Goal: Transaction & Acquisition: Purchase product/service

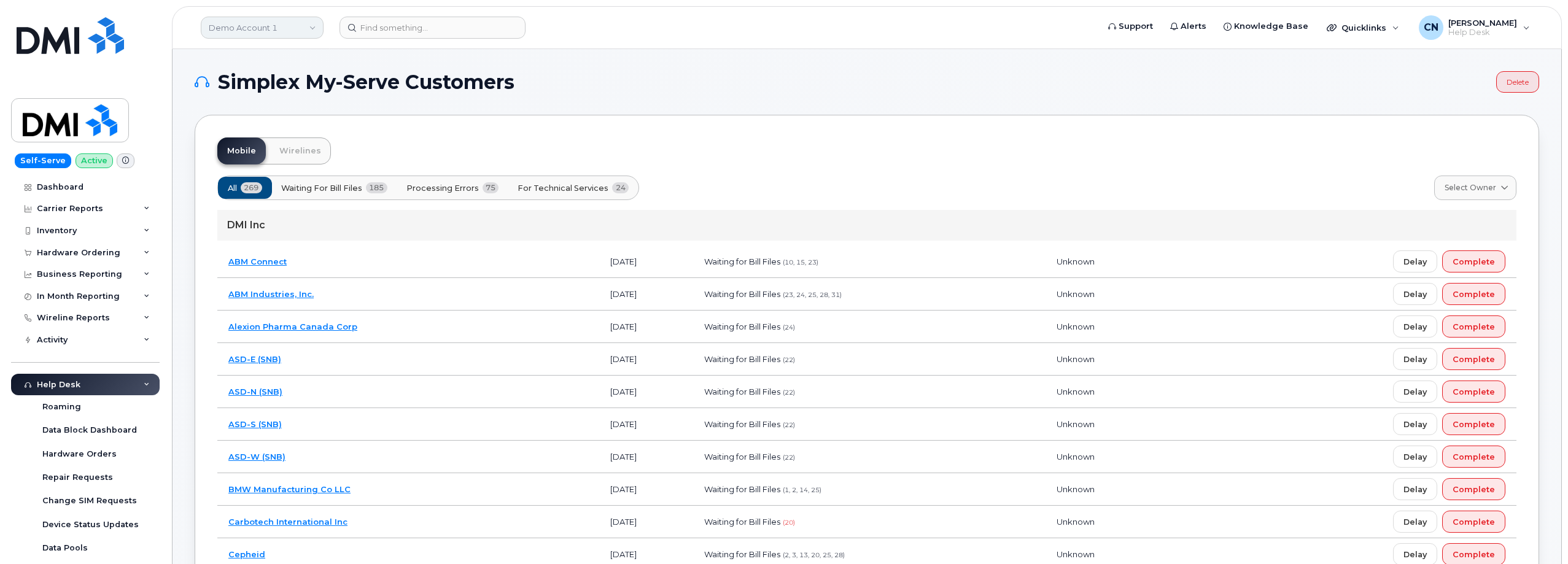
click at [258, 27] on link "Demo Account 1" at bounding box center [262, 28] width 123 height 22
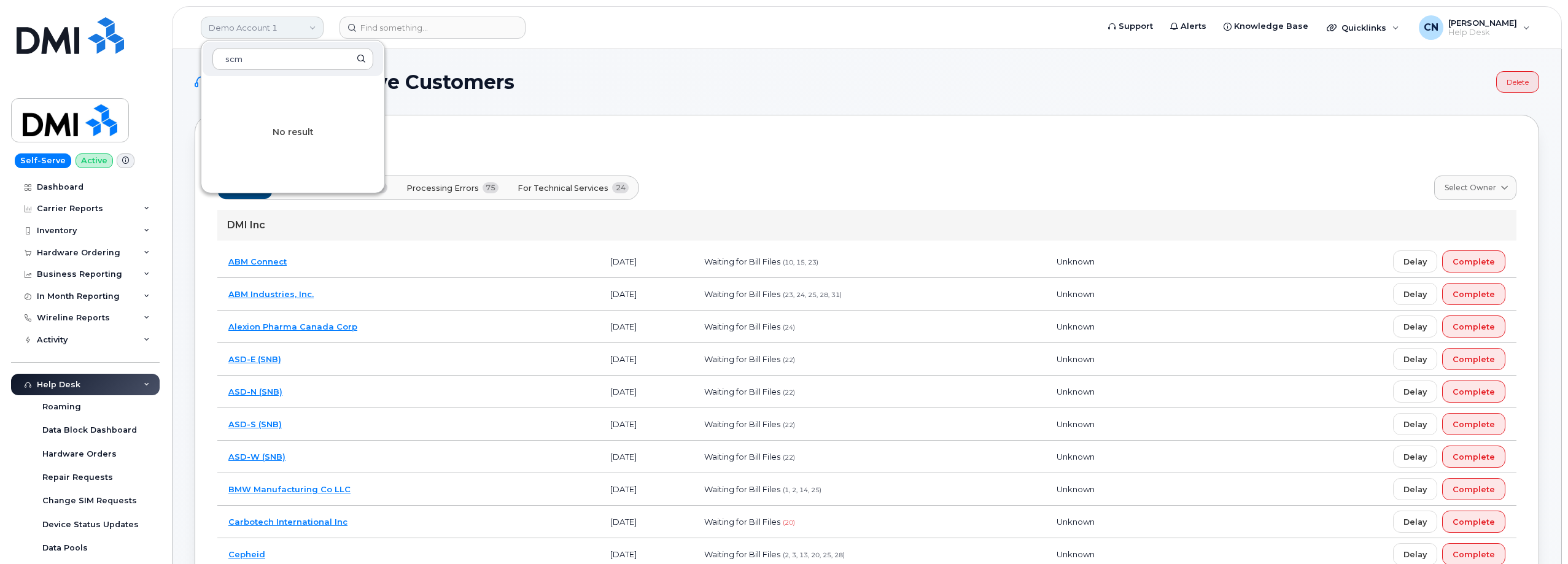
type input "scm"
click at [249, 37] on link "Demo Account 1" at bounding box center [262, 28] width 123 height 22
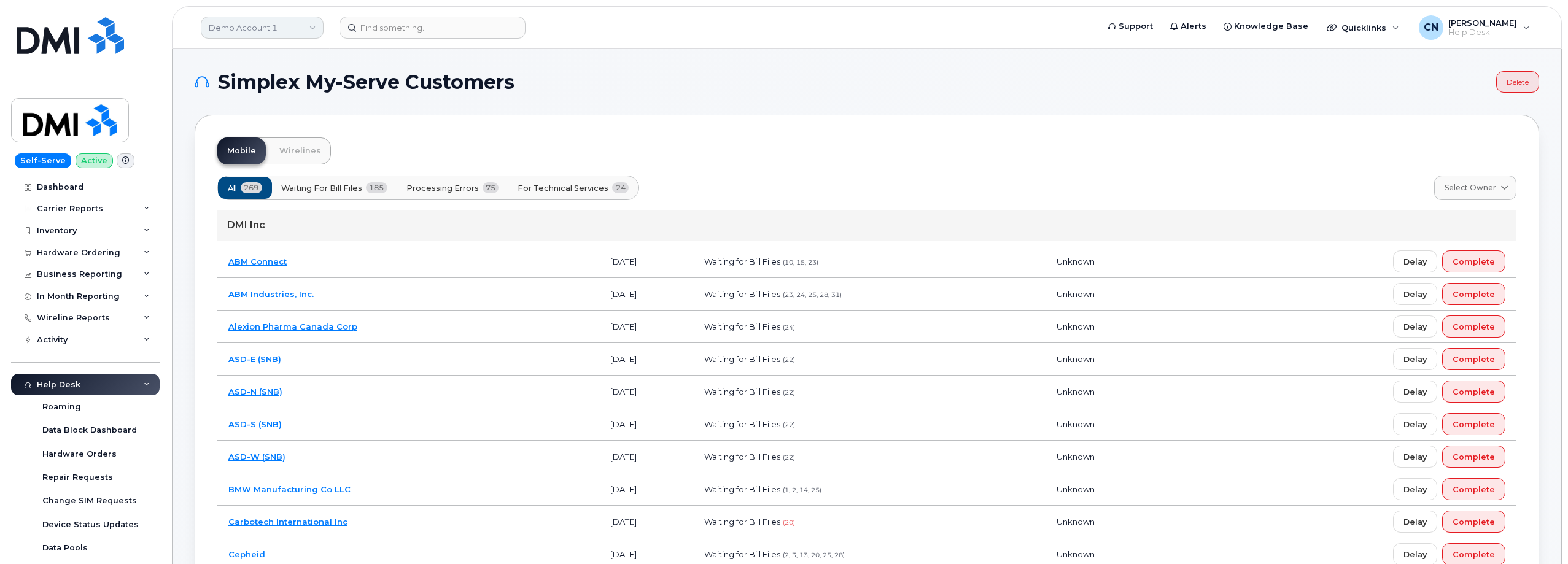
click at [267, 35] on link "Demo Account 1" at bounding box center [262, 28] width 123 height 22
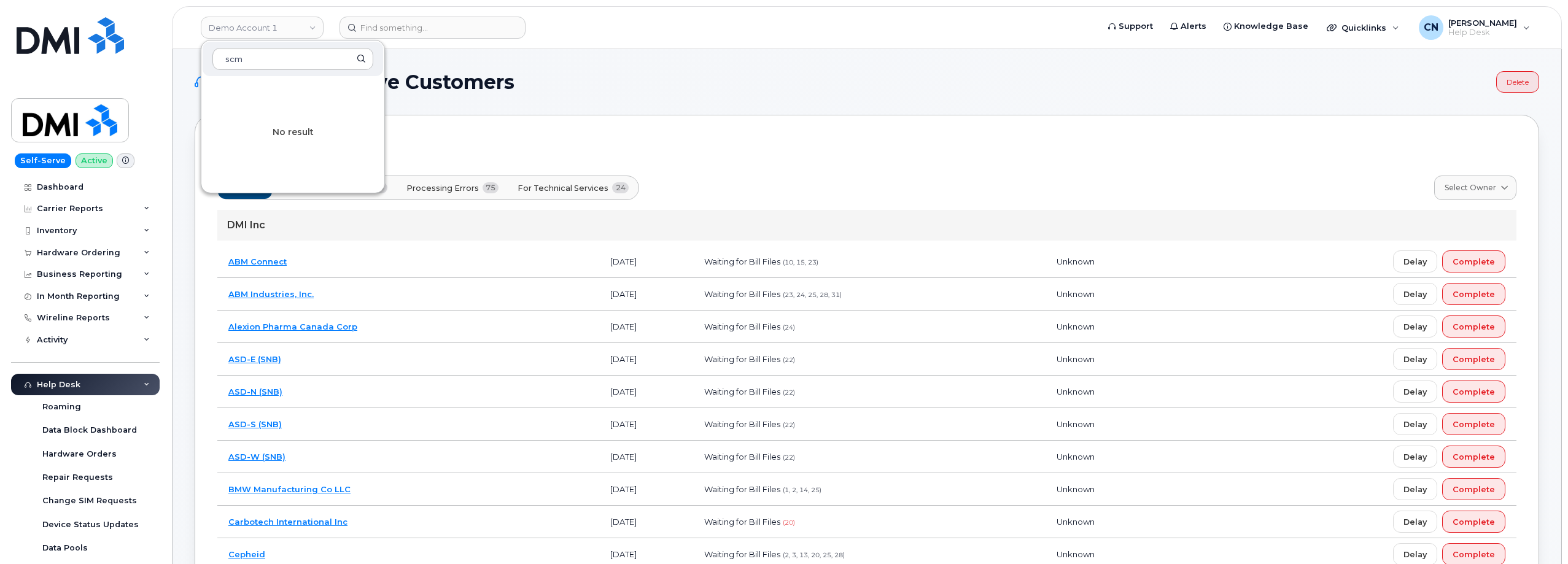
type input "scm"
drag, startPoint x: 661, startPoint y: 125, endPoint x: 544, endPoint y: 89, distance: 122.4
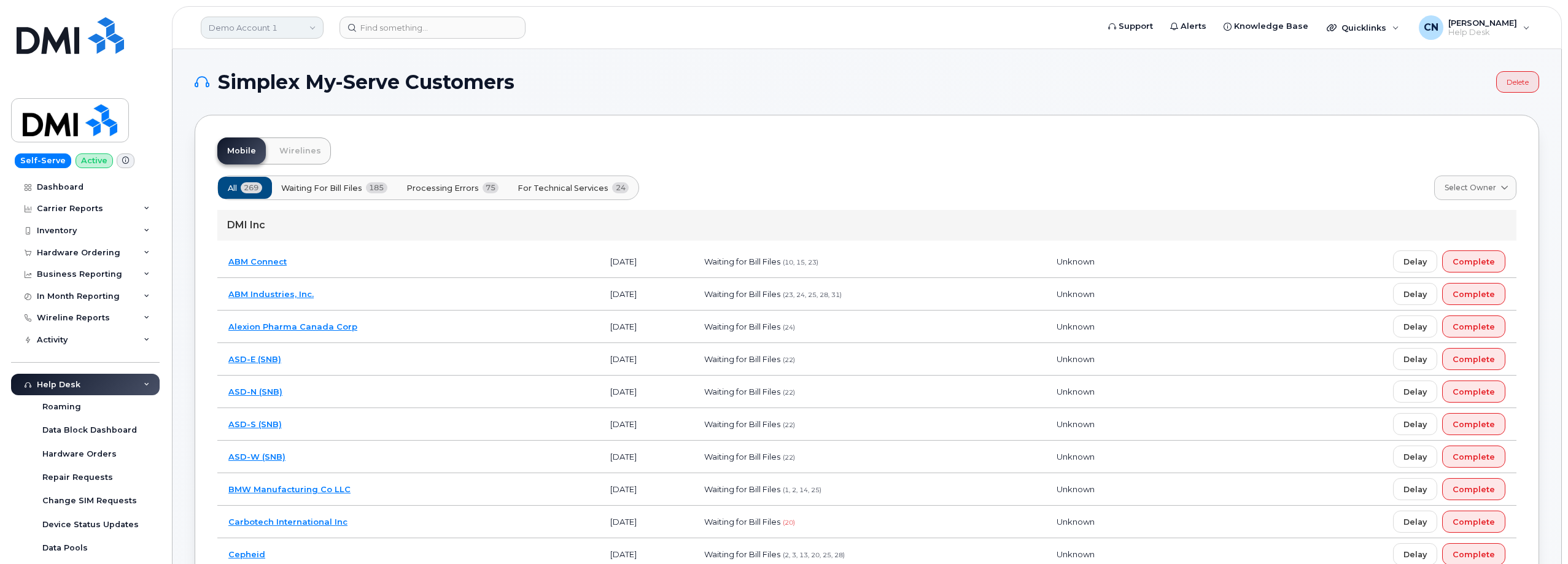
click at [285, 32] on link "Demo Account 1" at bounding box center [262, 28] width 123 height 22
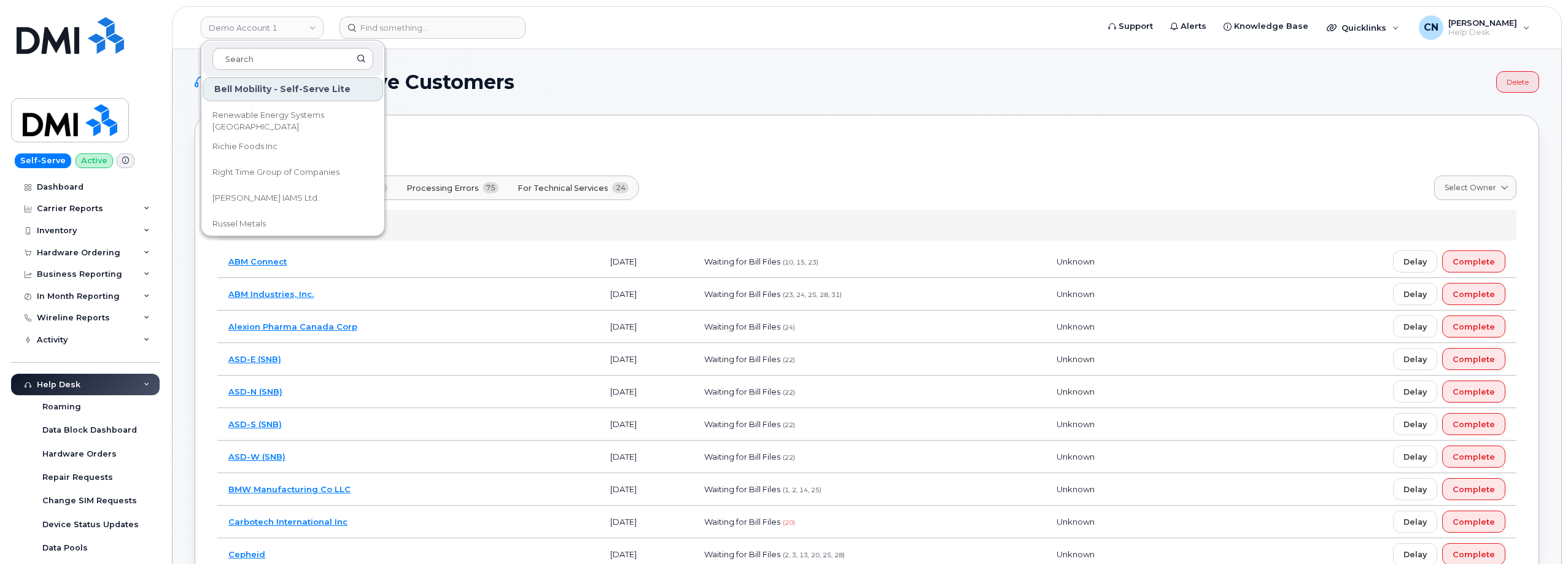
scroll to position [4971, 0]
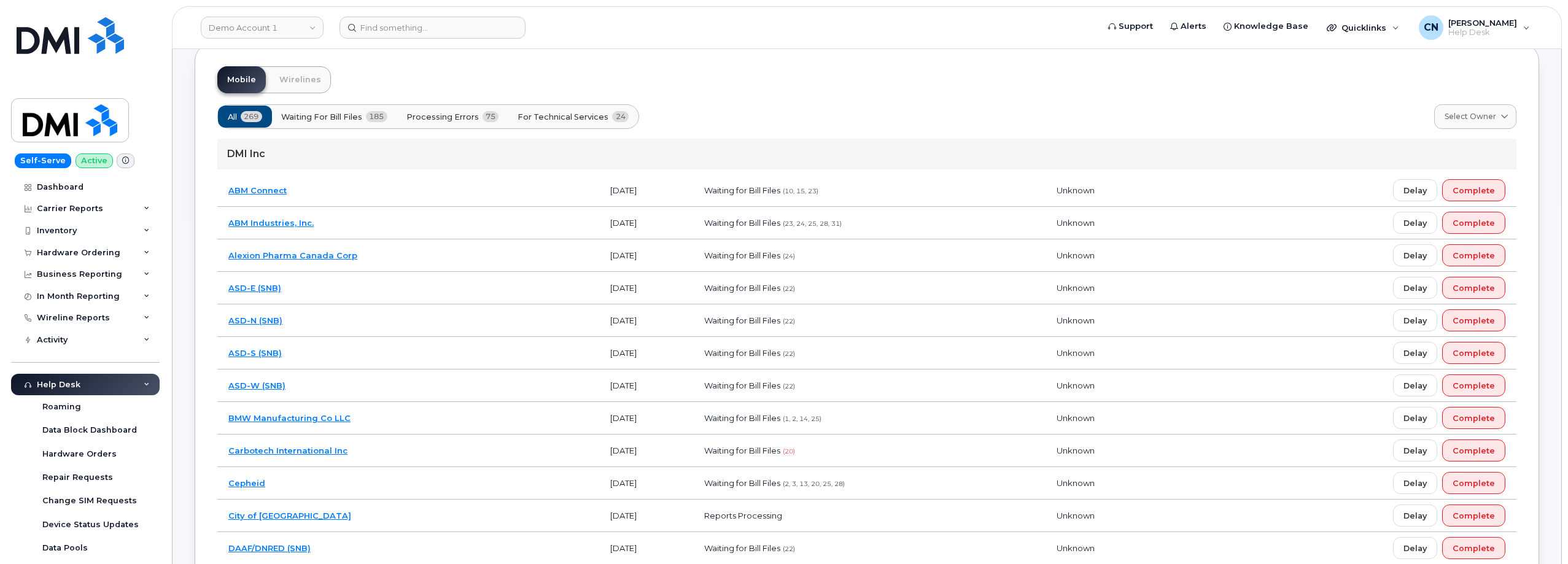
scroll to position [307, 0]
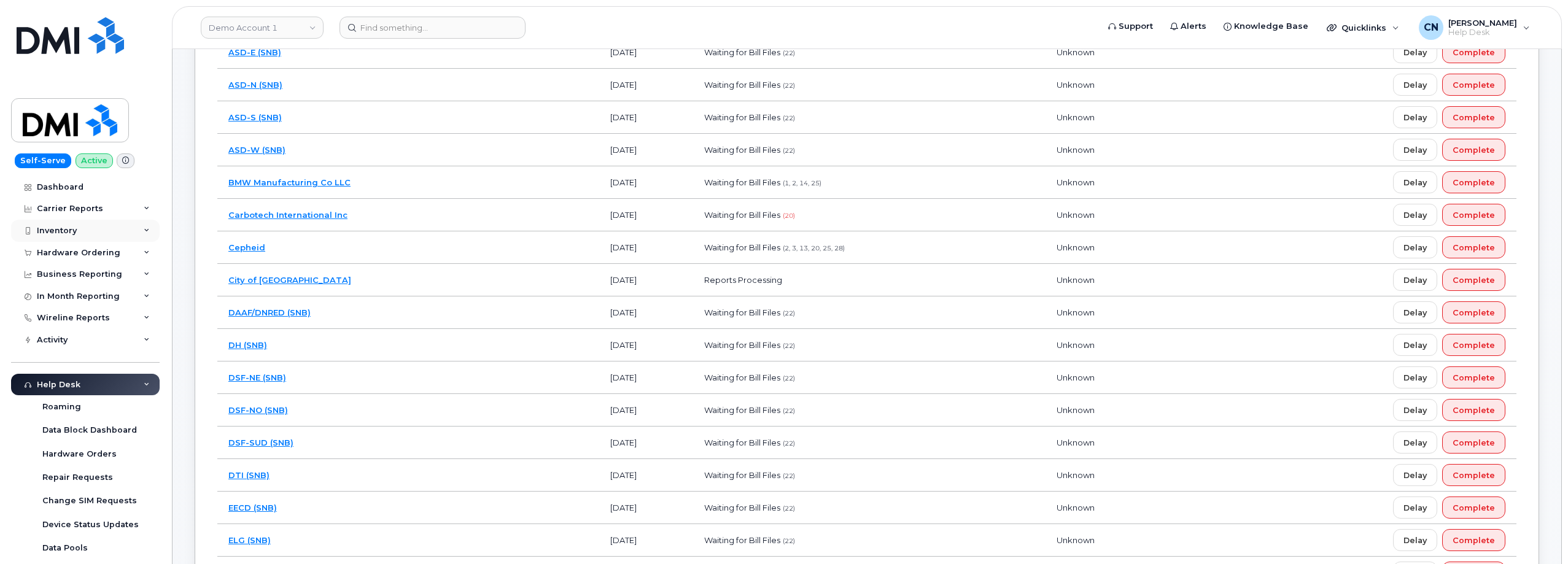
click at [63, 229] on div "Inventory" at bounding box center [57, 231] width 40 height 10
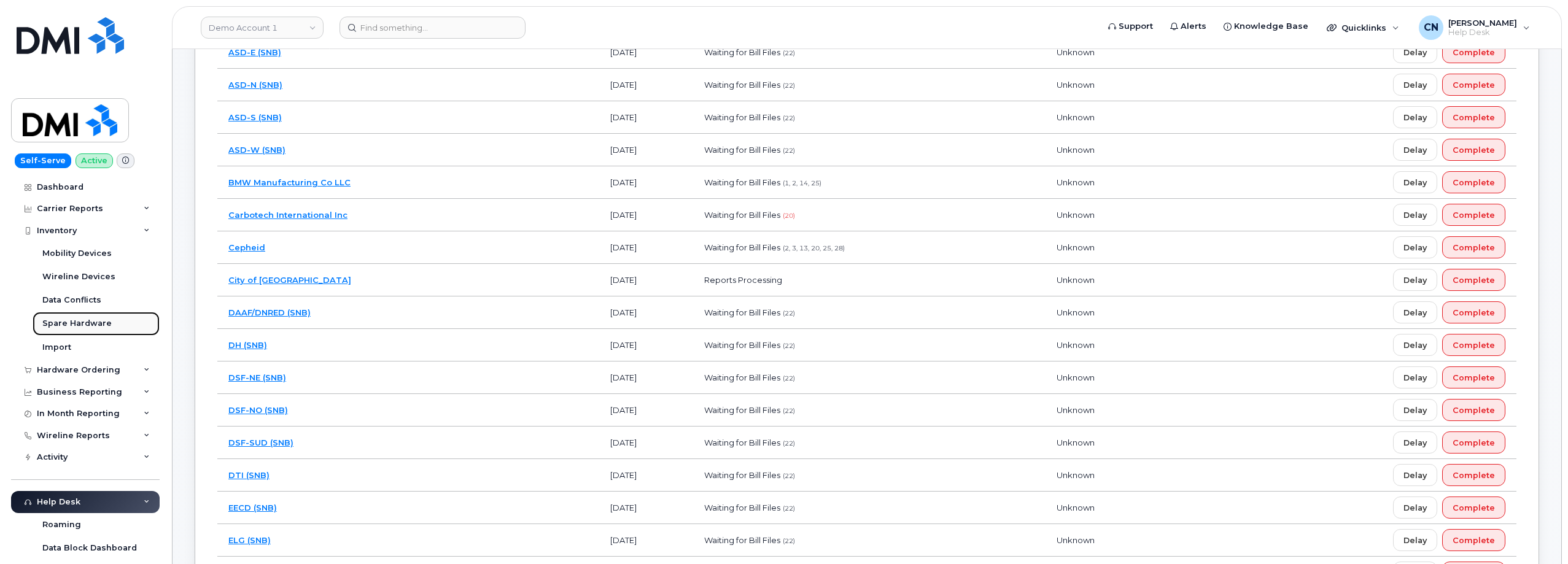
click at [59, 323] on div "Spare Hardware" at bounding box center [77, 323] width 70 height 11
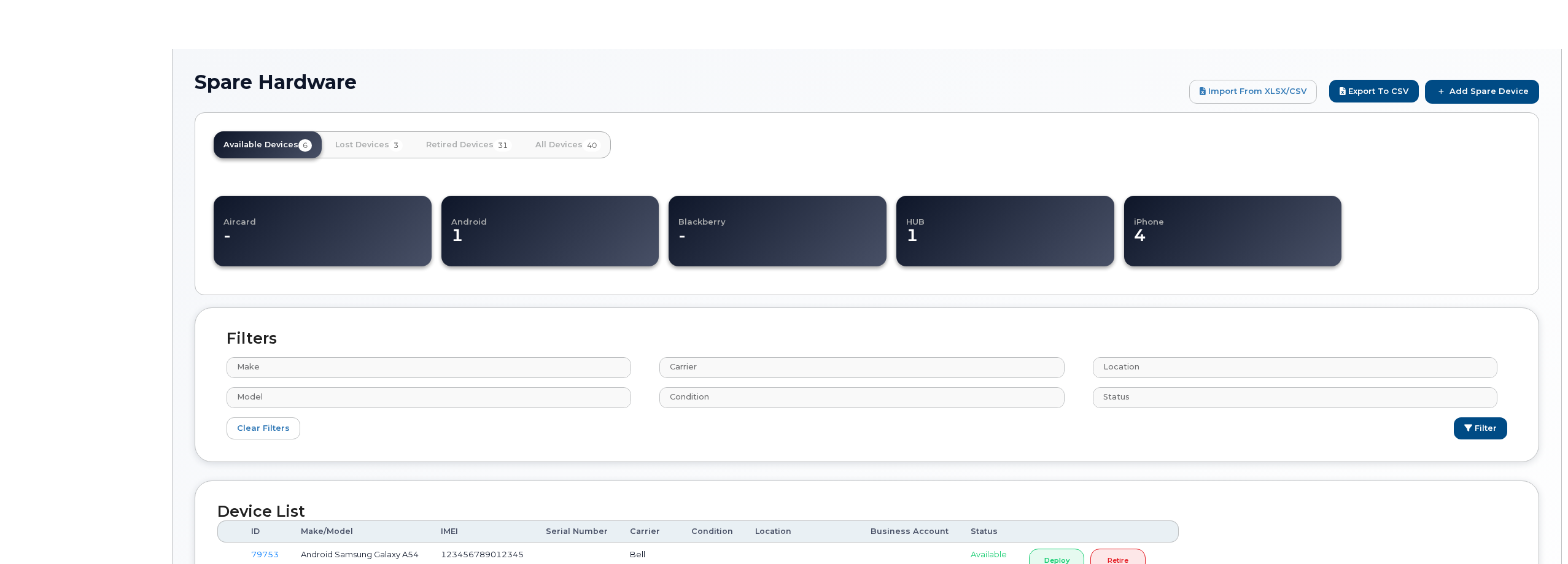
select select
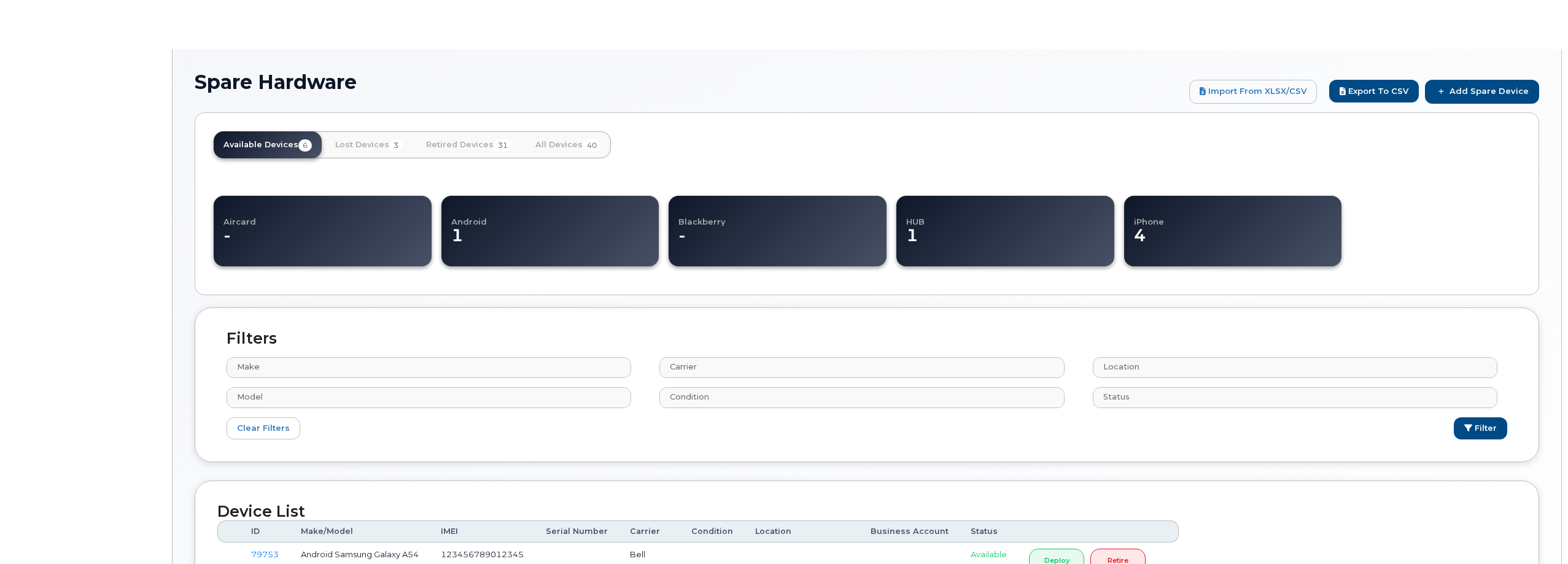
select select
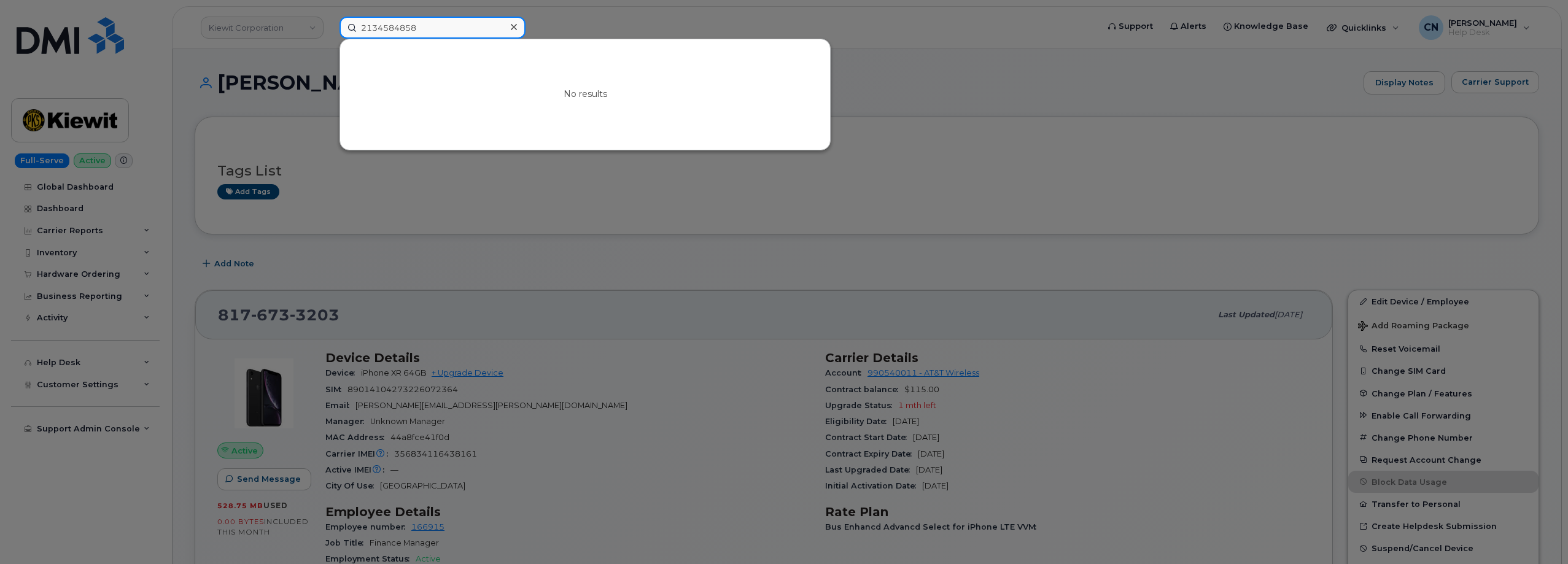
drag, startPoint x: 431, startPoint y: 26, endPoint x: 156, endPoint y: 60, distance: 277.1
click at [329, 39] on div "2134584858 No results" at bounding box center [714, 28] width 770 height 22
drag, startPoint x: 412, startPoint y: 30, endPoint x: 264, endPoint y: 25, distance: 148.1
click at [329, 24] on div "2134584858 No results" at bounding box center [714, 28] width 770 height 22
paste input "9096971957"
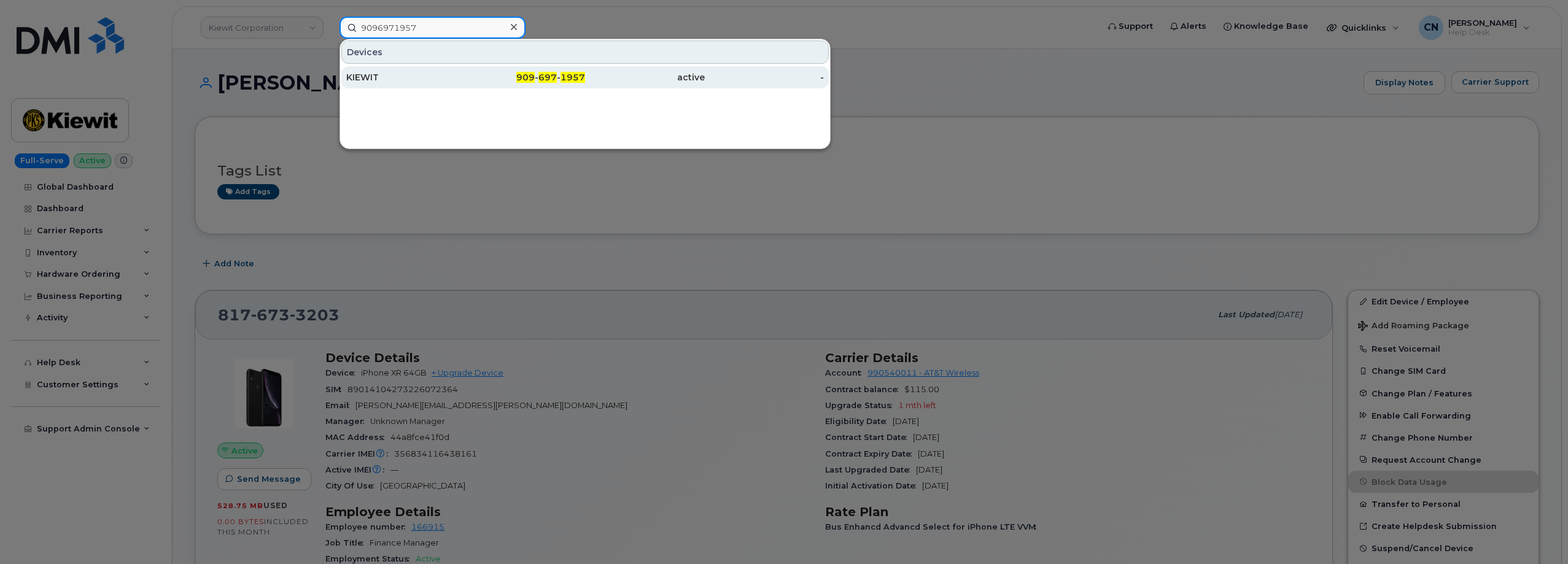
type input "9096971957"
click at [377, 74] on div "KIEWIT" at bounding box center [406, 77] width 120 height 12
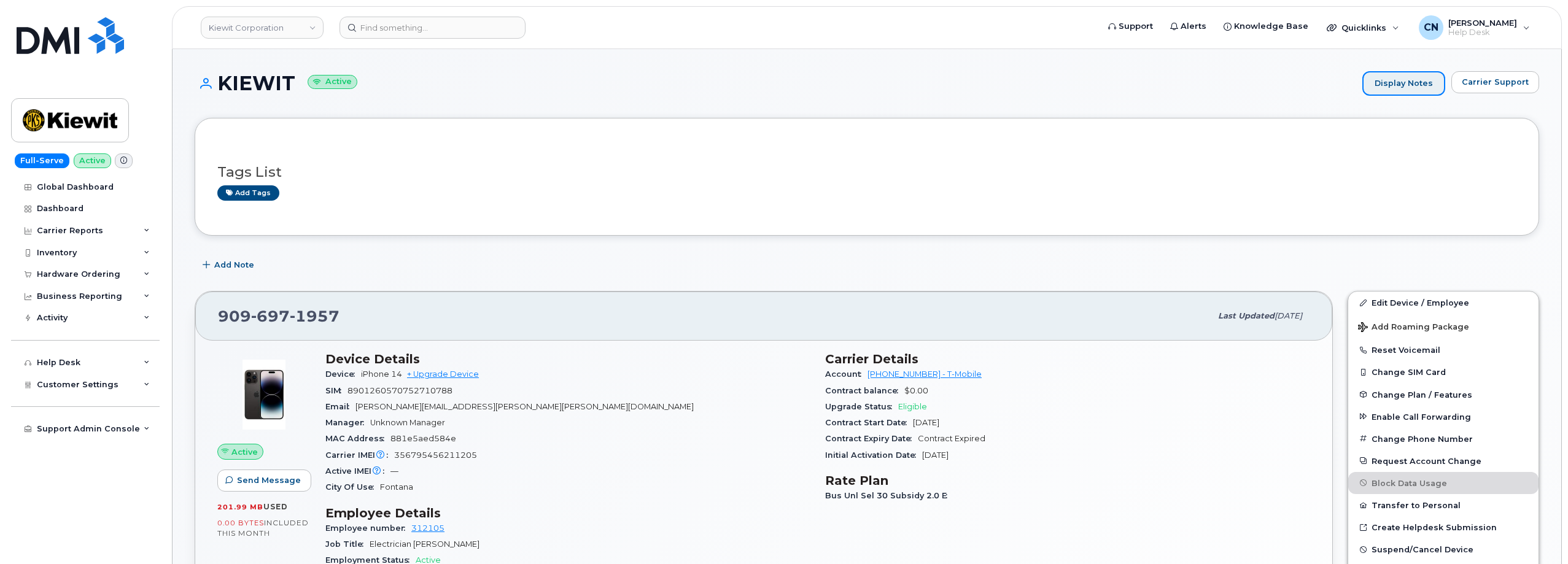
click at [1422, 90] on link "Display Notes" at bounding box center [1404, 83] width 83 height 24
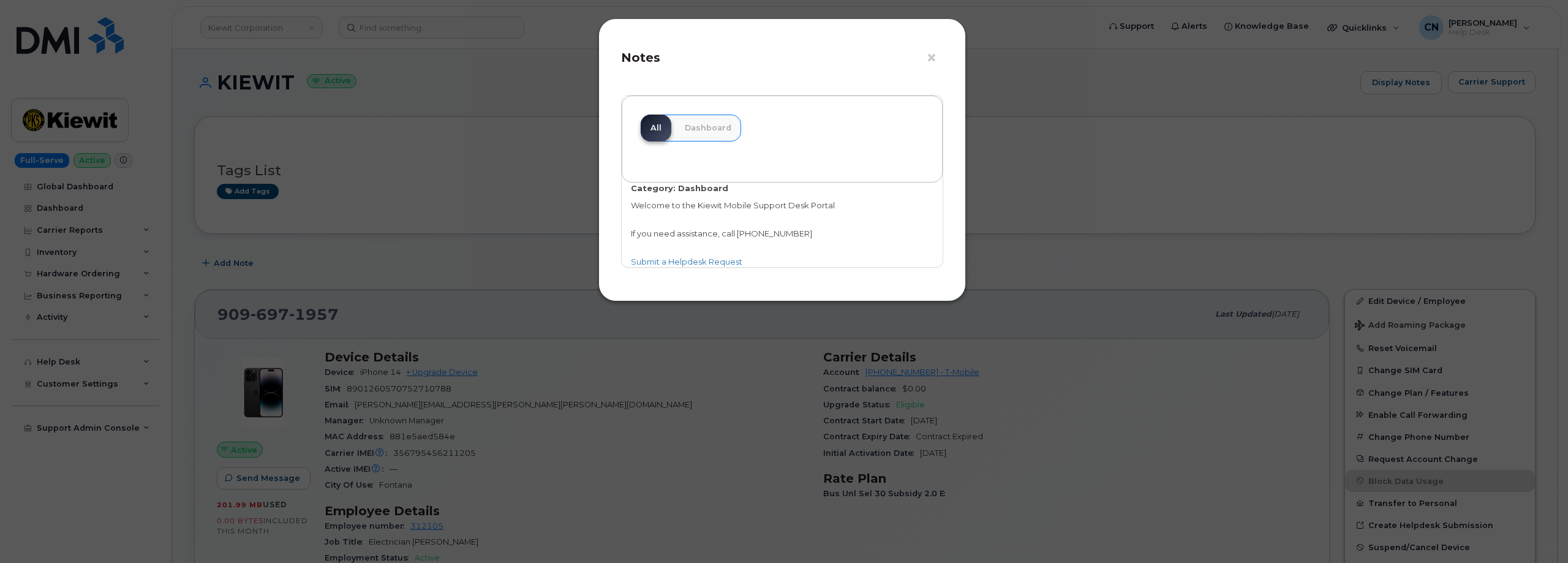
click at [1194, 206] on div "× Notes All Dashboard Category: Dashboard Welcome to the Kiewit Mobile Support …" at bounding box center [784, 282] width 1568 height 563
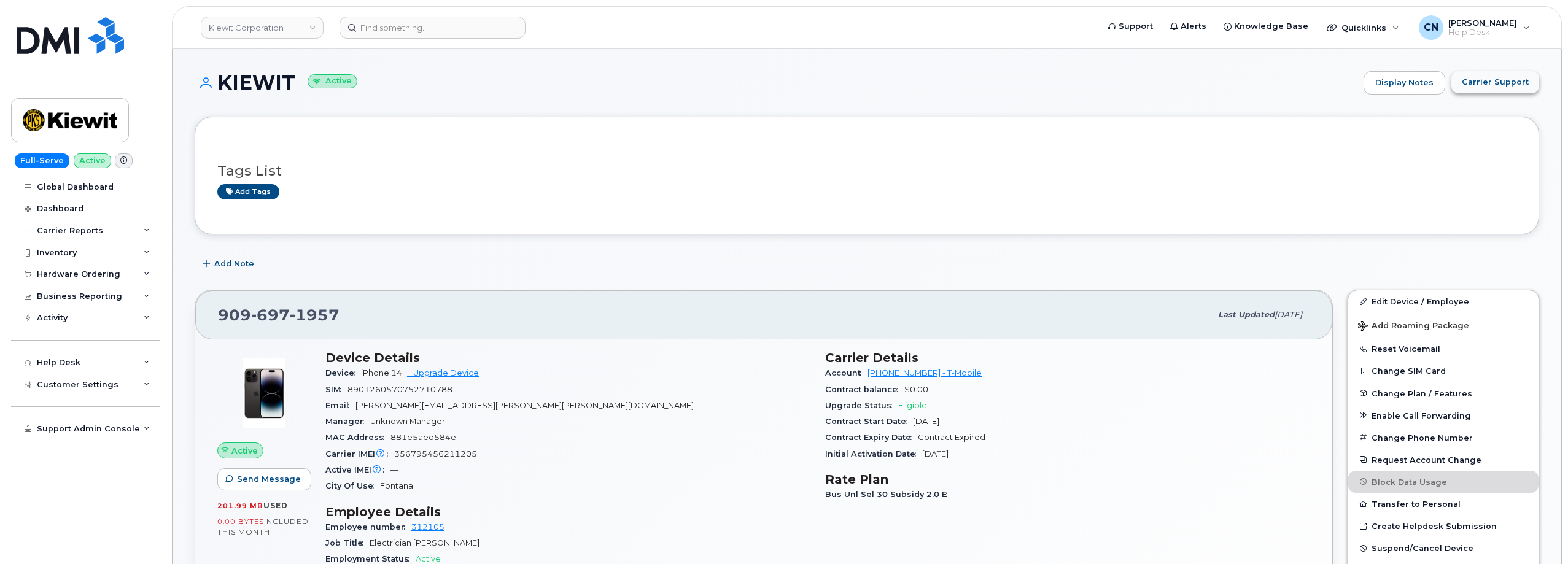
click at [1496, 89] on button "Carrier Support" at bounding box center [1495, 82] width 88 height 22
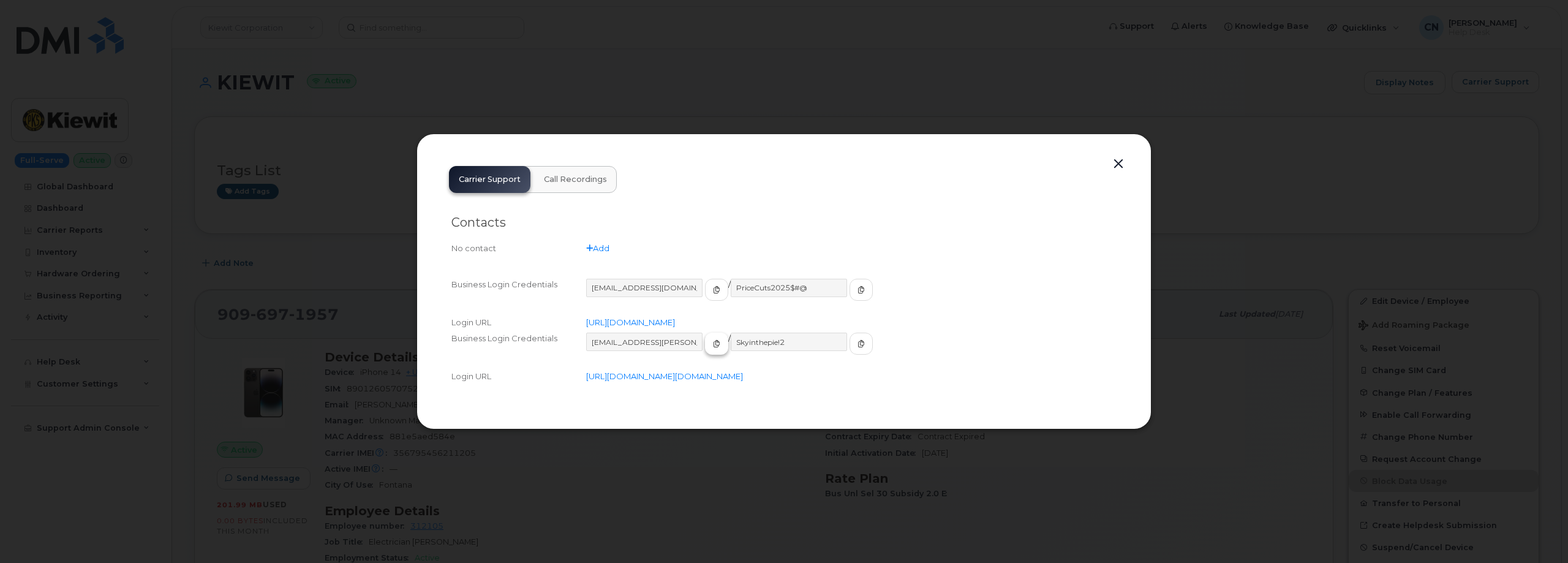
click at [705, 337] on button "button" at bounding box center [716, 344] width 23 height 22
click at [850, 337] on button "button" at bounding box center [861, 344] width 23 height 22
click at [1112, 156] on button "button" at bounding box center [1119, 164] width 18 height 17
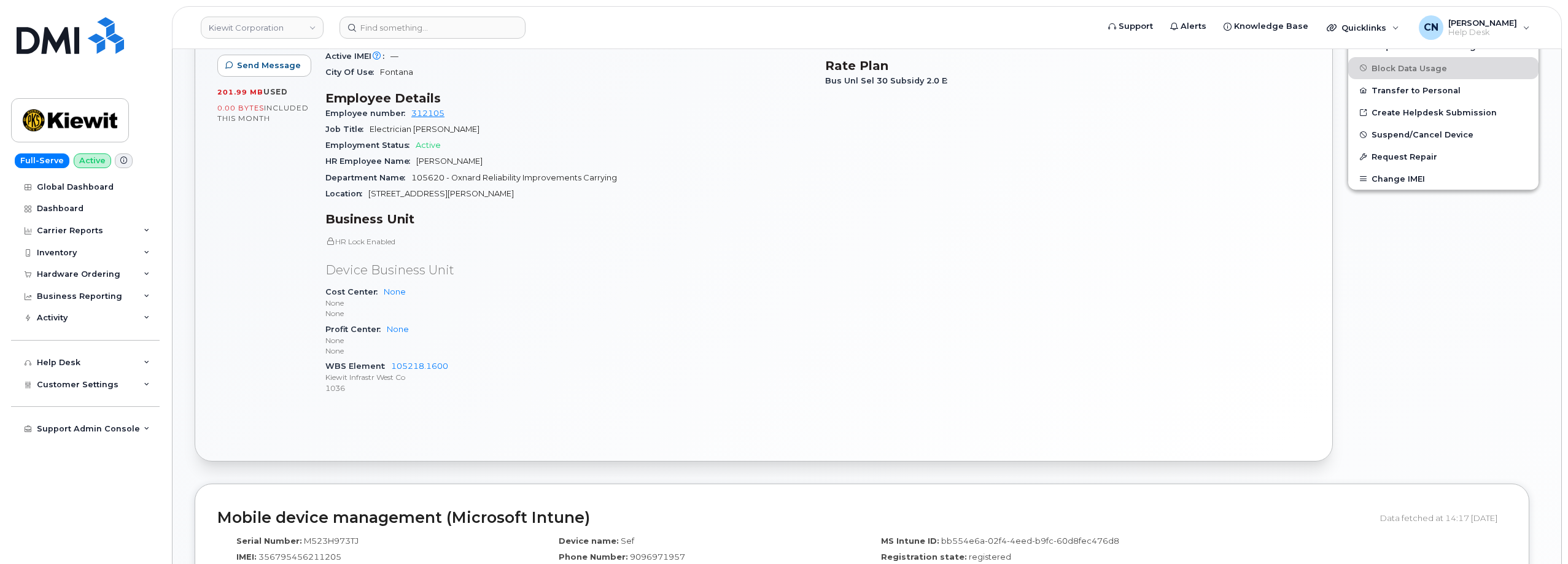
scroll to position [430, 0]
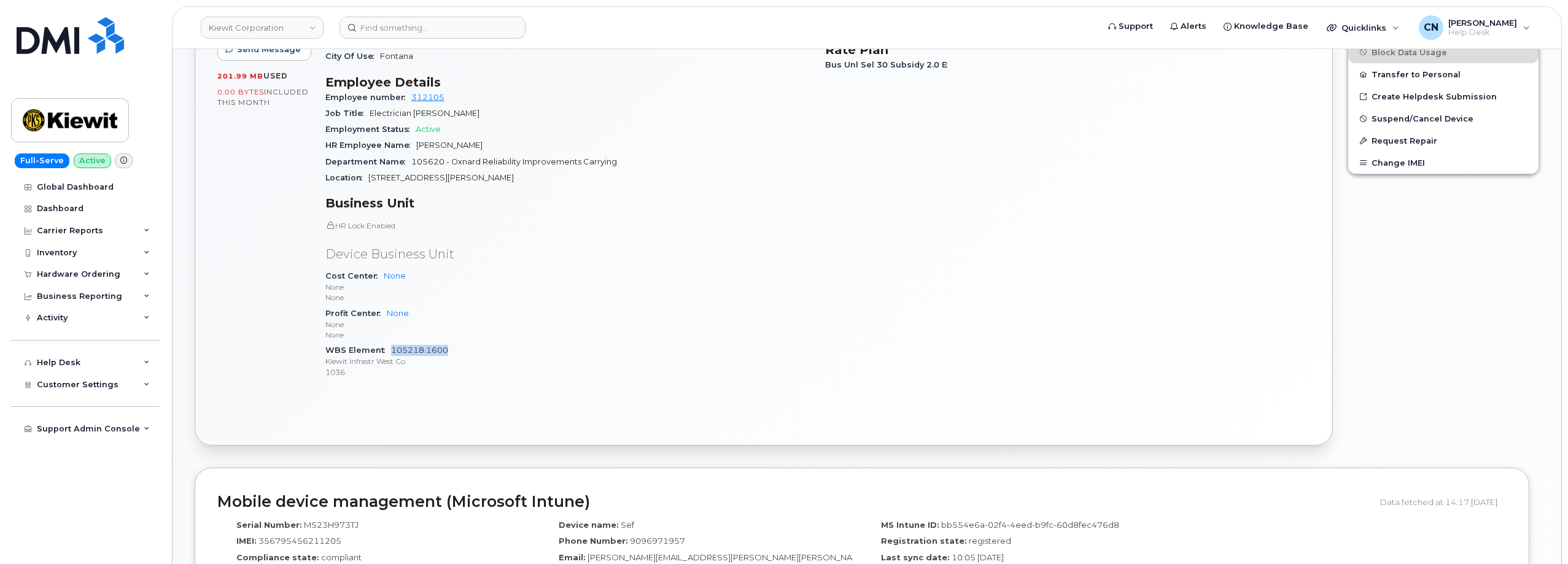
drag, startPoint x: 454, startPoint y: 354, endPoint x: 391, endPoint y: 351, distance: 63.1
click at [391, 351] on div "WBS Element 105218.1600 Kiewit Infrastr West Co 1036" at bounding box center [568, 361] width 485 height 37
copy link "105218.1600"
click at [596, 128] on div "Employment Status Active" at bounding box center [568, 129] width 485 height 16
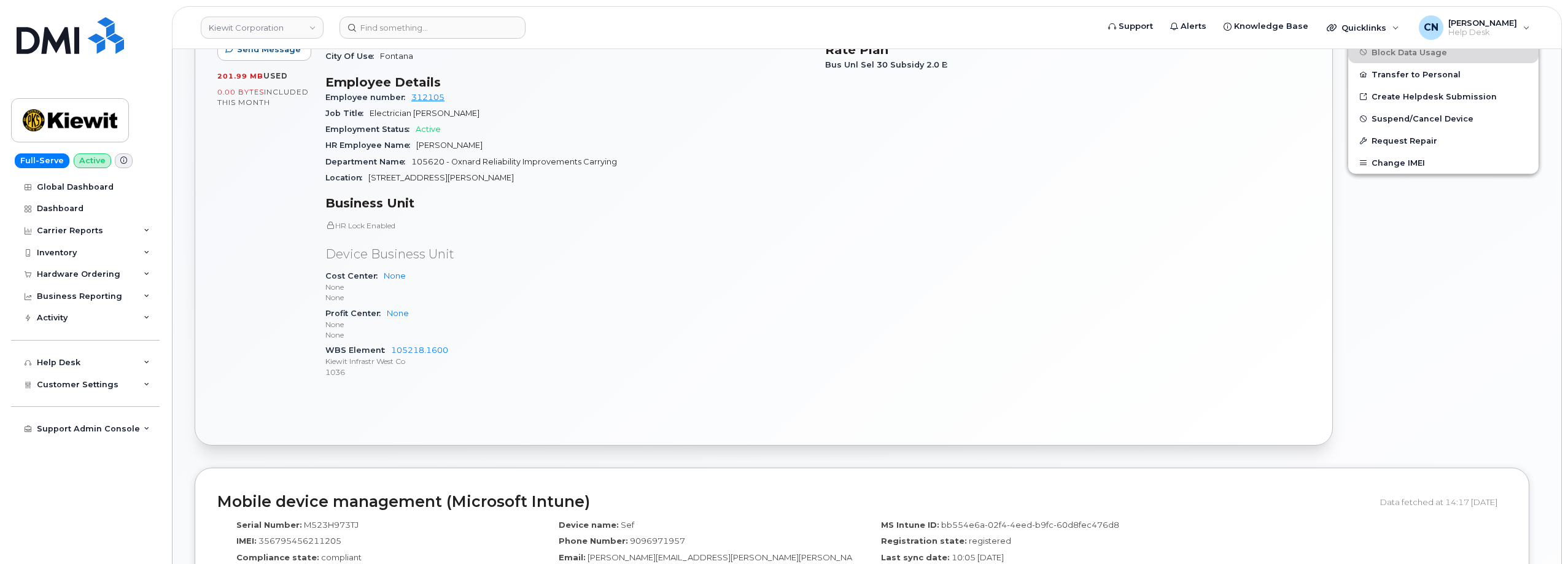
click at [409, 41] on header "Kiewit Corporation Support Alerts Knowledge Base Quicklinks Suspend / Cancel De…" at bounding box center [867, 27] width 1390 height 43
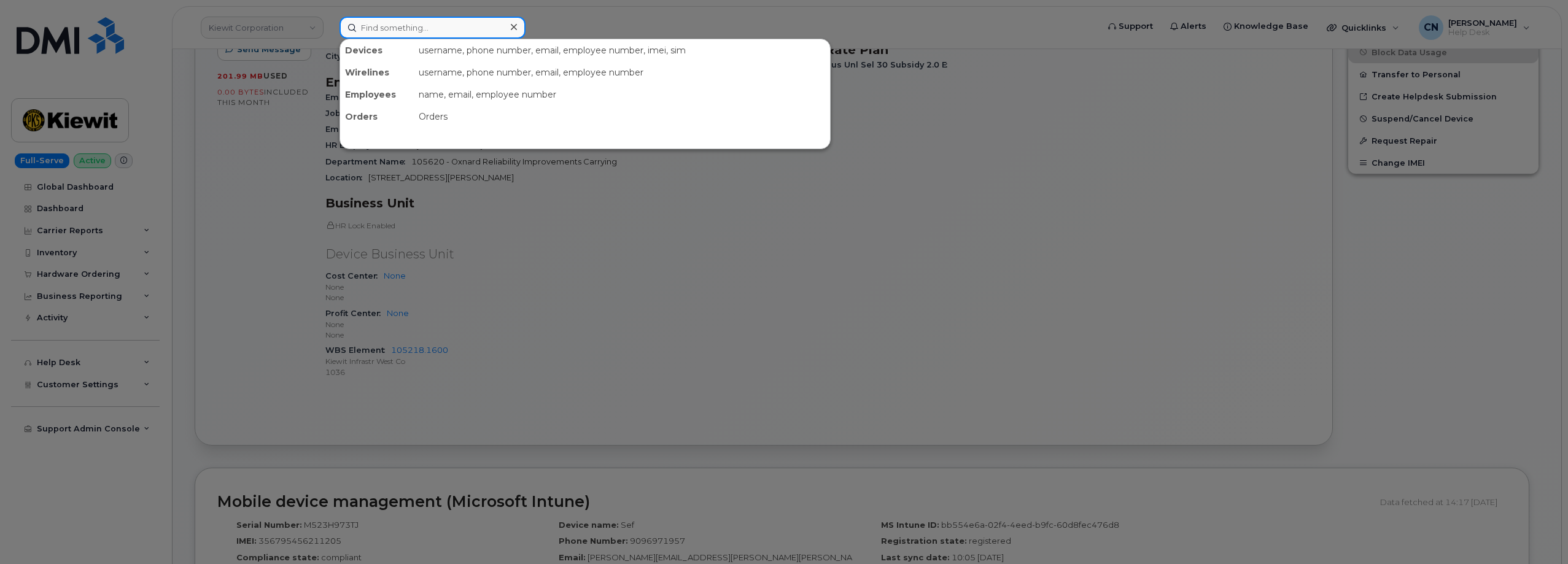
click at [422, 27] on input at bounding box center [432, 28] width 186 height 22
paste input "[PERSON_NAME]"
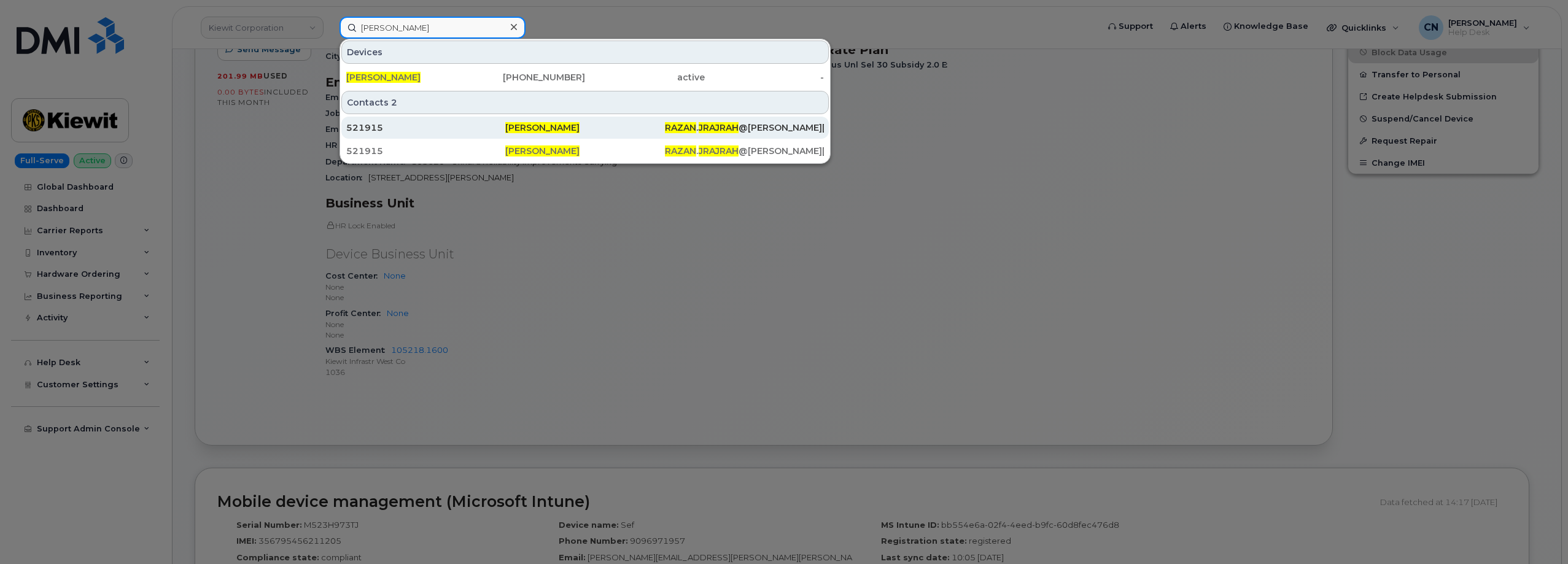
type input "[PERSON_NAME]"
click at [584, 127] on div "Razan Jrajrah" at bounding box center [584, 128] width 159 height 12
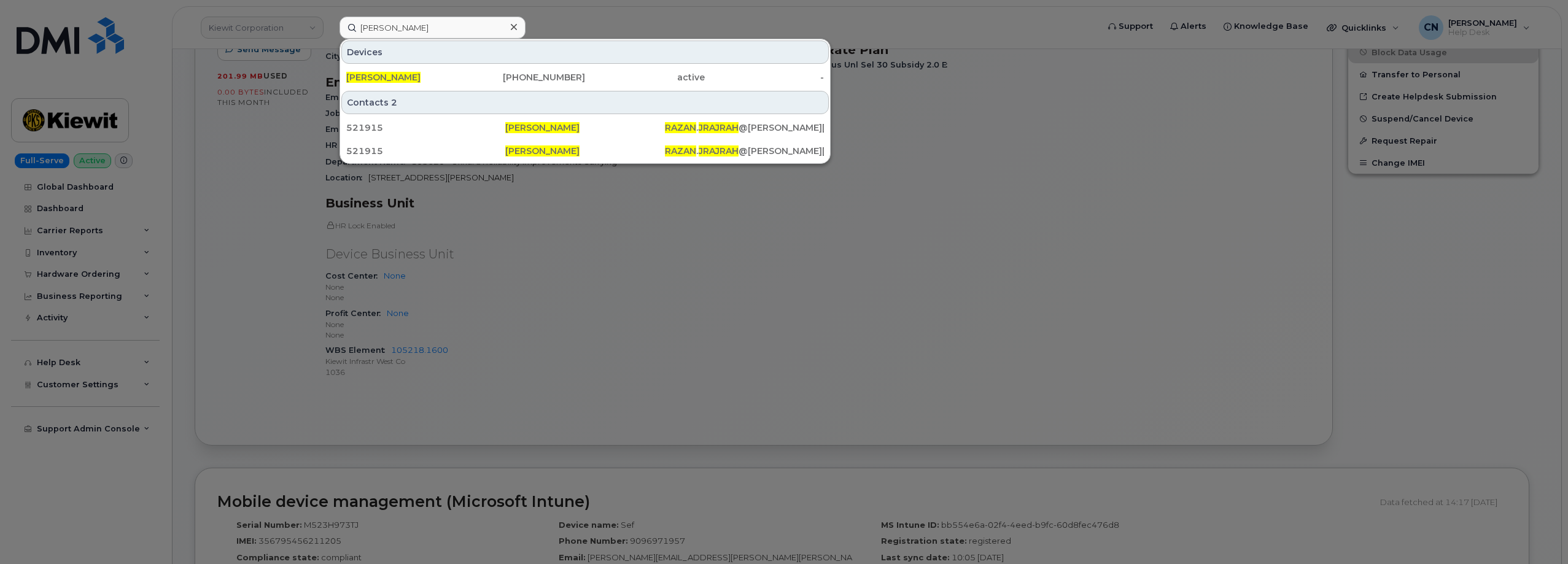
click at [405, 76] on span "RAZAN JRAJRAH" at bounding box center [383, 77] width 74 height 11
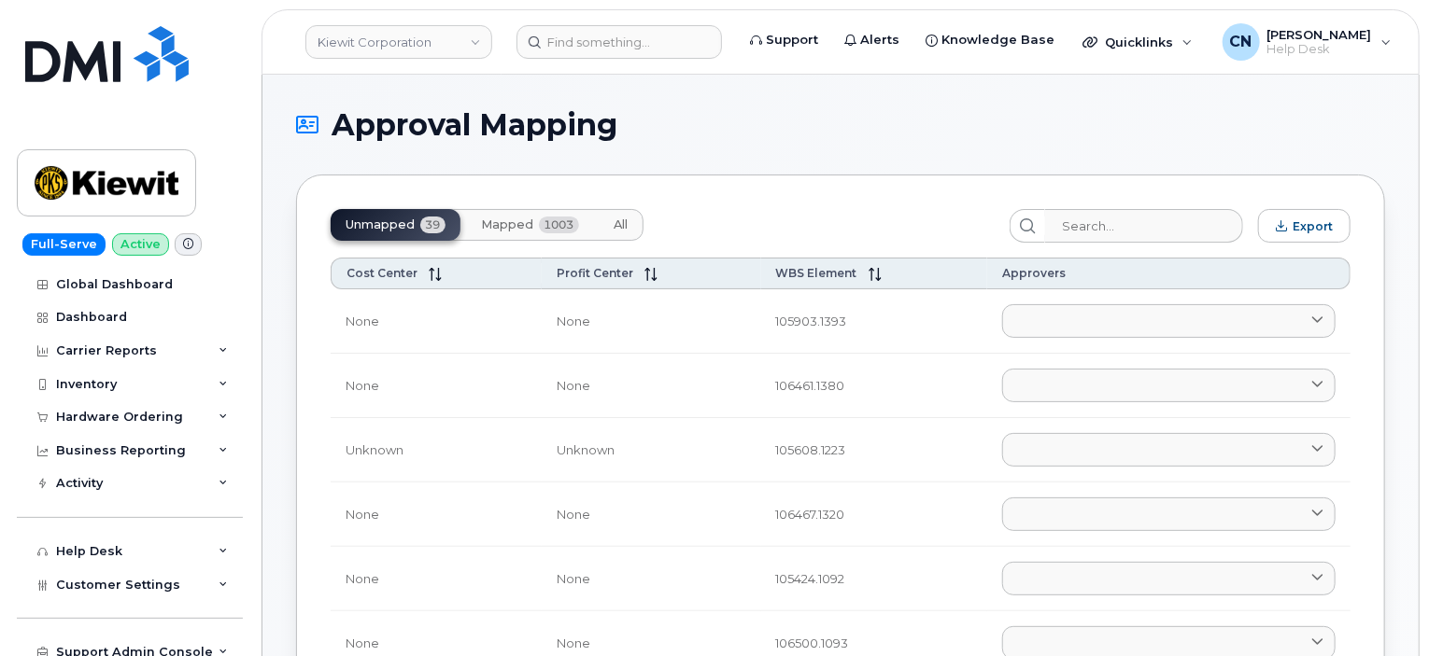
click at [458, 217] on div "Unmapped 39 Mapped 1003 All" at bounding box center [487, 225] width 313 height 32
click at [494, 218] on span "Mapped" at bounding box center [507, 225] width 52 height 15
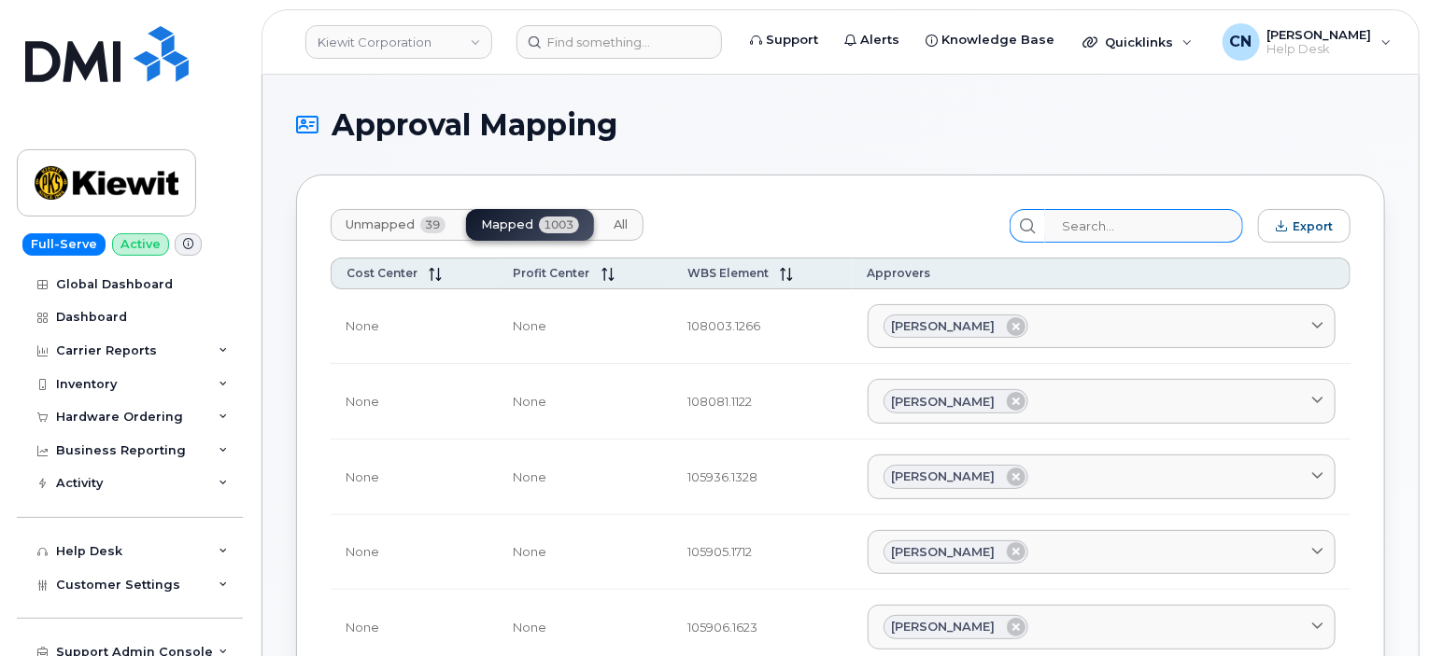
click at [1043, 214] on div at bounding box center [1026, 226] width 35 height 34
click at [1083, 221] on input "search" at bounding box center [1143, 226] width 199 height 34
paste input "105218.1600"
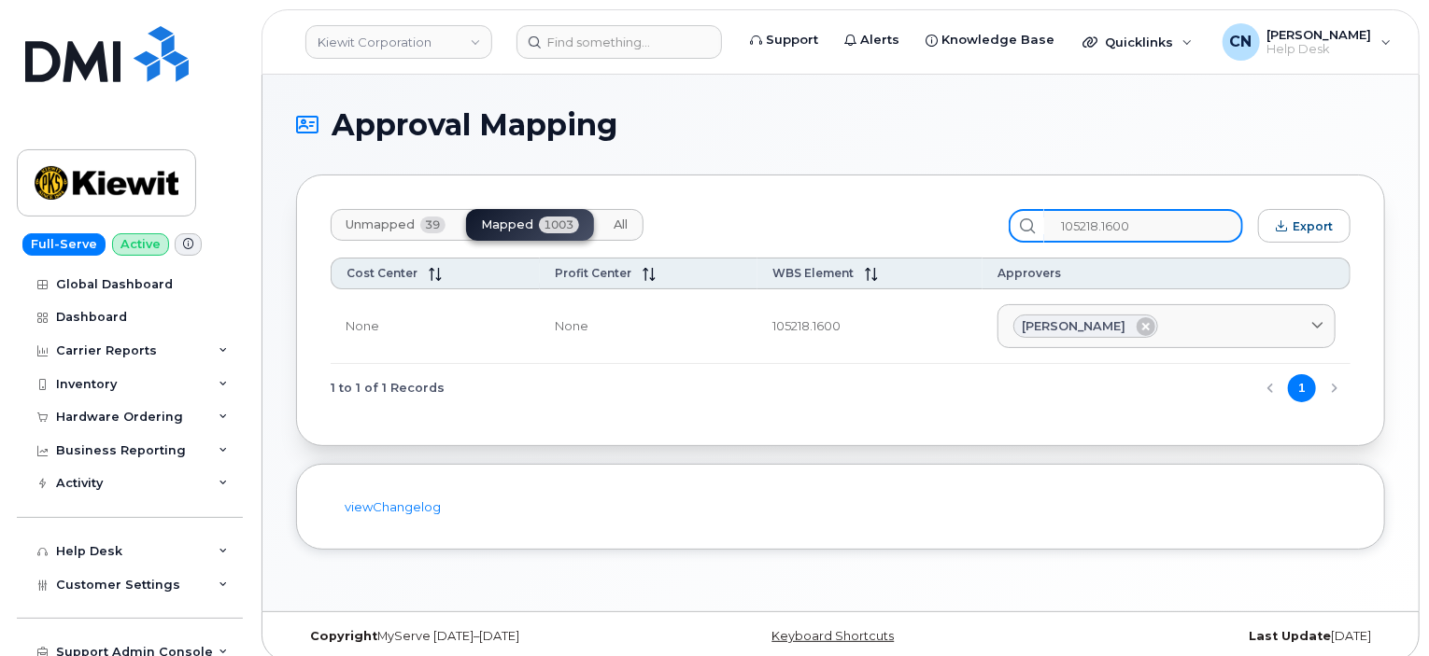
type input "105218.1600"
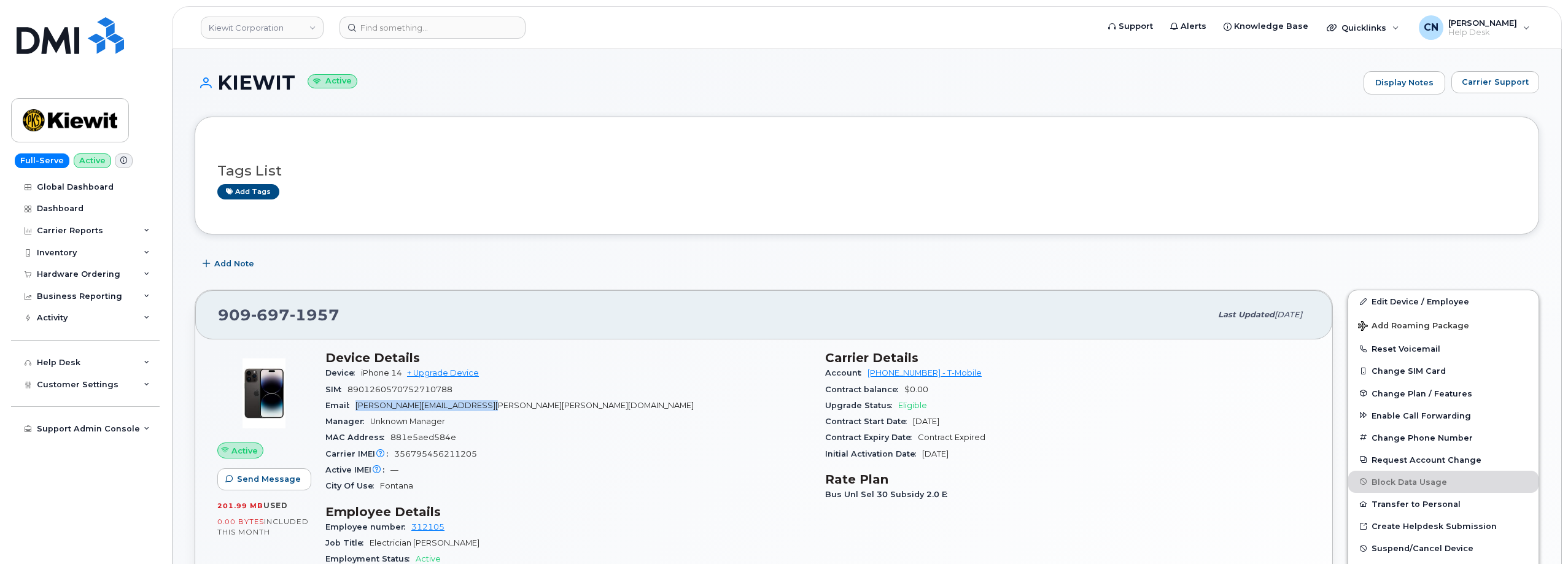
drag, startPoint x: 515, startPoint y: 402, endPoint x: 358, endPoint y: 406, distance: 157.1
click at [358, 406] on div "Email [PERSON_NAME][EMAIL_ADDRESS][PERSON_NAME][PERSON_NAME][DOMAIN_NAME]" at bounding box center [568, 406] width 485 height 16
copy span "[PERSON_NAME][EMAIL_ADDRESS][PERSON_NAME][PERSON_NAME][DOMAIN_NAME]"
copy span "[PHONE_NUMBER]"
drag, startPoint x: 354, startPoint y: 323, endPoint x: 168, endPoint y: 301, distance: 187.3
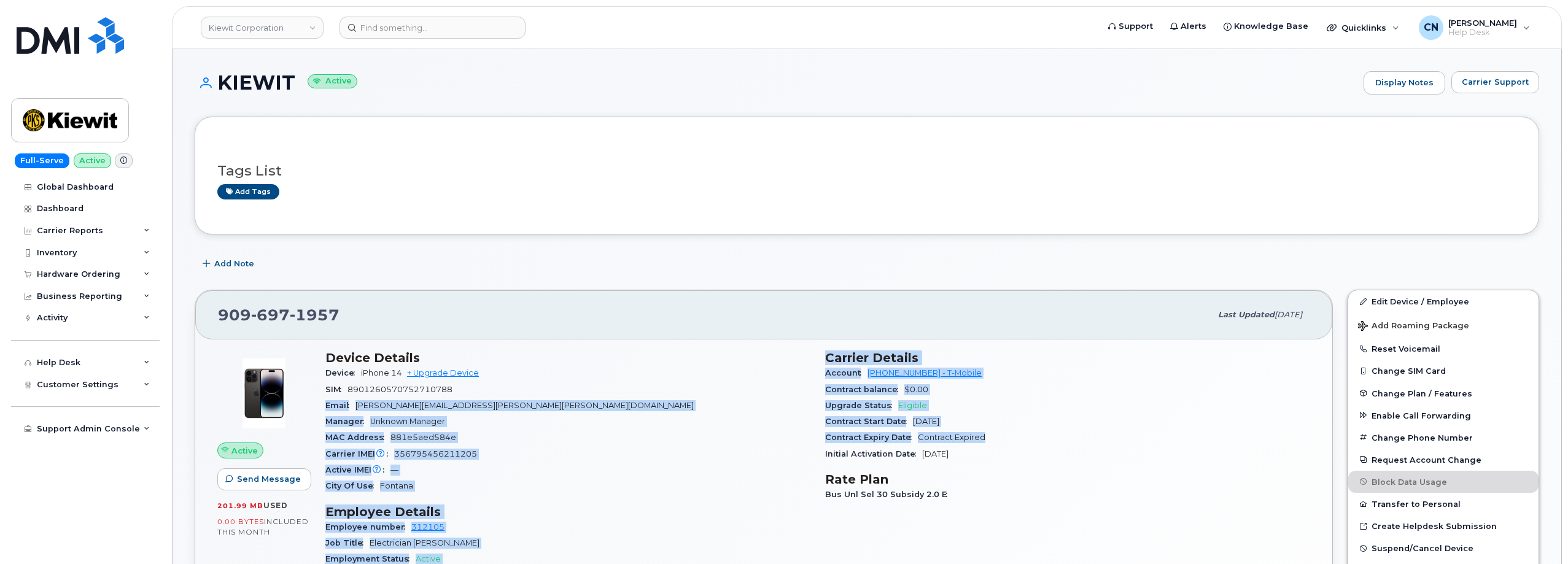
drag, startPoint x: 817, startPoint y: 391, endPoint x: 932, endPoint y: 447, distance: 127.9
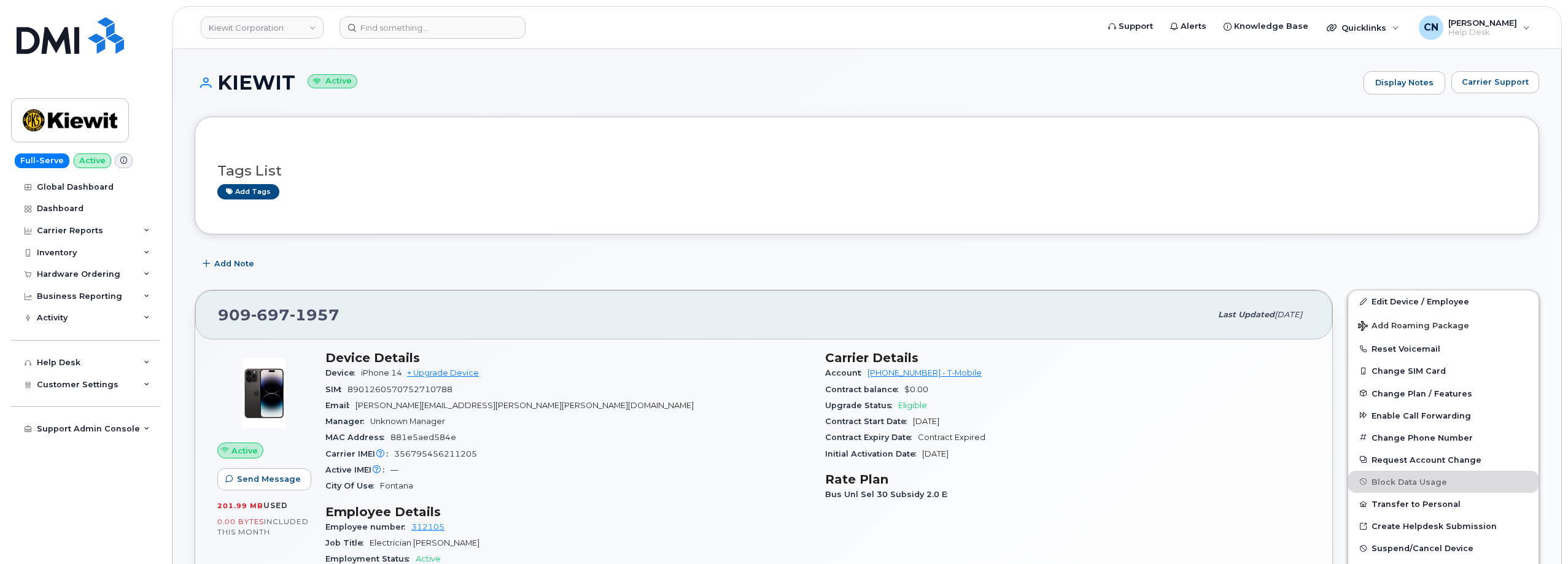
click at [932, 447] on div "Initial Activation Date [DATE]" at bounding box center [1068, 454] width 485 height 16
drag, startPoint x: 824, startPoint y: 390, endPoint x: 937, endPoint y: 390, distance: 113.0
copy div "Contract balance $0.00"
drag, startPoint x: 995, startPoint y: 430, endPoint x: 504, endPoint y: 229, distance: 530.5
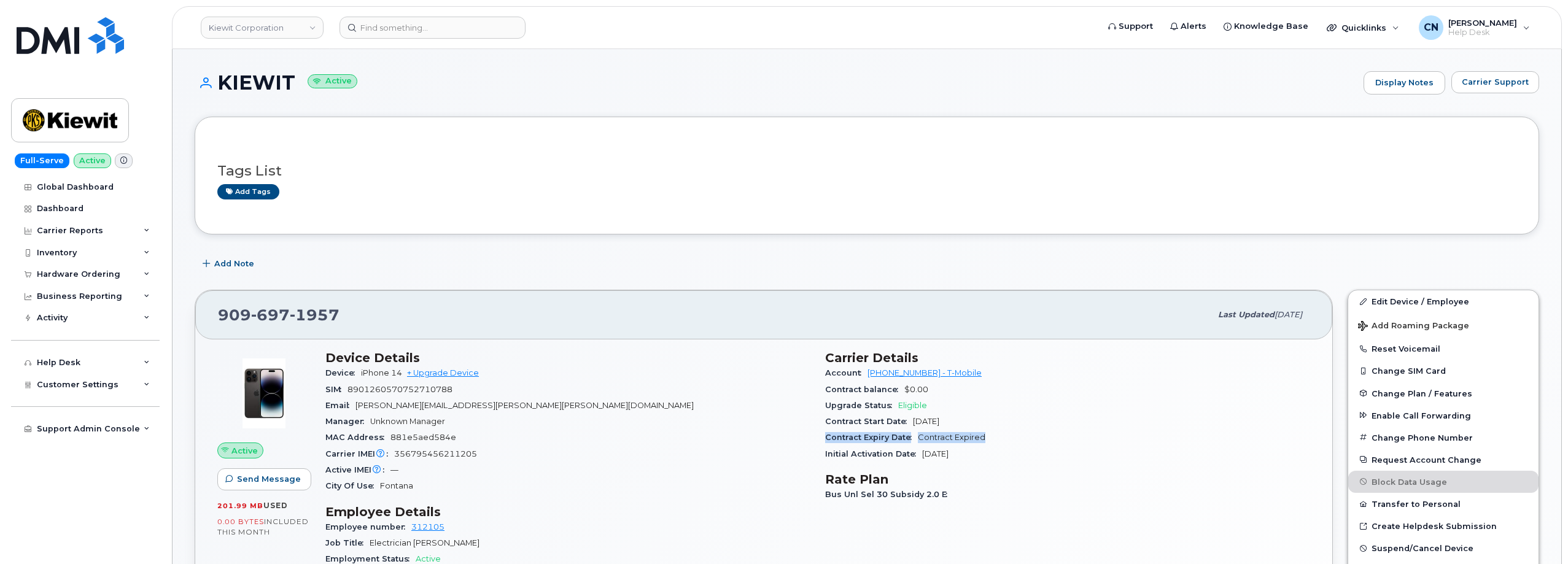
copy div "Contract Expiry Date Contract Expired"
click at [410, 32] on input at bounding box center [432, 28] width 186 height 22
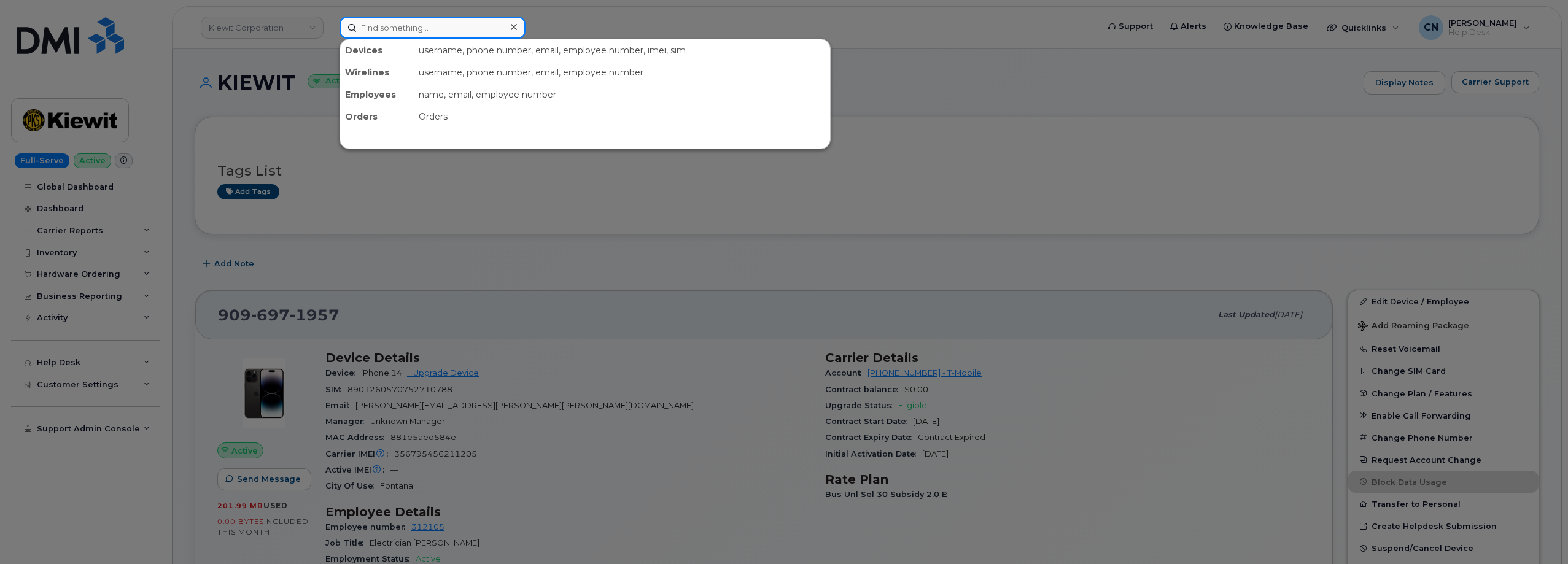
paste input "6155887964"
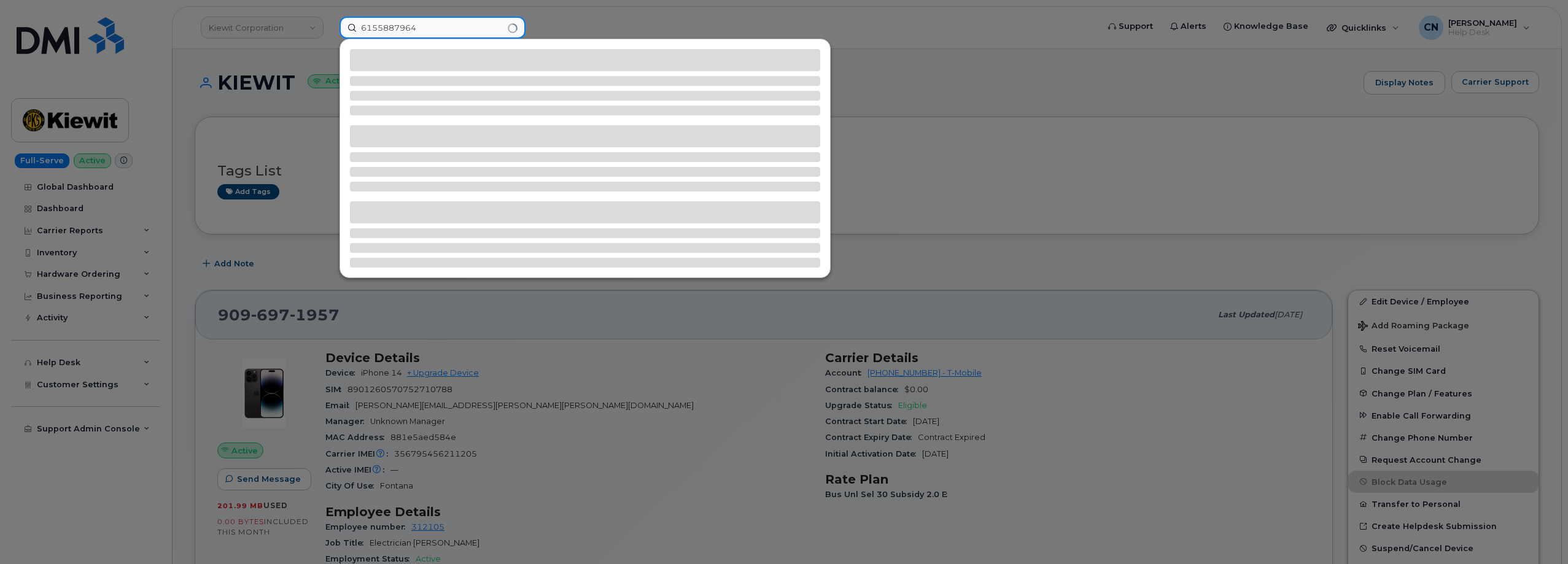
type input "6155887964"
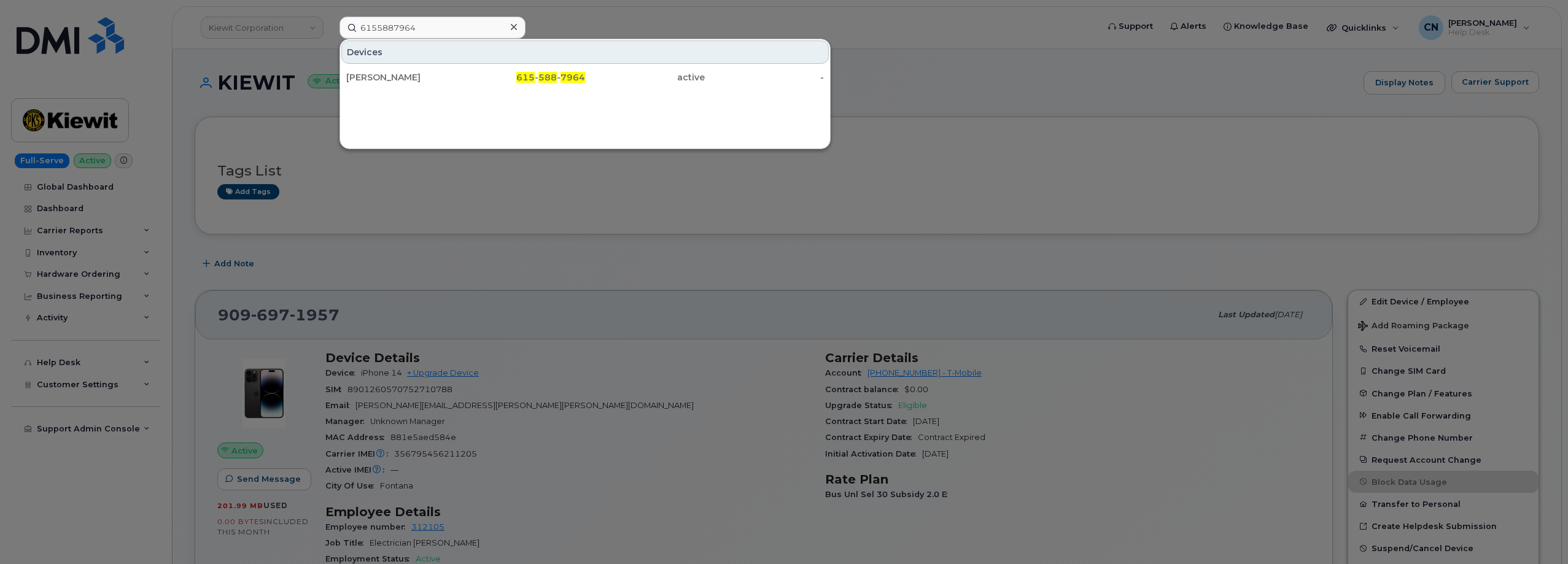
drag, startPoint x: 410, startPoint y: 78, endPoint x: 120, endPoint y: 181, distance: 307.7
click at [410, 78] on div "[PERSON_NAME]" at bounding box center [406, 77] width 120 height 12
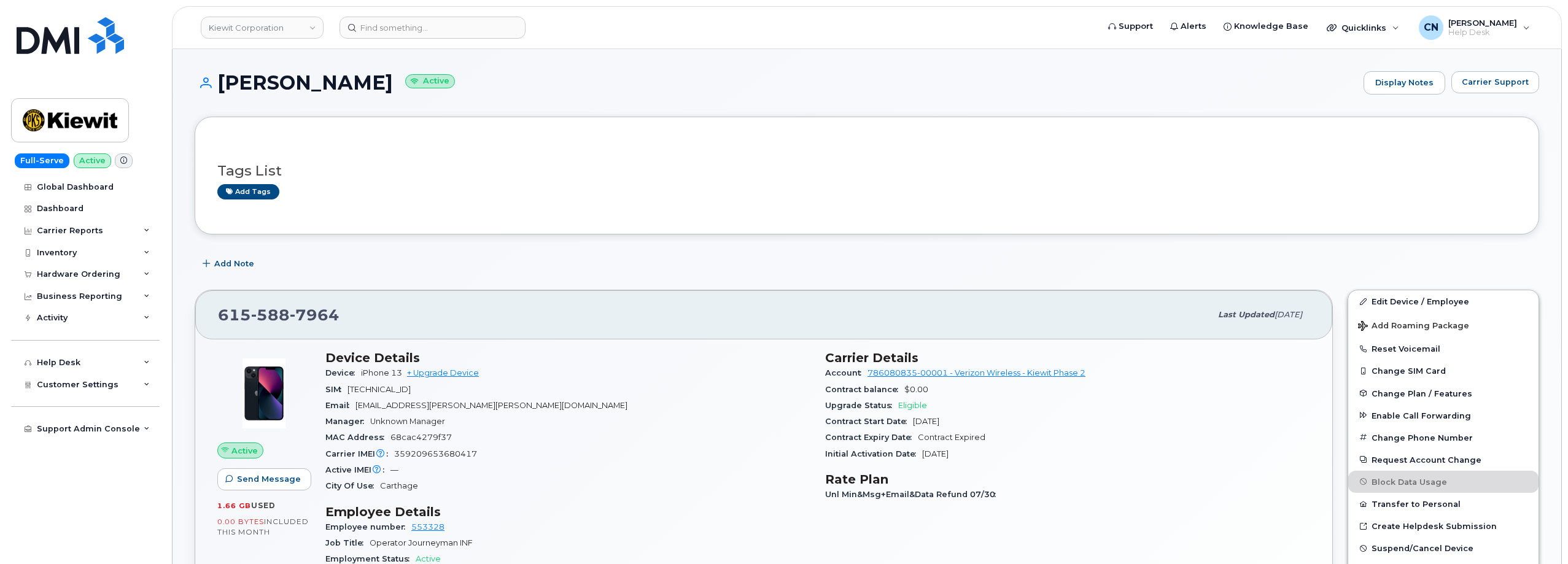
drag, startPoint x: 535, startPoint y: 538, endPoint x: 519, endPoint y: 539, distance: 16.0
click at [535, 538] on div "Job Title Operator Journeyman INF" at bounding box center [568, 543] width 485 height 16
click at [1523, 90] on button "Carrier Support" at bounding box center [1495, 82] width 88 height 22
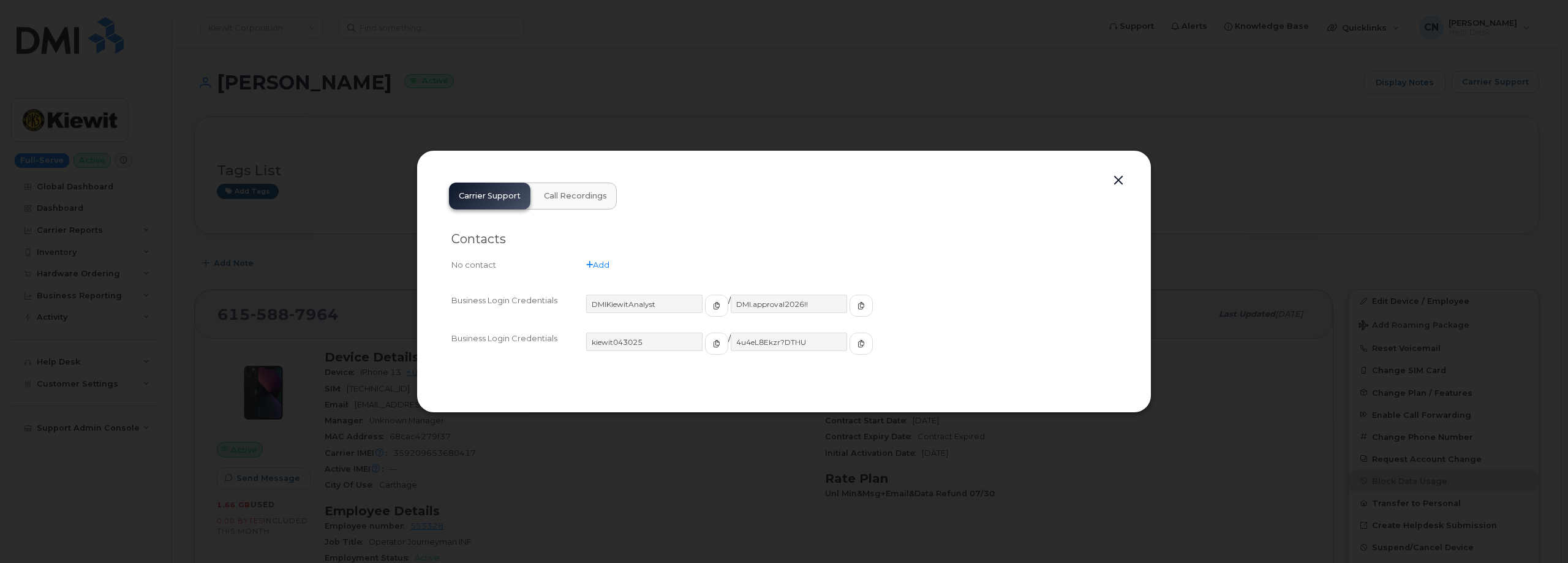
click at [453, 245] on h2 "Contacts" at bounding box center [784, 239] width 665 height 15
click at [335, 199] on div at bounding box center [784, 282] width 1568 height 563
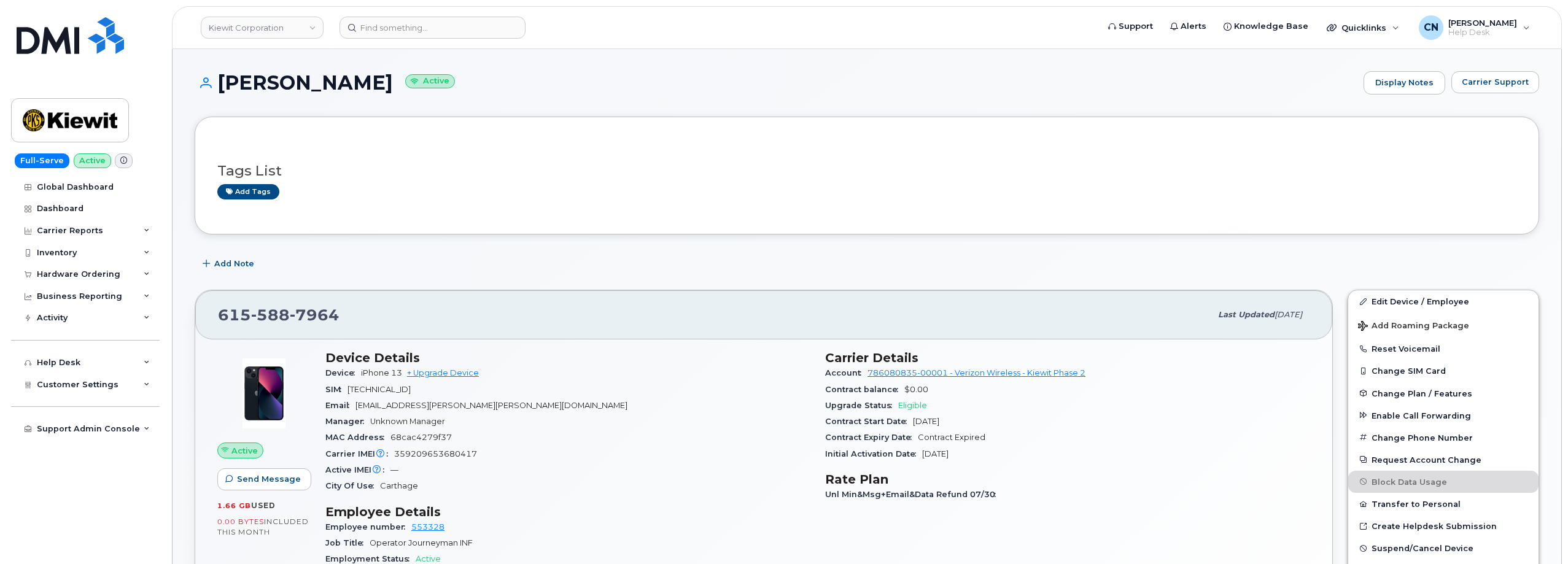
click at [1477, 79] on span "Carrier Support" at bounding box center [1495, 82] width 67 height 12
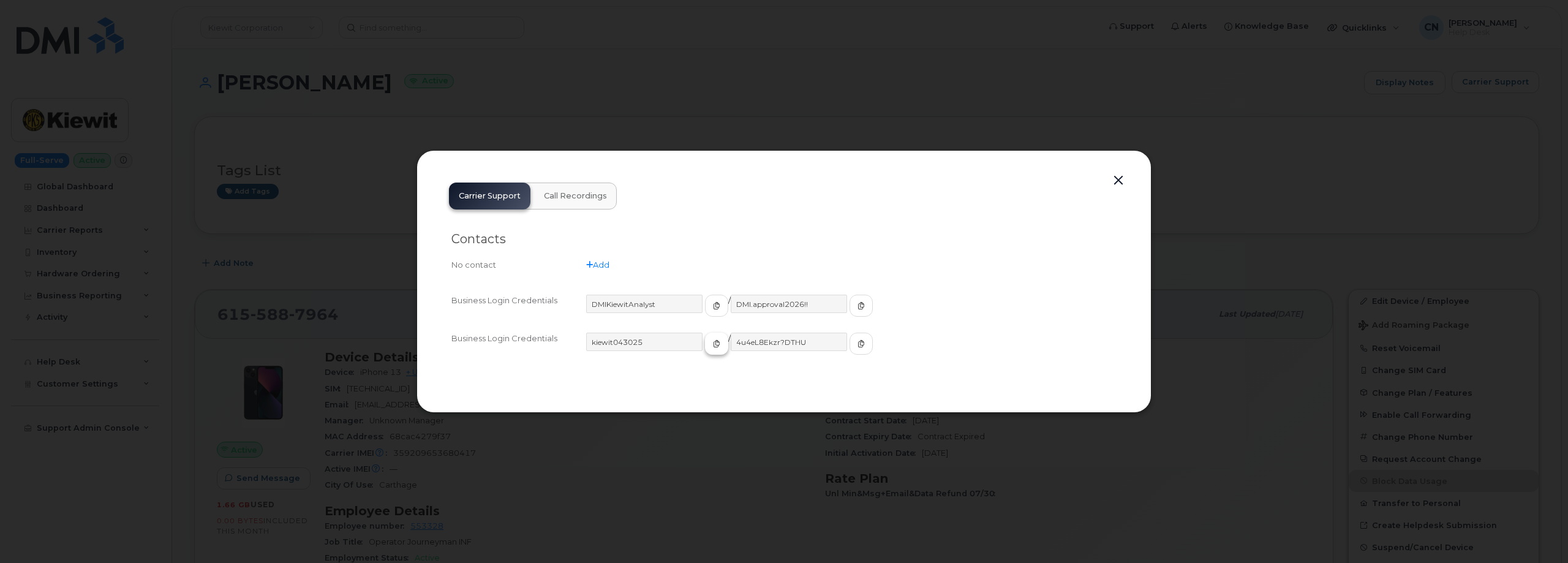
click at [705, 342] on button "button" at bounding box center [716, 344] width 23 height 22
click at [857, 341] on icon "button" at bounding box center [861, 343] width 7 height 7
click at [1123, 182] on button "button" at bounding box center [1119, 180] width 18 height 17
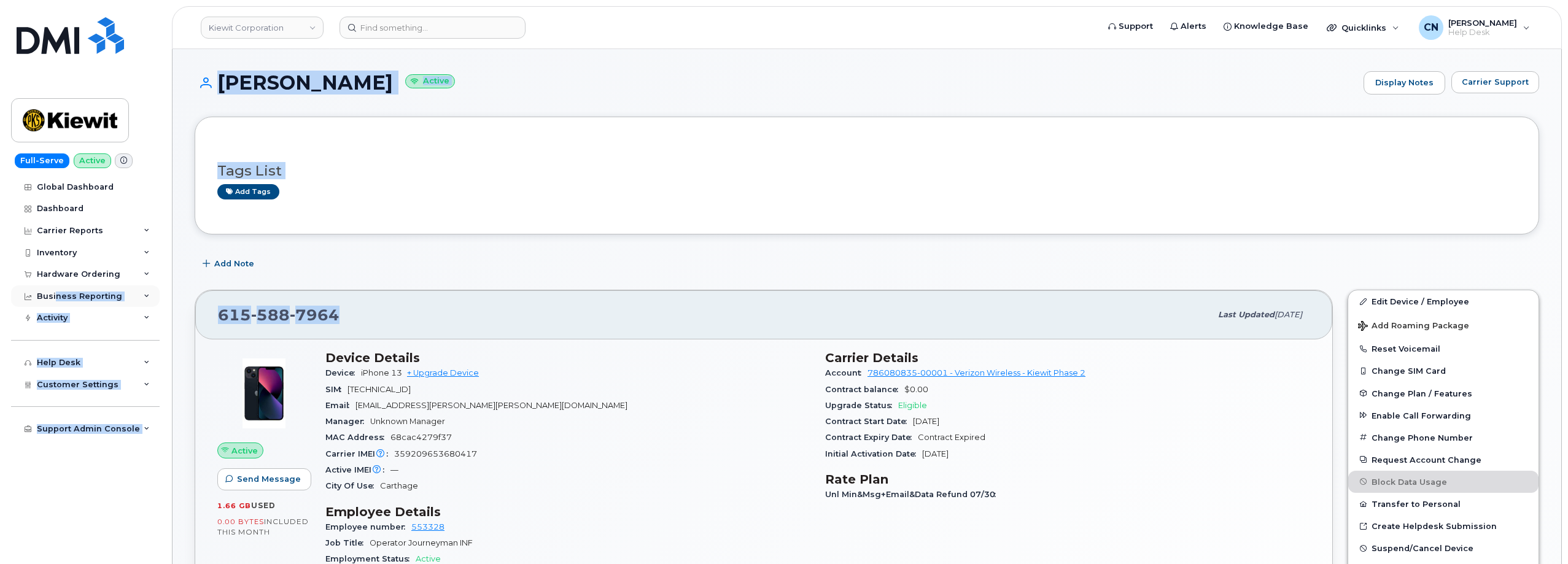
drag, startPoint x: 360, startPoint y: 318, endPoint x: 61, endPoint y: 285, distance: 300.8
copy div "ness Reporting Managerial Reports Individual Reports Business Unit Reports Acti…"
click at [358, 313] on div "615 588 7964" at bounding box center [714, 314] width 993 height 26
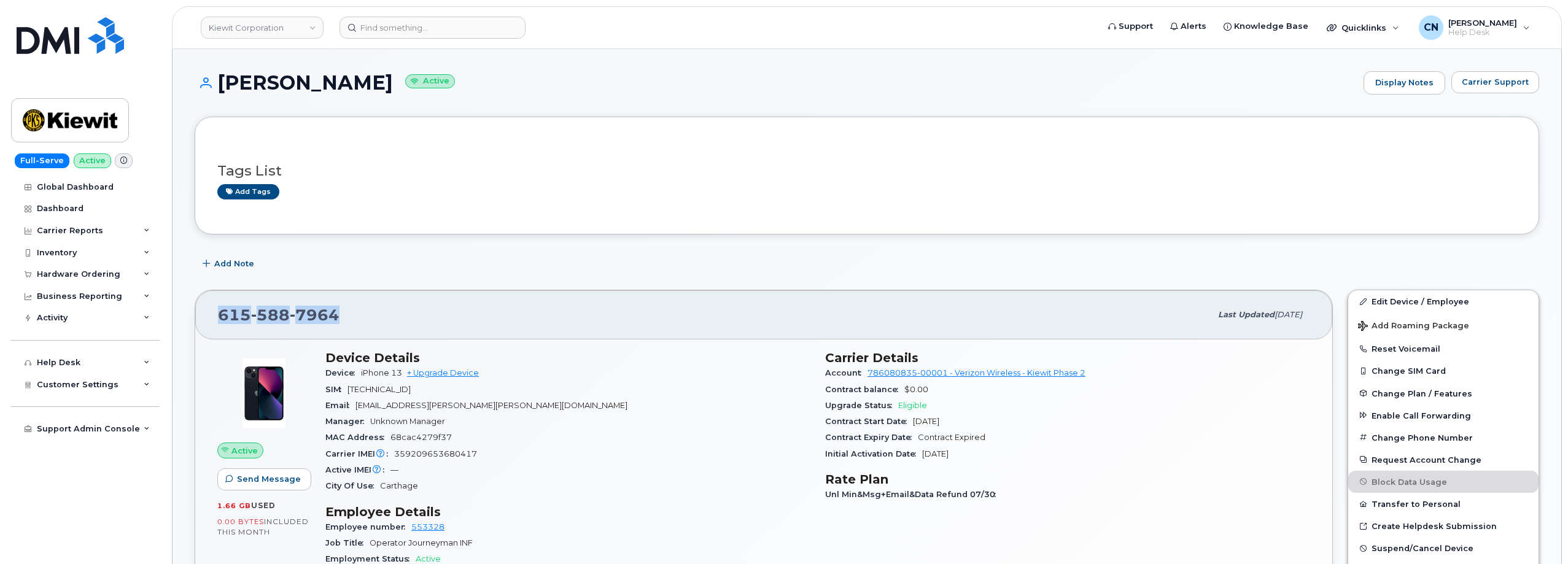
drag, startPoint x: 350, startPoint y: 314, endPoint x: 209, endPoint y: 314, distance: 141.0
click at [209, 314] on div "615 588 7964 Last updated Sep 26, 2025" at bounding box center [763, 315] width 1137 height 49
copy span "615 588 7964"
click at [344, 16] on header "Kiewit Corporation Support Alerts Knowledge Base Quicklinks Suspend / Cancel De…" at bounding box center [867, 27] width 1390 height 43
click at [396, 32] on input at bounding box center [432, 28] width 186 height 22
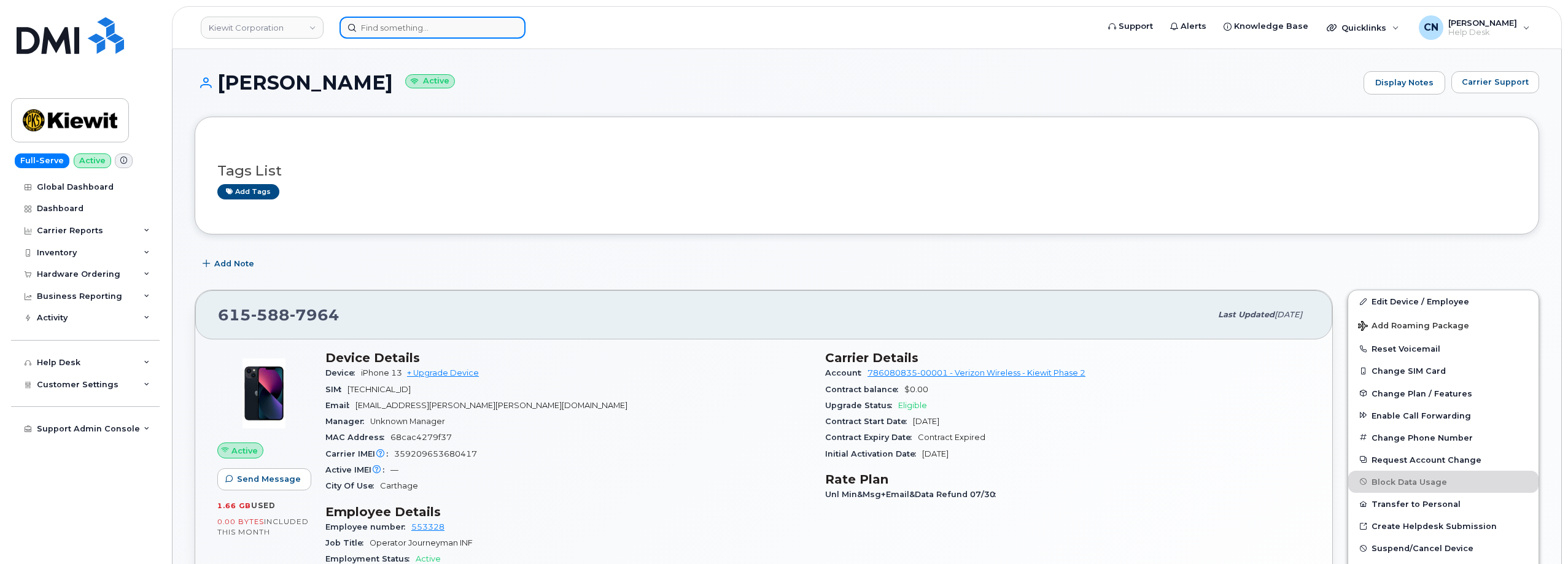
paste input "9096971957"
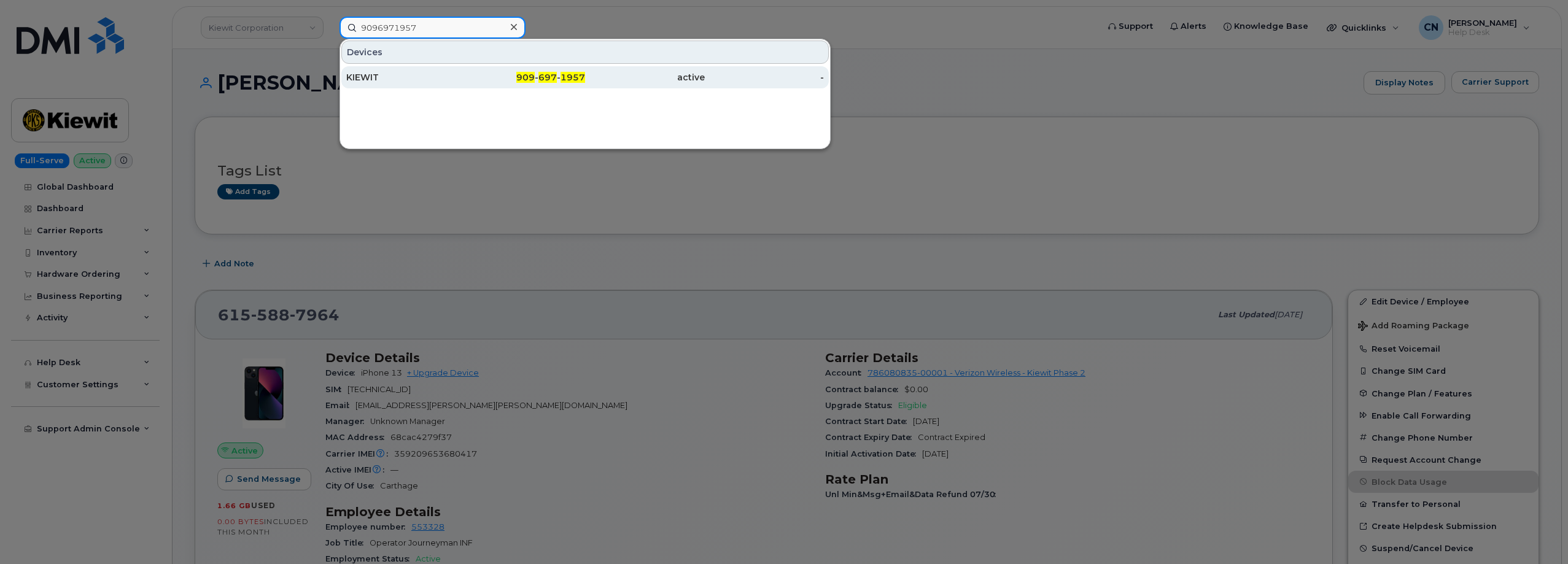
type input "9096971957"
click at [387, 87] on div "KIEWIT" at bounding box center [406, 78] width 120 height 22
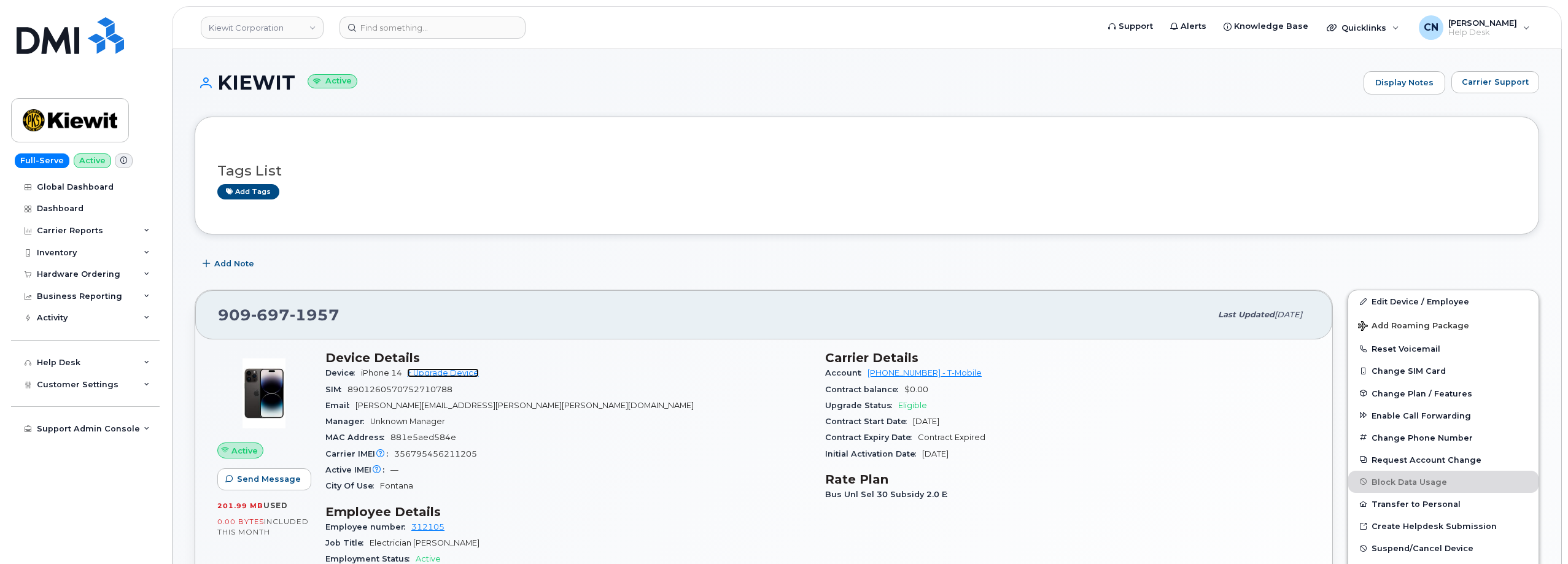
drag, startPoint x: 437, startPoint y: 378, endPoint x: 418, endPoint y: 371, distance: 20.2
drag, startPoint x: 358, startPoint y: 403, endPoint x: 308, endPoint y: 113, distance: 294.3
click at [538, 406] on div "Email [PERSON_NAME][EMAIL_ADDRESS][PERSON_NAME][PERSON_NAME][DOMAIN_NAME]" at bounding box center [568, 406] width 485 height 16
copy span "[PERSON_NAME][EMAIL_ADDRESS][PERSON_NAME][PERSON_NAME][DOMAIN_NAME]"
drag, startPoint x: 341, startPoint y: 321, endPoint x: 215, endPoint y: 319, distance: 126.0
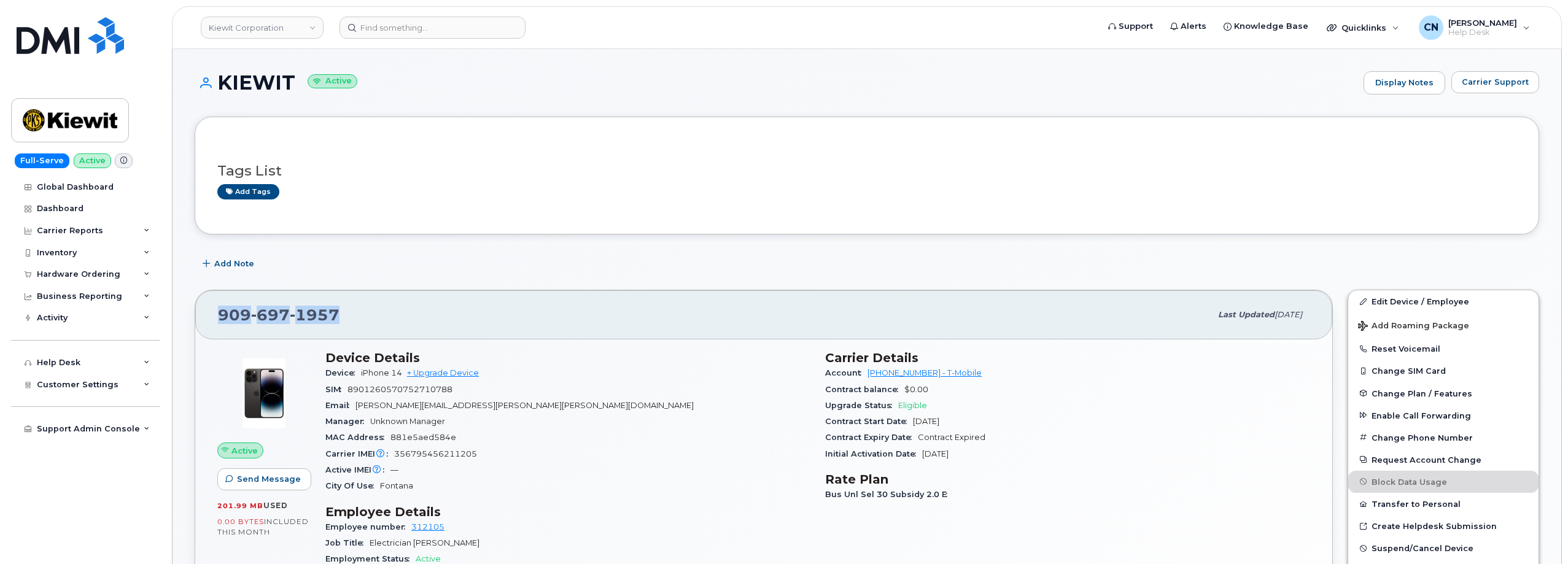
click at [215, 319] on div "[PHONE_NUMBER] Last updated [DATE]" at bounding box center [763, 315] width 1137 height 49
copy span "[PHONE_NUMBER]"
drag, startPoint x: 511, startPoint y: 403, endPoint x: 360, endPoint y: 410, distance: 151.2
click at [360, 410] on div "Email [PERSON_NAME][EMAIL_ADDRESS][PERSON_NAME][PERSON_NAME][DOMAIN_NAME]" at bounding box center [568, 406] width 485 height 16
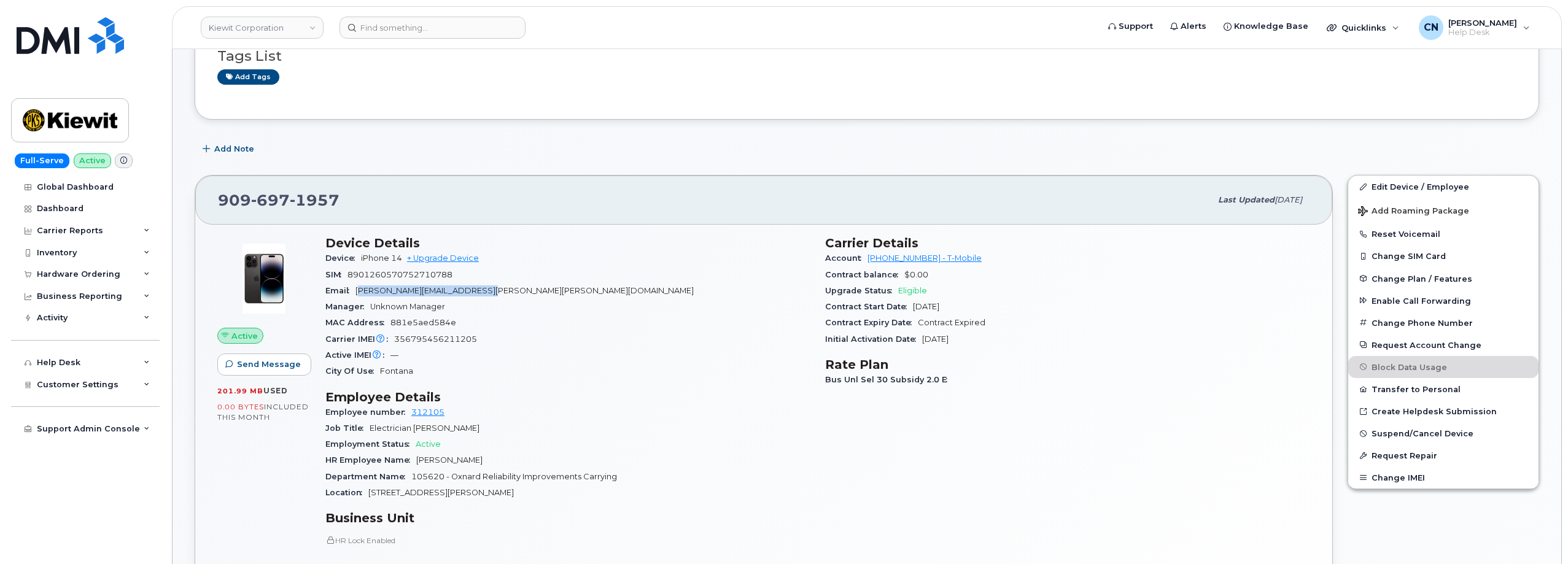
scroll to position [123, 0]
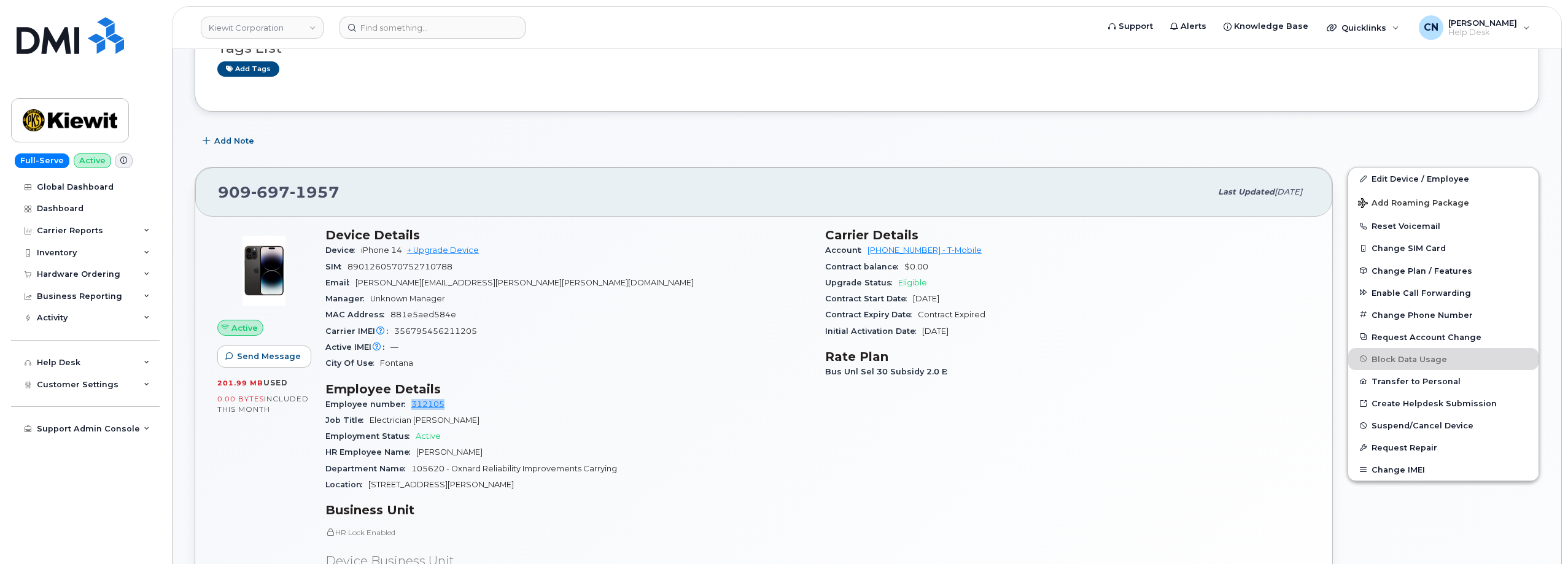
drag, startPoint x: 455, startPoint y: 404, endPoint x: 410, endPoint y: 405, distance: 45.0
click at [410, 405] on div "Employee number 312105" at bounding box center [568, 404] width 485 height 16
copy link "312105"
drag, startPoint x: 331, startPoint y: 195, endPoint x: 191, endPoint y: 202, distance: 140.2
click at [191, 202] on div "[PHONE_NUMBER] Last updated [DATE] Active Send Message 201.99 MB  used 0.00 Byt…" at bounding box center [764, 459] width 1153 height 600
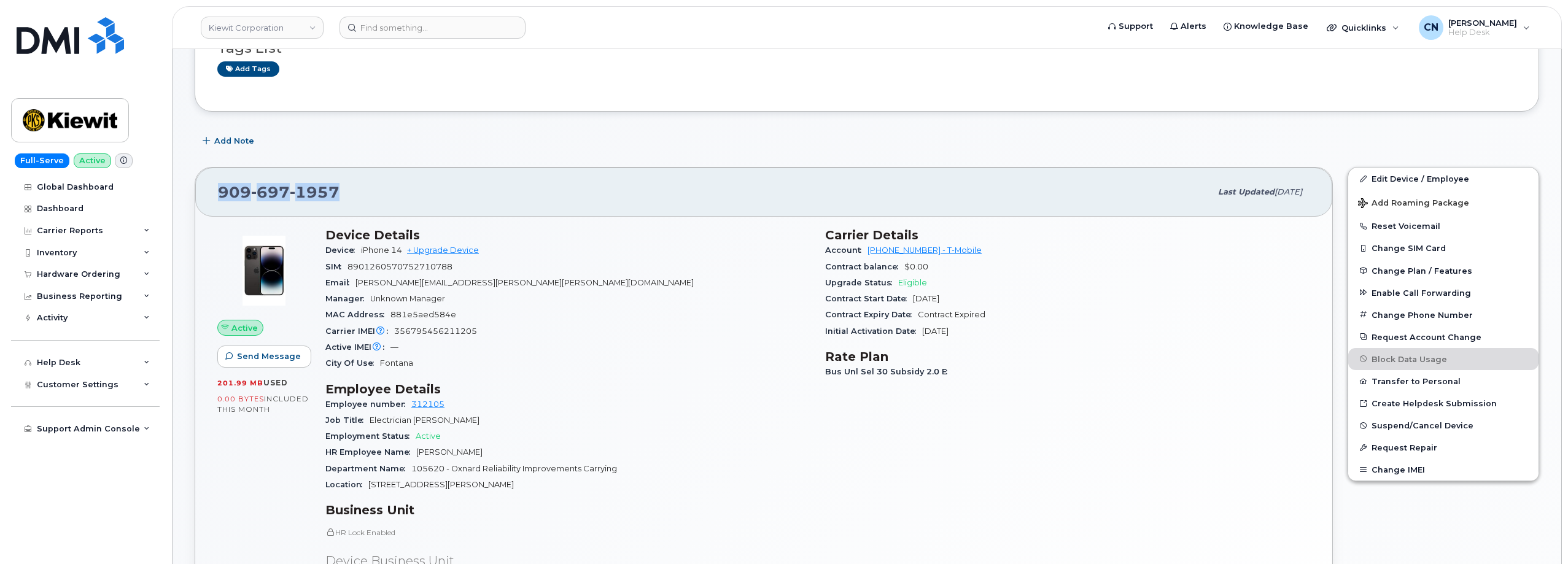
copy span "[PHONE_NUMBER]"
drag, startPoint x: 974, startPoint y: 248, endPoint x: 865, endPoint y: 250, distance: 109.0
click at [865, 250] on div "Account [PHONE_NUMBER] - T-Mobile" at bounding box center [1068, 250] width 485 height 16
copy link "[PHONE_NUMBER] - T-Mobile"
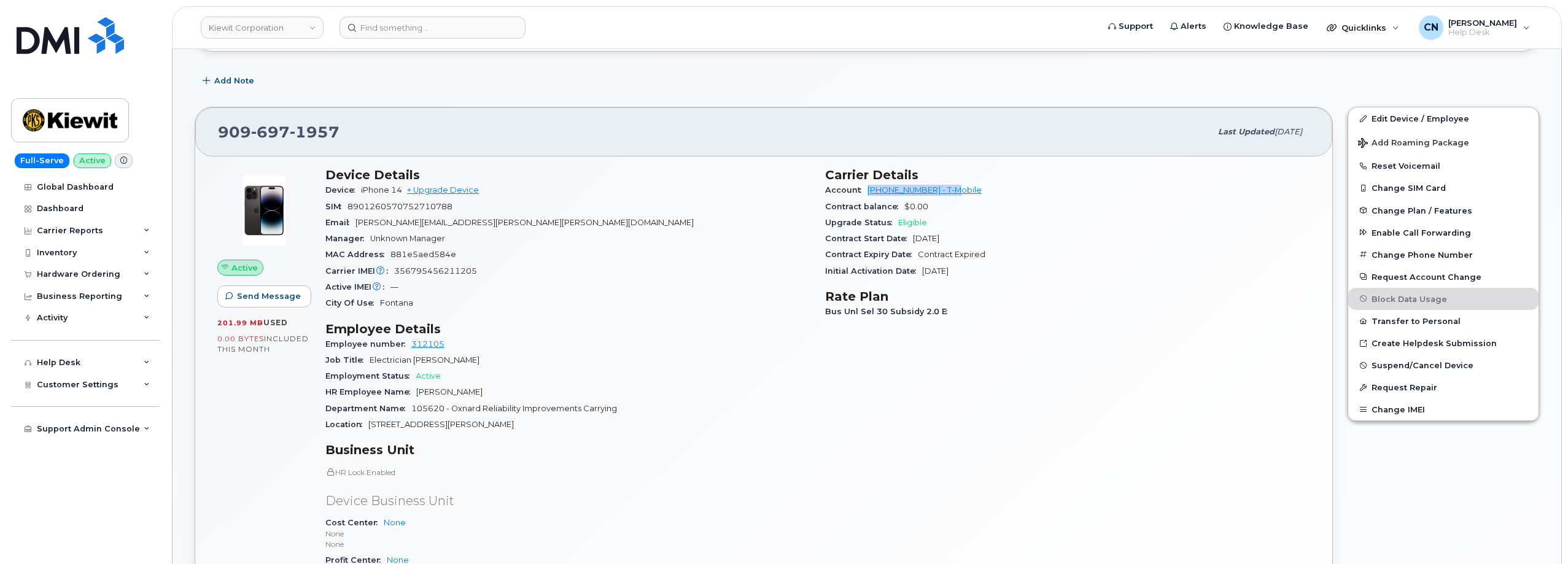
scroll to position [307, 0]
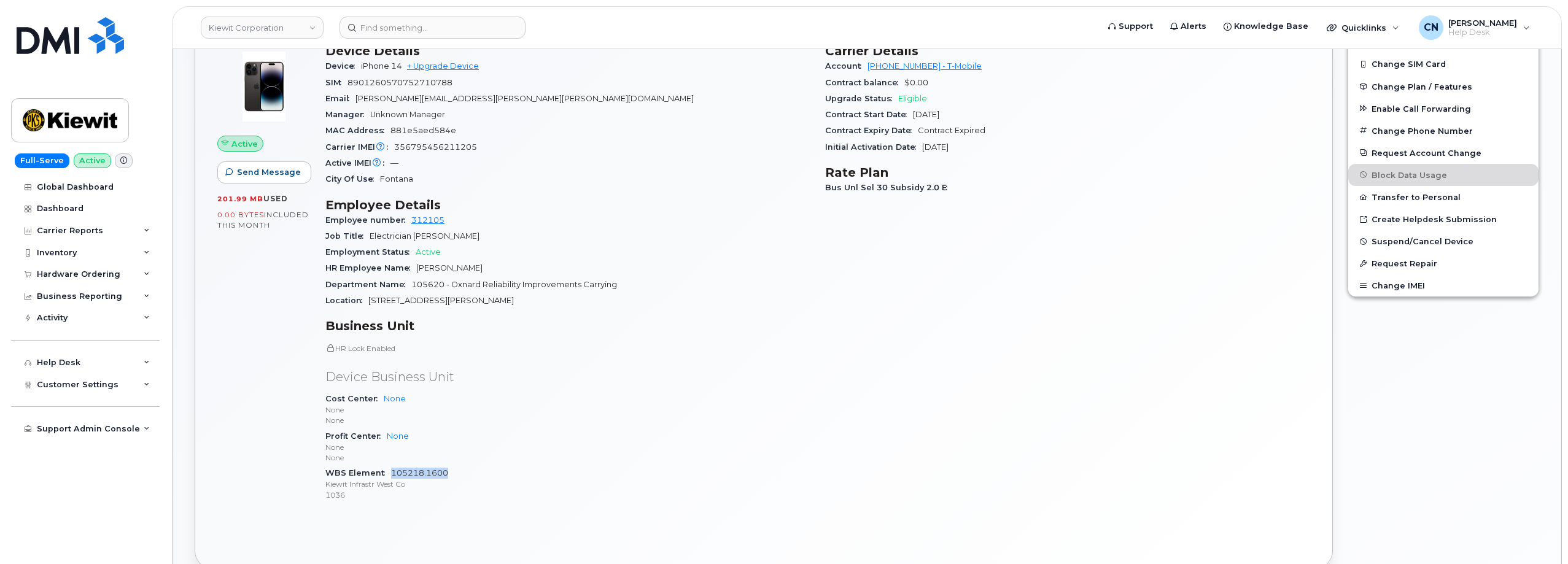
drag, startPoint x: 462, startPoint y: 473, endPoint x: 393, endPoint y: 477, distance: 69.1
click at [393, 477] on div "WBS Element 105218.1600 [PERSON_NAME] Infrastr West Co 1036" at bounding box center [568, 484] width 485 height 37
copy link "105218.1600"
click at [404, 35] on input at bounding box center [432, 28] width 186 height 22
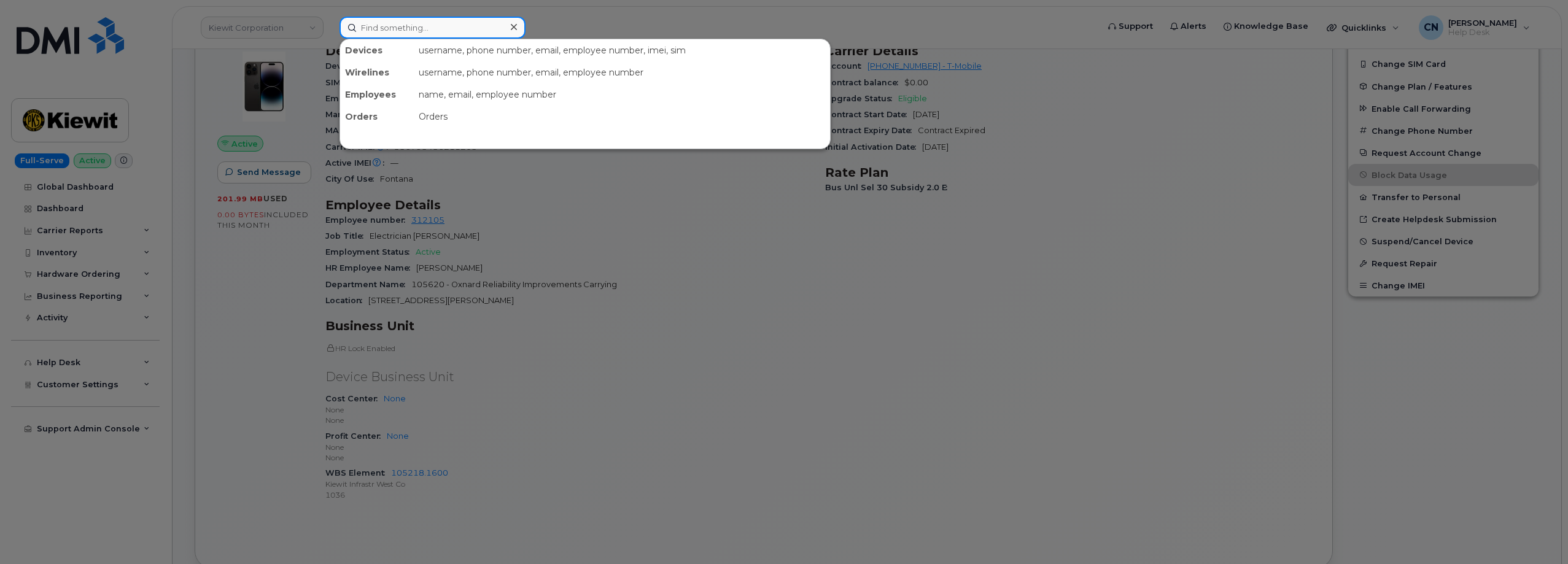
paste input "4435369362"
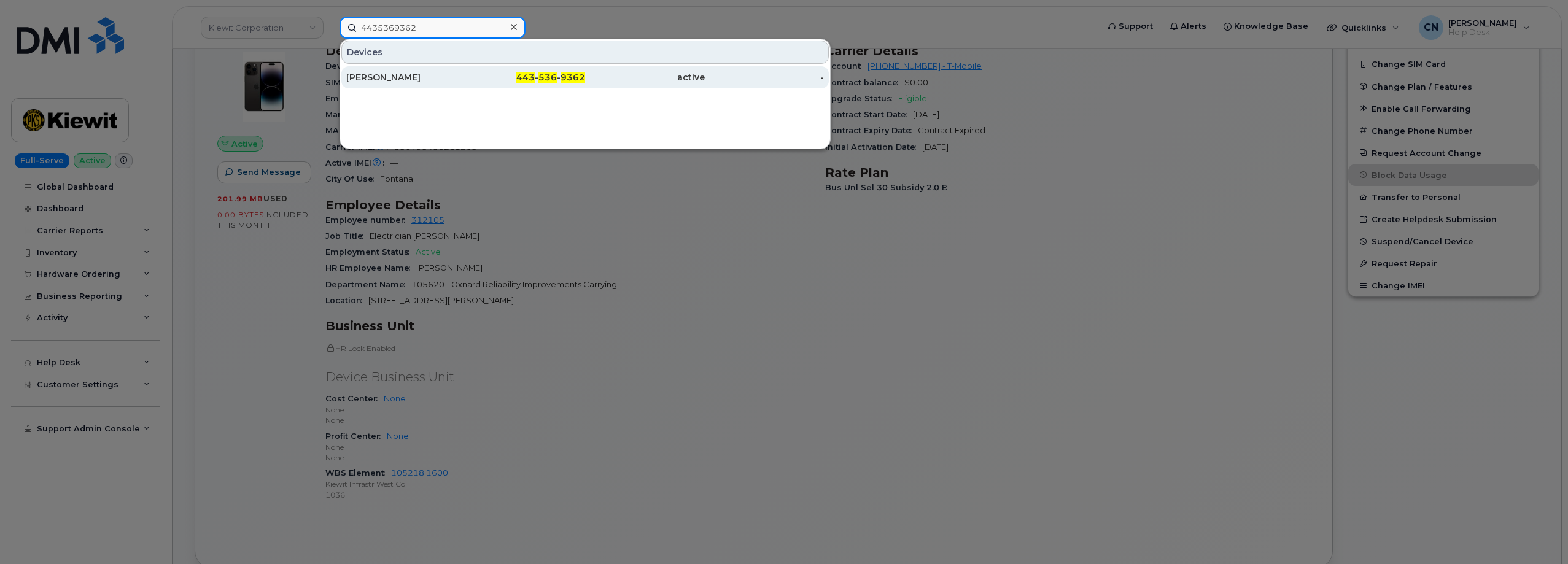
type input "4435369362"
click at [393, 76] on div "[PERSON_NAME]" at bounding box center [406, 77] width 120 height 12
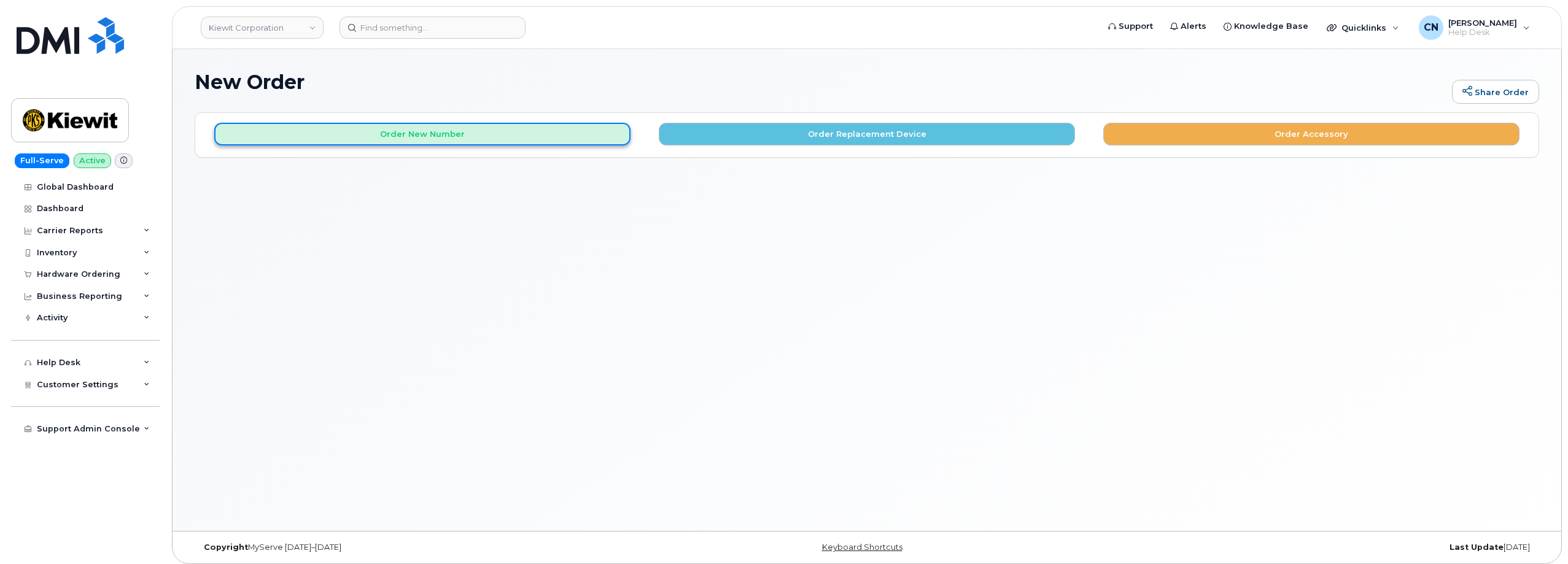
click at [331, 135] on button "Order New Number" at bounding box center [422, 134] width 416 height 23
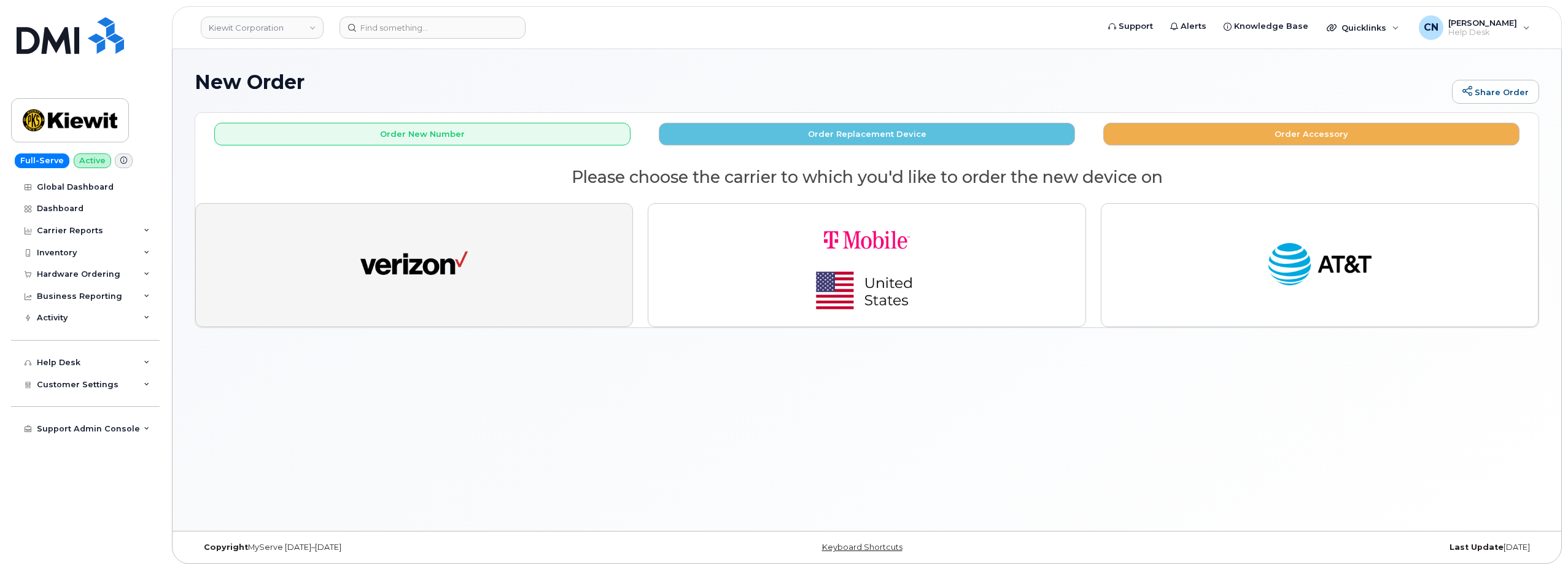
click at [364, 291] on img "button" at bounding box center [414, 265] width 107 height 55
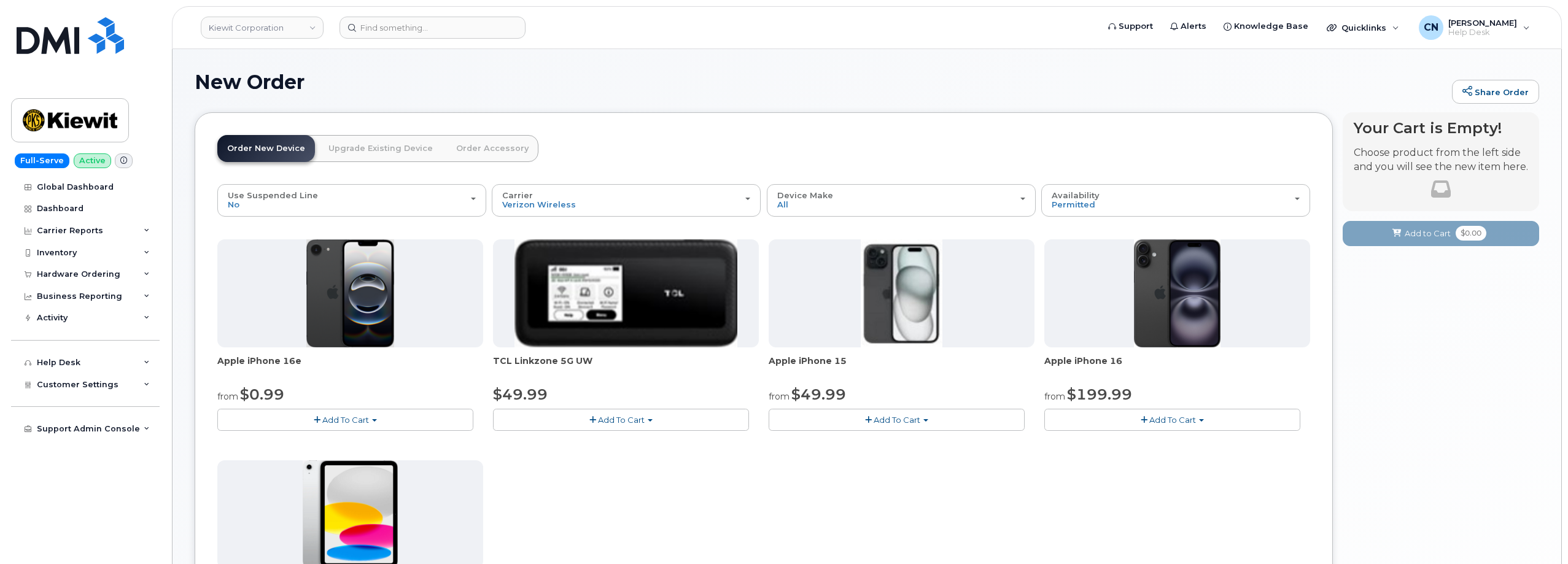
click at [889, 418] on span "Add To Cart" at bounding box center [897, 419] width 47 height 10
click at [815, 438] on link "$49.99 - 2 Year Activation (128GB)" at bounding box center [853, 442] width 164 height 15
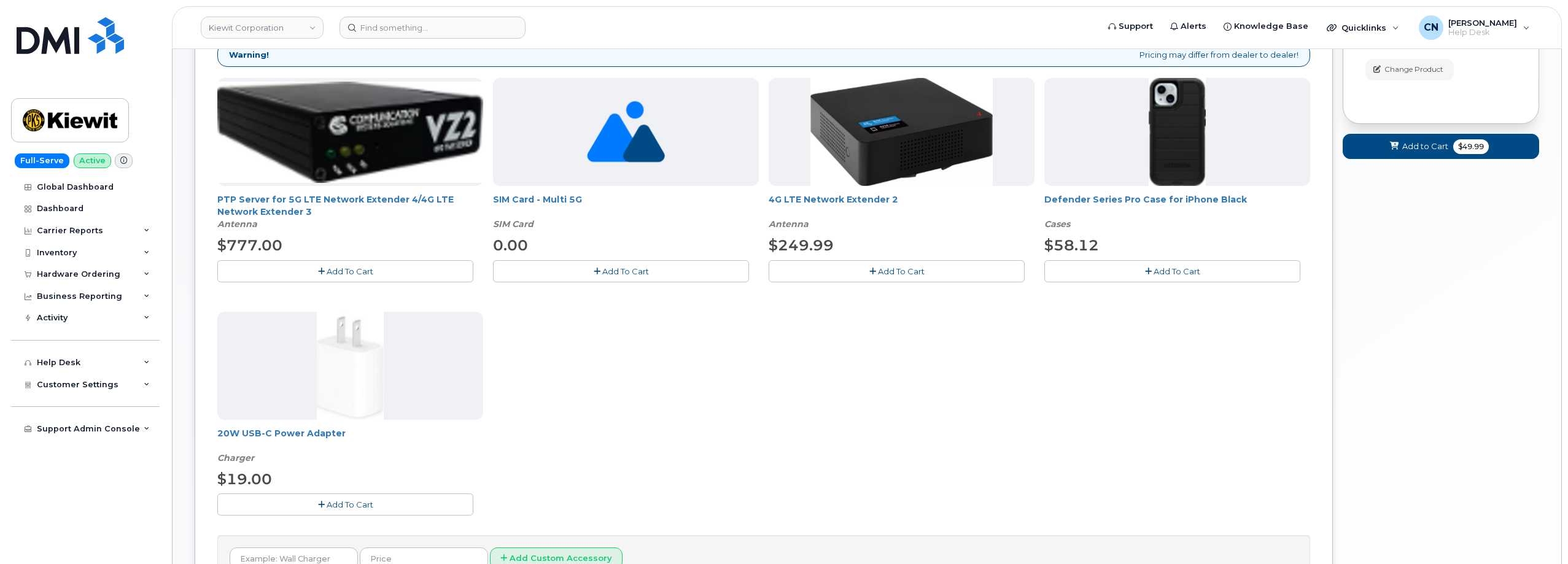
scroll to position [245, 0]
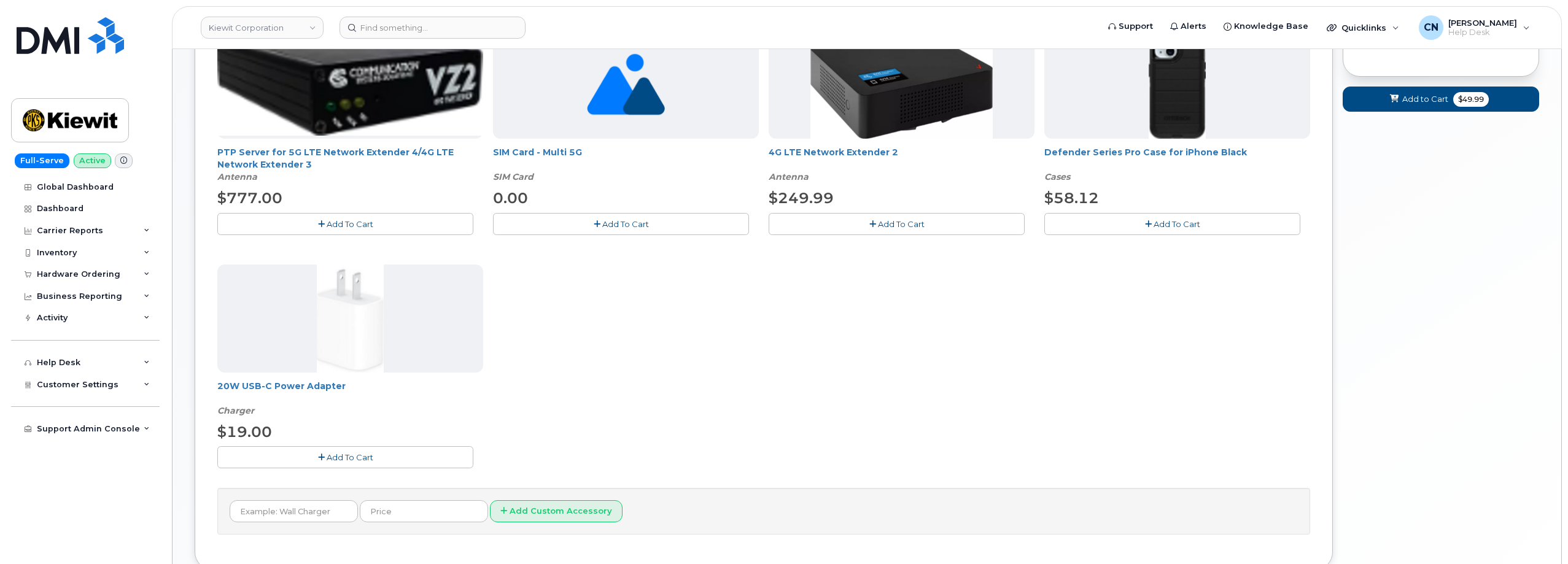
drag, startPoint x: 1135, startPoint y: 223, endPoint x: 1098, endPoint y: 224, distance: 37.0
click at [1135, 223] on button "Add To Cart" at bounding box center [1172, 223] width 256 height 22
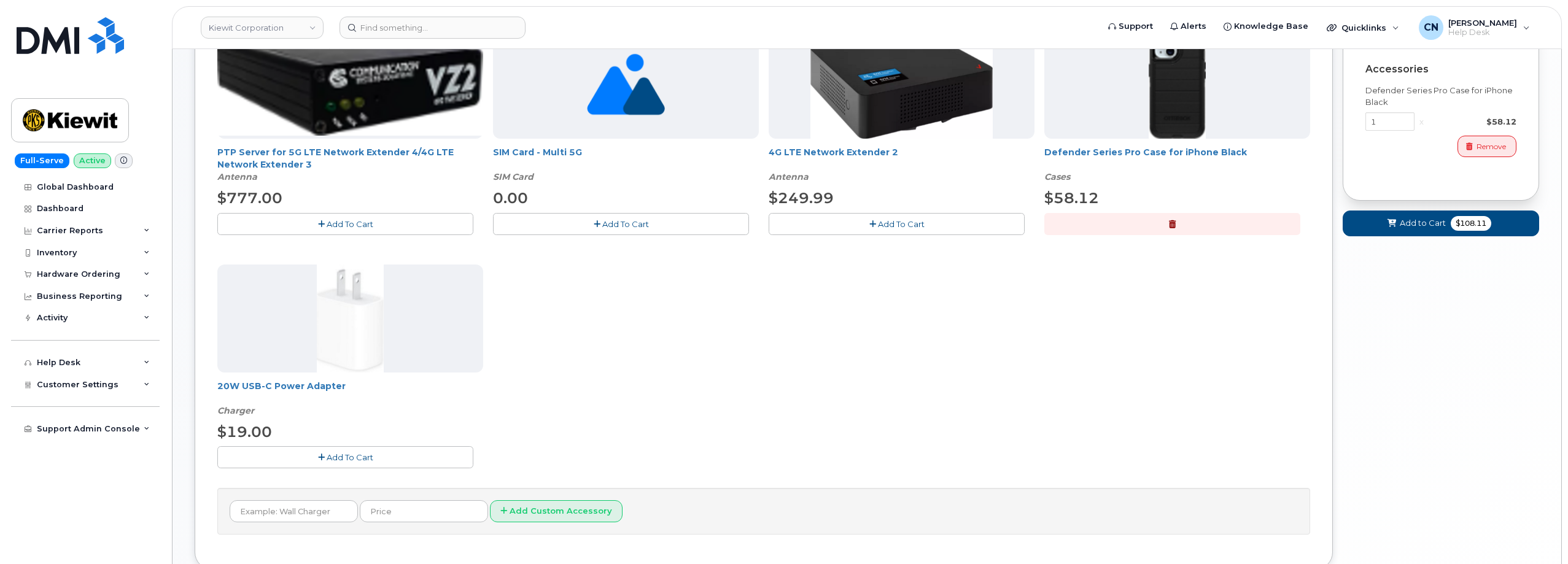
click at [347, 459] on span "Add To Cart" at bounding box center [350, 457] width 47 height 10
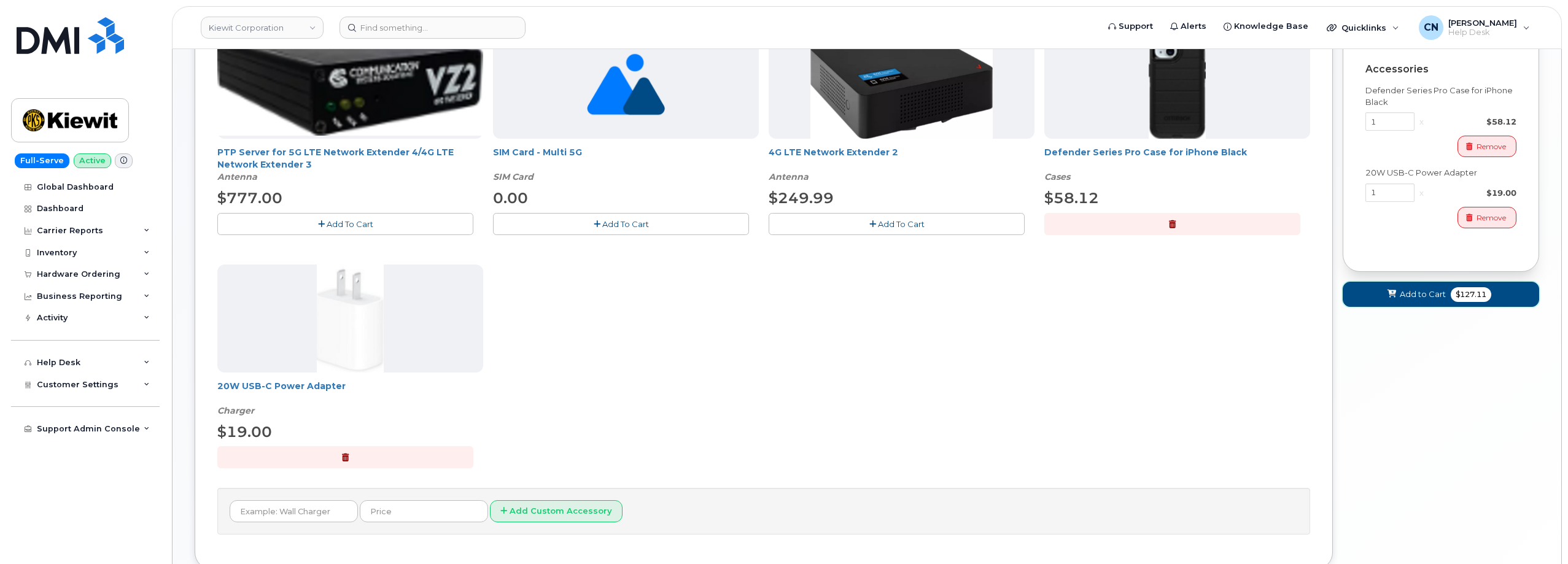
click at [1429, 292] on span "Add to Cart" at bounding box center [1423, 294] width 46 height 12
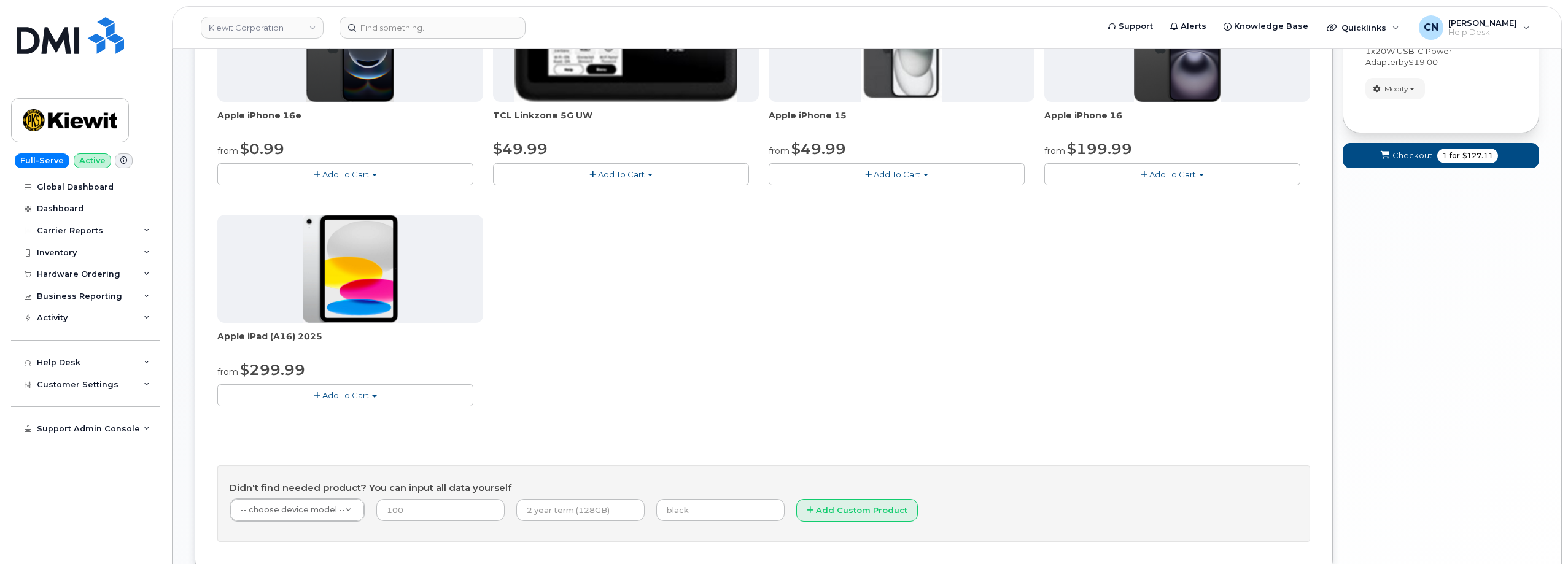
scroll to position [338, 0]
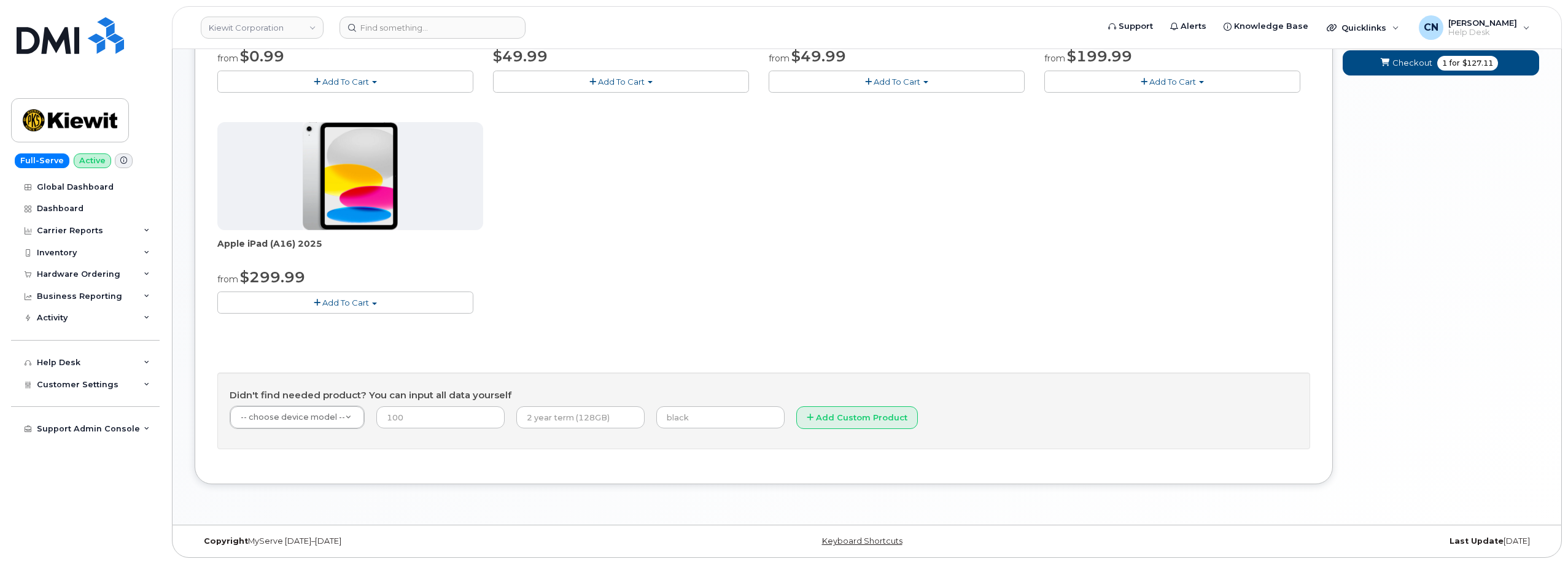
click at [447, 375] on div "Didn't find needed product? You can input all data yourself -- choose device mo…" at bounding box center [764, 411] width 1093 height 78
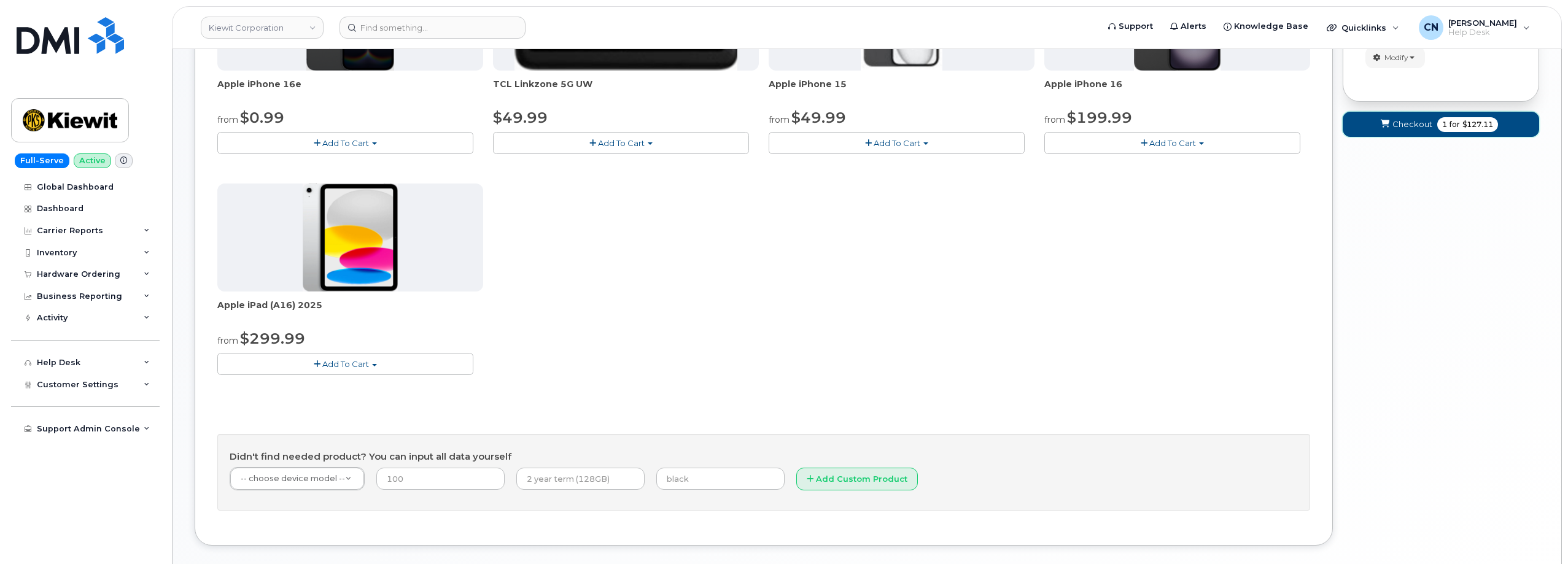
click at [1392, 128] on button "Checkout 1 for $127.11" at bounding box center [1440, 124] width 197 height 25
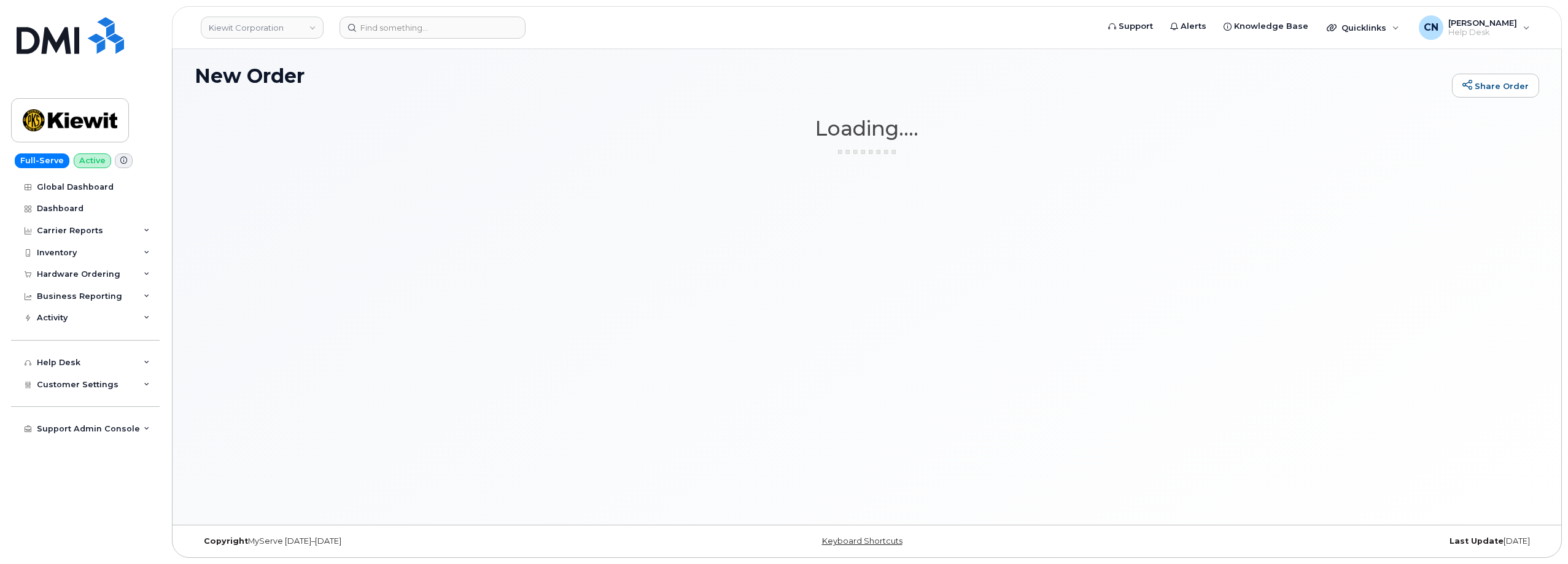
scroll to position [6, 0]
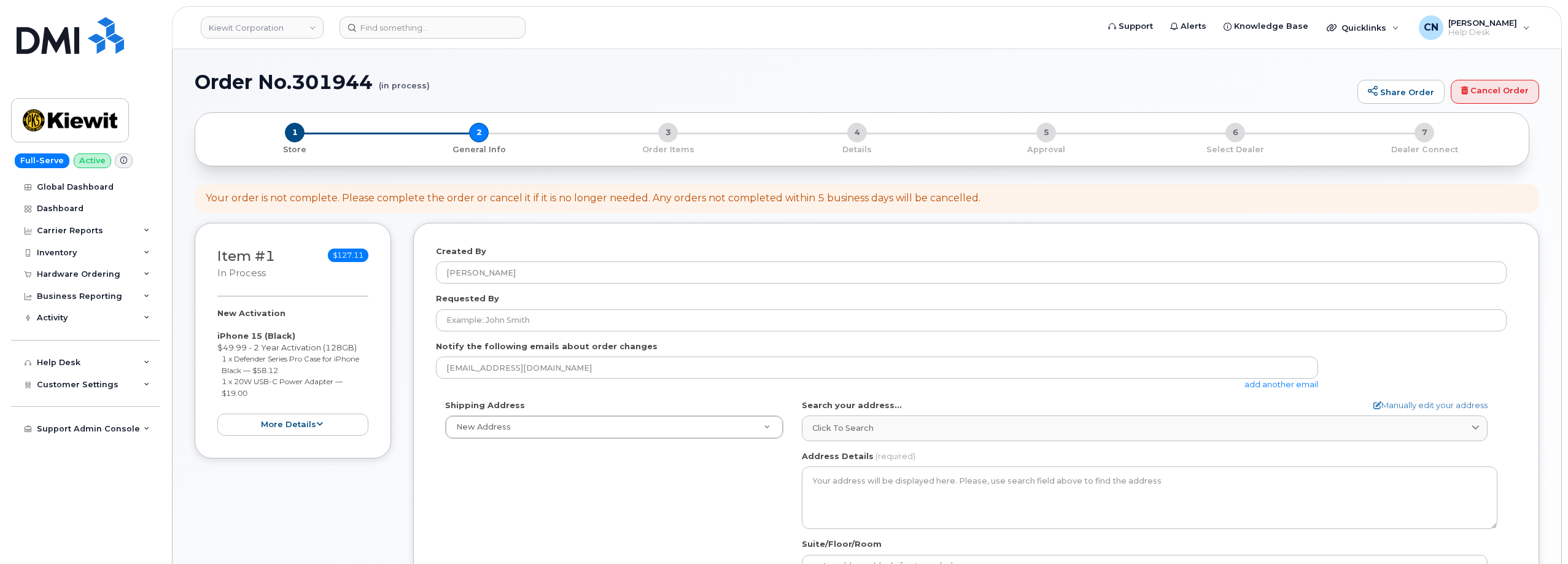
select select
click at [1260, 385] on link "add another email" at bounding box center [1281, 384] width 74 height 10
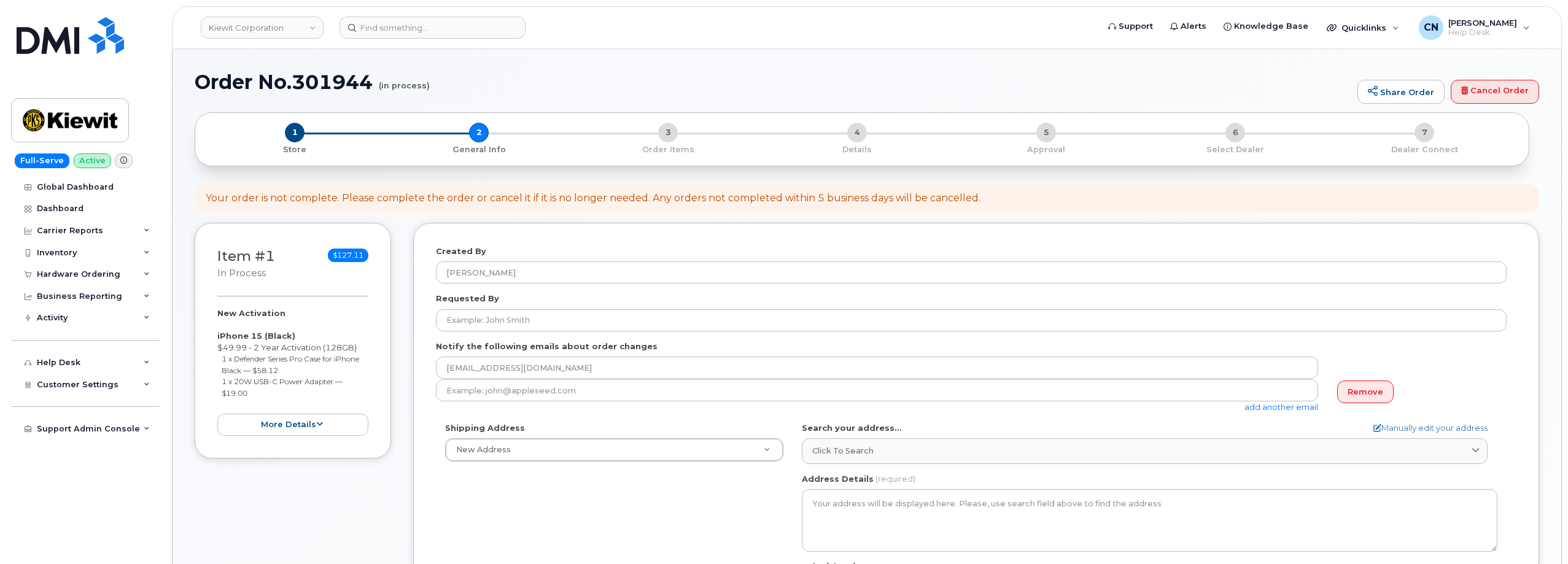
click at [897, 408] on div "add another email" at bounding box center [882, 396] width 892 height 34
click at [888, 404] on div "add another email" at bounding box center [882, 396] width 892 height 34
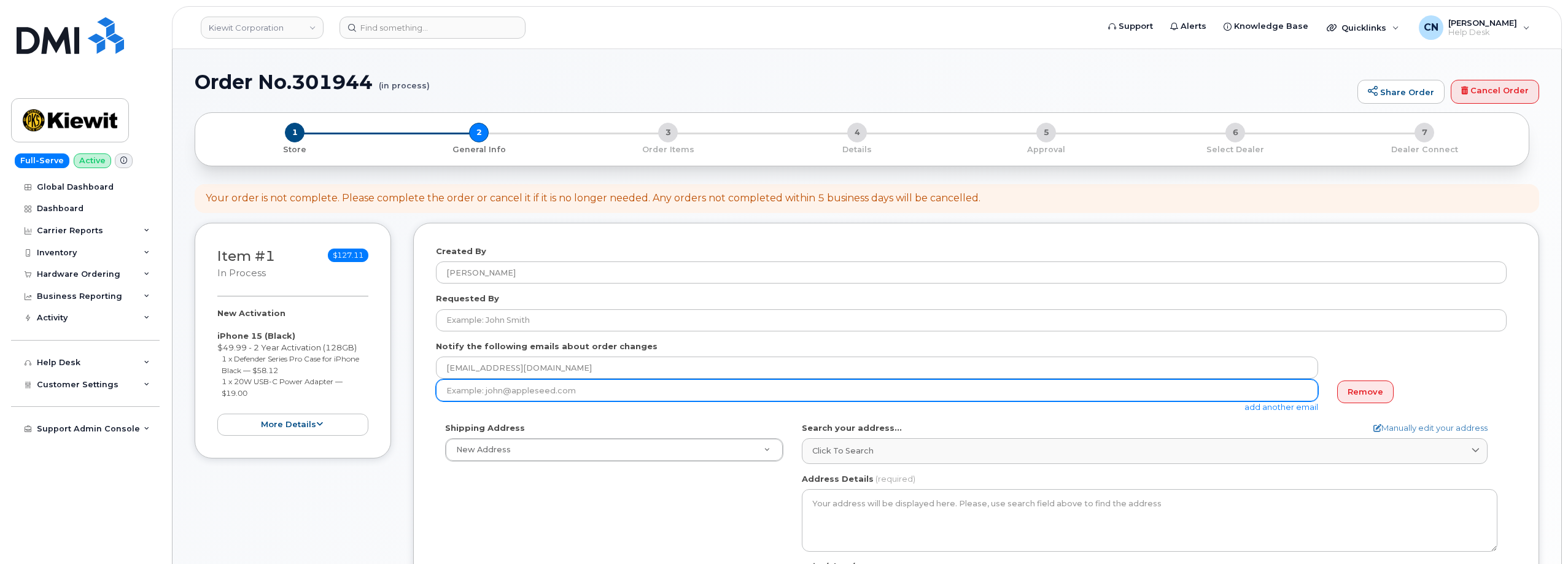
click at [885, 400] on input "email" at bounding box center [877, 390] width 882 height 22
paste input "[PERSON_NAME][EMAIL_ADDRESS][PERSON_NAME][PERSON_NAME][DOMAIN_NAME]"
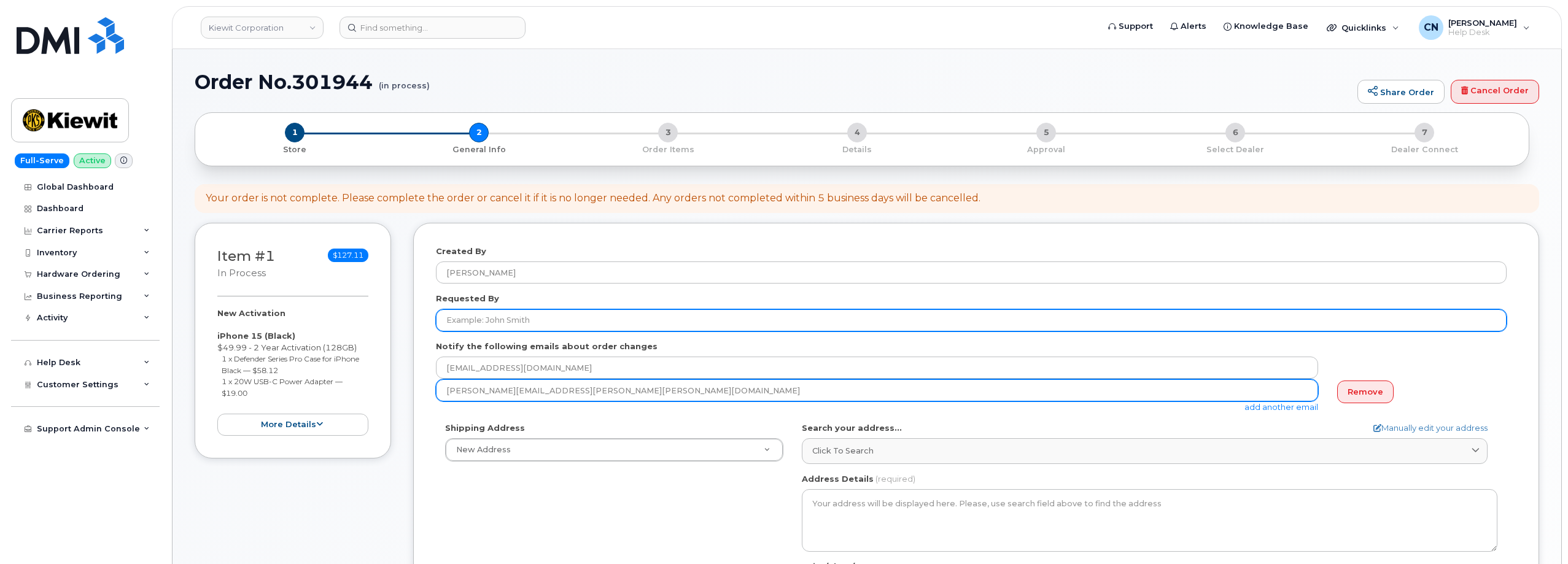
type input "[PERSON_NAME][EMAIL_ADDRESS][PERSON_NAME][PERSON_NAME][DOMAIN_NAME]"
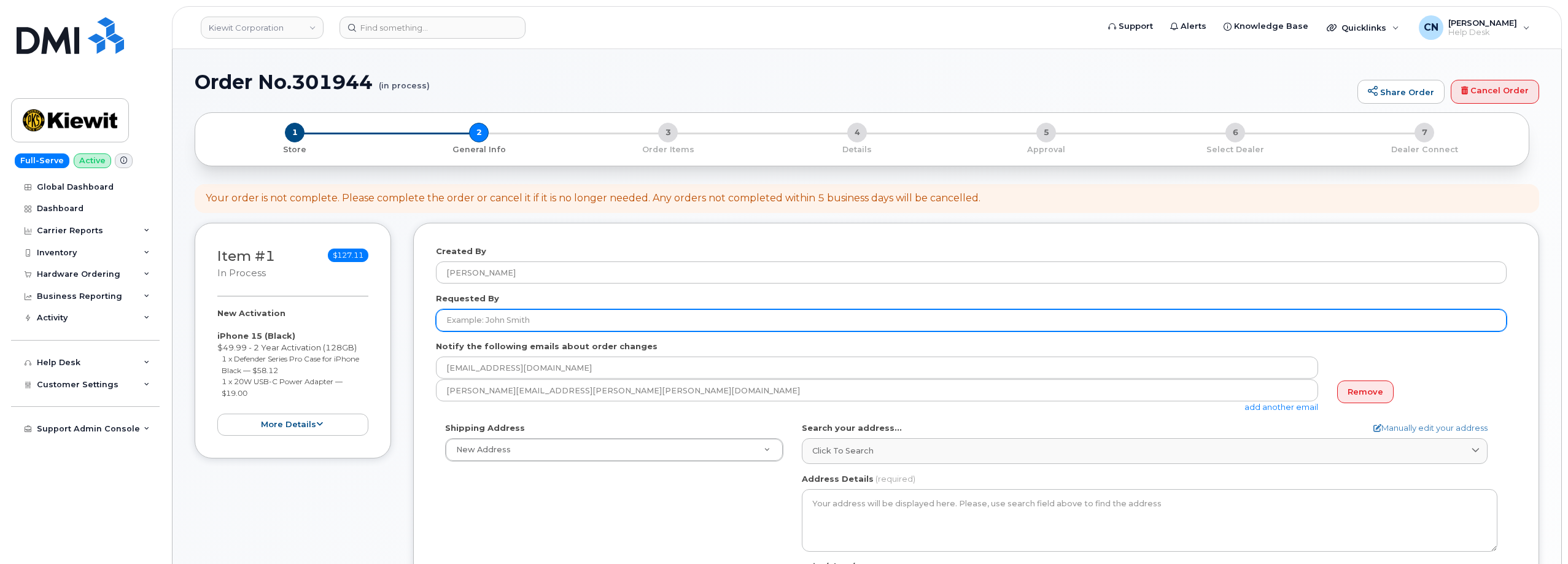
click at [517, 313] on input "Requested By" at bounding box center [971, 321] width 1070 height 22
paste input "[PERSON_NAME][EMAIL_ADDRESS][PERSON_NAME][PERSON_NAME][DOMAIN_NAME]"
drag, startPoint x: 540, startPoint y: 319, endPoint x: 648, endPoint y: 320, distance: 108.0
click at [644, 321] on input "[PERSON_NAME][EMAIL_ADDRESS][PERSON_NAME][PERSON_NAME][DOMAIN_NAME]" at bounding box center [971, 321] width 1070 height 22
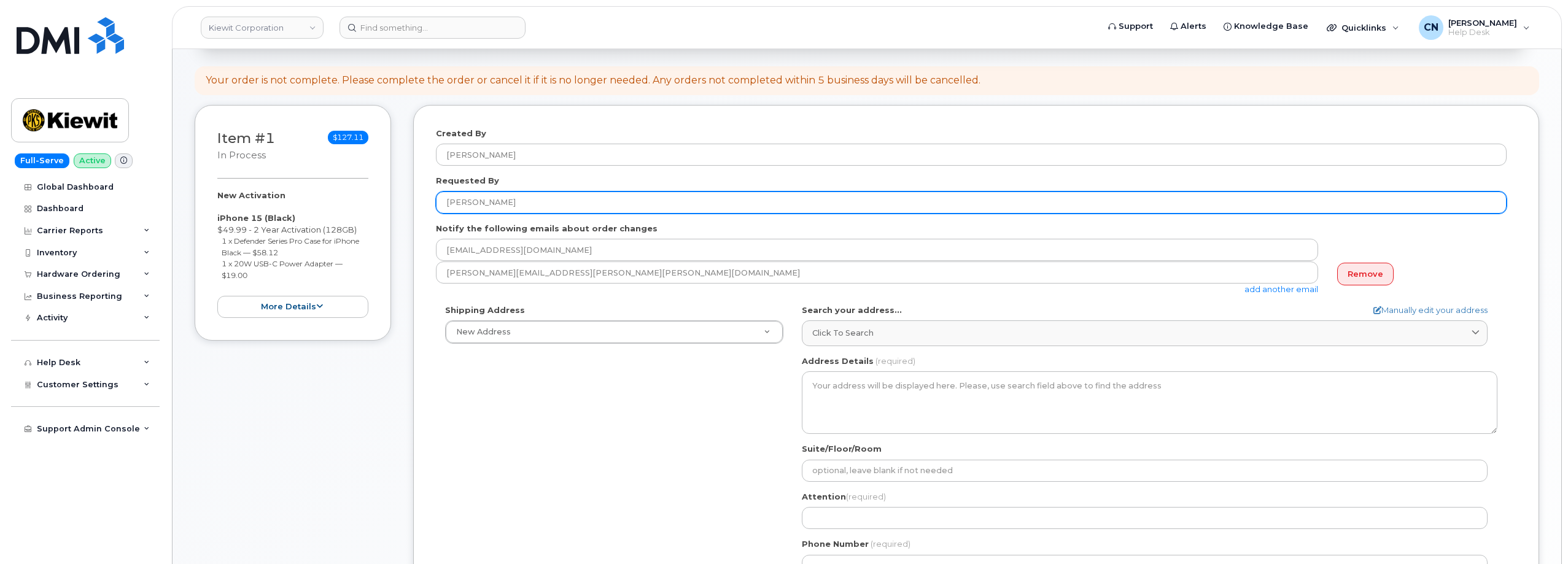
scroll to position [184, 0]
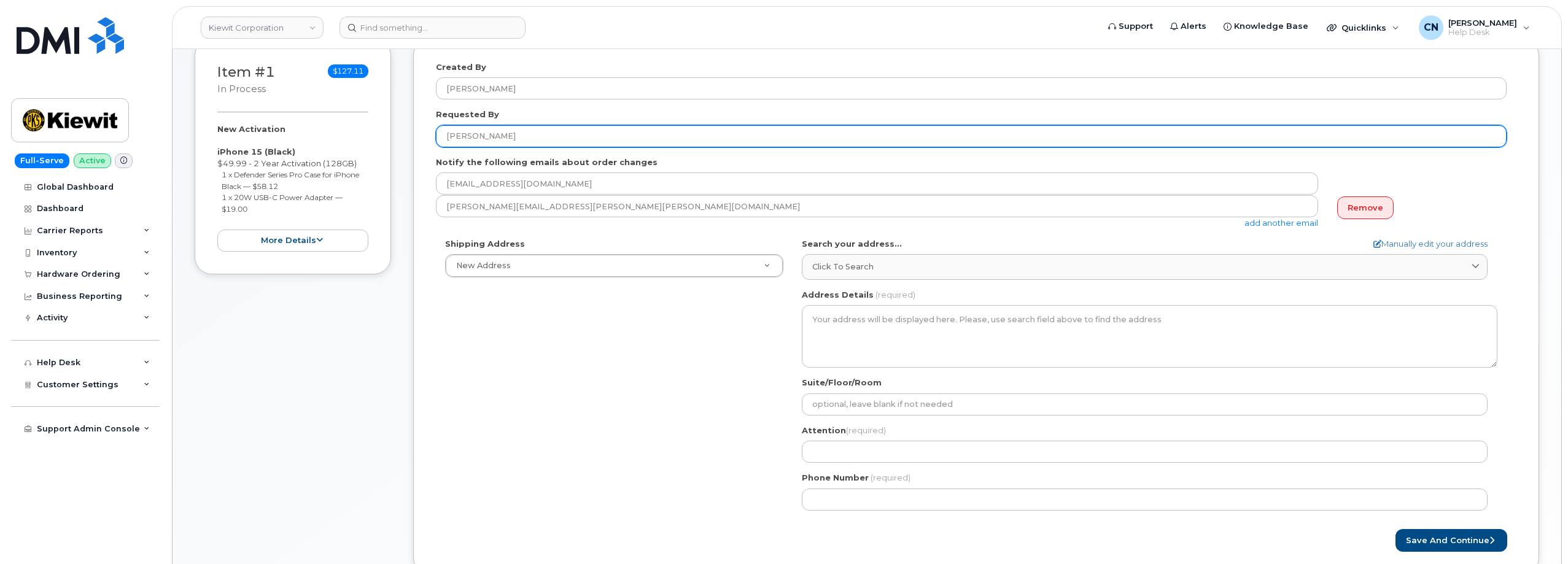
click at [590, 135] on input "[PERSON_NAME]" at bounding box center [971, 136] width 1070 height 22
click at [857, 135] on input "SEFERINO HERNANDEZ (This will be an internal Port from T-Mobile to Verizon, per…" at bounding box center [971, 136] width 1070 height 22
paste input "0804258"
type input "[PERSON_NAME] (This will be an internal Port from T-Mobile to Verizon, per Mana…"
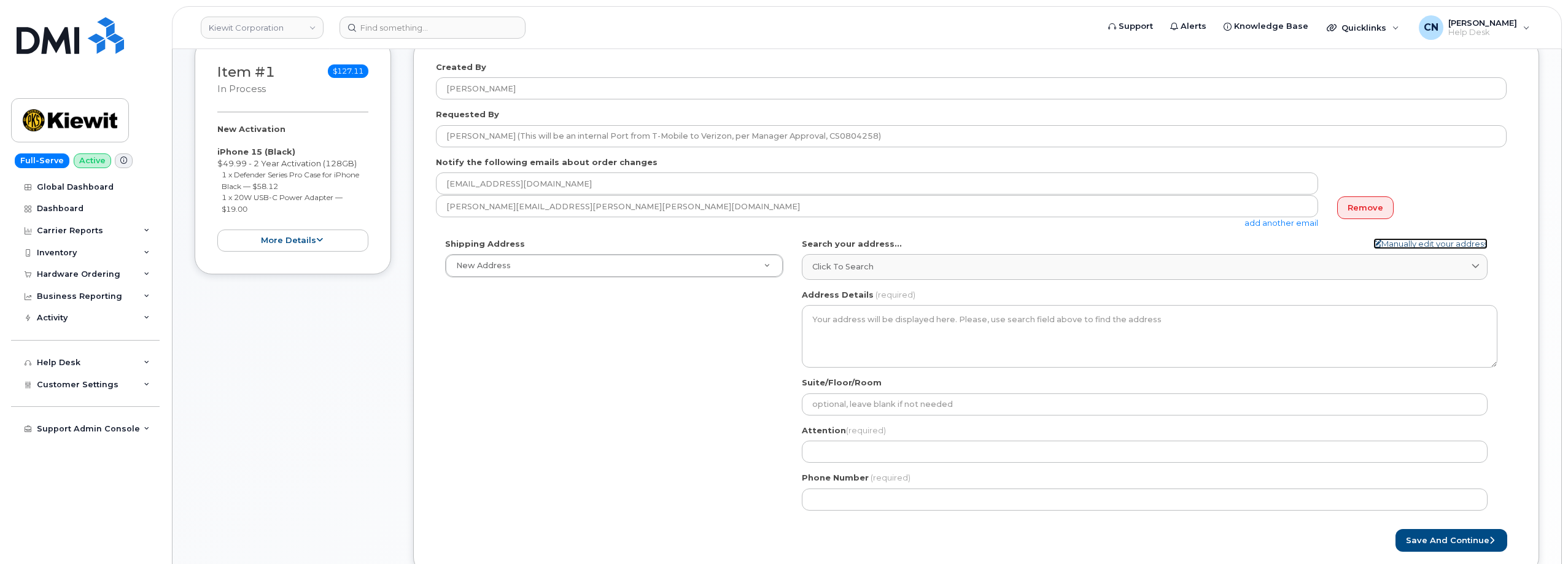
click at [1387, 245] on link "Manually edit your address" at bounding box center [1431, 244] width 114 height 12
select select
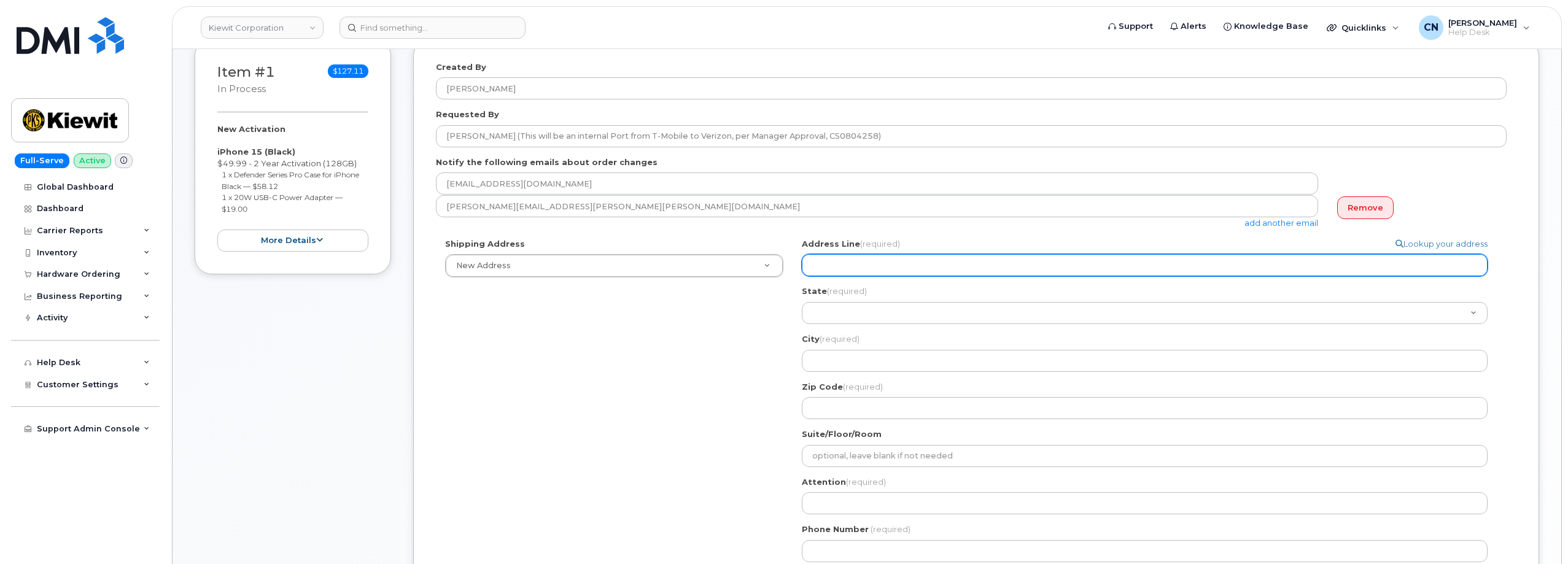
click at [821, 264] on input "Address Line (required)" at bounding box center [1144, 266] width 686 height 22
select select
type input "6"
select select
type input "60"
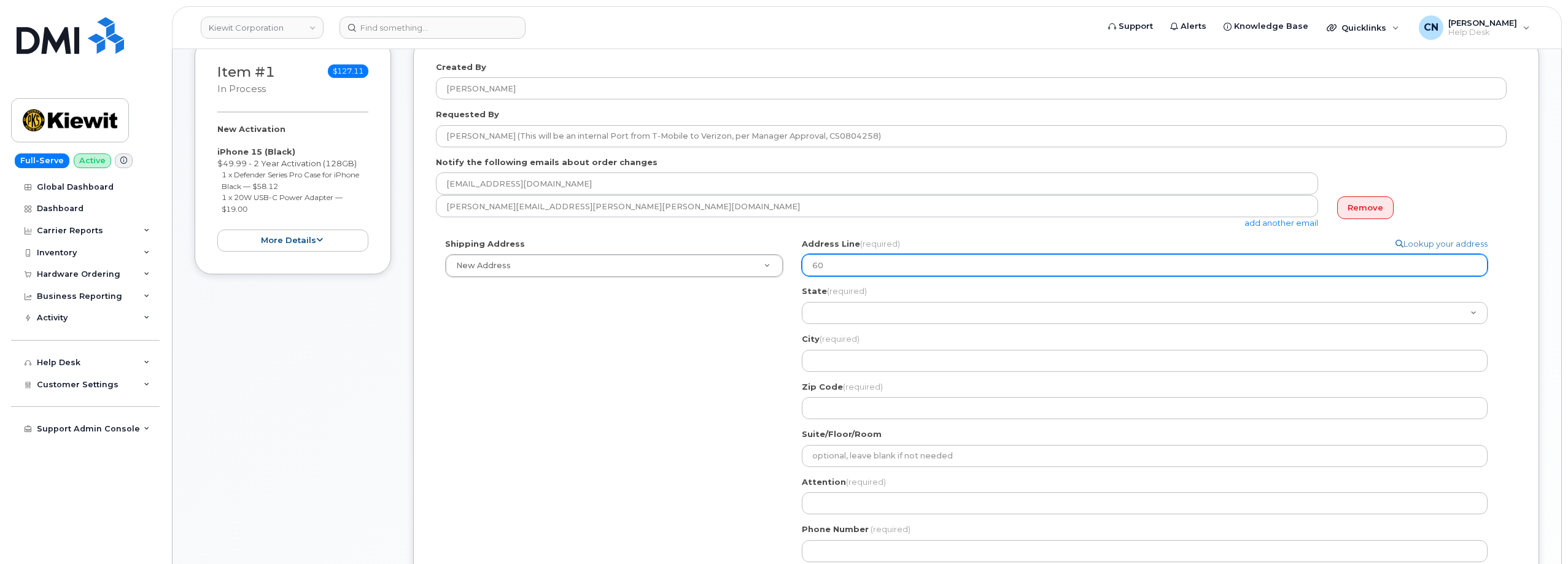
select select
type input "600"
select select
type input "6001"
select select
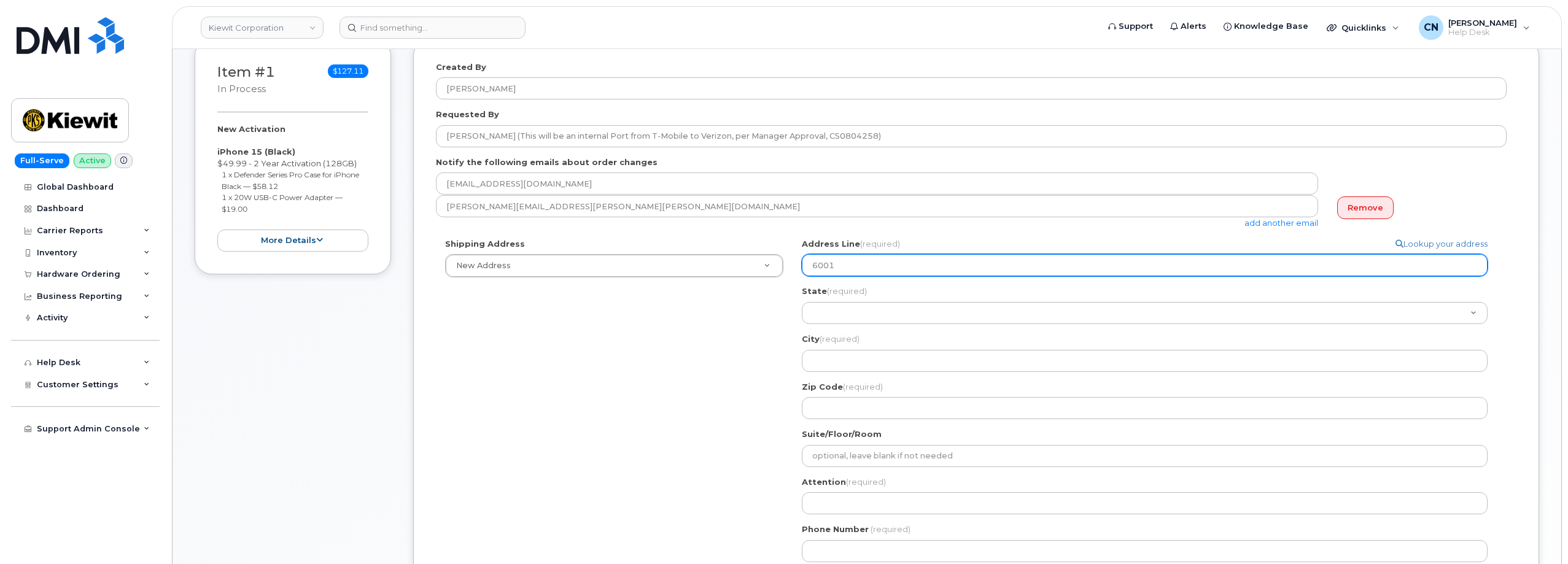
type input "6001 P"
select select
type input "6001 Pe"
select select
type input "6001 Per"
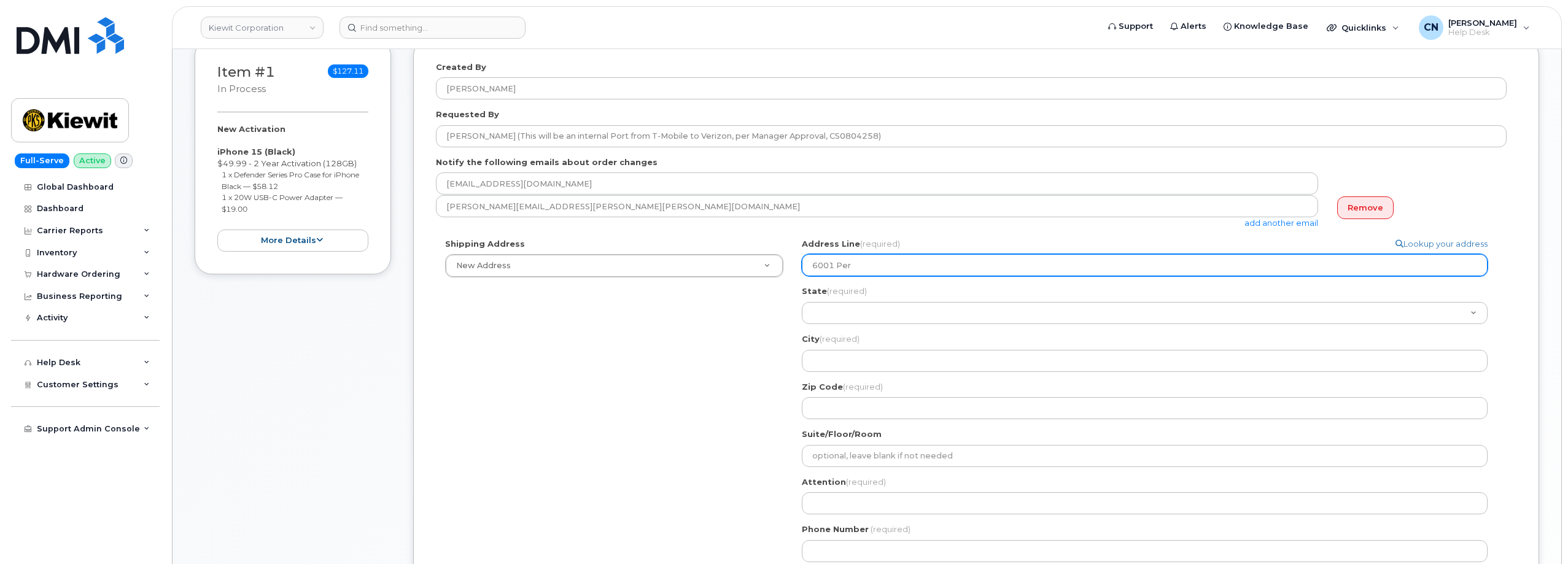
select select
type input "6001 Perk"
select select
type input "6001 Perki"
select select
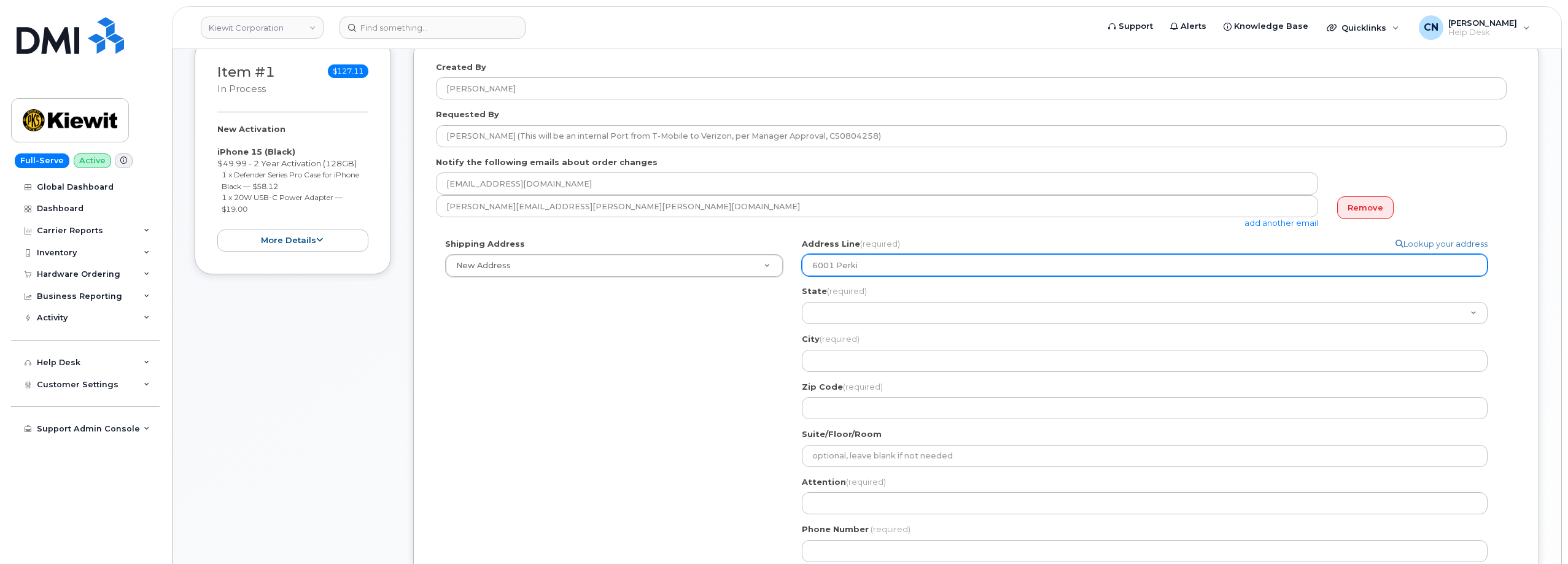
type input "6001 Perkin"
select select
type input "6001 Perkins"
select select
type input "6001 Perkins R"
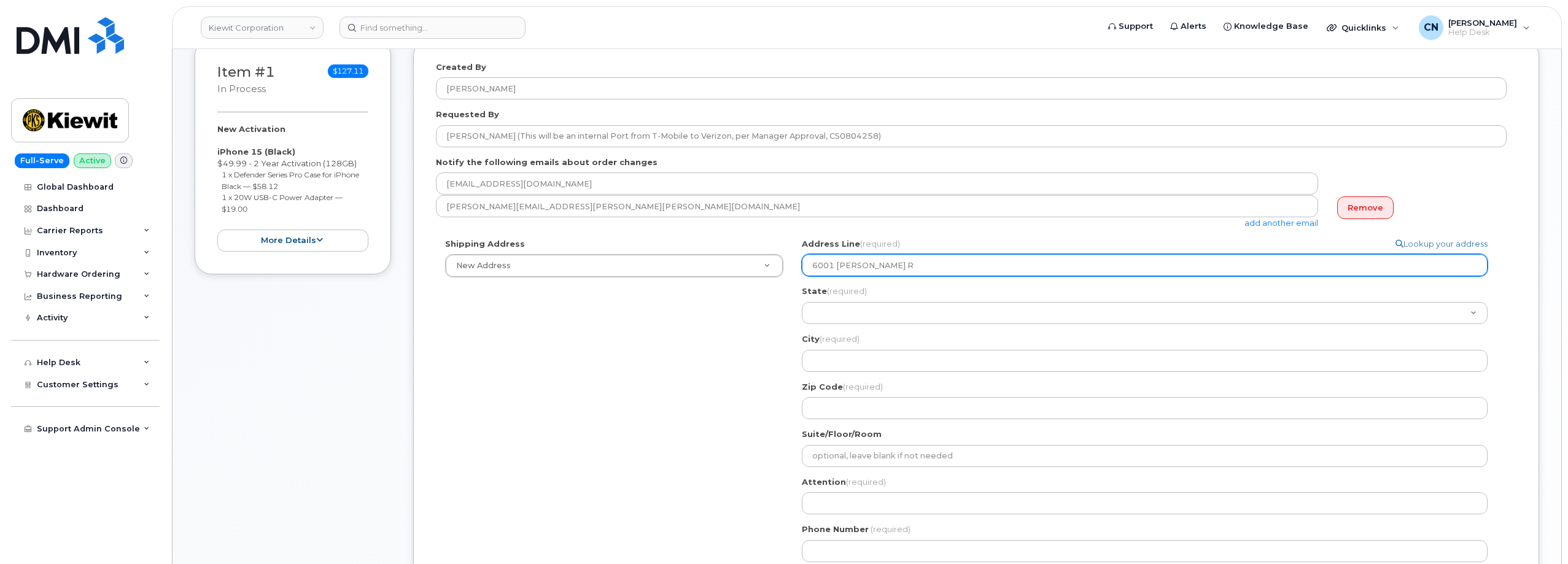
select select
type input "6001 Perkins Ro"
select select
type input "6001 Perkins Roa"
select select
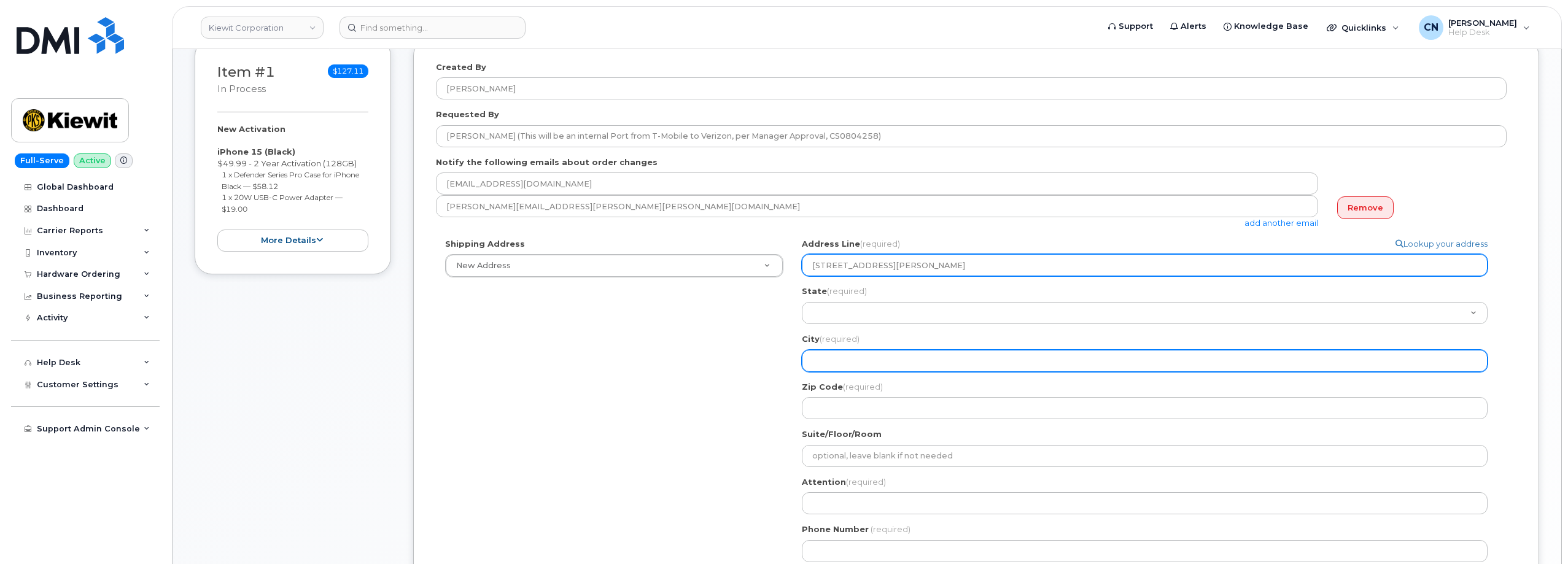
type input "6001 Perkins Road"
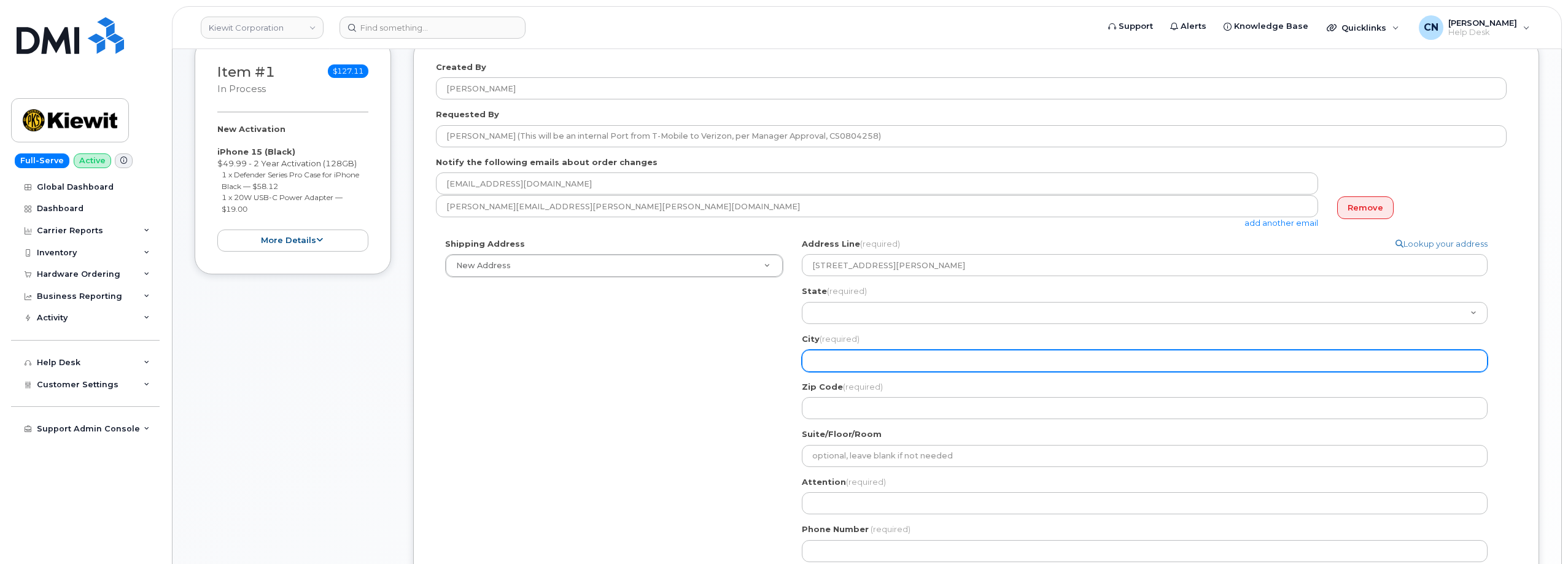
click at [838, 359] on input "City (required)" at bounding box center [1144, 361] width 686 height 22
select select
type input "O"
select select
type input "Ox"
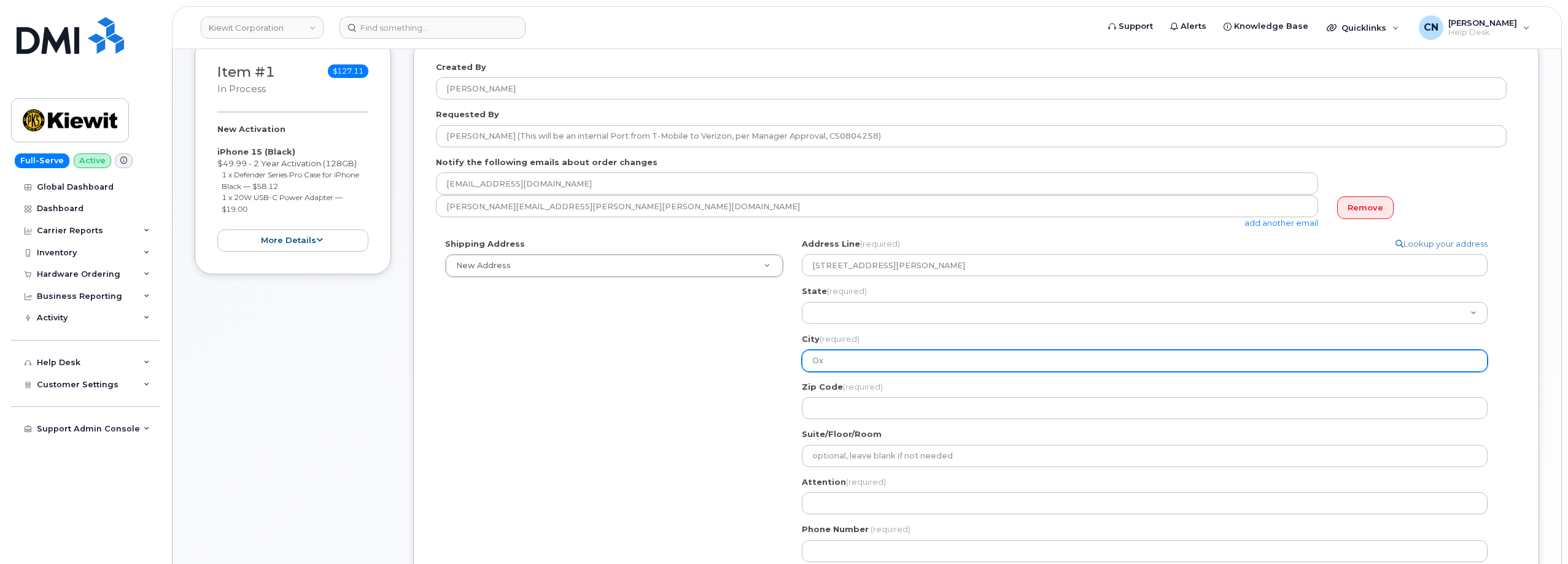
select select
type input "Oxn"
select select
type input "Oxna"
select select
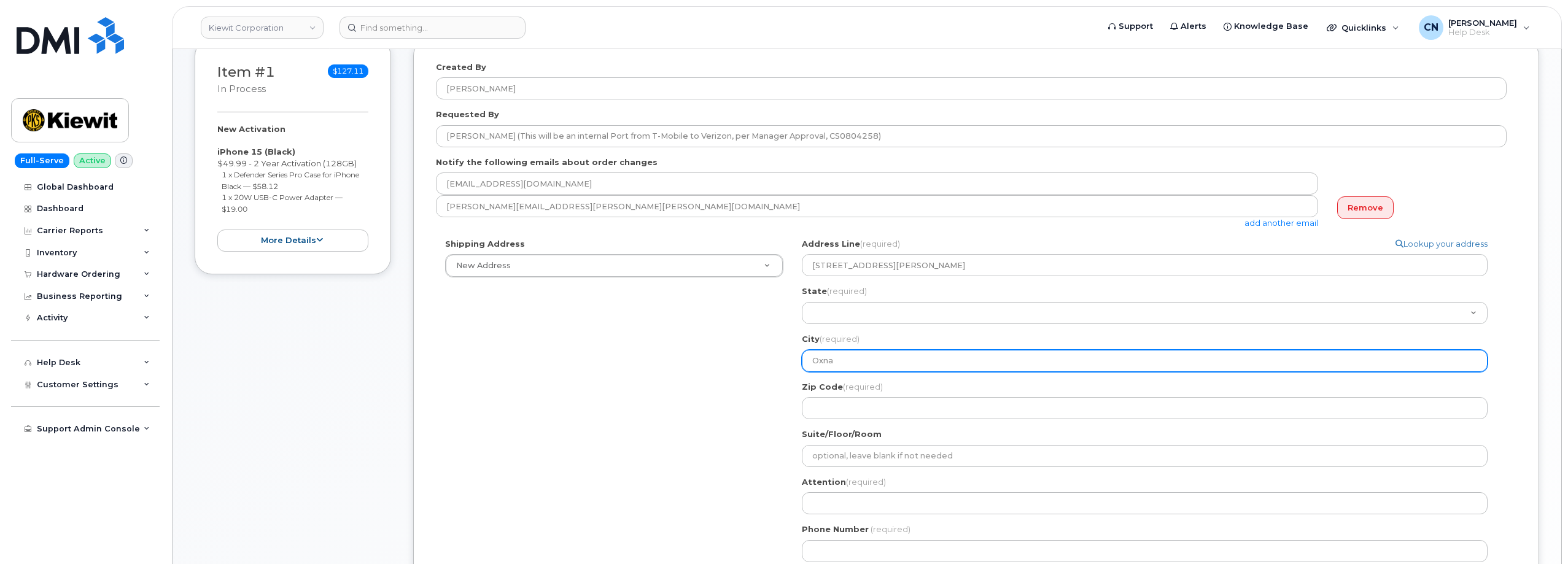
type input "Oxnar"
select select
type input "Oxnard"
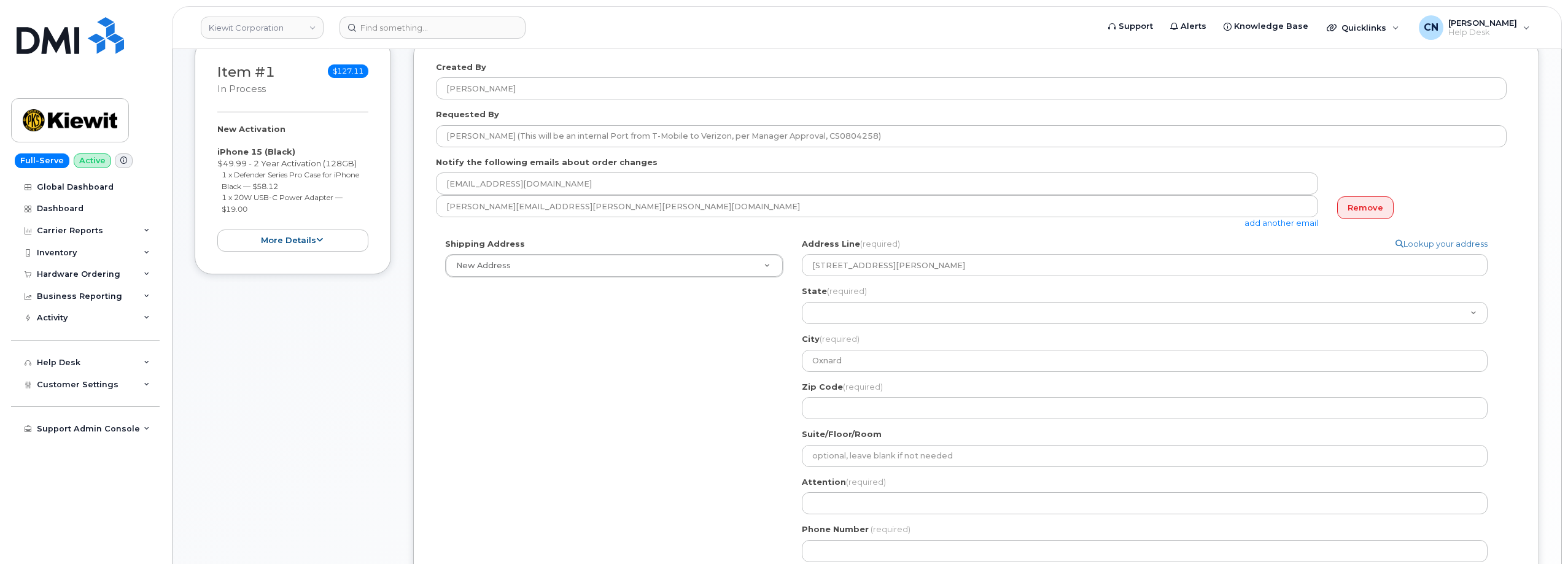
click at [794, 314] on div "Oxnard Search your address... Manually edit your address Click to search No ava…" at bounding box center [1149, 404] width 714 height 333
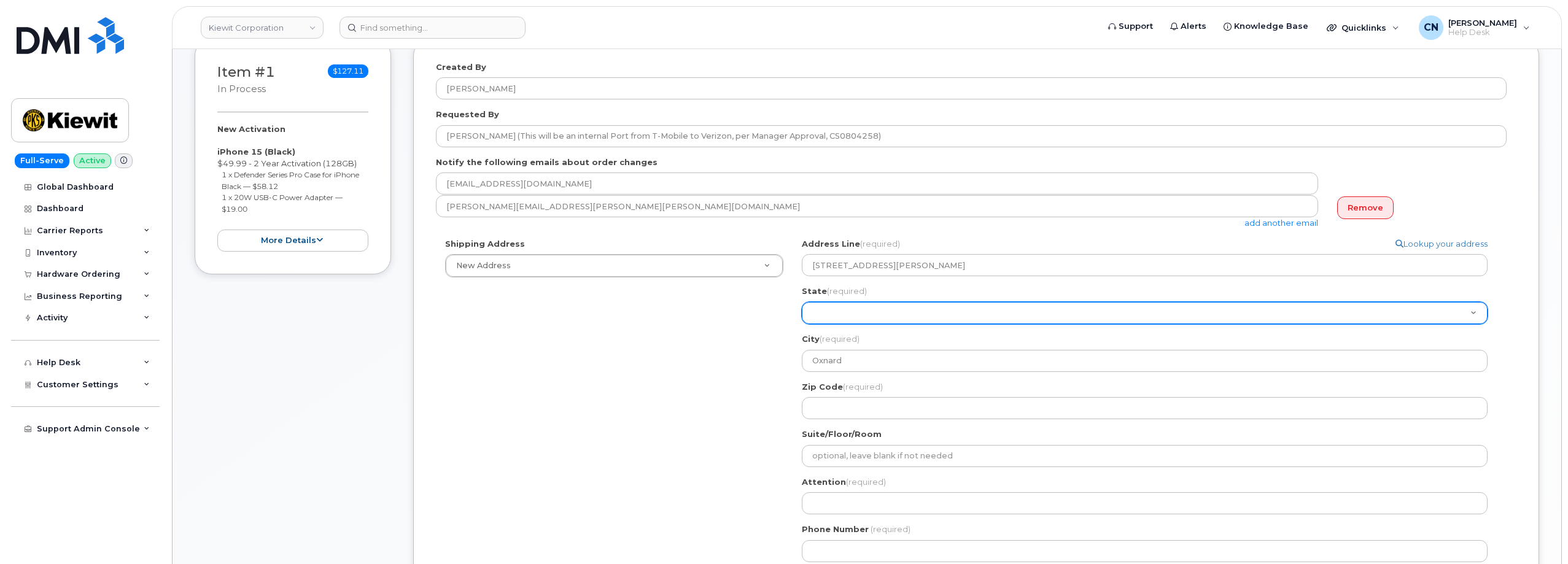
click at [823, 310] on select "Alabama Alaska American Samoa Arizona Arkansas California Colorado Connecticut …" at bounding box center [1144, 313] width 686 height 22
select select "CA"
click at [801, 302] on select "Alabama Alaska American Samoa Arizona Arkansas California Colorado Connecticut …" at bounding box center [1144, 313] width 686 height 22
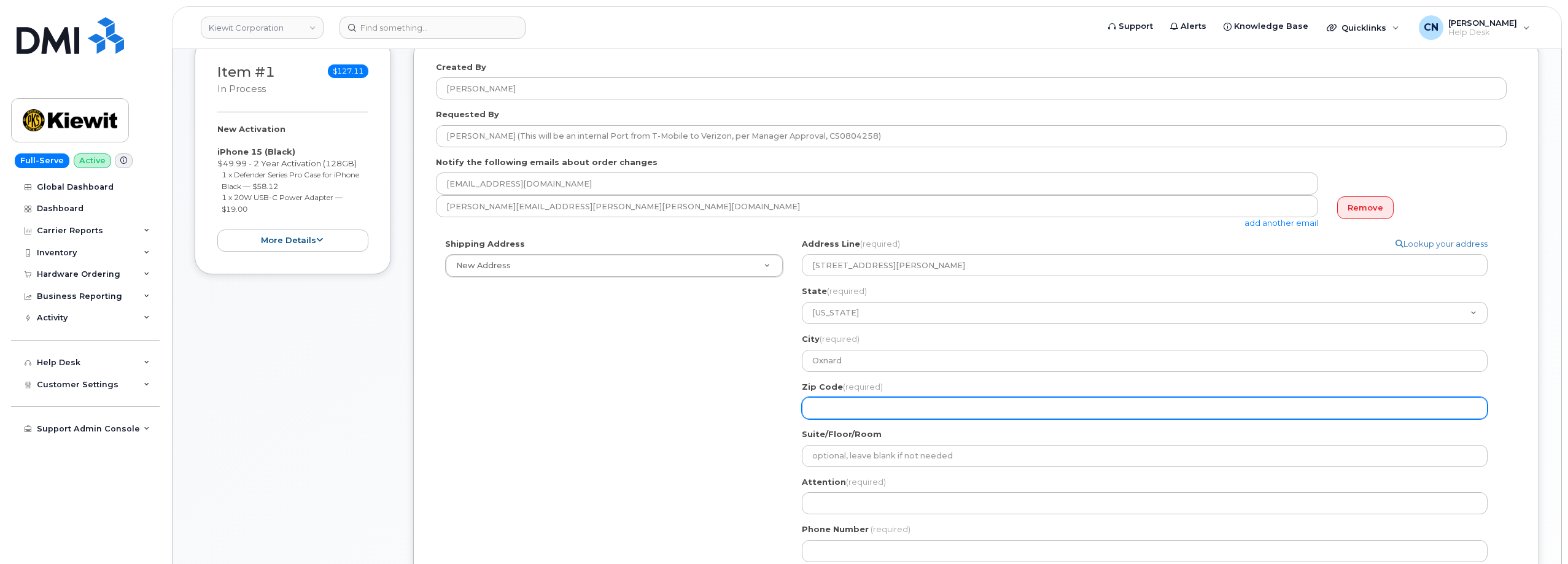
click at [888, 400] on input "Zip Code (required)" at bounding box center [1144, 408] width 686 height 22
select select
type input "9"
select select
type input "93"
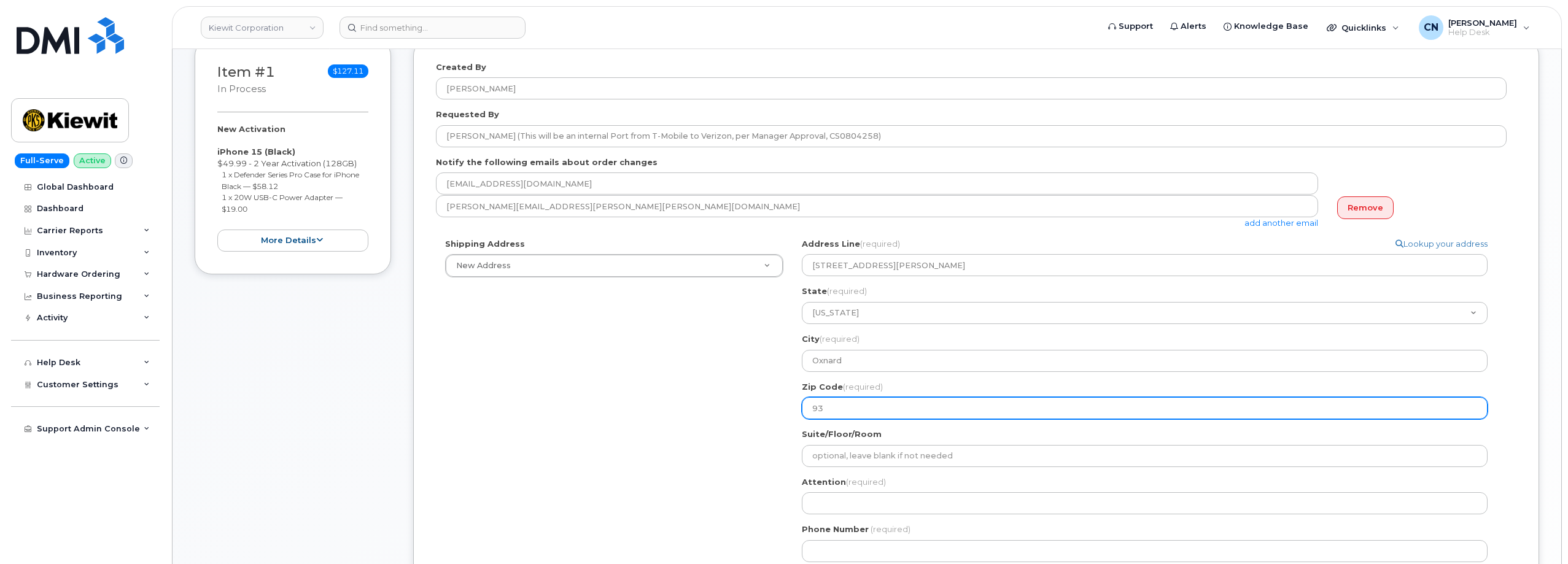
select select
type input "930"
select select
type input "9303"
select select
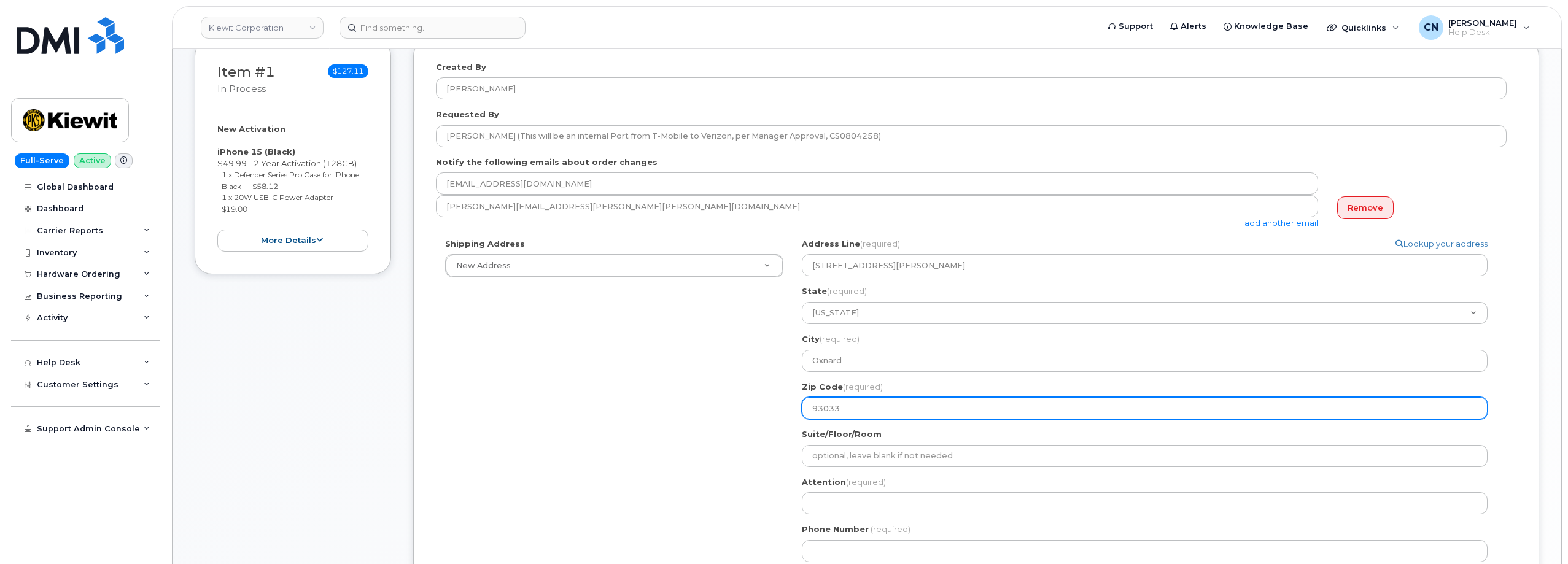
type input "93033"
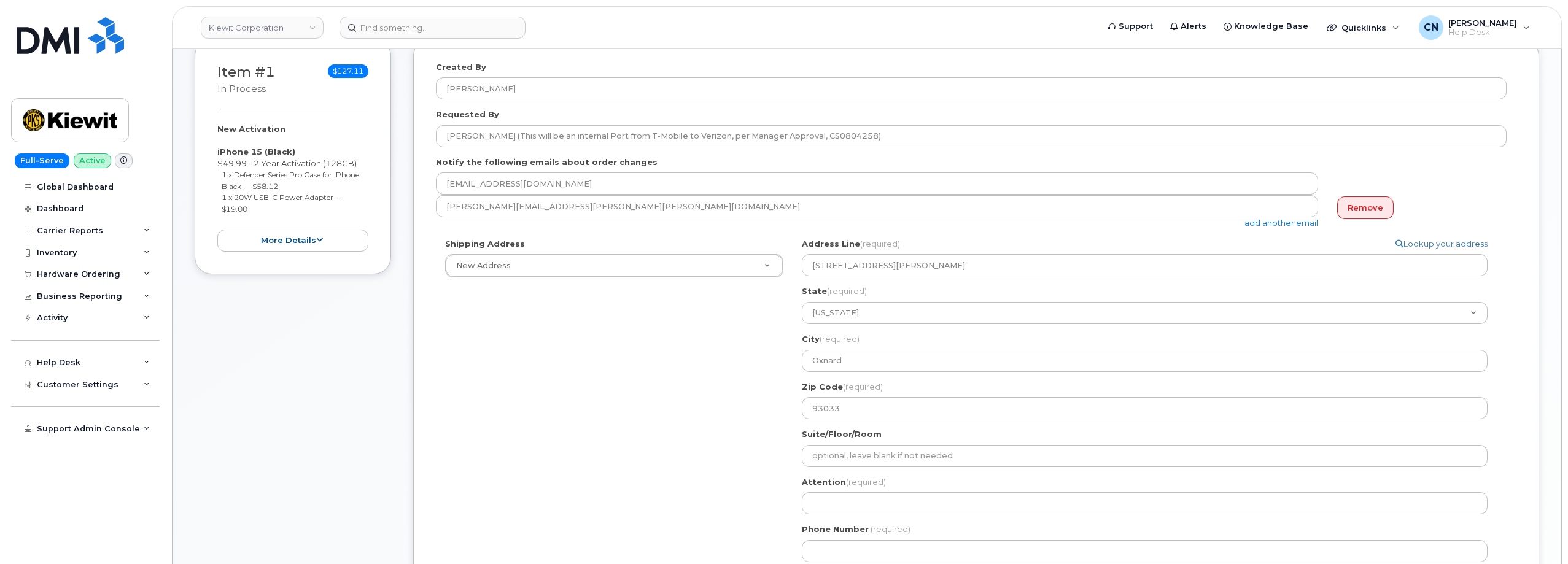
click at [763, 465] on div "Shipping Address New Address New Address CA Oxnard Search your address... Manua…" at bounding box center [971, 404] width 1070 height 333
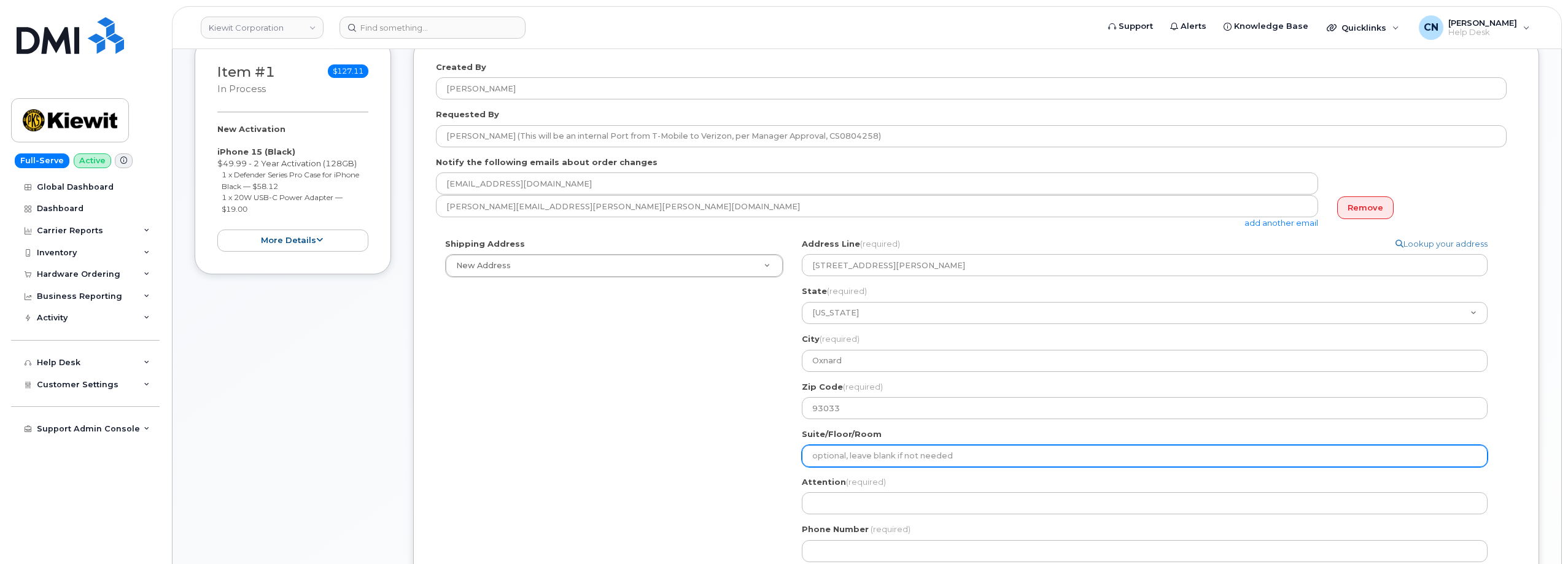
click at [827, 458] on input "Suite/Floor/Room" at bounding box center [1144, 456] width 686 height 22
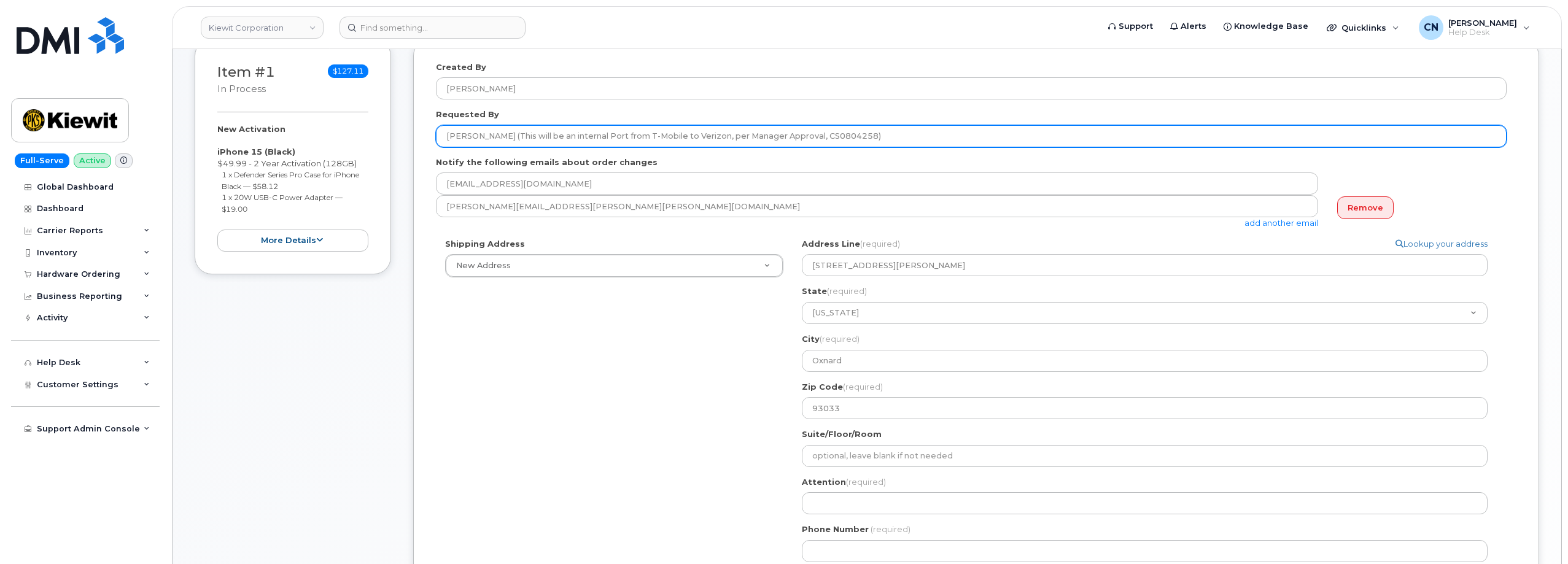
drag, startPoint x: 542, startPoint y: 133, endPoint x: 440, endPoint y: 137, distance: 102.1
click at [440, 137] on input "SEFERINO HERNANDEZ (This will be an internal Port from T-Mobile to Verizon, per…" at bounding box center [971, 136] width 1070 height 22
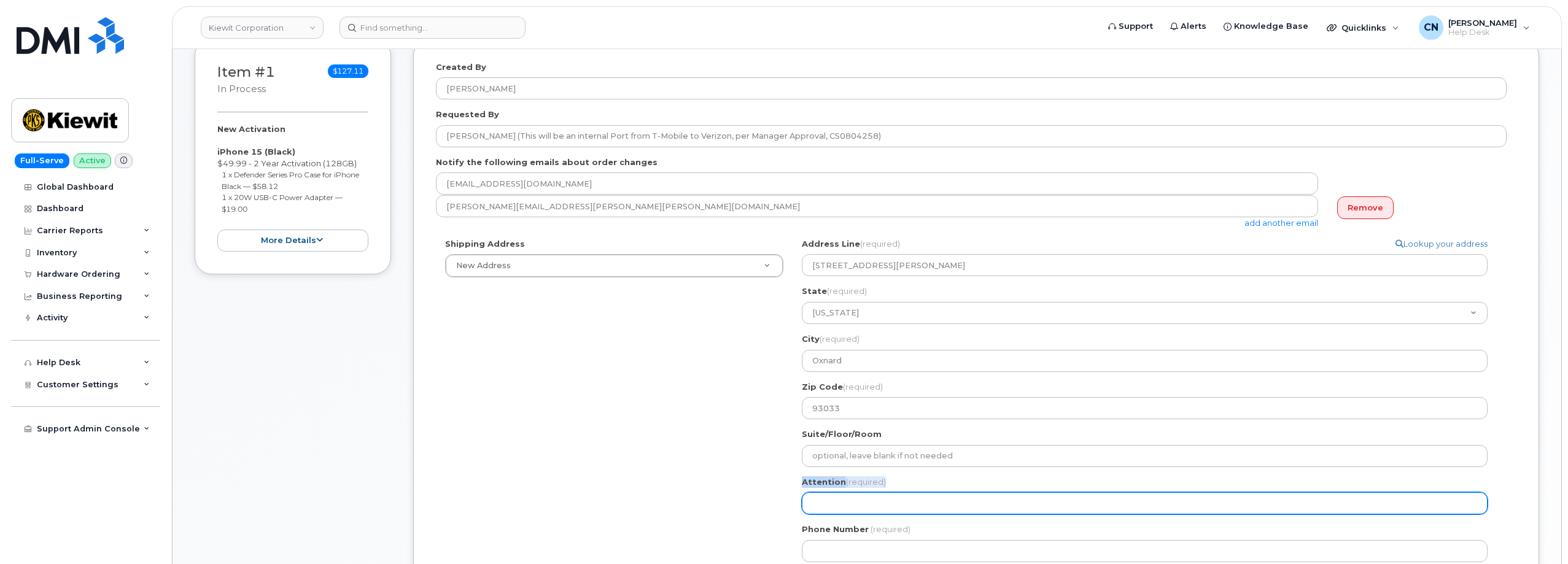
click at [834, 495] on div "Attention (required)" at bounding box center [1149, 496] width 696 height 39
click at [836, 502] on input "Attention (required)" at bounding box center [1144, 504] width 686 height 22
paste input "SEFERINO HERNANDEZ"
select select
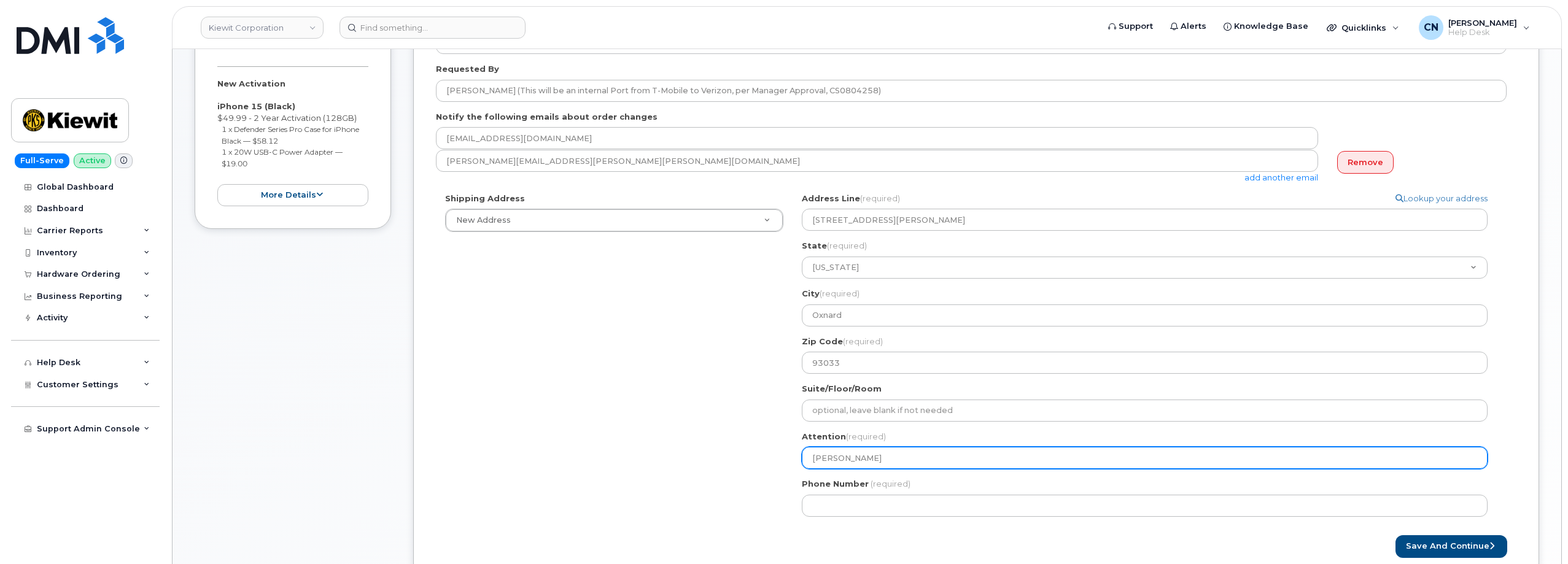
scroll to position [123, 0]
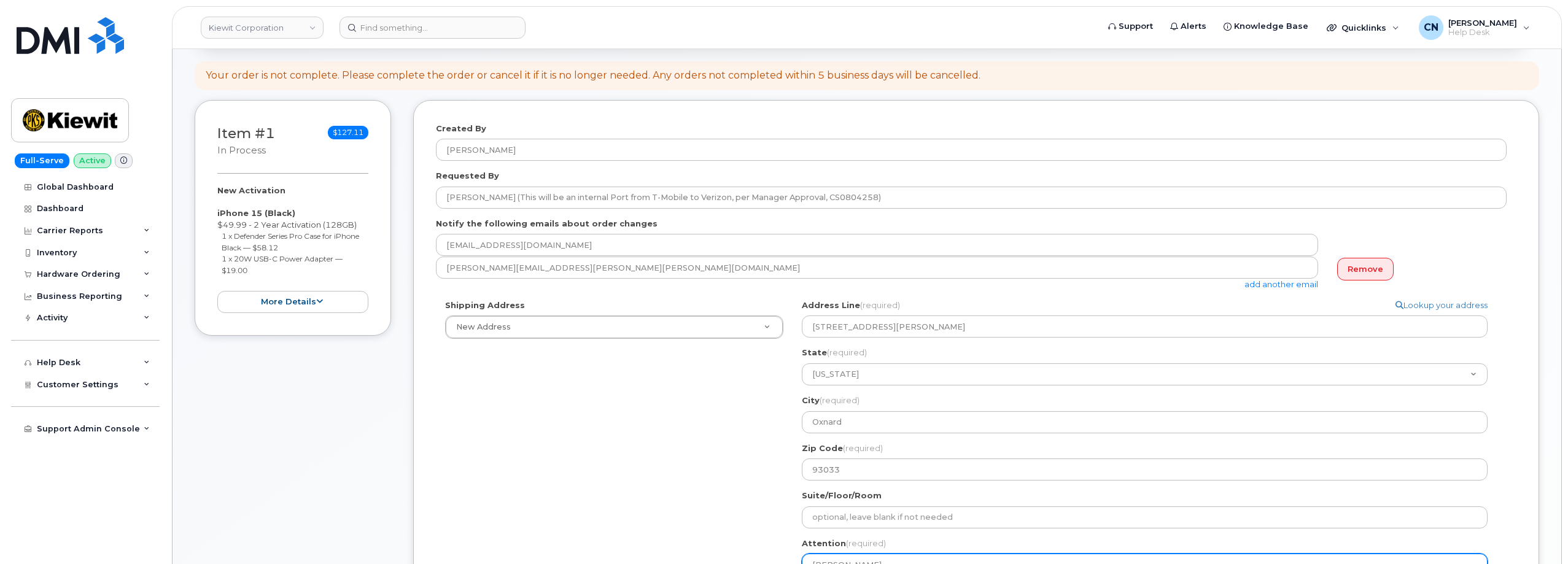
type input "SEFERINO HERNANDEZ"
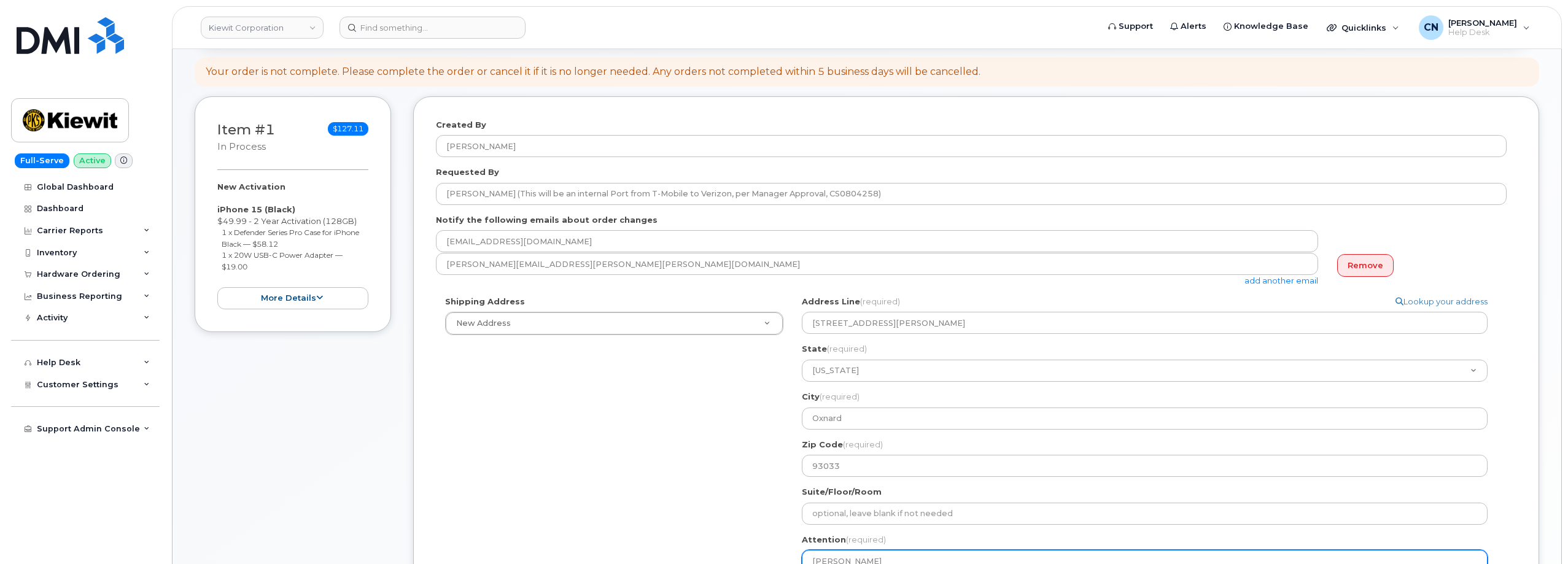
scroll to position [245, 0]
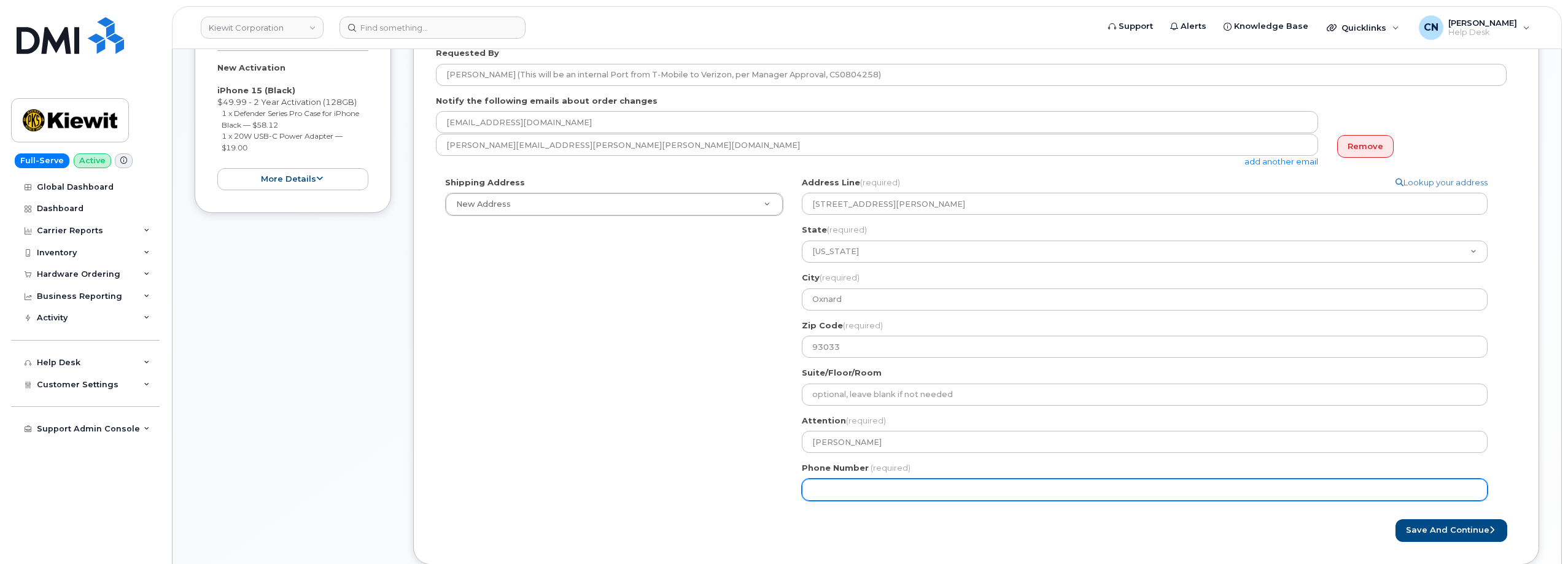
click at [887, 490] on input "Phone Number" at bounding box center [1144, 490] width 686 height 22
paste input "9096971957"
select select
type input "9096971957"
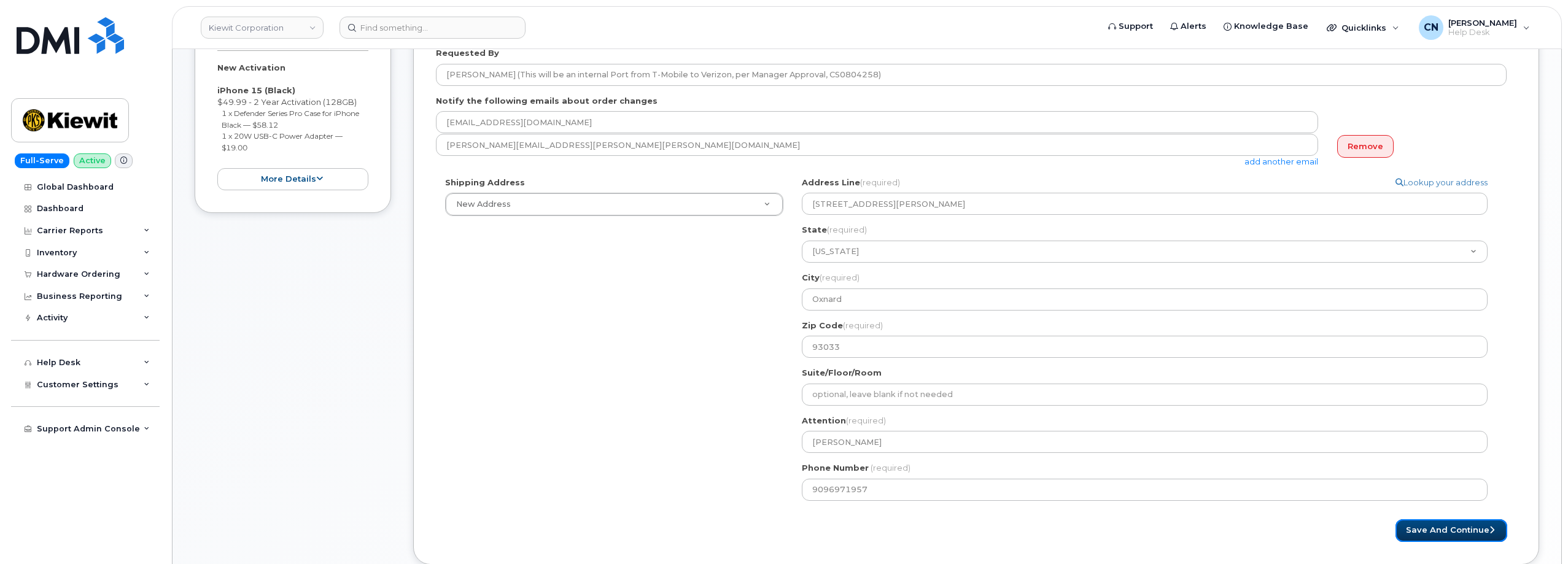
click at [1432, 528] on button "Save and Continue" at bounding box center [1451, 530] width 112 height 23
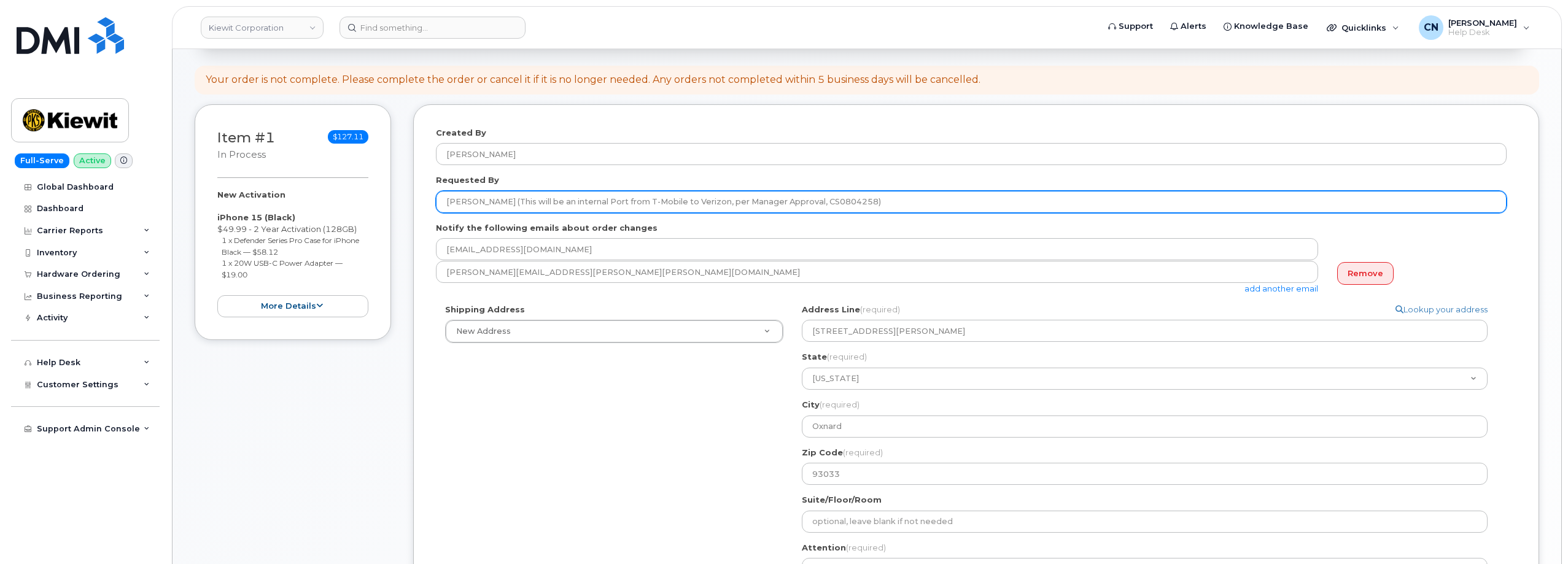
scroll to position [0, 0]
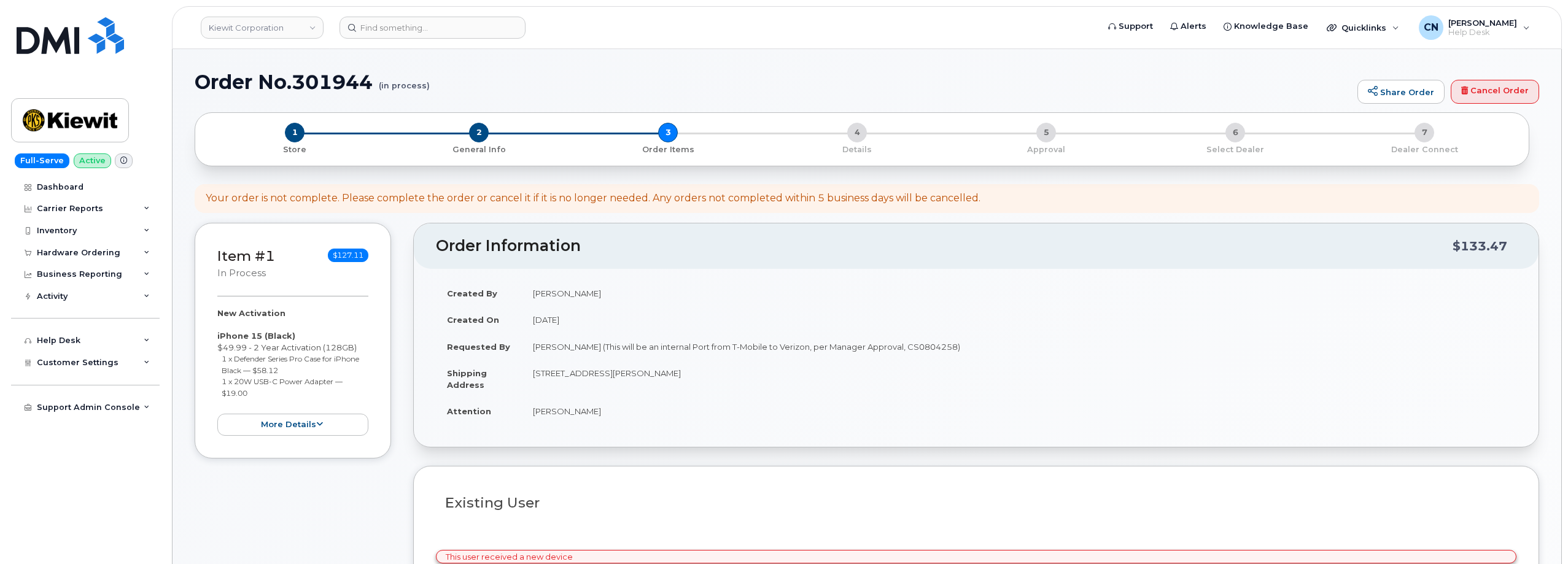
select select
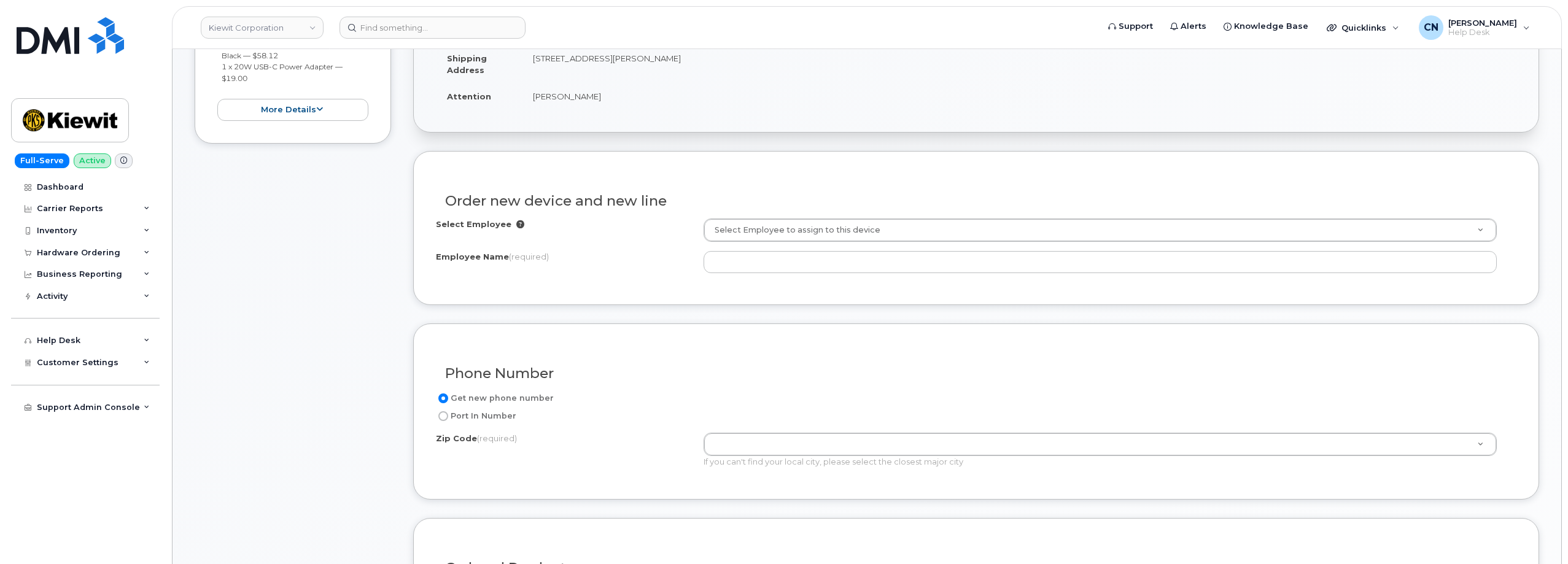
scroll to position [307, 0]
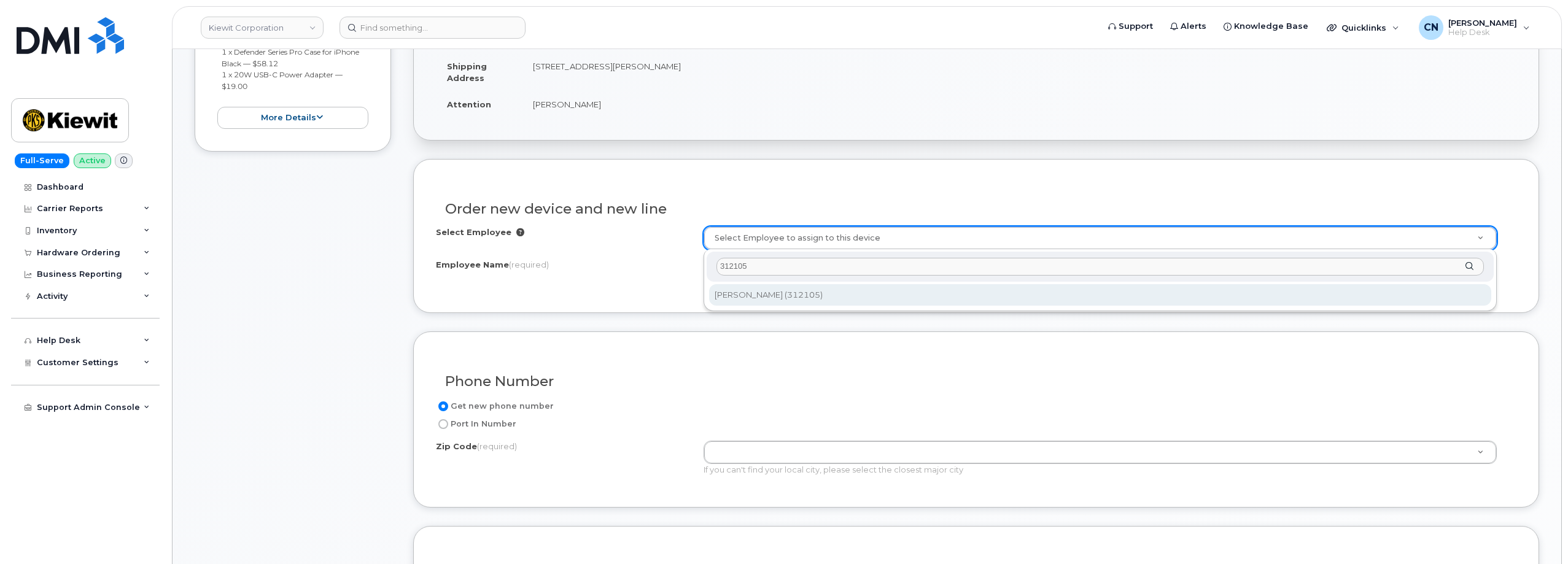
type input "312105"
type input "2150114"
type input "[PERSON_NAME]"
type input "5819-6121 Perkins Rd"
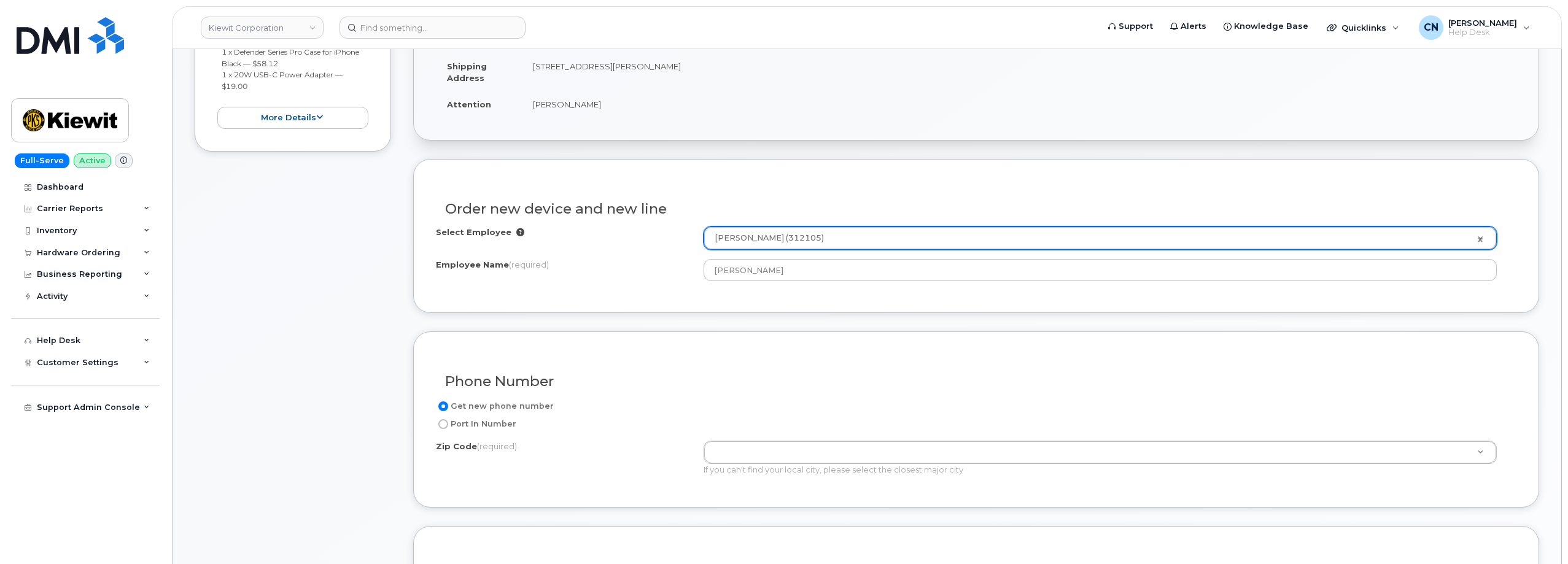
click at [481, 423] on label "Port In Number" at bounding box center [476, 424] width 80 height 14
click at [448, 423] on input "Port In Number" at bounding box center [443, 424] width 10 height 10
radio input "true"
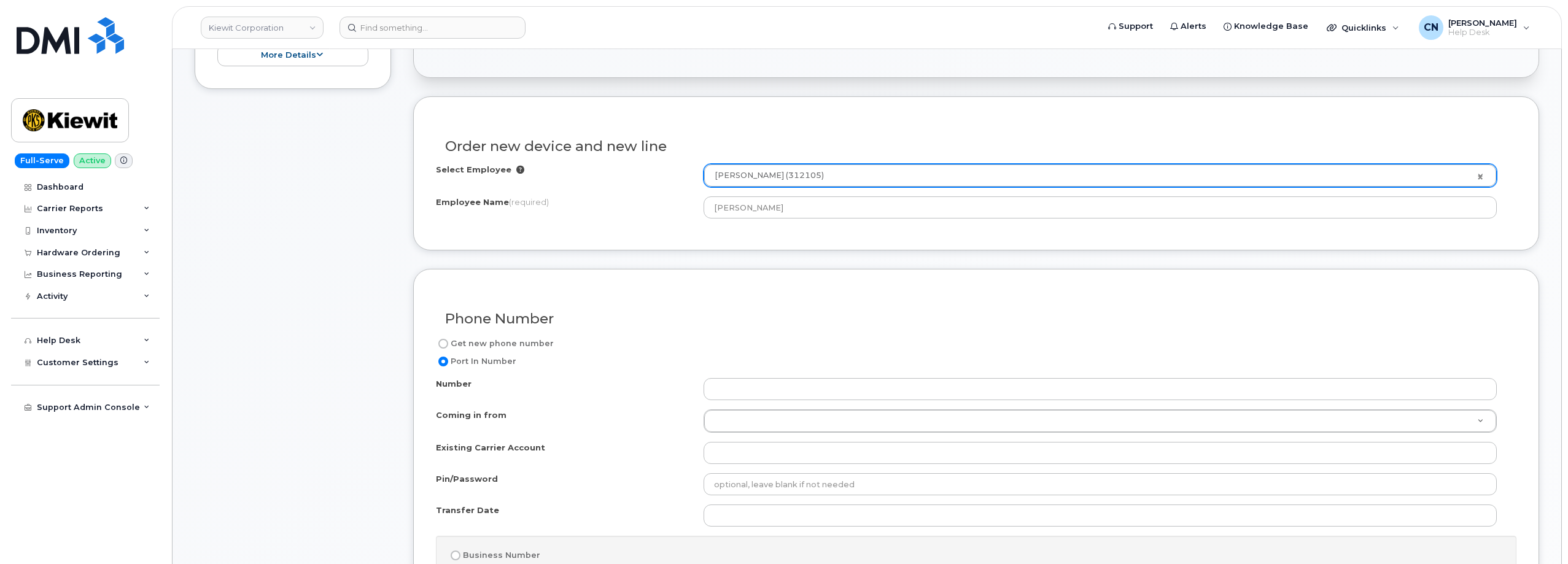
scroll to position [430, 0]
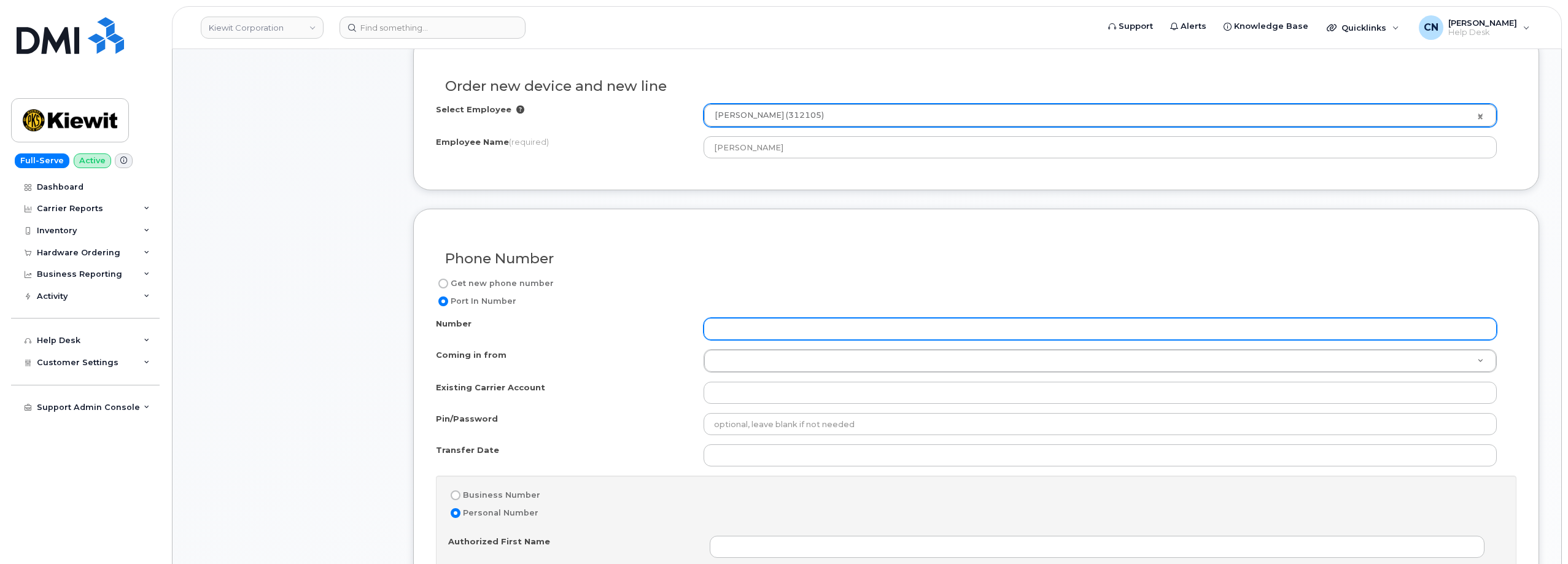
click at [755, 335] on input "Number" at bounding box center [1100, 329] width 793 height 22
paste input "9096971957"
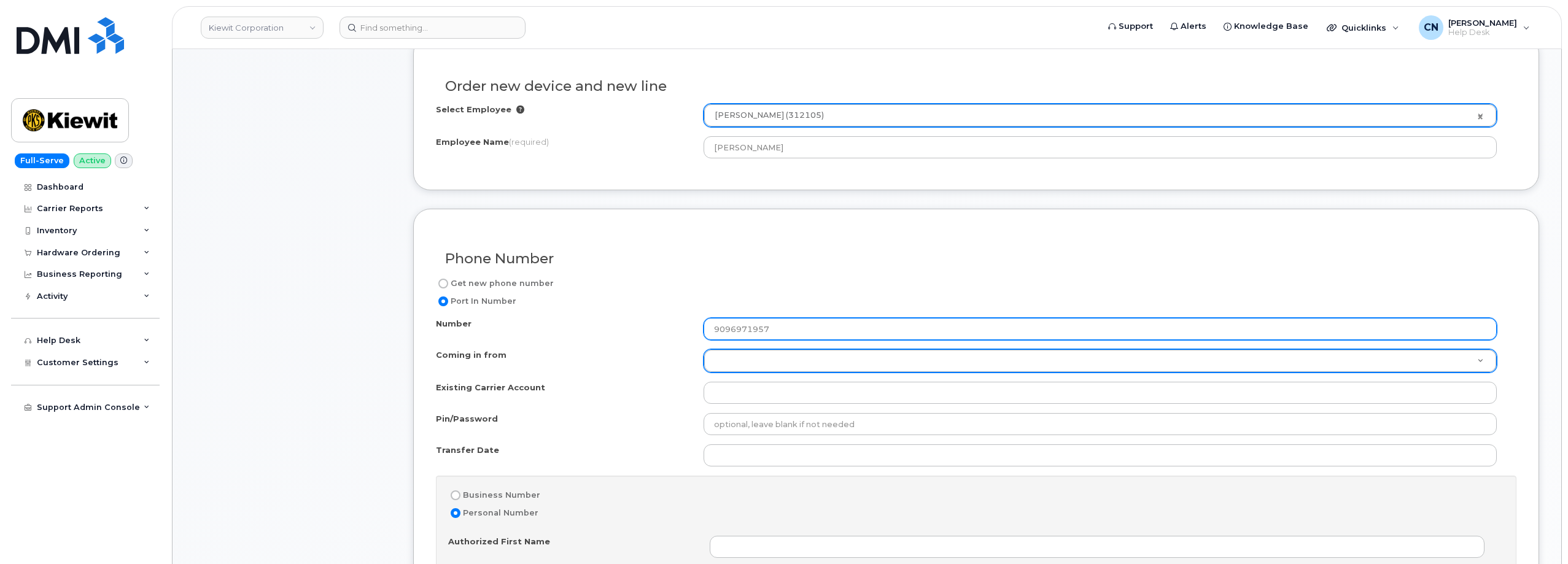
type input "9096971957"
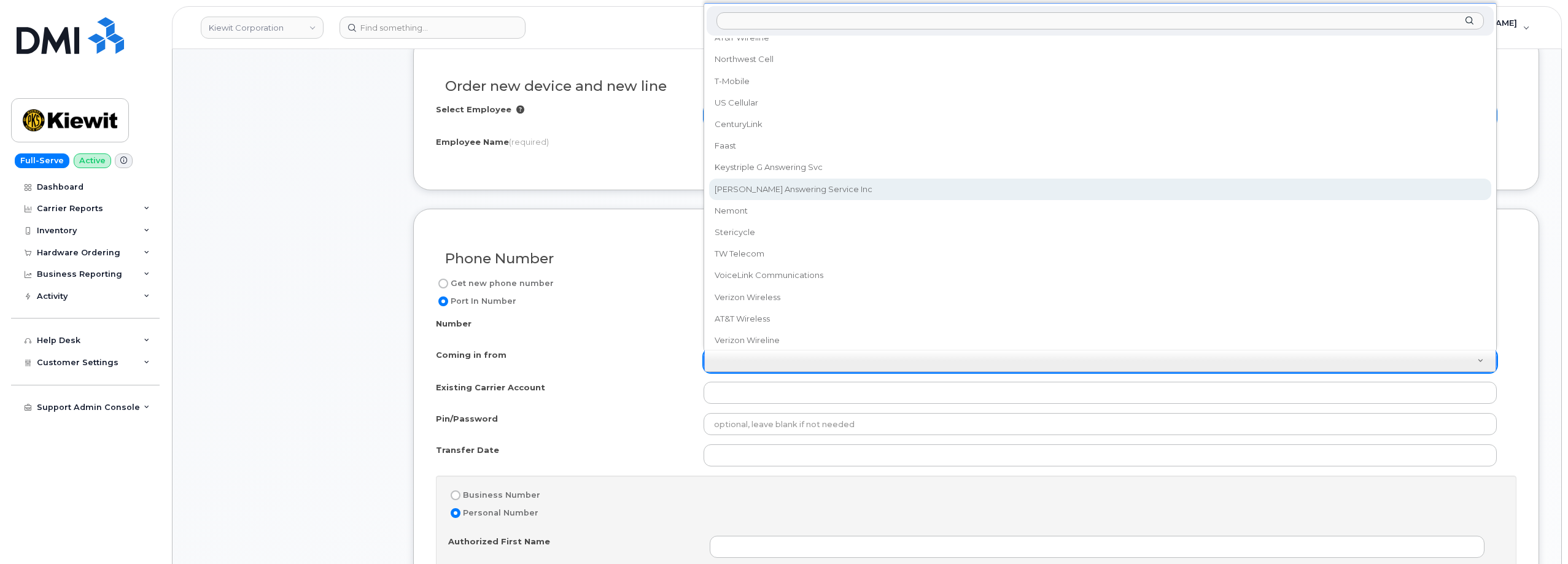
scroll to position [0, 0]
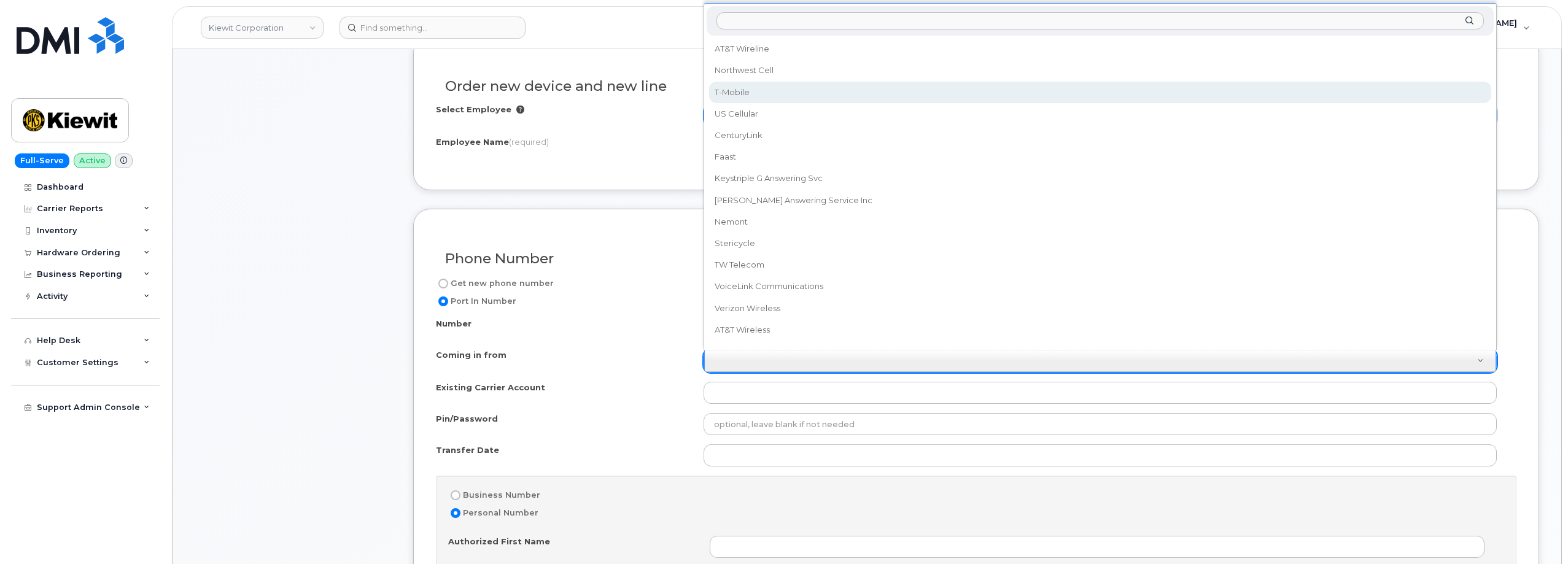
select select "T-Mobile"
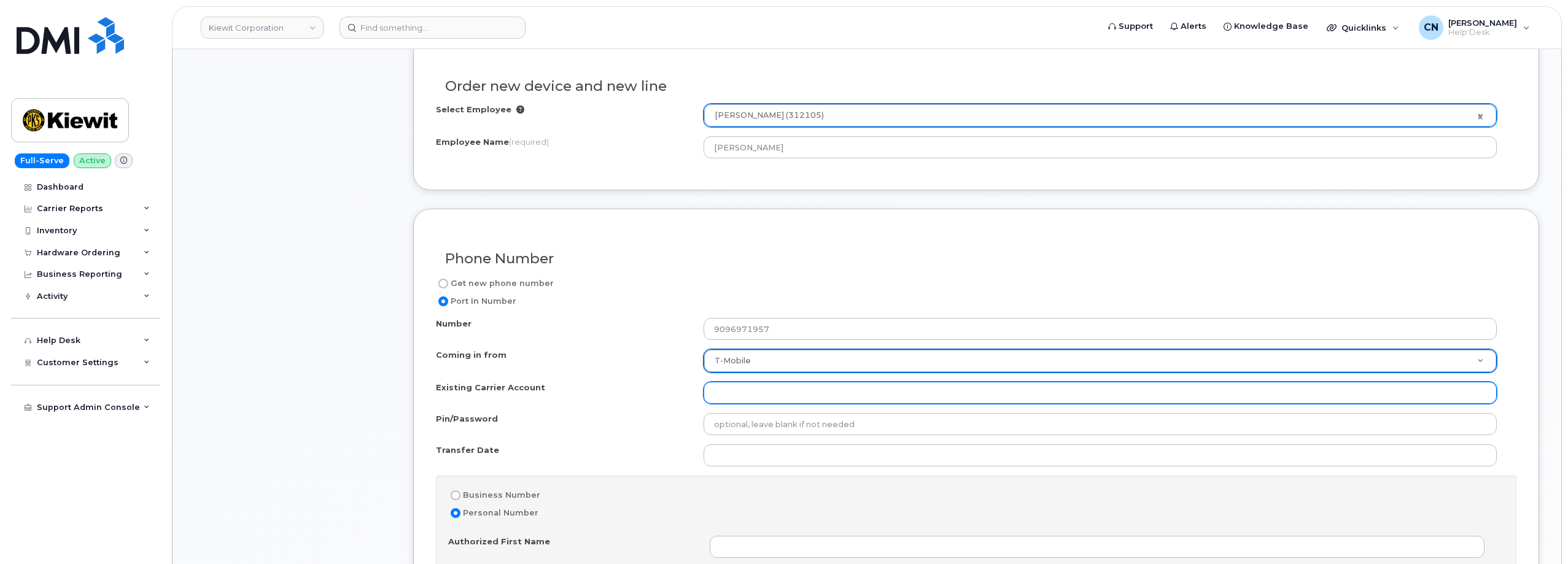
click at [736, 397] on input "Existing Carrier Account" at bounding box center [1100, 393] width 793 height 22
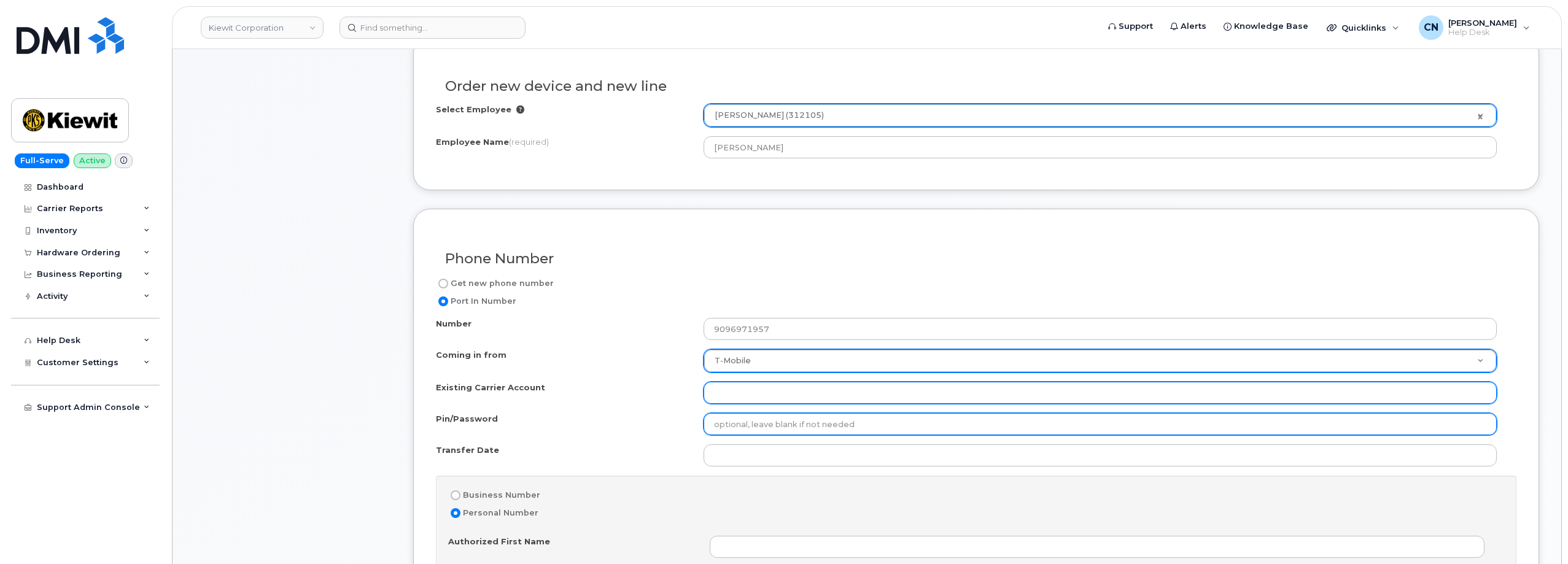
paste input "973402207 - T-Mobile"
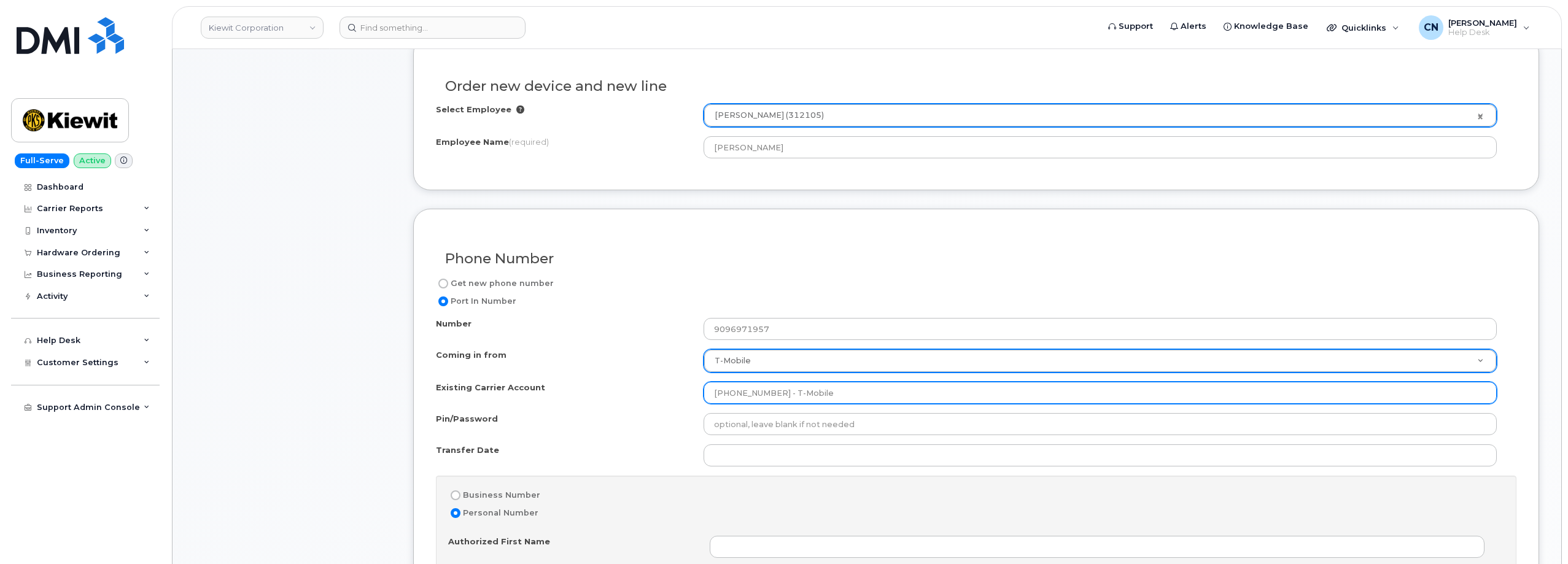
drag, startPoint x: 766, startPoint y: 390, endPoint x: 913, endPoint y: 406, distance: 147.9
click at [913, 407] on div "Number 9096971957 Coming in from T-Mobile Coming in from AT&T Wireline Northwes…" at bounding box center [976, 571] width 1080 height 505
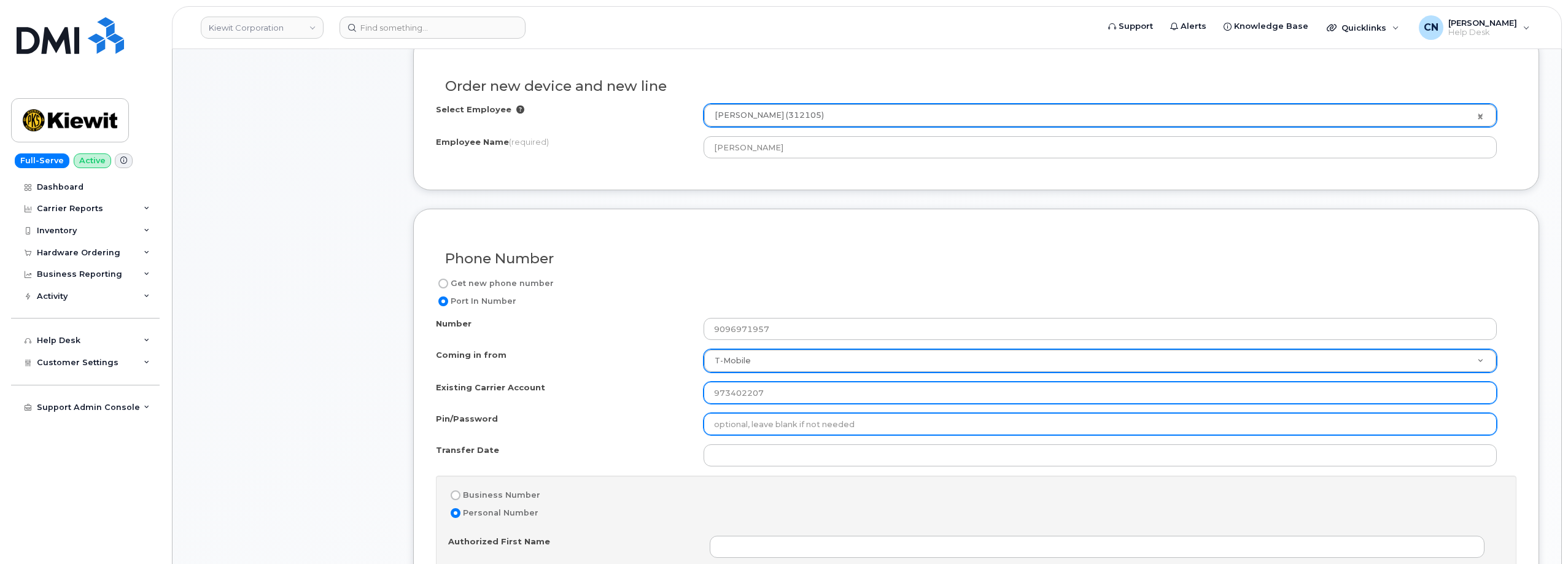
type input "973402207"
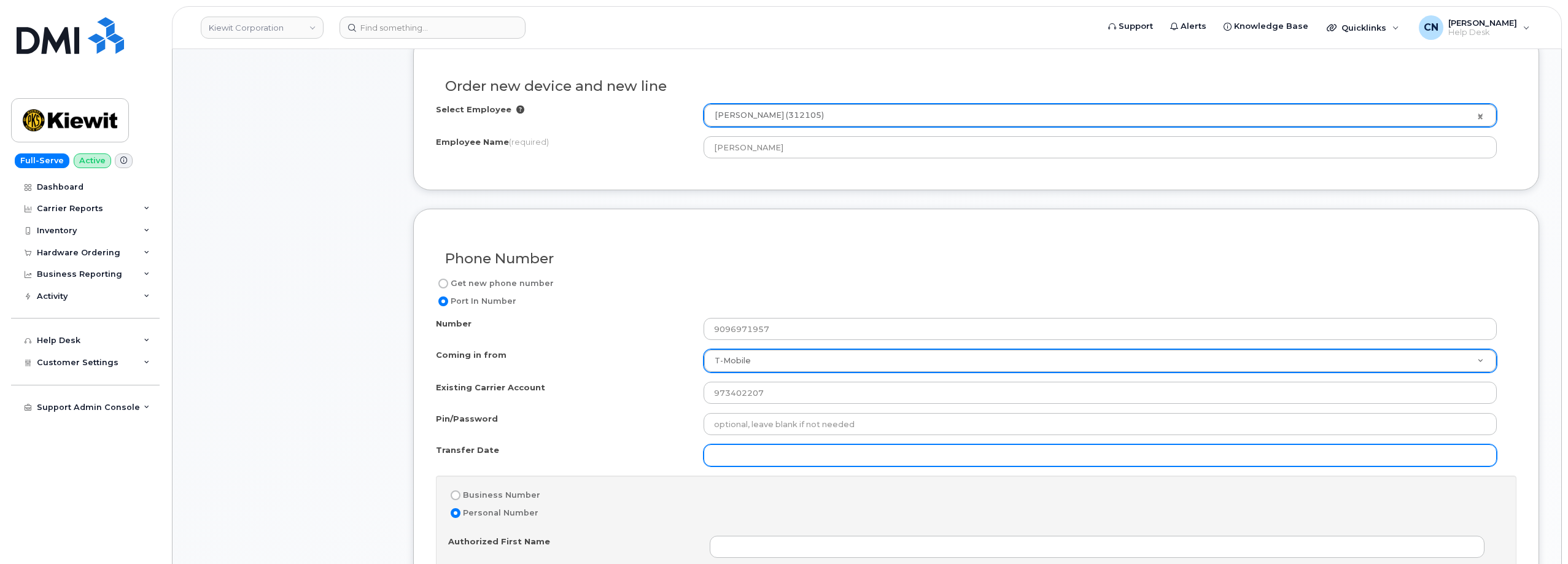
click at [771, 454] on input "Transfer Date" at bounding box center [1100, 456] width 793 height 22
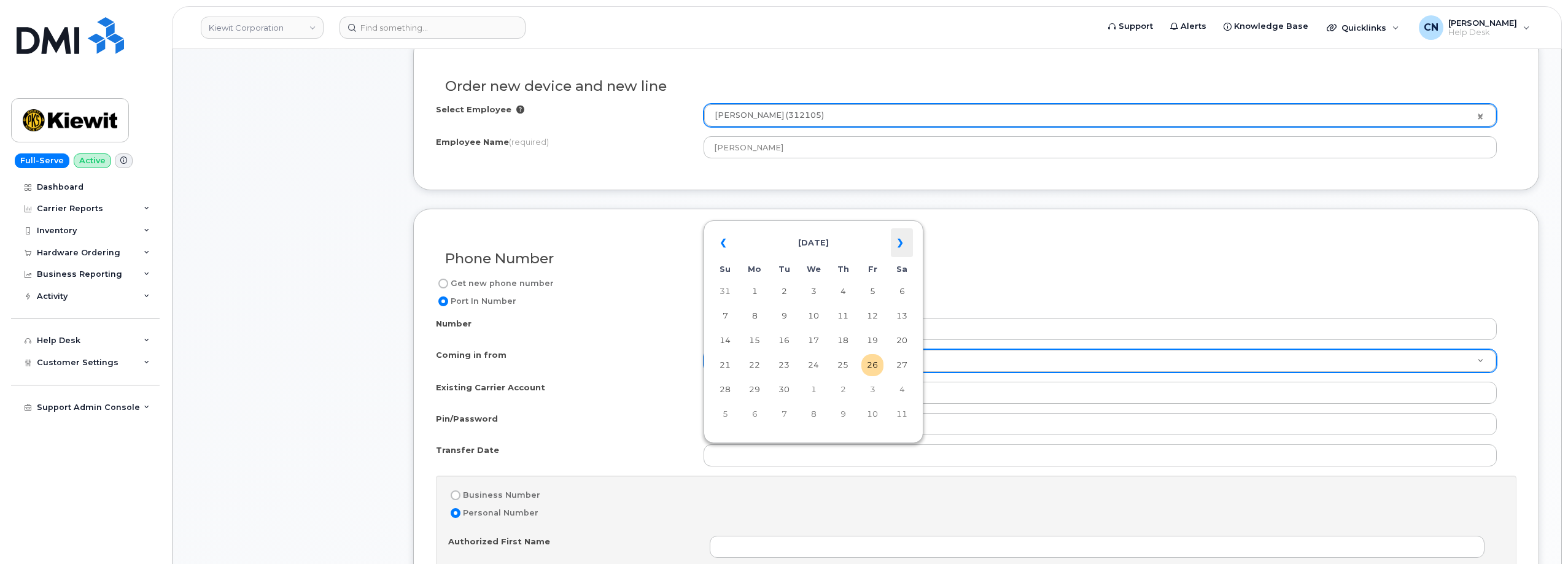
click at [897, 245] on th "»" at bounding box center [902, 243] width 22 height 30
click at [874, 316] on td "10" at bounding box center [872, 316] width 22 height 22
type input "2025-10-10"
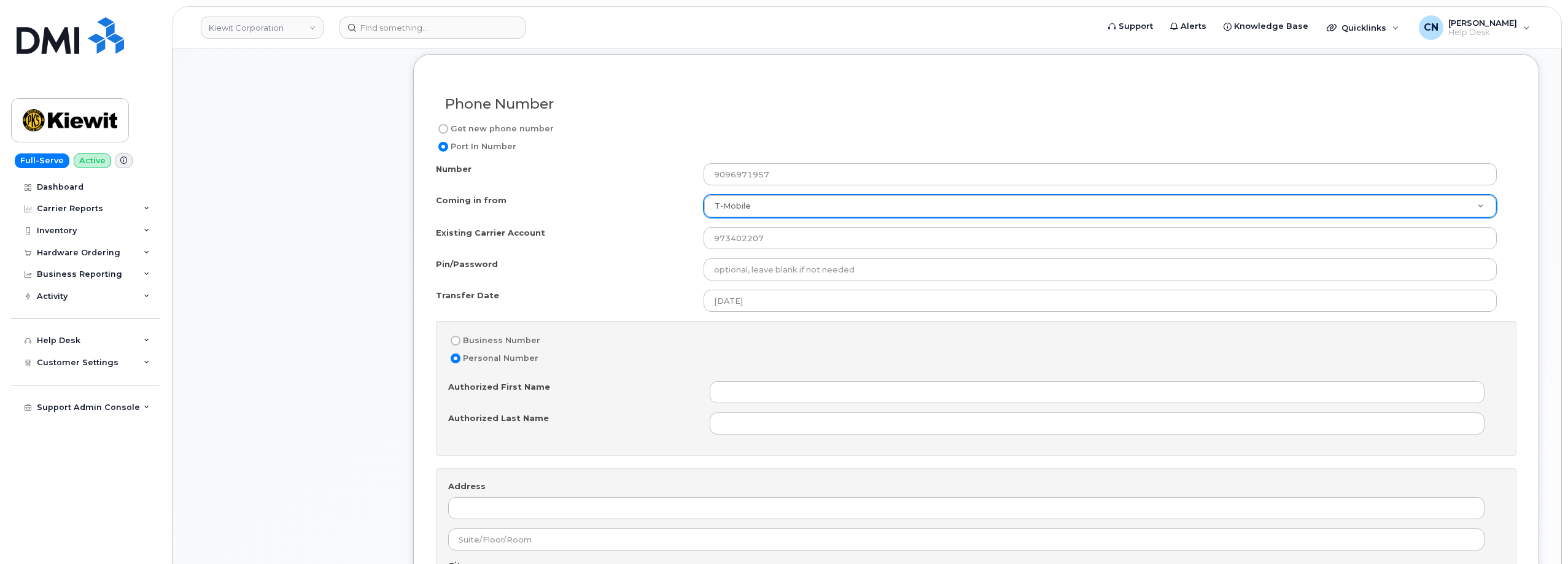
scroll to position [614, 0]
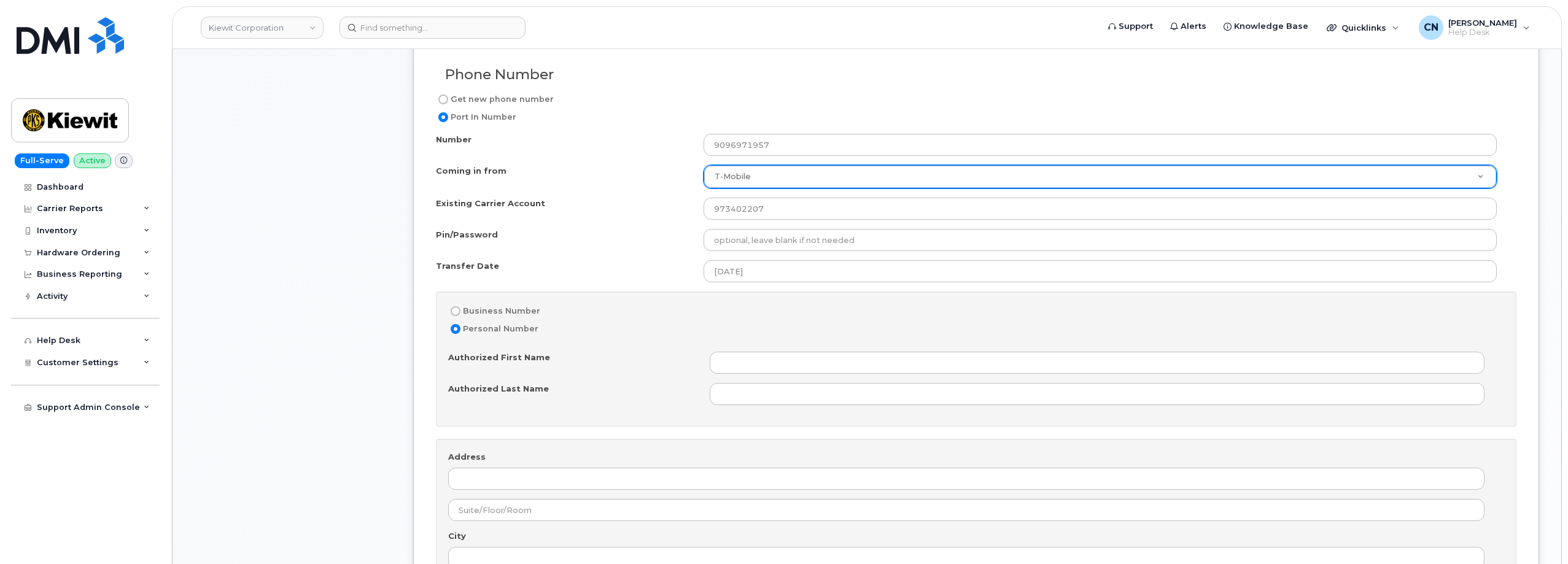
click at [458, 313] on input "Business Number" at bounding box center [455, 311] width 10 height 10
radio input "true"
click at [767, 375] on div "Business Name Account Authorizer Tax ID" at bounding box center [976, 394] width 1056 height 85
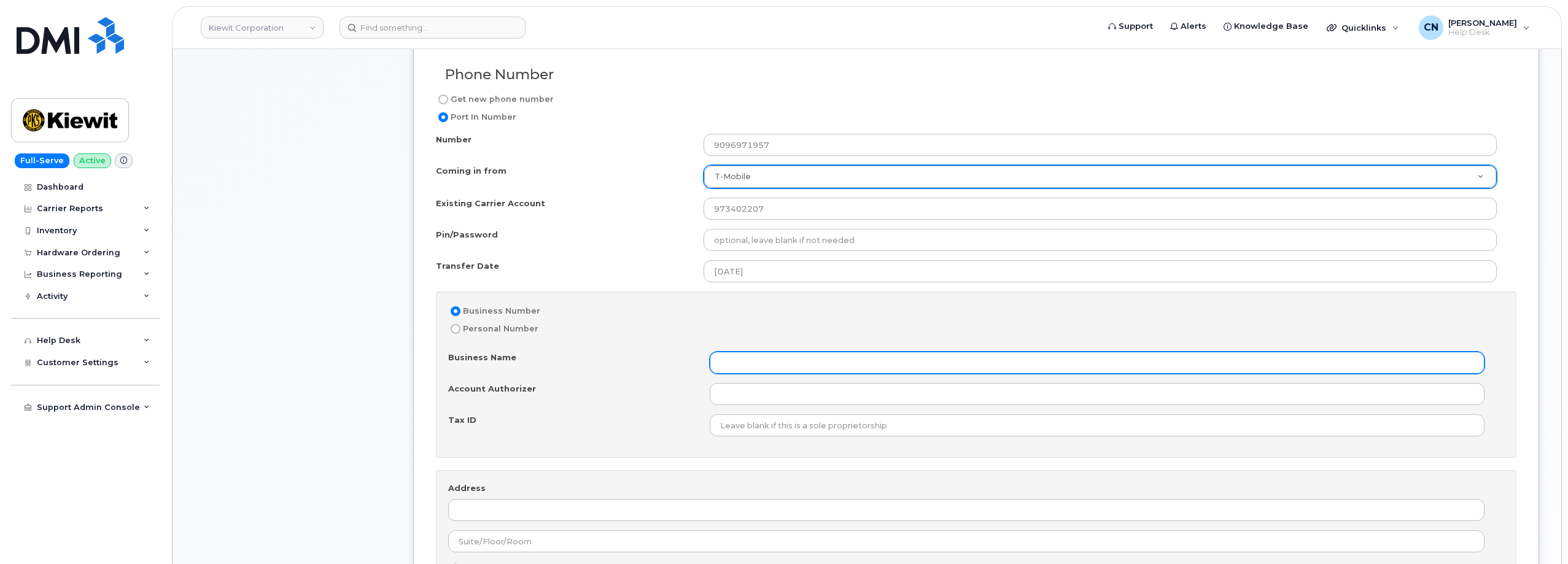
click at [774, 354] on input "Business Name" at bounding box center [1097, 363] width 774 height 22
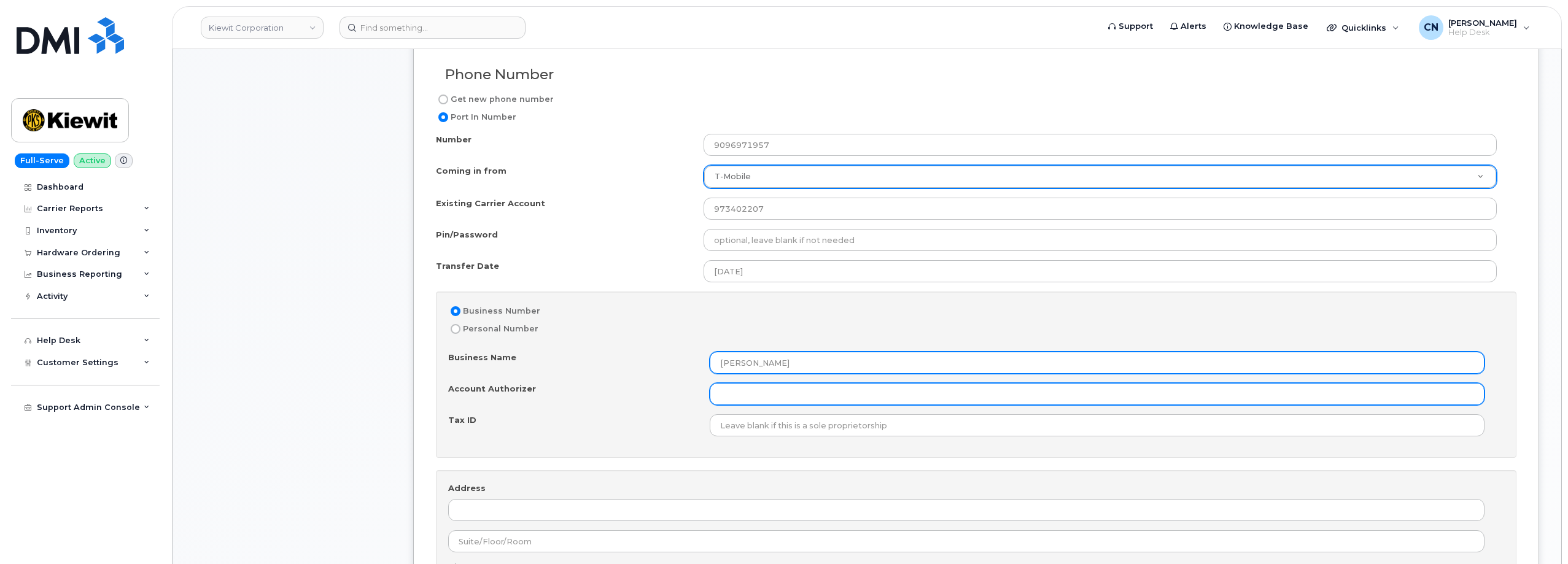
type input "Kiewit"
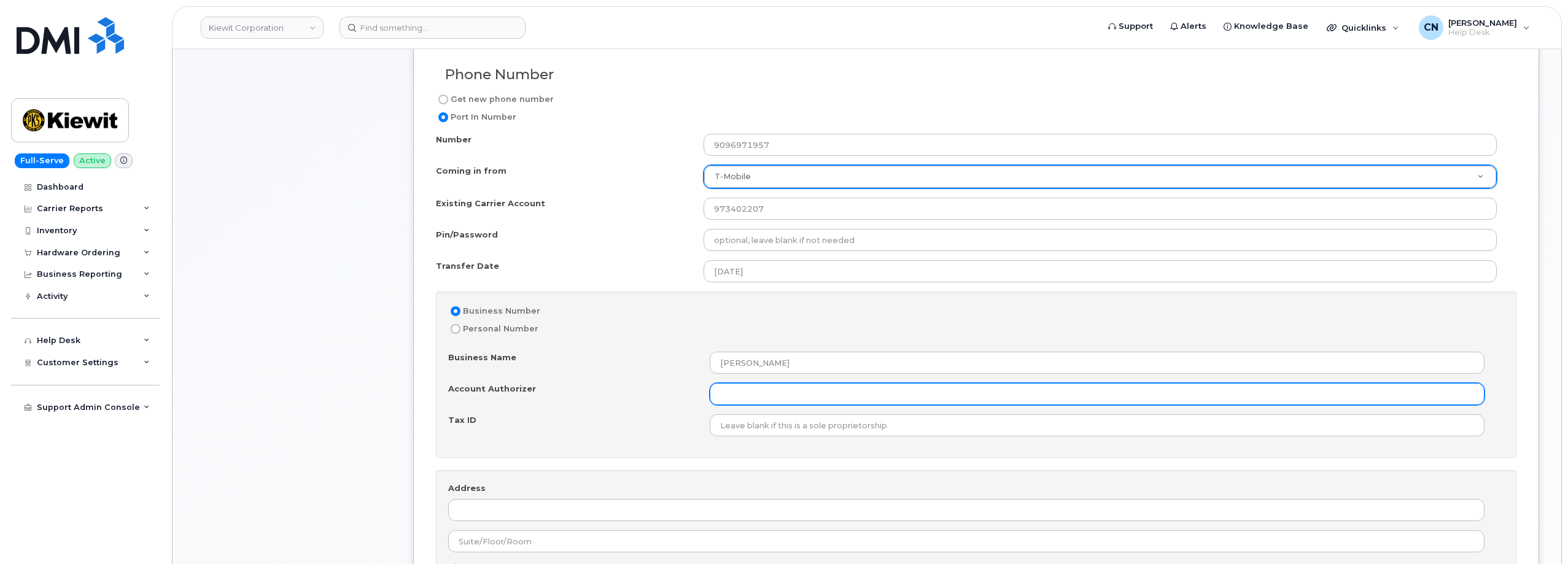
click at [769, 394] on input "Account Authorizer" at bounding box center [1097, 394] width 774 height 22
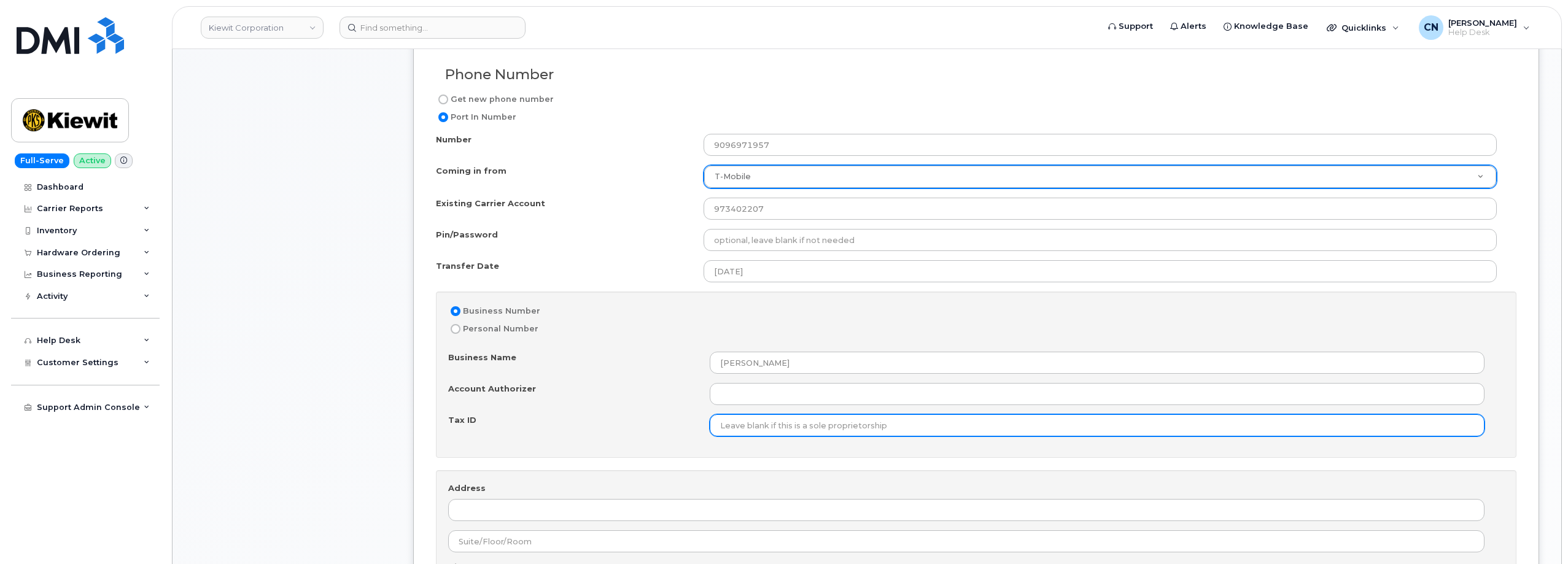
click at [742, 434] on input "Tax ID" at bounding box center [1097, 425] width 774 height 22
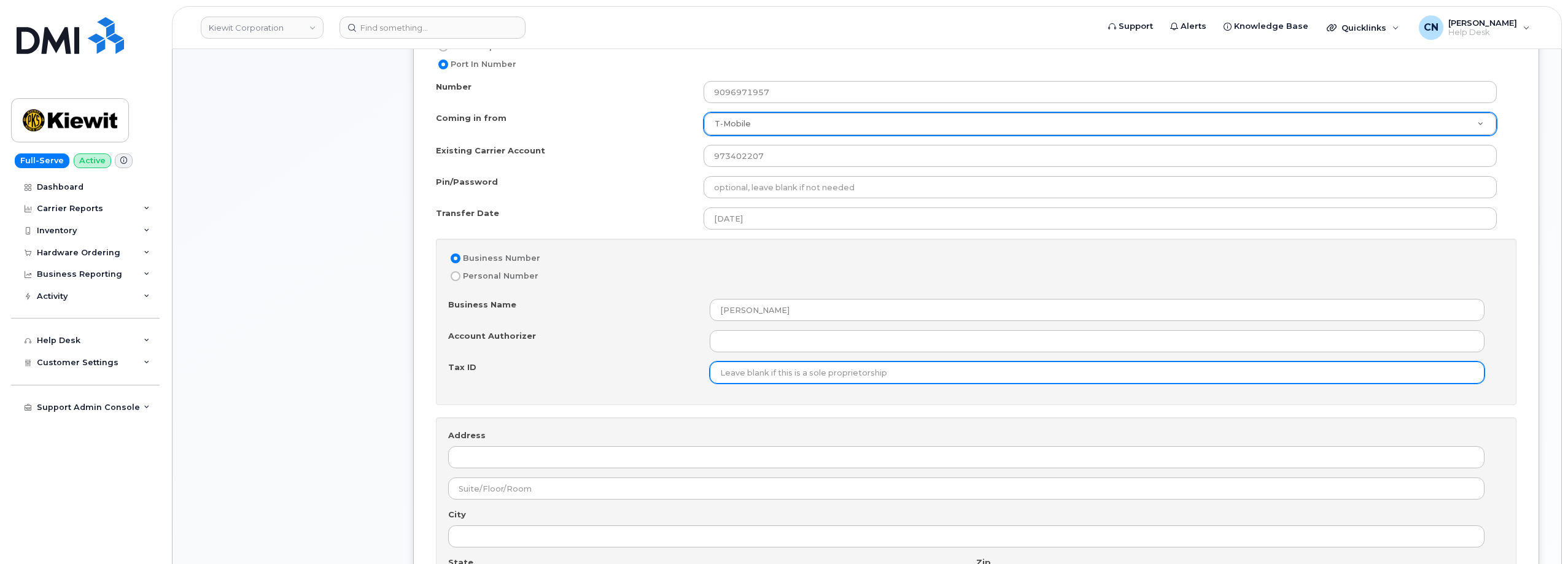
scroll to position [736, 0]
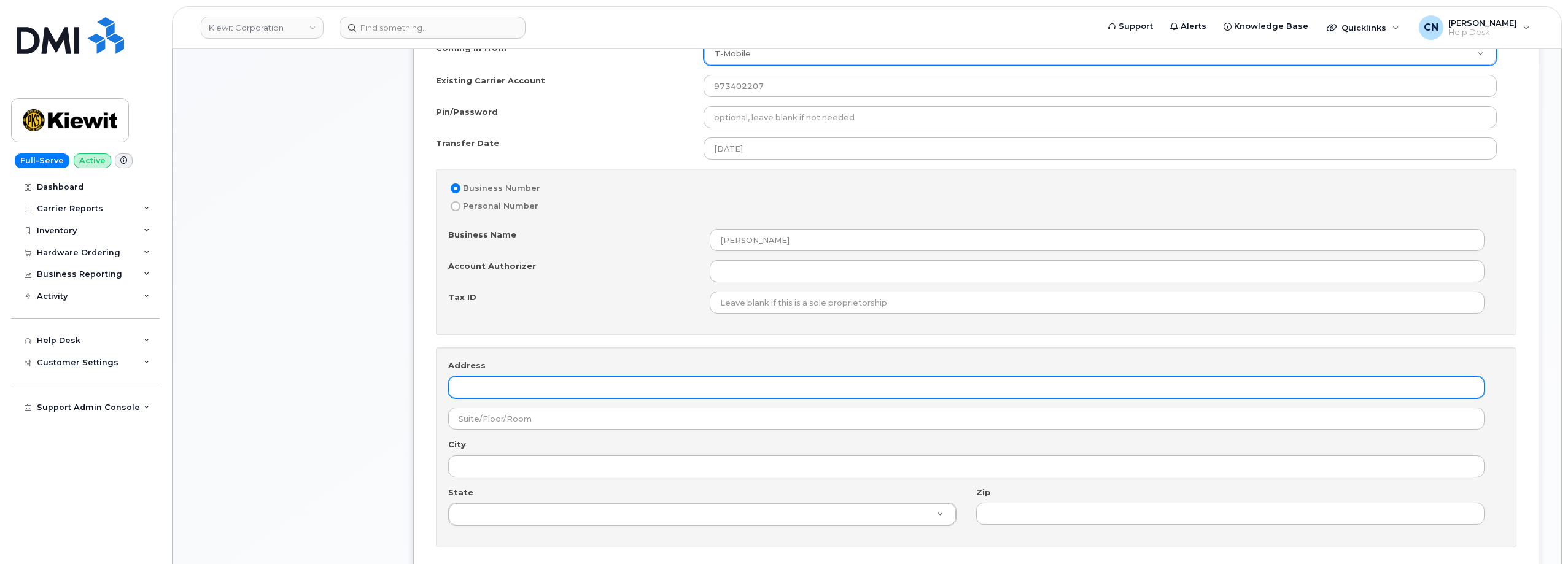
click at [502, 384] on input "Address" at bounding box center [966, 387] width 1036 height 22
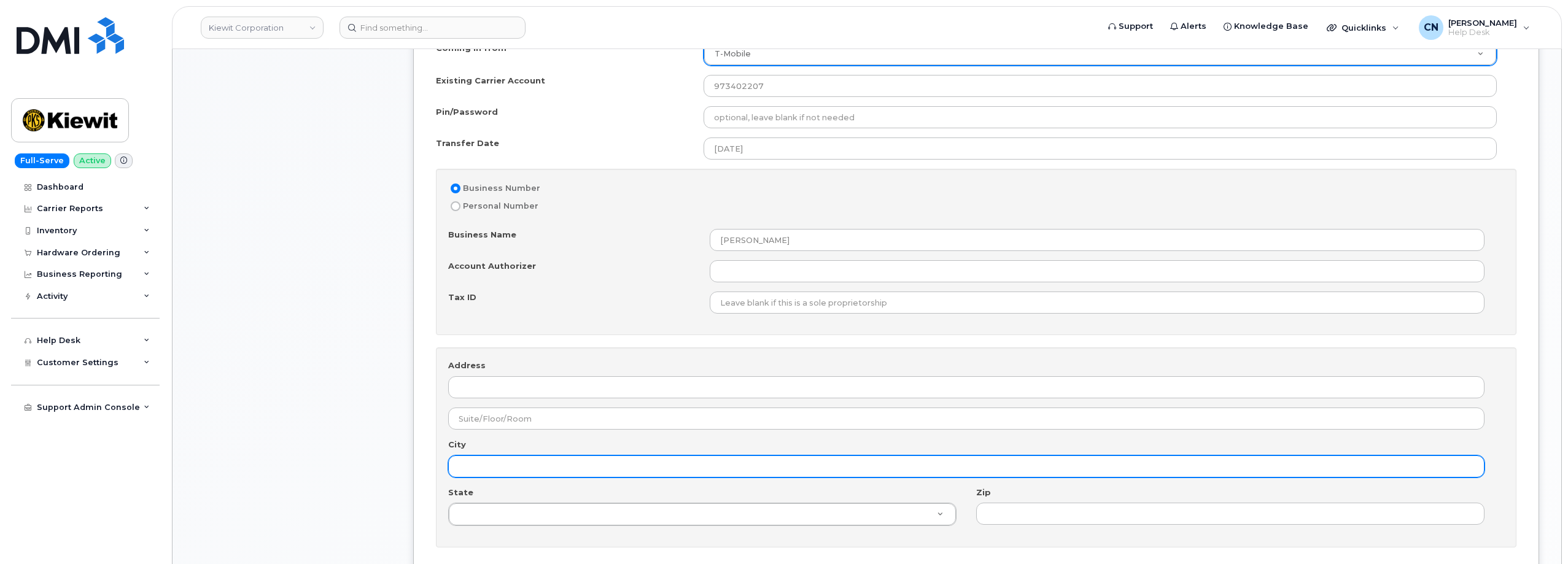
click at [502, 468] on input "City" at bounding box center [966, 467] width 1036 height 22
paste input "1550 MIKE FAHEY ST, OMAHA NE 68102-4722"
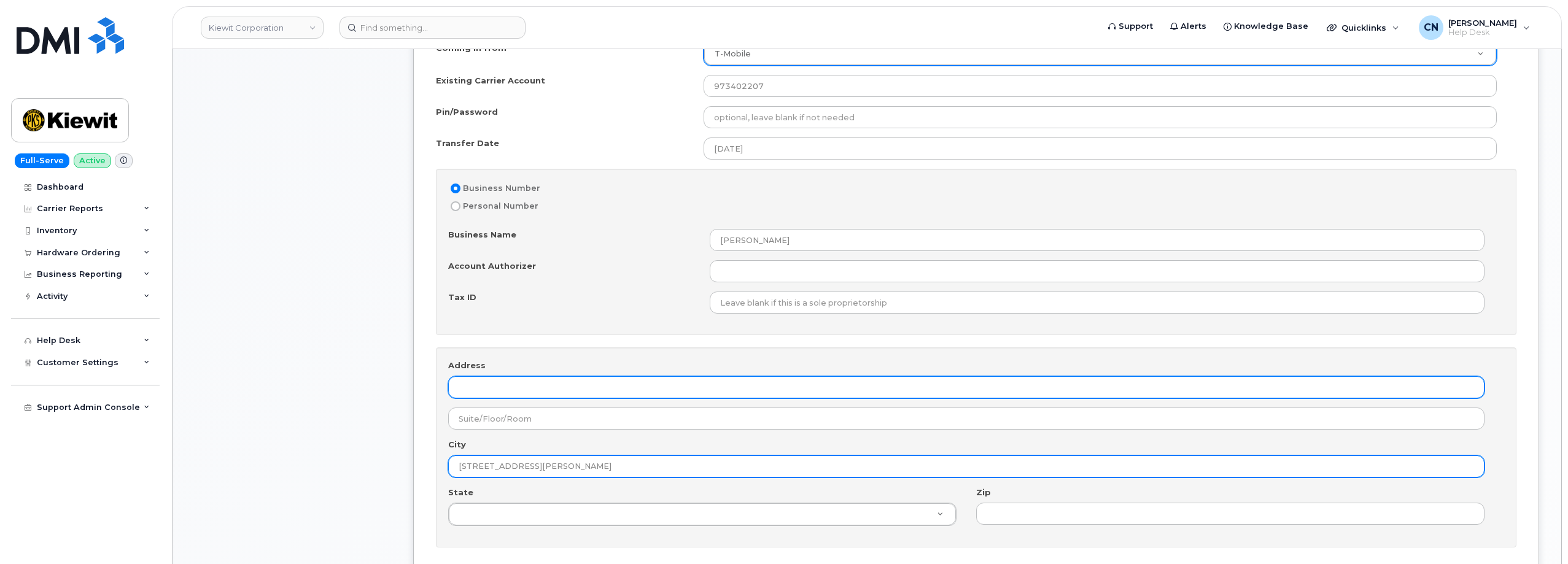
type input "1550 MIKE FAHEY ST, OMAHA NE 68102-4722"
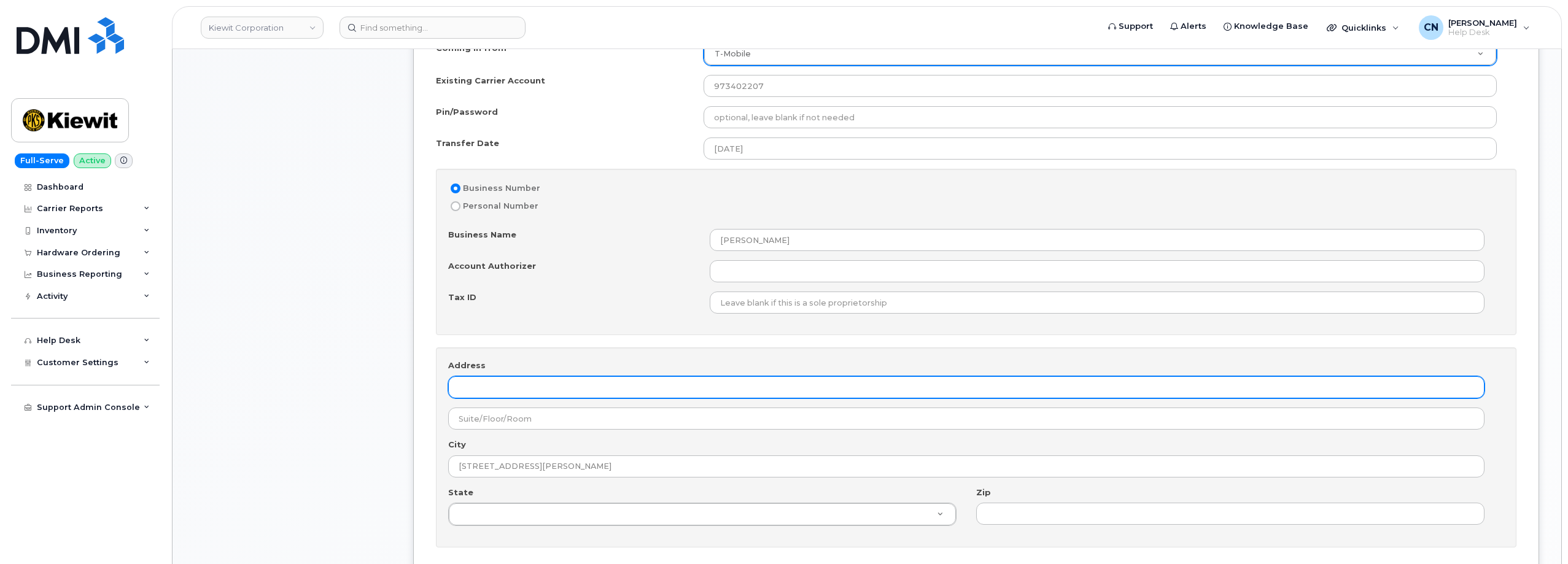
click at [483, 394] on input "Address" at bounding box center [966, 387] width 1036 height 22
paste input "1550 MIKE FAHEY ST, OMAHA NE 68102-4722"
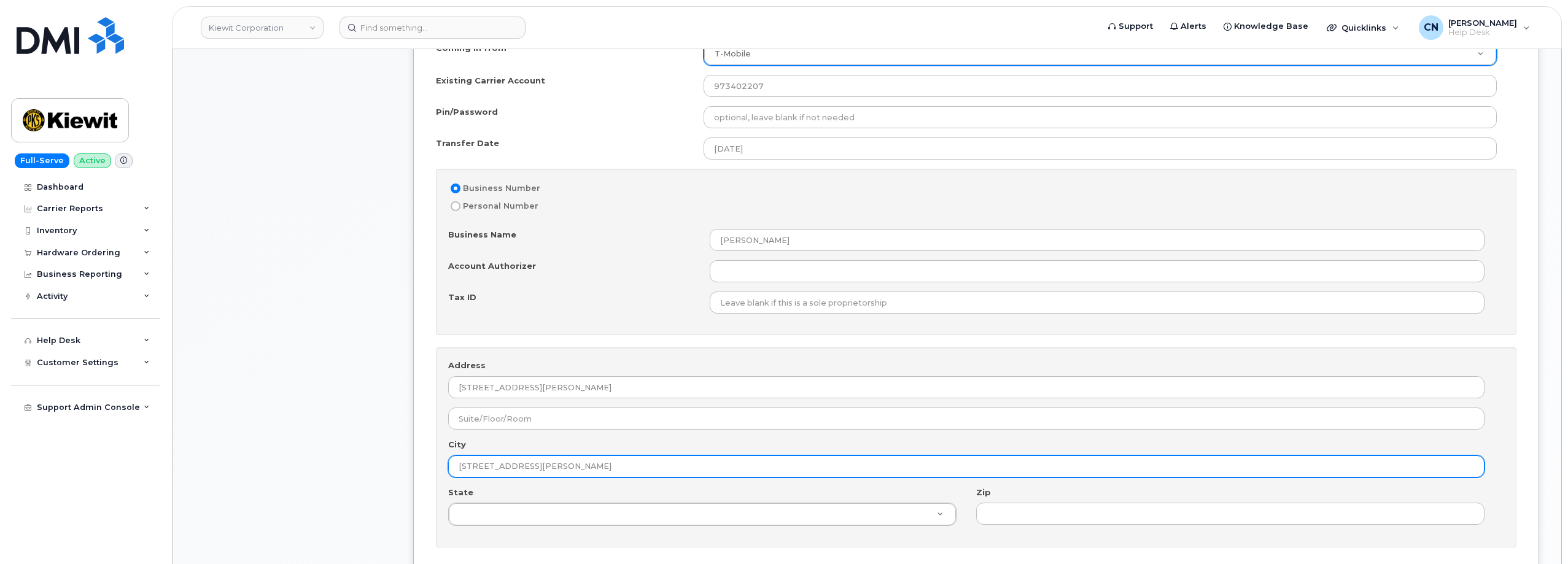
click at [682, 464] on input "1550 MIKE FAHEY ST, OMAHA NE 68102-4722" at bounding box center [966, 467] width 1036 height 22
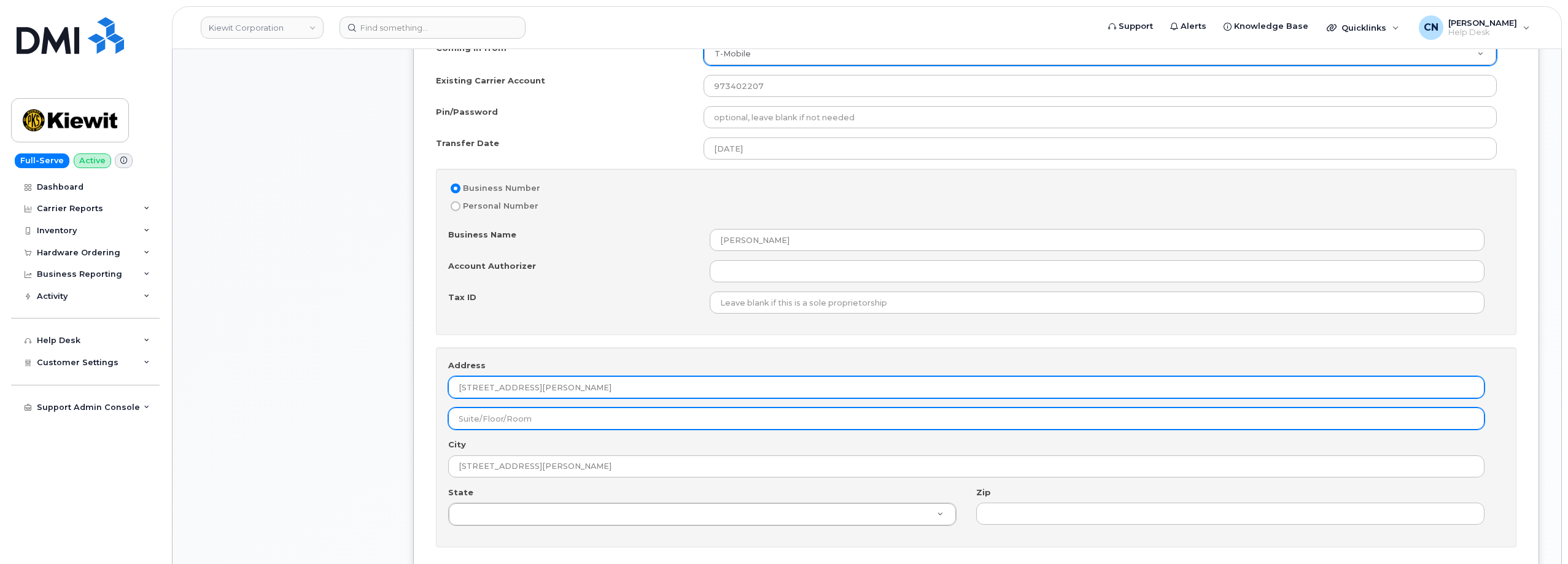
drag, startPoint x: 548, startPoint y: 388, endPoint x: 1072, endPoint y: 417, distance: 524.8
click at [1072, 417] on div "Address 1550 MIKE FAHEY ST, OMAHA NE 68102-4722 City 1550 MIKE FAHEY ST, OMAHA …" at bounding box center [976, 448] width 1080 height 200
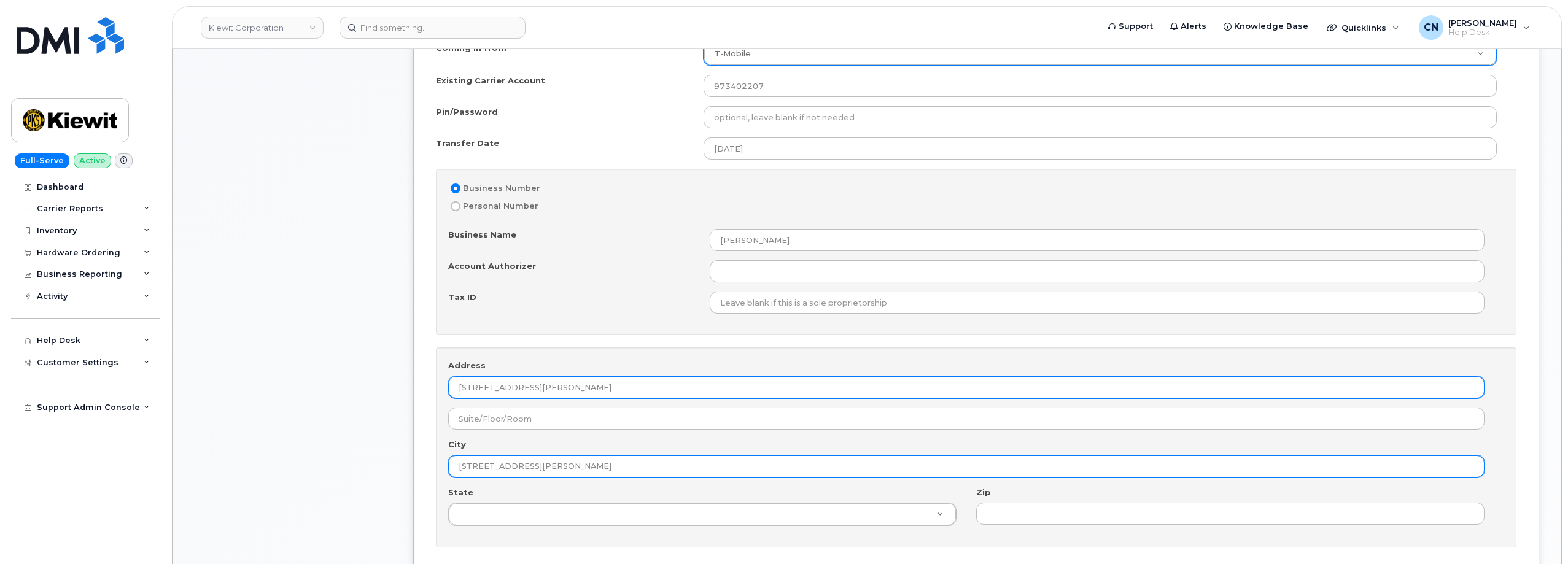
type input "1550 MIKE FAHEY ST"
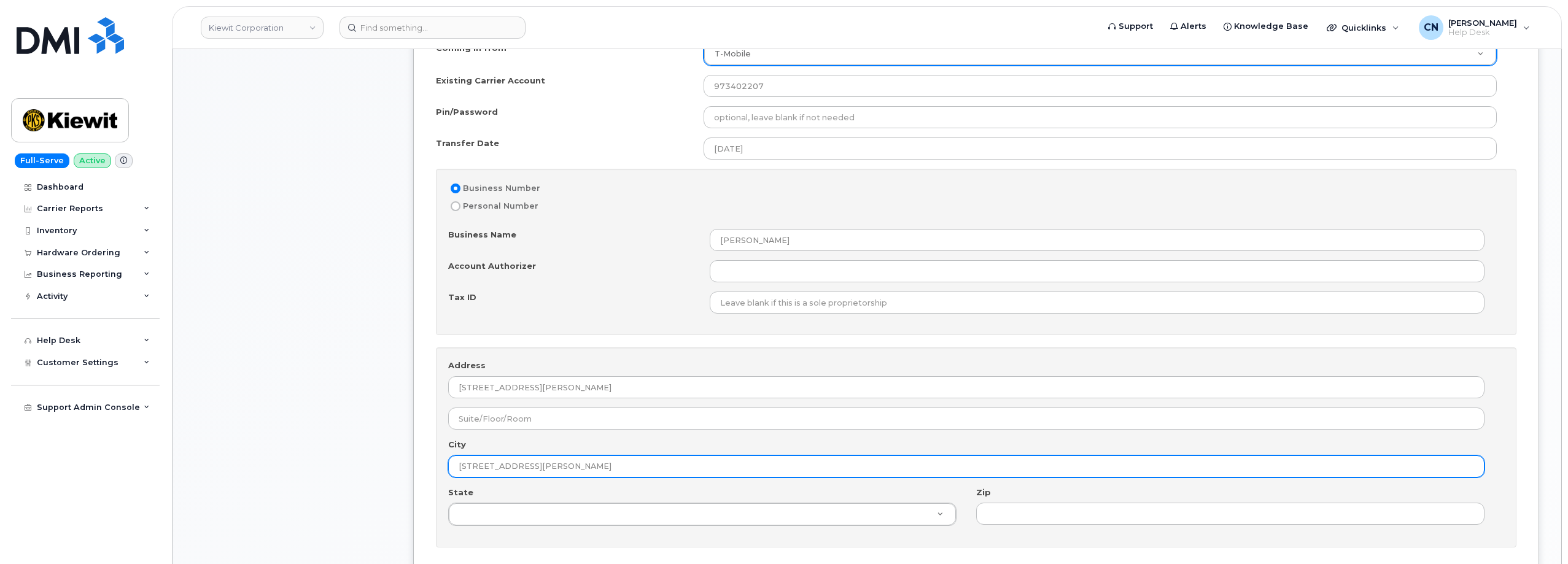
drag, startPoint x: 582, startPoint y: 459, endPoint x: 768, endPoint y: 474, distance: 186.6
click at [768, 474] on input "1550 MIKE FAHEY ST, OMAHA NE 68102-4722" at bounding box center [966, 467] width 1036 height 22
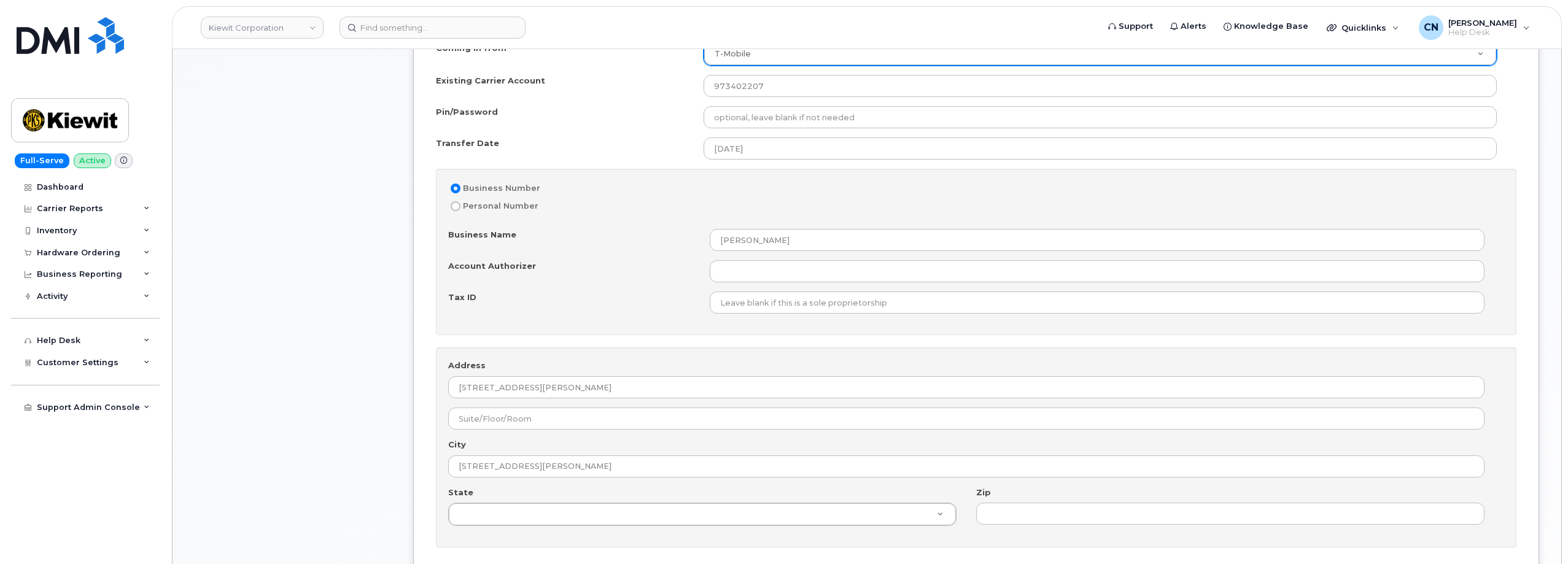
click at [644, 482] on div "City 1550 MIKE FAHEY ST, OMAHA NE 68102-4722" at bounding box center [976, 463] width 1056 height 48
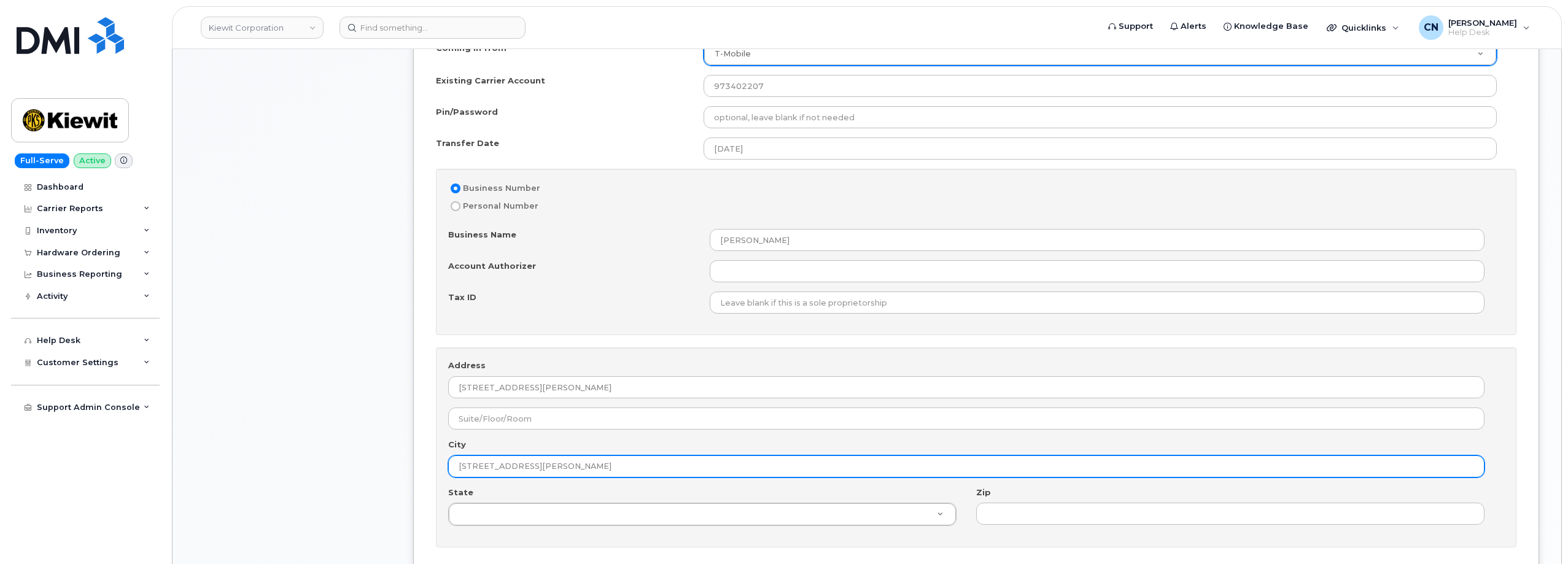
drag, startPoint x: 596, startPoint y: 467, endPoint x: 801, endPoint y: 471, distance: 205.0
click at [801, 472] on input "1550 MIKE FAHEY ST, OMAHA NE 68102-4722" at bounding box center [966, 467] width 1036 height 22
type input "OMAHA"
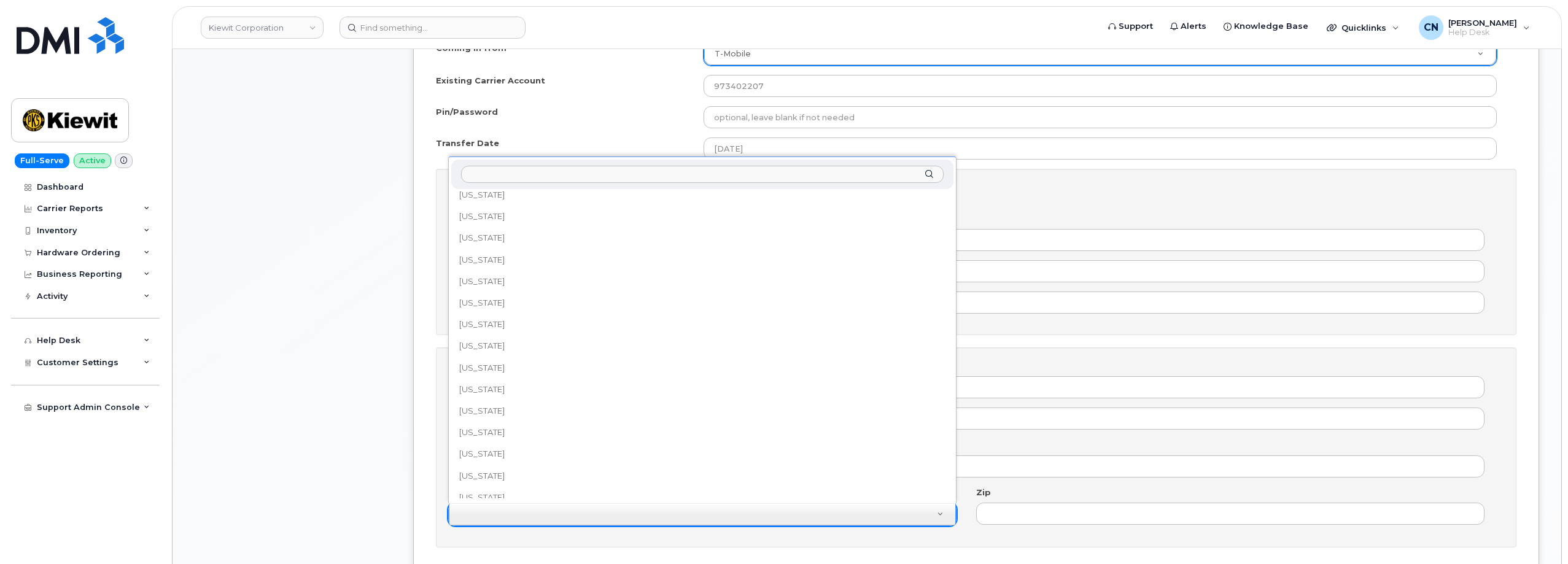
scroll to position [502, 0]
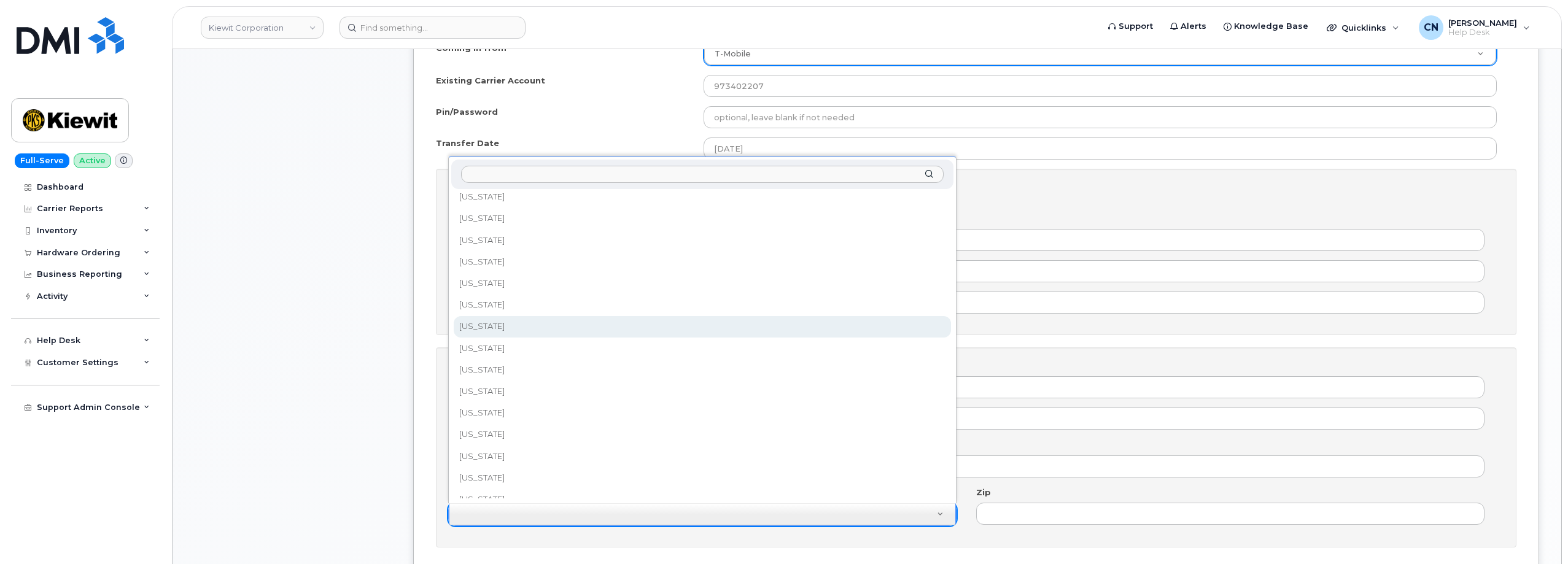
select select "Nebraska"
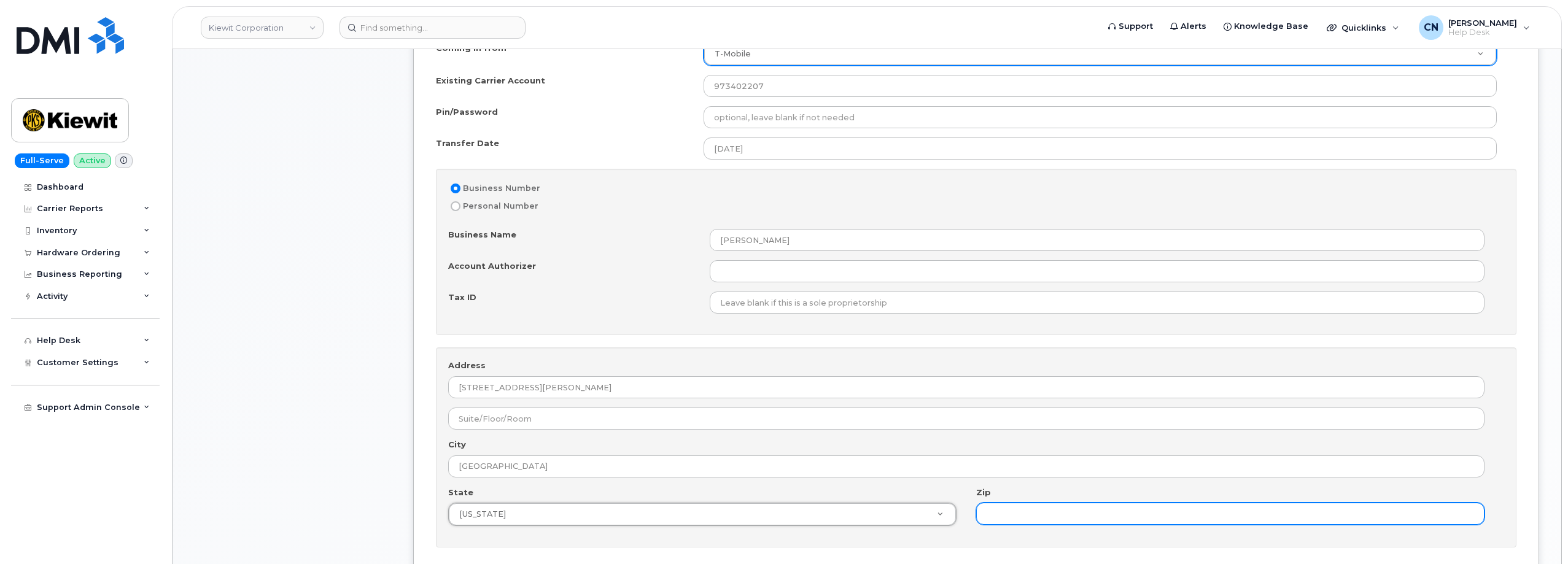
drag, startPoint x: 1030, startPoint y: 516, endPoint x: 1016, endPoint y: 516, distance: 14.0
click at [1030, 516] on input "Zip" at bounding box center [1230, 514] width 508 height 22
click at [1041, 513] on input "Zip" at bounding box center [1230, 514] width 508 height 22
paste input "68102"
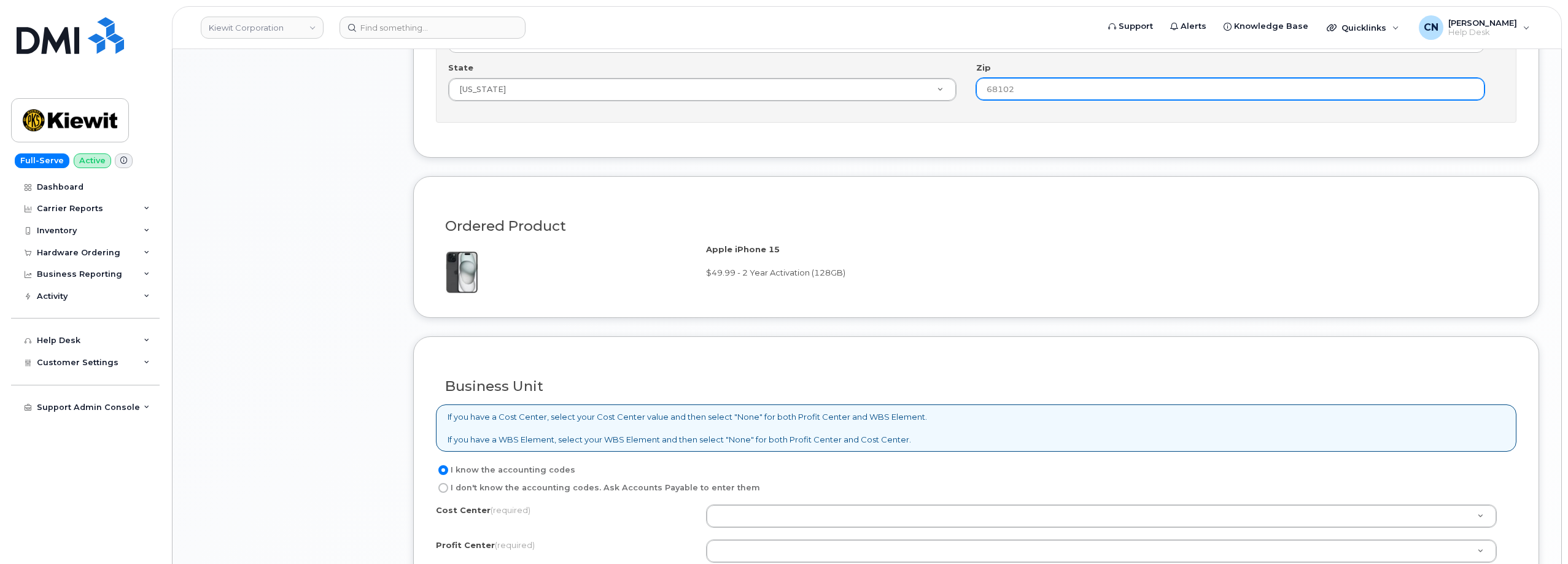
scroll to position [1289, 0]
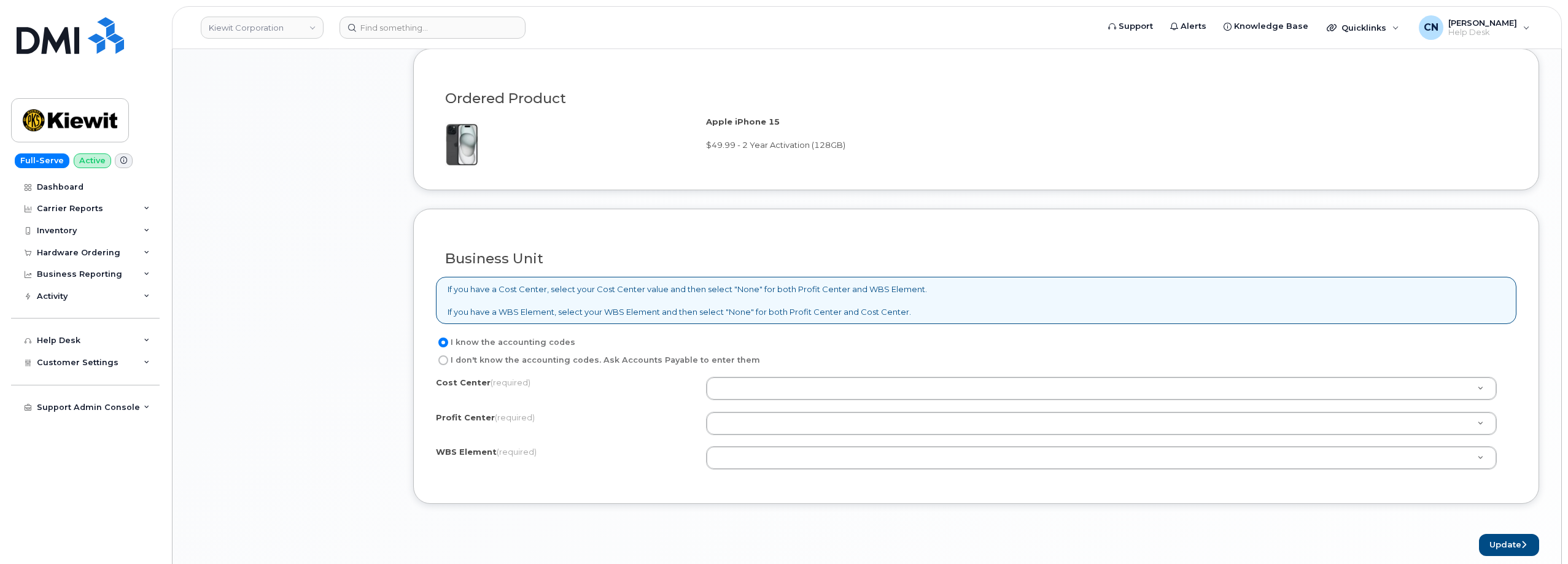
type input "68102"
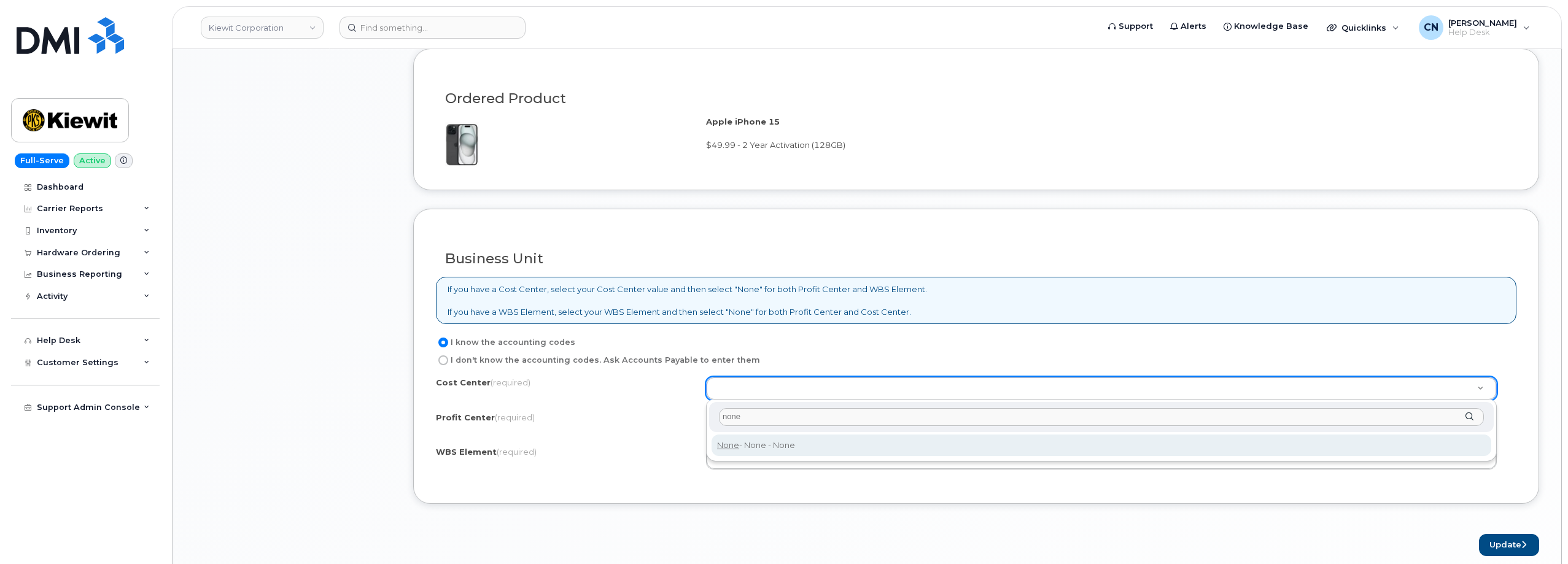
type input "none"
click at [753, 458] on div "none None - None - None" at bounding box center [1101, 431] width 791 height 62
type input "None"
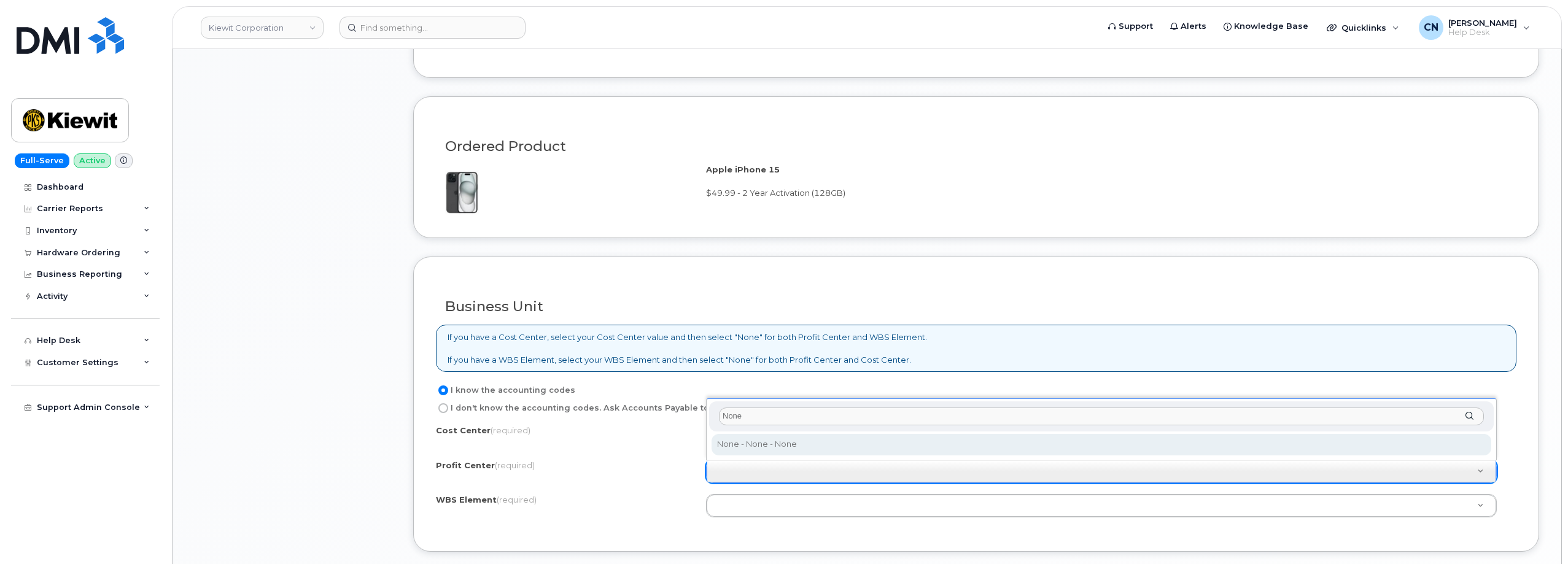
scroll to position [1412, 0]
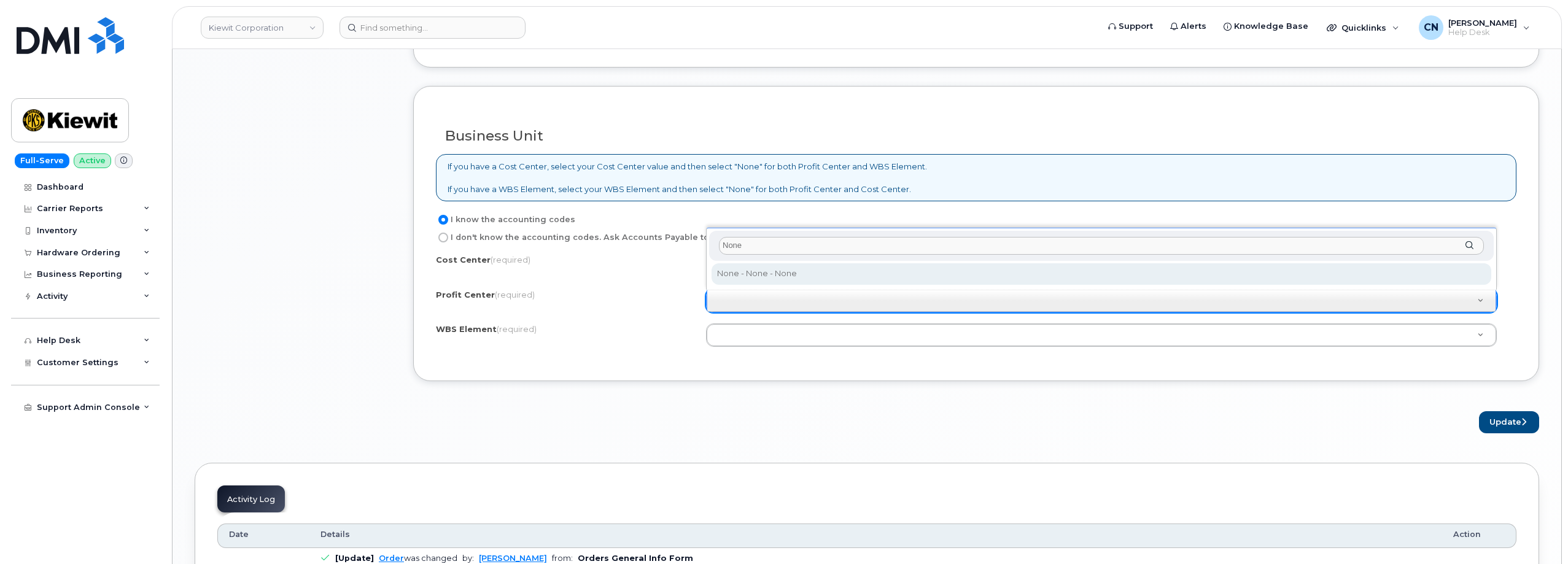
type input "None"
select select "None"
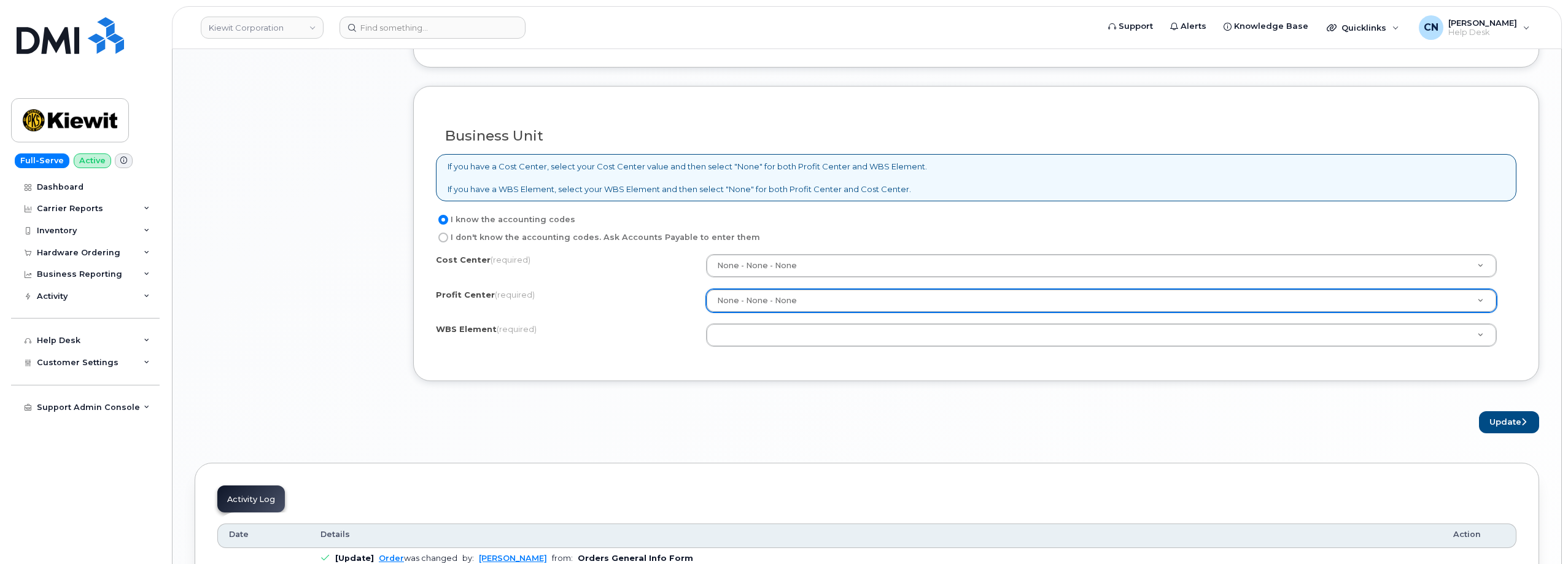
paste input "105218.1600"
type input "105218.1600"
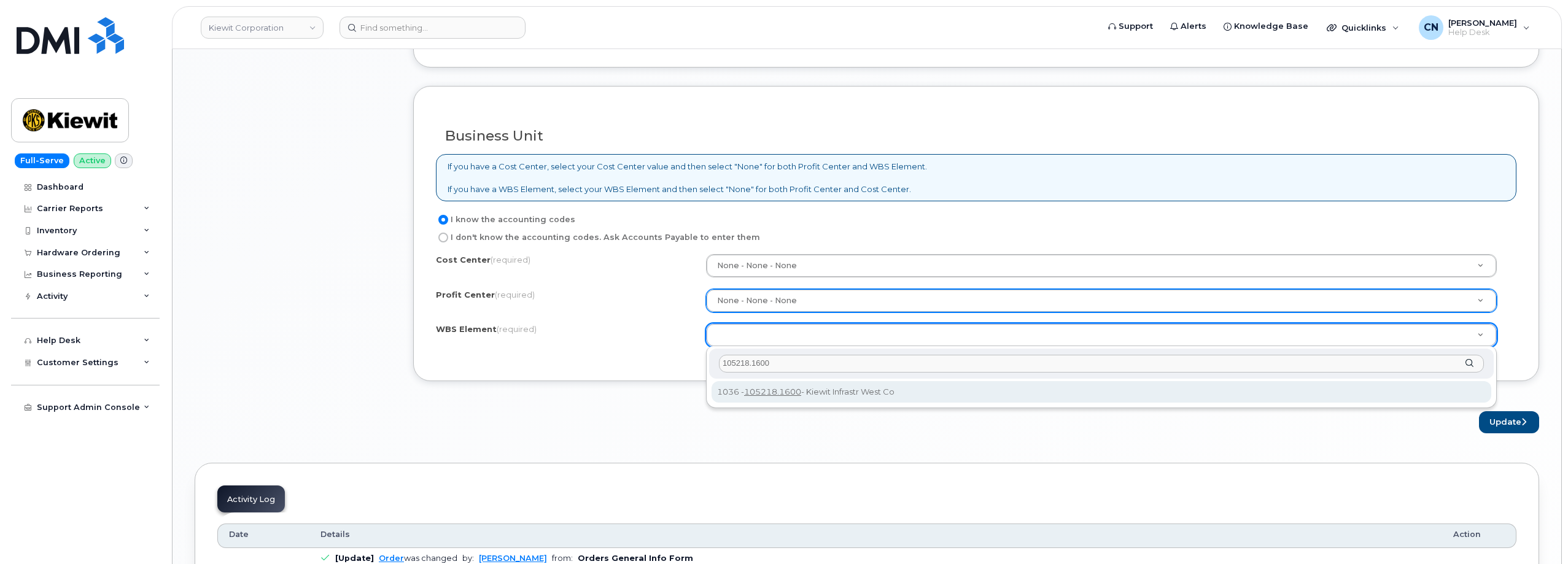
type input "105218.1600"
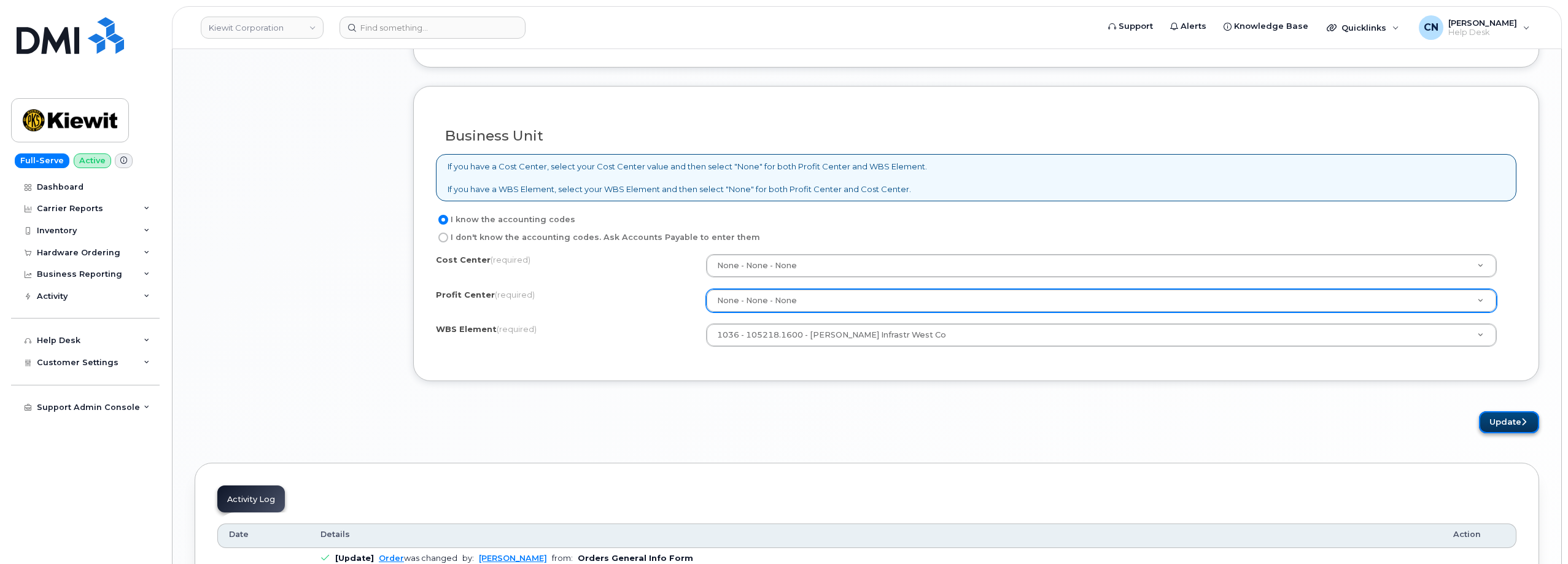
click at [1494, 425] on button "Update" at bounding box center [1509, 423] width 60 height 23
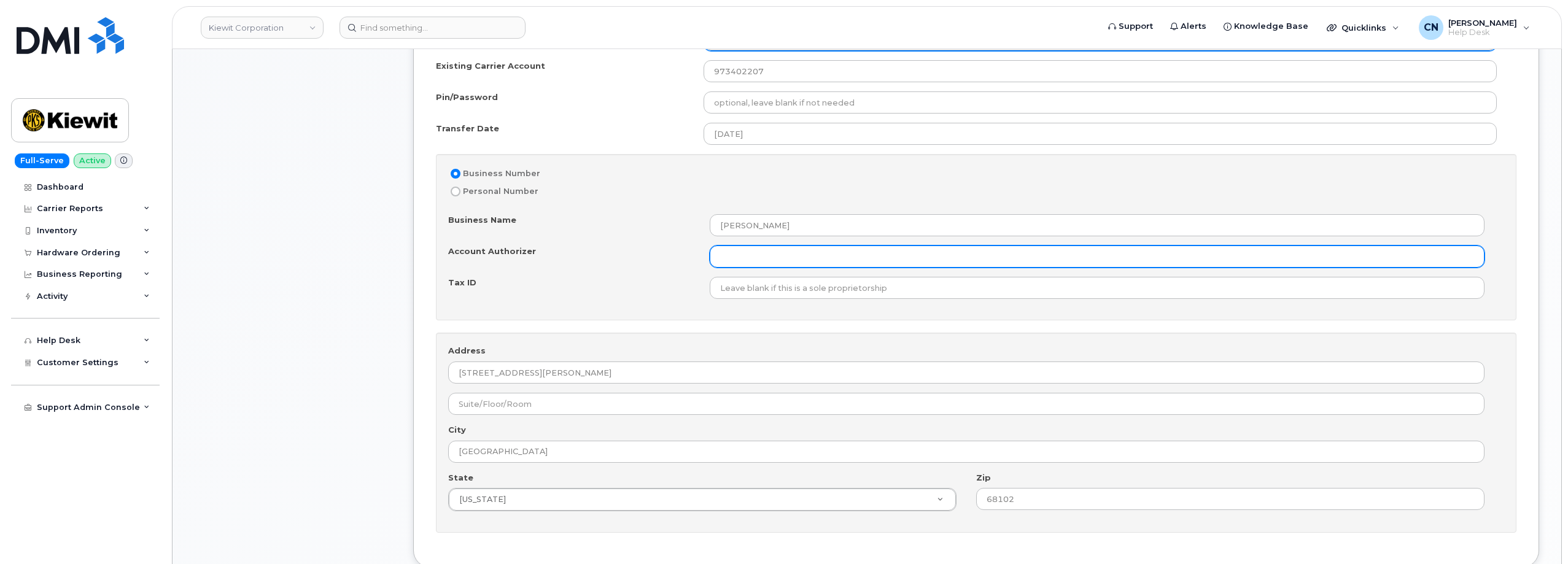
scroll to position [690, 0]
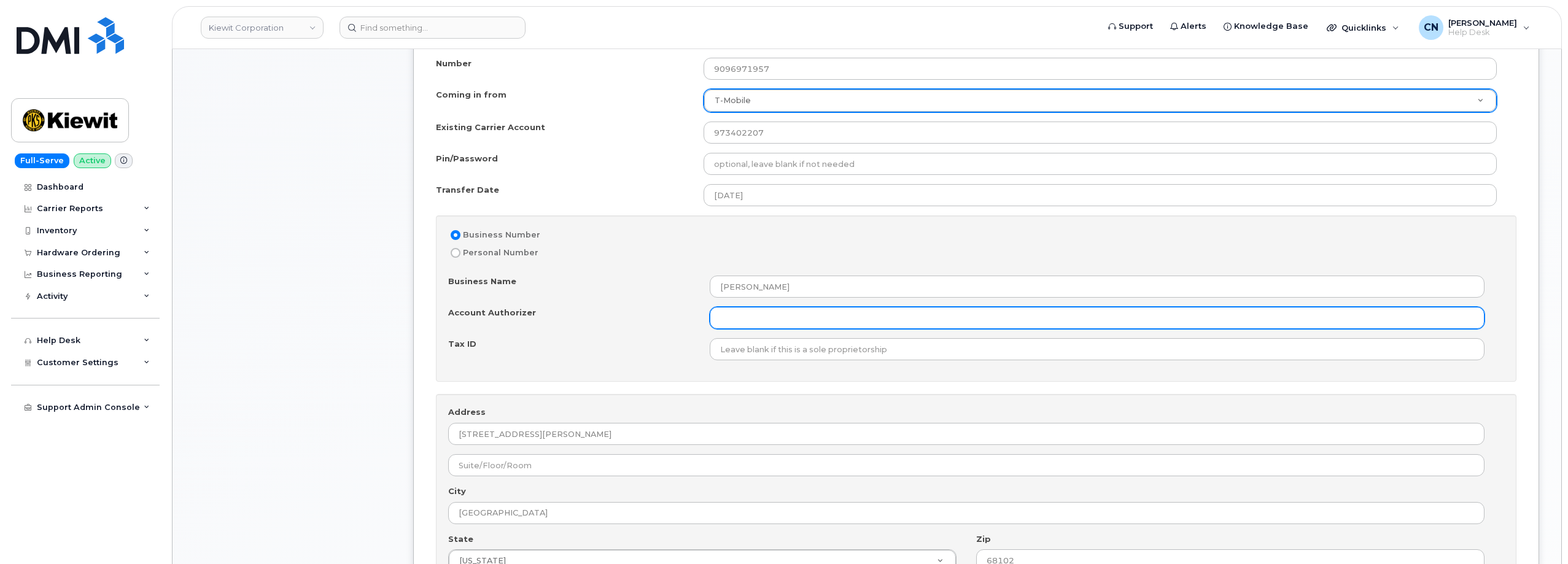
click at [757, 321] on input "Account Authorizer" at bounding box center [1097, 318] width 774 height 22
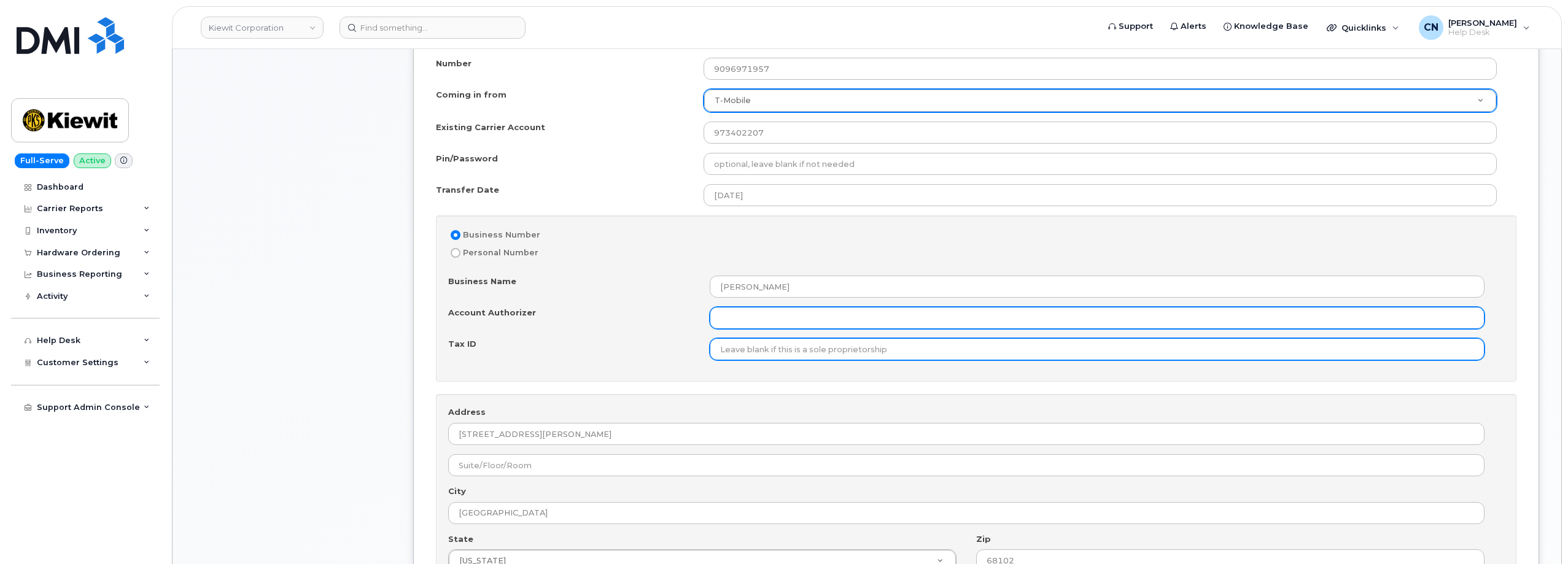
paste input "Douglas Mack"
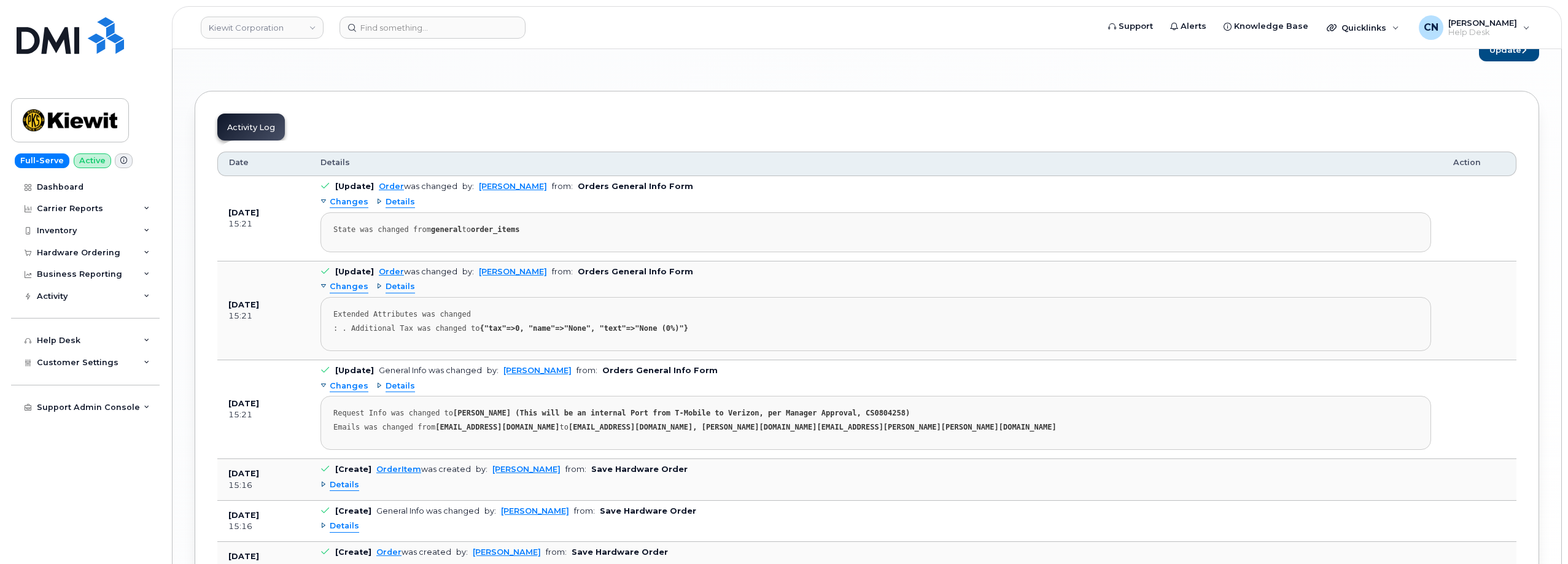
scroll to position [1662, 0]
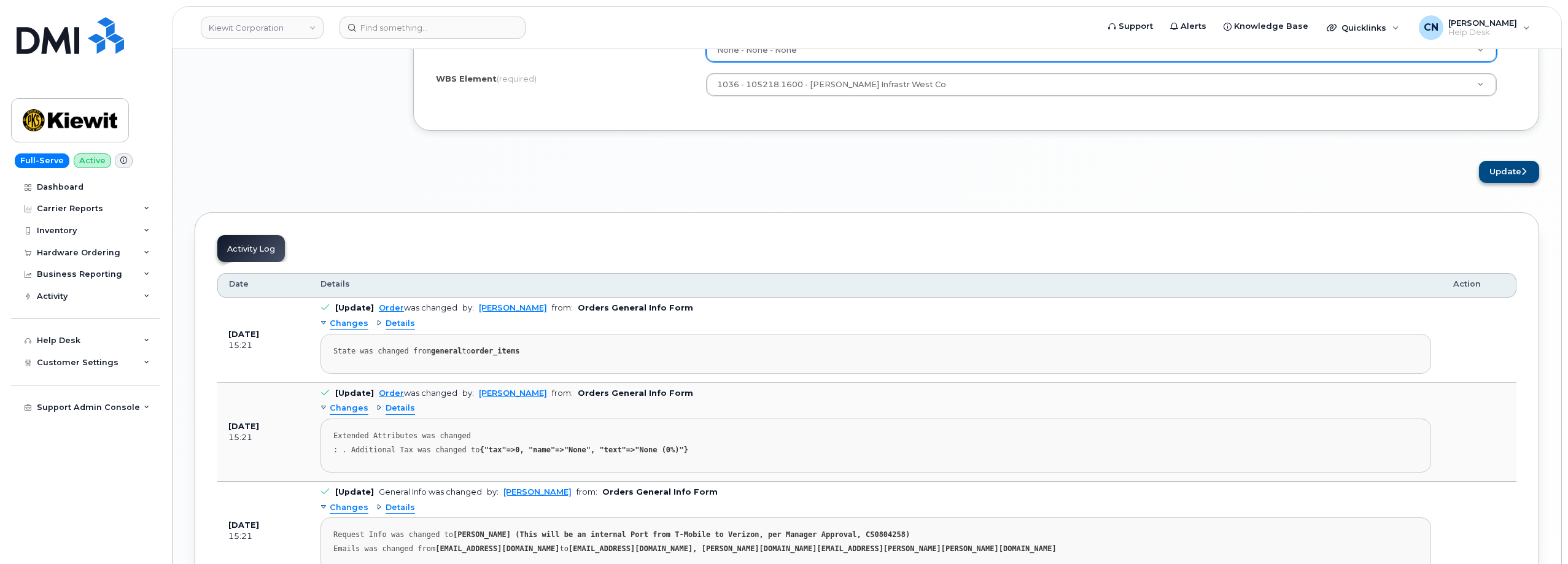
type input "Douglas Mack"
click at [1506, 167] on button "Update" at bounding box center [1509, 172] width 60 height 23
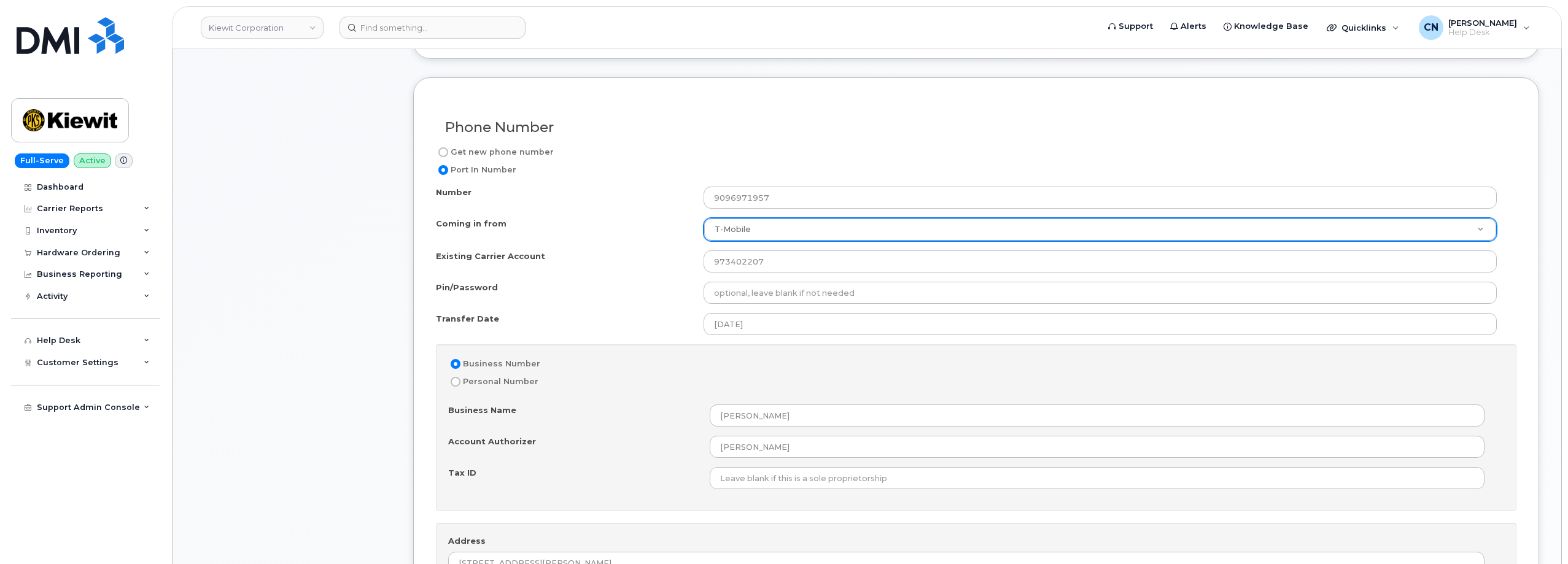
scroll to position [557, 0]
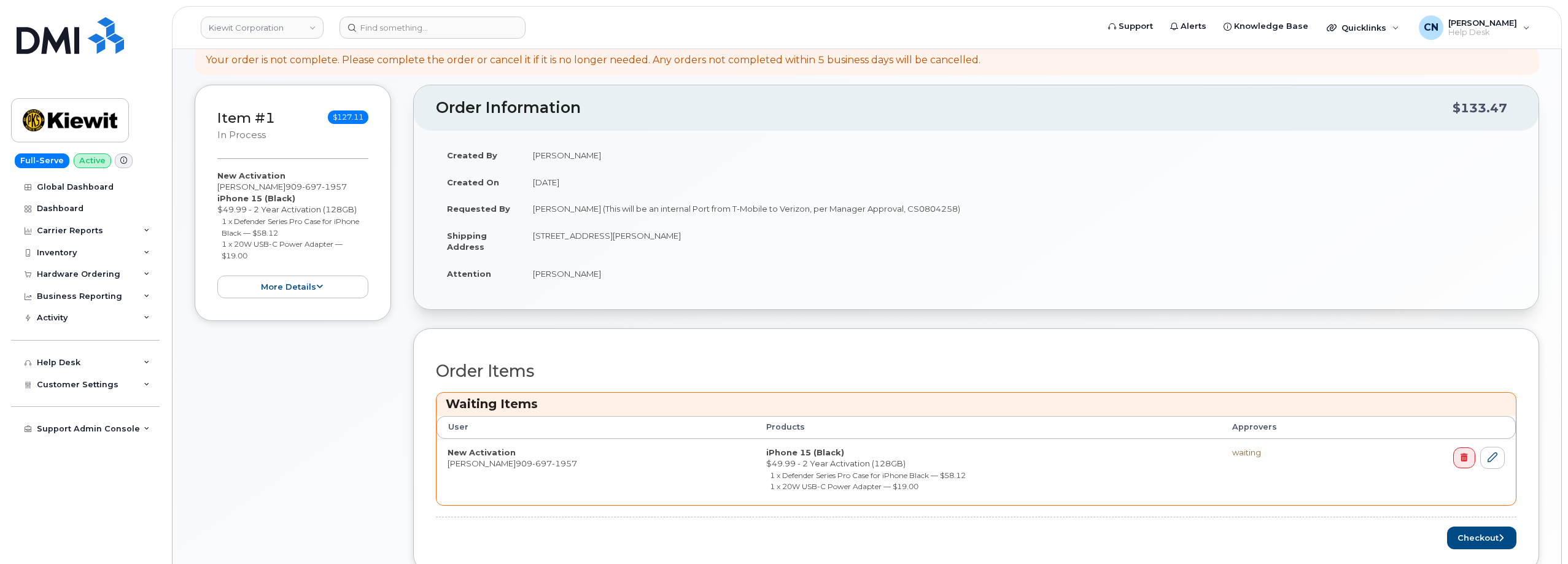
scroll to position [491, 0]
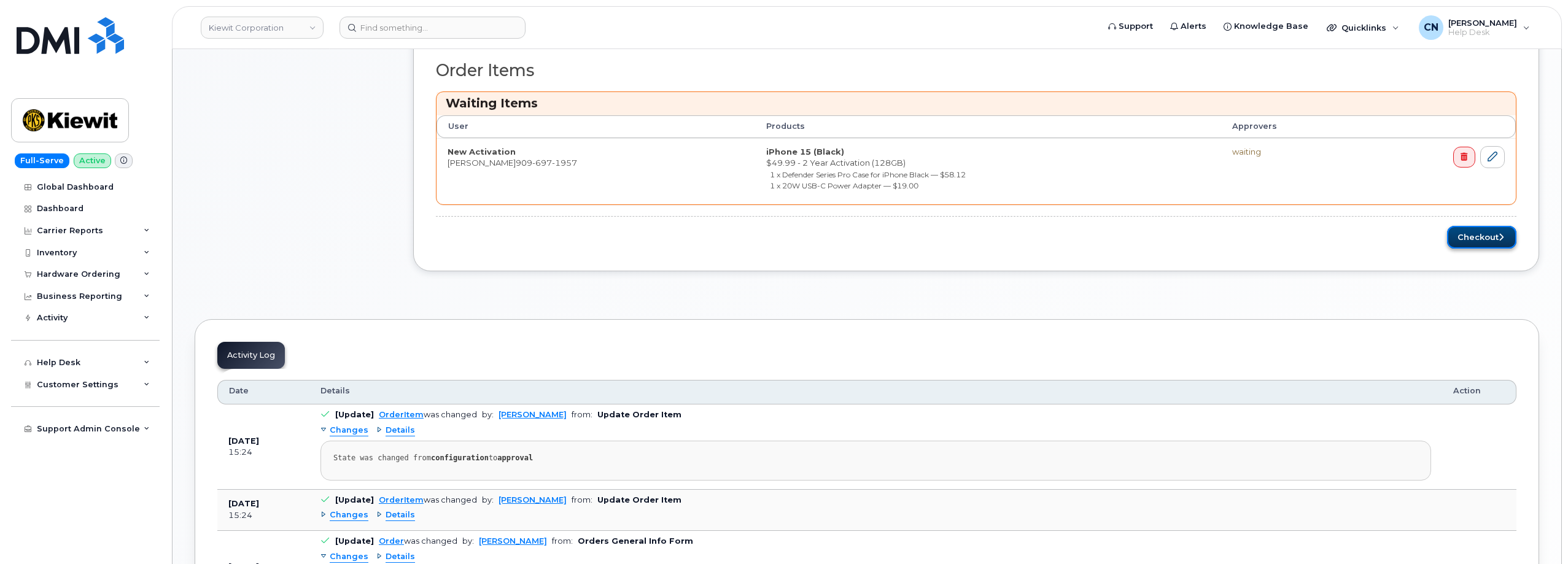
click at [1469, 240] on button "Checkout" at bounding box center [1482, 237] width 70 height 23
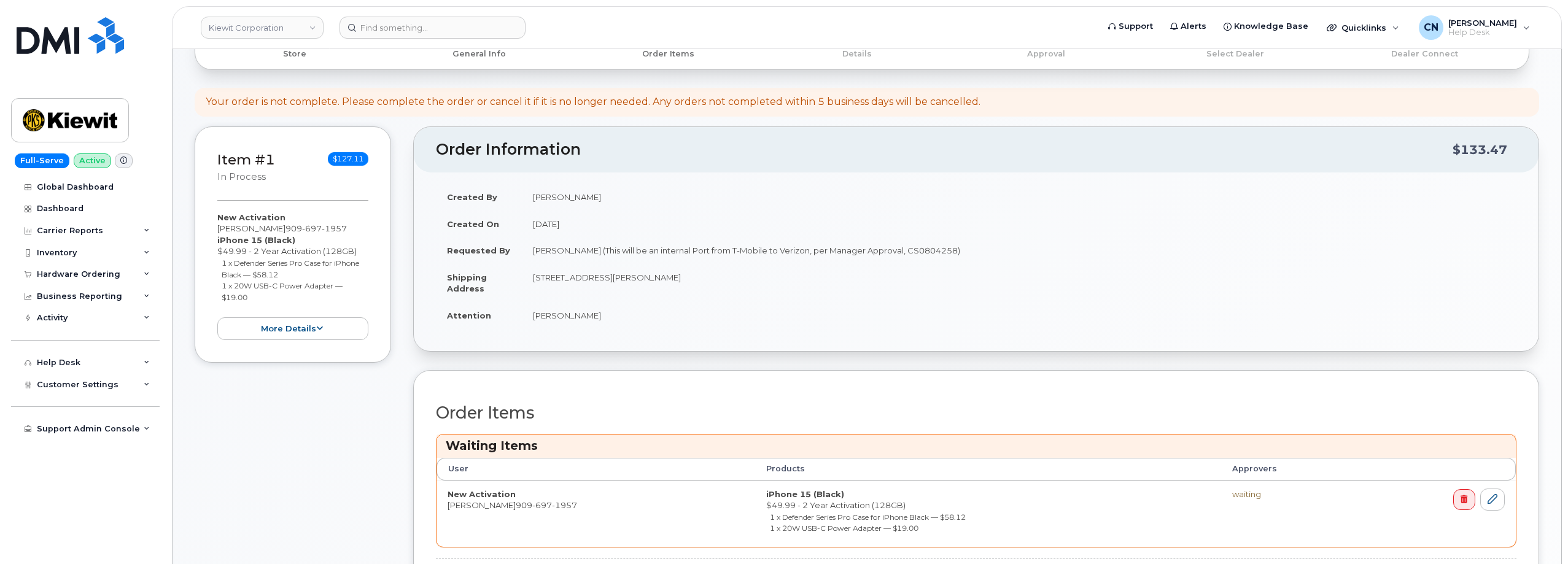
scroll to position [0, 0]
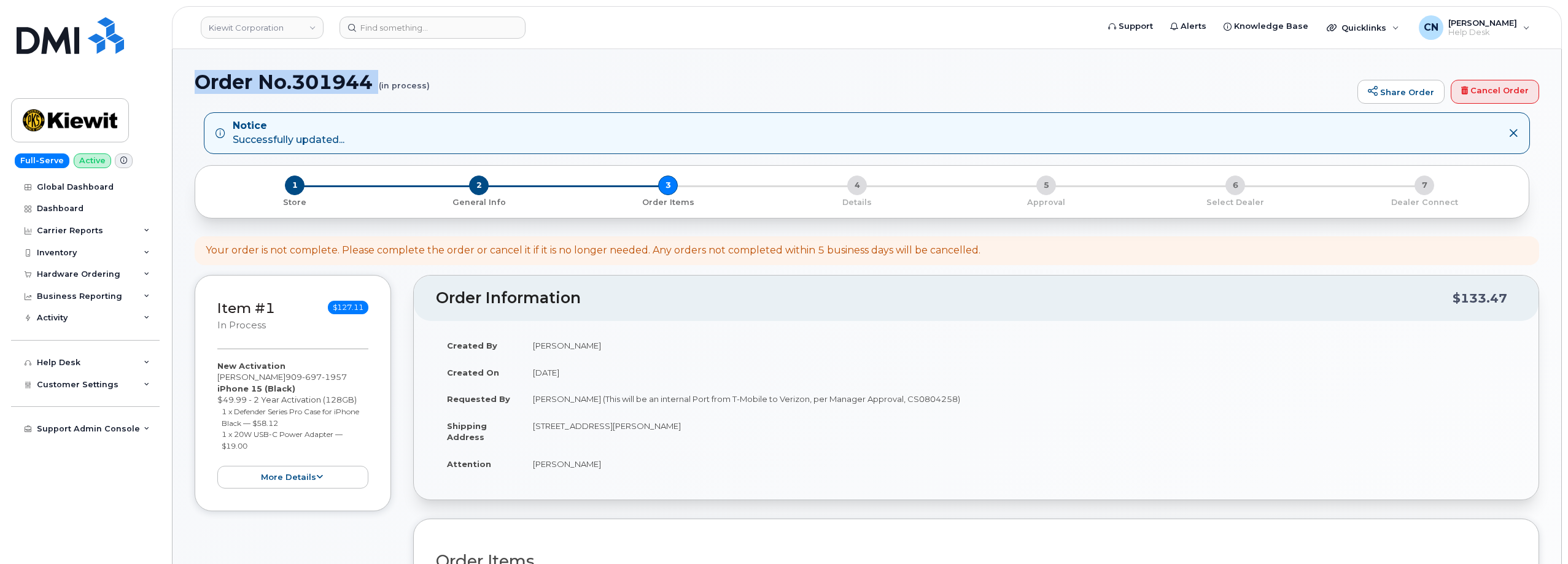
drag, startPoint x: 200, startPoint y: 88, endPoint x: 370, endPoint y: 95, distance: 170.1
click at [370, 95] on div "Order No.301944 (in process) Share Order Cancel Order" at bounding box center [867, 91] width 1344 height 41
copy h1 "Order No.301944"
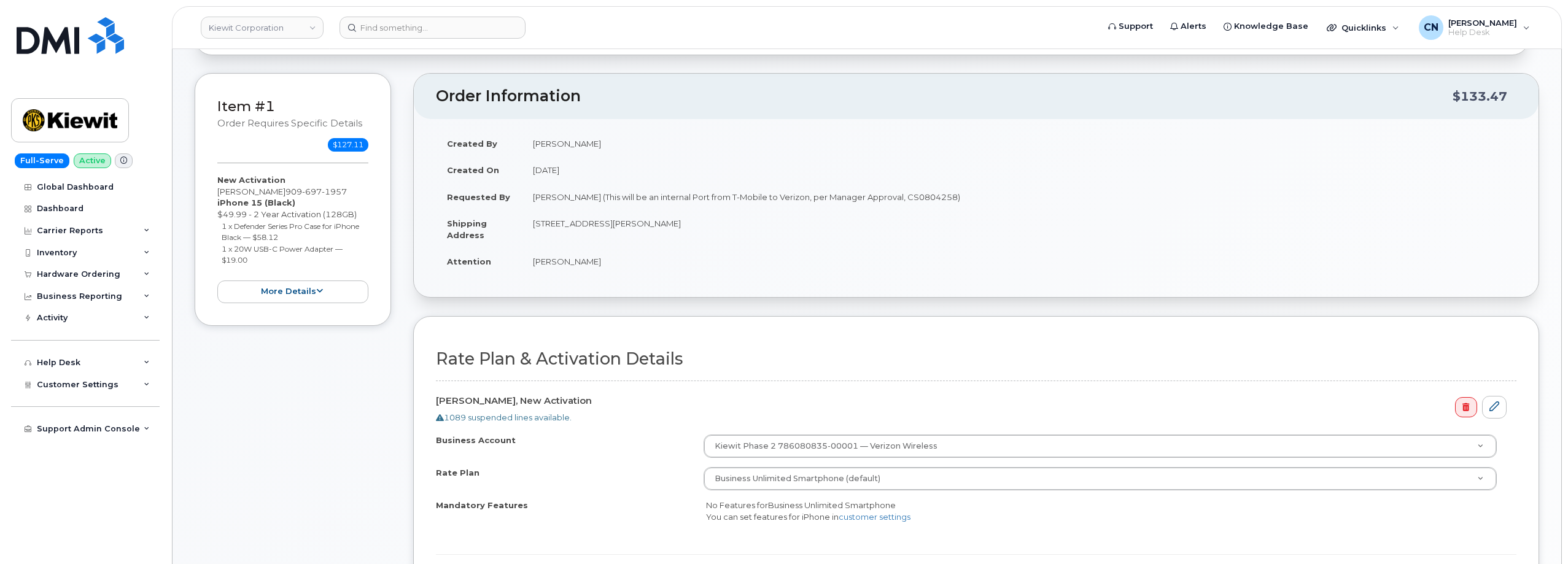
scroll to position [245, 0]
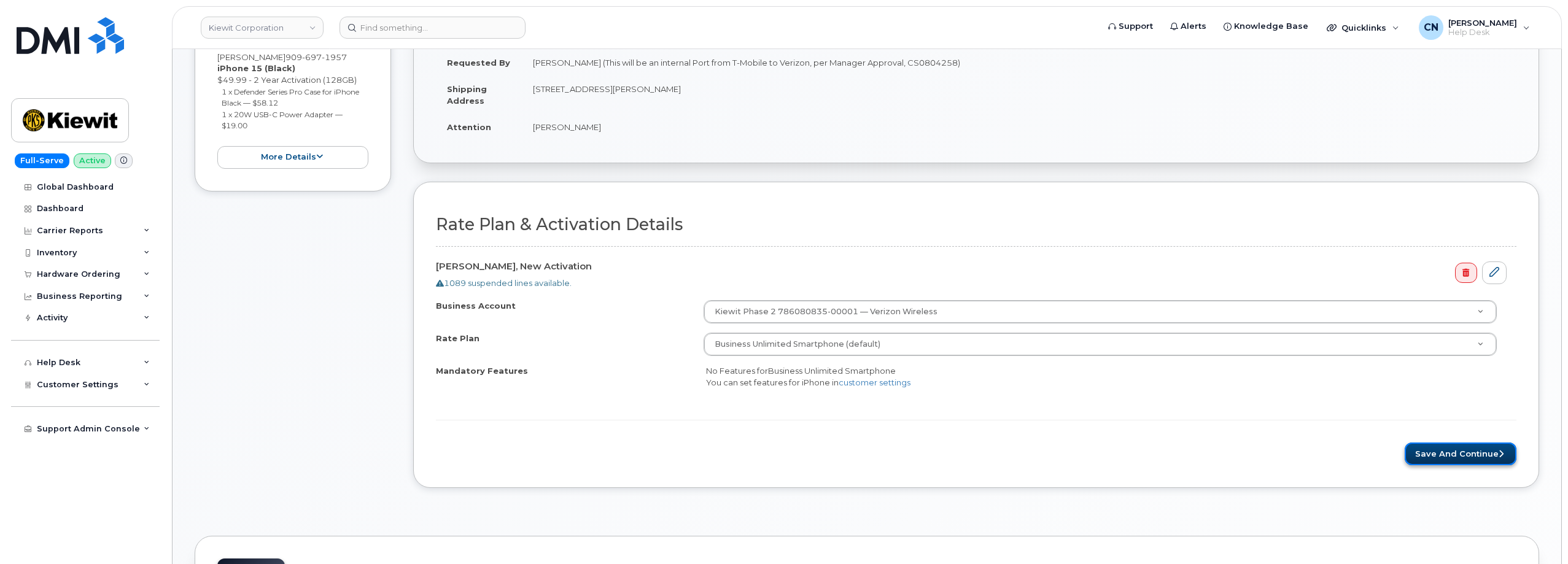
click at [1414, 450] on button "Save and Continue" at bounding box center [1460, 454] width 112 height 23
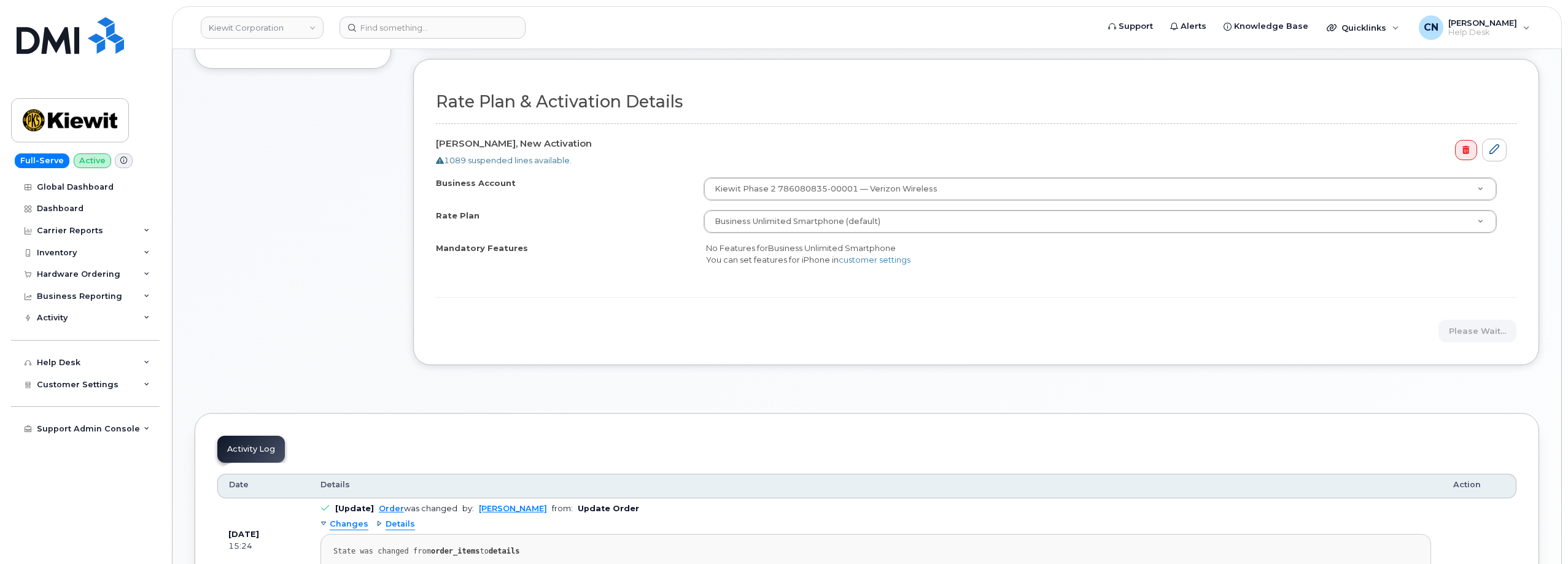
scroll to position [0, 0]
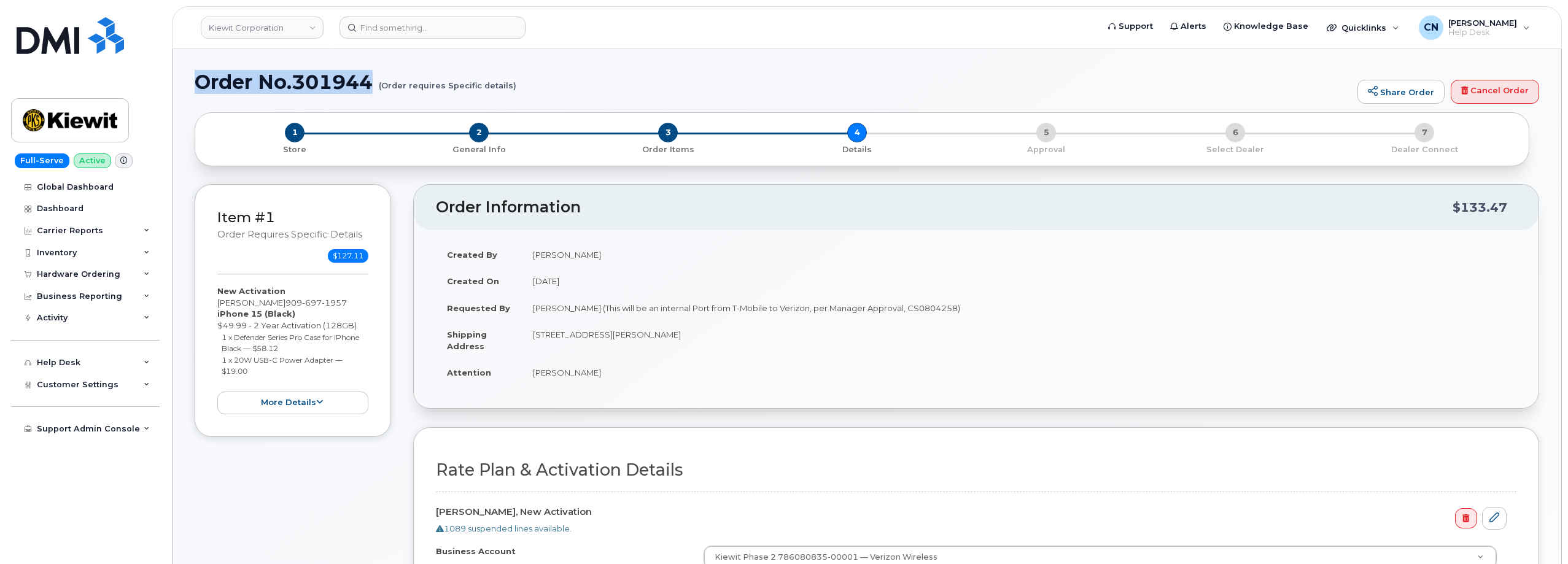
drag, startPoint x: 198, startPoint y: 85, endPoint x: 373, endPoint y: 93, distance: 175.2
click at [373, 93] on h1 "Order No.301944 (Order requires Specific details)" at bounding box center [772, 82] width 1156 height 22
copy h1 "Order No.301944"
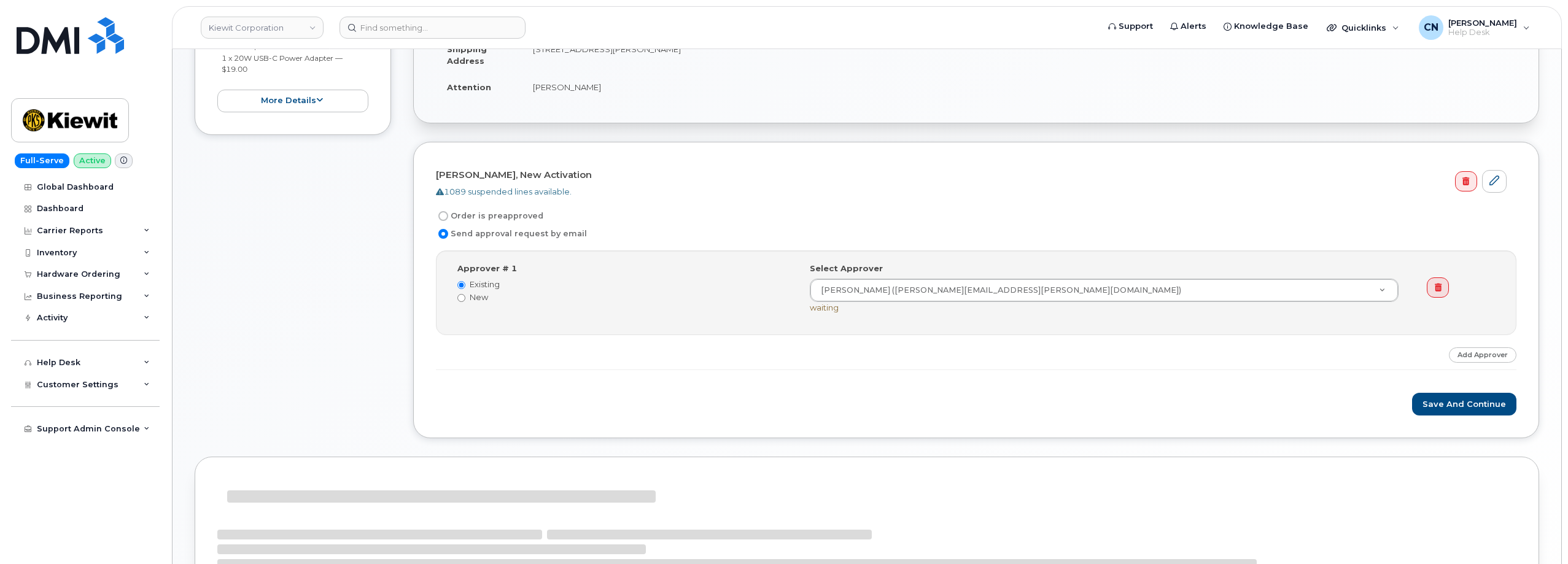
scroll to position [433, 0]
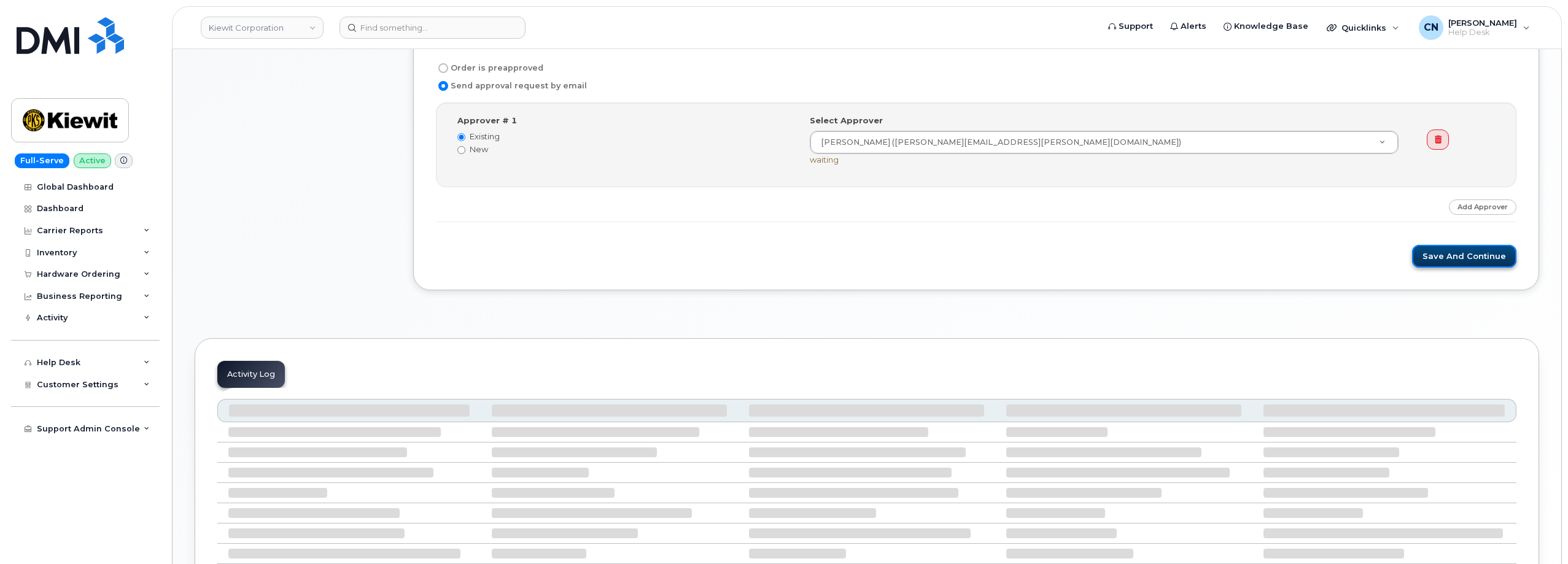
click at [1450, 253] on button "Save and Continue" at bounding box center [1464, 256] width 105 height 23
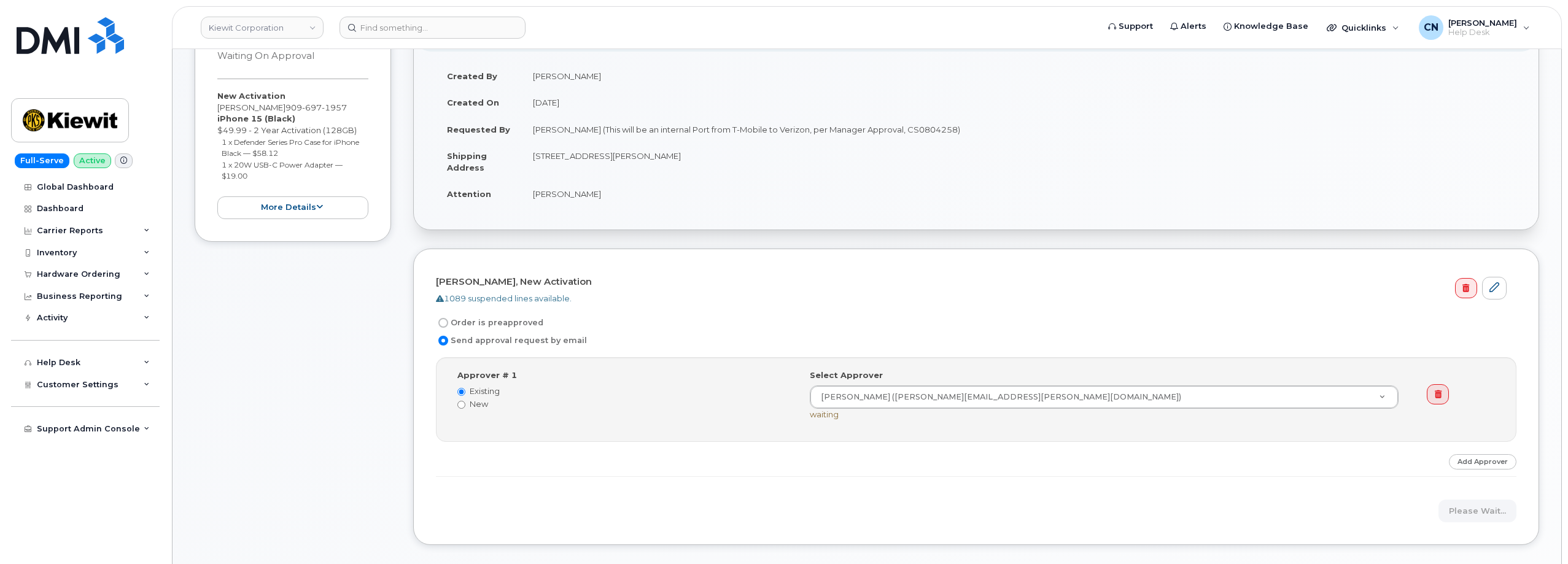
scroll to position [368, 0]
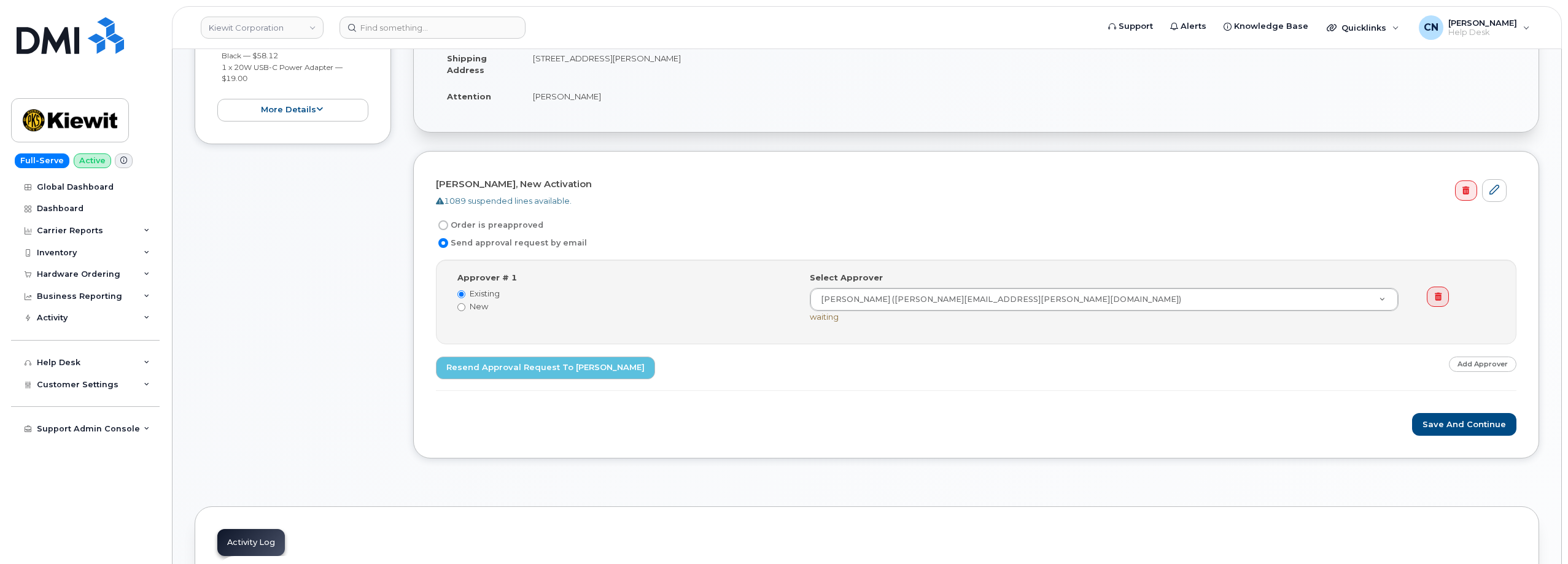
scroll to position [491, 0]
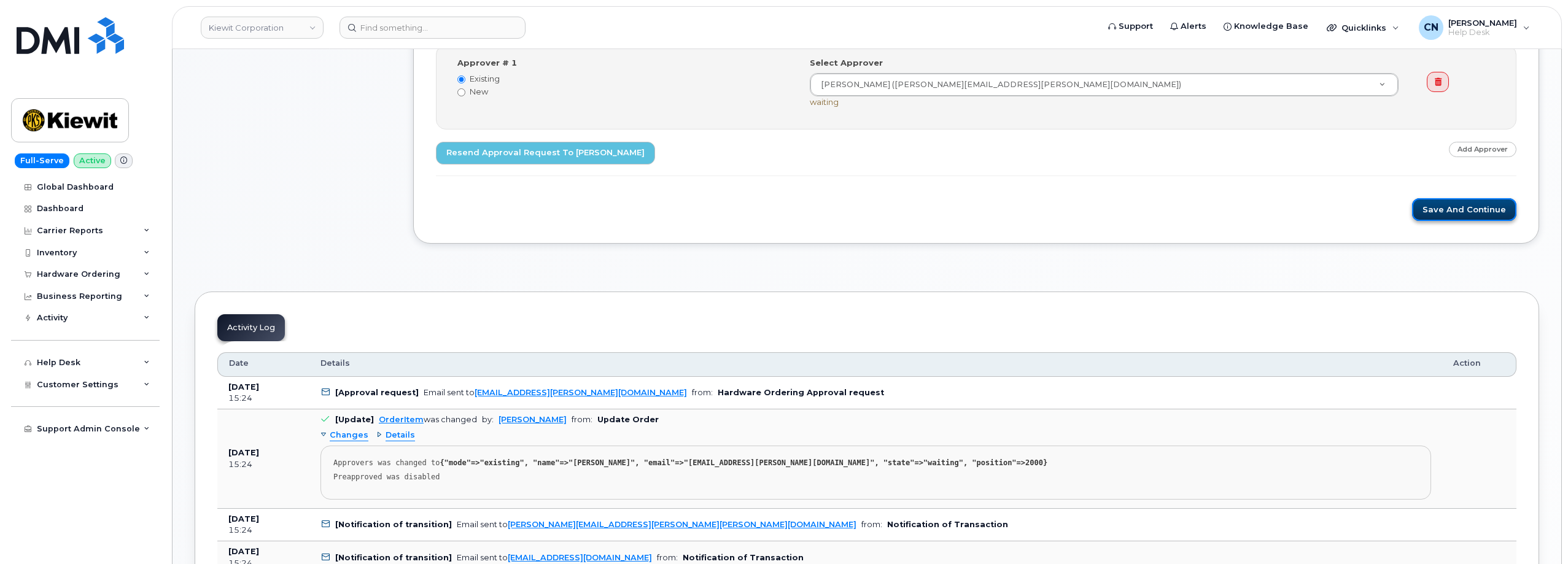
click at [1441, 213] on button "Save and Continue" at bounding box center [1464, 210] width 105 height 23
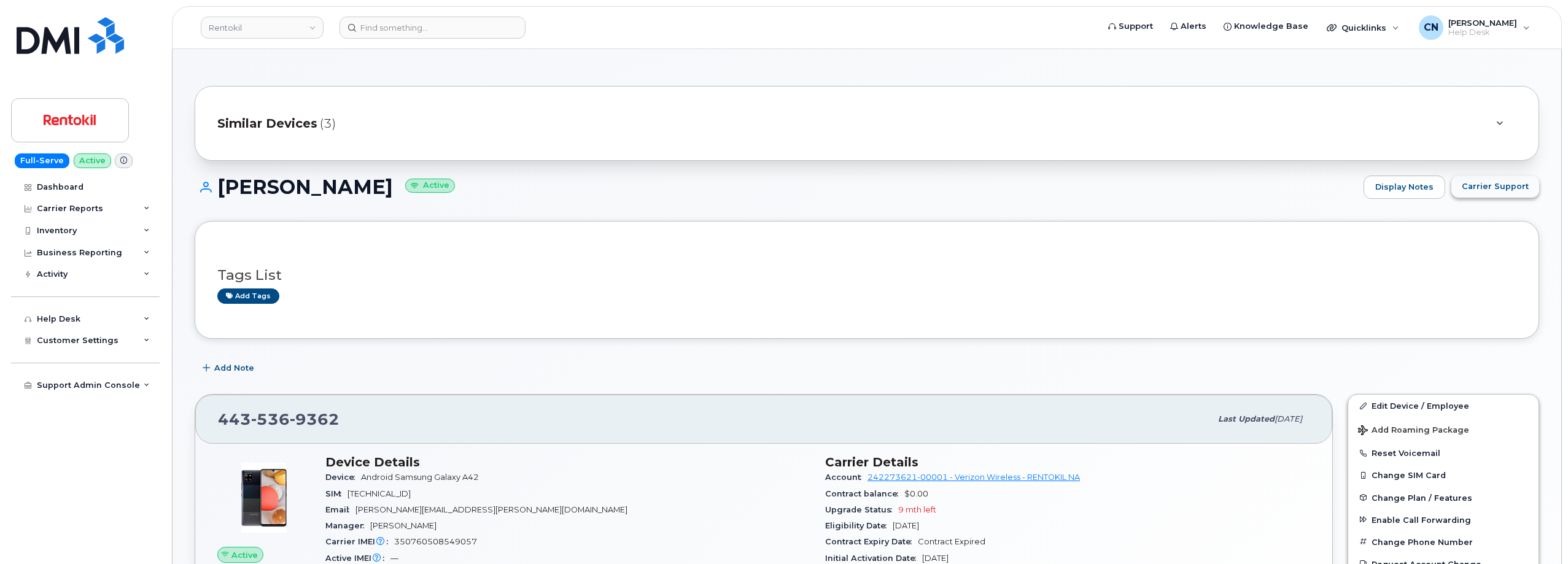
click at [1472, 183] on span "Carrier Support" at bounding box center [1495, 187] width 67 height 12
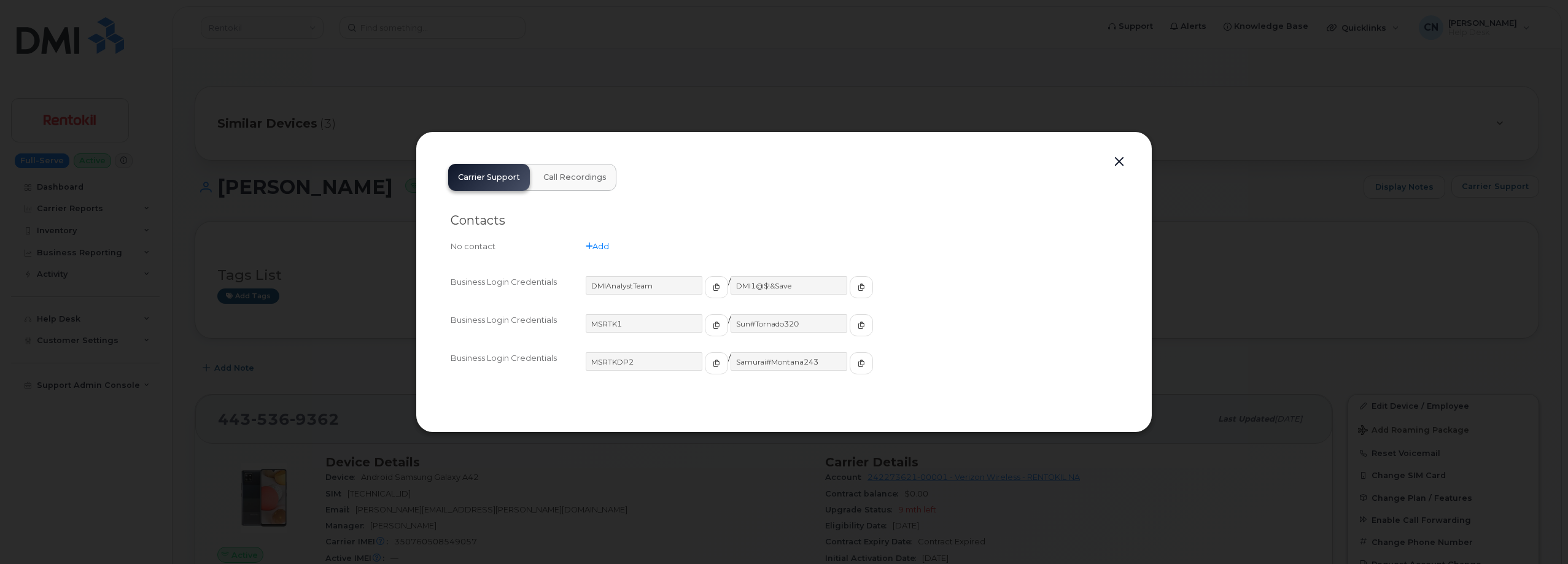
click at [1116, 162] on button "button" at bounding box center [1119, 162] width 18 height 17
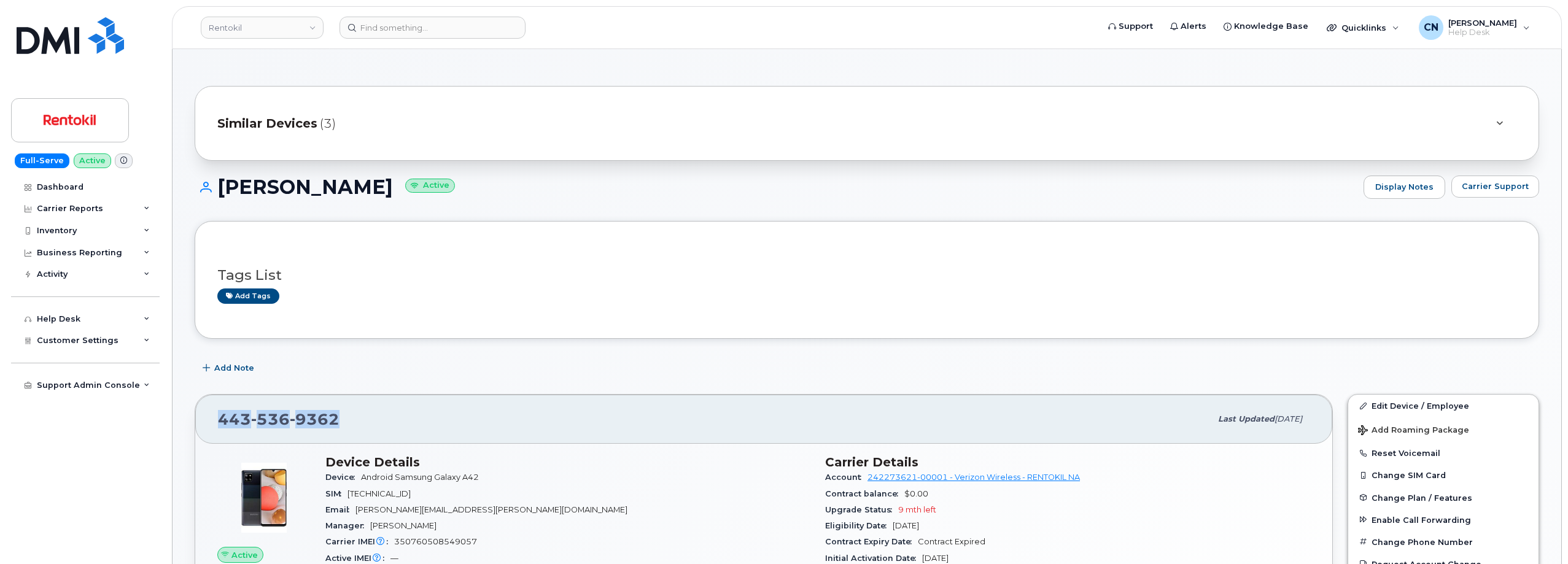
drag, startPoint x: 360, startPoint y: 421, endPoint x: 334, endPoint y: 418, distance: 26.2
click at [214, 419] on div "[PHONE_NUMBER] Last updated [DATE]" at bounding box center [763, 419] width 1137 height 49
click at [1478, 179] on button "Carrier Support" at bounding box center [1495, 187] width 88 height 22
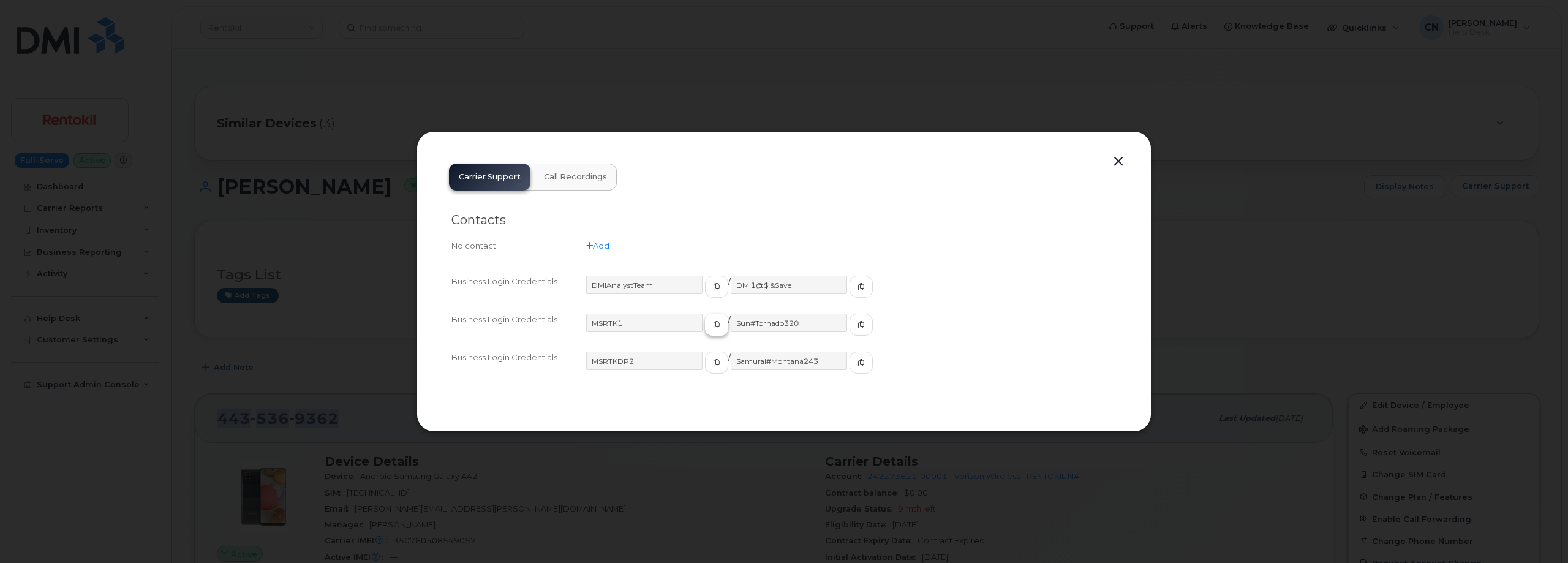
click at [711, 329] on span "button" at bounding box center [716, 324] width 11 height 11
click at [856, 322] on span "button" at bounding box center [861, 324] width 11 height 11
click at [1123, 157] on button "button" at bounding box center [1119, 161] width 18 height 17
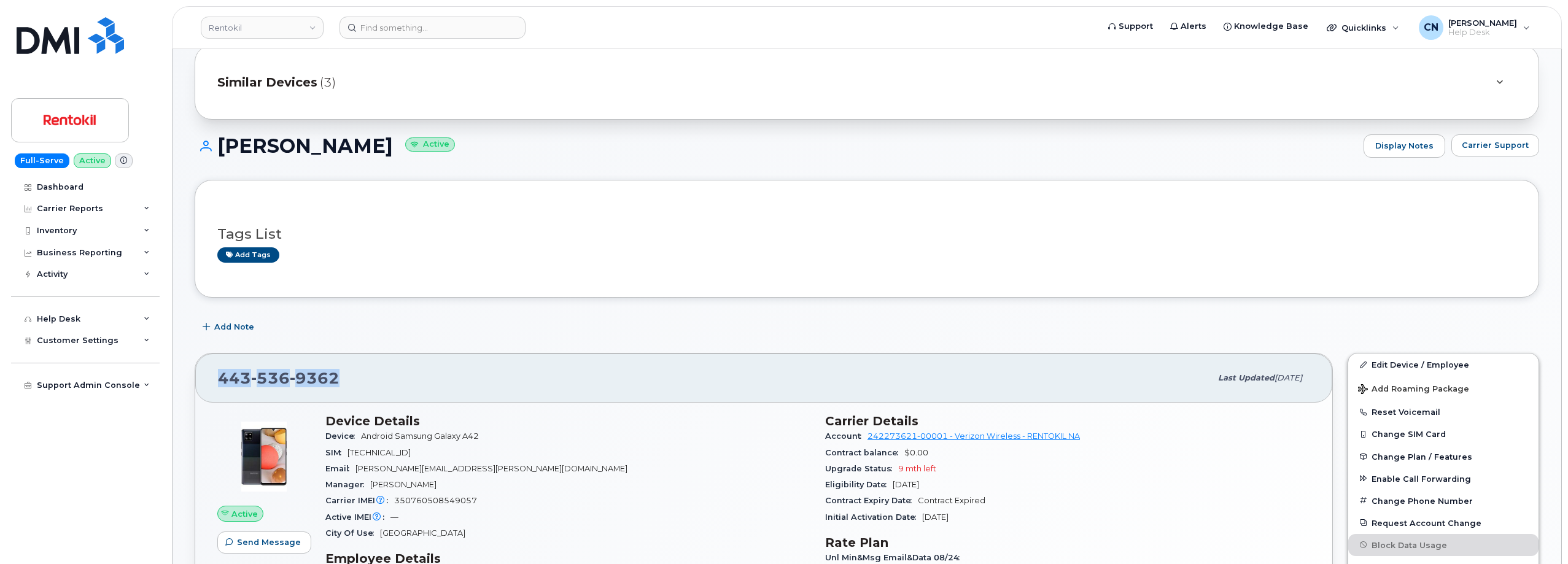
scroll to position [61, 0]
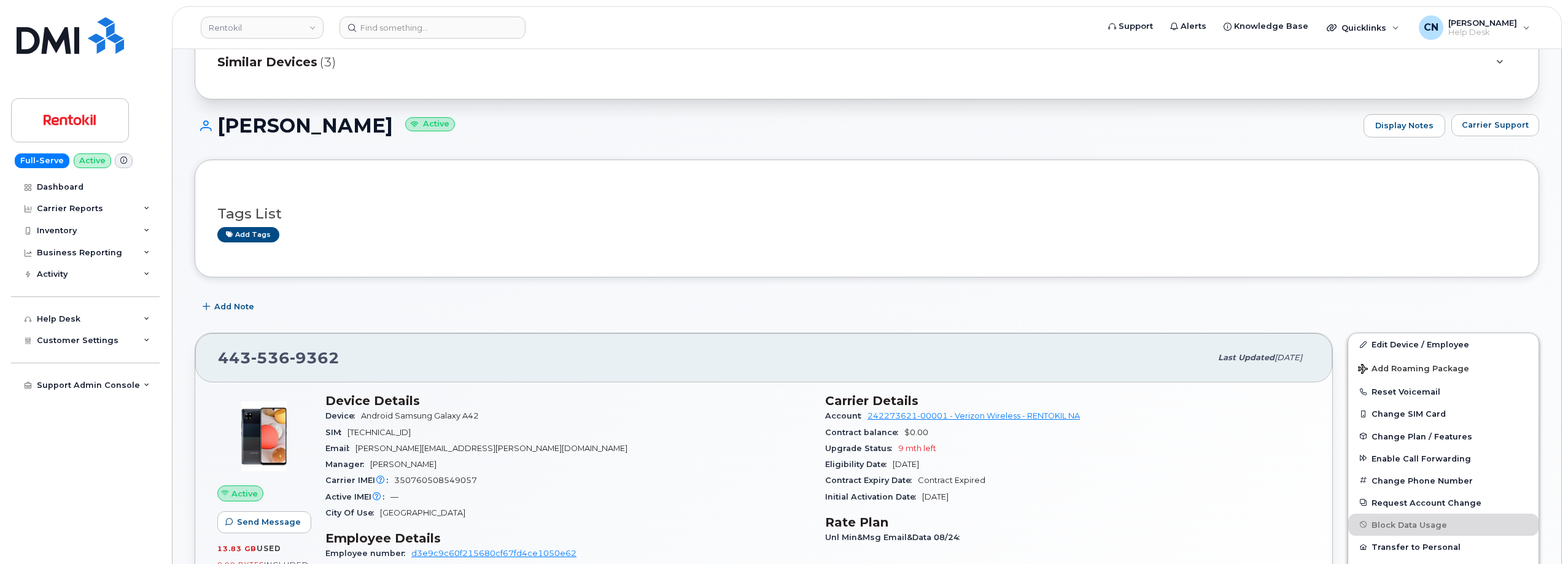
click at [418, 486] on div "Carrier IMEI Carrier IMEI is reported during the last billing cycle or change o…" at bounding box center [568, 481] width 485 height 16
click at [423, 481] on span "350760508549057" at bounding box center [435, 481] width 83 height 9
copy span "350760508549057"
click at [405, 431] on span "[TECHNICAL_ID]" at bounding box center [379, 433] width 63 height 9
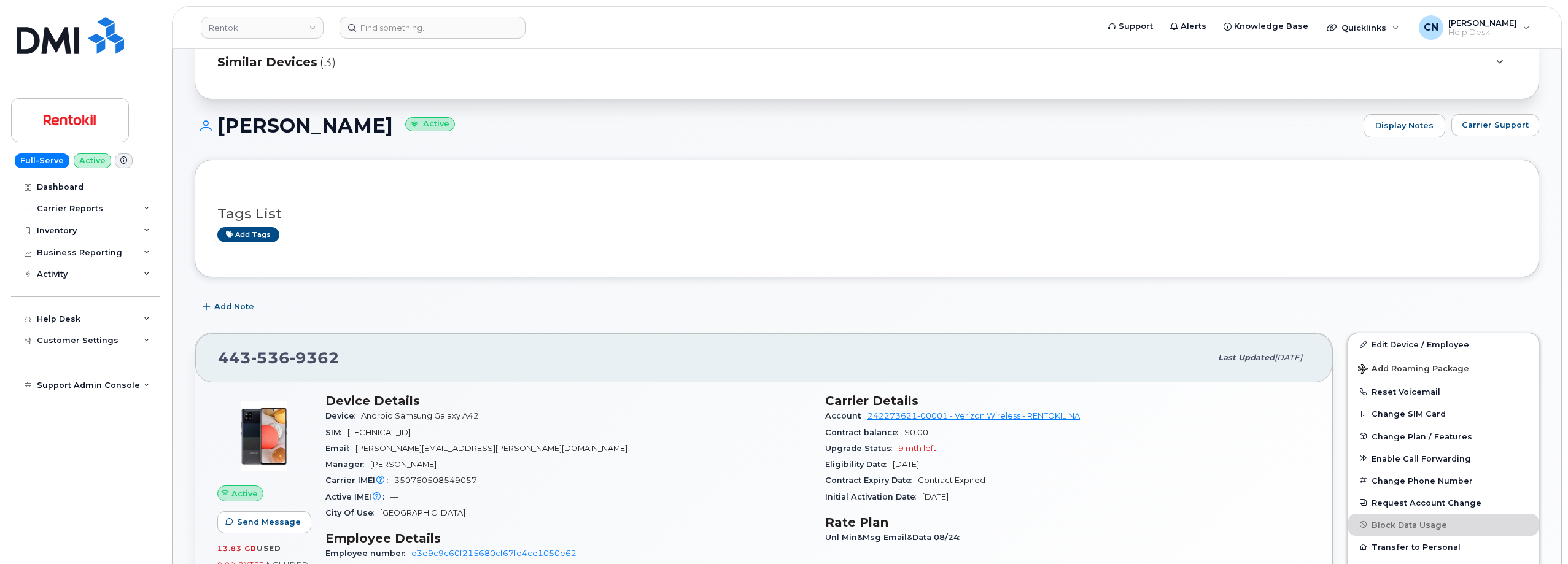
click at [405, 431] on span "[TECHNICAL_ID]" at bounding box center [379, 433] width 63 height 9
copy span "89148000008009804059"
click at [433, 479] on span "350760508549057" at bounding box center [435, 481] width 83 height 9
copy span "350760508549057"
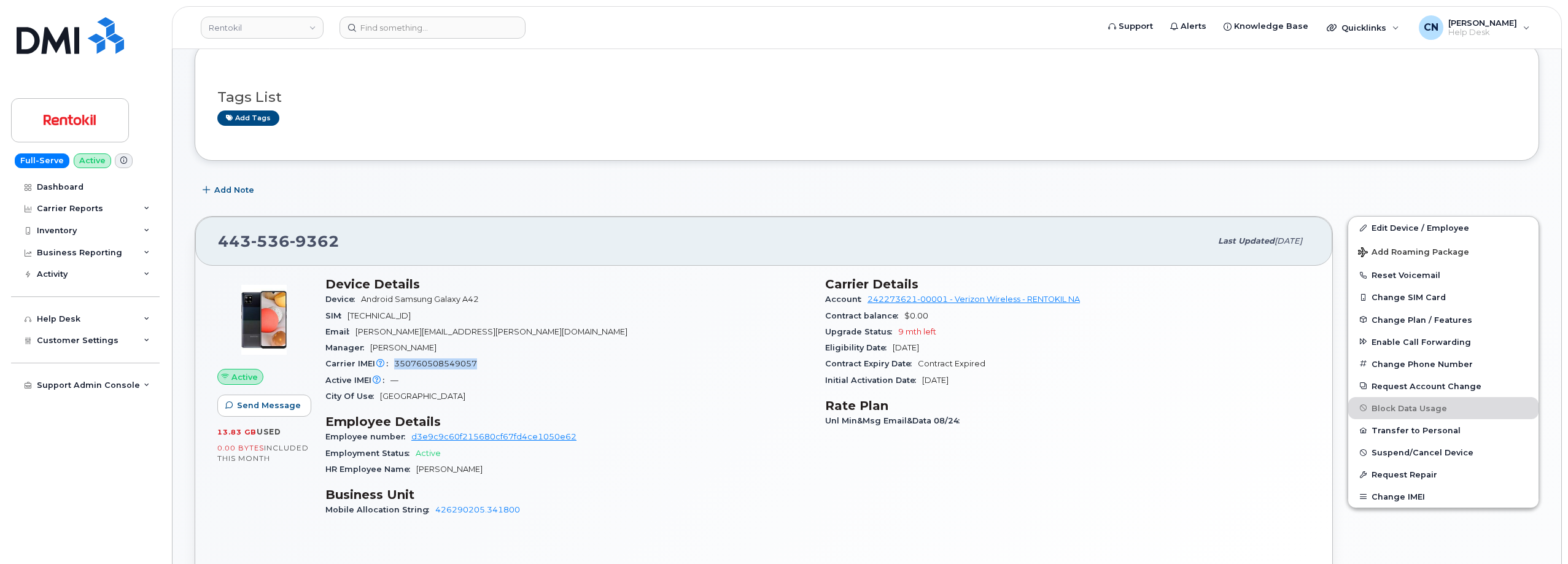
scroll to position [184, 0]
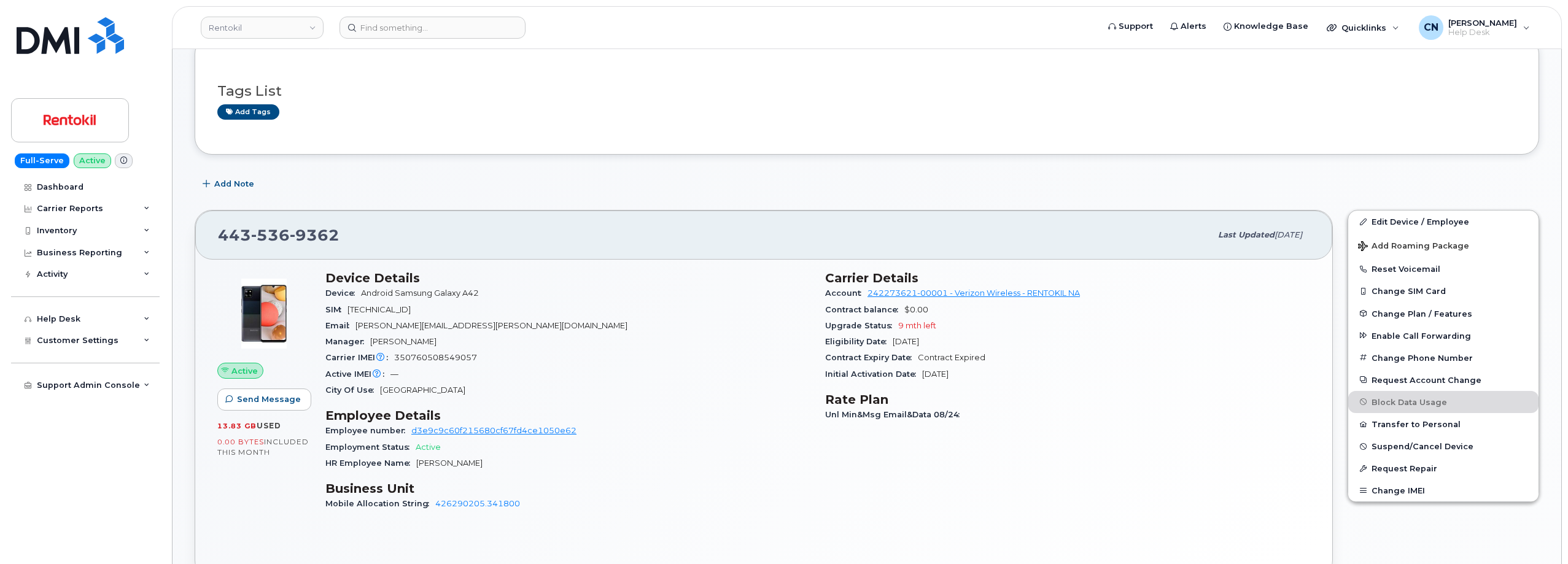
click at [396, 302] on div "SIM 89148000008009804059" at bounding box center [568, 310] width 485 height 16
click at [397, 302] on div "SIM 89148000008009804059" at bounding box center [568, 310] width 485 height 16
copy span "89148000008009804059"
click at [442, 293] on span "Android Samsung Galaxy A42" at bounding box center [419, 293] width 118 height 9
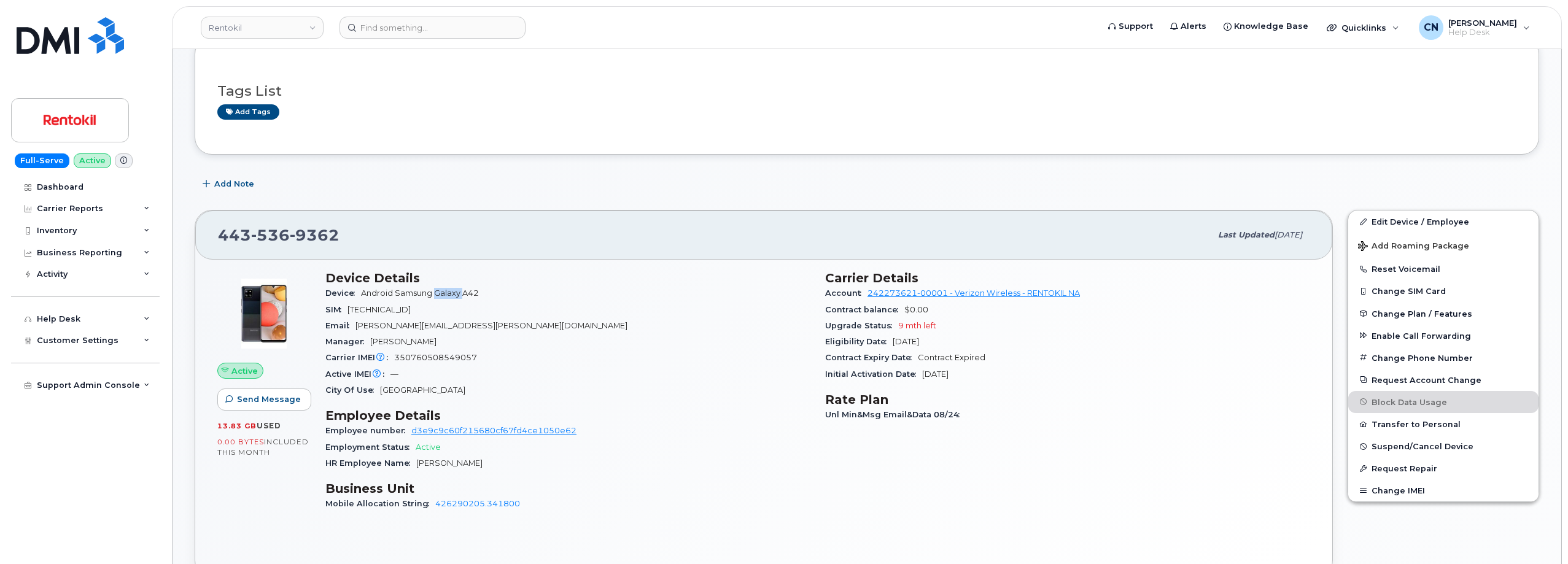
copy span "Galaxy"
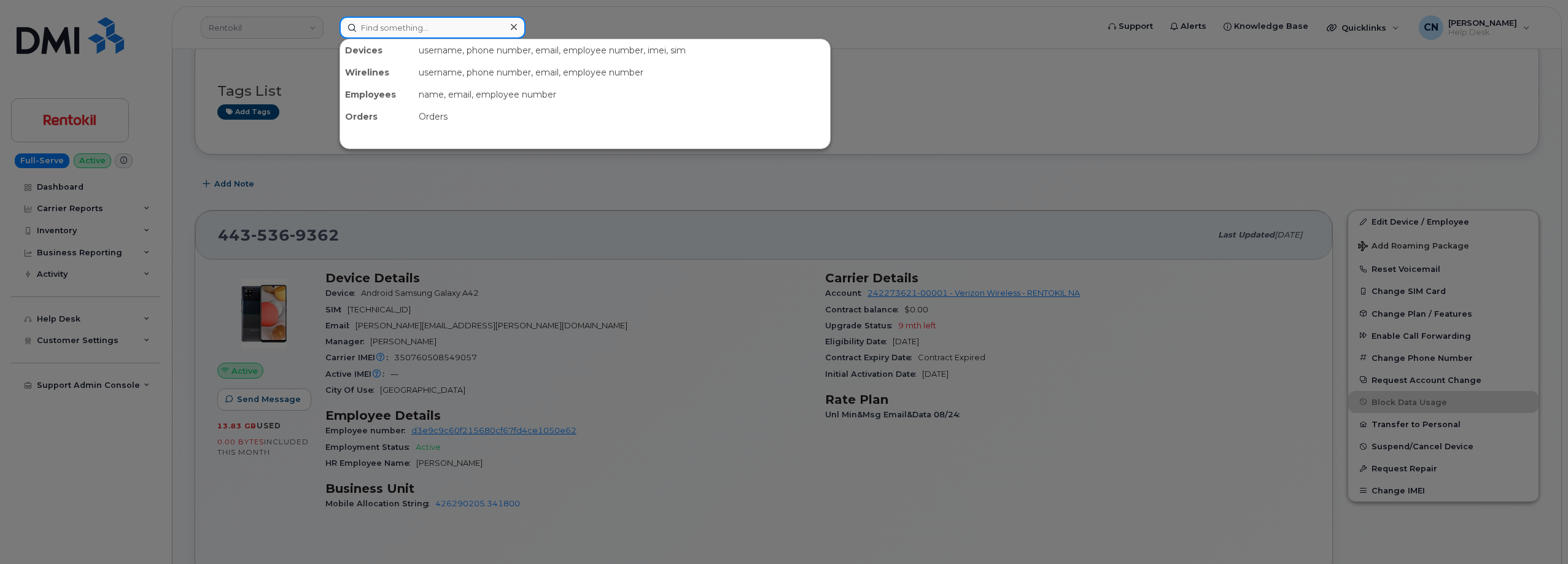
click at [361, 27] on input at bounding box center [432, 28] width 186 height 22
paste input "480-273-1566"
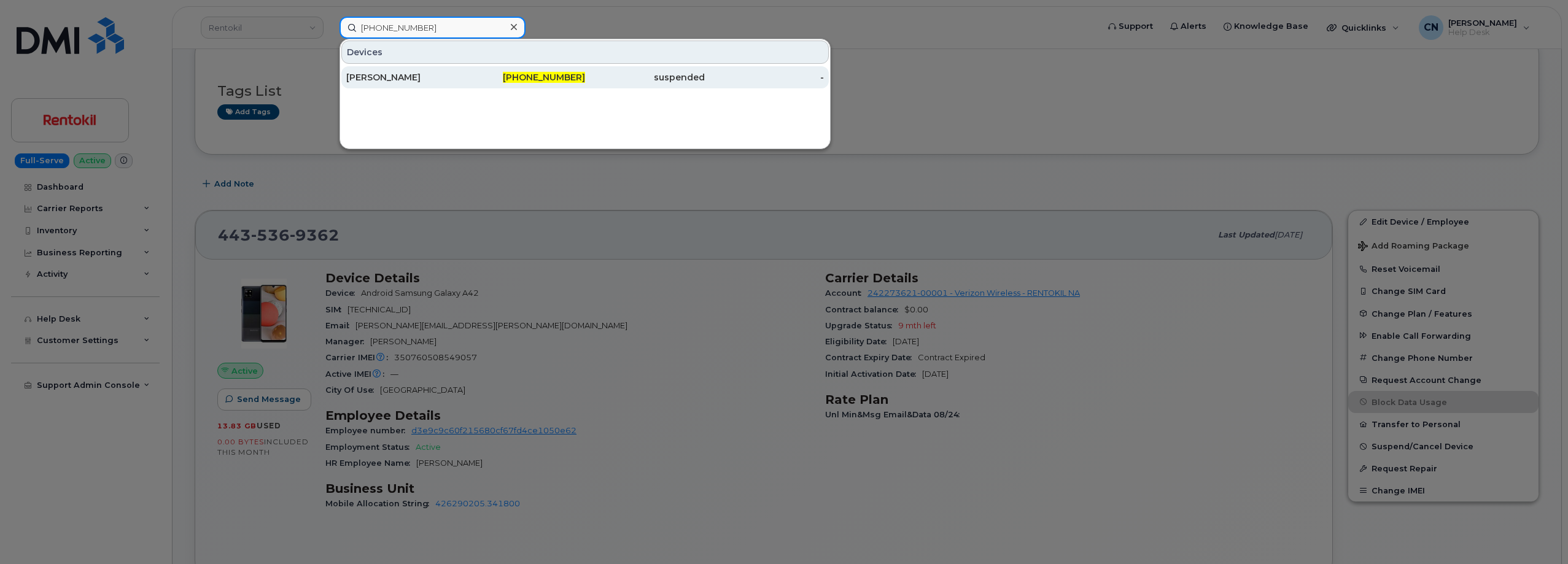
type input "480-273-1566"
click at [409, 78] on div "[PERSON_NAME]" at bounding box center [406, 77] width 120 height 12
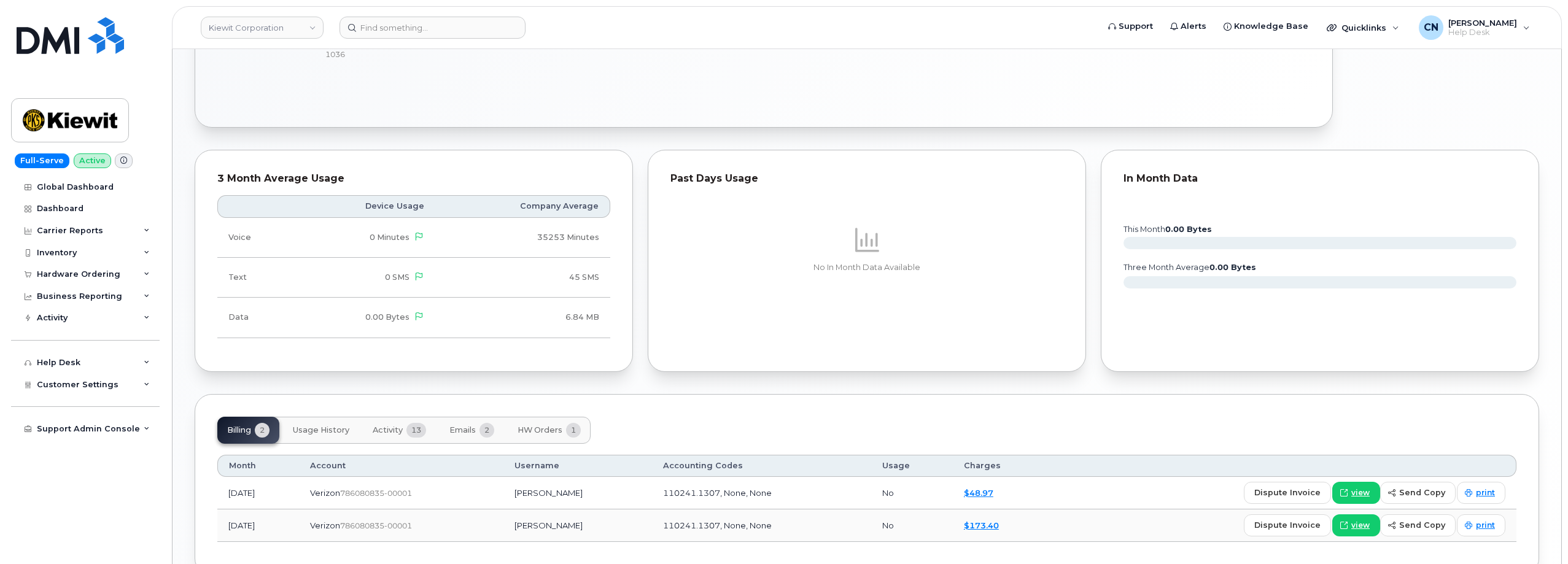
scroll to position [699, 0]
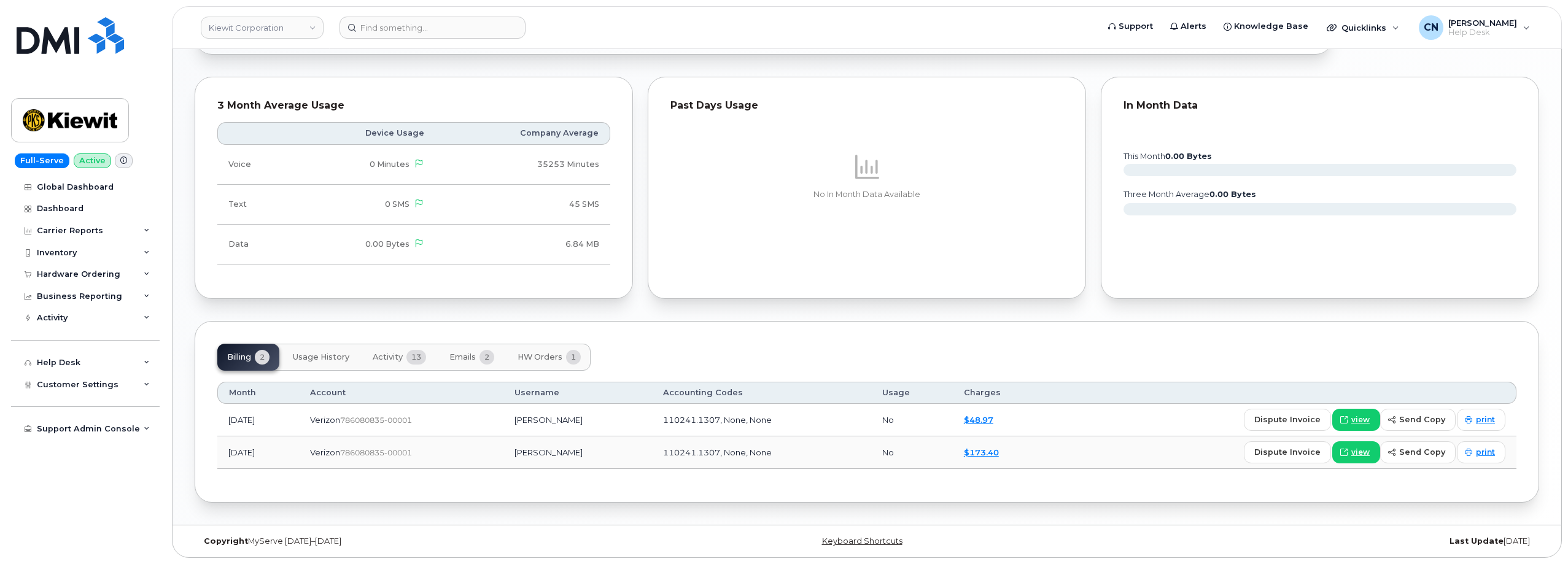
click at [544, 357] on span "HW Orders" at bounding box center [540, 357] width 45 height 10
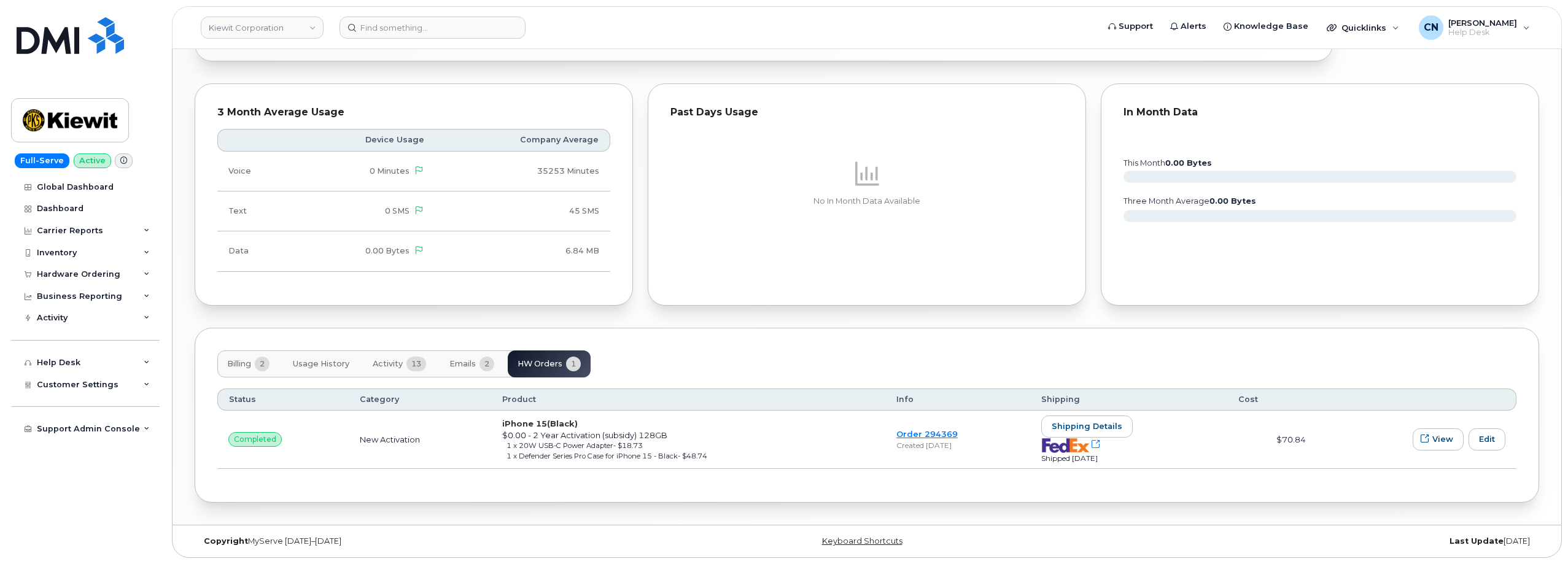
scroll to position [692, 0]
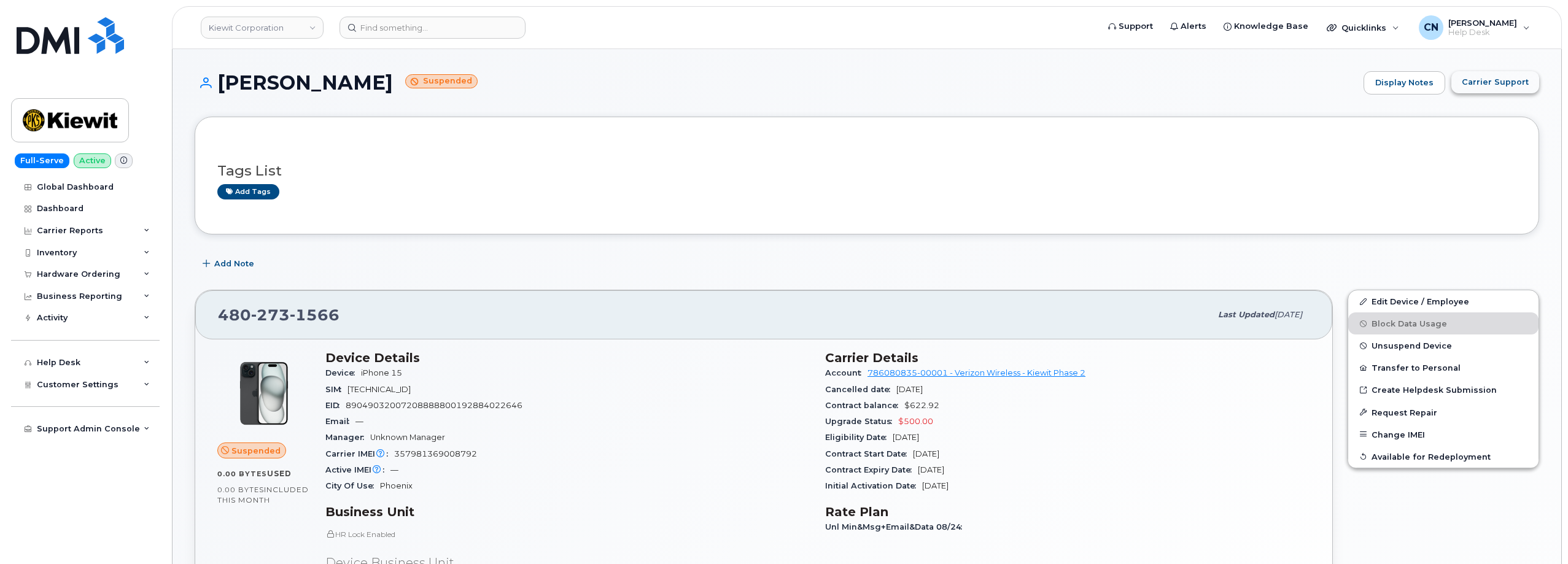
click at [1499, 79] on span "Carrier Support" at bounding box center [1495, 82] width 67 height 12
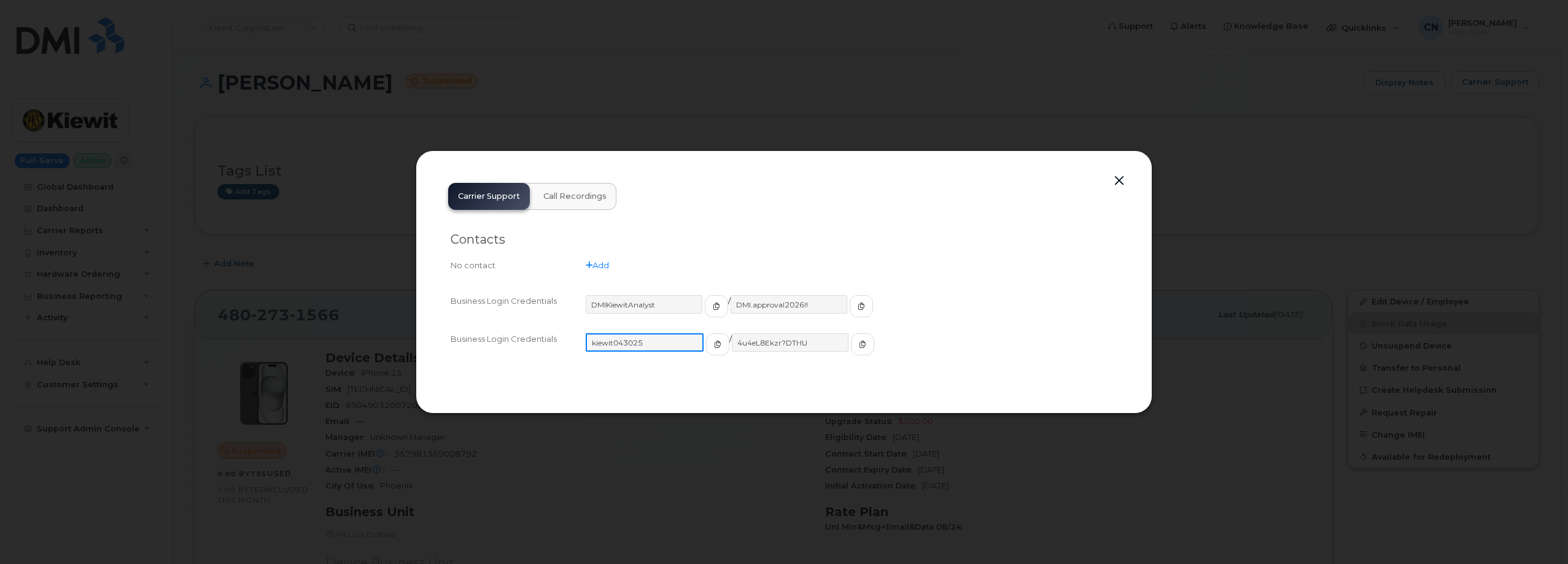
click at [682, 343] on input "kiewit043025" at bounding box center [644, 342] width 118 height 18
click at [705, 346] on button "button" at bounding box center [716, 344] width 23 height 22
click at [842, 347] on div "kiewit043025 / 4u4eL8Ekzr?DTHU" at bounding box center [851, 350] width 532 height 33
click at [856, 349] on span "button" at bounding box center [861, 344] width 11 height 11
click at [1113, 184] on button "button" at bounding box center [1119, 181] width 18 height 17
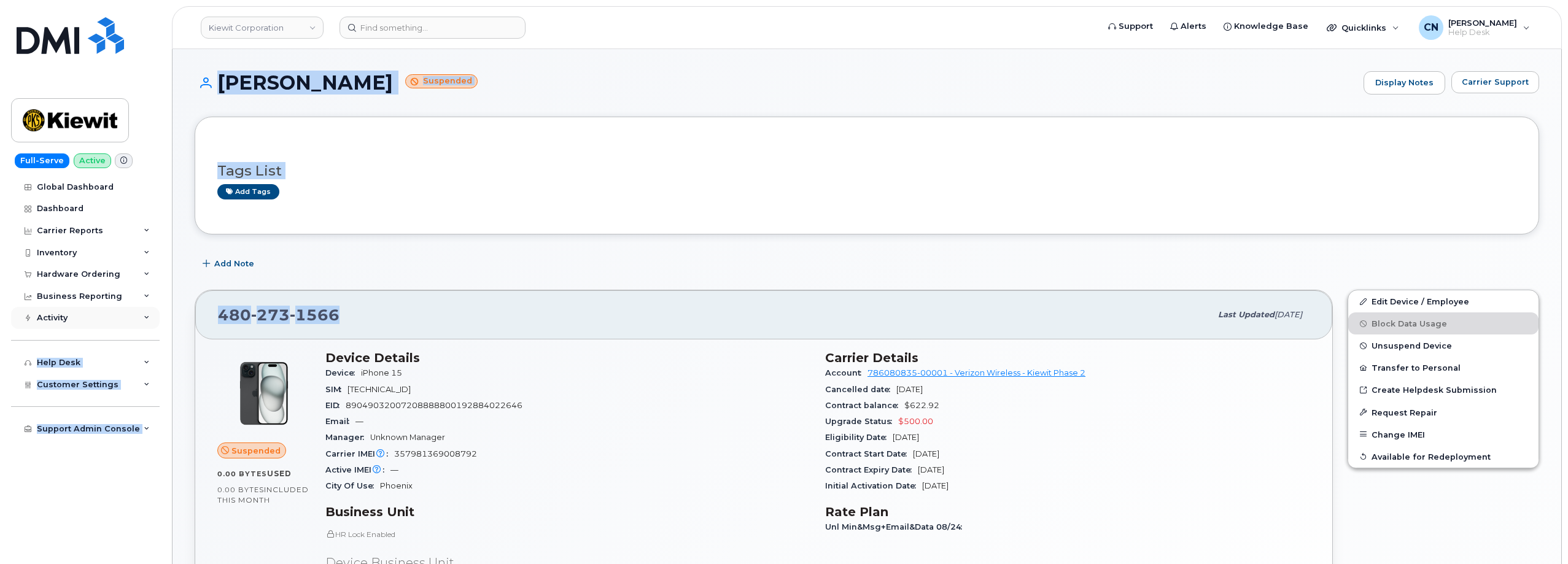
drag, startPoint x: 244, startPoint y: 316, endPoint x: 159, endPoint y: 314, distance: 85.0
copy div "Travel Requests Activity Log Change SIM Requests Device Status Updates Rate Pla…"
click at [346, 304] on div "480 273 1566" at bounding box center [714, 314] width 993 height 26
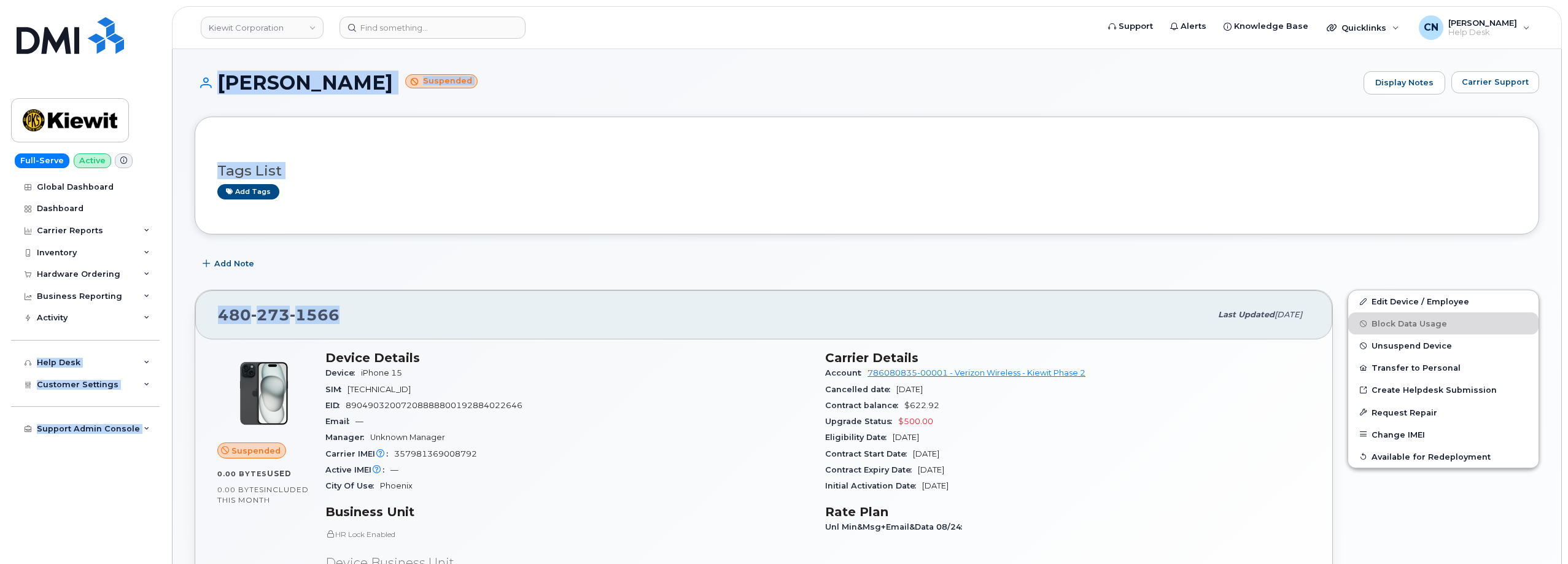
click at [346, 305] on div "480 273 1566" at bounding box center [714, 314] width 993 height 26
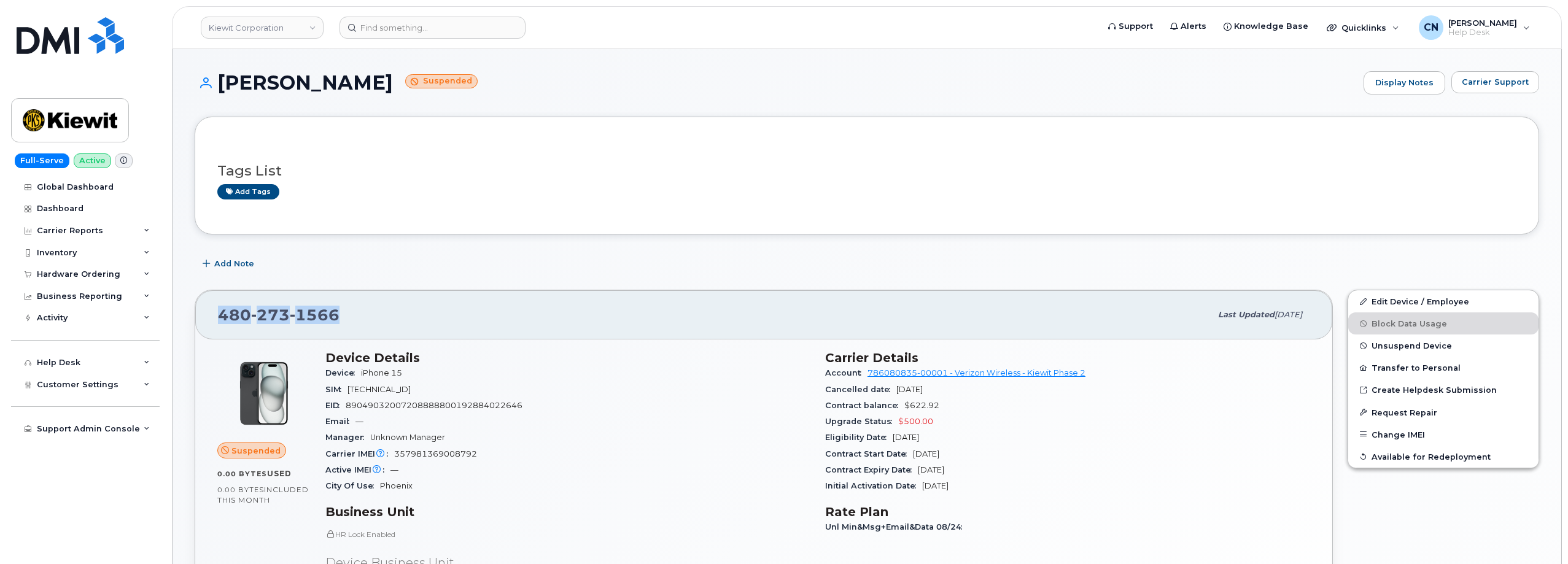
drag, startPoint x: 346, startPoint y: 308, endPoint x: 214, endPoint y: 319, distance: 132.5
click at [214, 319] on div "480 273 1566 Last updated Sep 06, 2025" at bounding box center [763, 315] width 1137 height 49
copy span "480 273 1566"
click at [1425, 302] on link "Edit Device / Employee" at bounding box center [1443, 302] width 190 height 22
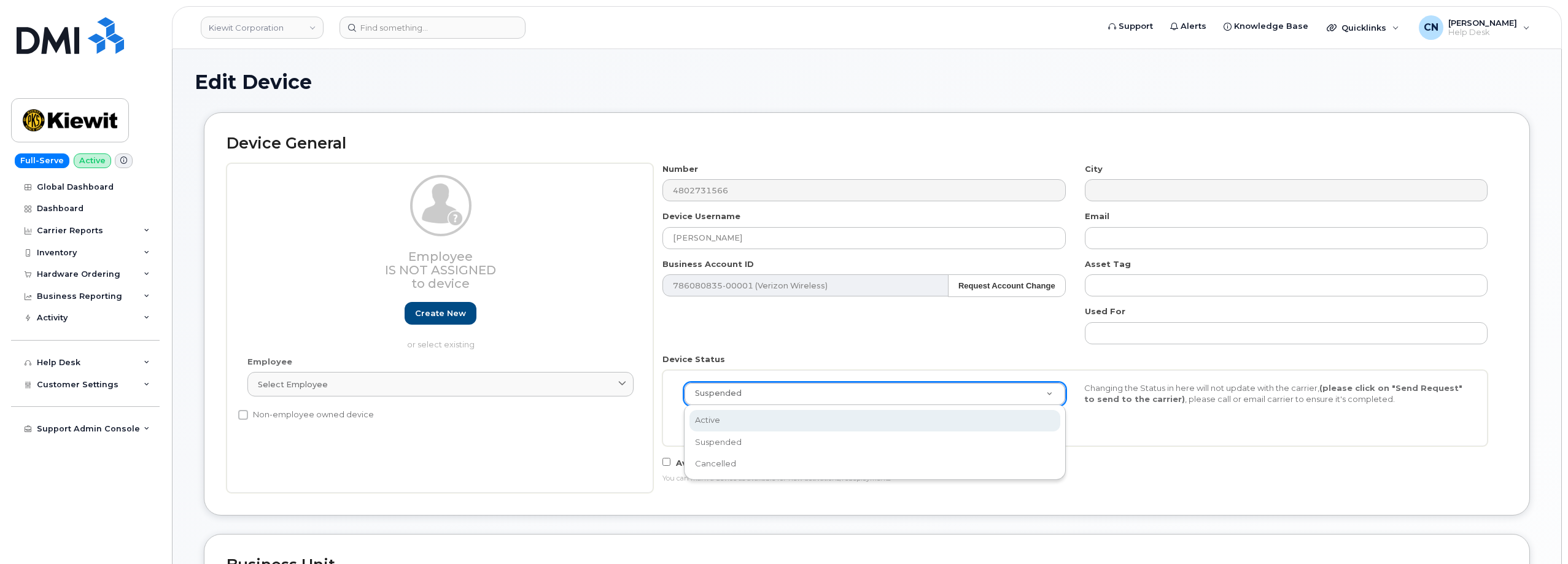
select select "active"
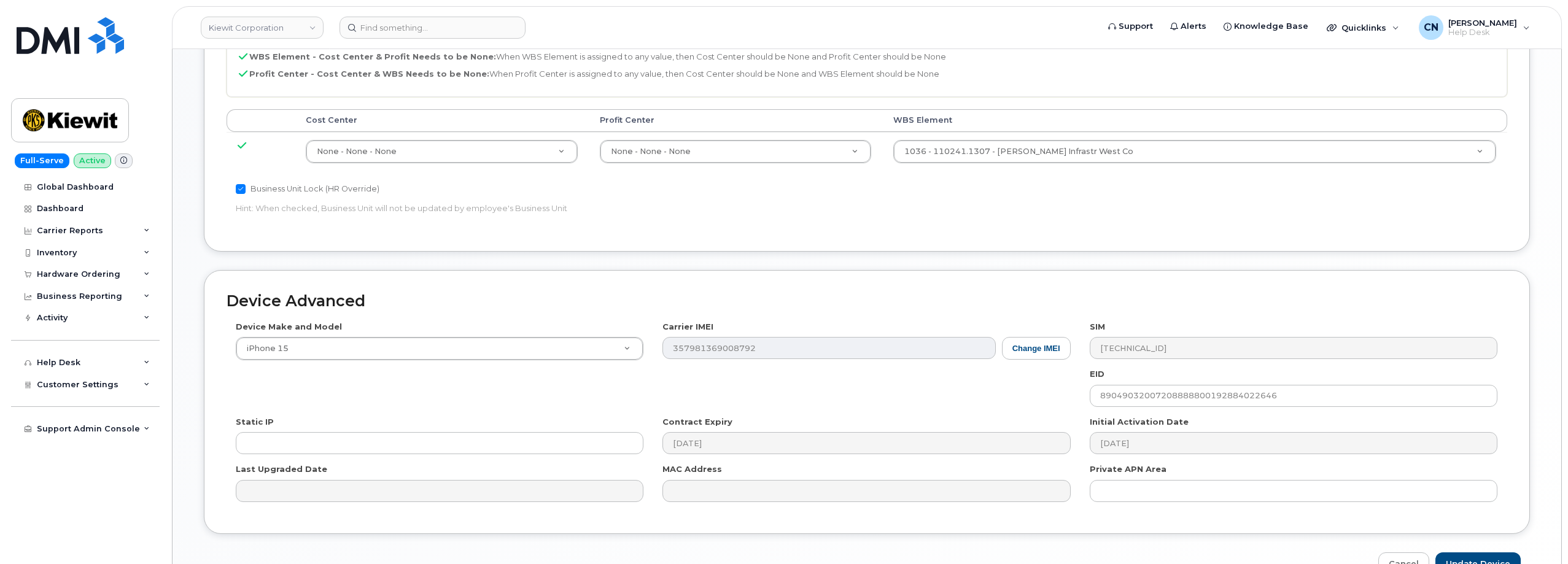
scroll to position [656, 0]
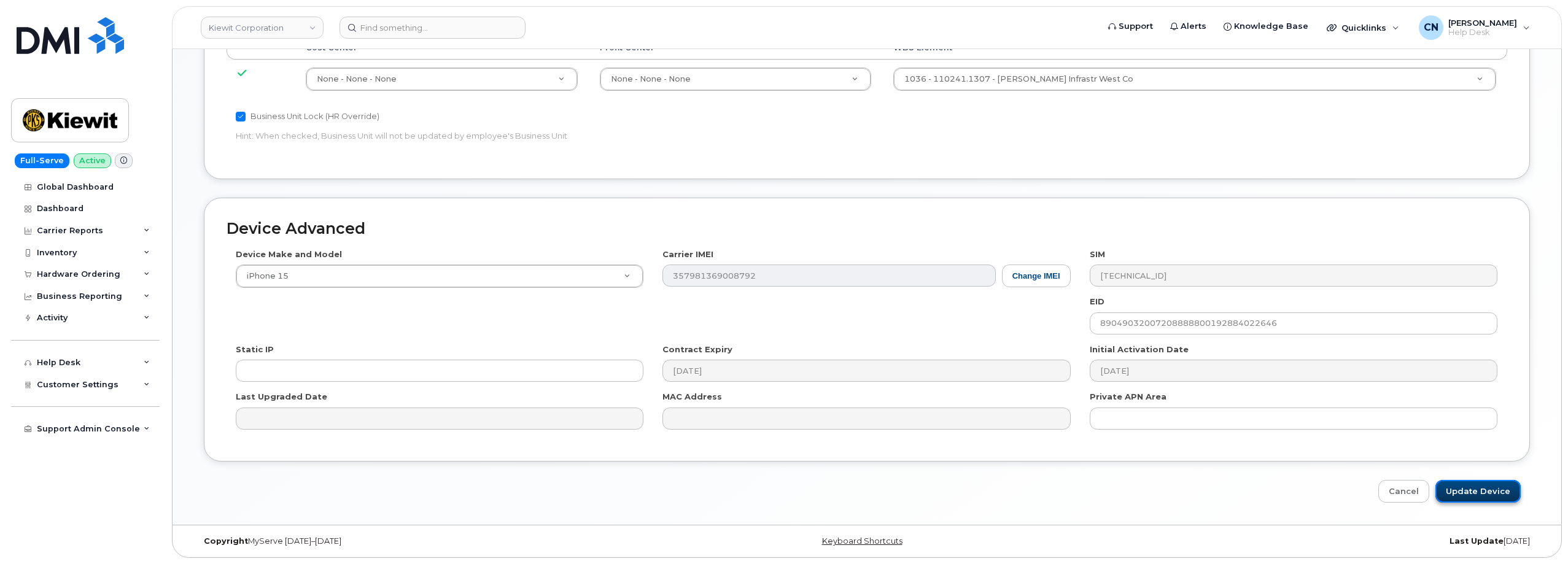
click at [1482, 496] on input "Update Device" at bounding box center [1478, 491] width 85 height 23
type input "Saving..."
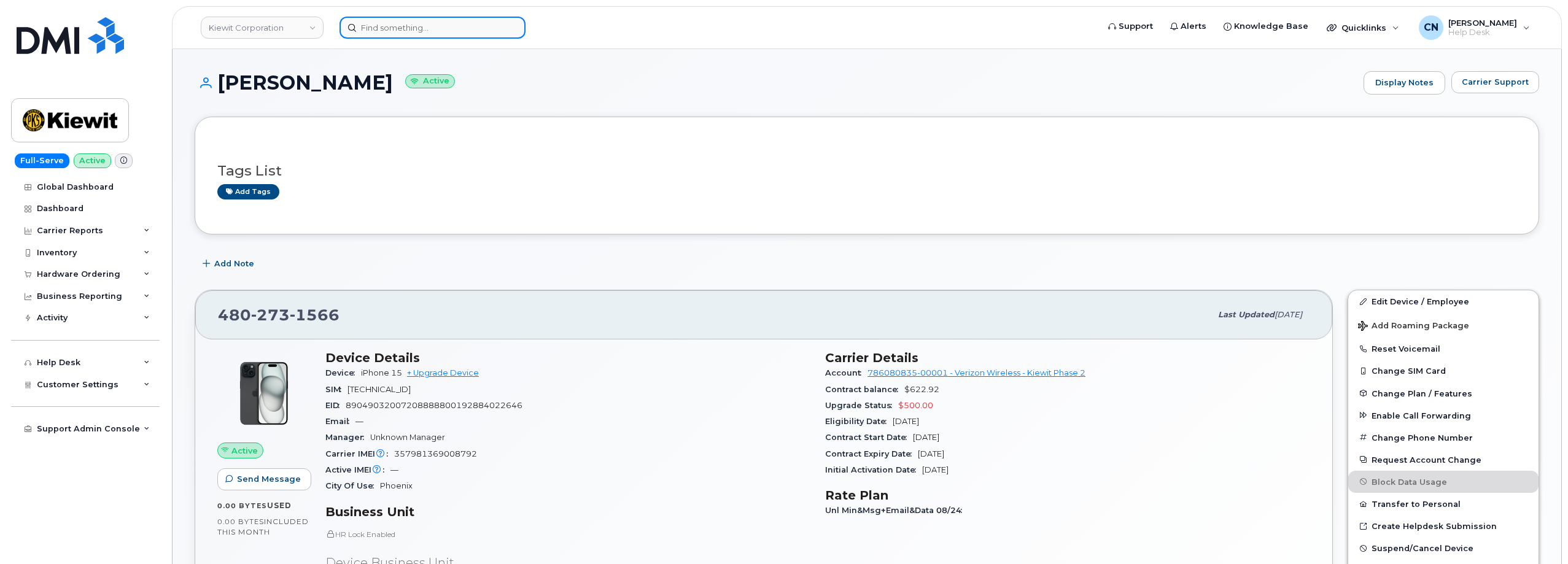
click at [388, 20] on input at bounding box center [432, 28] width 186 height 22
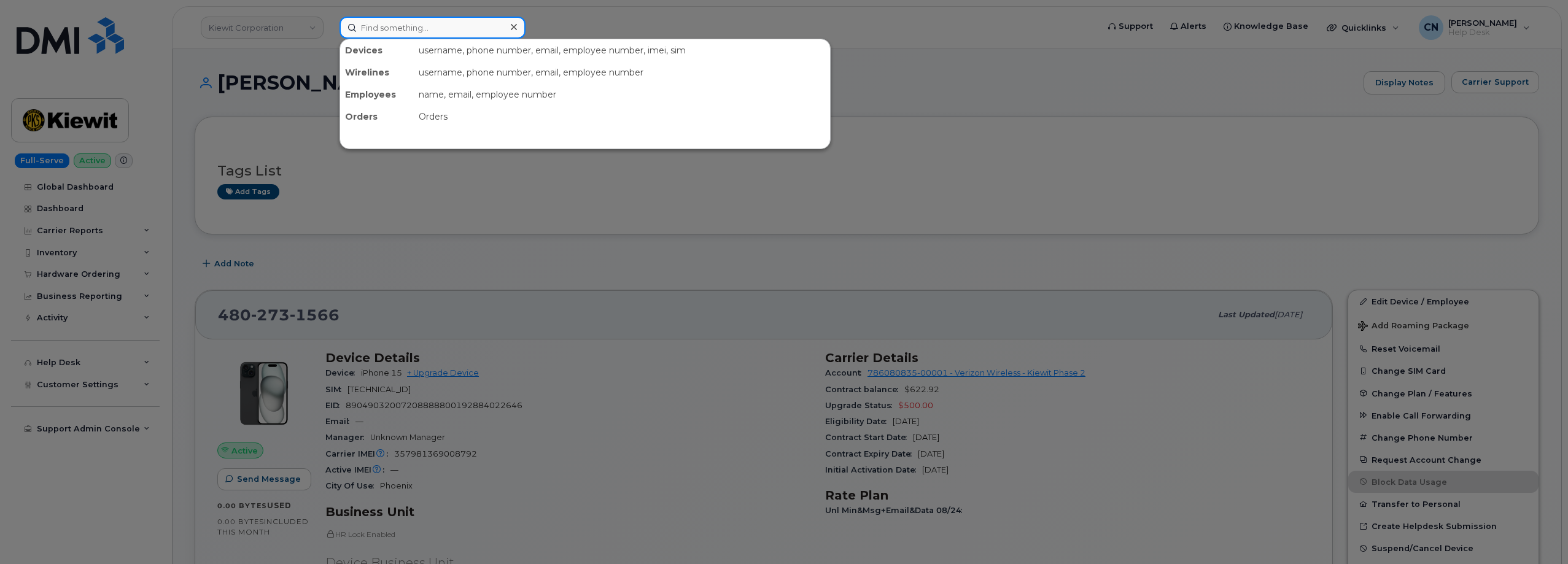
paste input "5625672423"
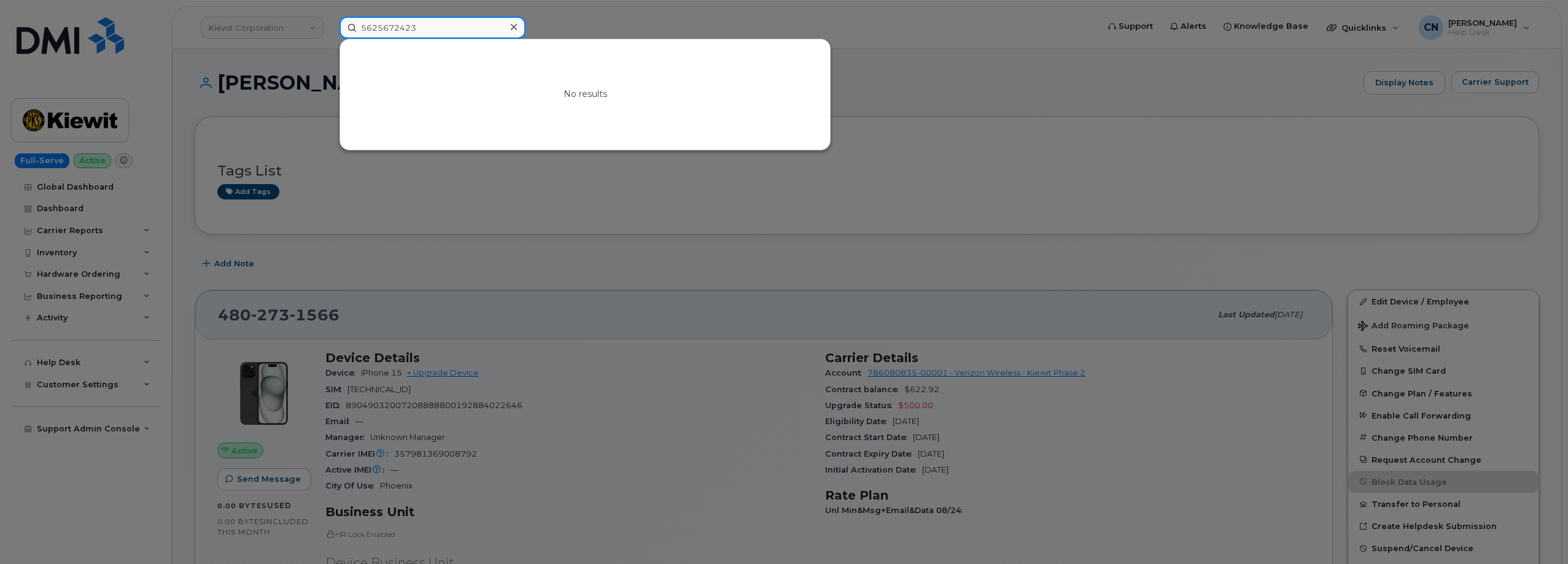
type input "5625672423"
click at [236, 99] on div at bounding box center [784, 282] width 1568 height 564
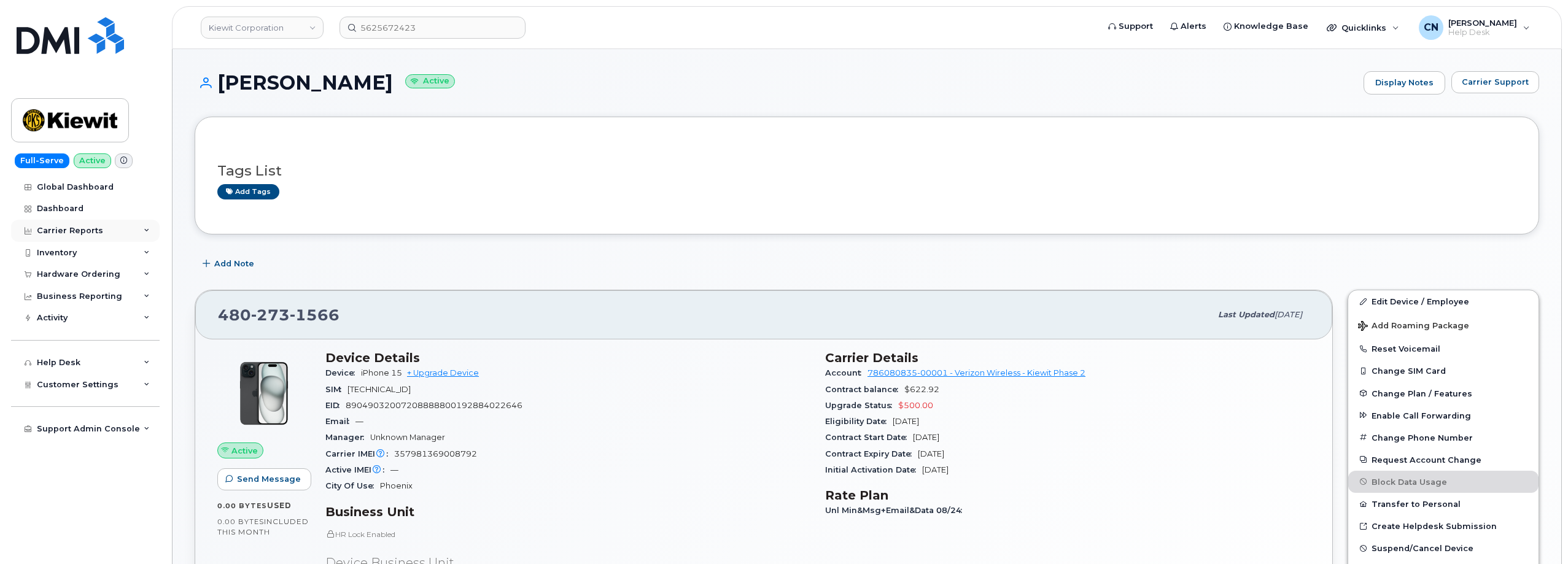
click at [62, 235] on div "Carrier Reports" at bounding box center [70, 231] width 66 height 10
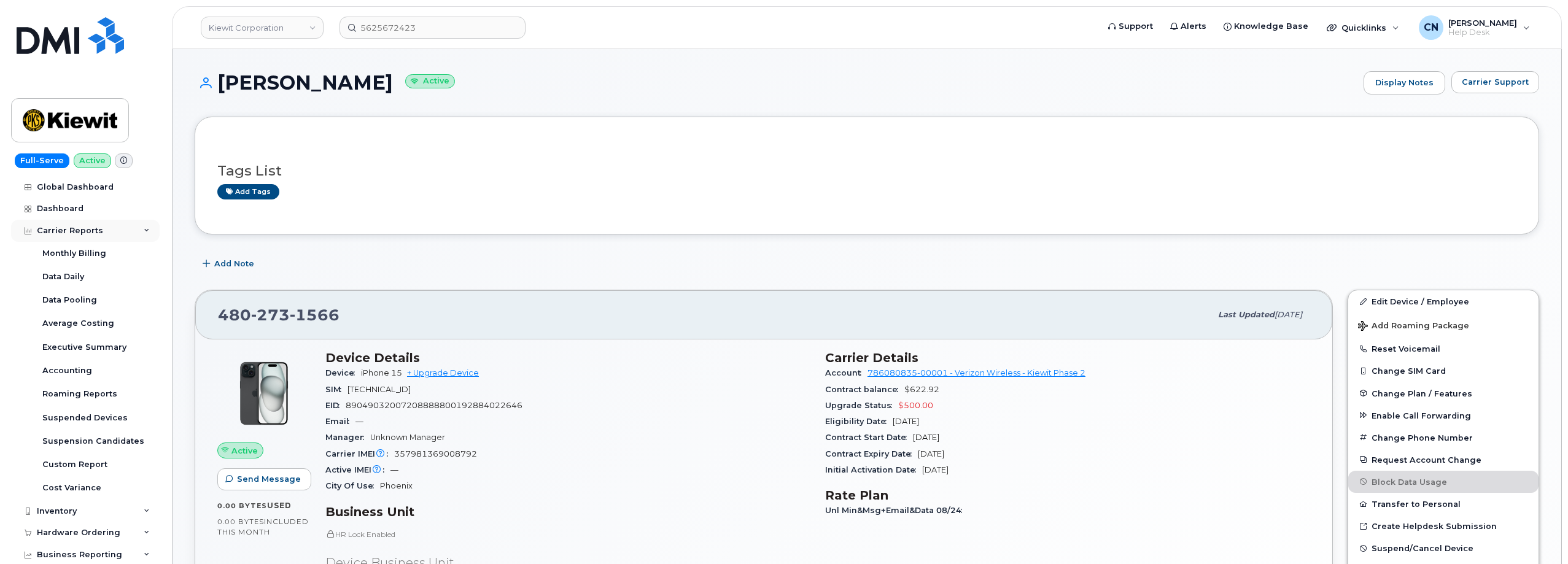
click at [67, 231] on div "Carrier Reports" at bounding box center [70, 231] width 66 height 10
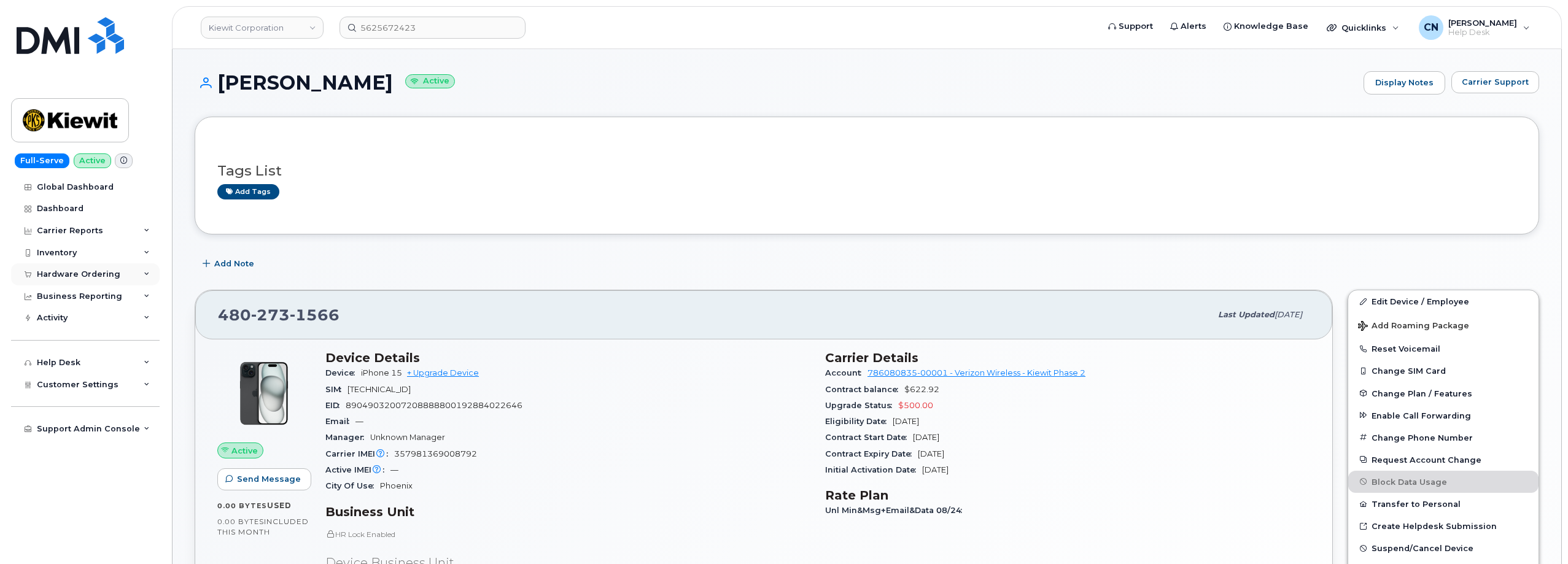
click at [60, 273] on div "Hardware Ordering" at bounding box center [78, 274] width 83 height 10
click at [59, 321] on div "Orders" at bounding box center [57, 320] width 30 height 11
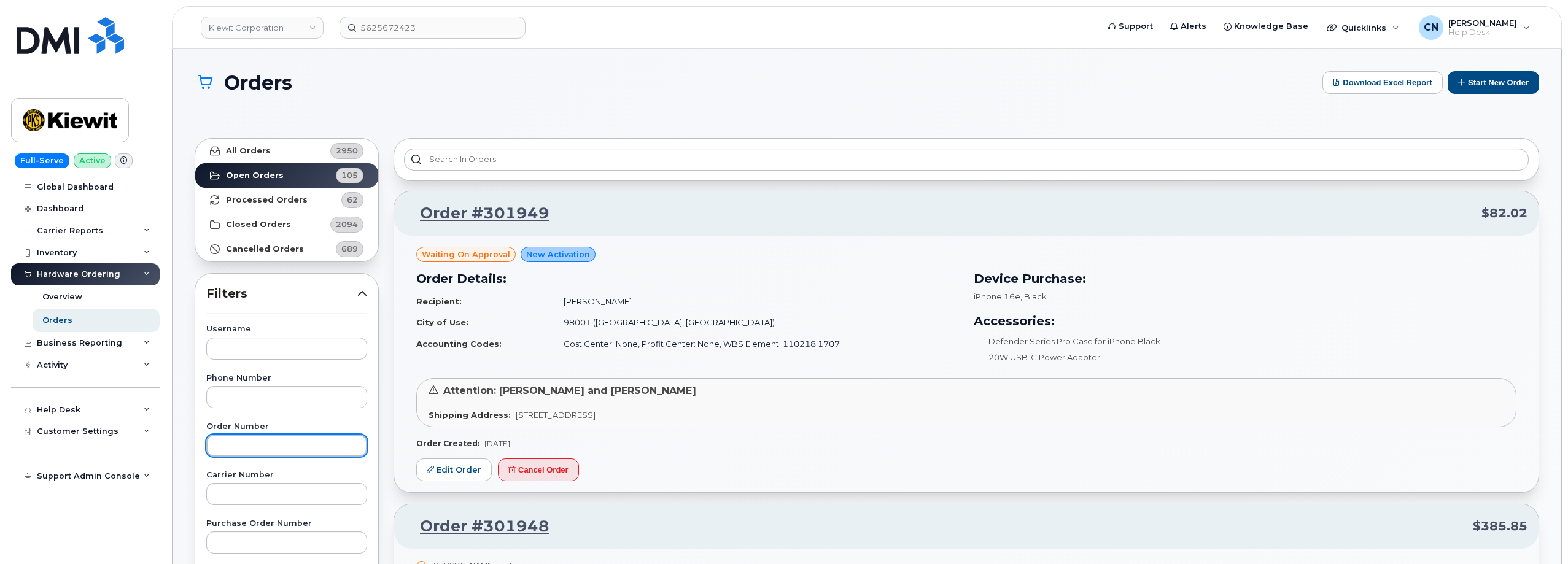
click at [258, 438] on input "text" at bounding box center [287, 446] width 161 height 22
paste input "300945"
type input "300945"
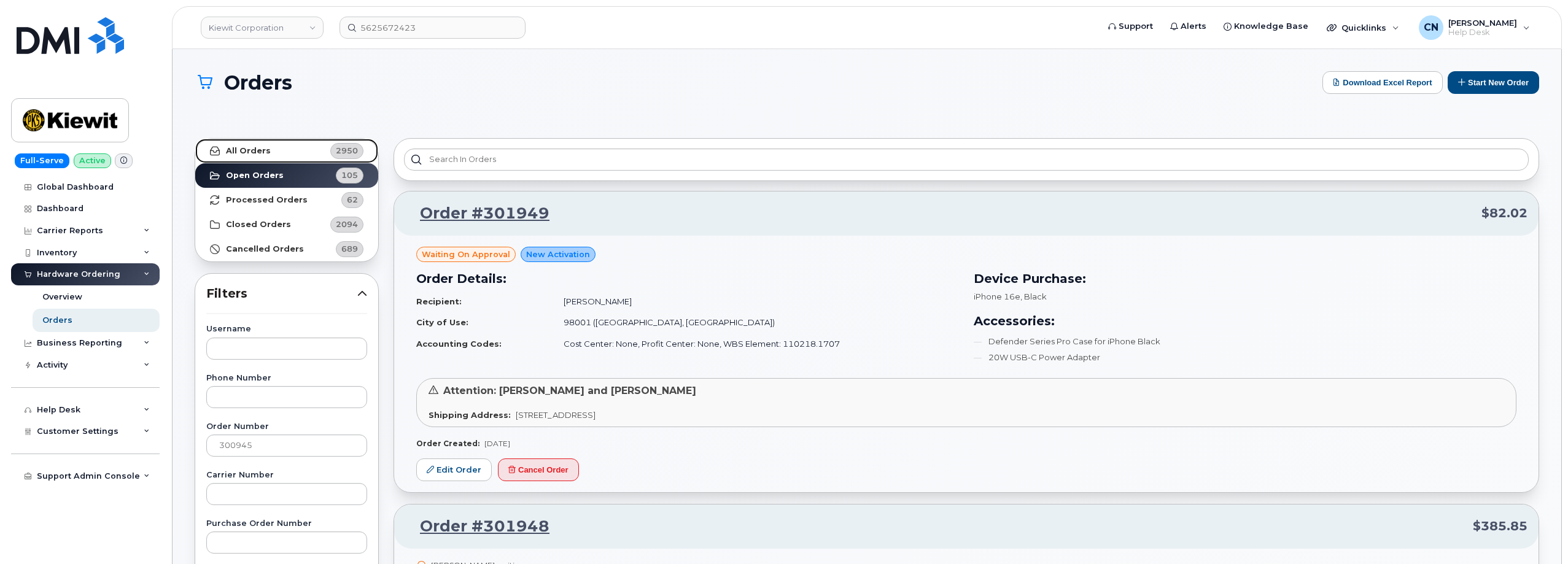
click at [227, 153] on strong "All Orders" at bounding box center [249, 151] width 45 height 10
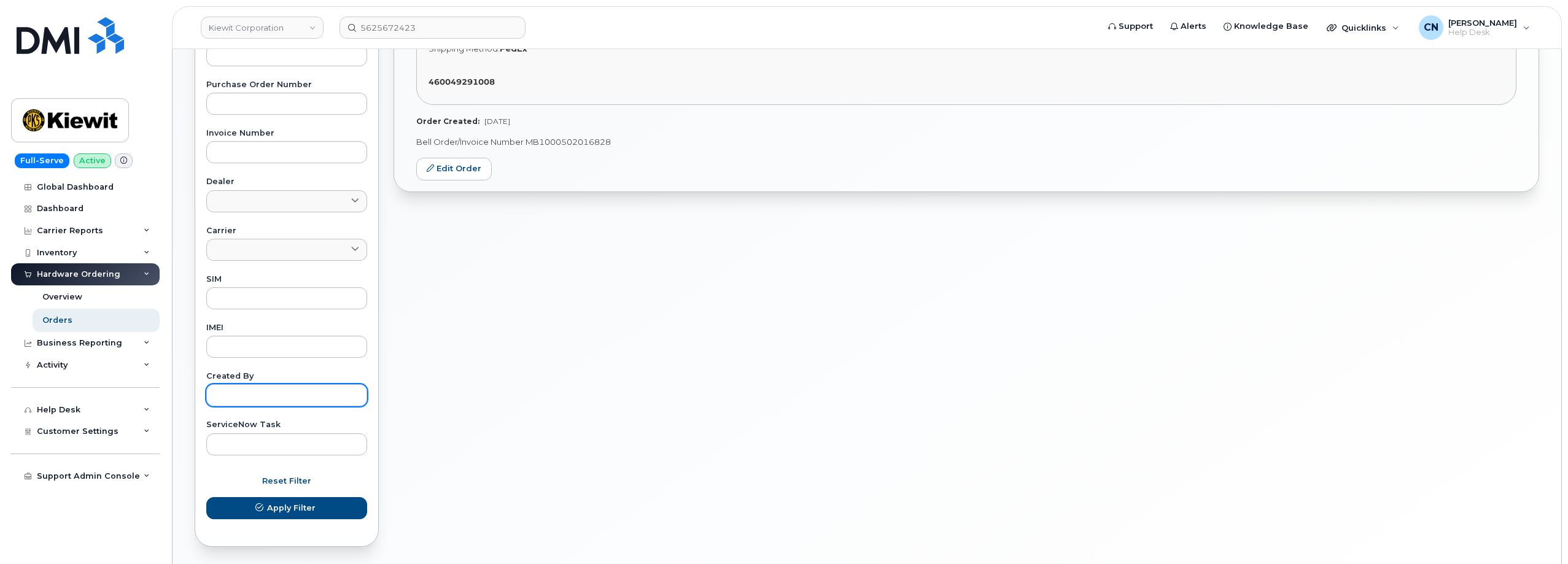
scroll to position [483, 0]
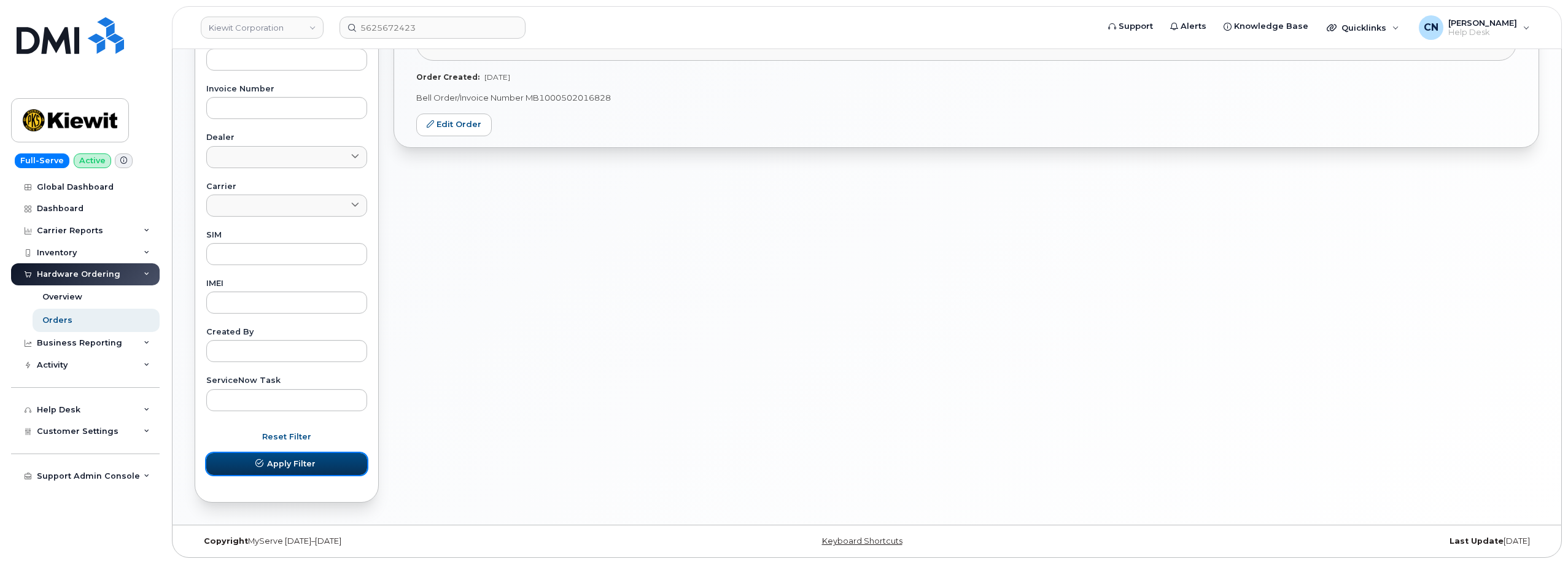
click at [277, 459] on span "Apply Filter" at bounding box center [291, 464] width 49 height 12
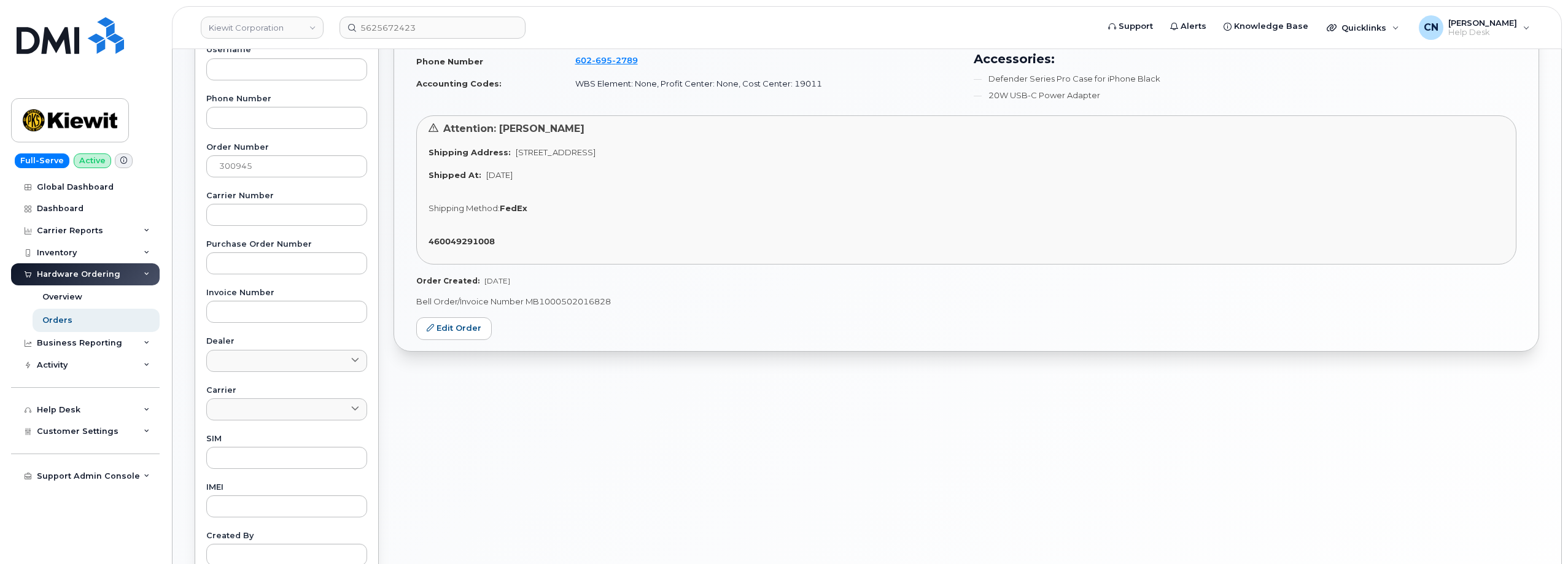
scroll to position [53, 0]
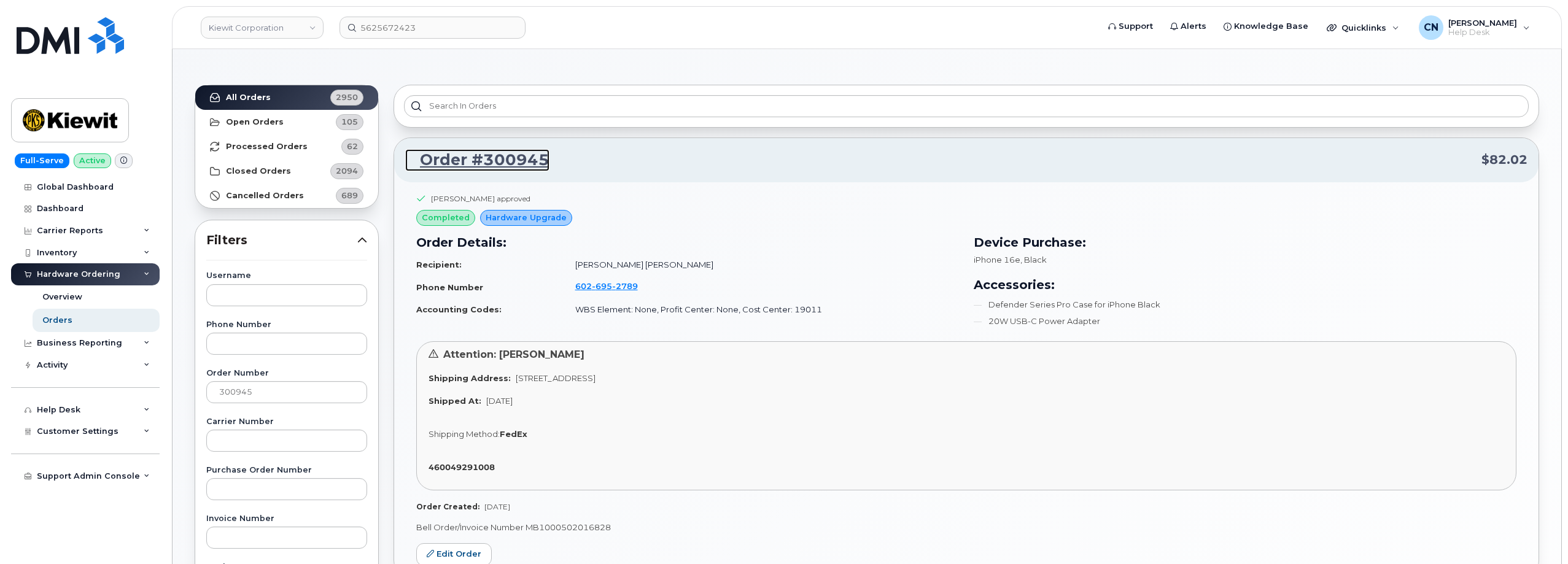
click at [464, 160] on link "Order #300945" at bounding box center [477, 160] width 144 height 22
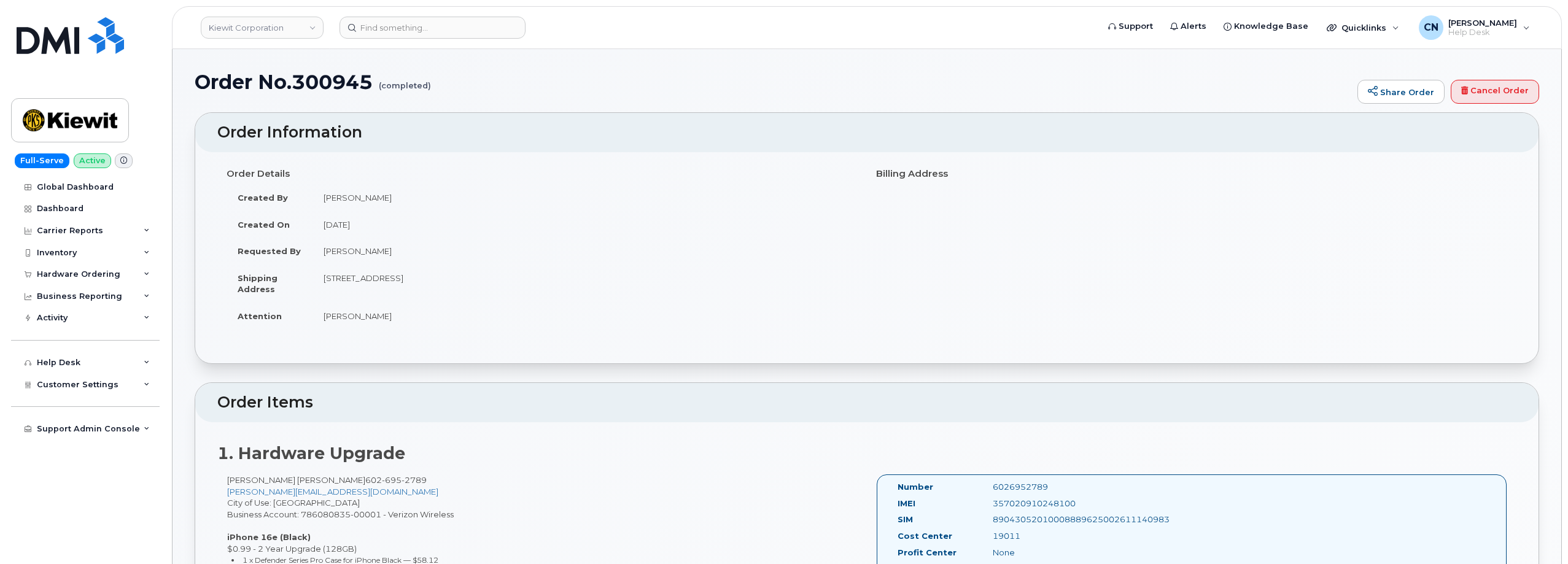
drag, startPoint x: 394, startPoint y: 197, endPoint x: 317, endPoint y: 197, distance: 77.0
click at [317, 197] on td "[PERSON_NAME]" at bounding box center [584, 197] width 545 height 27
copy td "[PERSON_NAME]"
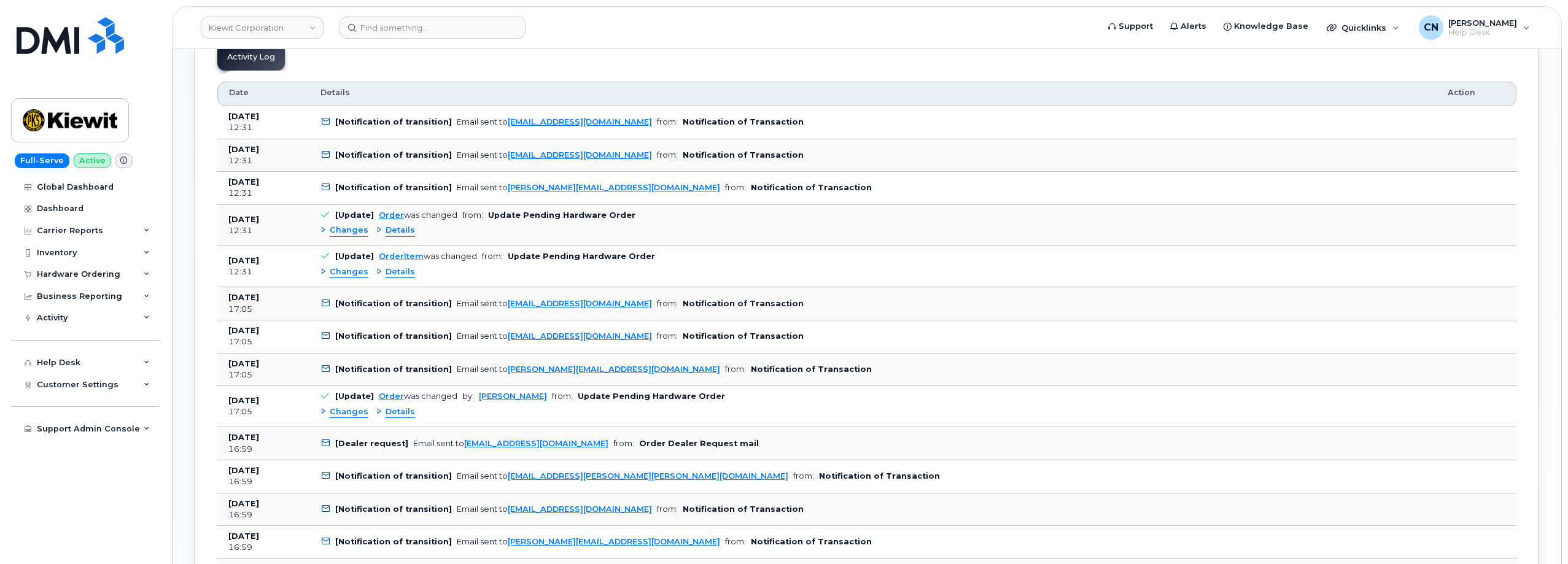
scroll to position [1289, 0]
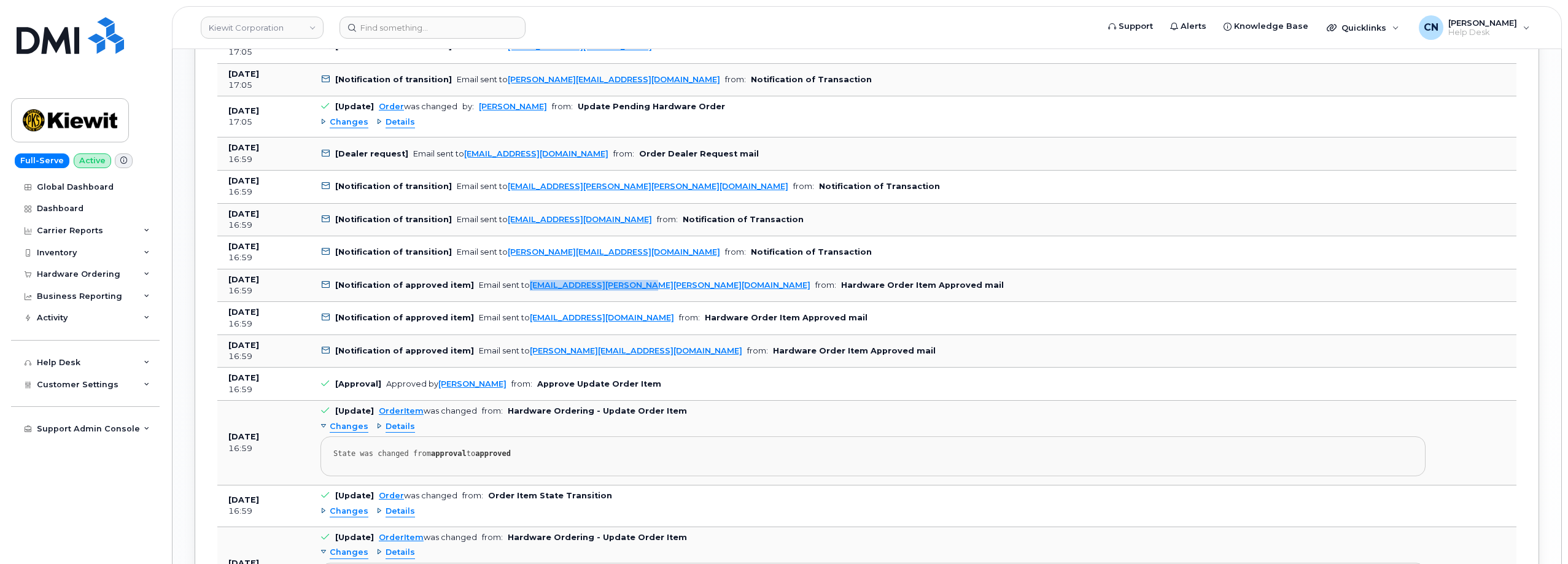
drag, startPoint x: 629, startPoint y: 288, endPoint x: 521, endPoint y: 279, distance: 108.4
click at [521, 279] on td "[Notification of approved item] Email sent to russellb.jones@kiewit.com from: H…" at bounding box center [873, 286] width 1127 height 33
copy link "russellb.jones@kiewit.com"
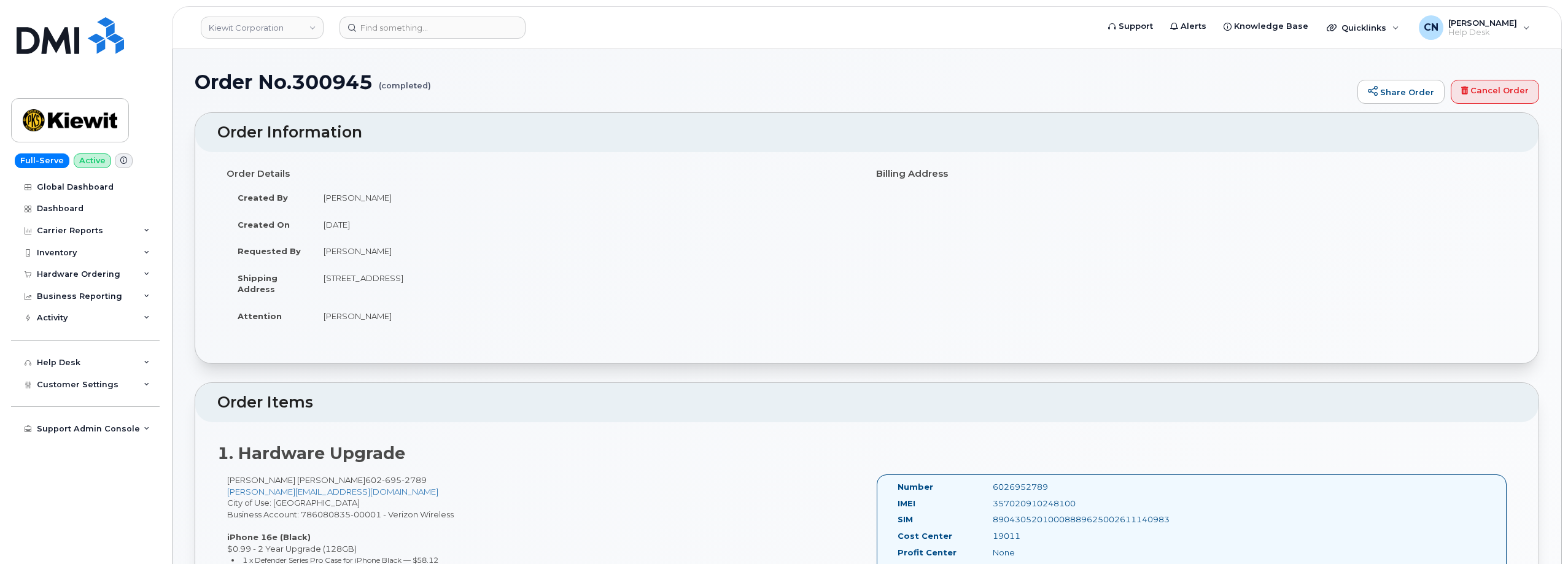
scroll to position [123, 0]
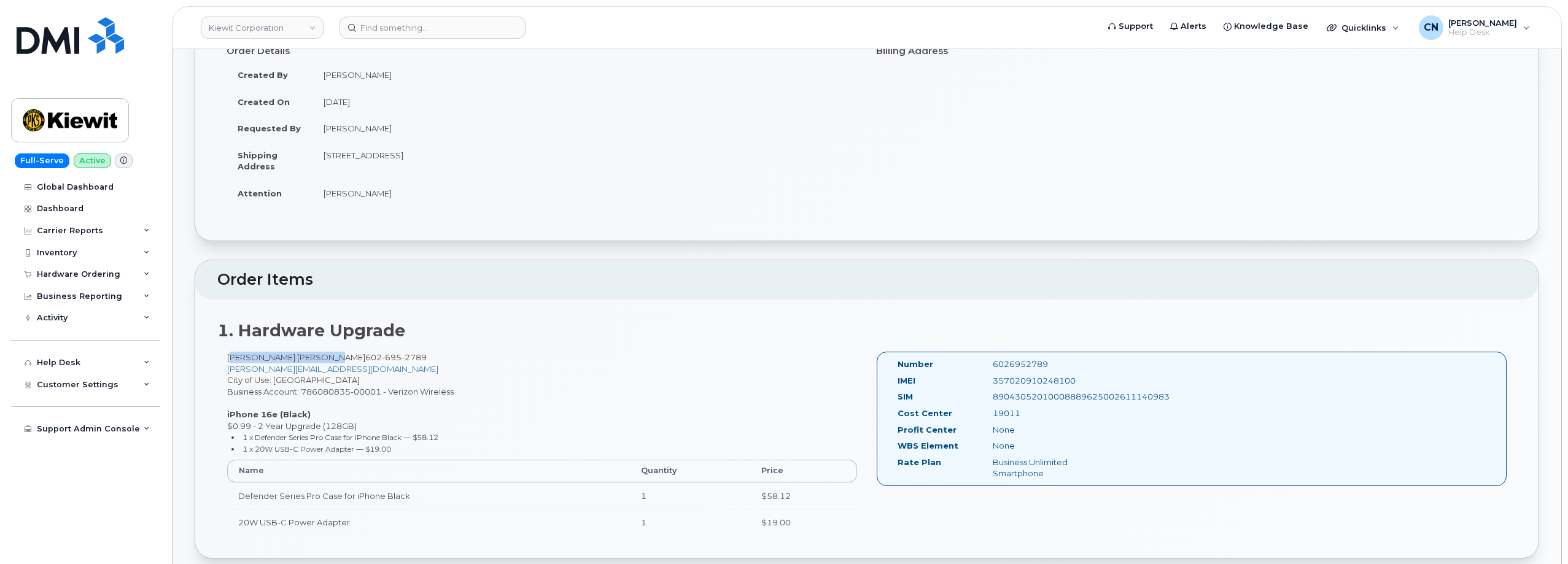
drag, startPoint x: 228, startPoint y: 357, endPoint x: 320, endPoint y: 357, distance: 92.0
click at [320, 357] on div "Eder Bernardino Garcia 602 695 2789 EDER.BERNARDINOGARCI@AEROFIRE.COM City of U…" at bounding box center [542, 449] width 650 height 195
copy div "Eder Bernardino Garcia"
drag, startPoint x: 392, startPoint y: 358, endPoint x: 323, endPoint y: 360, distance: 69.0
click at [323, 360] on div "Eder Bernardino Garcia 602 695 2789 EDER.BERNARDINOGARCI@AEROFIRE.COM City of U…" at bounding box center [542, 449] width 650 height 195
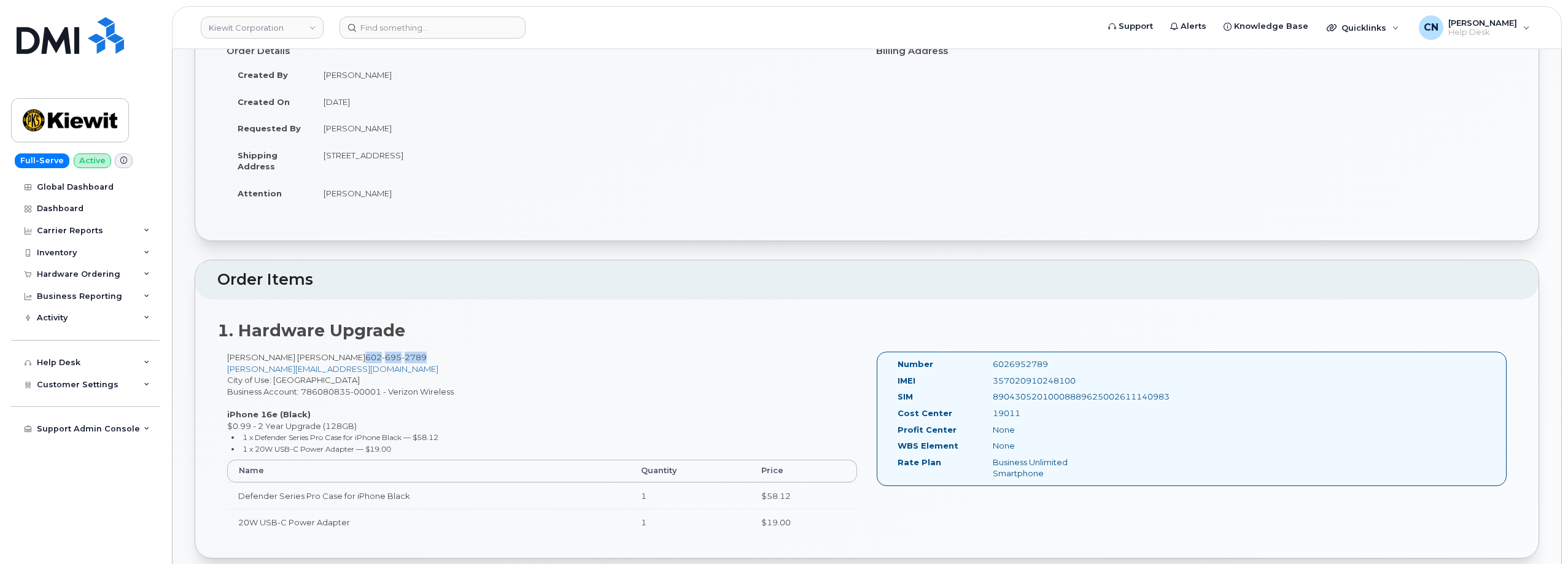
copy span "602 695 2789"
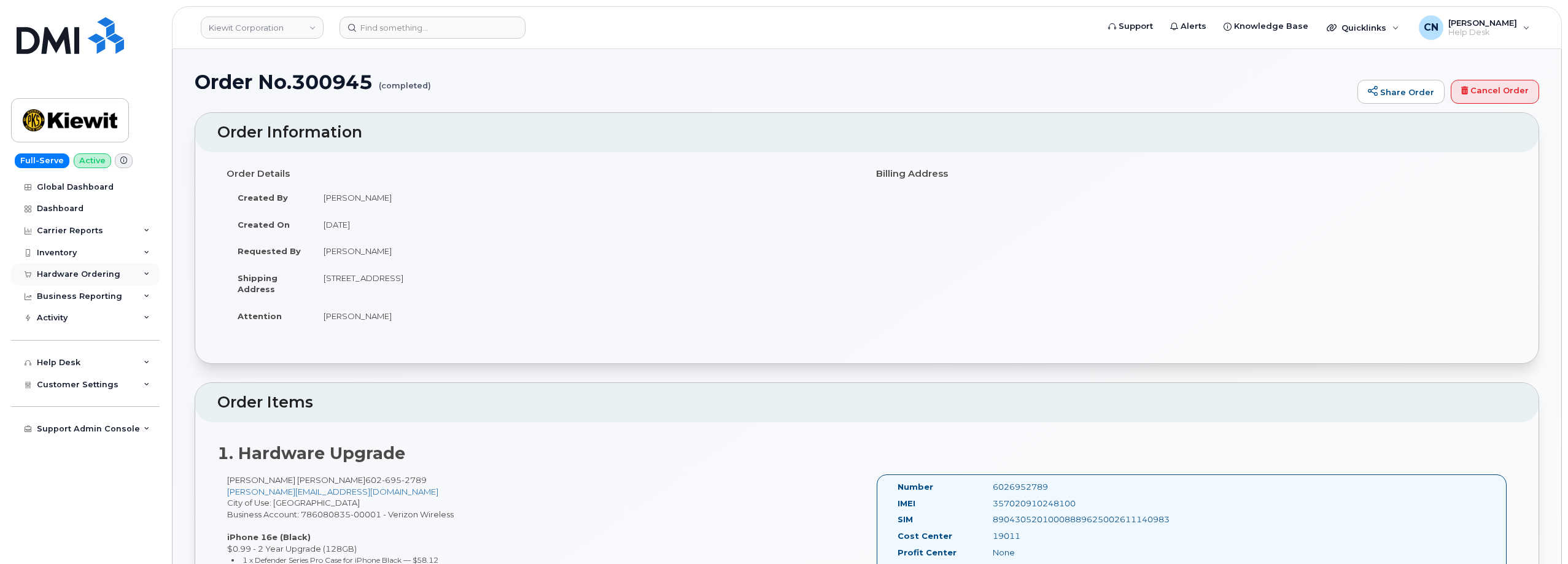
click at [43, 274] on div "Hardware Ordering" at bounding box center [78, 274] width 83 height 10
click at [50, 321] on div "Orders" at bounding box center [57, 320] width 30 height 11
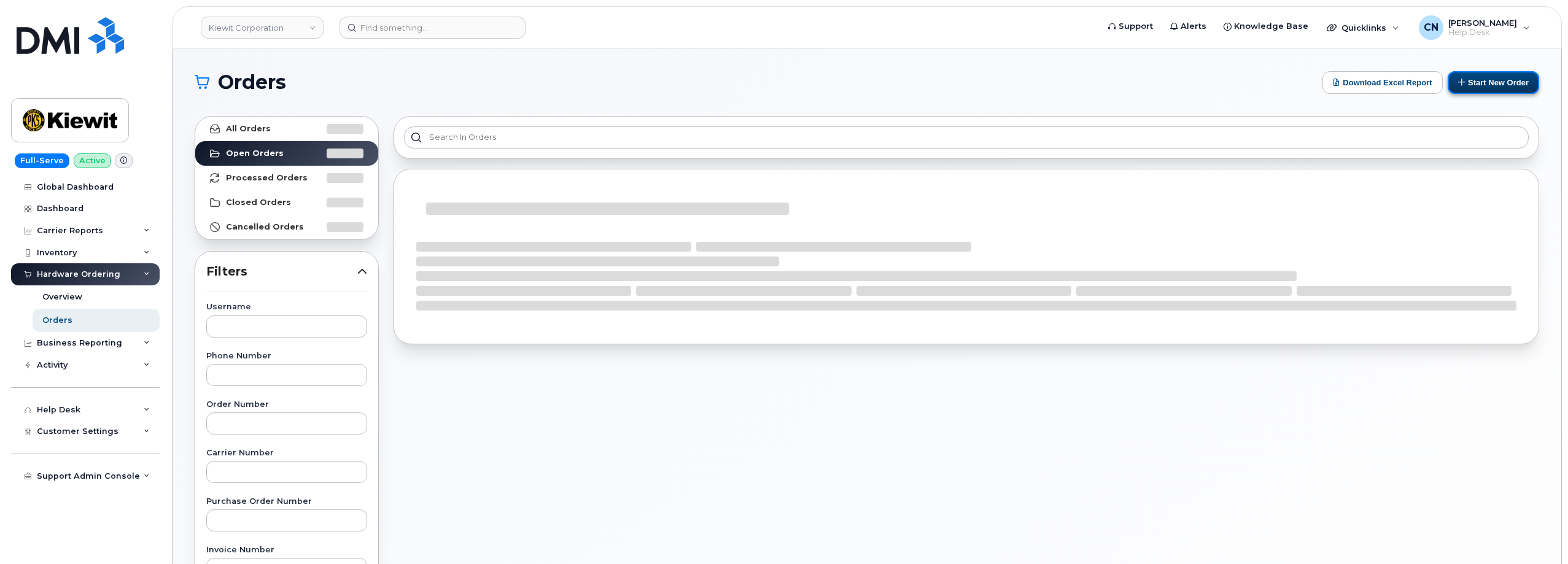
click at [1494, 78] on button "Start New Order" at bounding box center [1493, 82] width 91 height 23
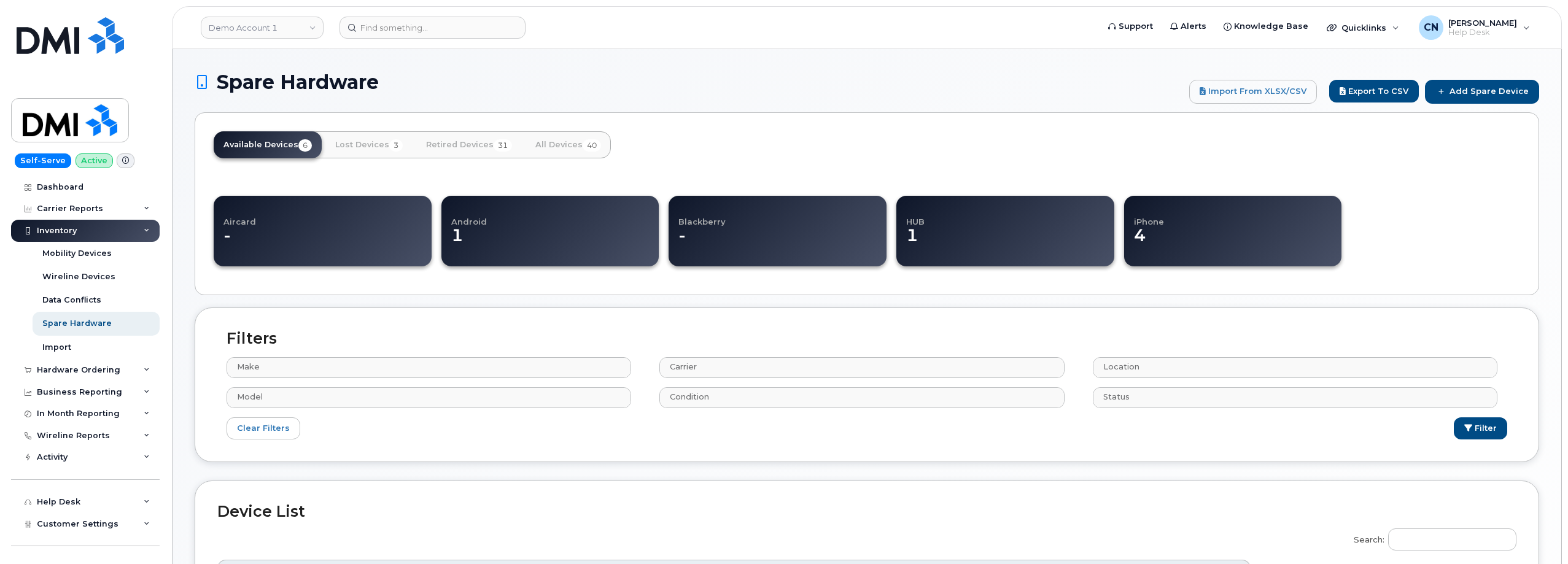
select select
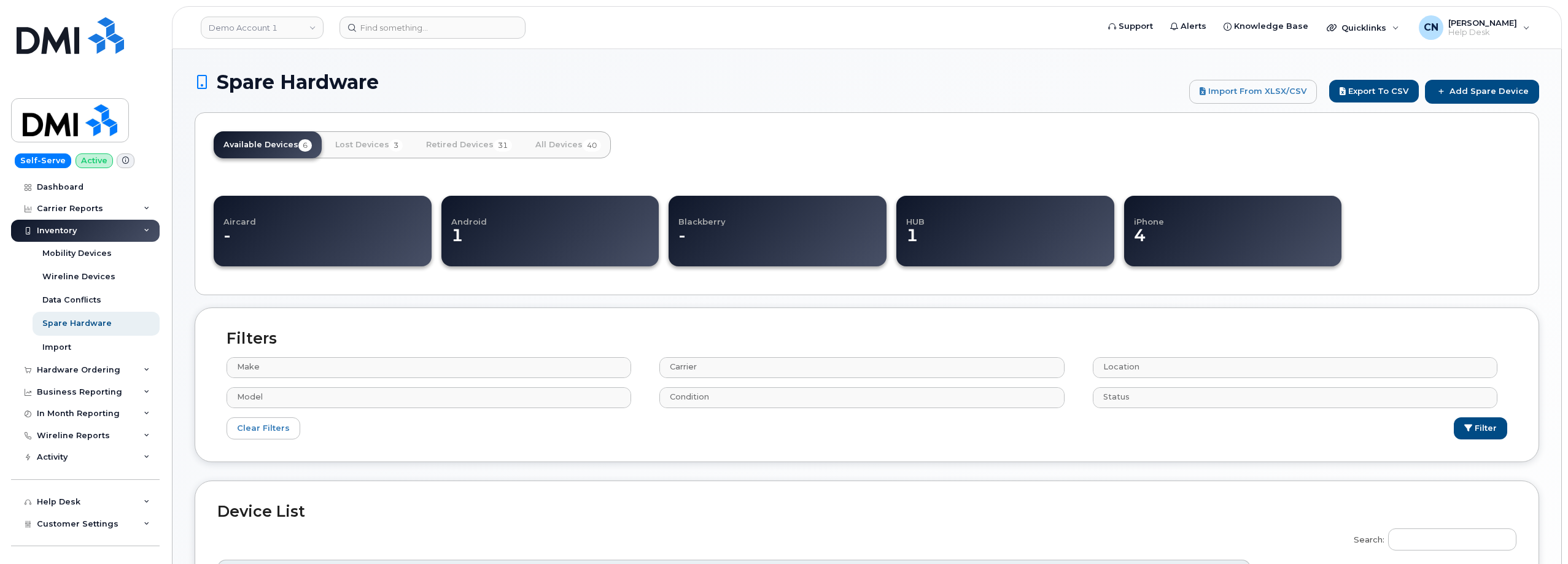
select select
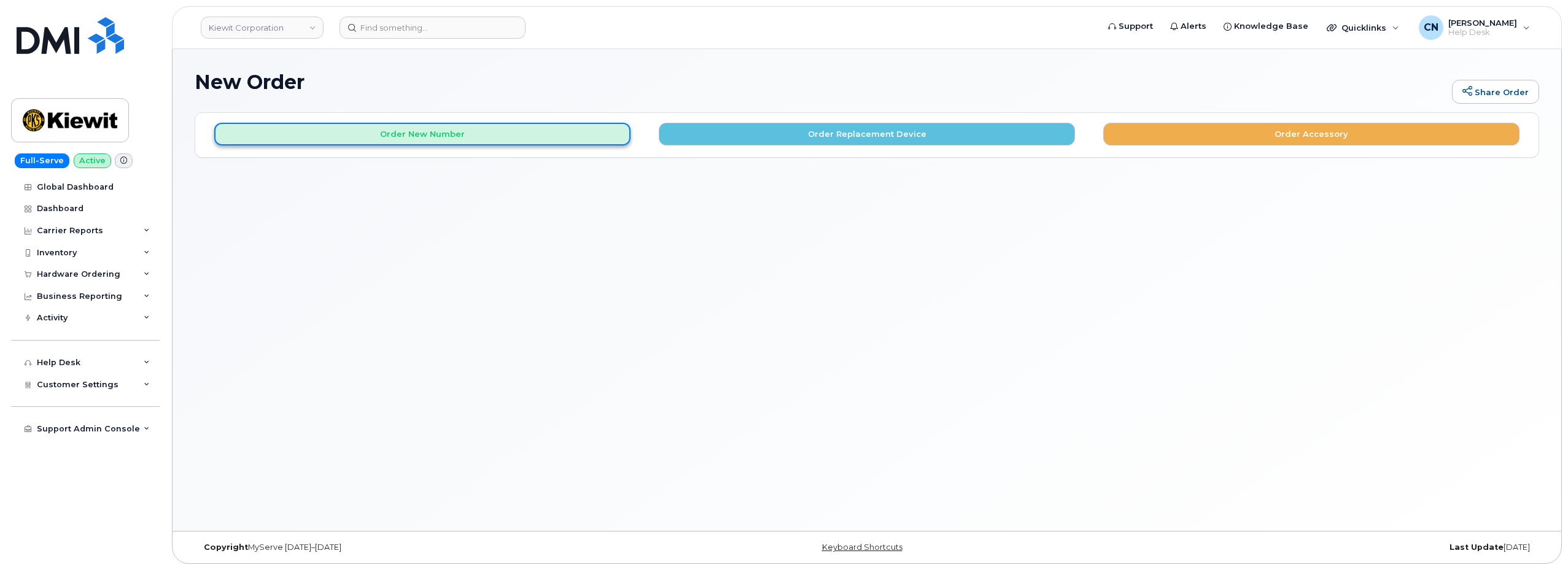
click at [419, 139] on button "Order New Number" at bounding box center [422, 134] width 416 height 23
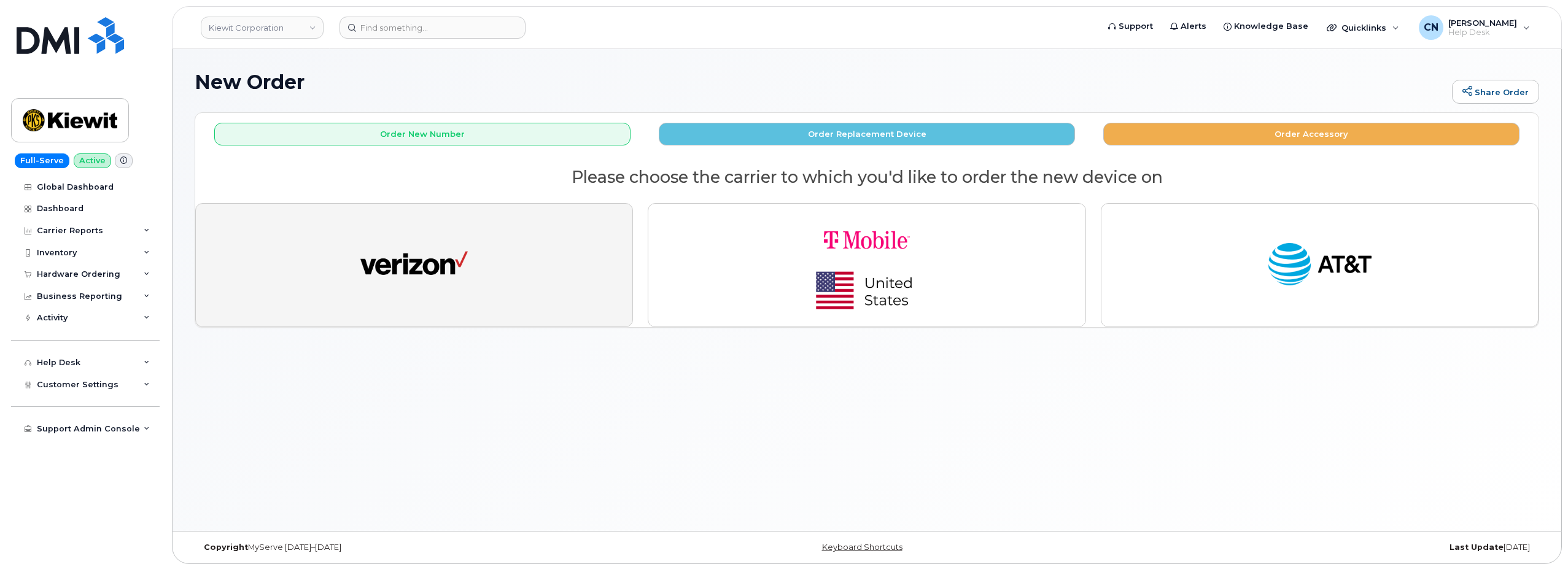
click at [458, 304] on button "button" at bounding box center [414, 265] width 438 height 124
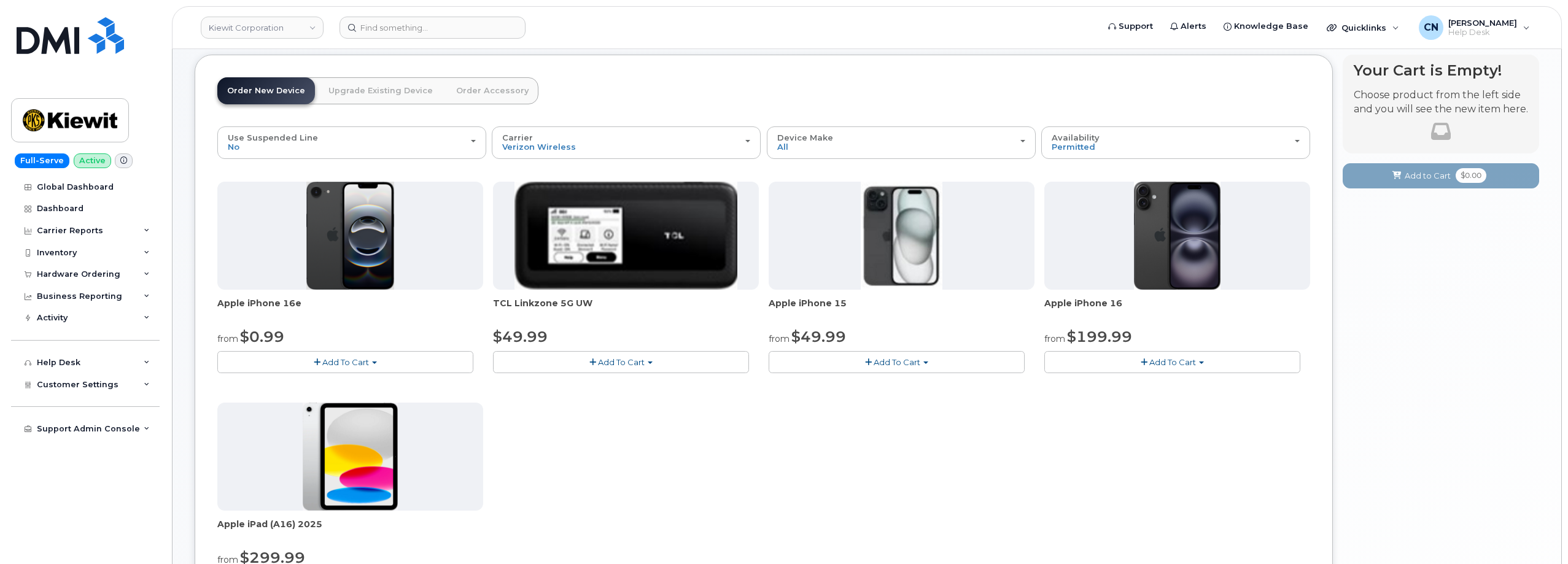
scroll to position [123, 0]
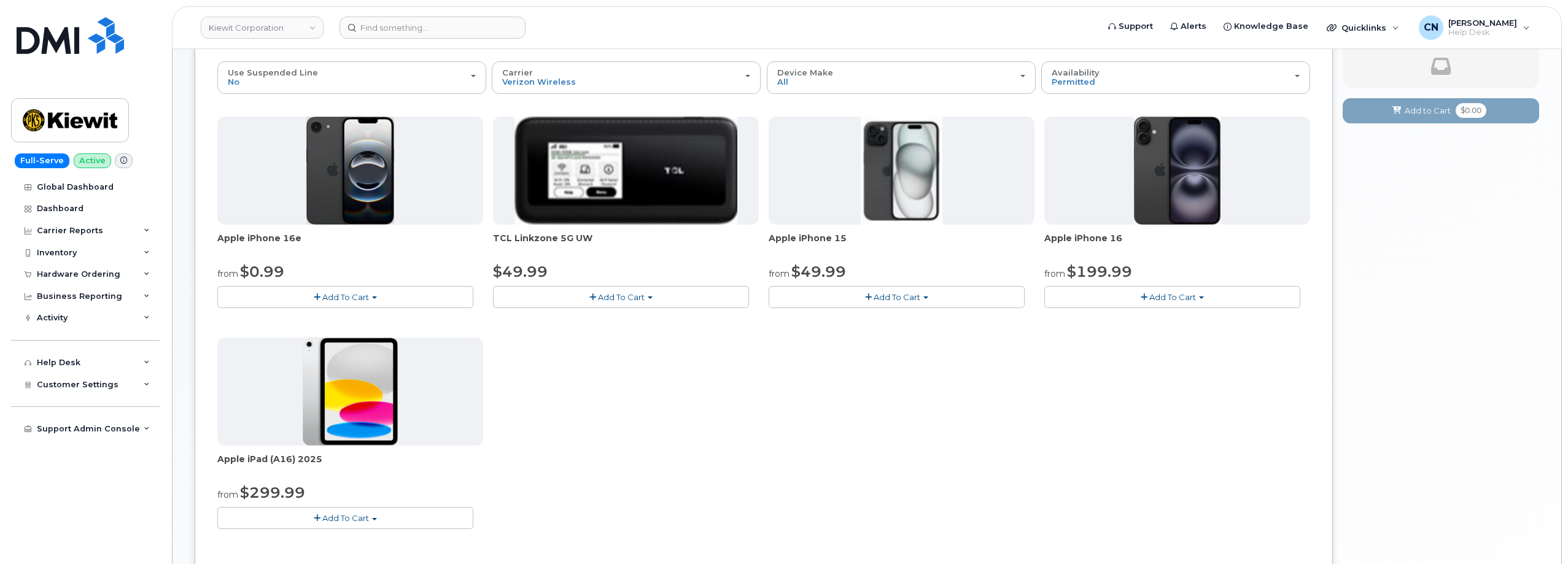
click at [876, 293] on span "Add To Cart" at bounding box center [897, 296] width 47 height 10
click at [848, 319] on link "$49.99 - 2 Year Activation (128GB)" at bounding box center [853, 319] width 164 height 15
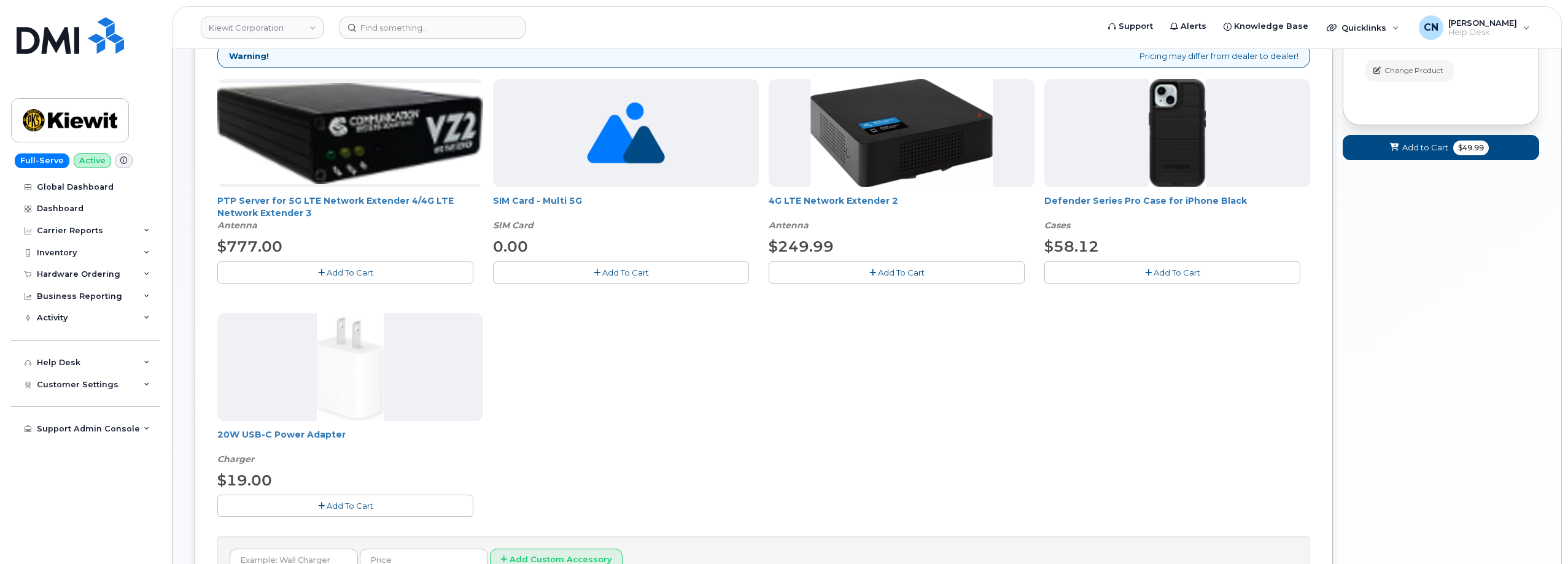
scroll to position [307, 0]
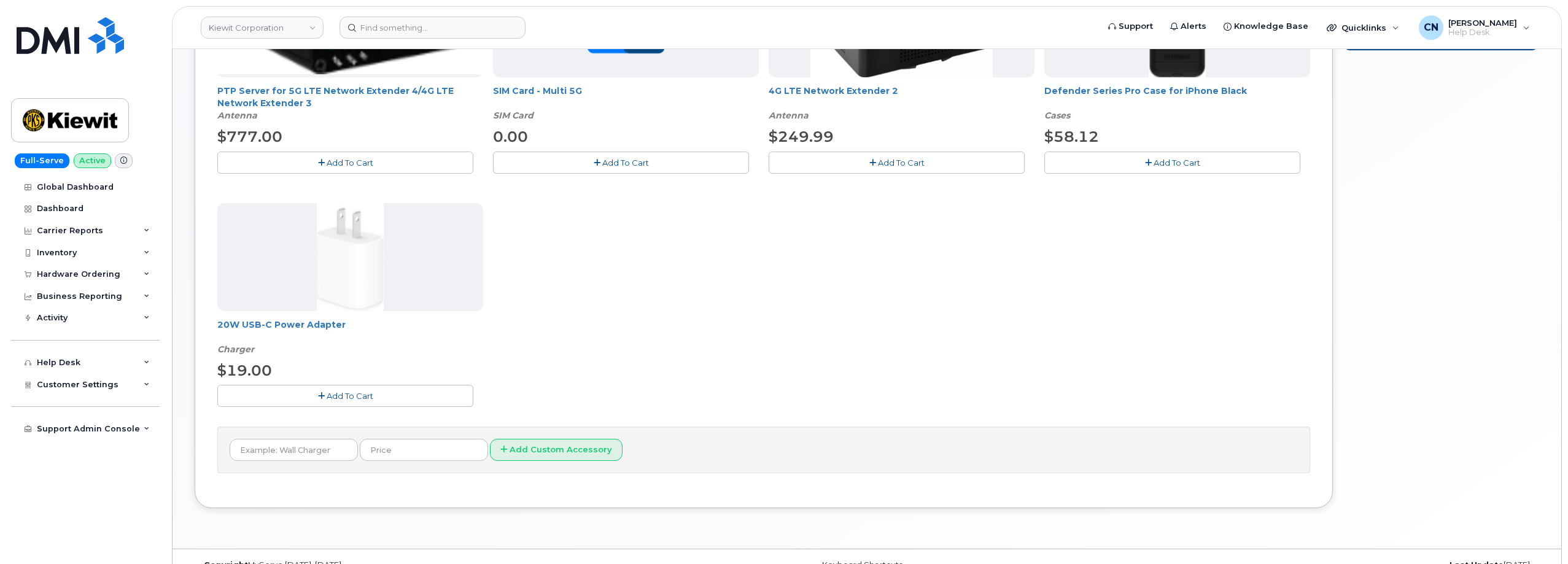
click at [343, 398] on span "Add To Cart" at bounding box center [350, 396] width 47 height 10
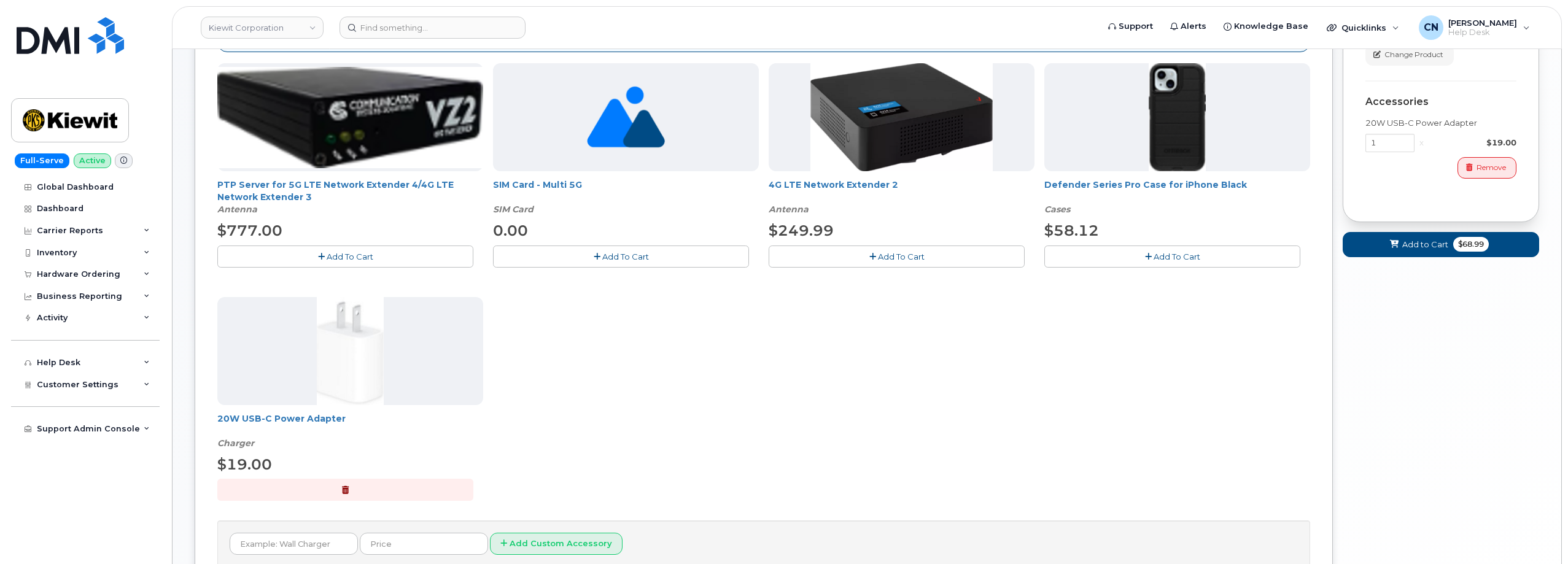
scroll to position [123, 0]
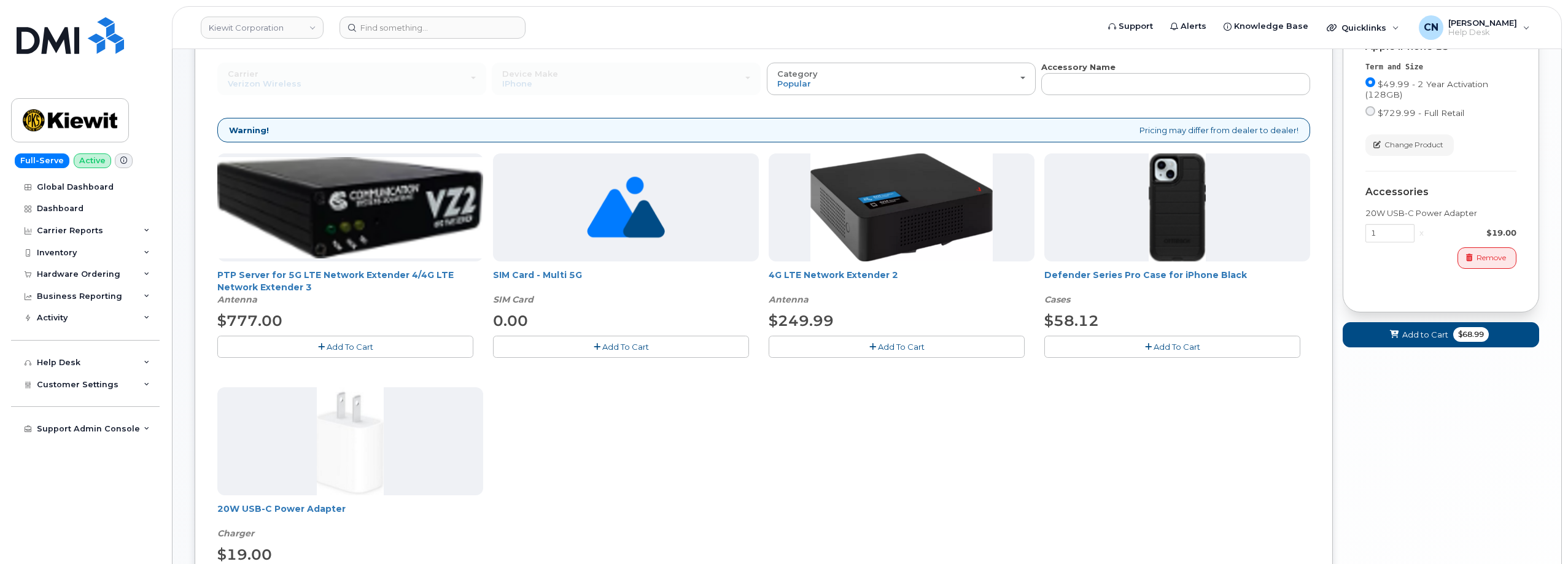
click at [1185, 339] on button "Add To Cart" at bounding box center [1172, 346] width 256 height 22
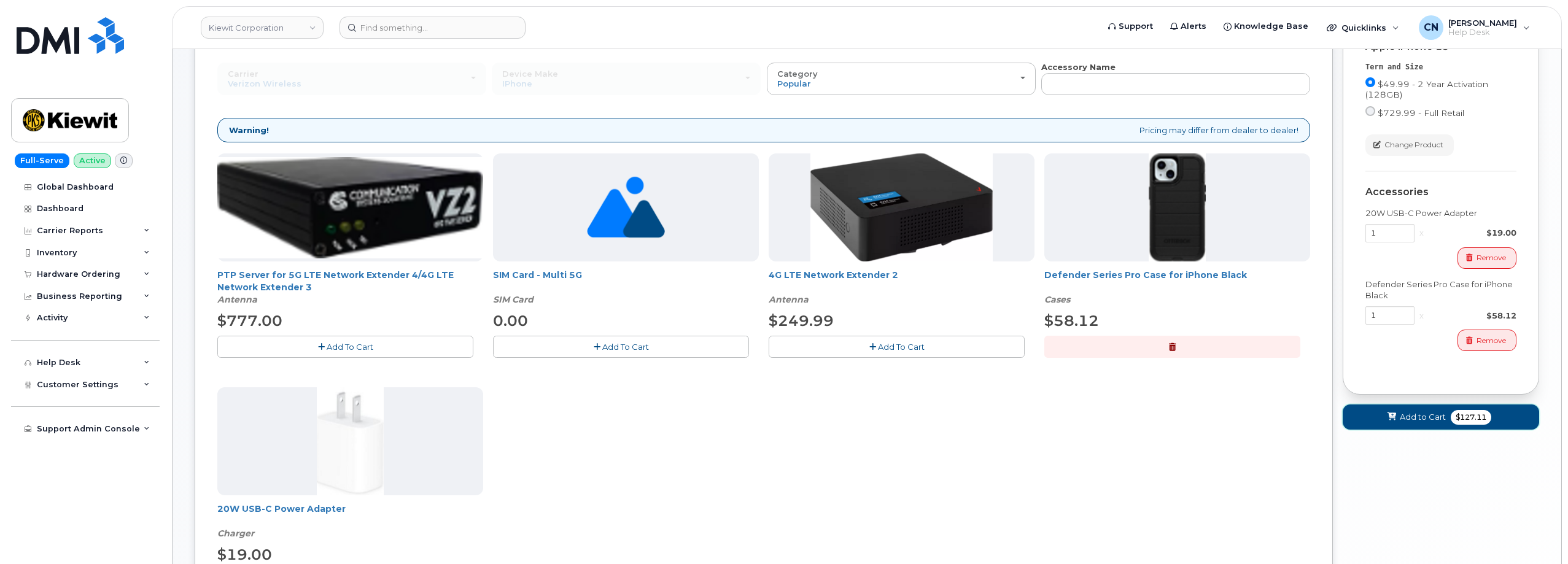
click at [1383, 413] on button "Add to Cart $127.11" at bounding box center [1440, 417] width 197 height 25
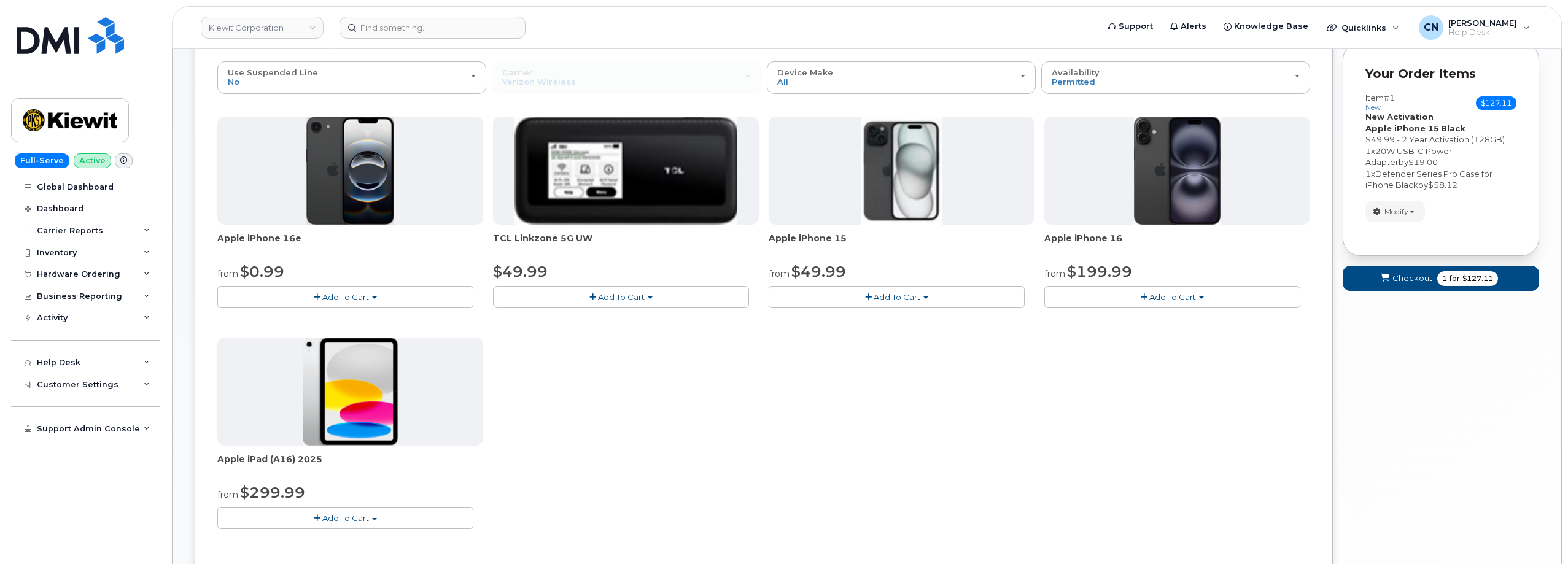
click at [893, 303] on button "Add To Cart" at bounding box center [896, 296] width 256 height 22
click at [909, 316] on link "$49.99 - 2 Year Activation (128GB)" at bounding box center [853, 319] width 164 height 15
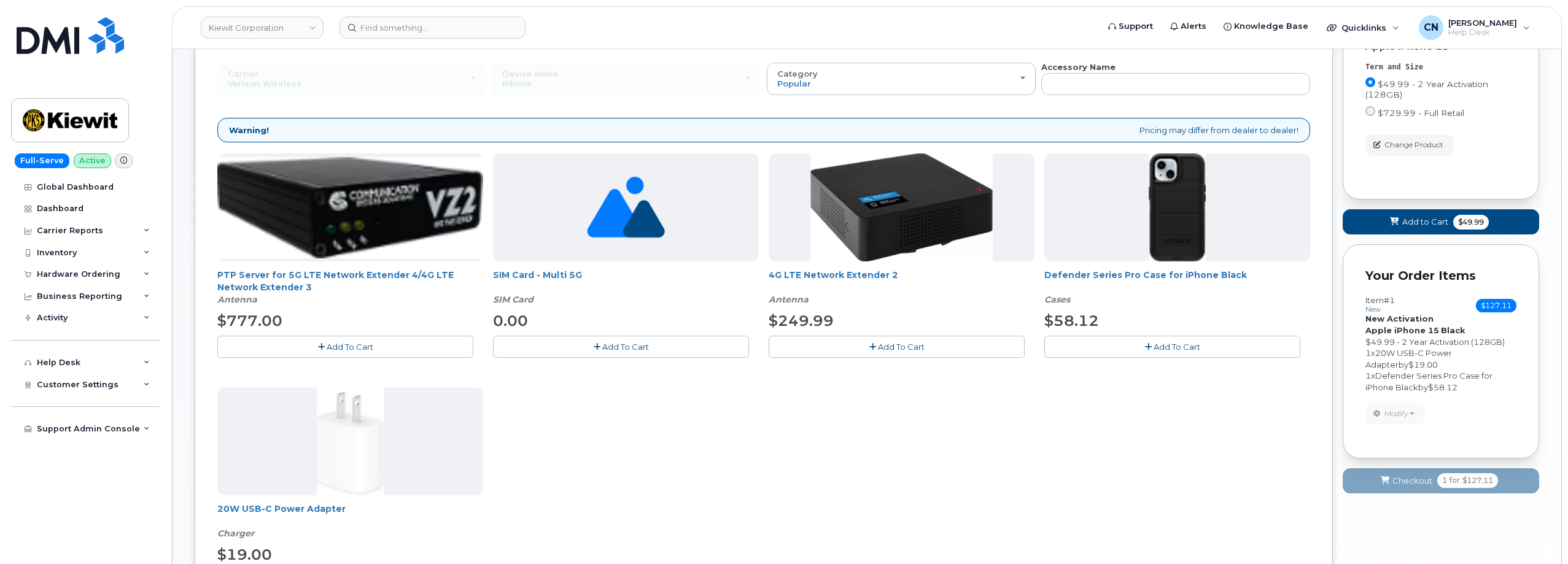
click at [1099, 342] on button "Add To Cart" at bounding box center [1172, 346] width 256 height 22
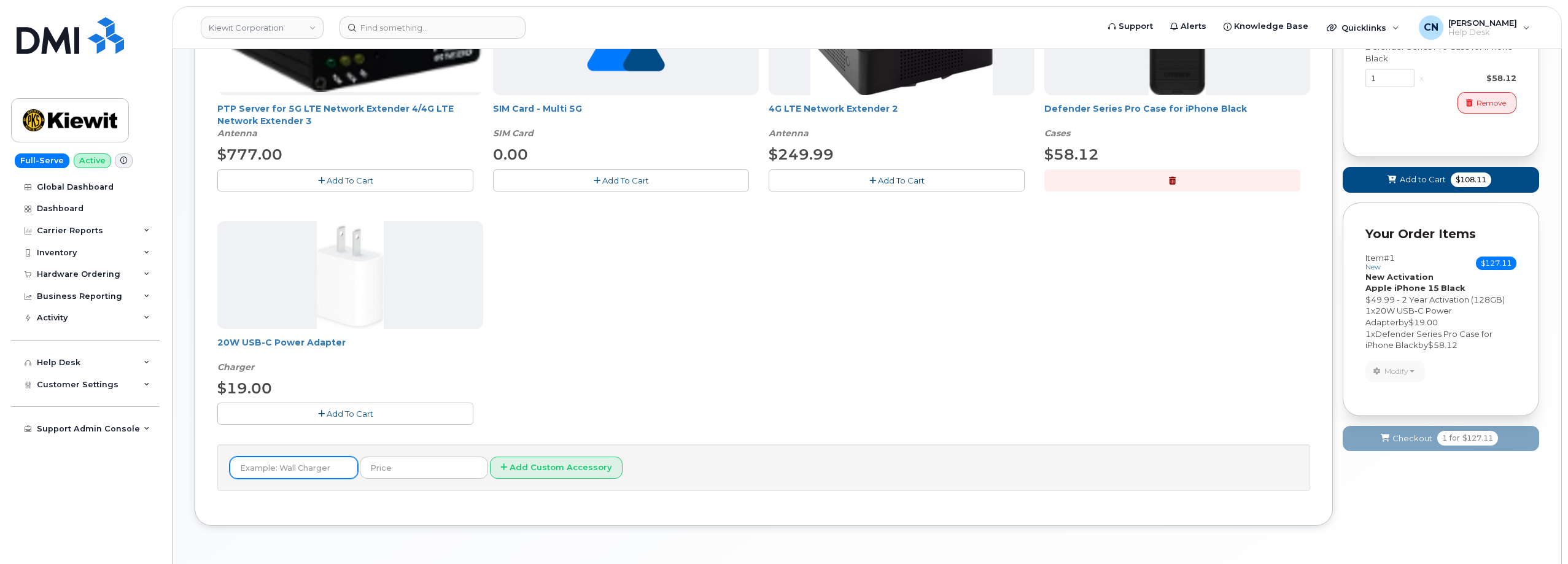
scroll to position [307, 0]
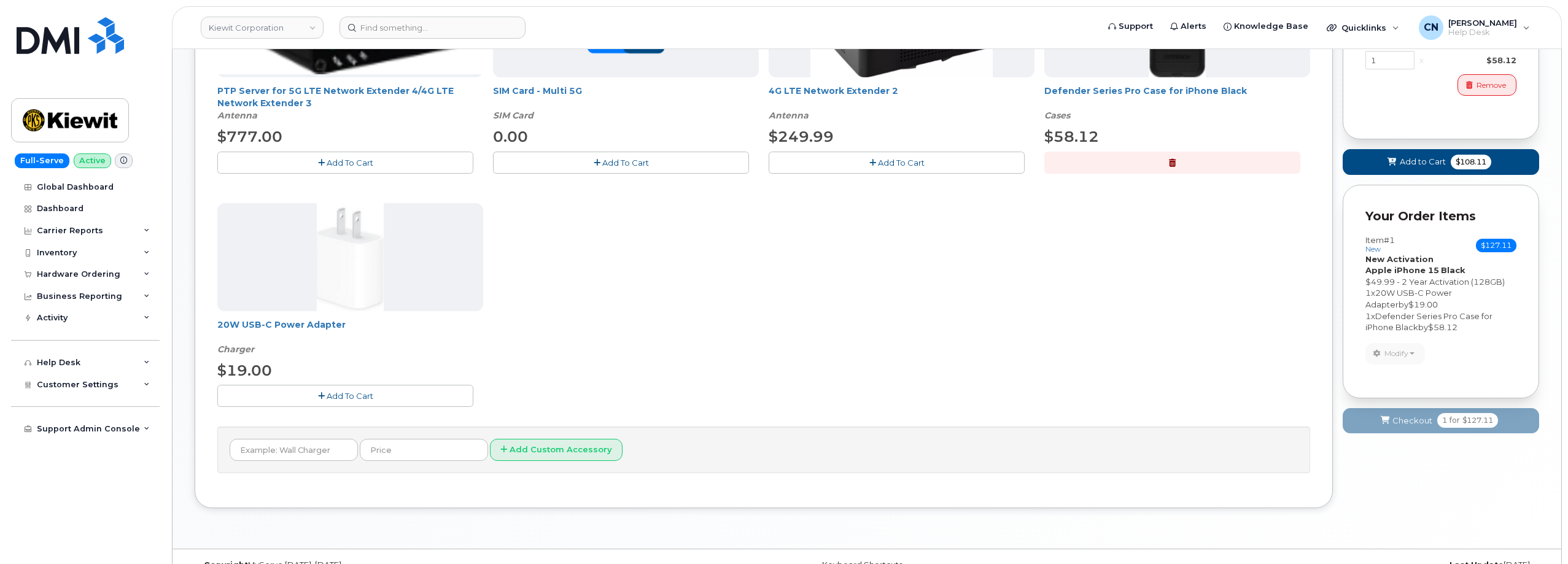
click at [329, 400] on span "Add To Cart" at bounding box center [350, 396] width 47 height 10
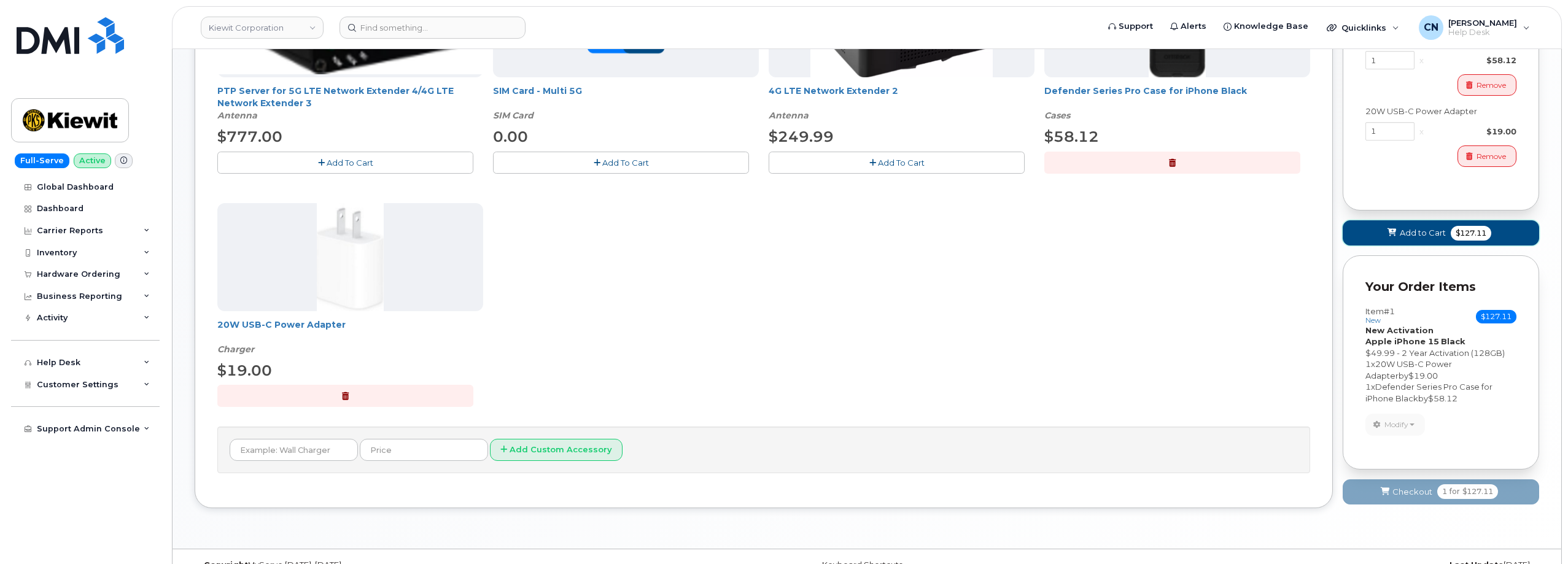
click at [1454, 235] on span "$127.11" at bounding box center [1471, 233] width 41 height 14
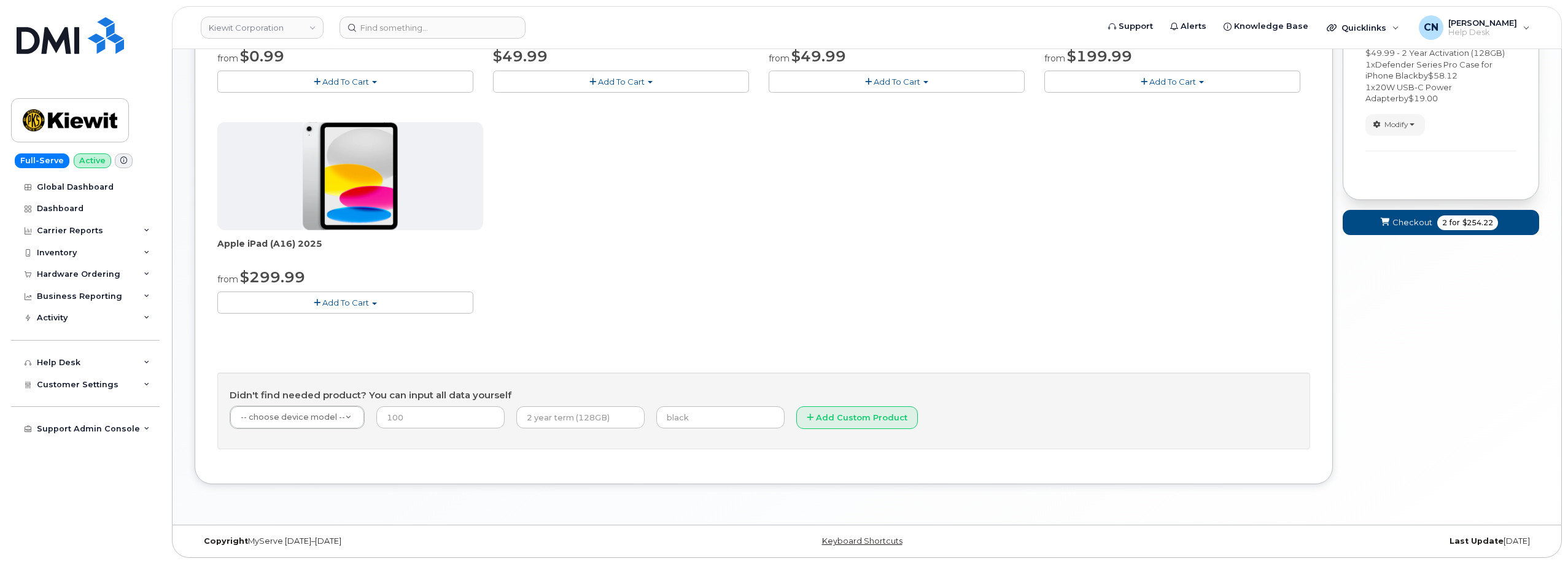
scroll to position [93, 0]
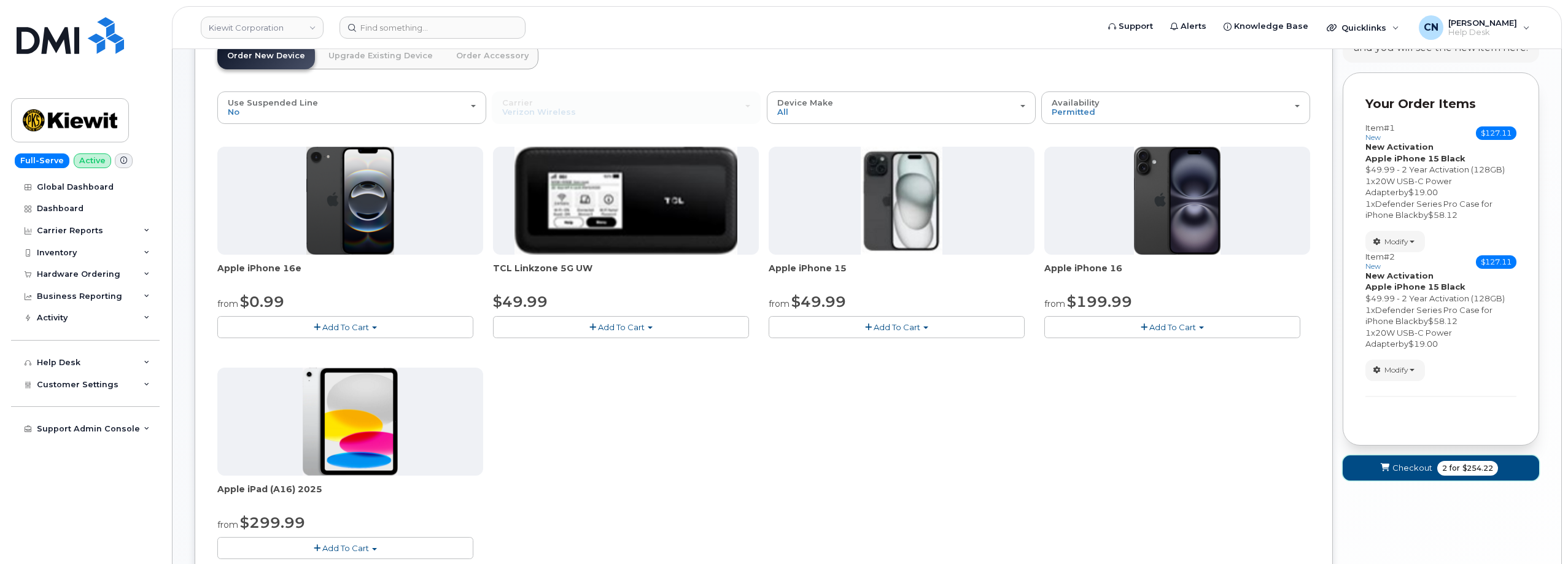
click at [1413, 468] on span "Checkout" at bounding box center [1412, 468] width 40 height 12
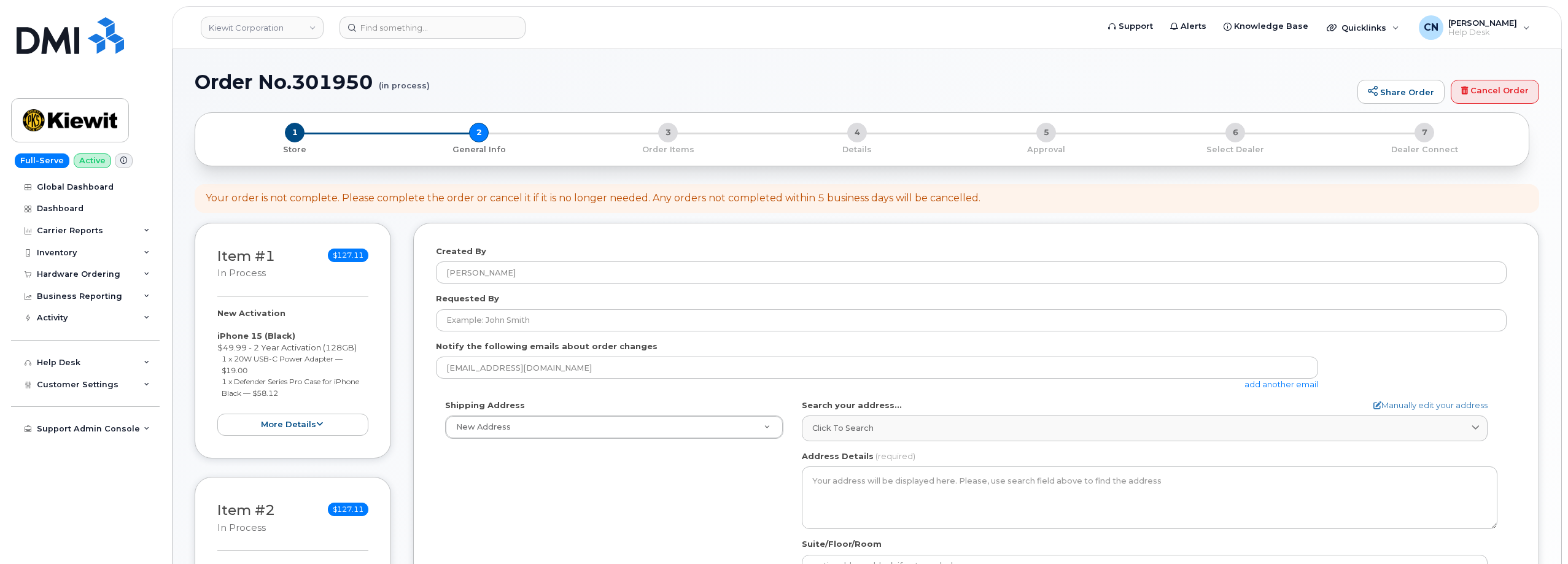
select select
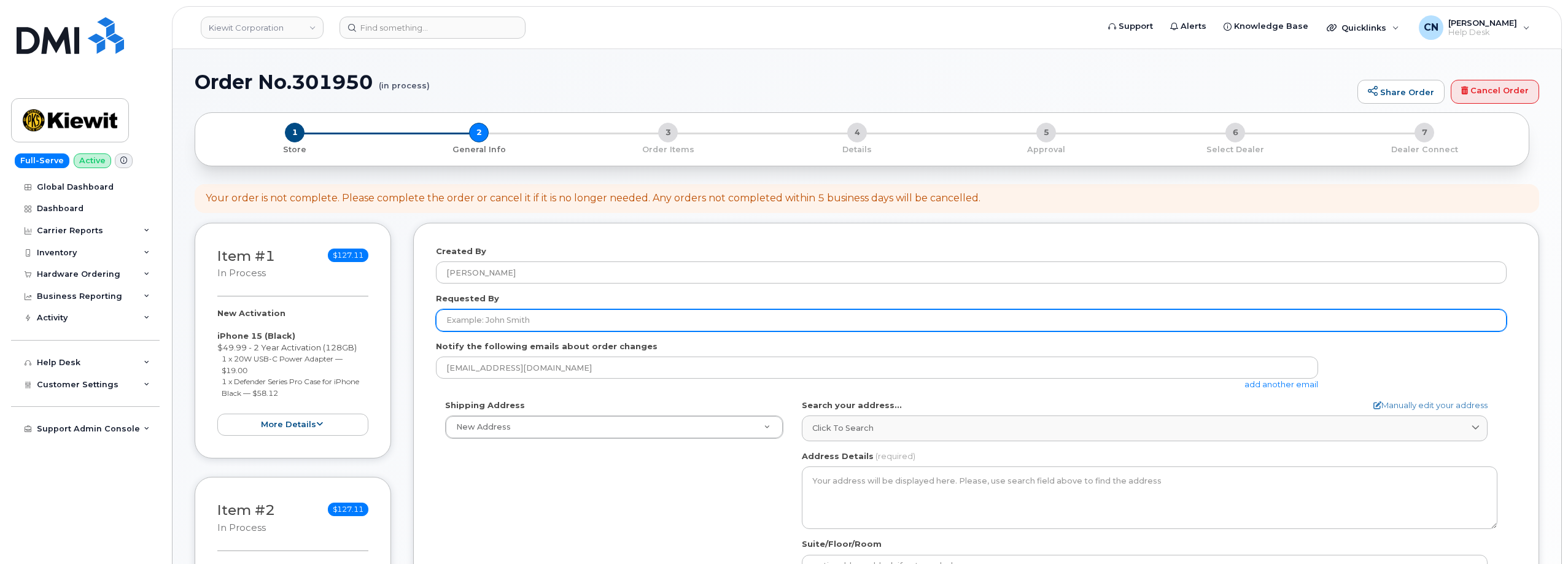
click at [493, 320] on input "Requested By" at bounding box center [971, 321] width 1070 height 22
paste input "Caleb Riley"
type input "[PERSON_NAME]"
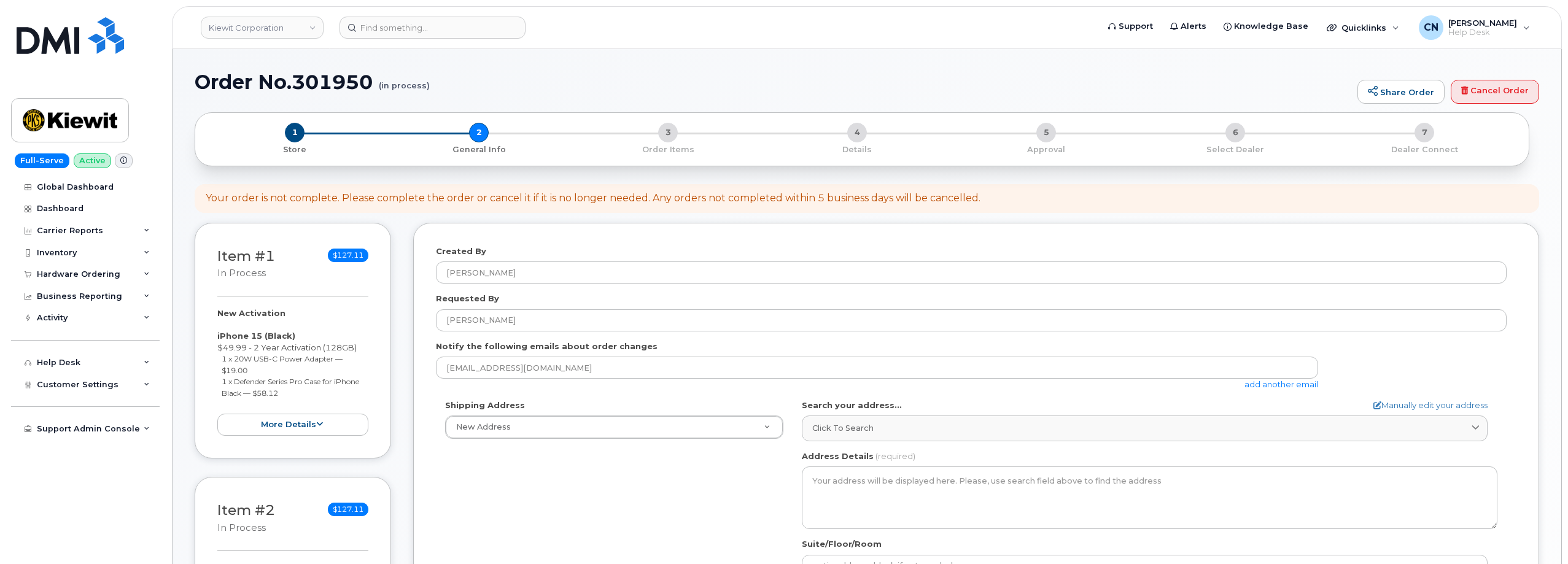
click at [1252, 385] on link "add another email" at bounding box center [1281, 384] width 74 height 10
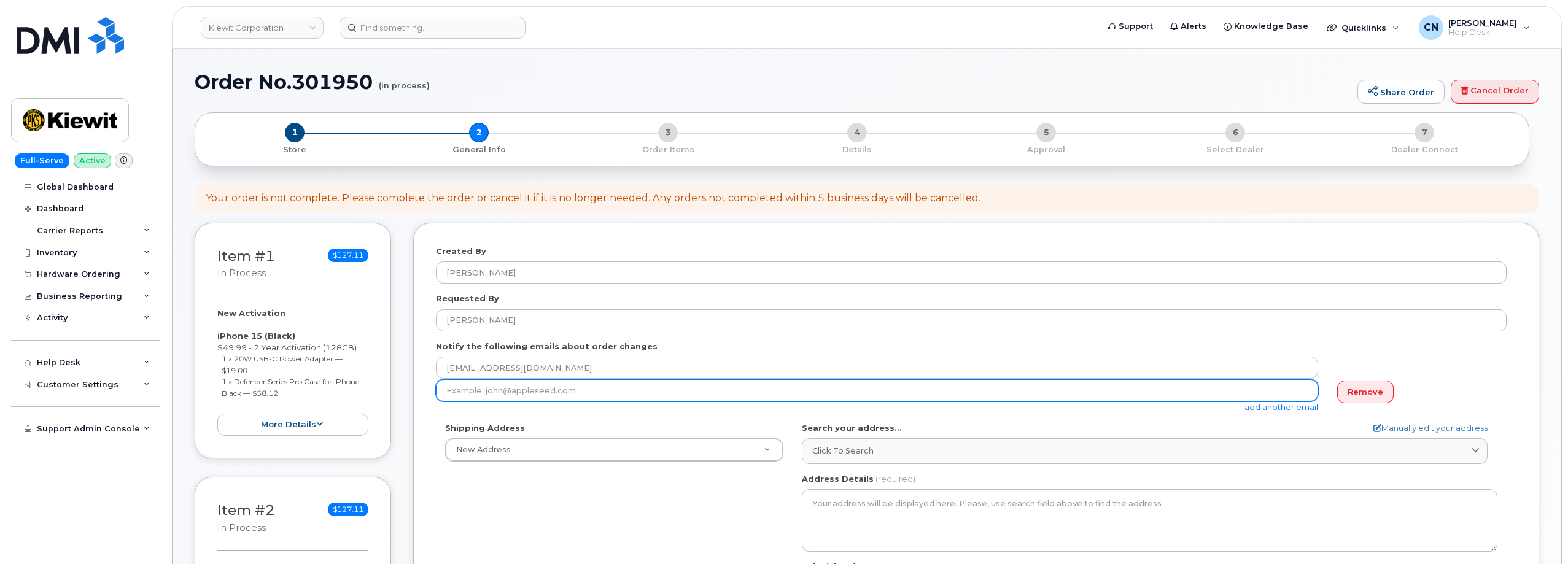
click at [498, 394] on input "email" at bounding box center [877, 390] width 882 height 22
paste input "[EMAIL_ADDRESS][PERSON_NAME][PERSON_NAME][DOMAIN_NAME]"
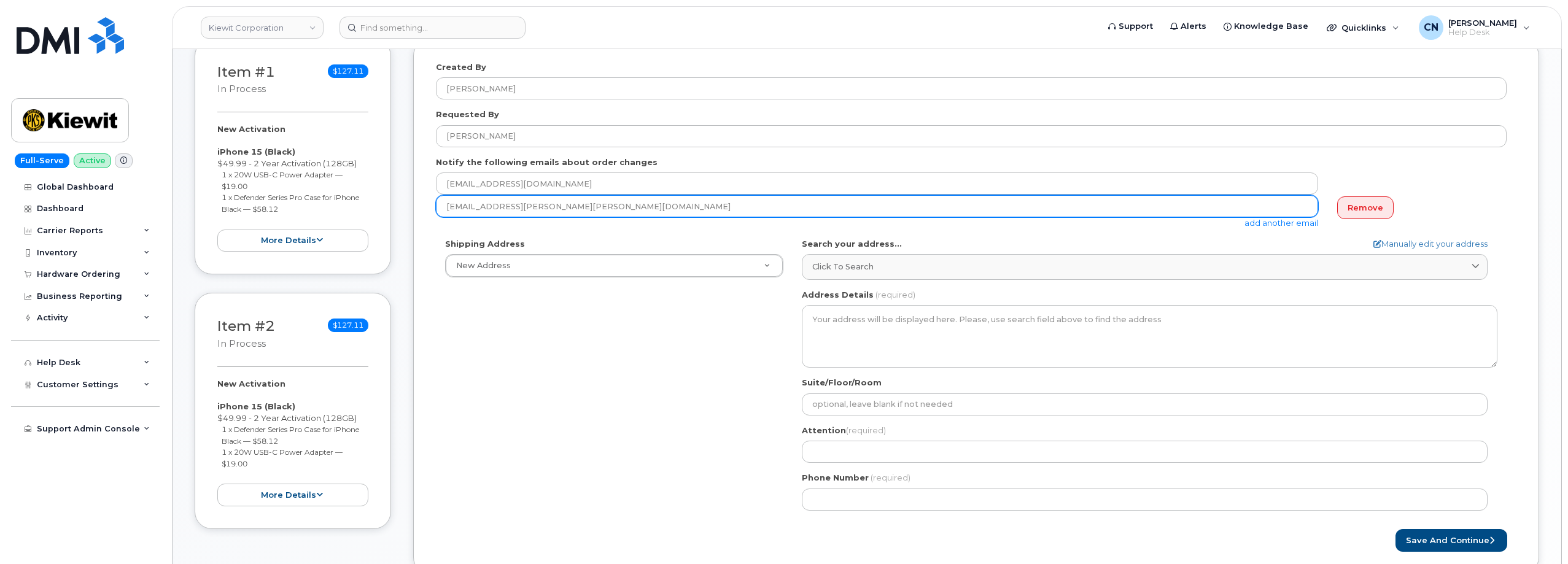
scroll to position [245, 0]
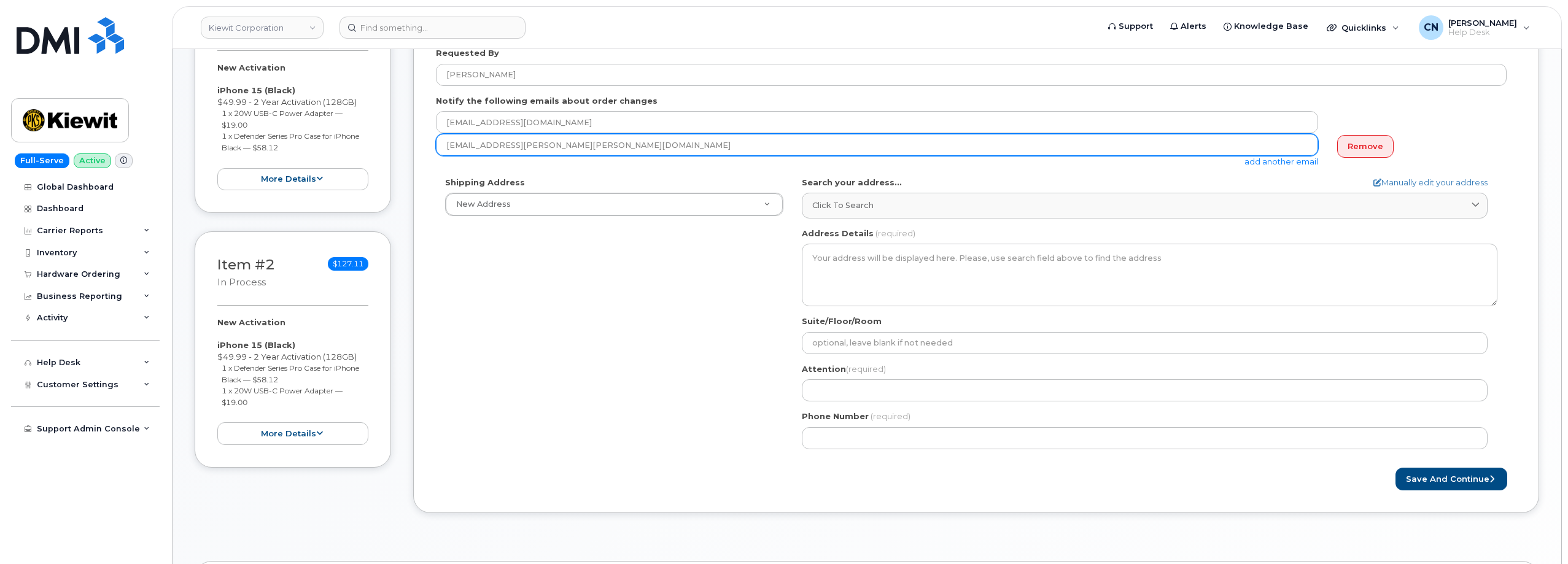
type input "CALEB.RILEY@KIEWIT.COM"
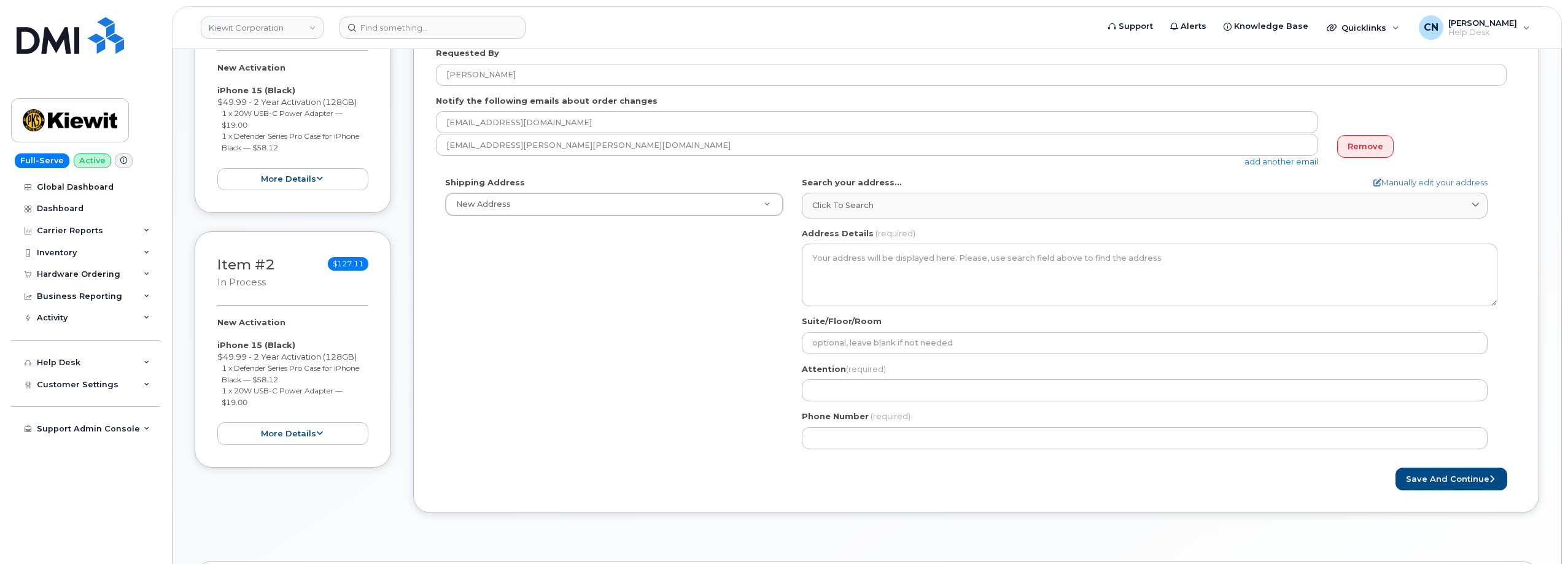
click at [1406, 174] on form "Created By Connor Nguyen Requested By Caleb Riley Notify the following emails a…" at bounding box center [976, 245] width 1080 height 490
click at [1407, 181] on link "Manually edit your address" at bounding box center [1431, 183] width 114 height 12
select select
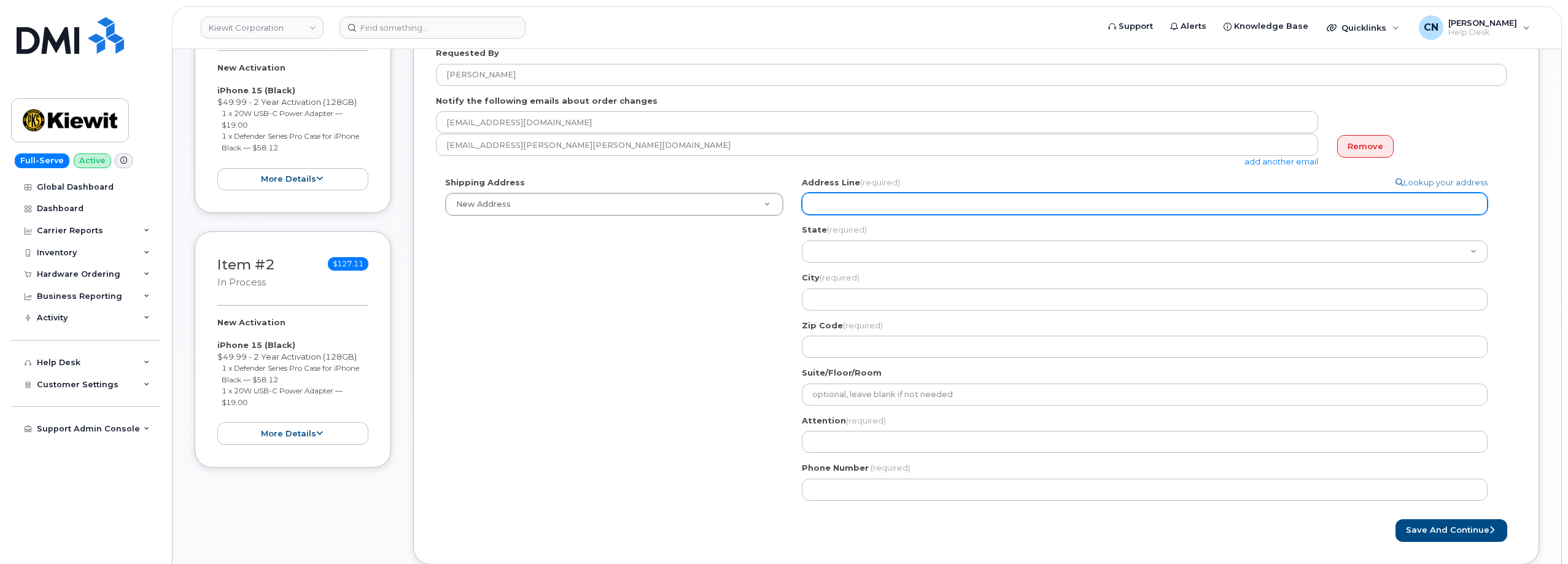
click at [1039, 204] on input "Address Line (required)" at bounding box center [1144, 204] width 686 height 22
select select
type input "6"
select select
type input "62"
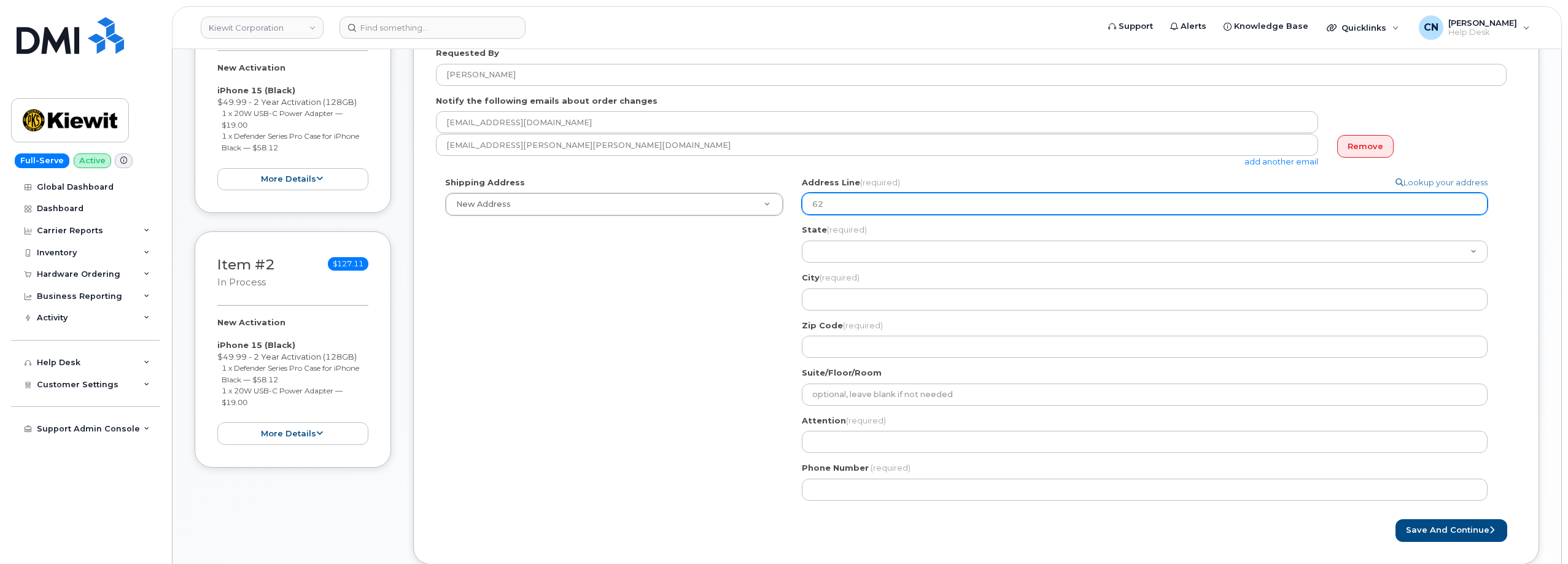
select select
type input "627"
select select
type input "6271"
select select
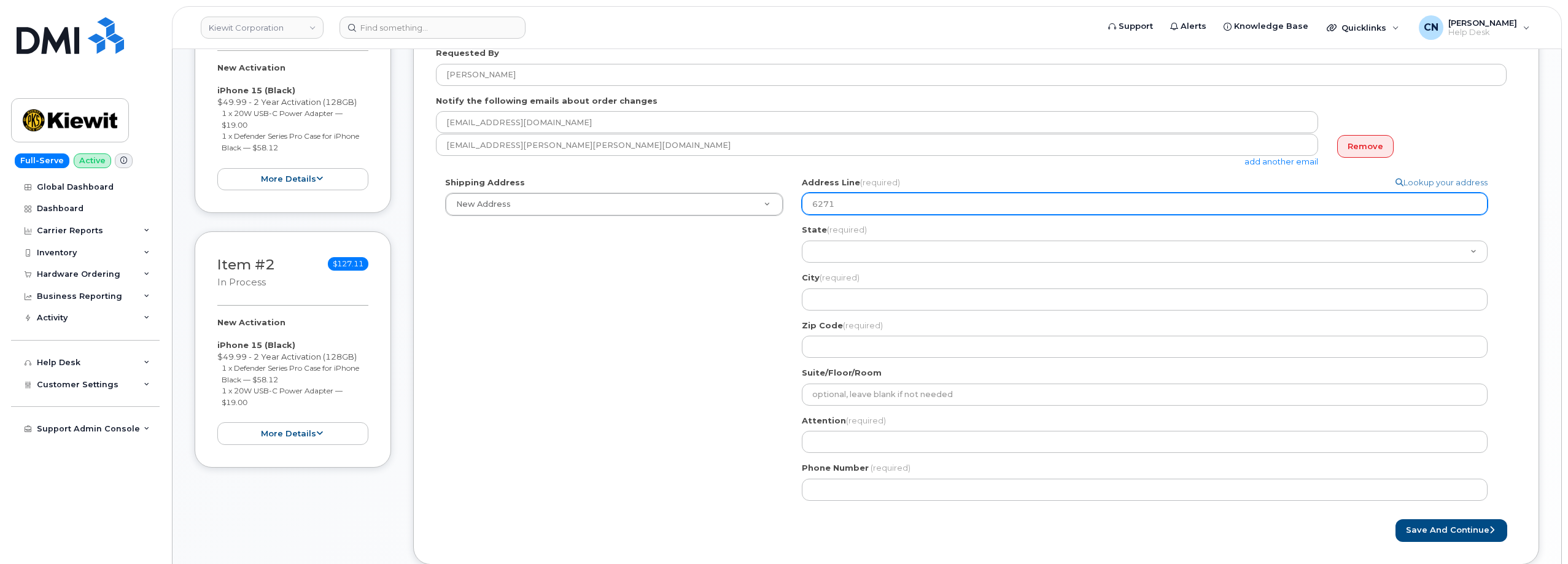
type input "6271 I"
select select
type input "6271 In"
select select
type input "6271 Ind"
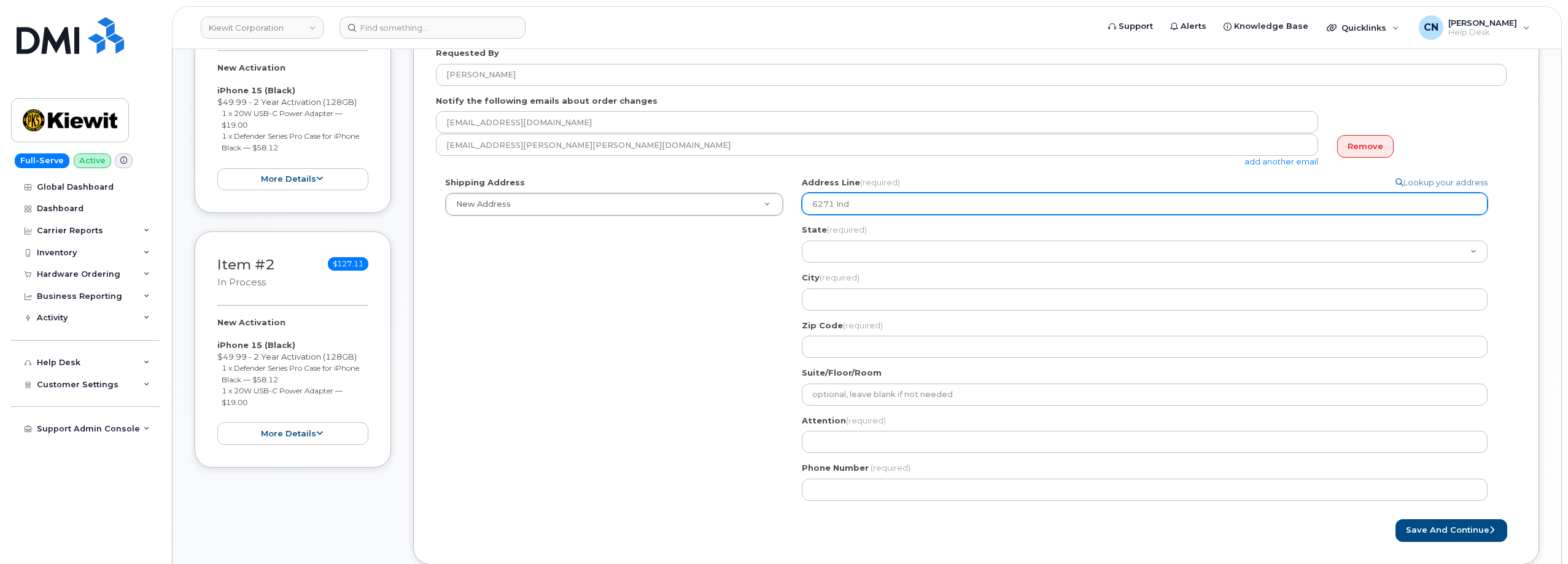
select select
type input "6271 Indi"
select select
type input "6271 India"
select select
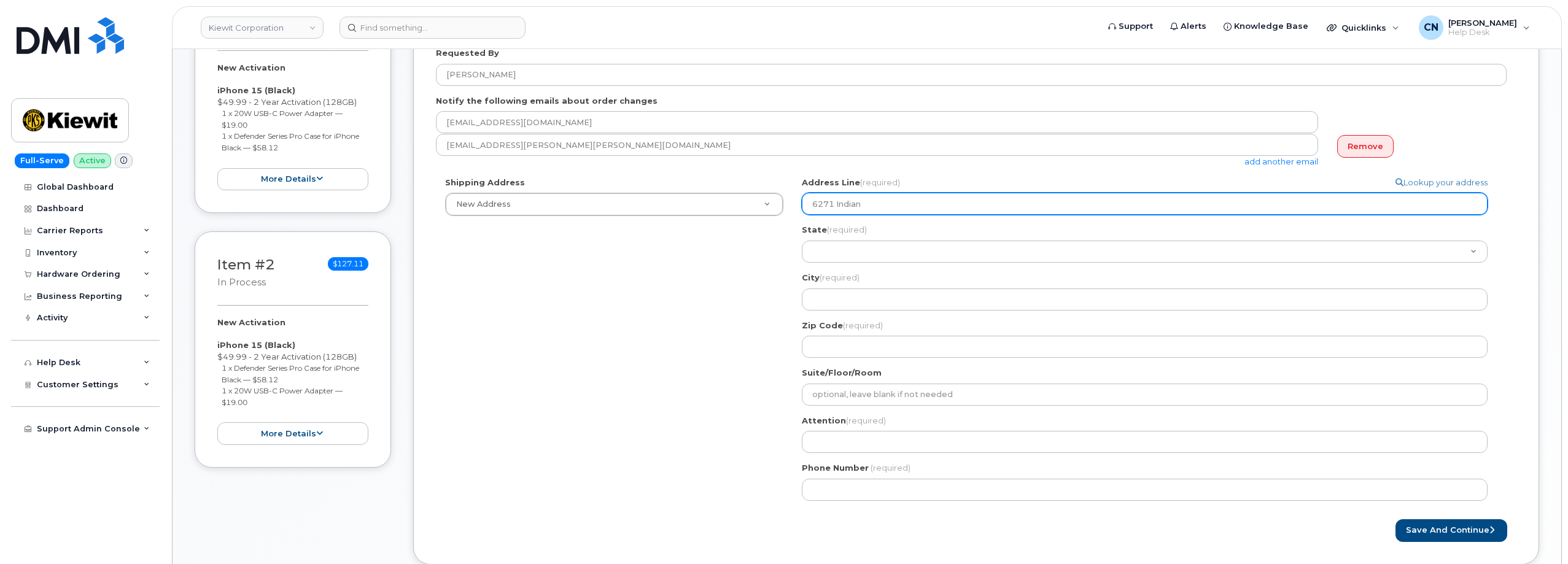
type input "6271 Indian"
select select
type input "6271 IndianT"
select select
type input "6271 IndianTo"
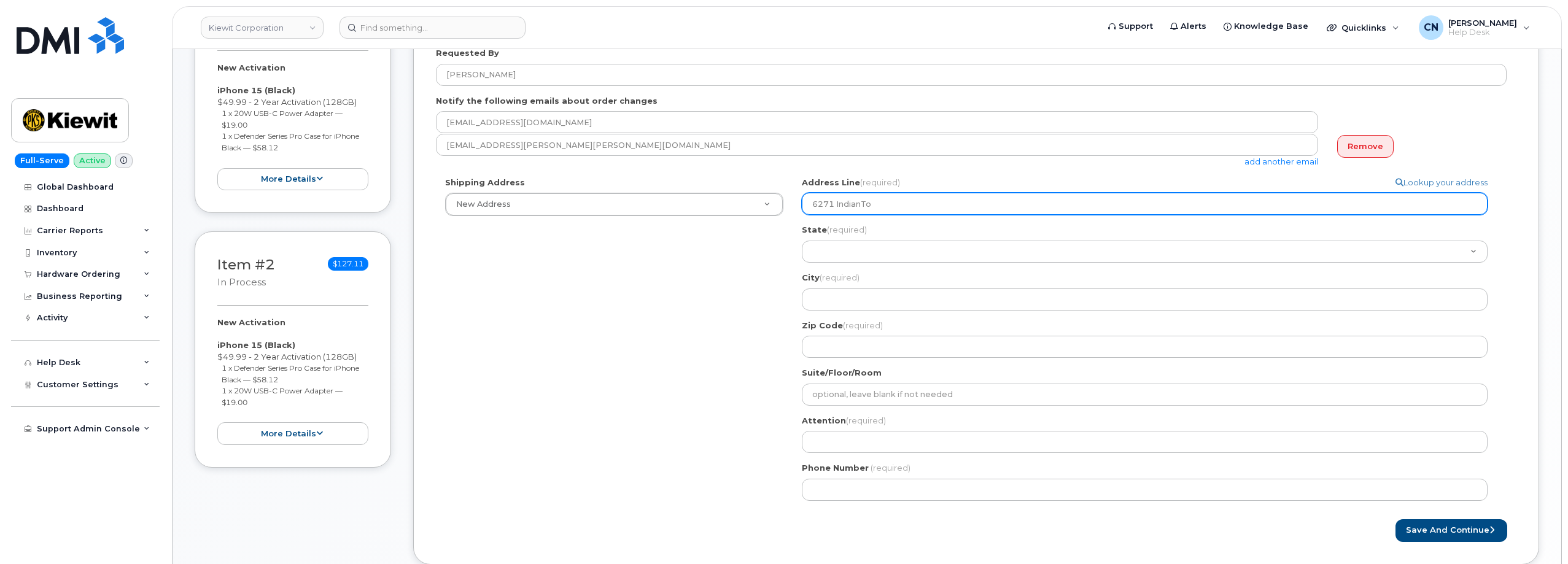
select select
type input "6271 IndianTow"
select select
type input "6271 IndianTown"
select select
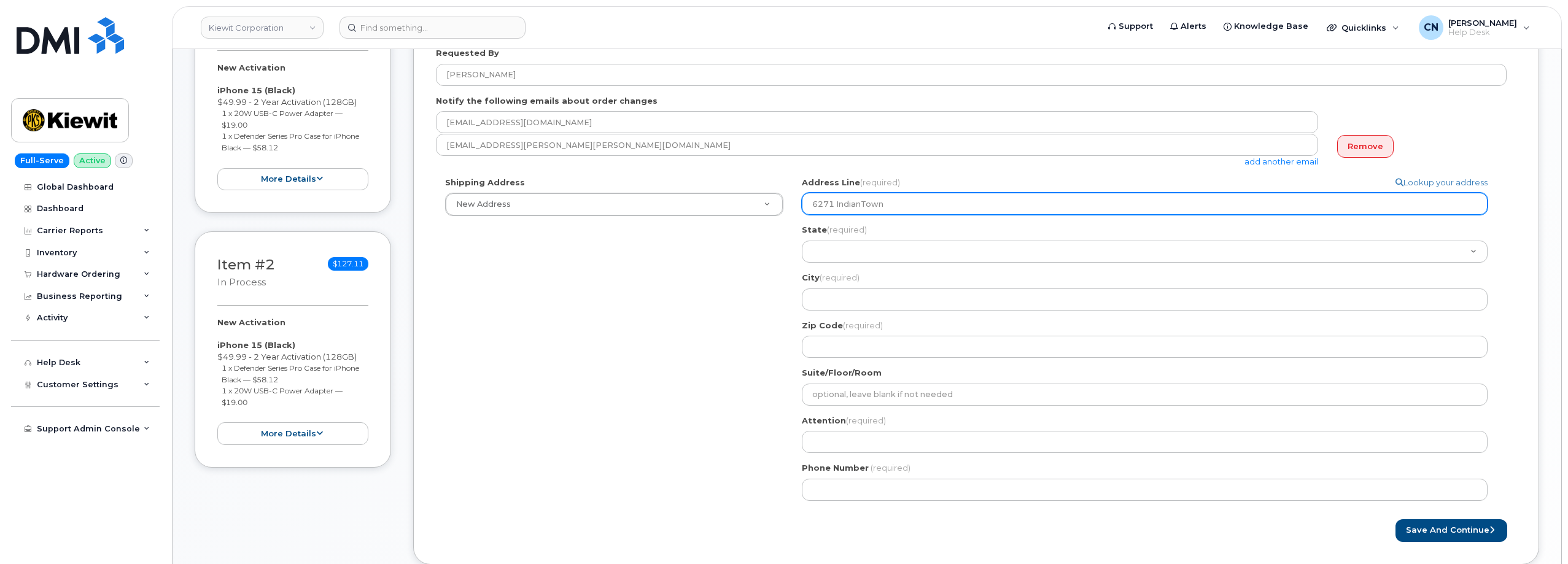
type input "6271 IndianTown R"
select select
type input "6271 IndianTown Ro"
select select
type input "6271 IndianTown Roa"
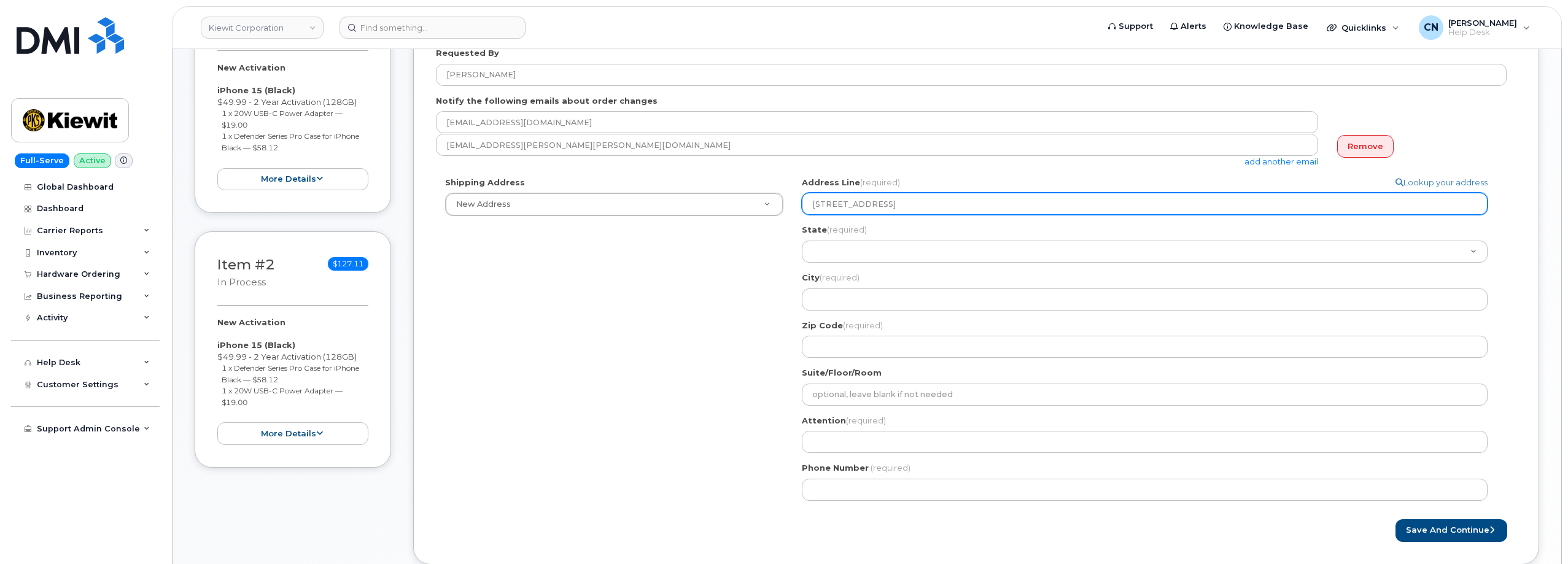
select select
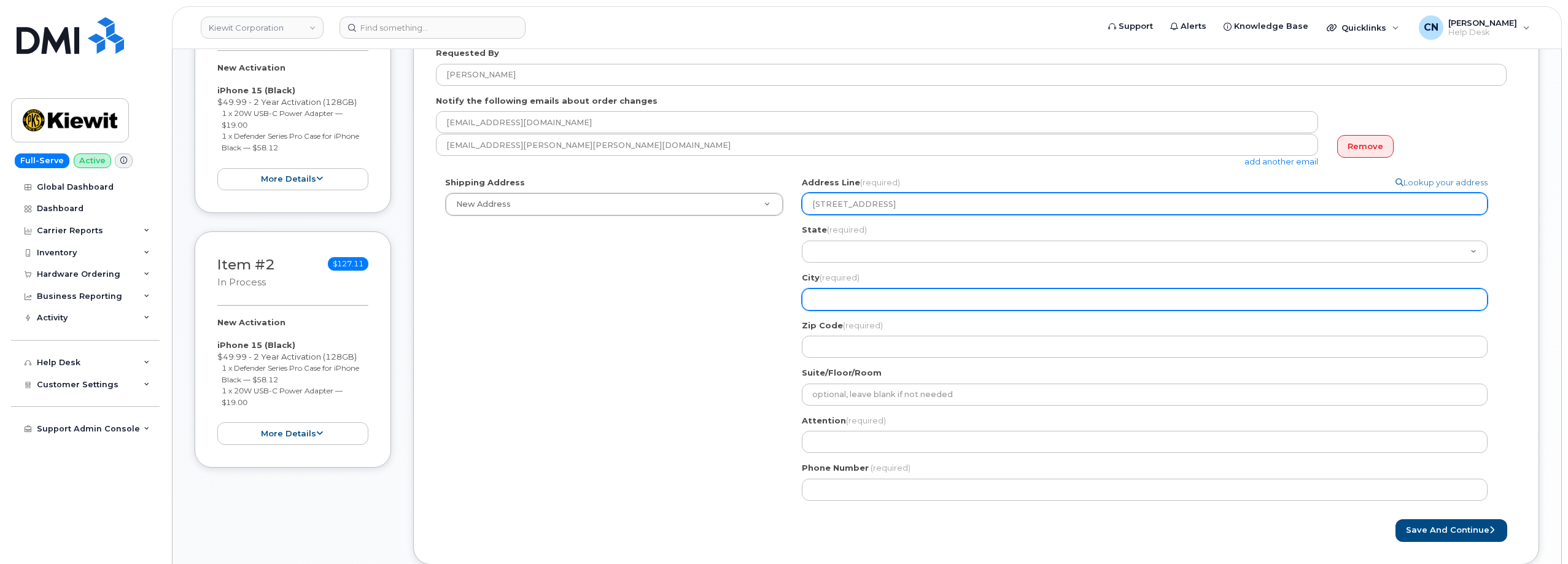
type input "6271 IndianTown Road"
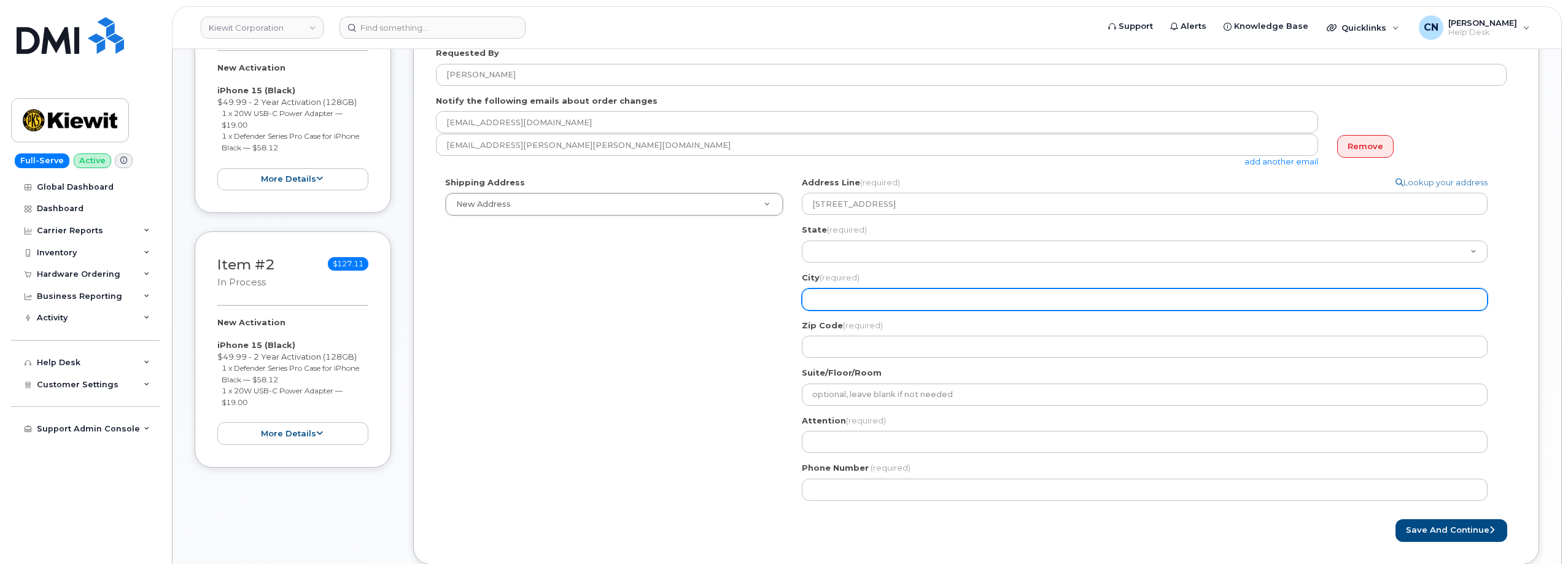
click at [836, 303] on input "City (required)" at bounding box center [1144, 300] width 686 height 22
select select
type input "C"
select select
type input "Ca"
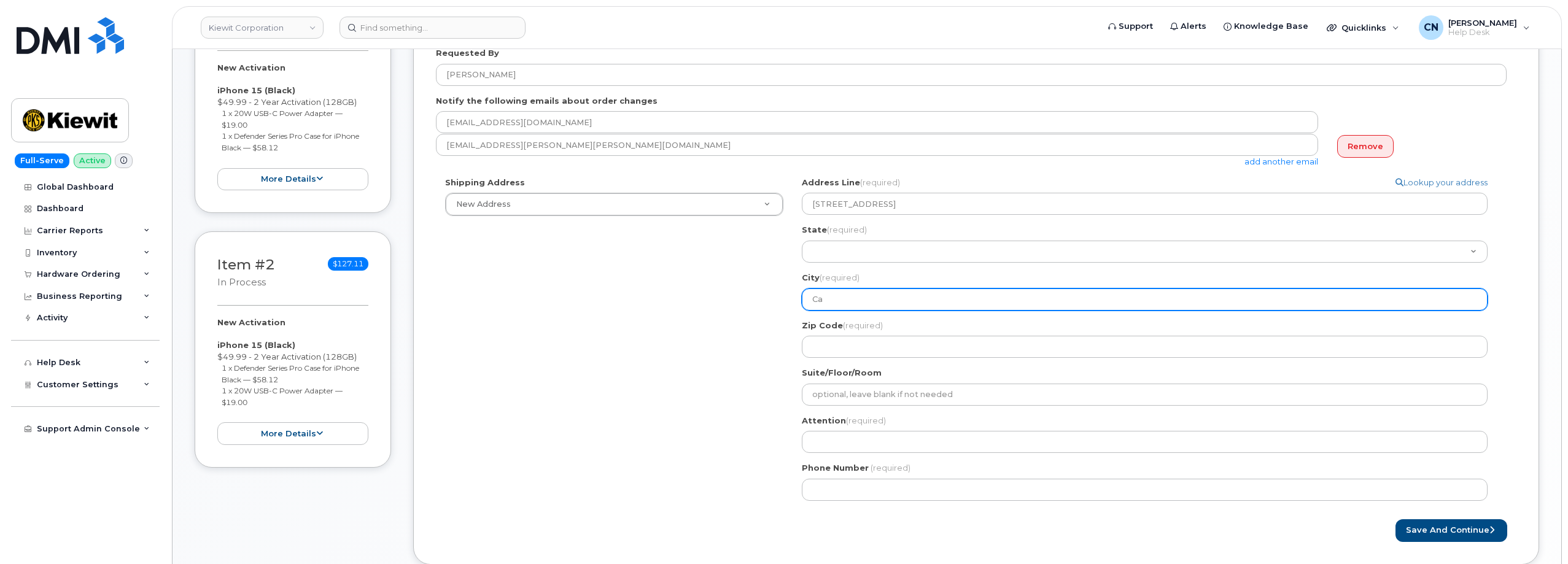
select select
type input "Cap"
select select
type input "Cape"
select select
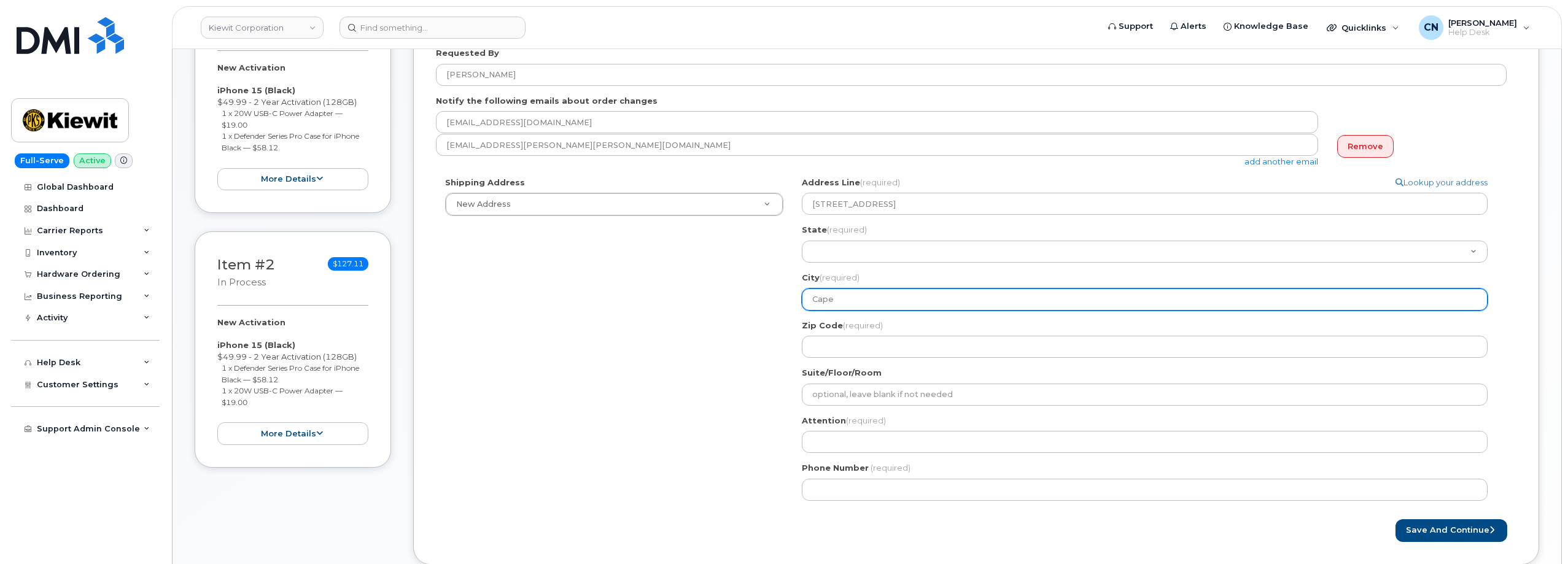
type input "Cape C"
select select
type input "Cape Ch"
select select
type input "Cape Cha"
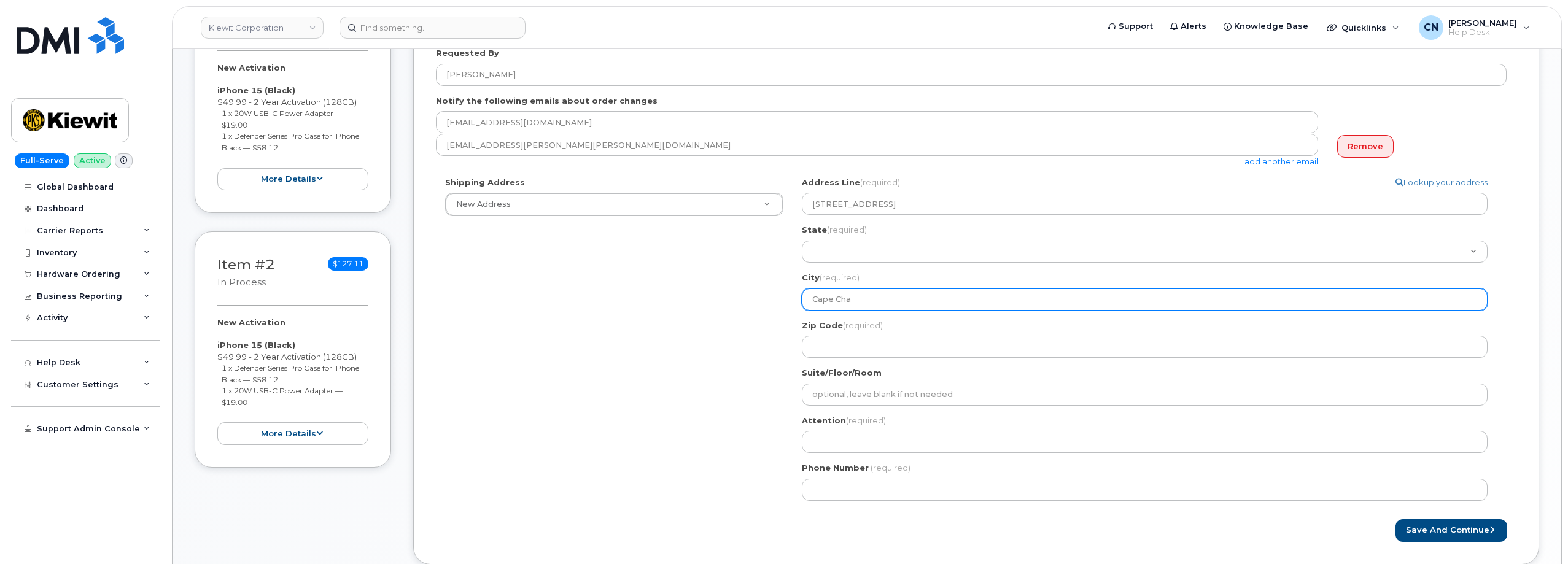
select select
type input "Cape Char"
select select
type input "Cape Charl"
select select
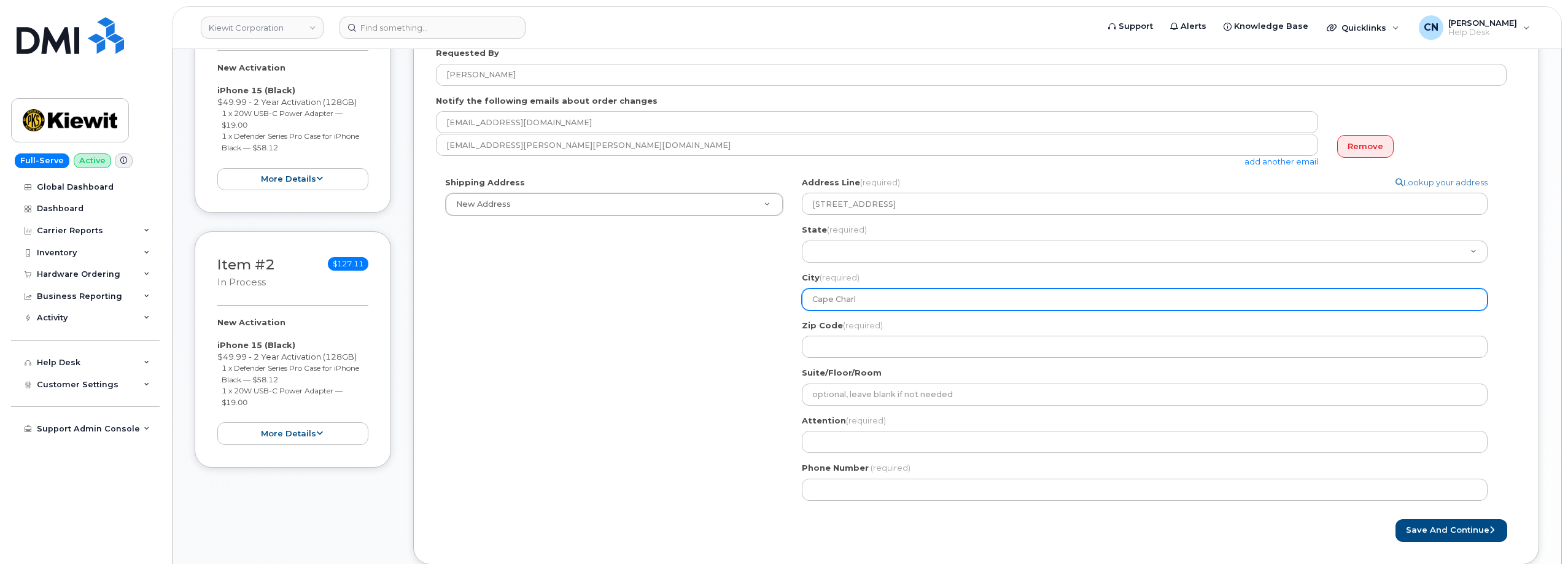
type input "Cape Charle"
select select
type input "Cape Charles"
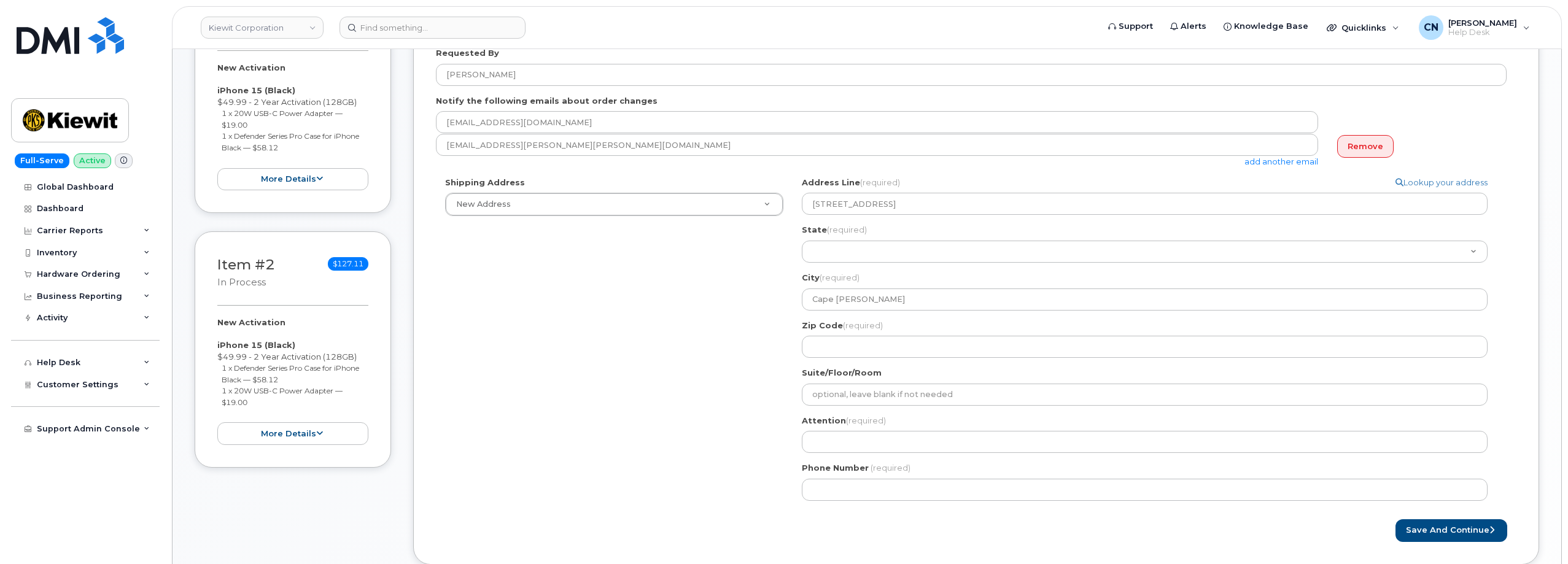
click at [836, 265] on div "Address Line (required) Lookup your address 6271 IndianTown Road State (require…" at bounding box center [1149, 267] width 696 height 181
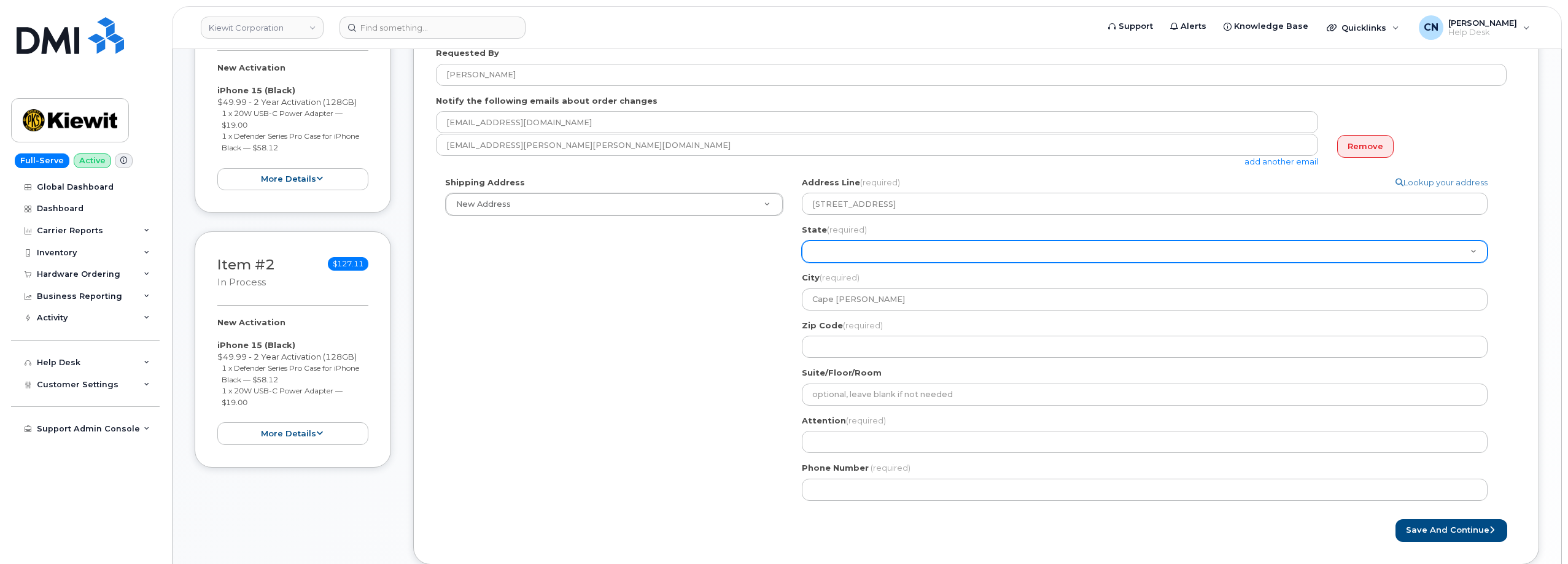
click at [847, 255] on select "Alabama Alaska American Samoa Arizona Arkansas California Colorado Connecticut …" at bounding box center [1144, 252] width 686 height 22
select select "VA"
click at [801, 241] on select "Alabama Alaska American Samoa Arizona Arkansas California Colorado Connecticut …" at bounding box center [1144, 252] width 686 height 22
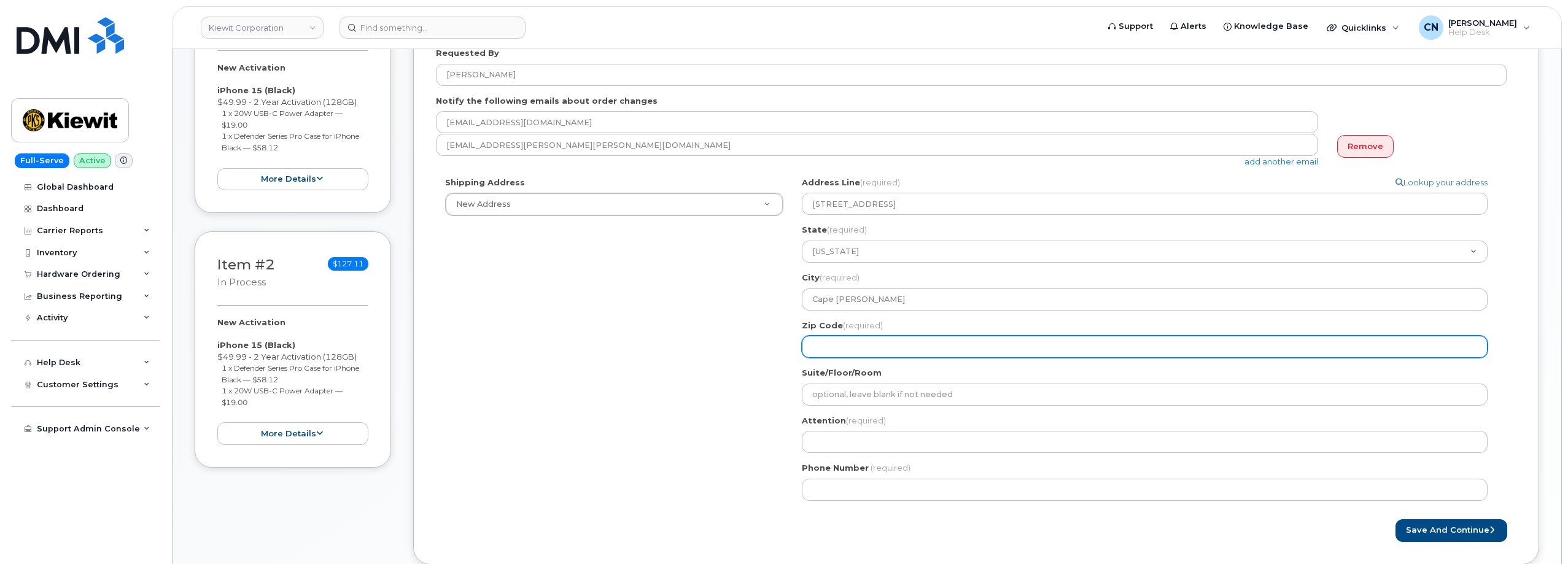
click at [839, 338] on input "Zip Code (required)" at bounding box center [1144, 347] width 686 height 22
select select
type input "2"
select select
type input "27"
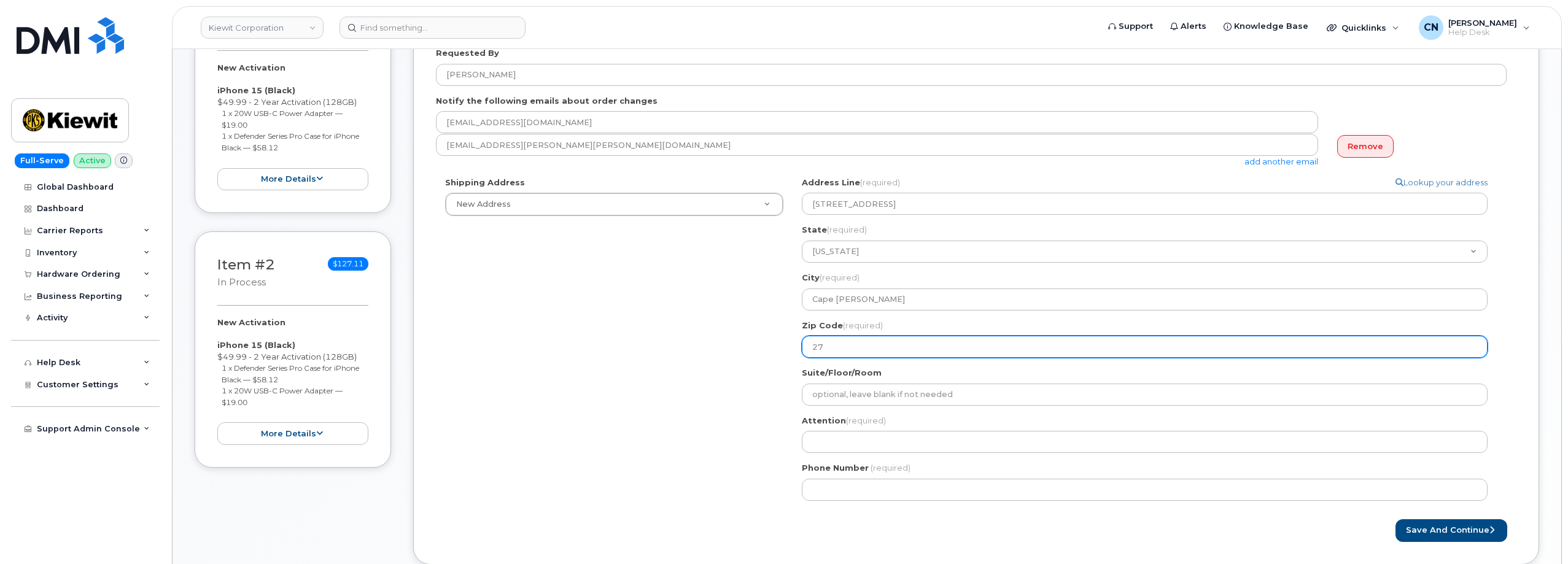
select select
type input "2"
select select
type input "23"
select select
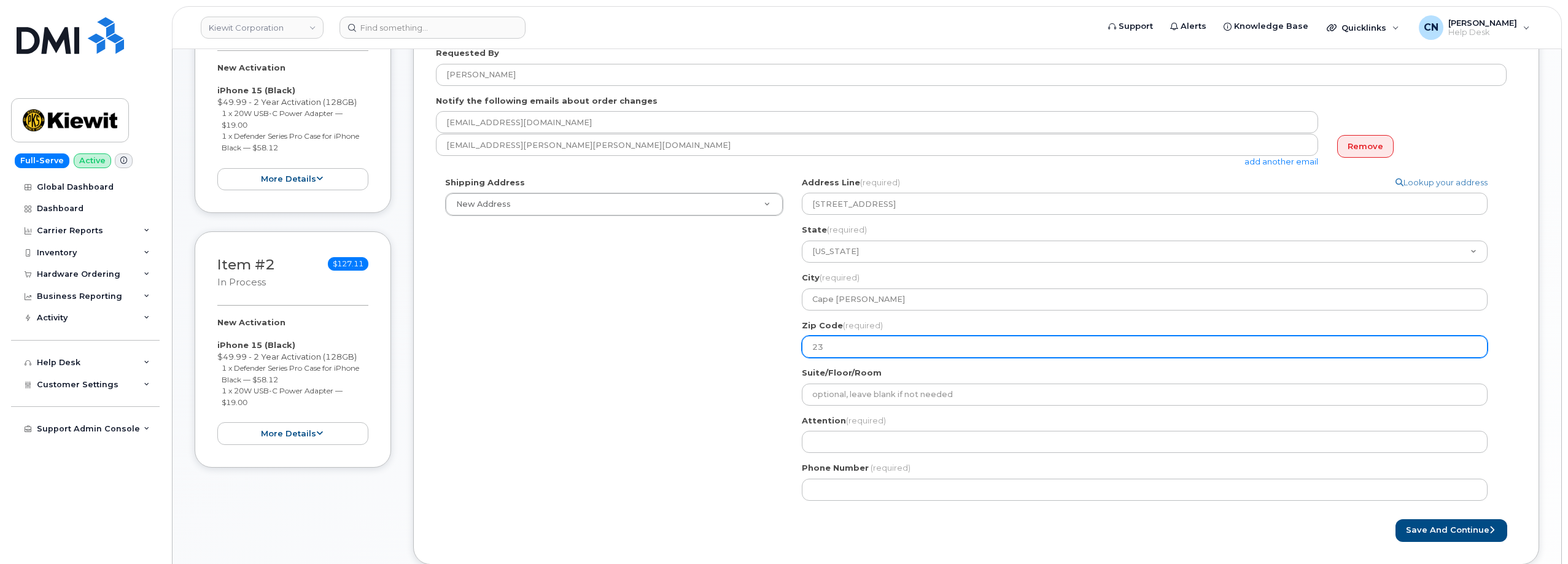
type input "233"
select select
type input "2331"
select select
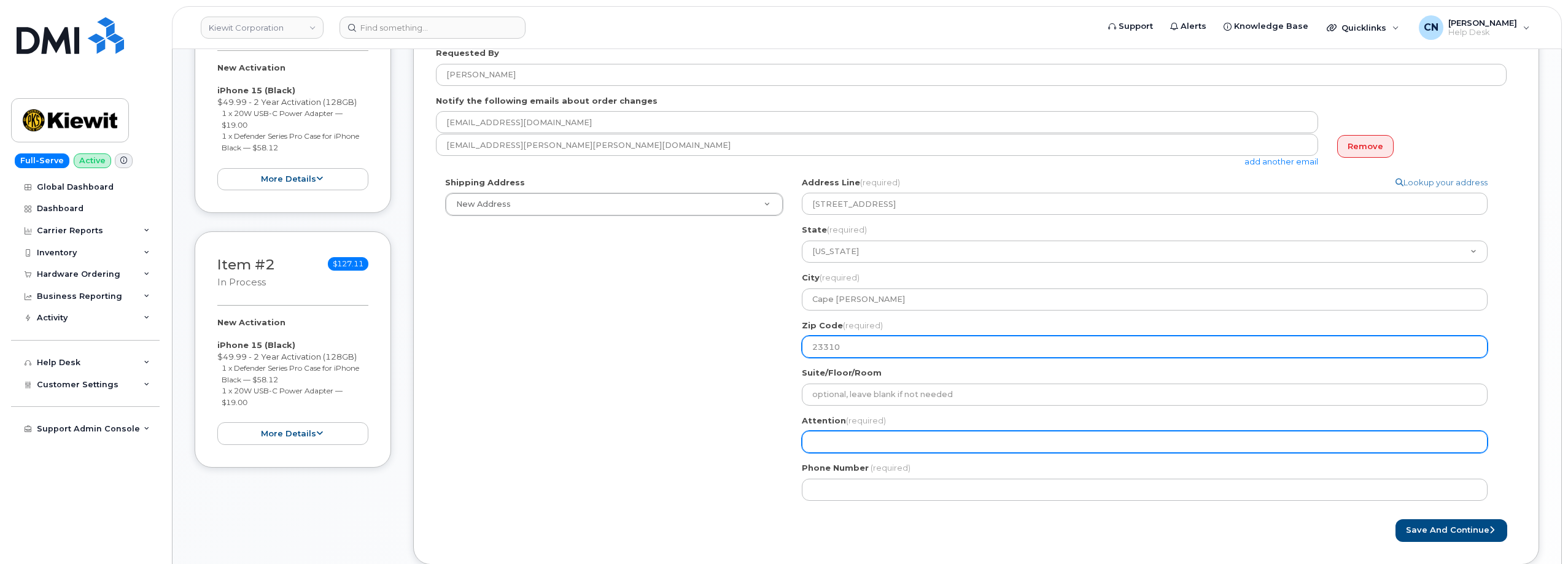
type input "23310"
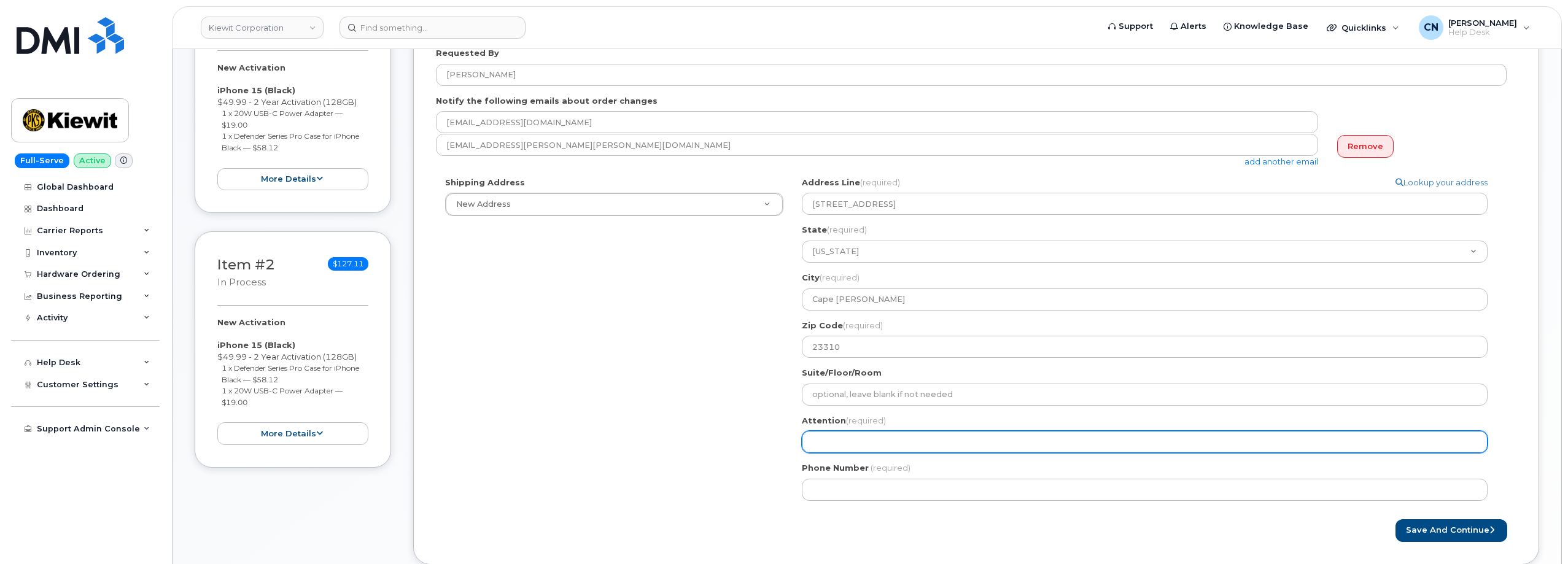
drag, startPoint x: 826, startPoint y: 445, endPoint x: 773, endPoint y: 392, distance: 75.0
click at [826, 445] on input "Attention (required)" at bounding box center [1144, 442] width 686 height 22
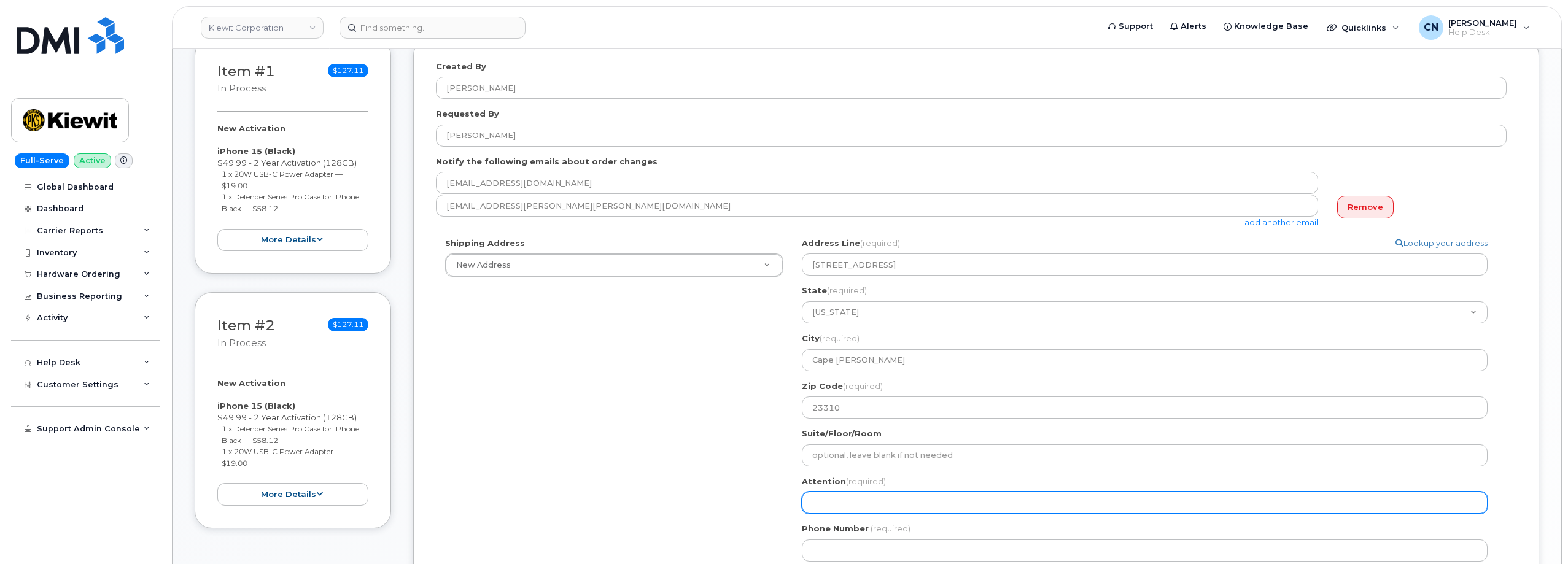
scroll to position [184, 0]
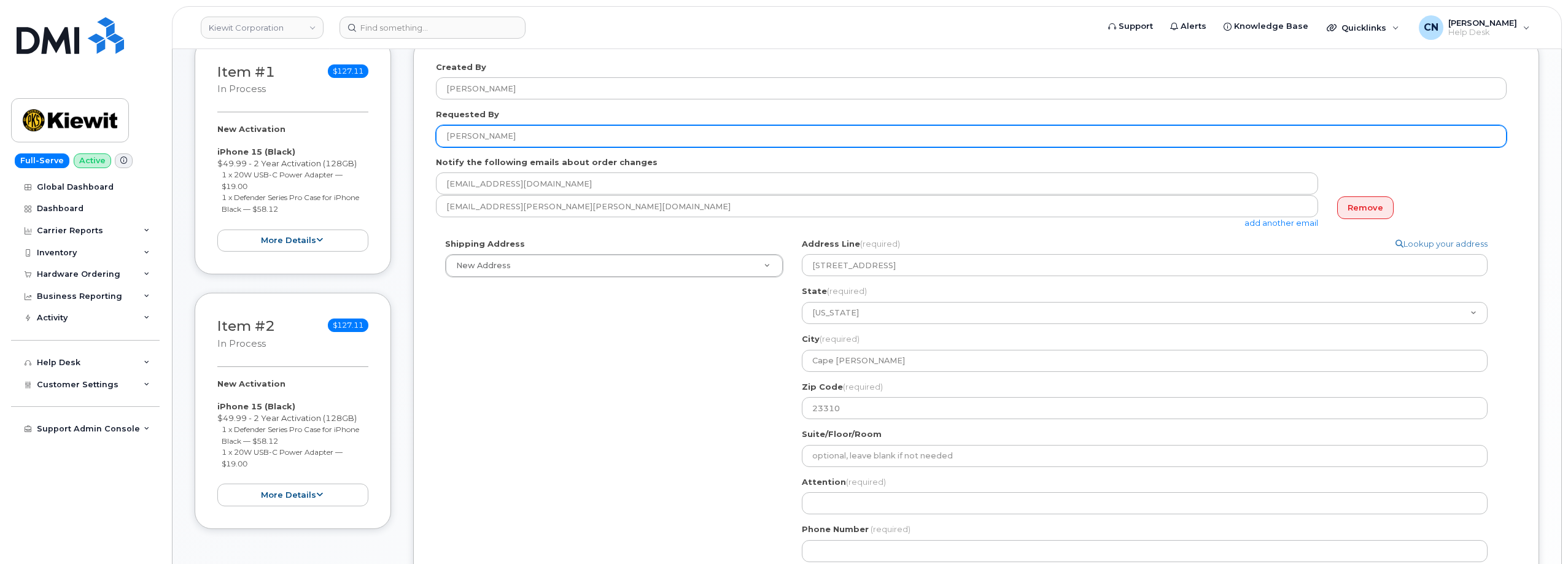
drag, startPoint x: 477, startPoint y: 135, endPoint x: 427, endPoint y: 148, distance: 51.7
click at [427, 142] on div "Created By Connor Nguyen Requested By Caleb Riley Notify the following emails a…" at bounding box center [976, 333] width 1126 height 588
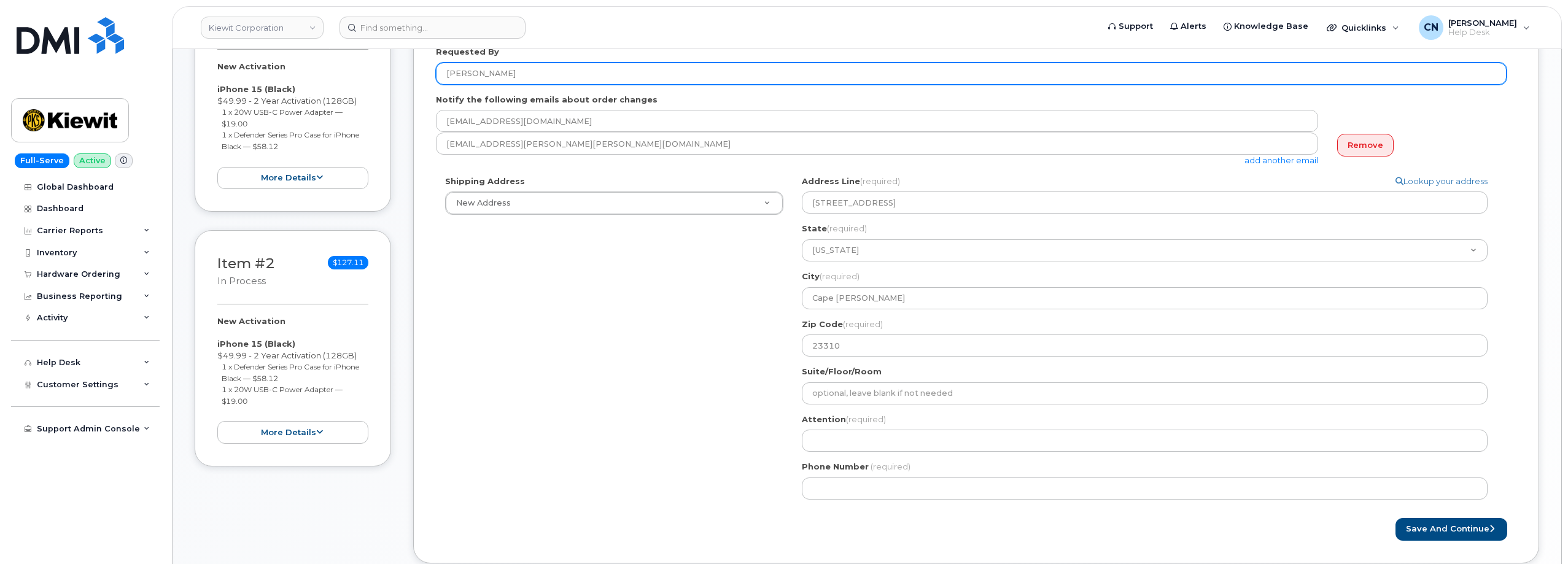
scroll to position [307, 0]
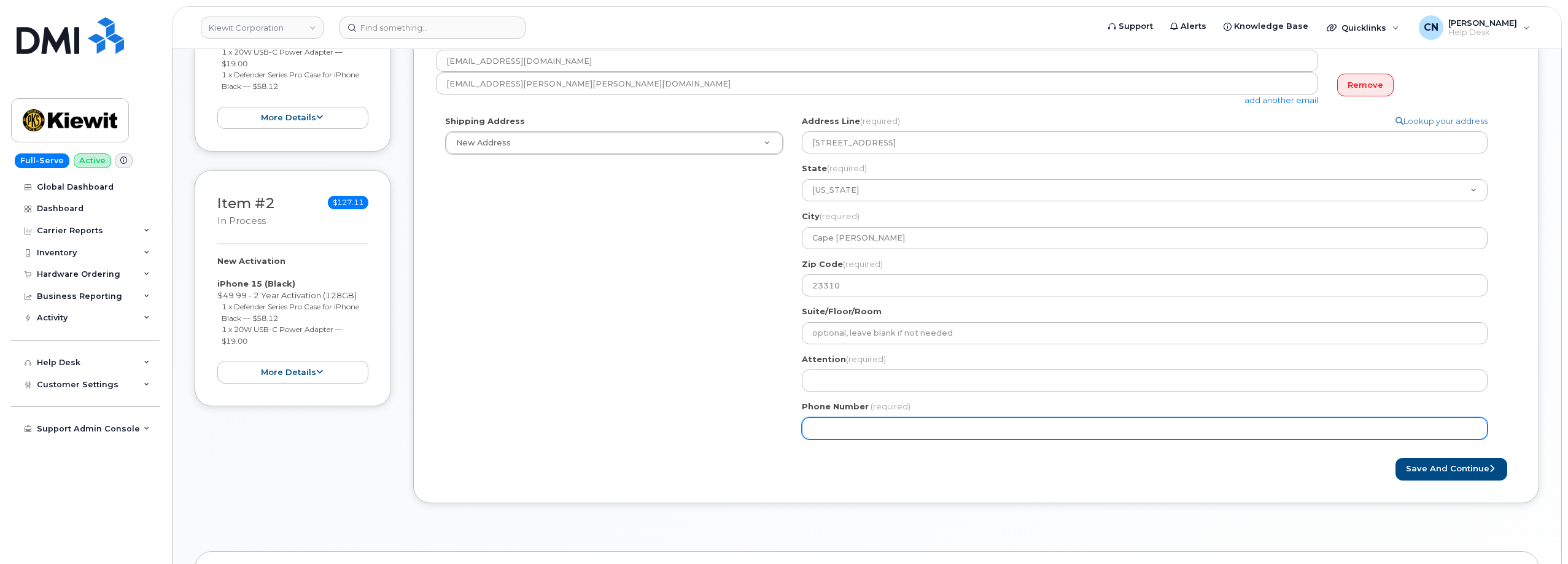
click at [894, 428] on input "Phone Number" at bounding box center [1144, 429] width 686 height 22
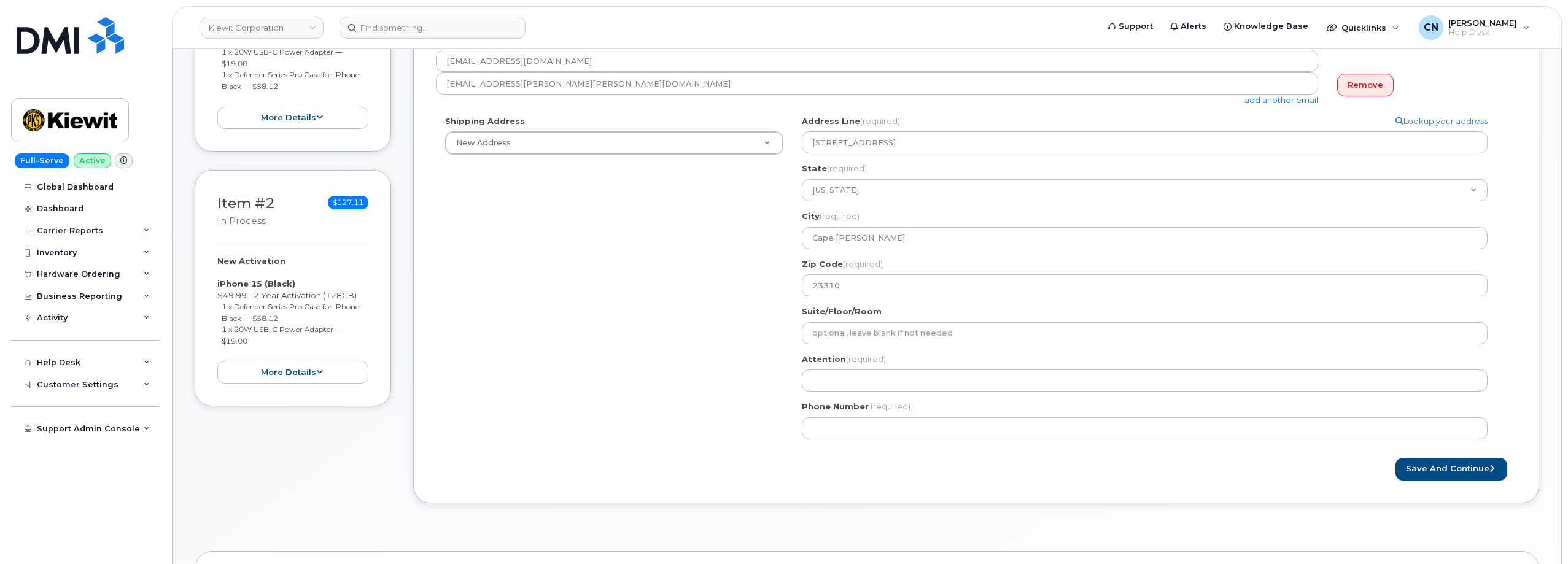
click at [845, 365] on label "Attention (required)" at bounding box center [843, 360] width 84 height 12
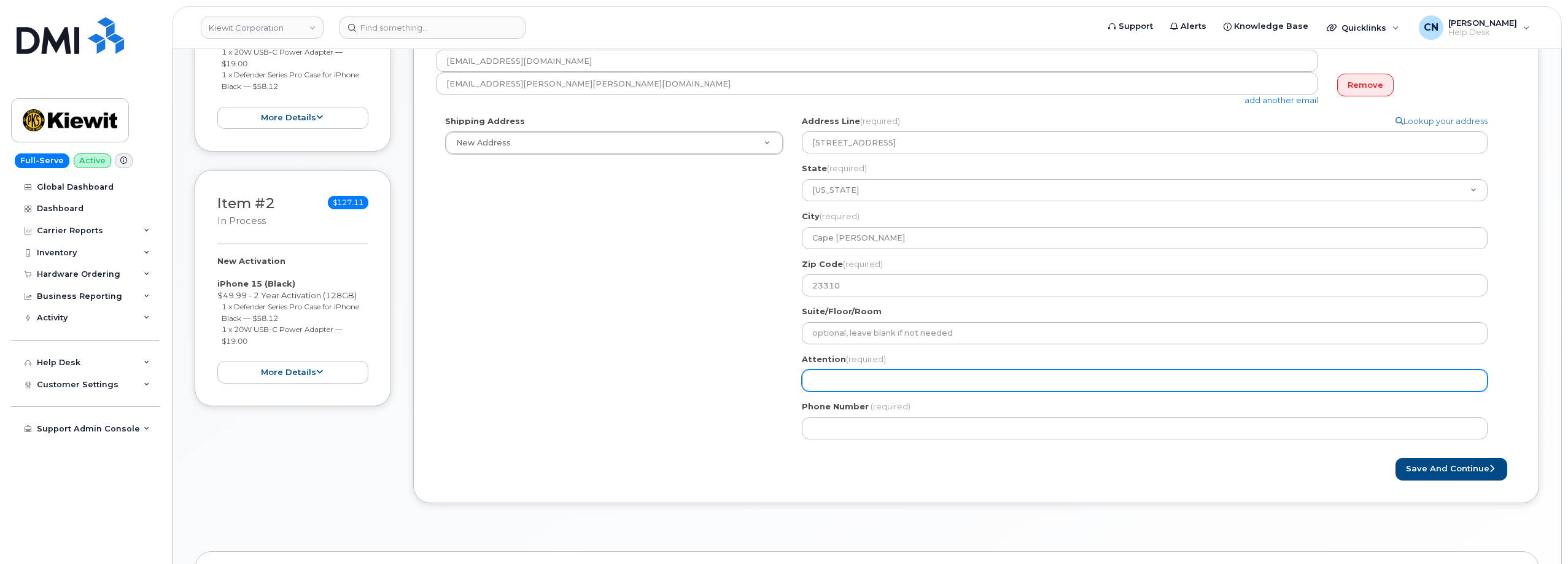
click at [835, 379] on input "Attention (required)" at bounding box center [1144, 381] width 686 height 22
paste input "[PERSON_NAME]"
select select
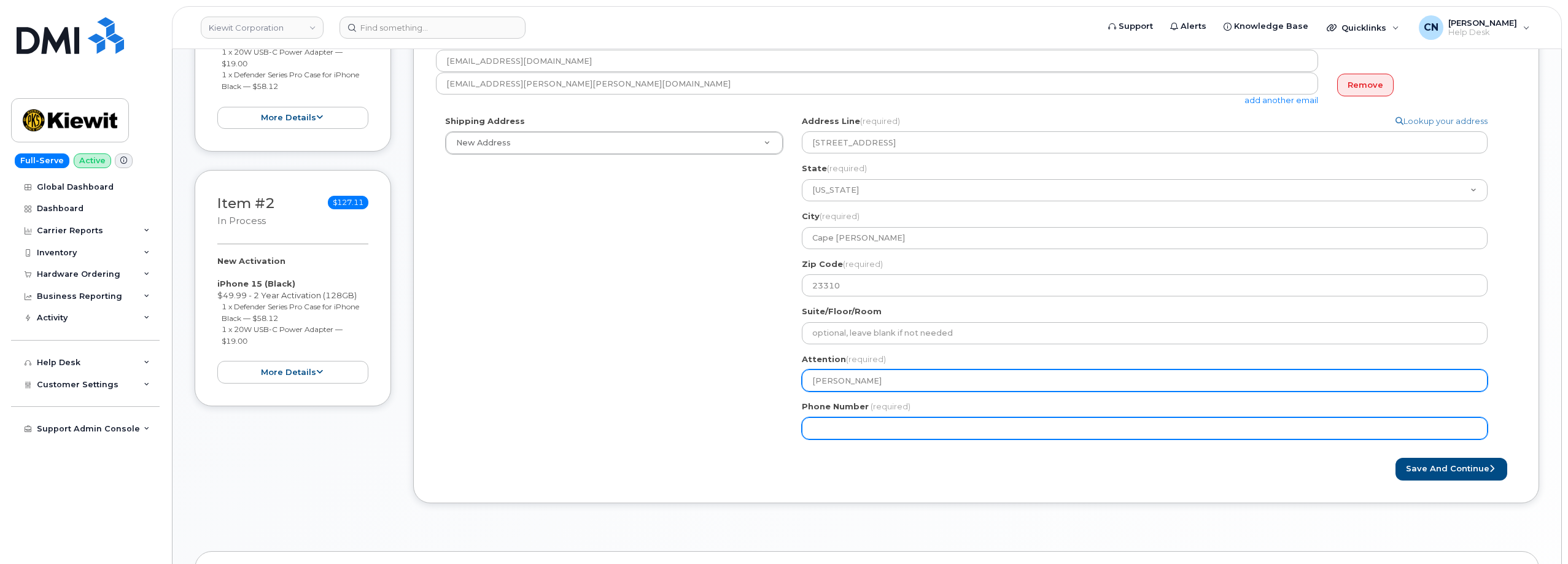
type input "[PERSON_NAME]"
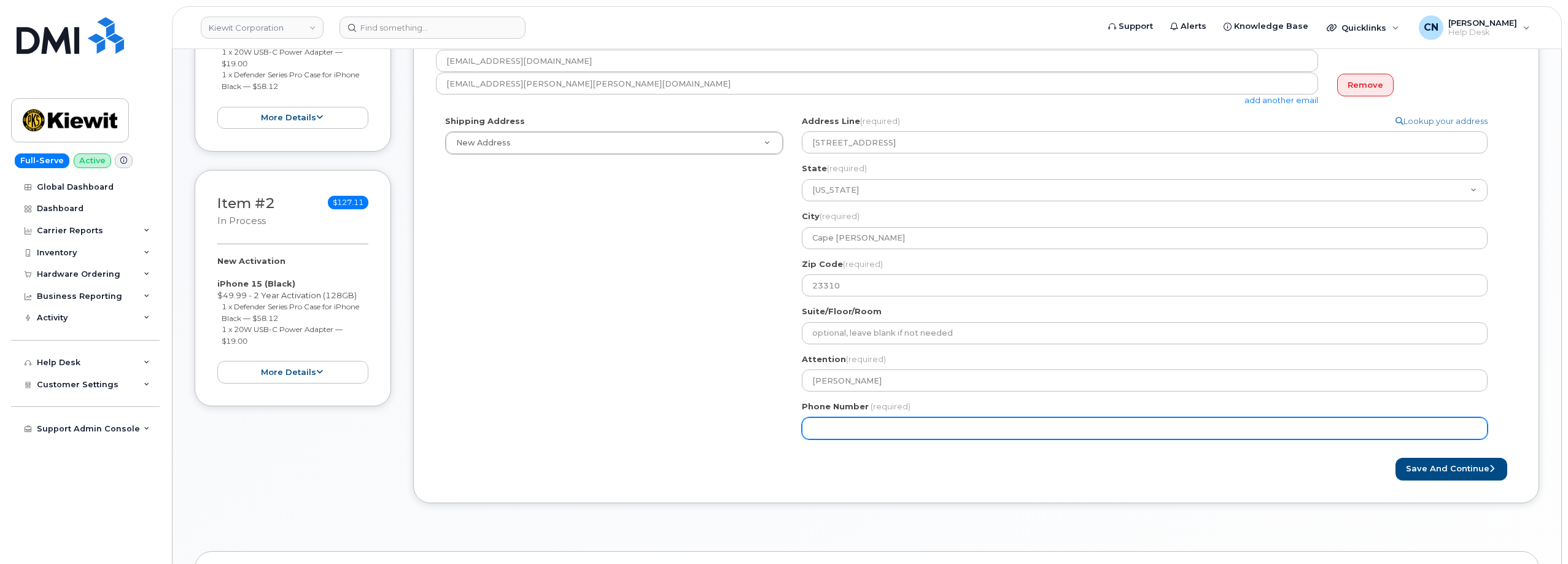
drag, startPoint x: 834, startPoint y: 419, endPoint x: 659, endPoint y: 419, distance: 175.0
click at [676, 431] on div "Shipping Address New Address New Address 6001 Perkins Road VA Cape Charles Sear…" at bounding box center [971, 282] width 1070 height 333
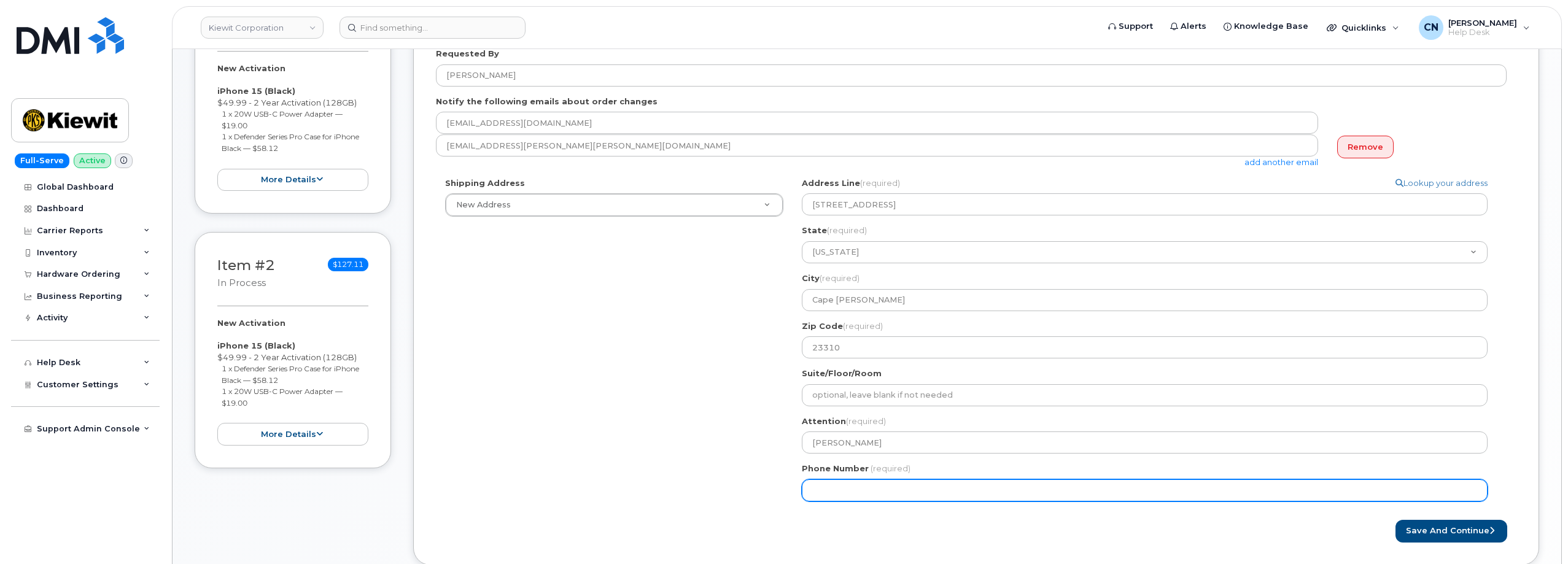
scroll to position [245, 0]
click at [851, 491] on input "Phone Number" at bounding box center [1144, 490] width 686 height 22
click at [838, 494] on input "Phone Number" at bounding box center [1144, 490] width 686 height 22
paste input "9196186612"
select select
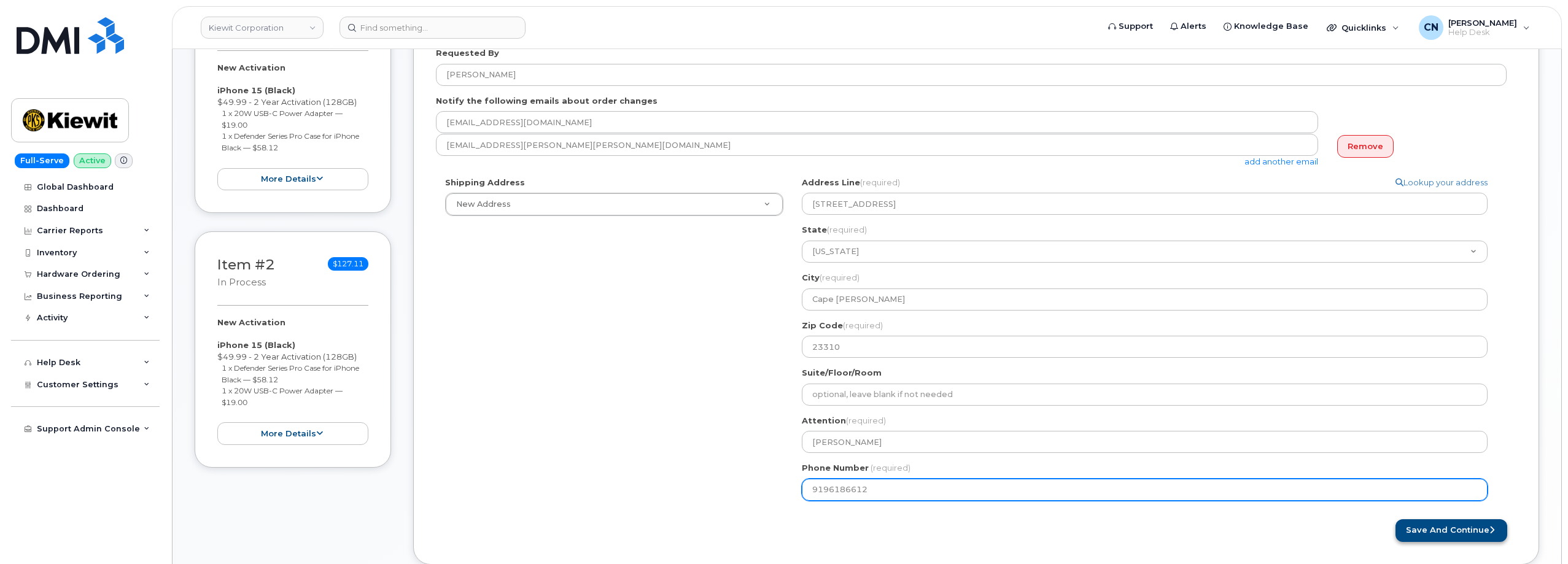
type input "9196186612"
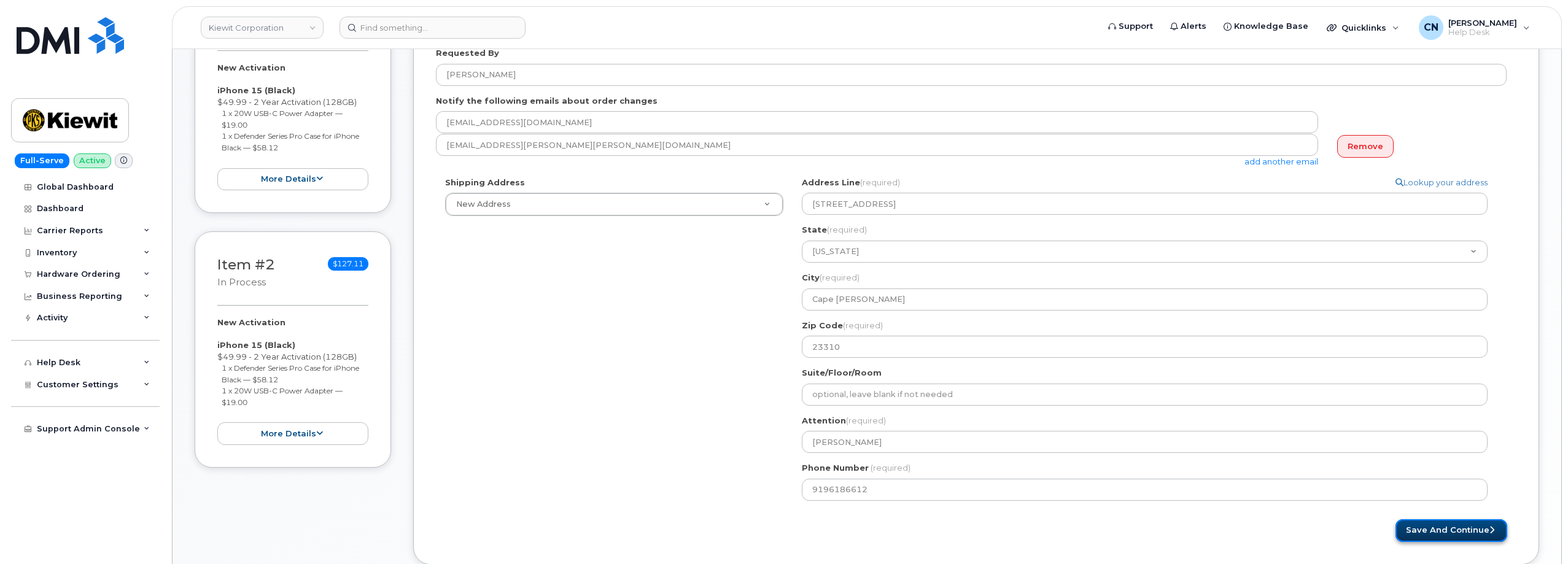
click at [1417, 528] on button "Save and Continue" at bounding box center [1451, 530] width 112 height 23
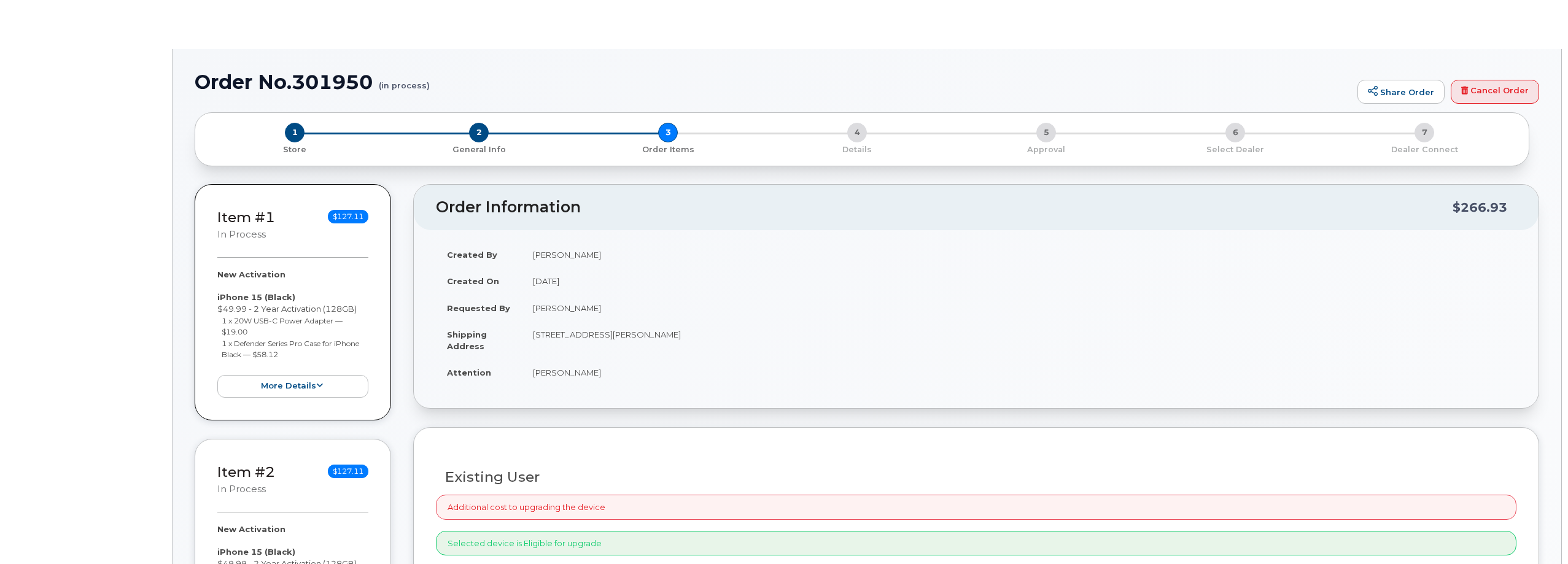
radio input "true"
select select
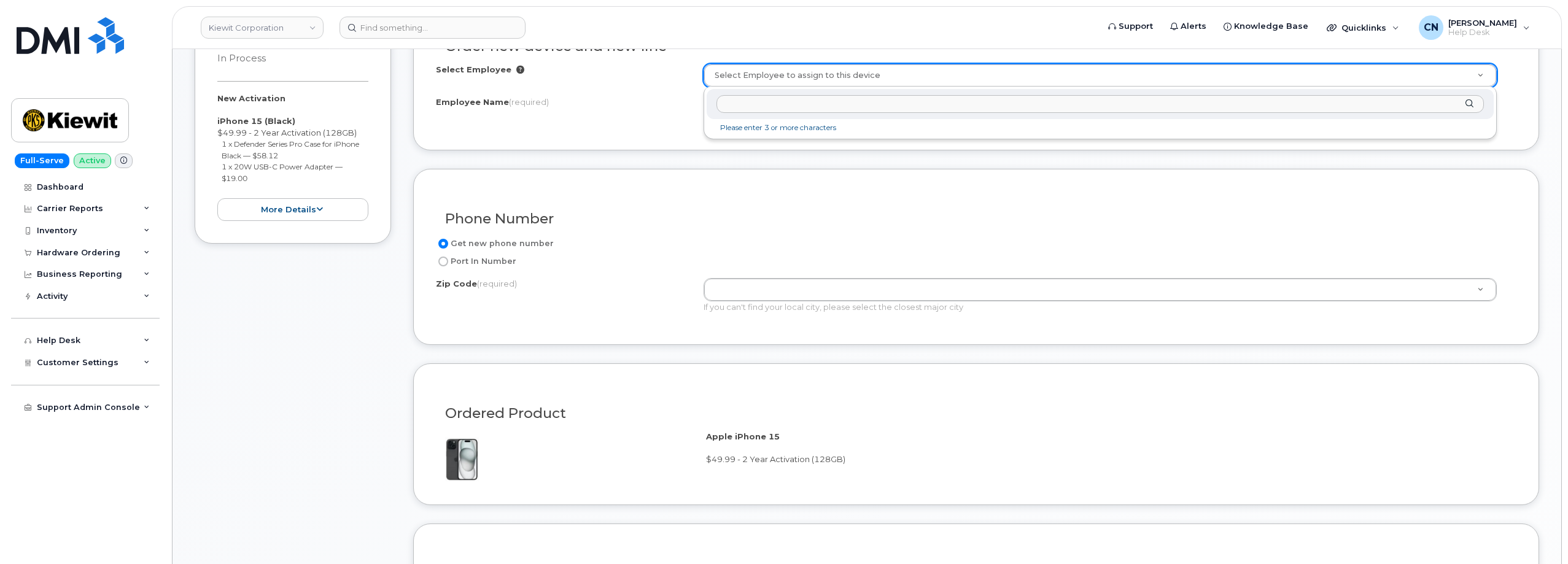
scroll to position [245, 0]
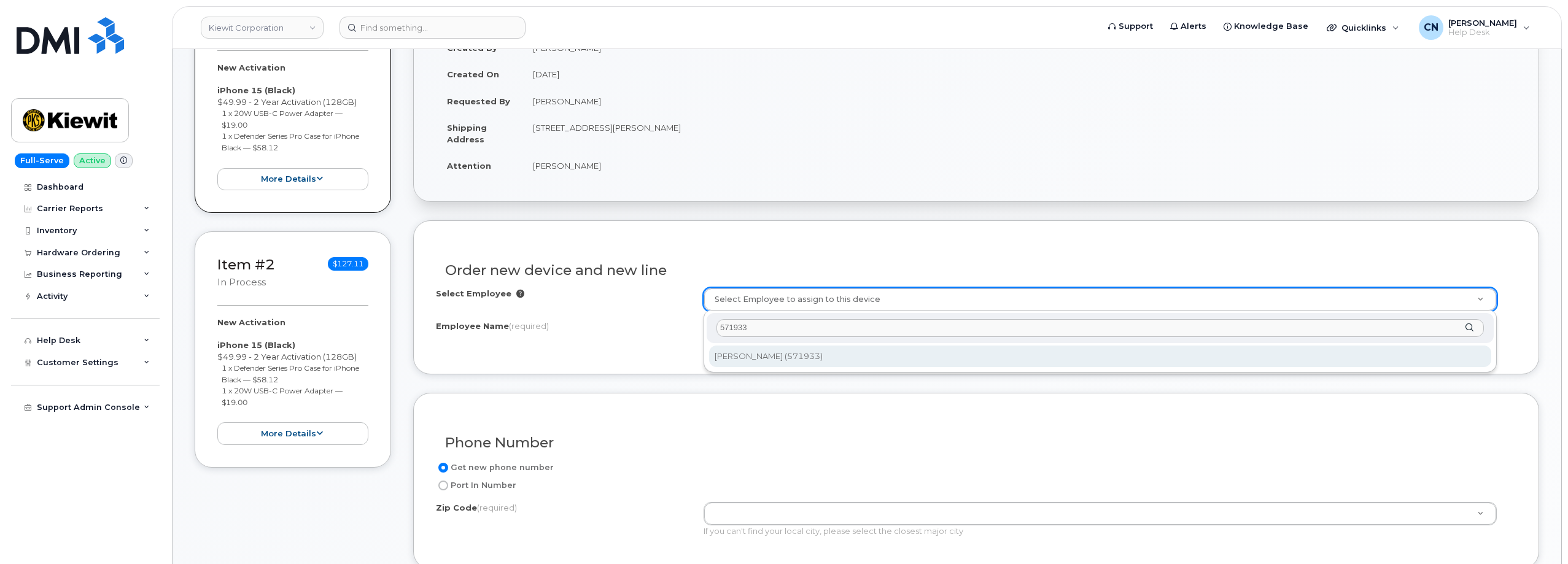
type input "571933"
type input "2666118"
type input "Michael Gough"
type input "5299 Jones Cove Dr #5245"
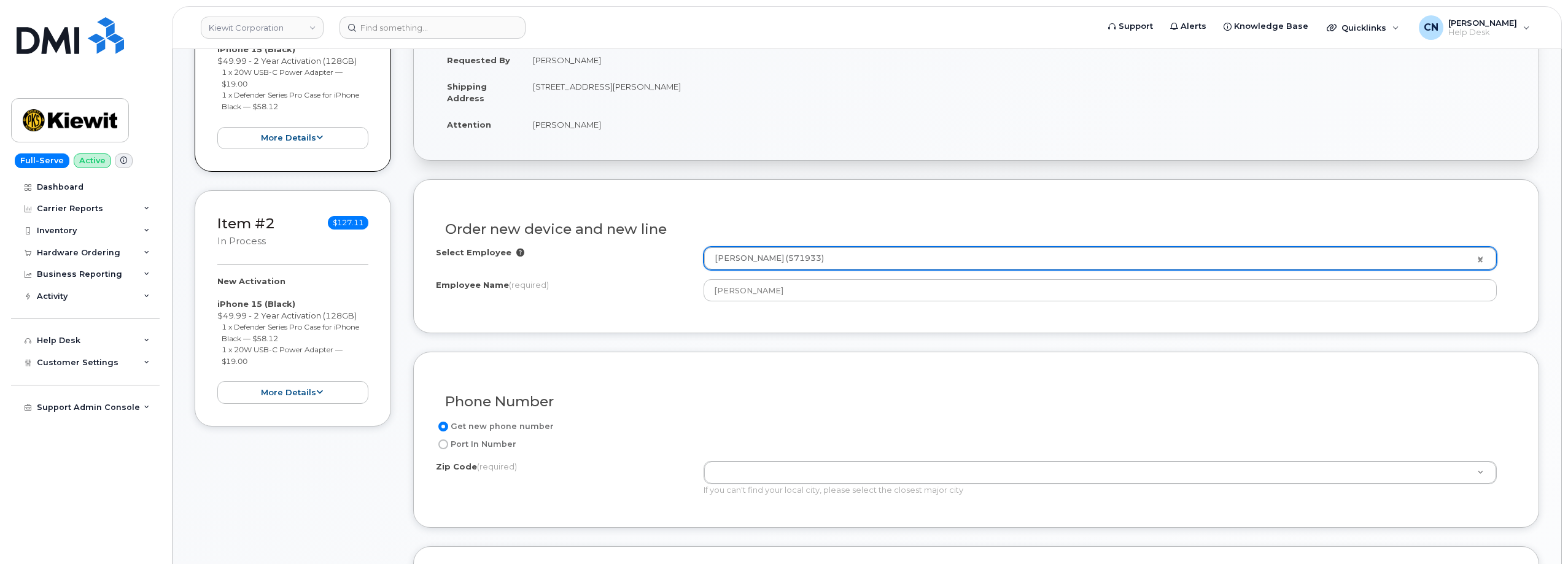
scroll to position [0, 0]
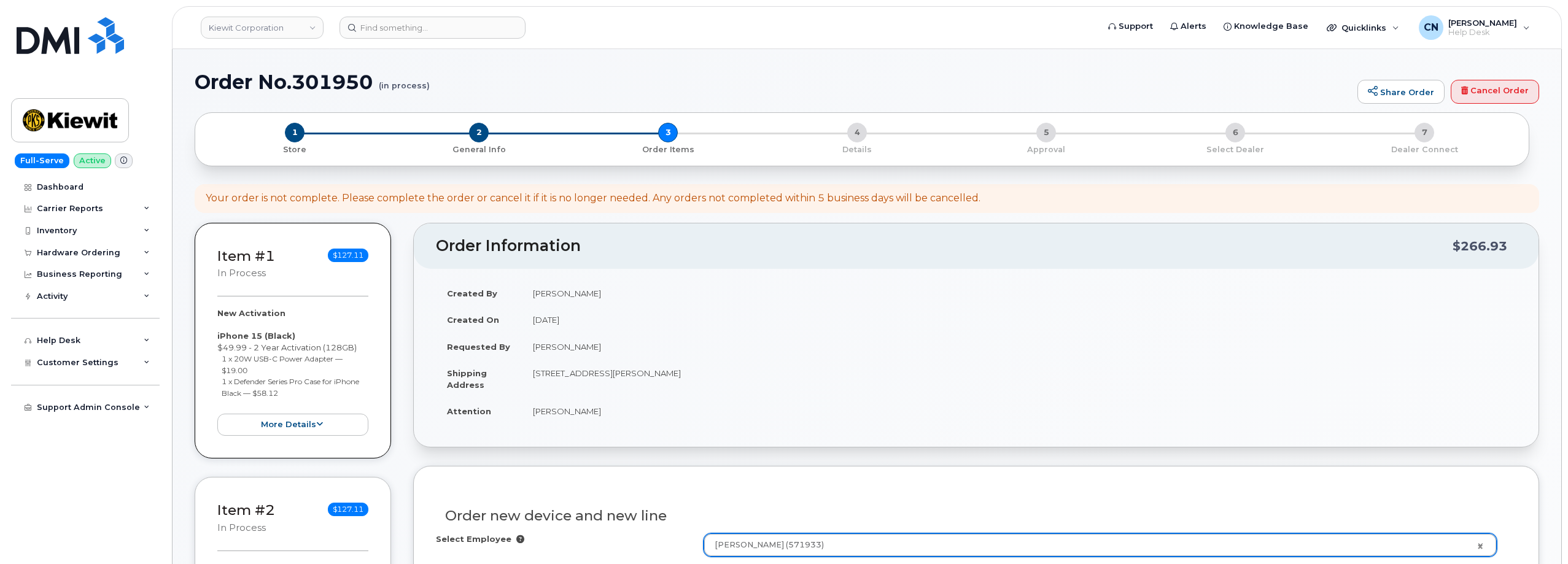
click at [709, 367] on td "6271 IndianTown Road, Cape Charles, VA, 23310, USA" at bounding box center [1019, 379] width 995 height 38
copy td "23310"
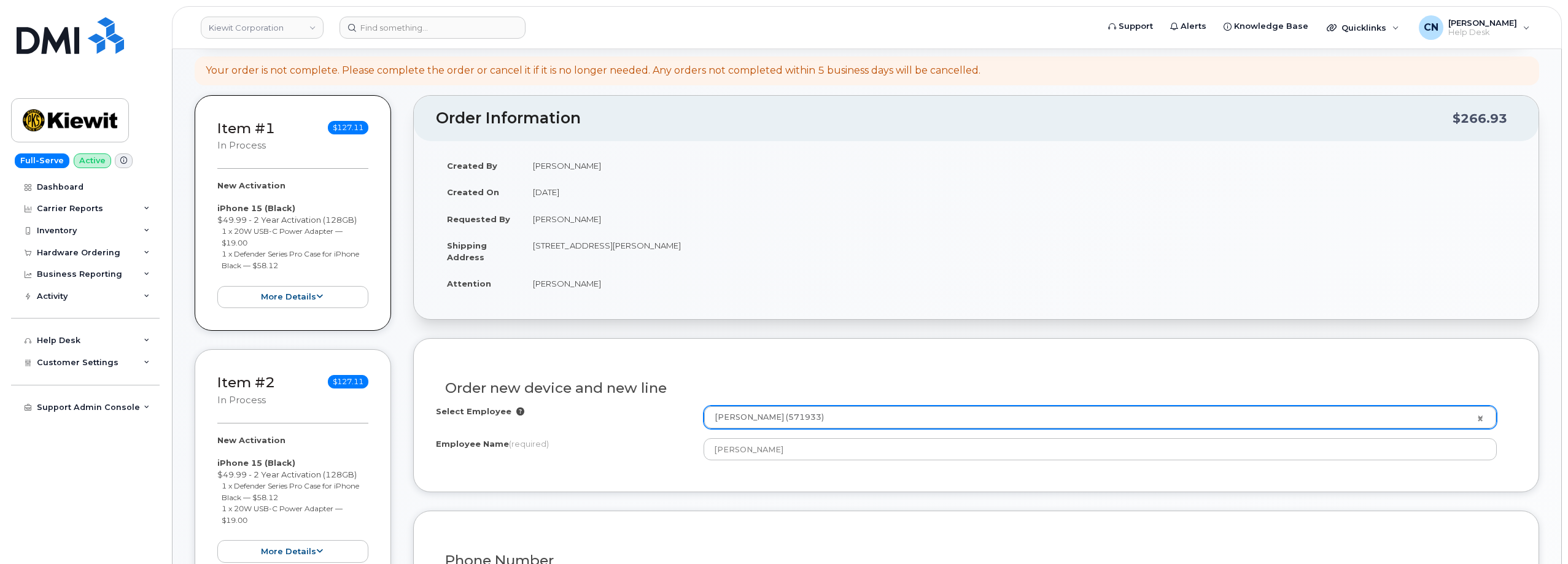
scroll to position [307, 0]
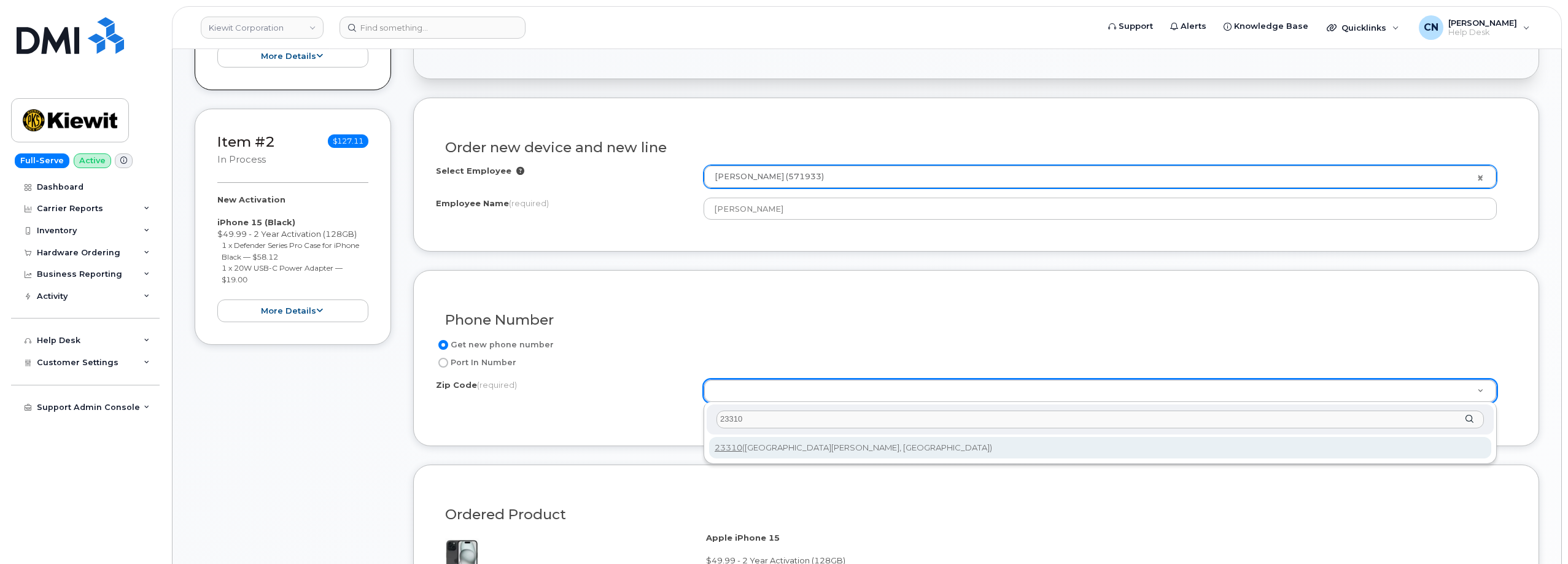
type input "23310"
type input "23310 (Cape Charles, VA)"
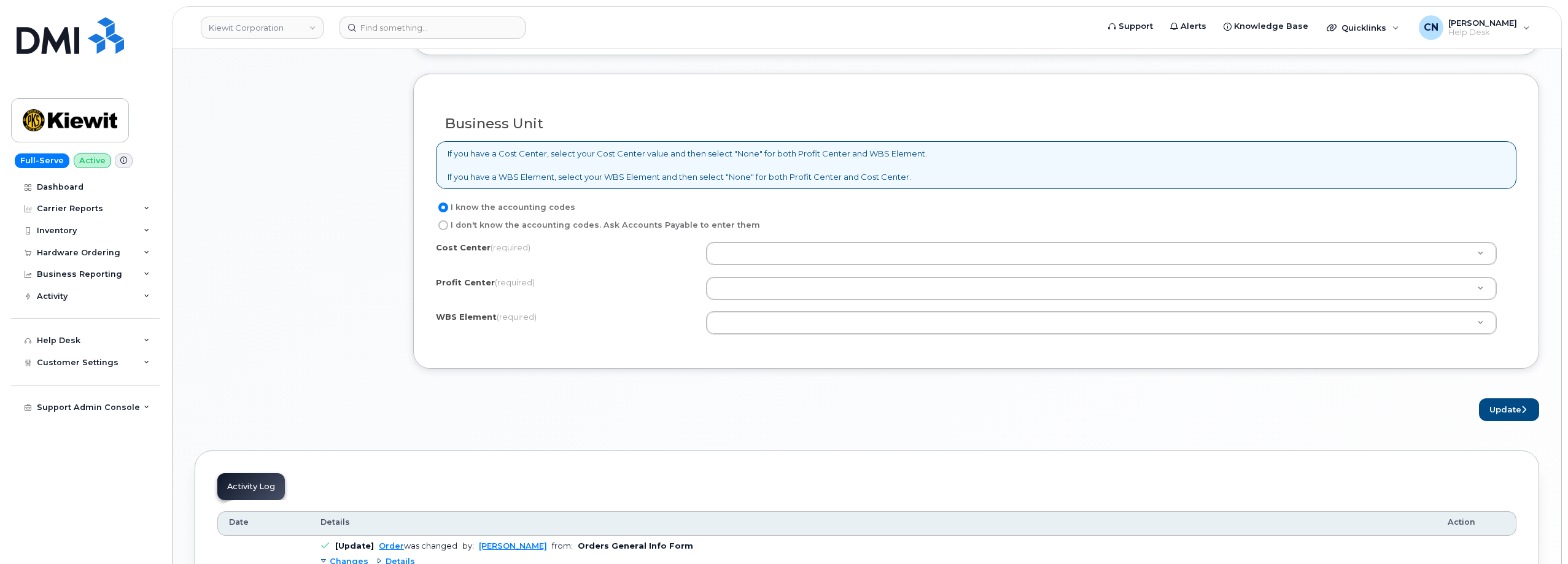
scroll to position [921, 0]
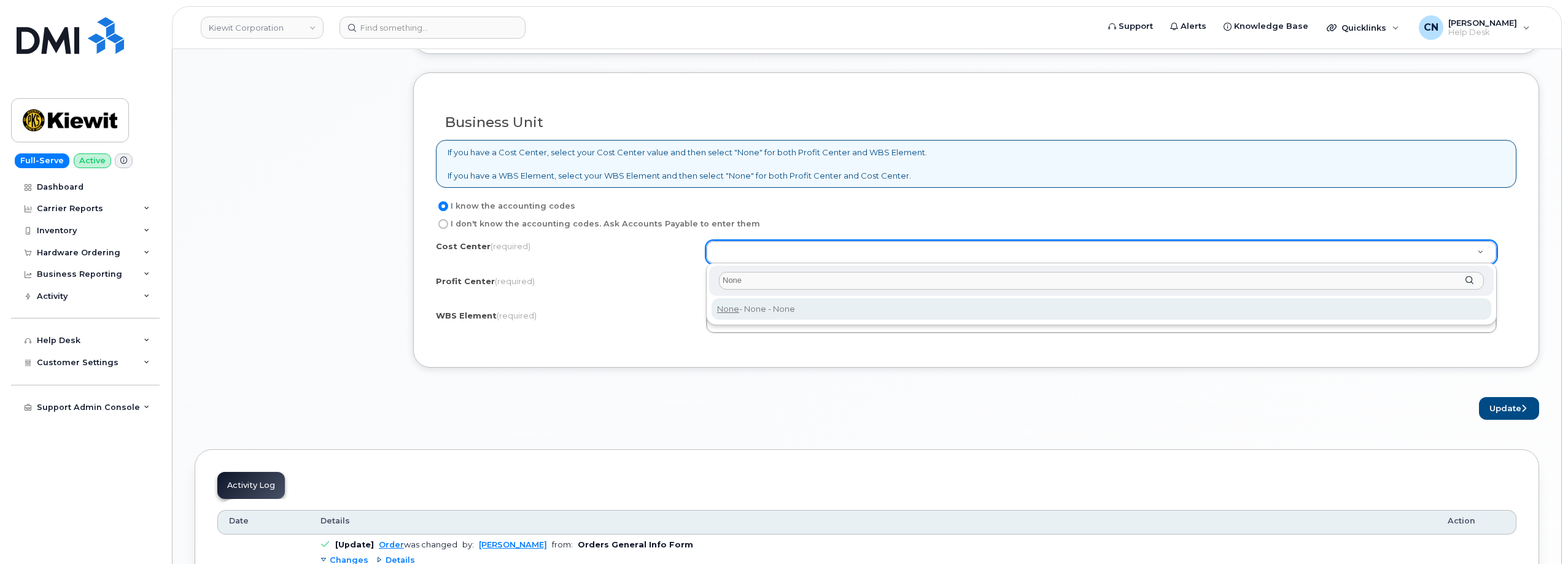
type input "None"
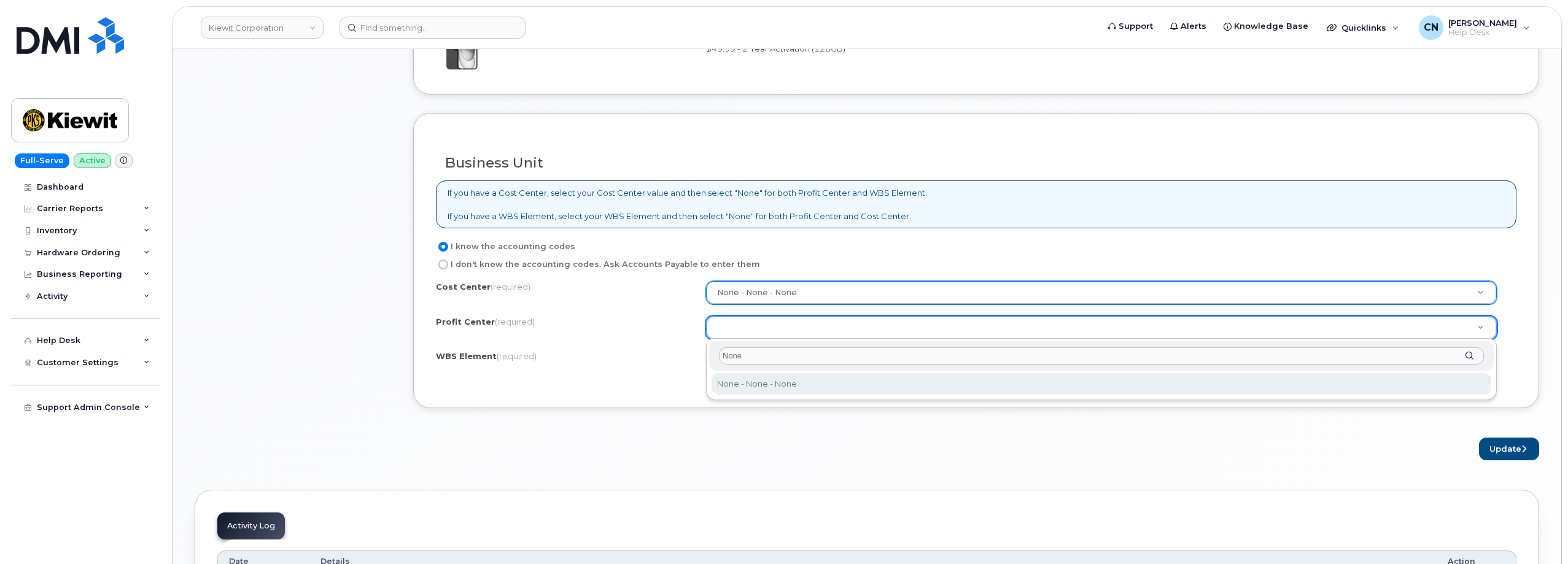
scroll to position [859, 0]
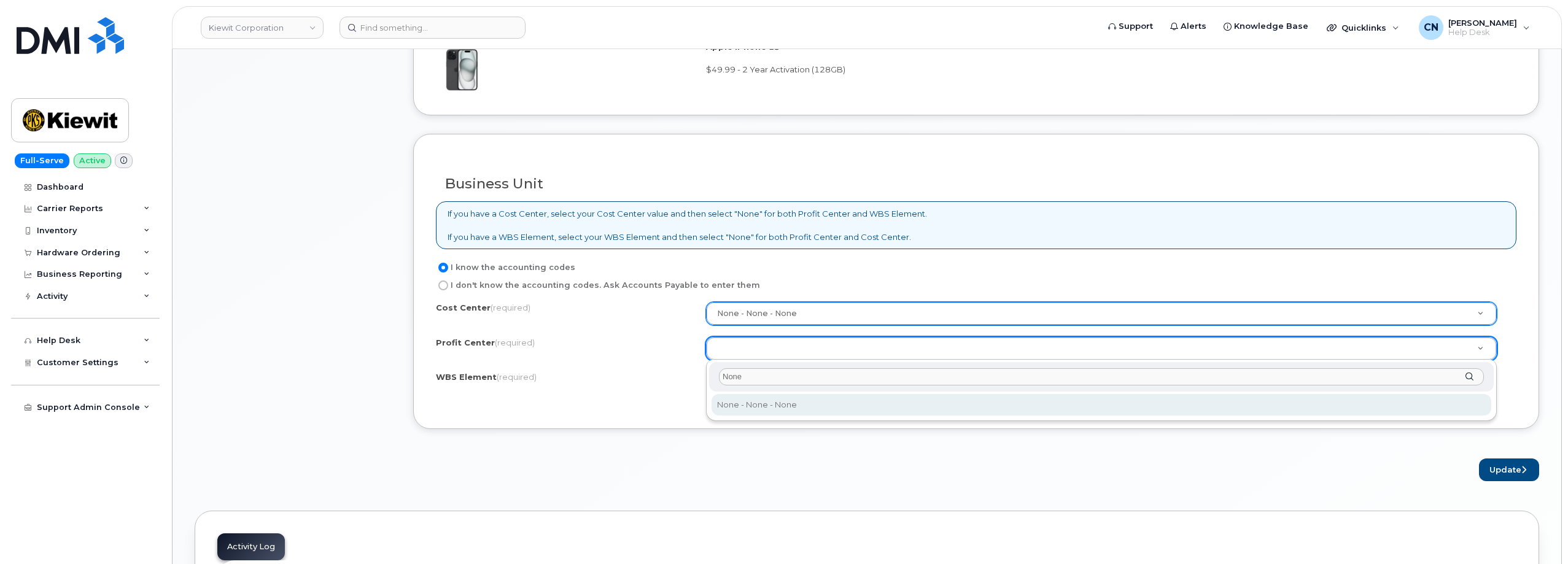
type input "None"
select select "None"
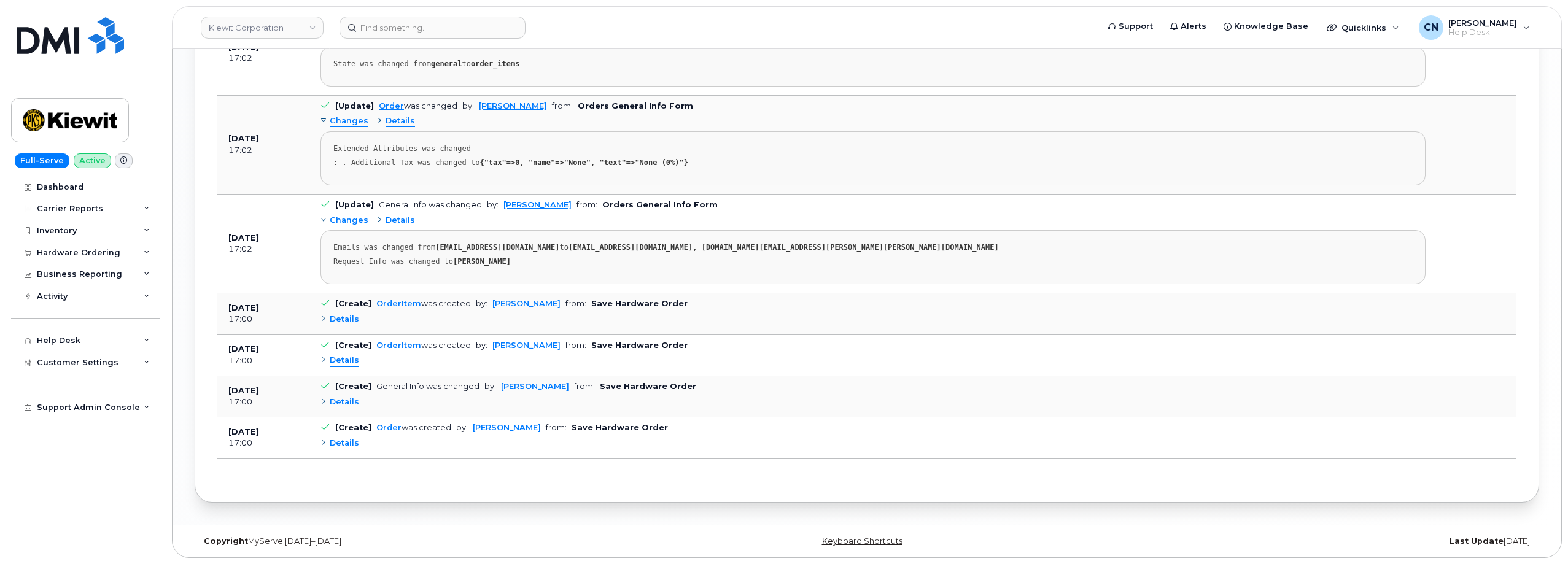
scroll to position [893, 0]
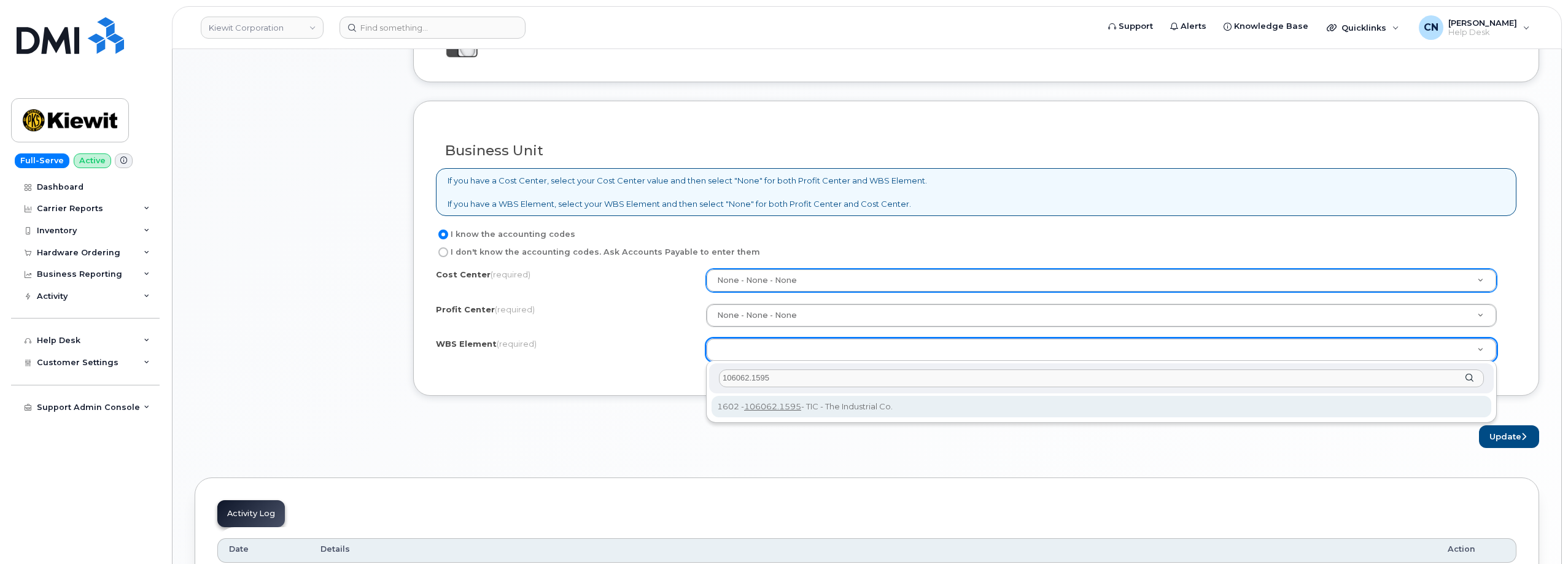
type input "106062.1595"
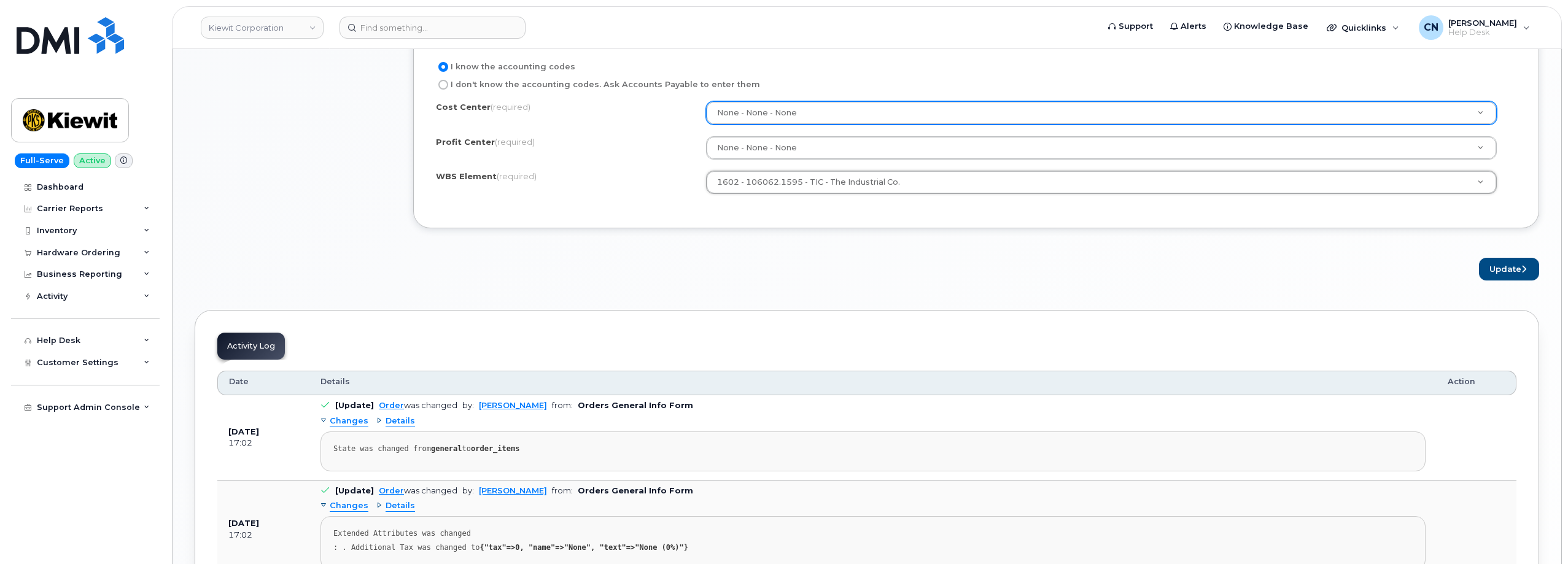
scroll to position [954, 0]
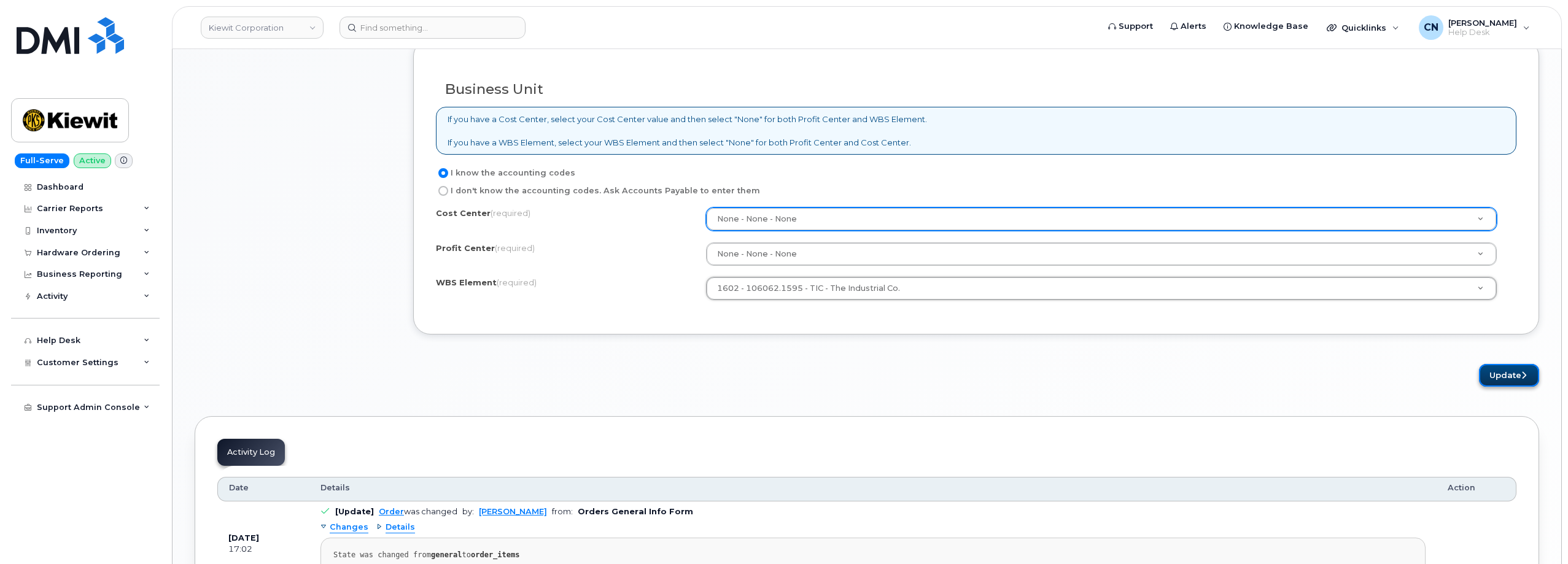
click at [1496, 379] on button "Update" at bounding box center [1509, 375] width 60 height 23
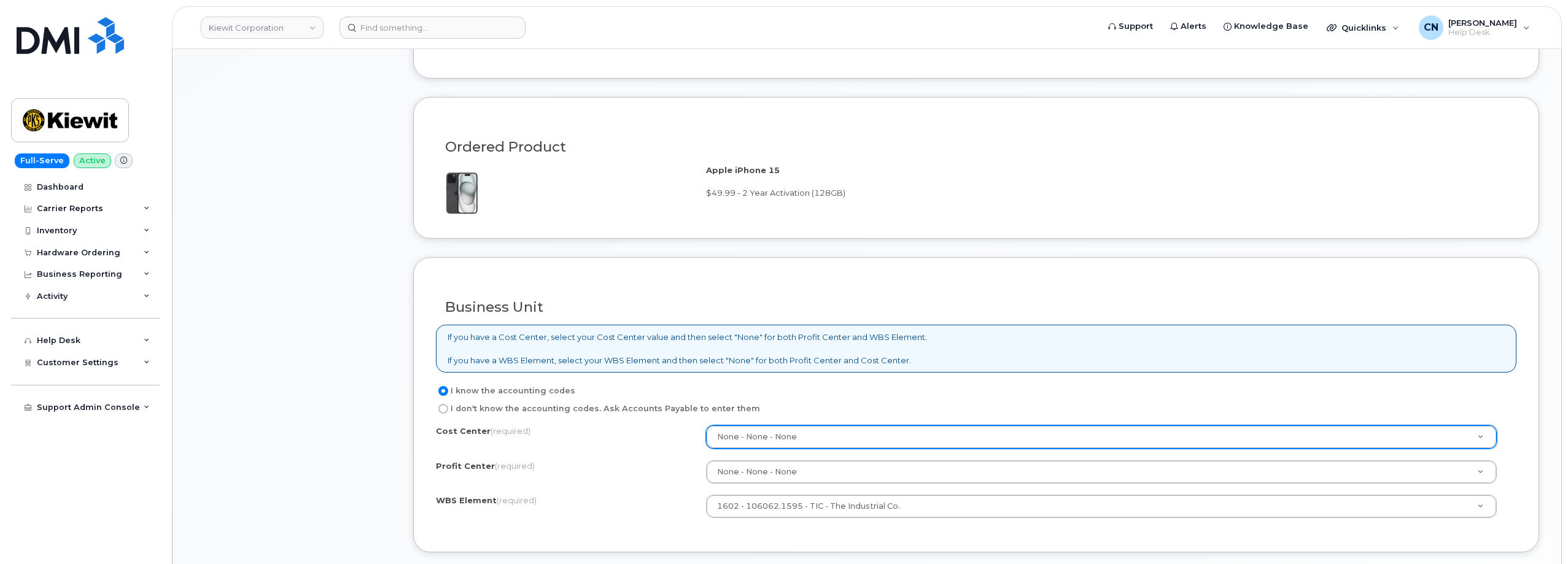
scroll to position [831, 0]
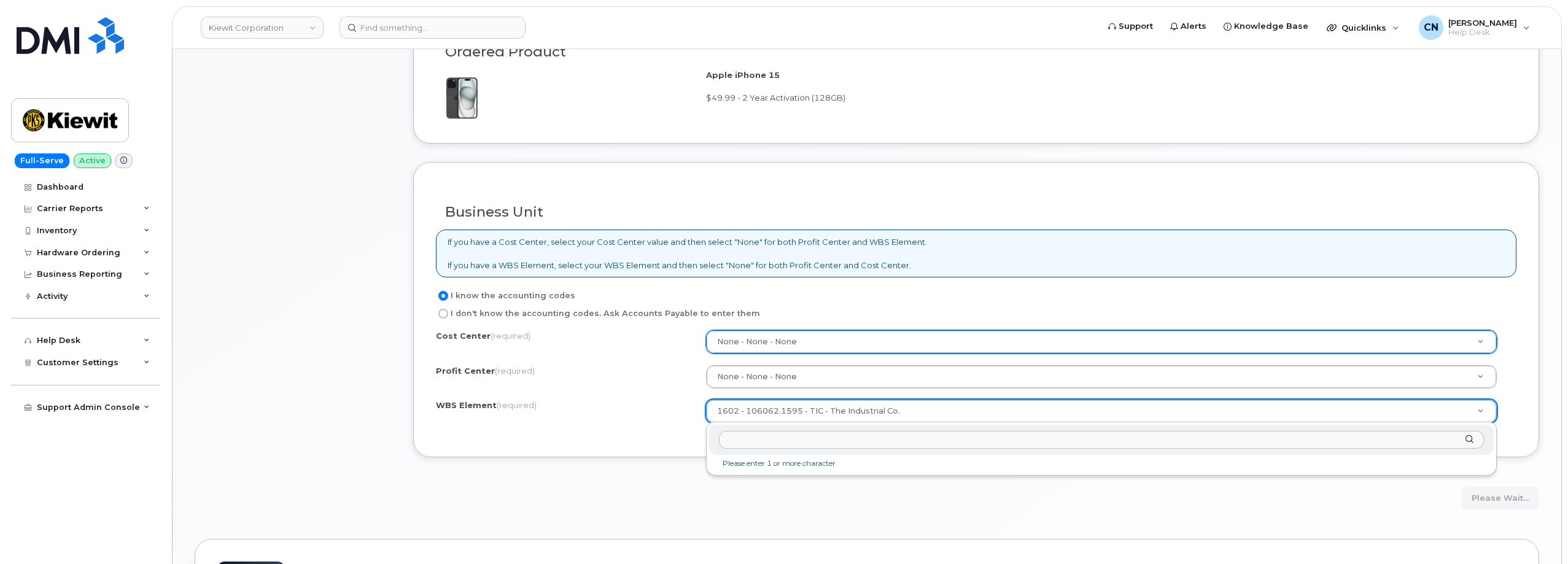
drag, startPoint x: 911, startPoint y: 419, endPoint x: 784, endPoint y: 408, distance: 127.5
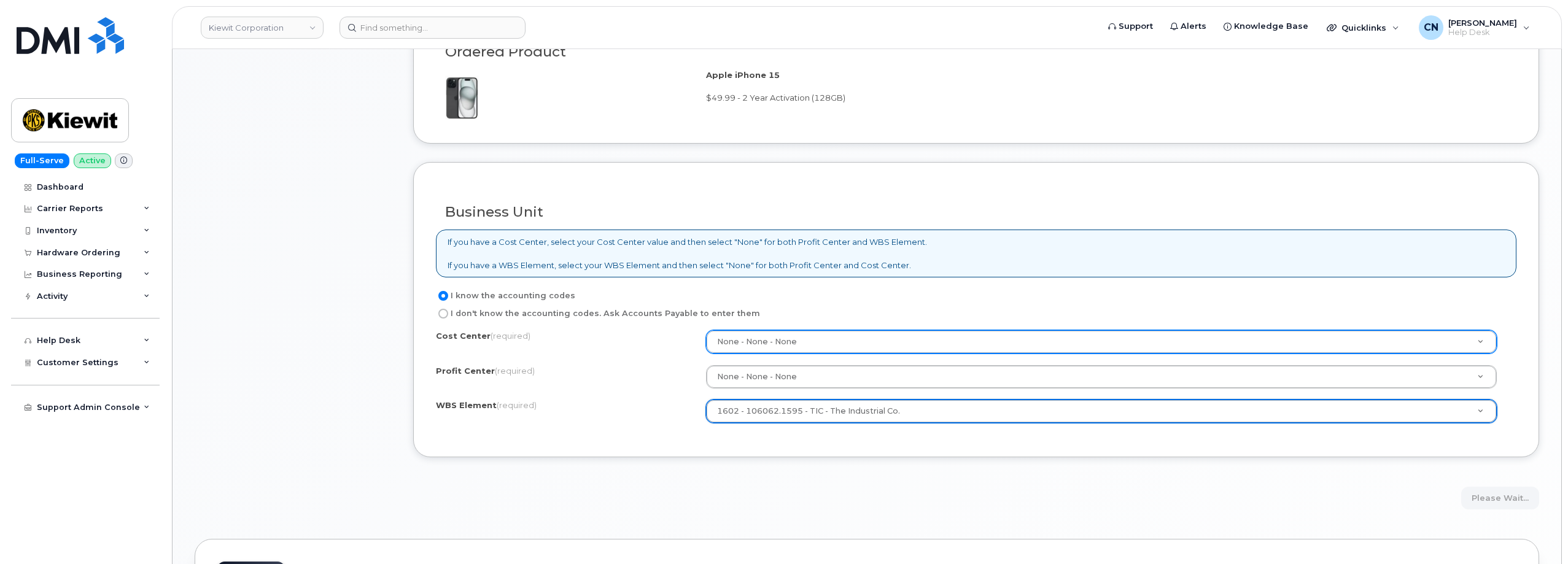
drag, startPoint x: 717, startPoint y: 408, endPoint x: 794, endPoint y: 415, distance: 77.3
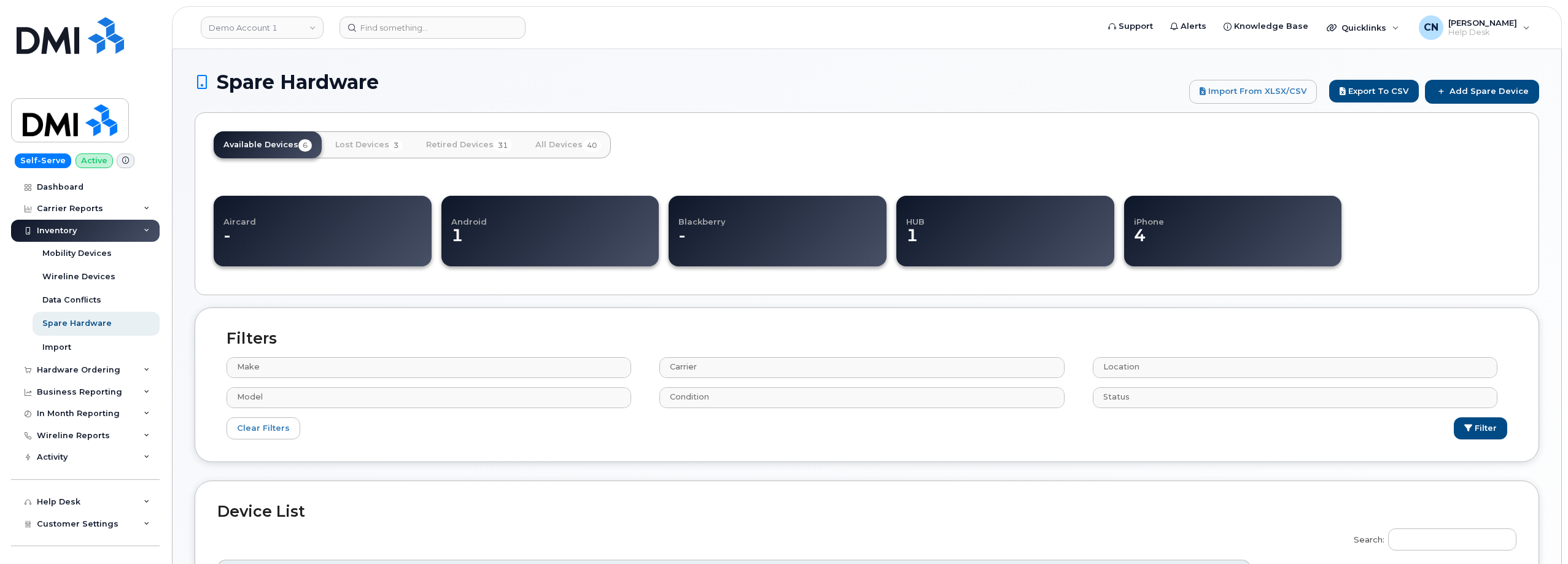
select select
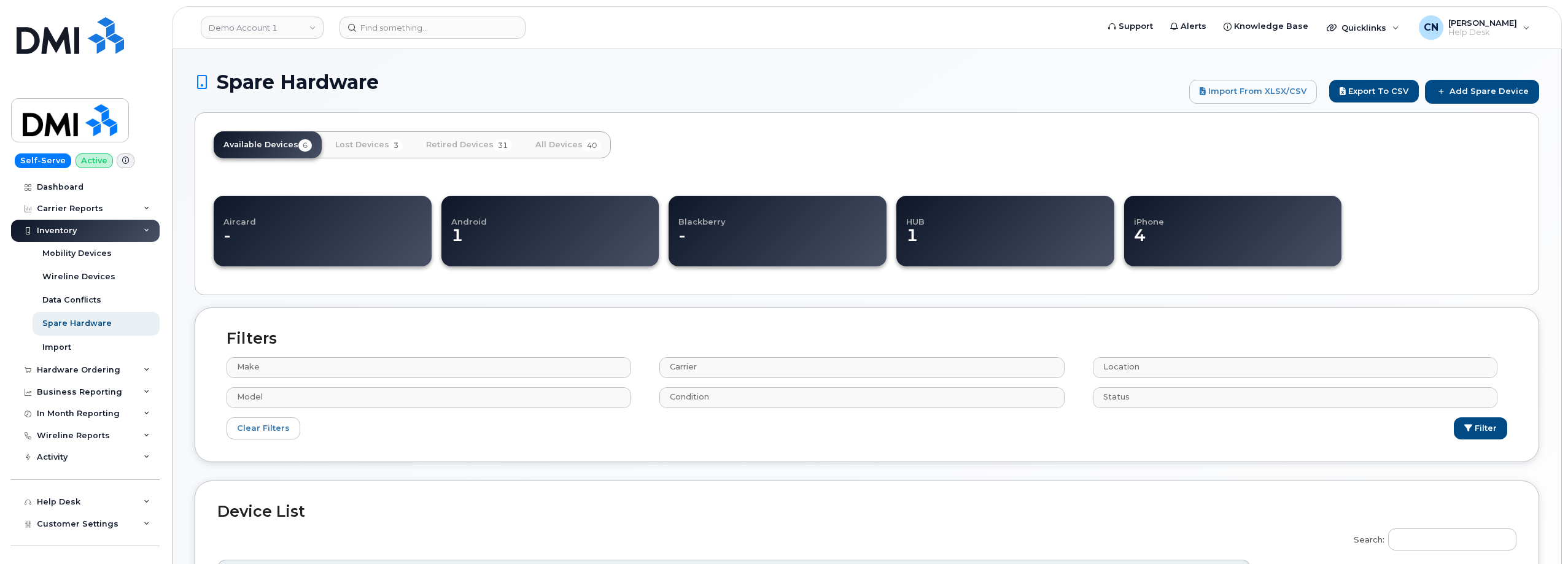
select select
click at [394, 25] on input at bounding box center [432, 28] width 186 height 22
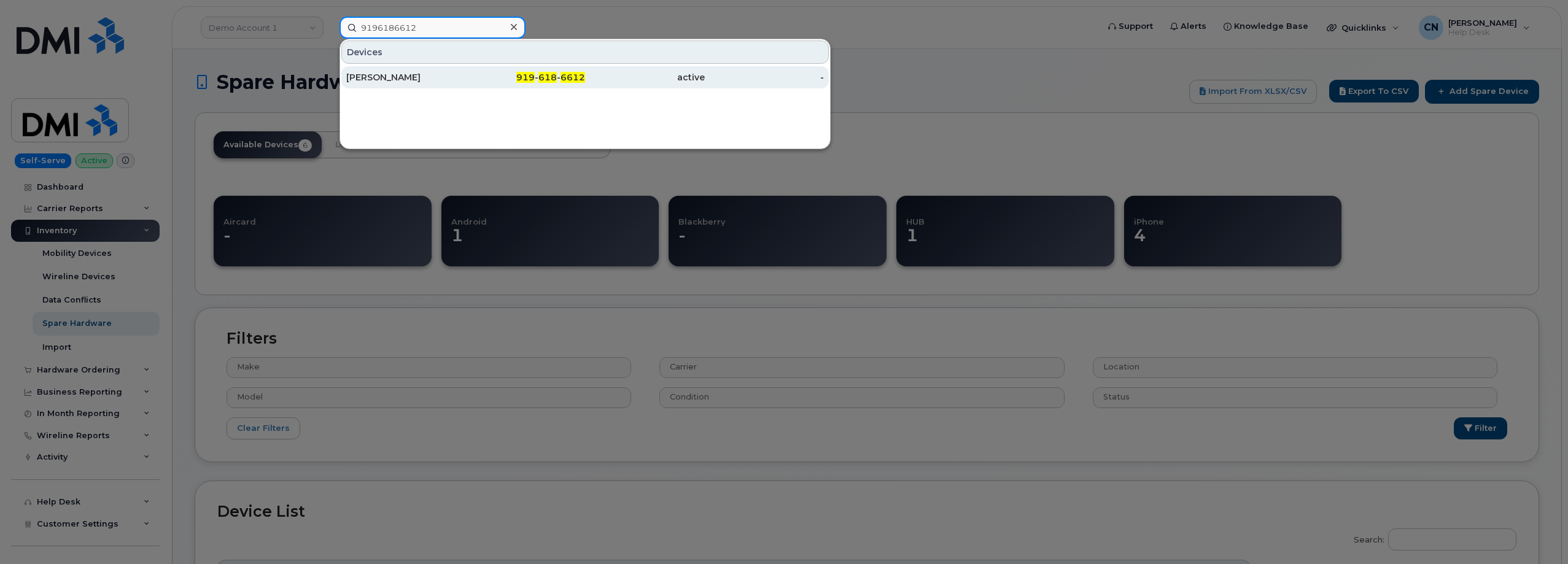
type input "9196186612"
click at [390, 72] on div "[PERSON_NAME]" at bounding box center [406, 77] width 120 height 12
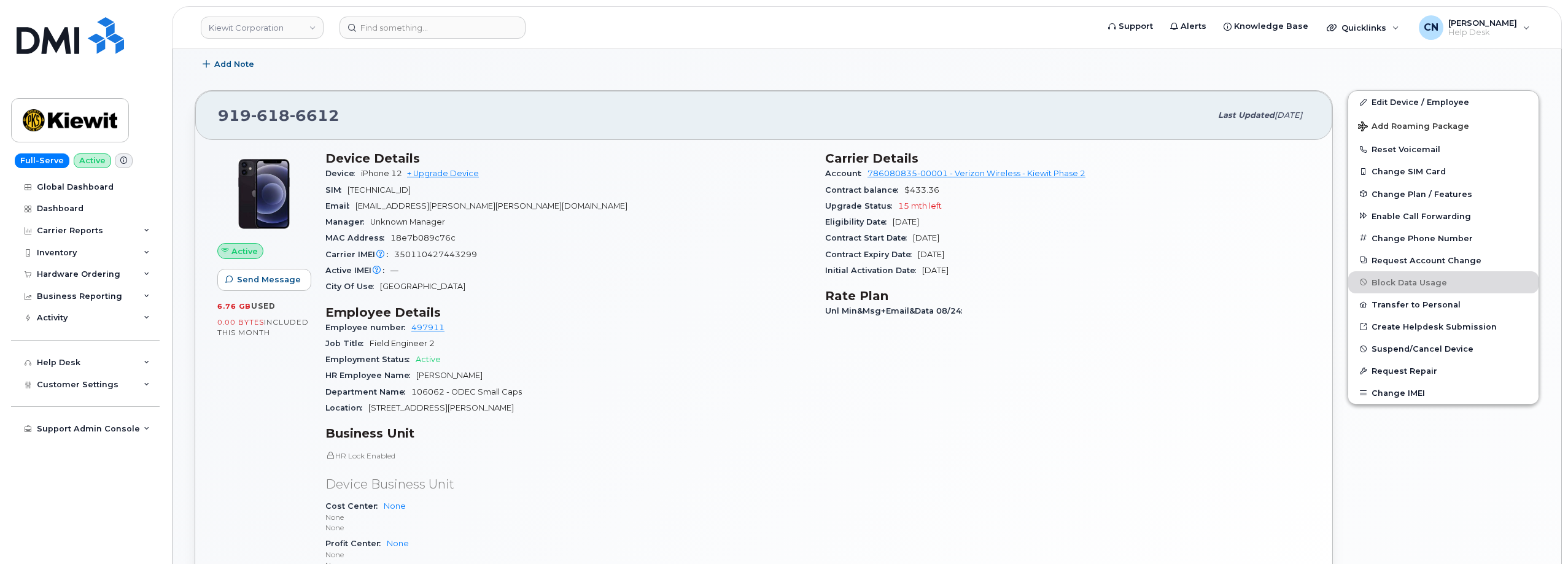
scroll to position [491, 0]
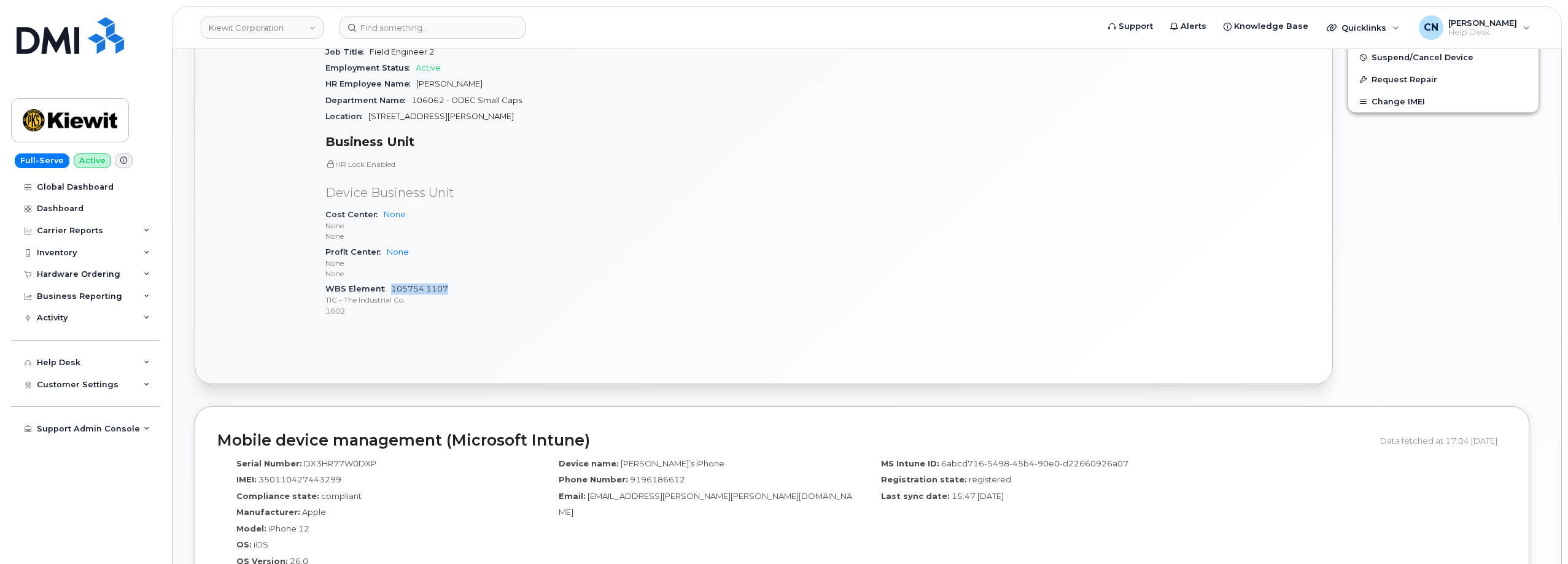
drag, startPoint x: 452, startPoint y: 289, endPoint x: 392, endPoint y: 292, distance: 60.1
click at [392, 292] on div "WBS Element 105754.1107 TIC - The Industrial Co. 1602" at bounding box center [568, 300] width 485 height 37
copy link "105754.1107"
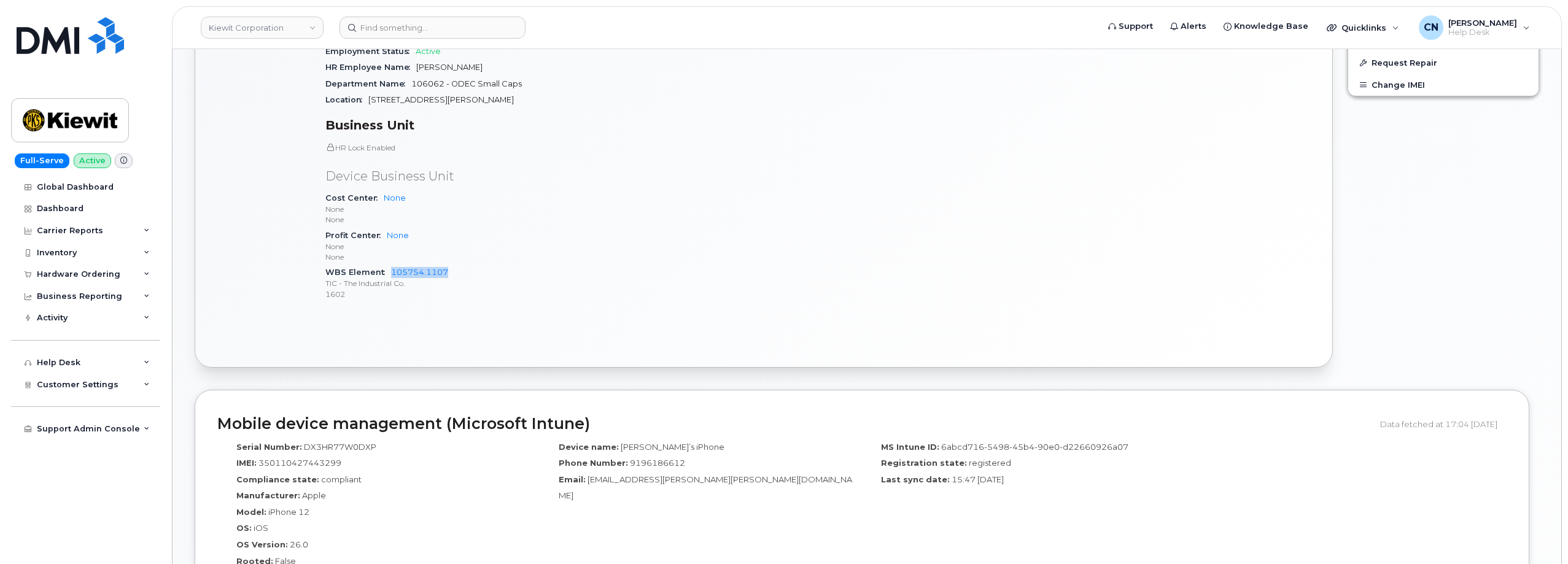
scroll to position [302, 0]
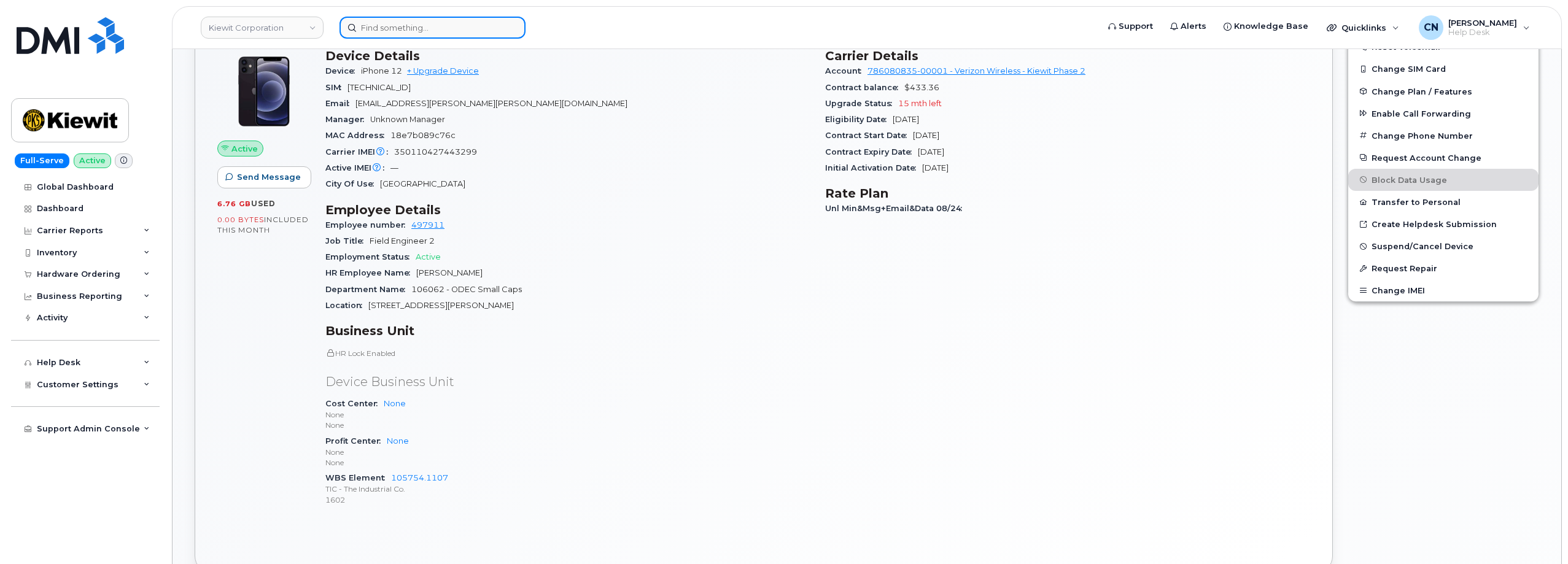
click at [385, 27] on input at bounding box center [432, 28] width 186 height 22
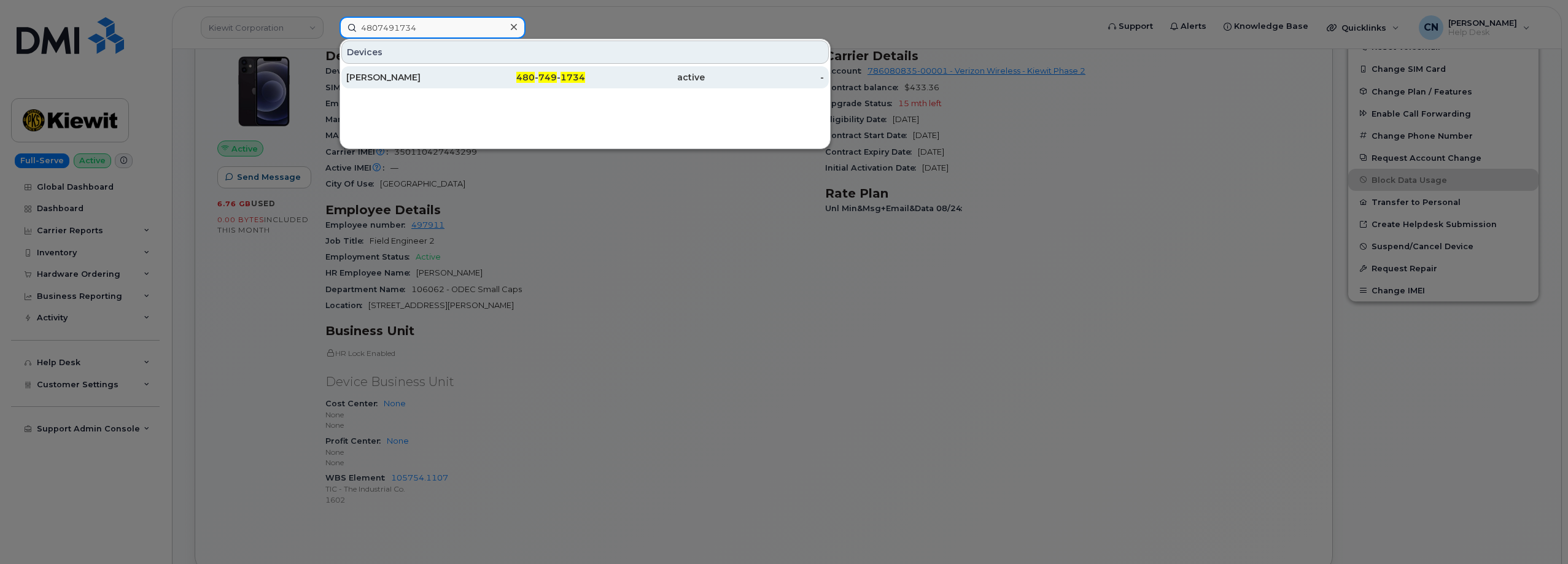
type input "4807491734"
click at [396, 78] on div "[PERSON_NAME]" at bounding box center [406, 77] width 120 height 12
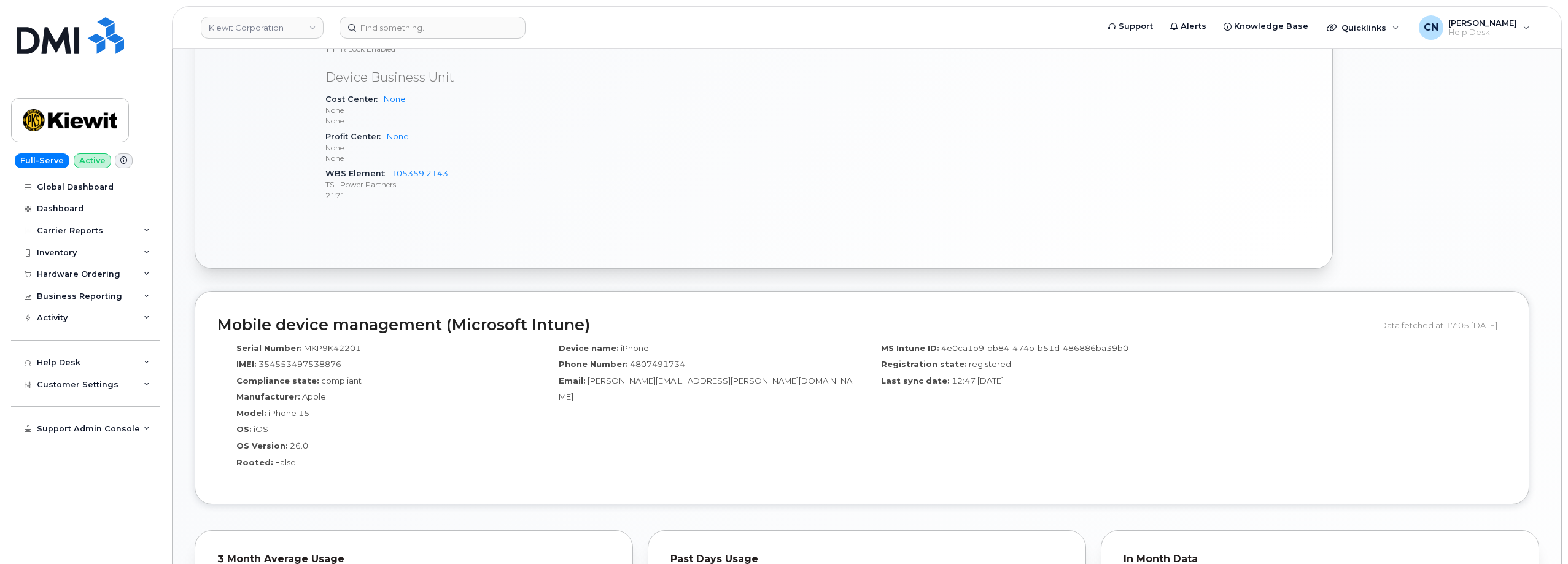
scroll to position [614, 0]
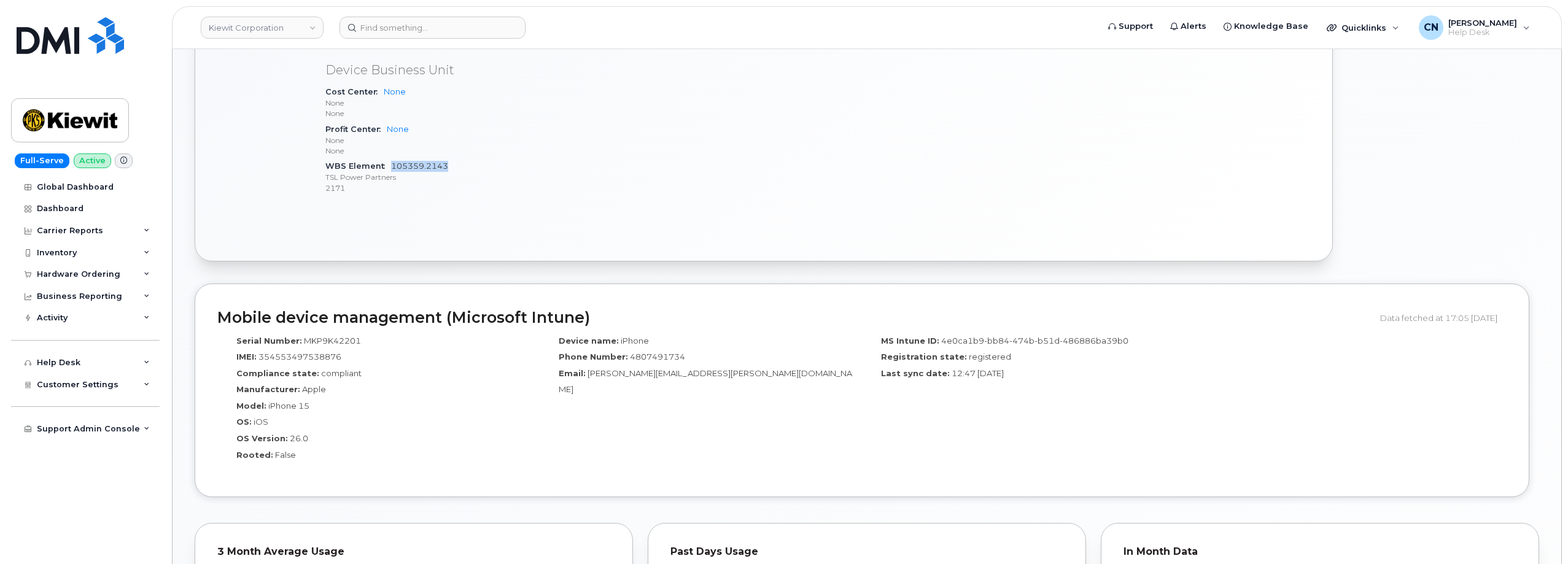
drag, startPoint x: 452, startPoint y: 166, endPoint x: 393, endPoint y: 166, distance: 59.0
click at [393, 166] on div "WBS Element 105359.2143 TSL Power Partners 2171" at bounding box center [568, 177] width 485 height 37
copy link "105359.2143"
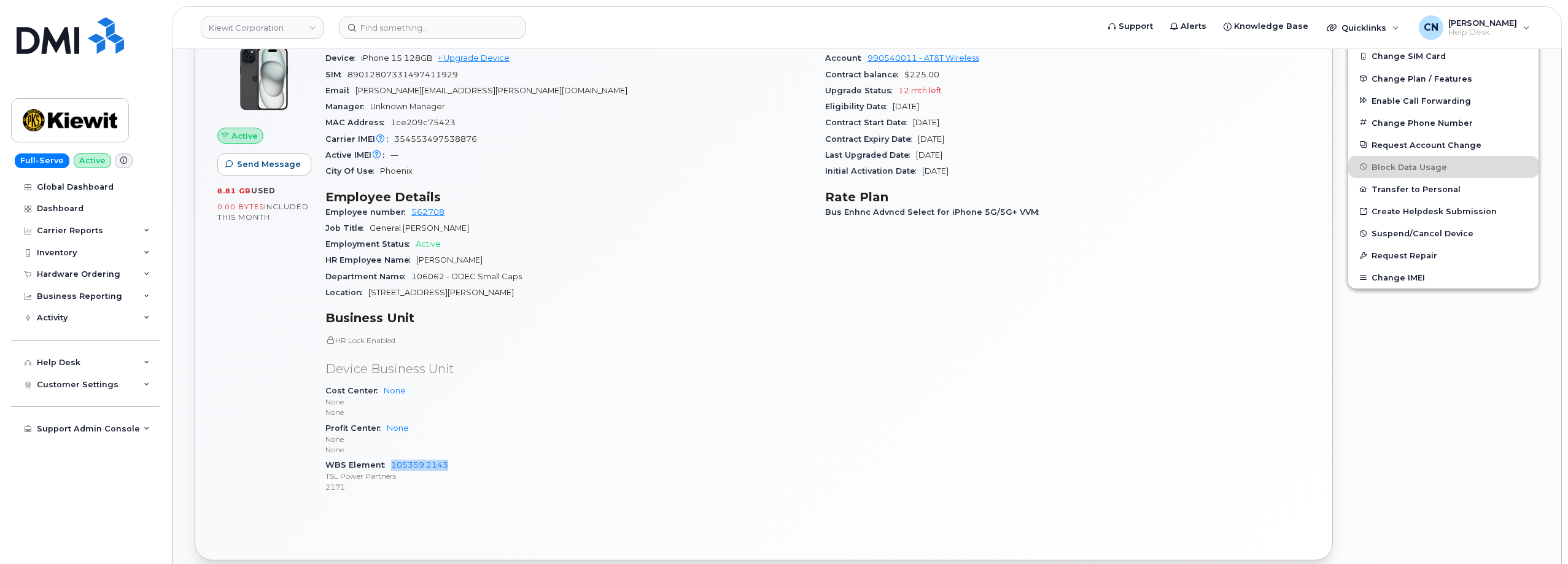
scroll to position [430, 0]
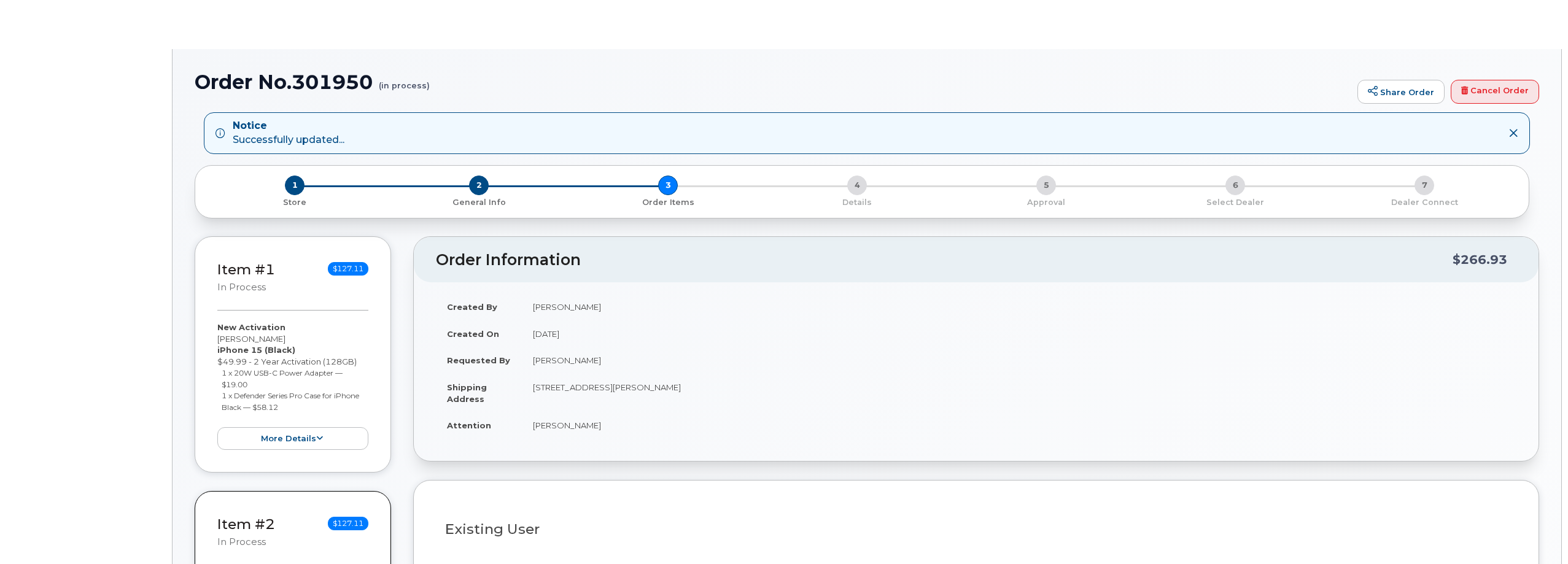
select select
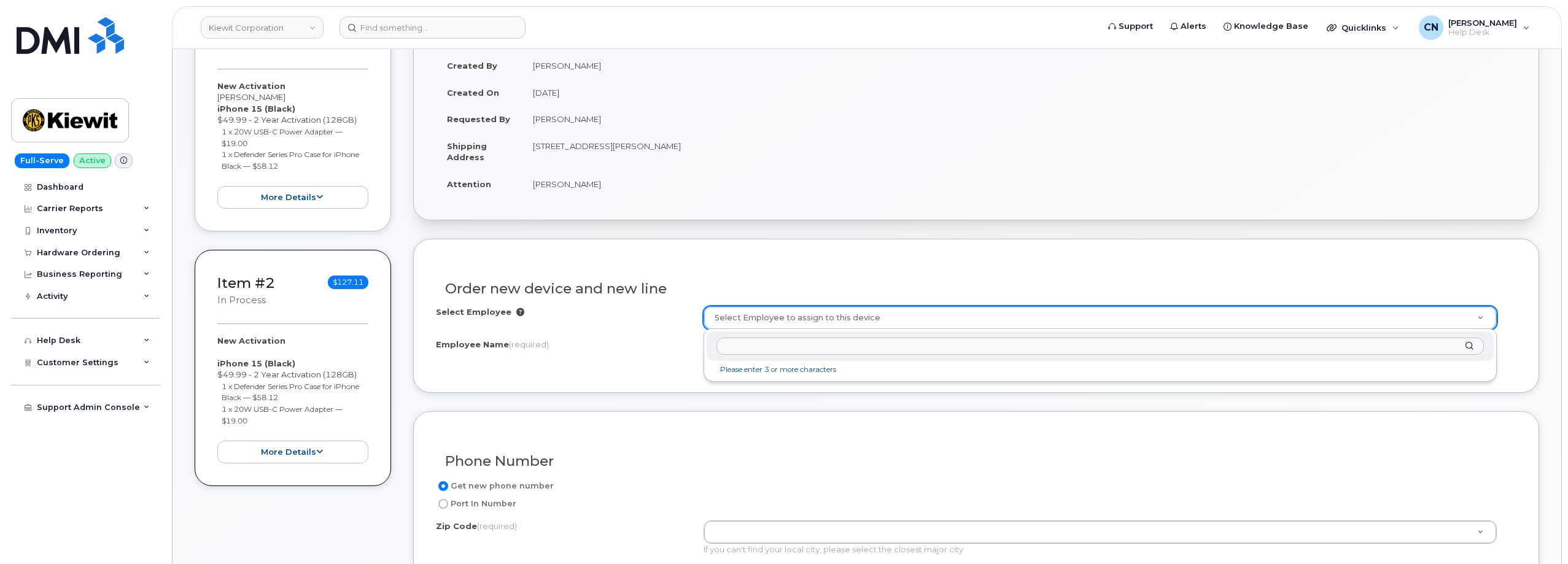
scroll to position [307, 0]
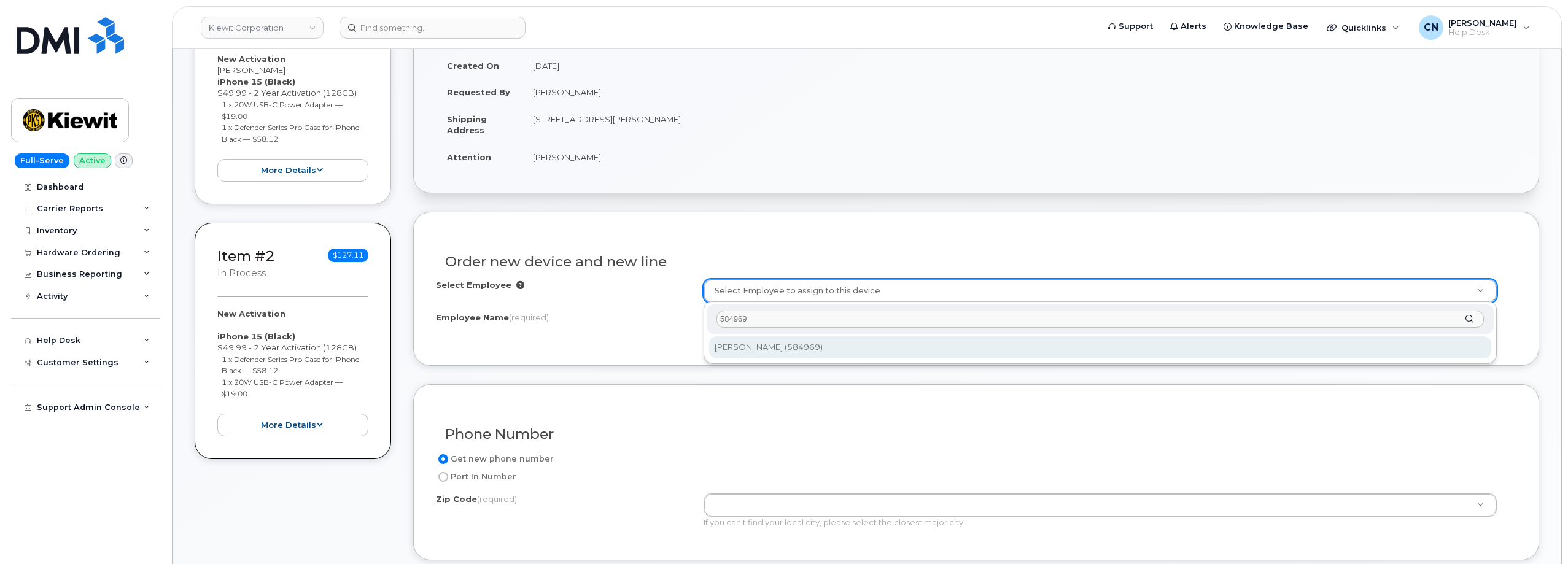
type input "584969"
type input "2997974"
type input "[PERSON_NAME]"
type input "5299 Jones Cove Dr #5245"
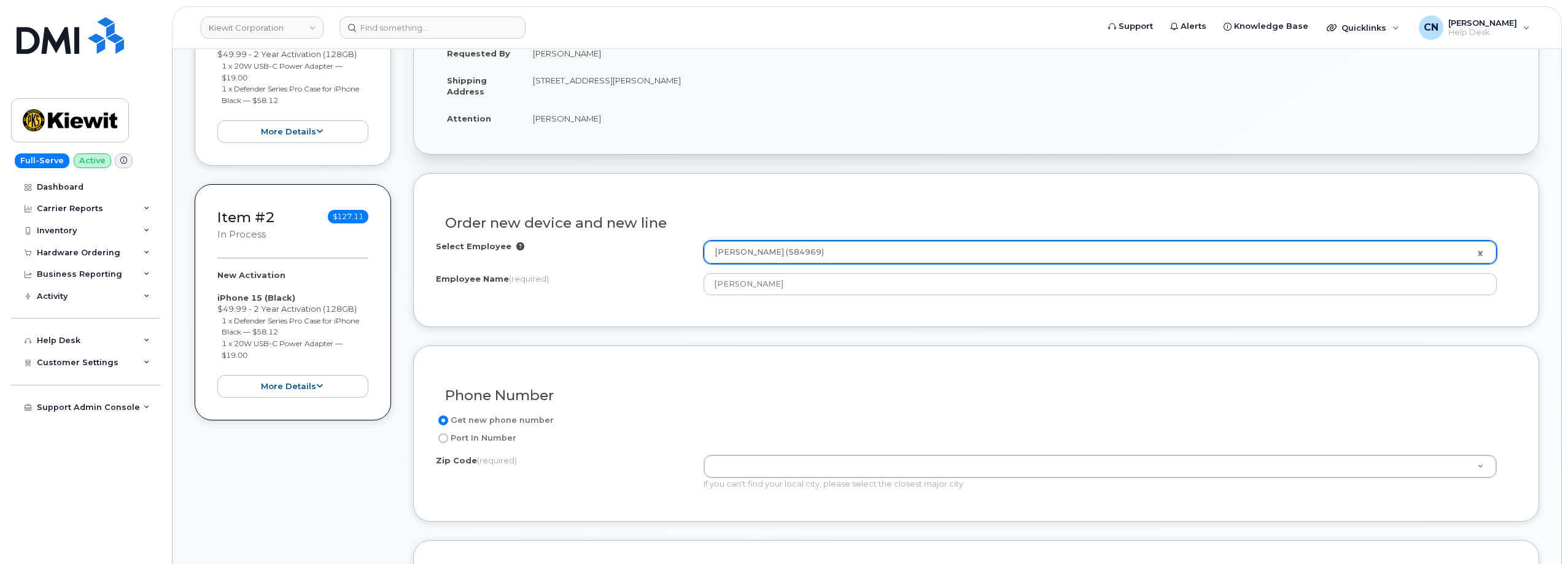
scroll to position [245, 0]
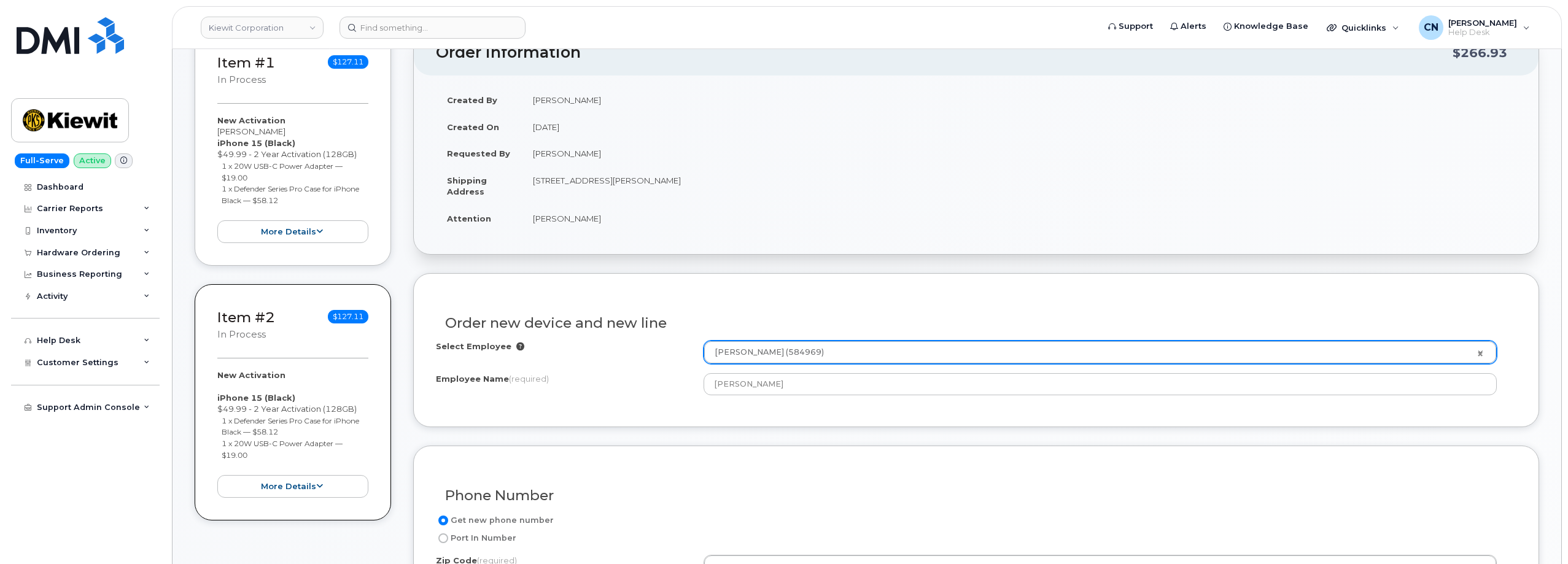
click at [714, 182] on td "[STREET_ADDRESS][PERSON_NAME]" at bounding box center [1019, 186] width 995 height 38
copy td "23310"
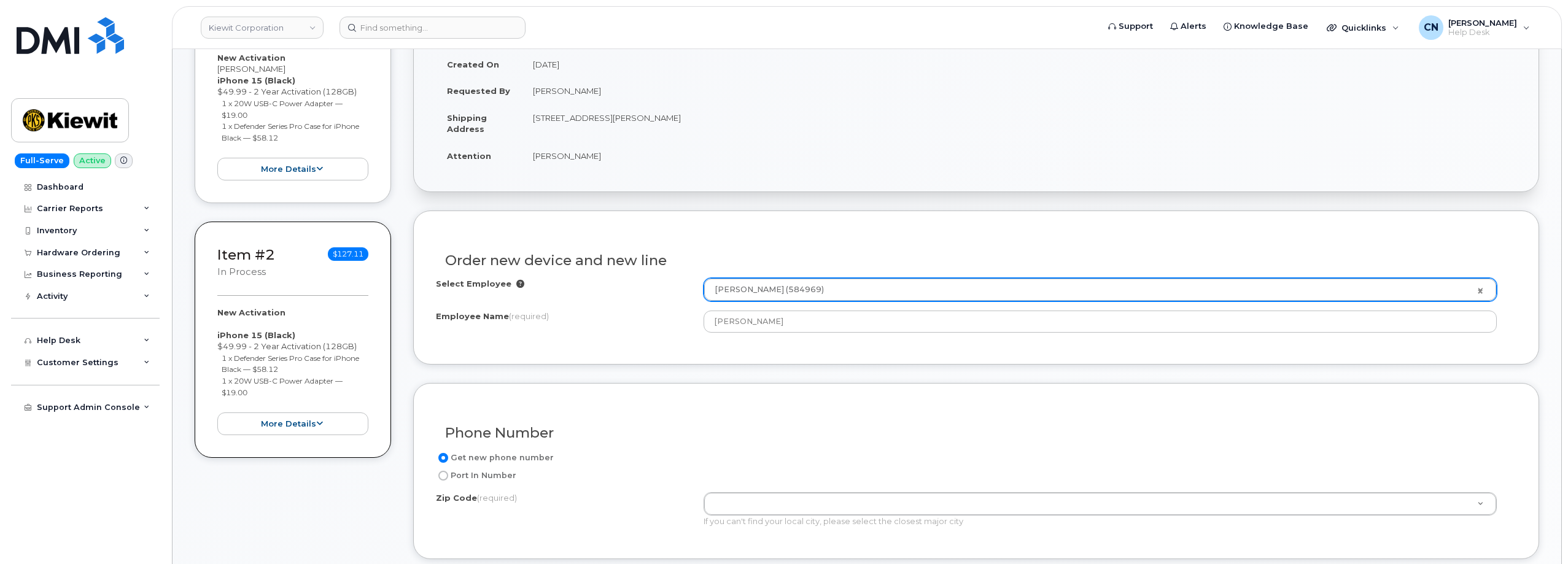
scroll to position [368, 0]
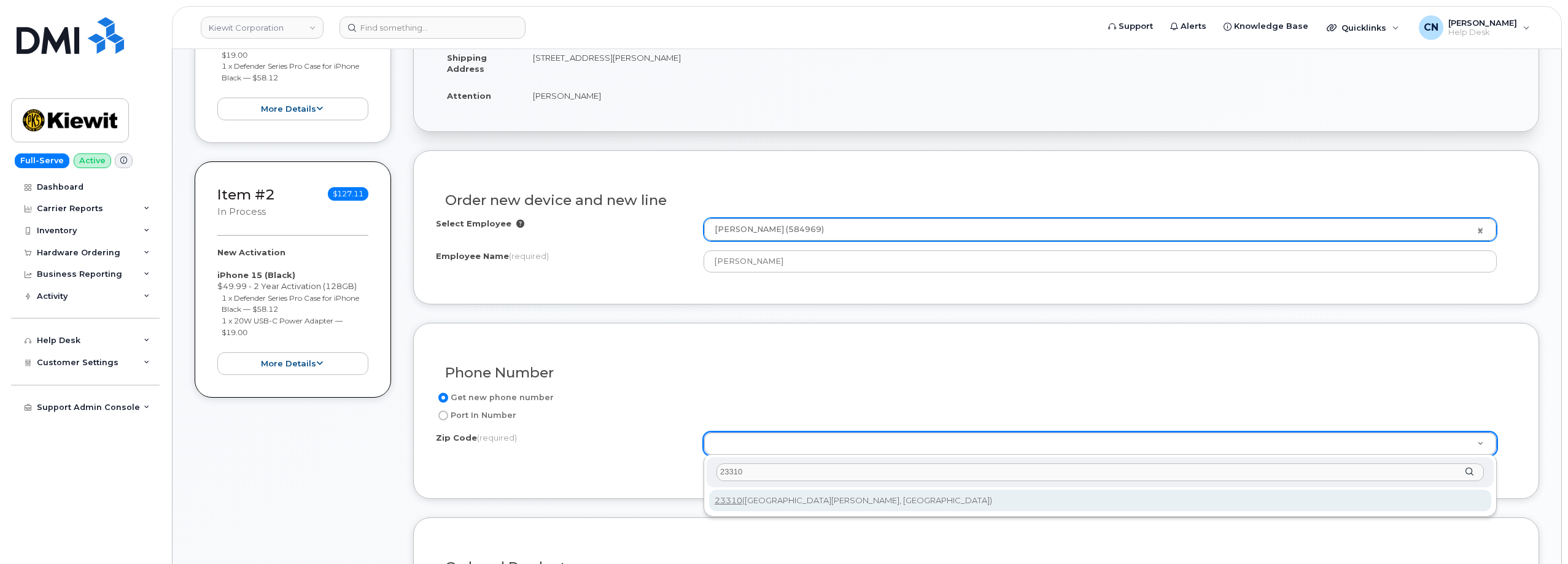
type input "23310"
type input "23310 (Cape Charles, VA)"
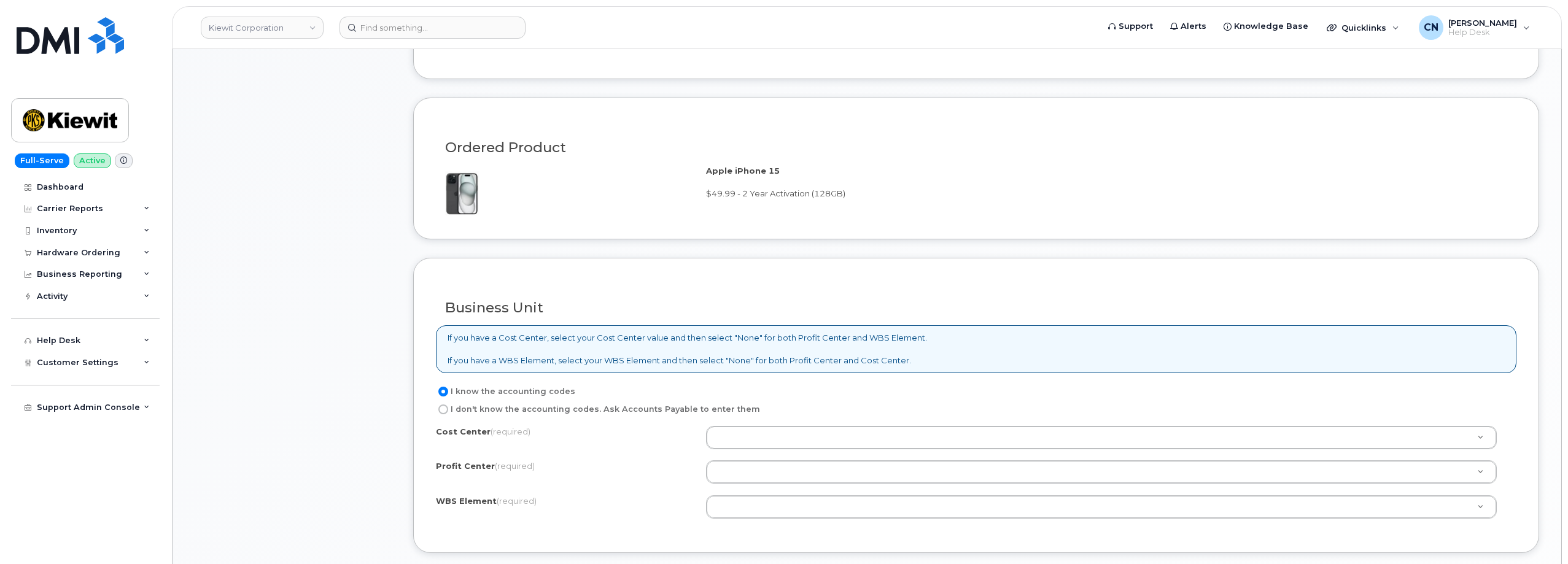
scroll to position [859, 0]
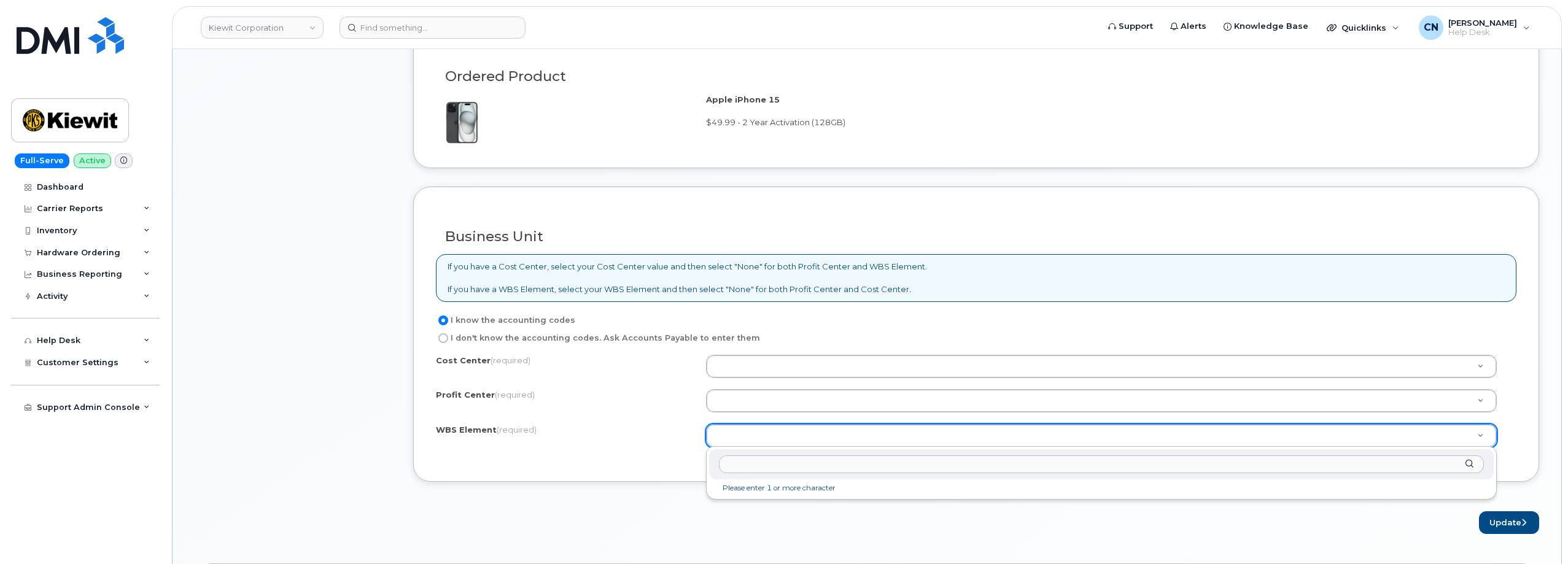
type input "23310"
drag, startPoint x: 772, startPoint y: 469, endPoint x: 476, endPoint y: 481, distance: 296.2
click at [476, 481] on body "Kiewit Corporation Support Alerts Knowledge Base Quicklinks Suspend / Cancel De…" at bounding box center [784, 235] width 1568 height 2188
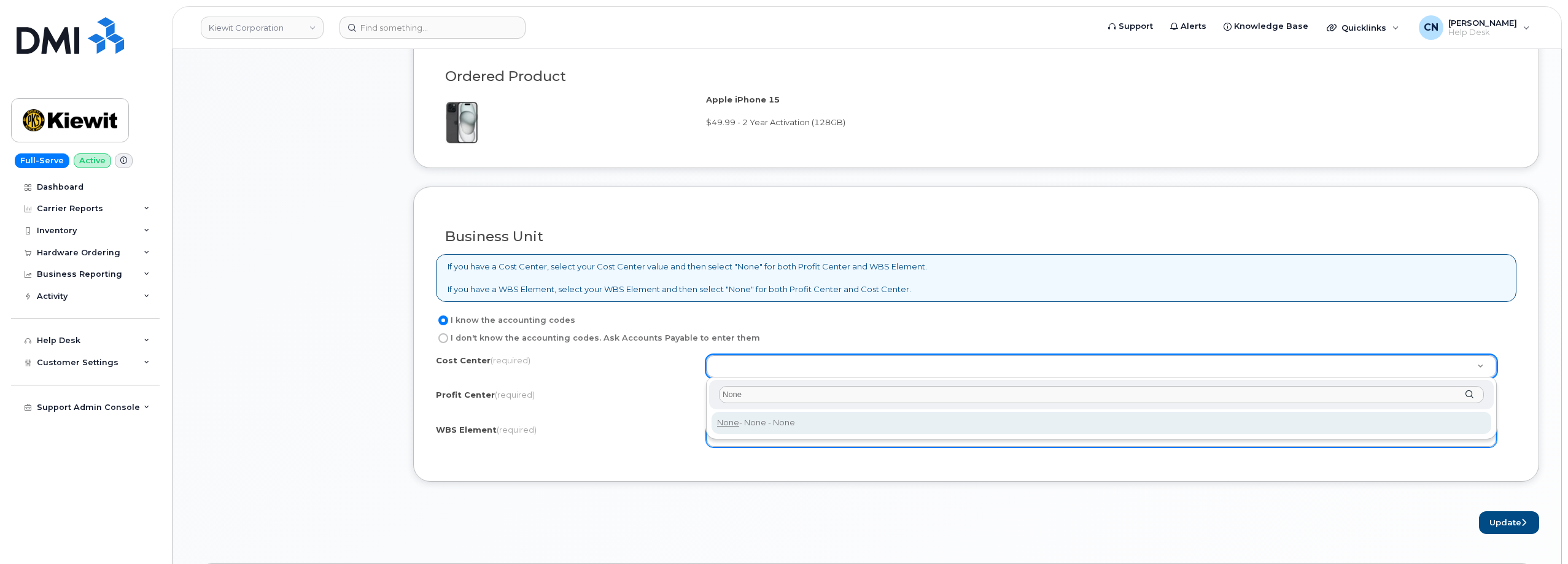
type input "None"
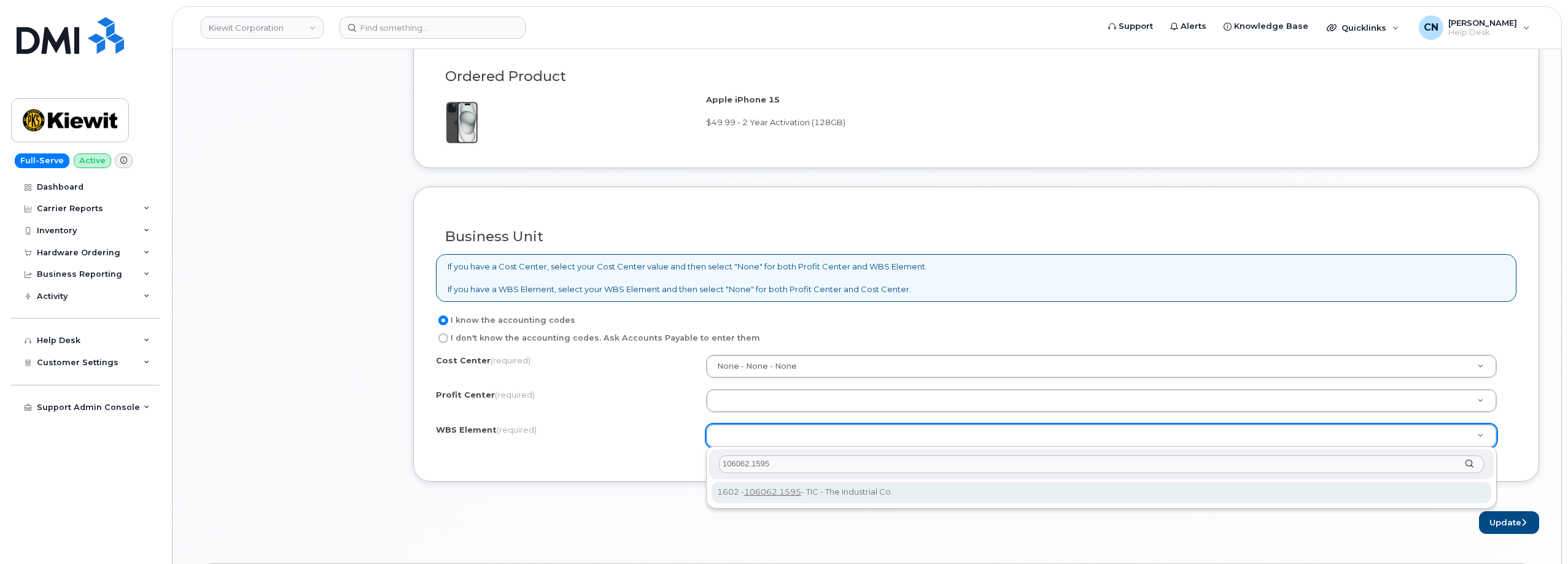
type input "106062.1595"
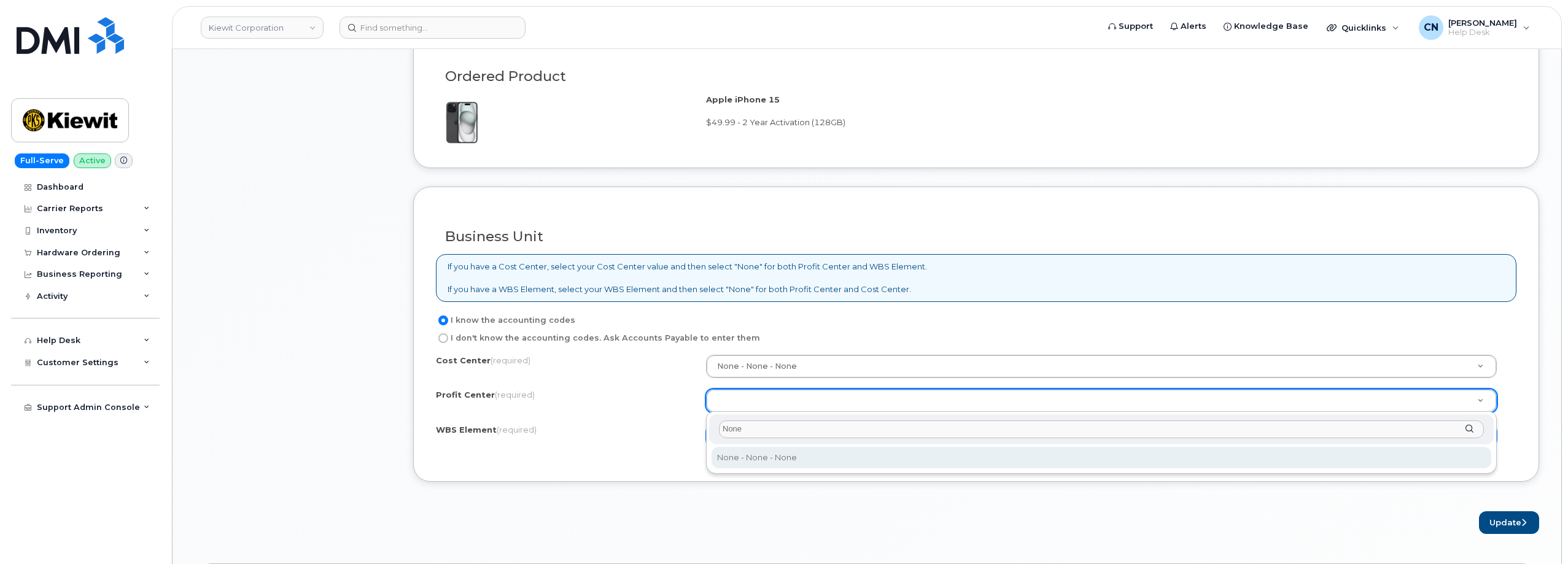
type input "None"
select select "None"
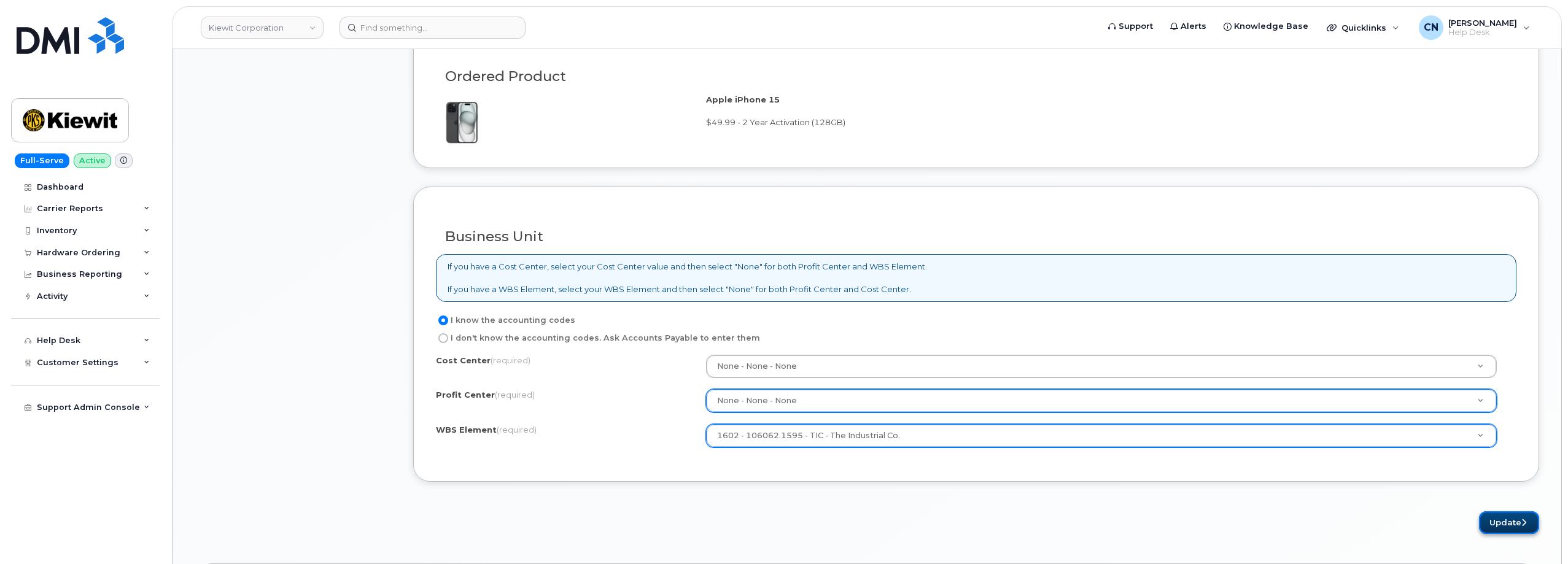
click at [1479, 525] on button "Update" at bounding box center [1509, 523] width 60 height 23
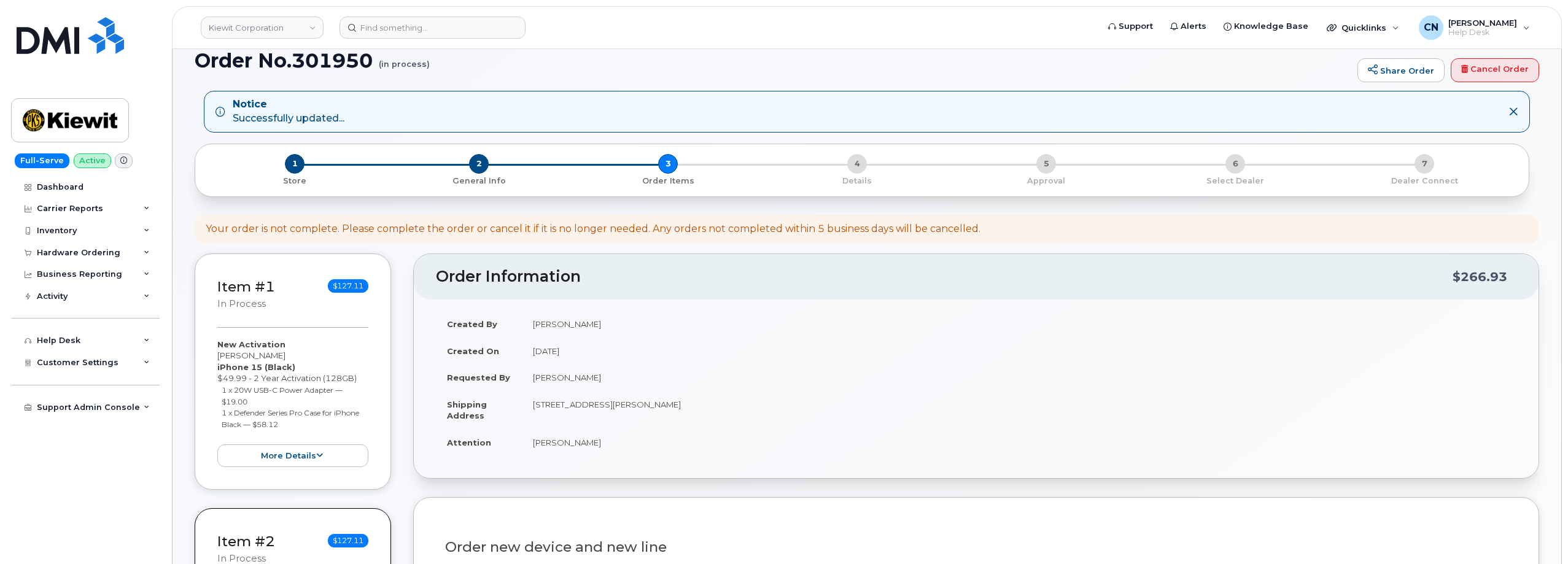
scroll to position [0, 0]
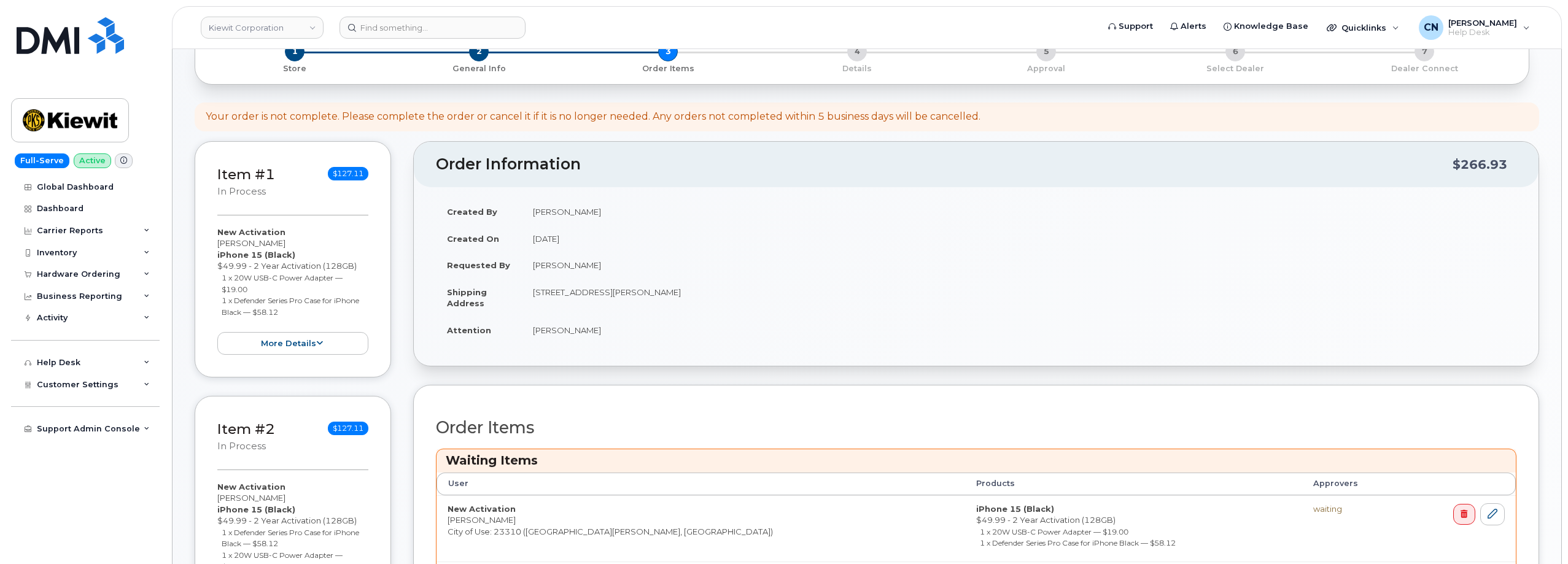
scroll to position [368, 0]
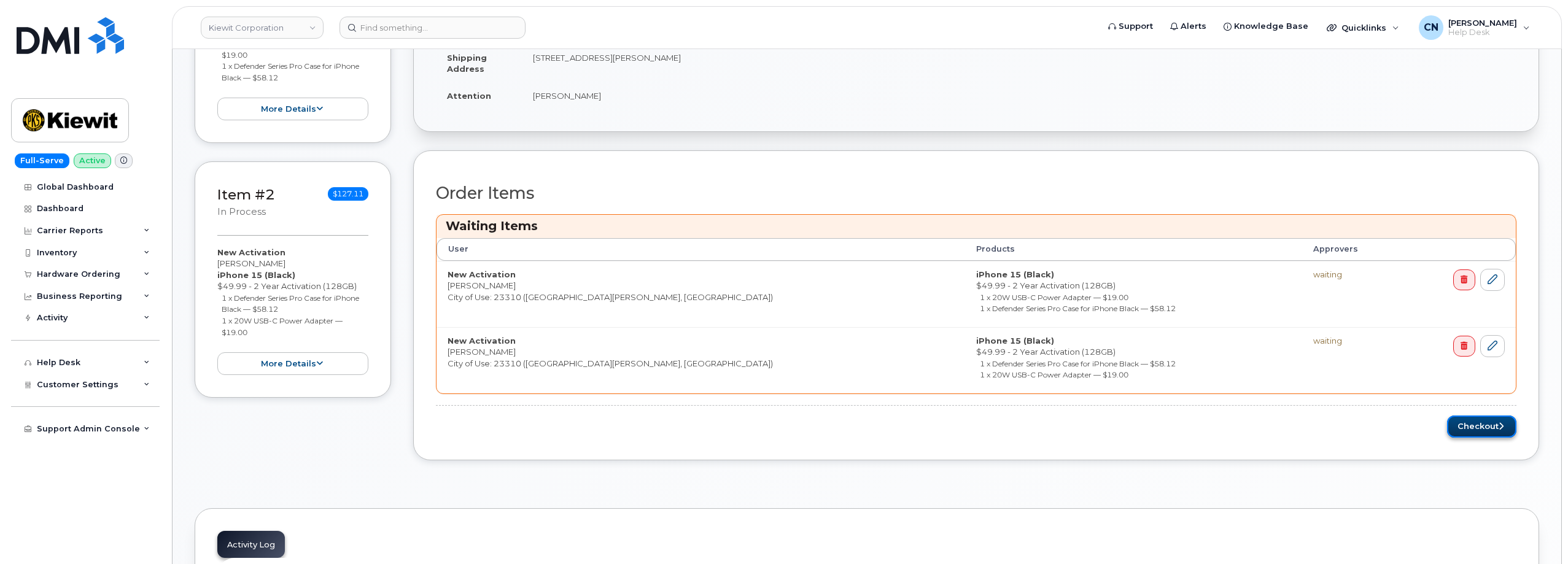
click at [1477, 425] on button "Checkout" at bounding box center [1482, 427] width 70 height 23
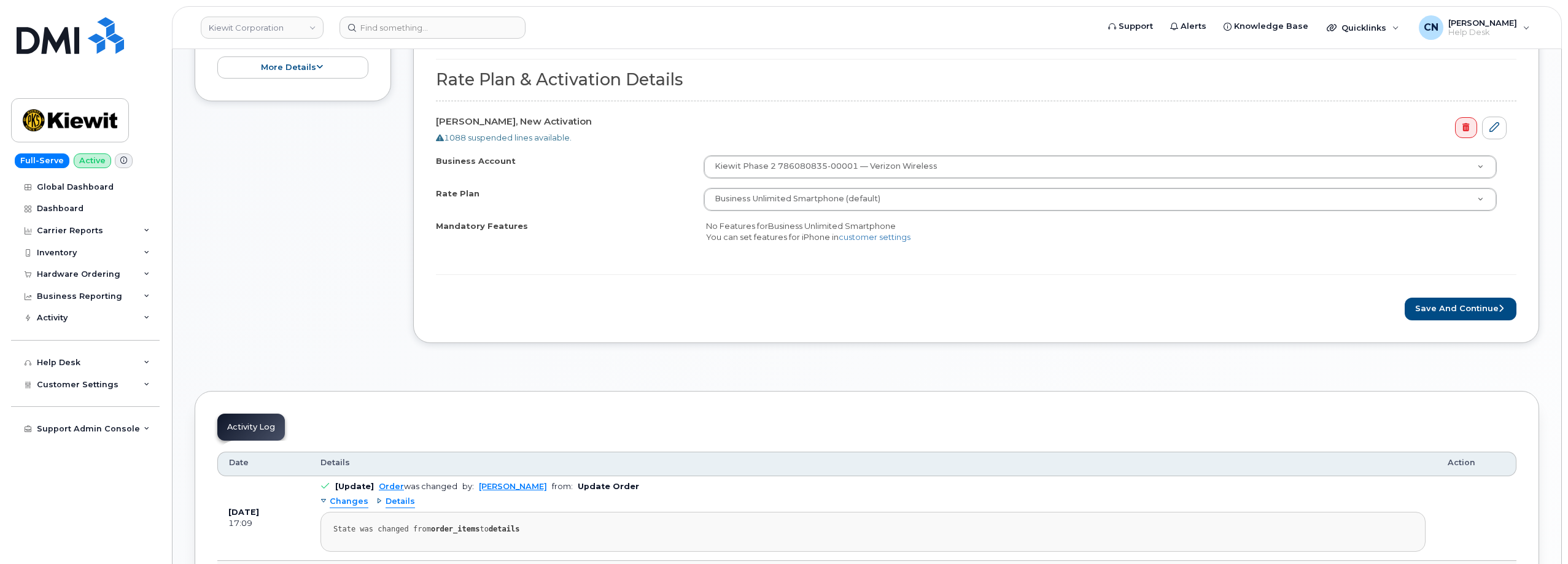
scroll to position [430, 0]
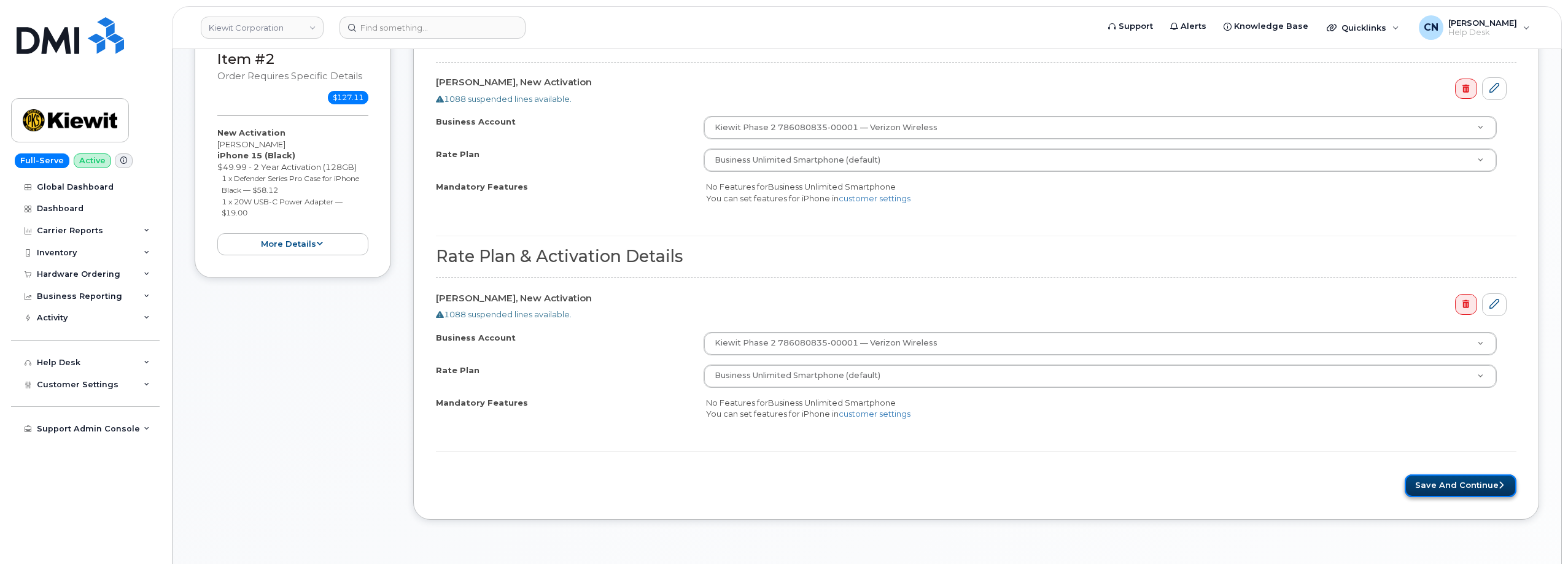
click at [1430, 487] on button "Save and Continue" at bounding box center [1460, 486] width 112 height 23
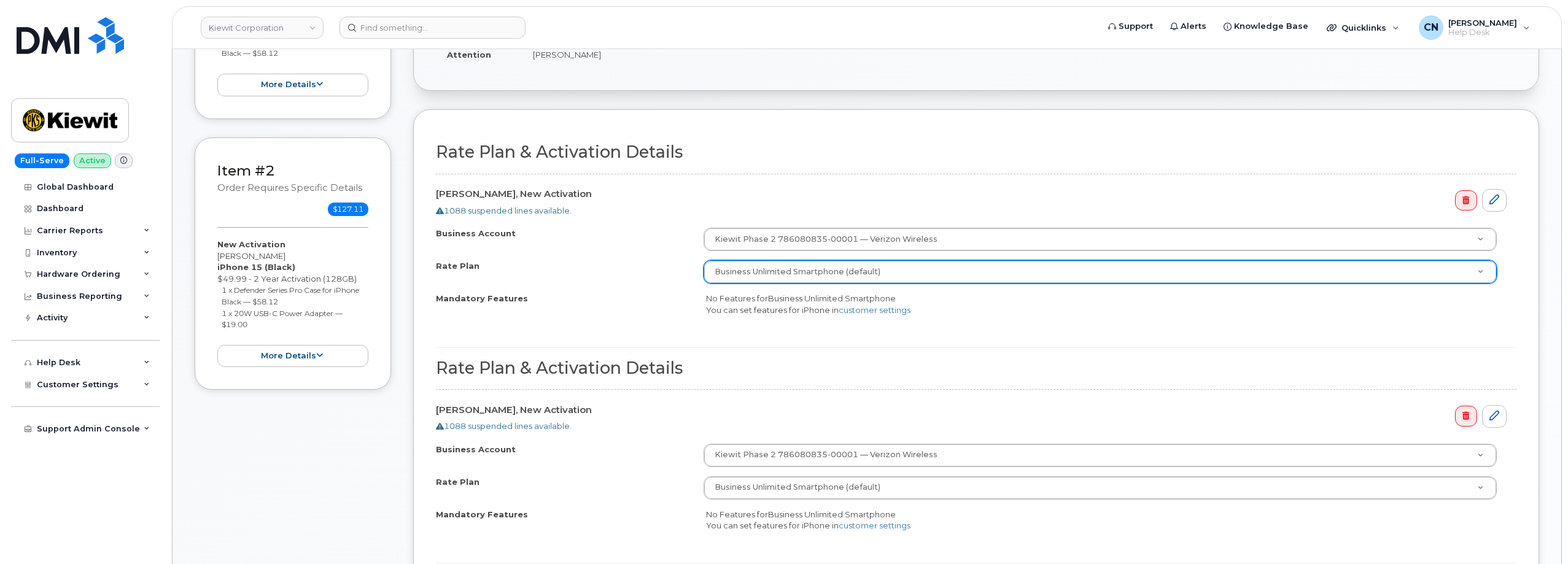
scroll to position [123, 0]
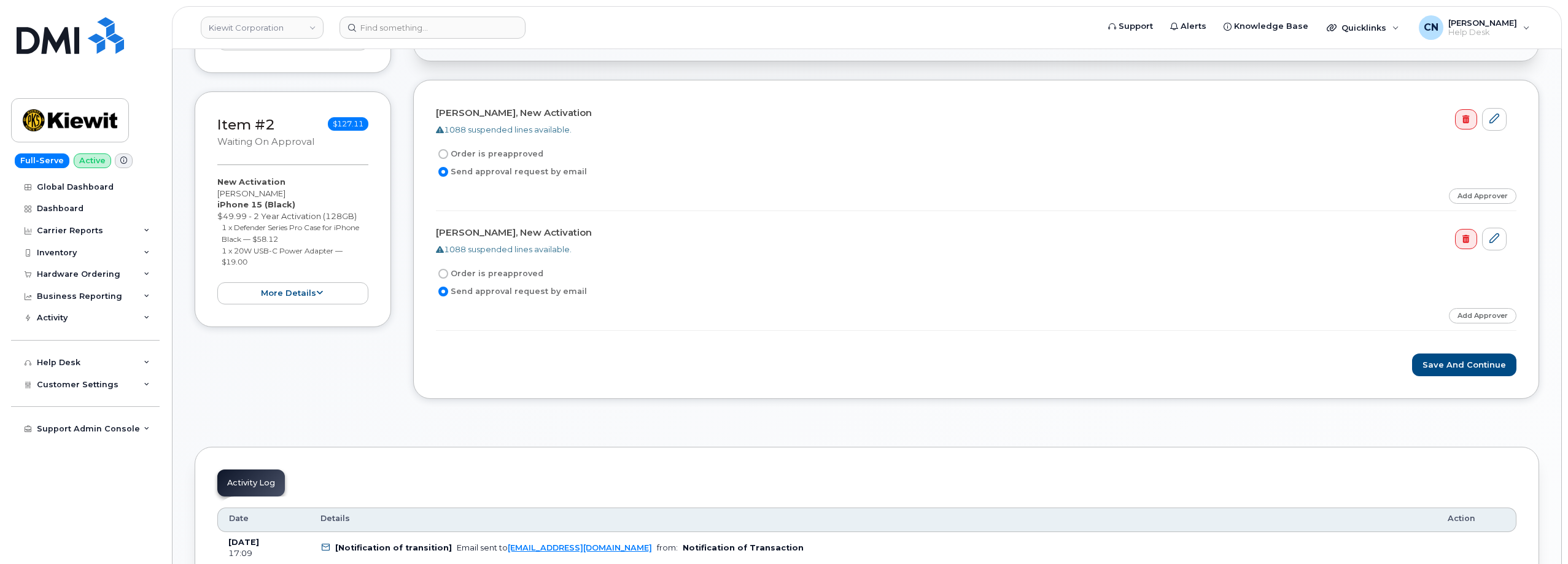
scroll to position [368, 0]
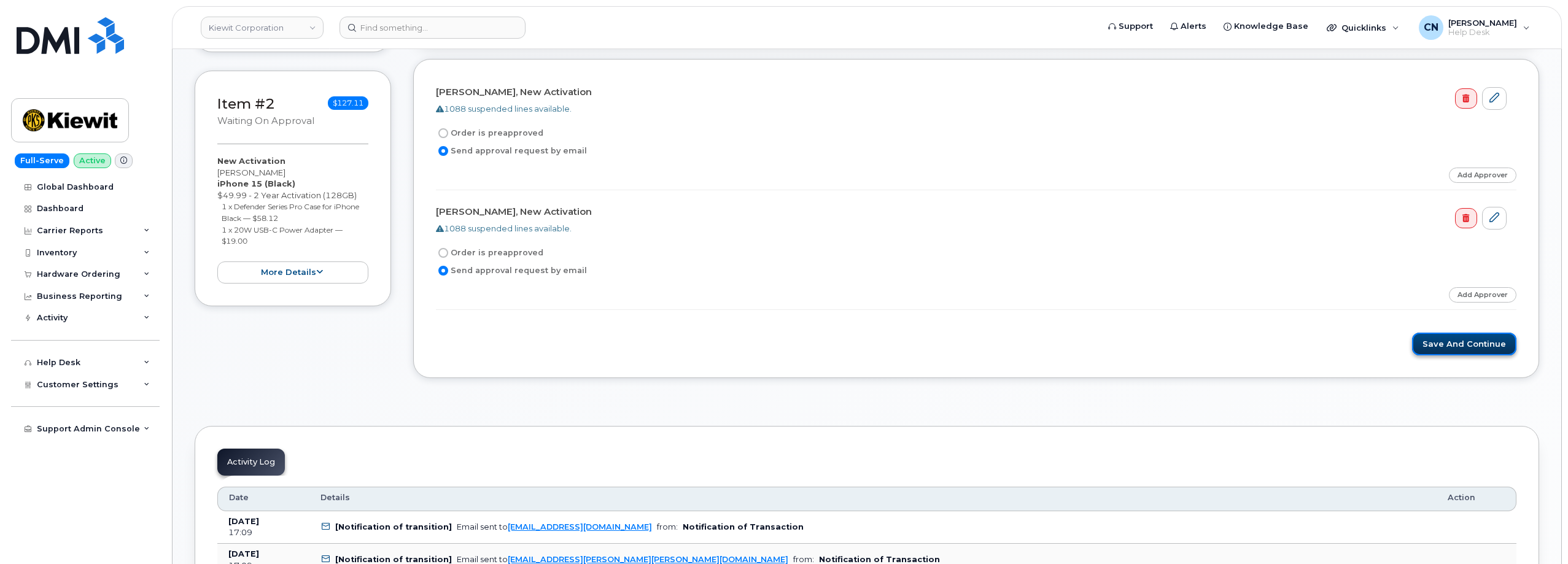
click at [1437, 348] on button "Save and Continue" at bounding box center [1464, 344] width 105 height 23
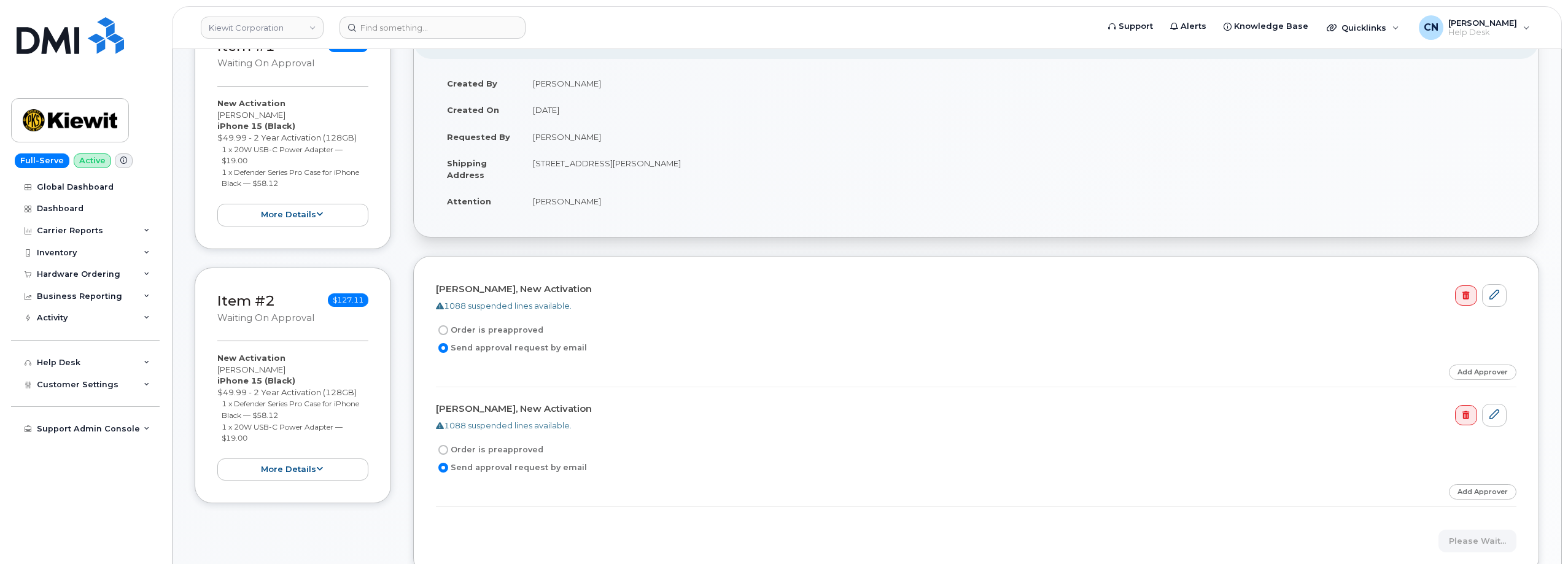
scroll to position [184, 0]
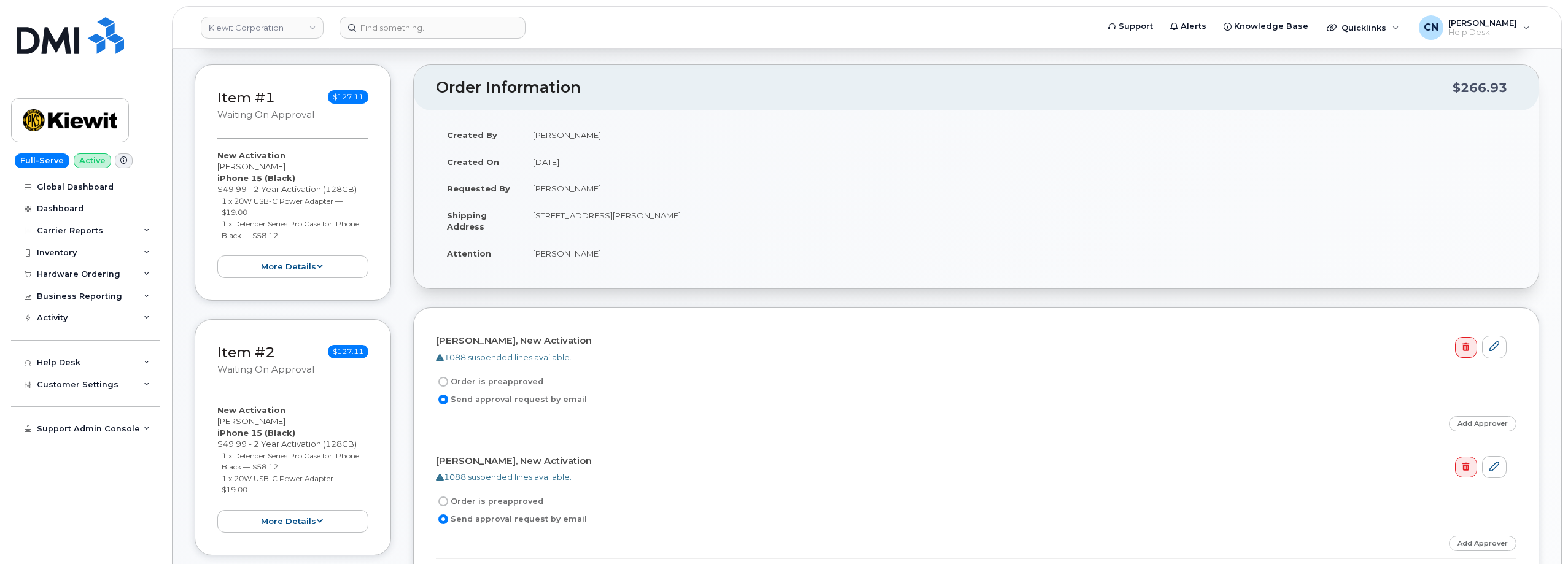
scroll to position [307, 0]
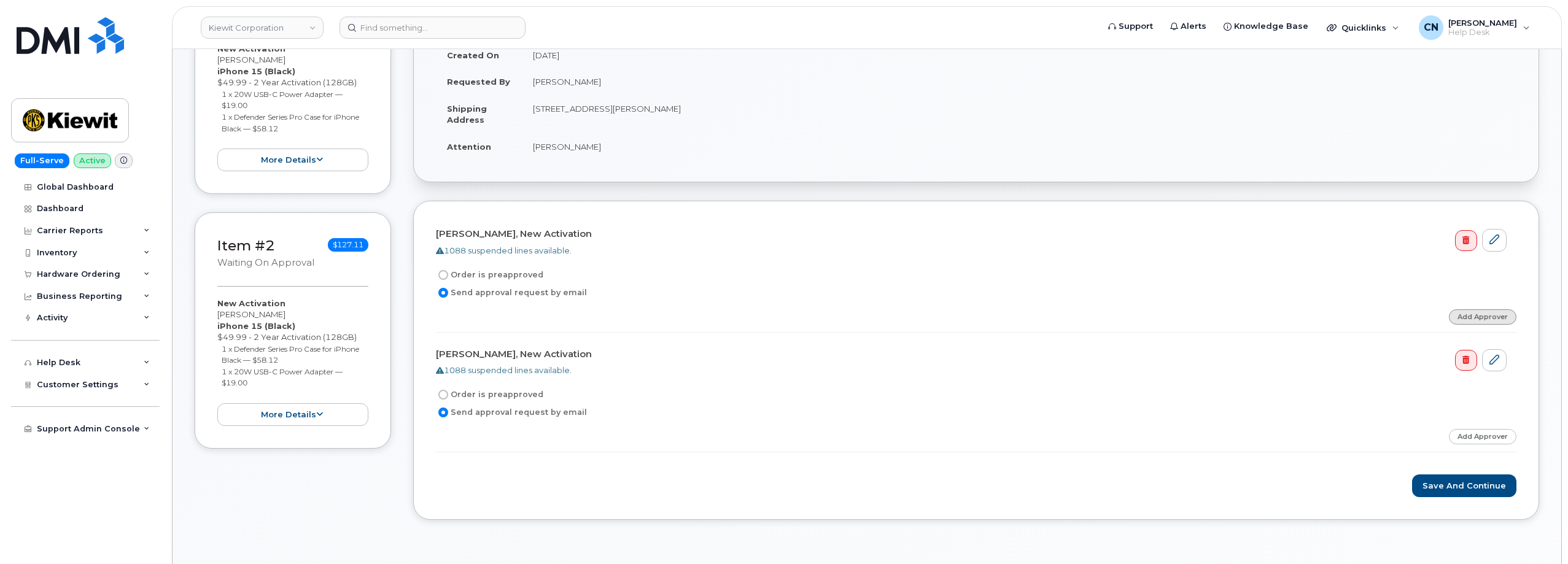
click at [1456, 317] on link "Add Approver" at bounding box center [1483, 317] width 68 height 15
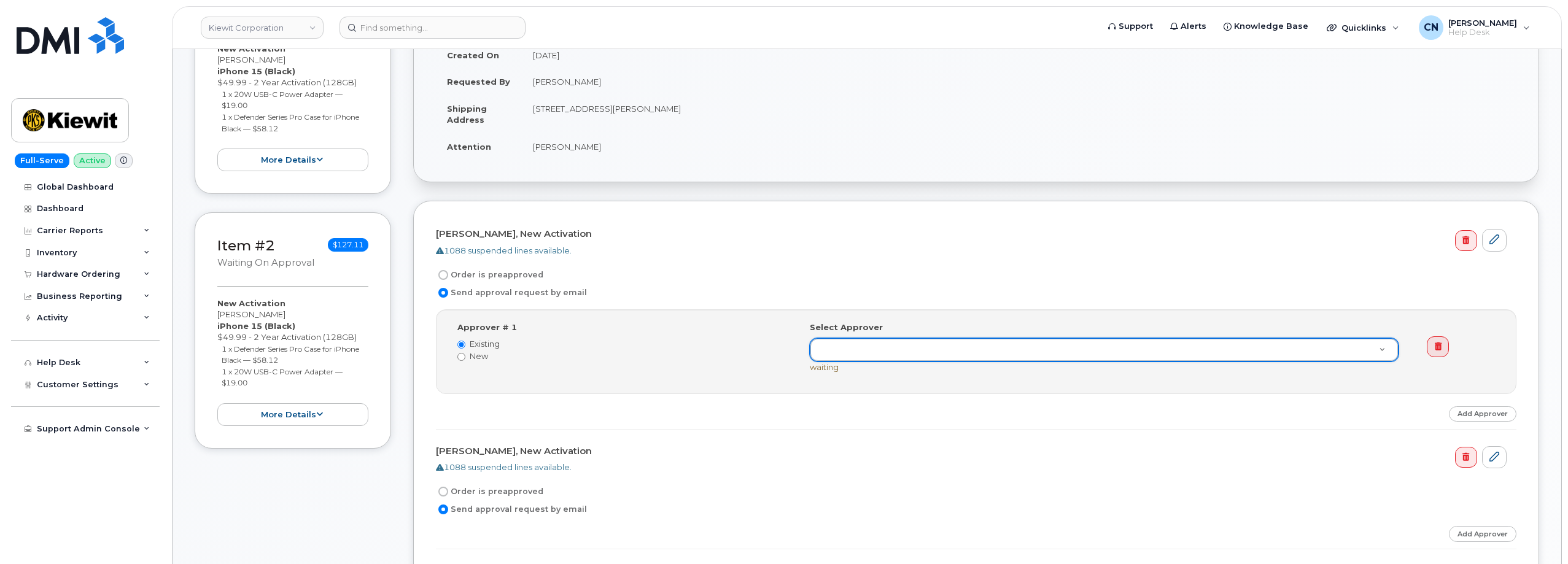
drag, startPoint x: 590, startPoint y: 78, endPoint x: 523, endPoint y: 81, distance: 67.1
click at [537, 82] on td "[PERSON_NAME]" at bounding box center [1019, 82] width 995 height 27
drag, startPoint x: 531, startPoint y: 83, endPoint x: 581, endPoint y: 87, distance: 50.2
click at [581, 87] on td "[PERSON_NAME]" at bounding box center [1019, 82] width 995 height 27
copy td "[PERSON_NAME]"
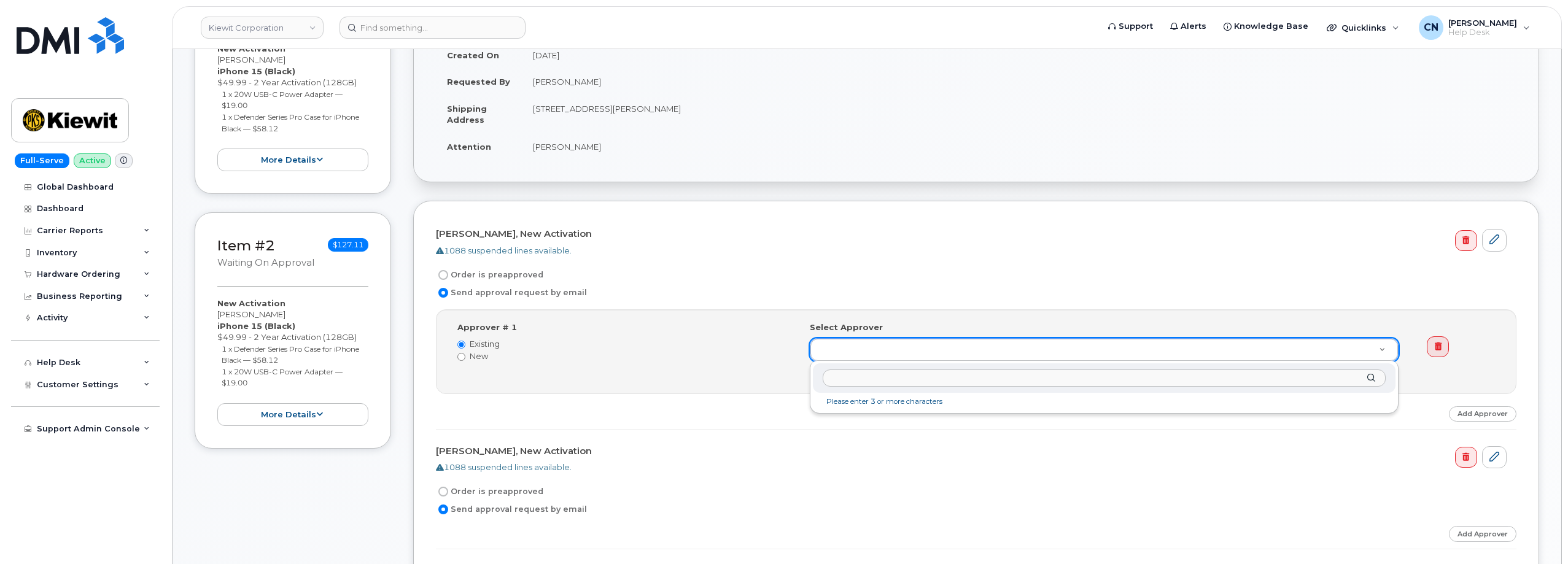
paste input "[PERSON_NAME]"
type input "C"
type input "L"
type input "S"
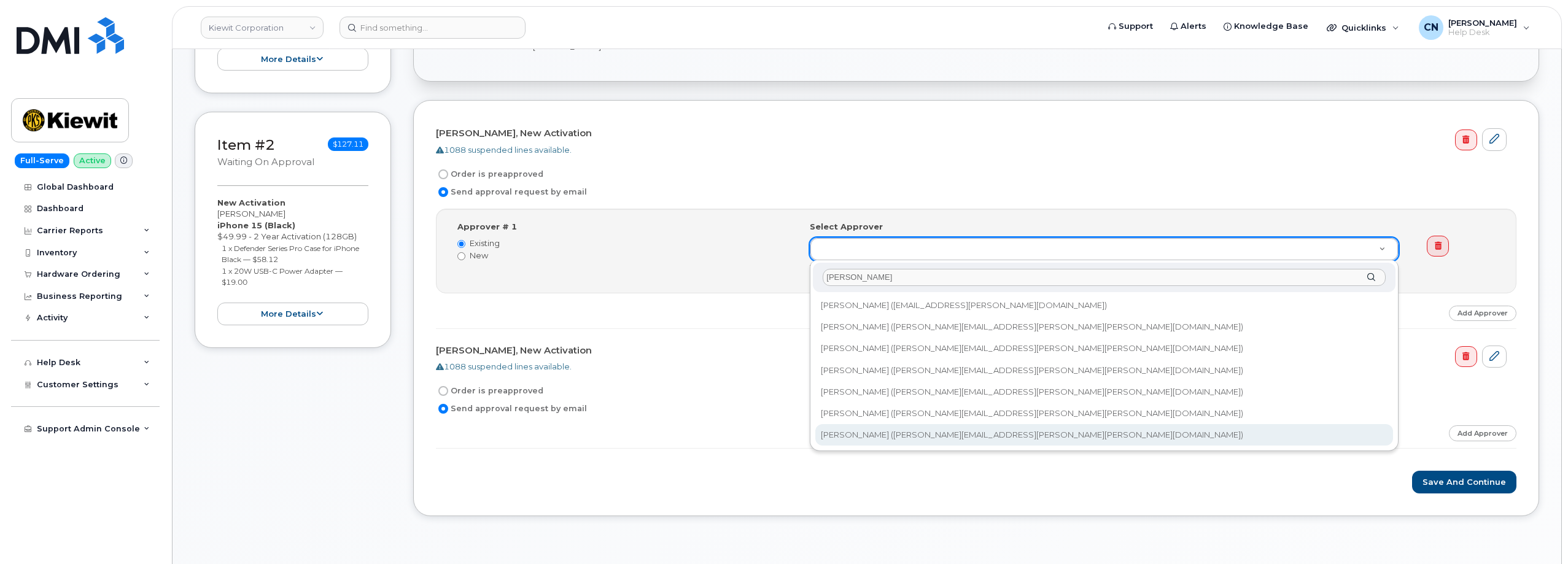
scroll to position [430, 0]
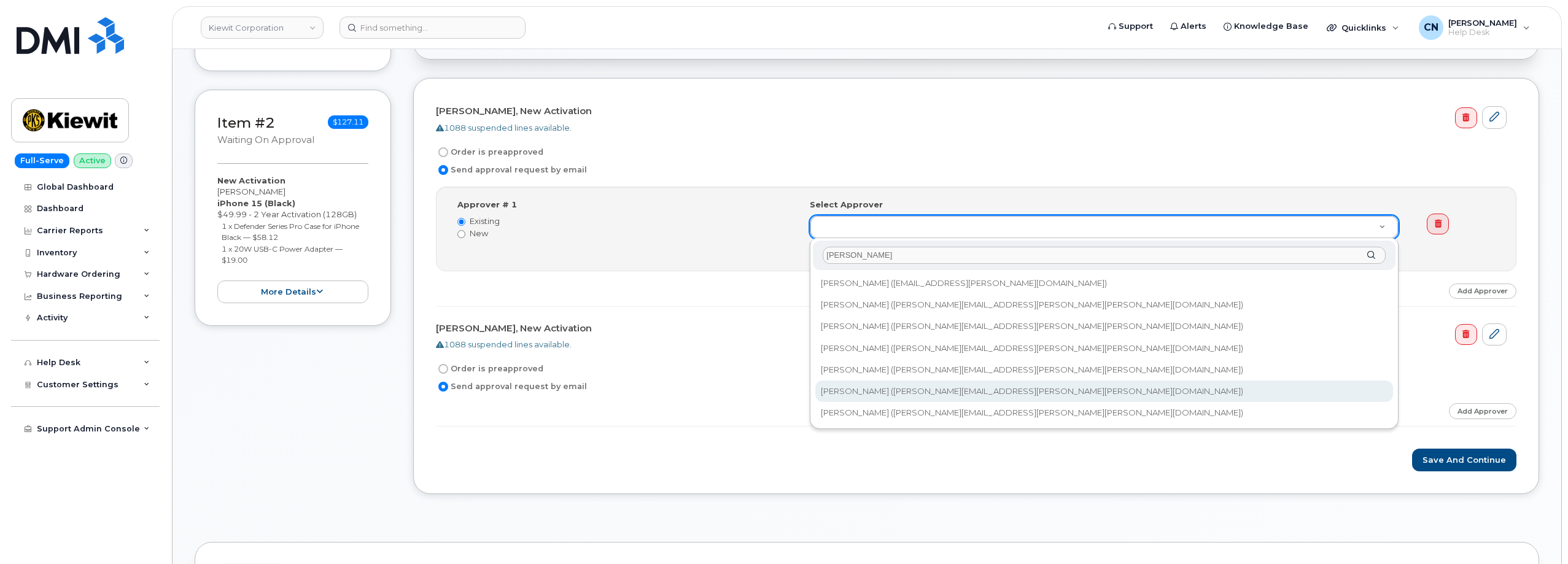
type input "Lee"
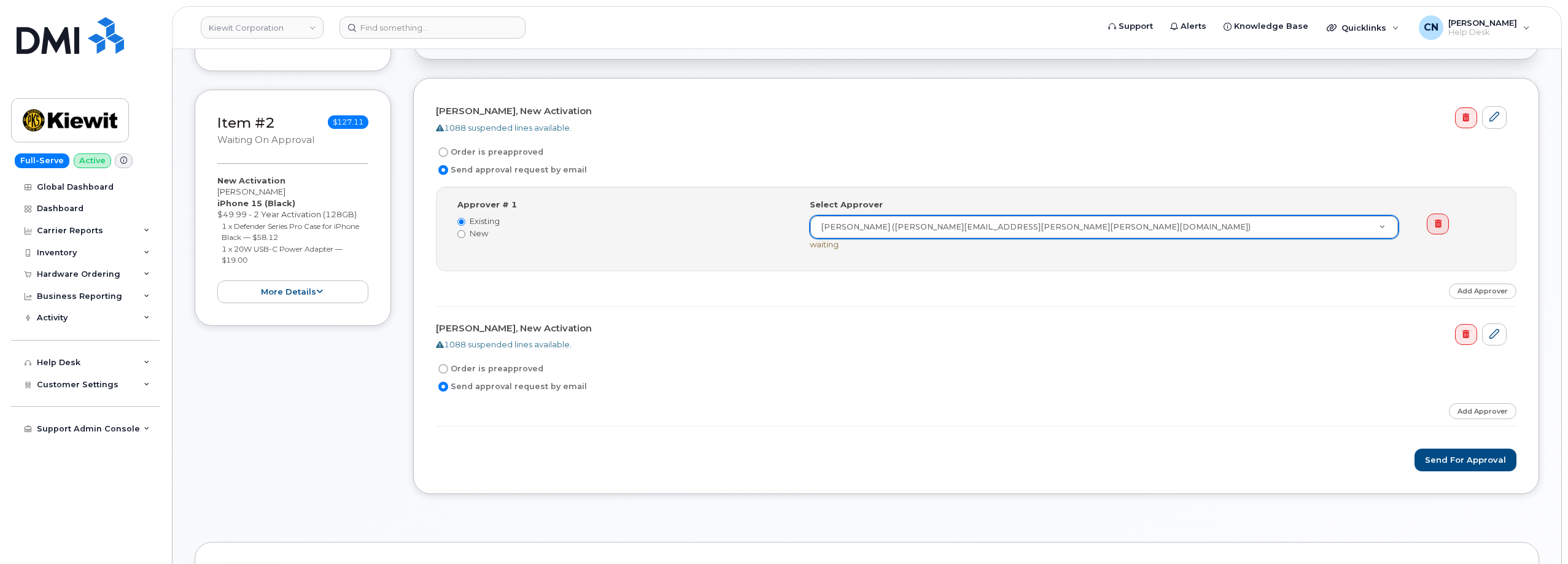
type input "2164242"
click at [1468, 413] on link "Add Approver" at bounding box center [1483, 410] width 68 height 15
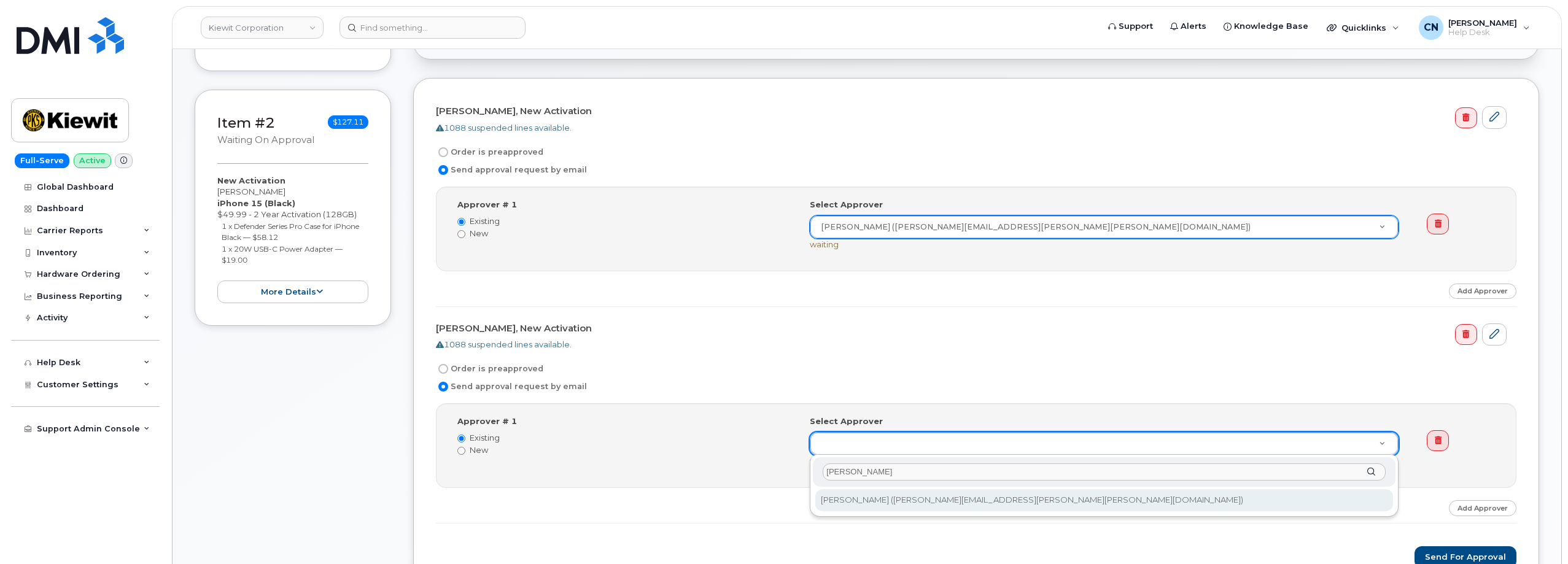
type input "[PERSON_NAME]"
type input "2164242"
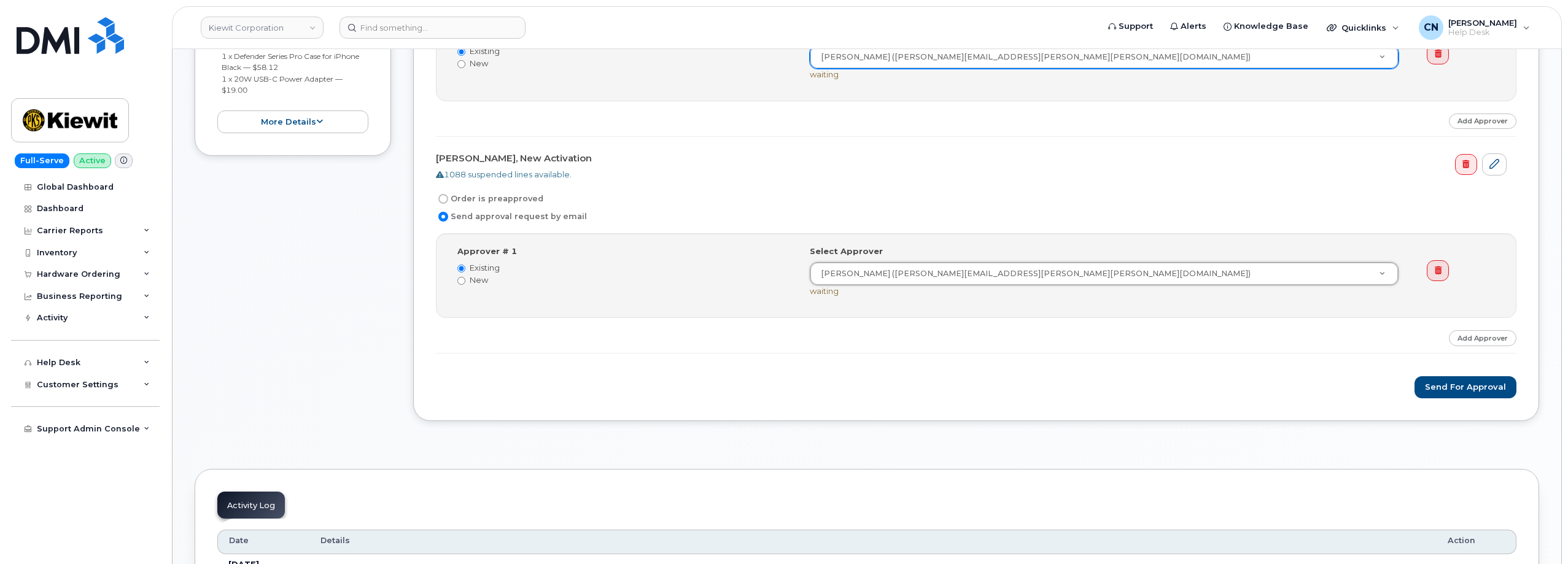
scroll to position [614, 0]
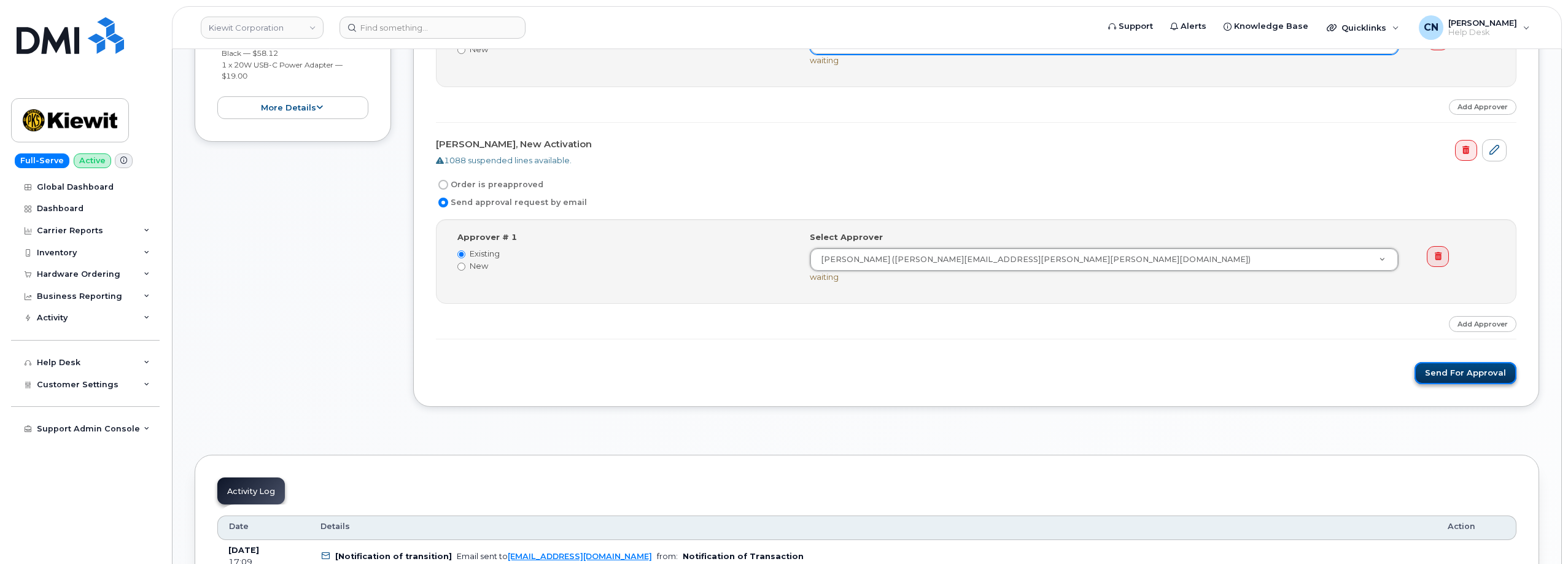
click at [1433, 374] on button "Send for Approval" at bounding box center [1465, 373] width 102 height 23
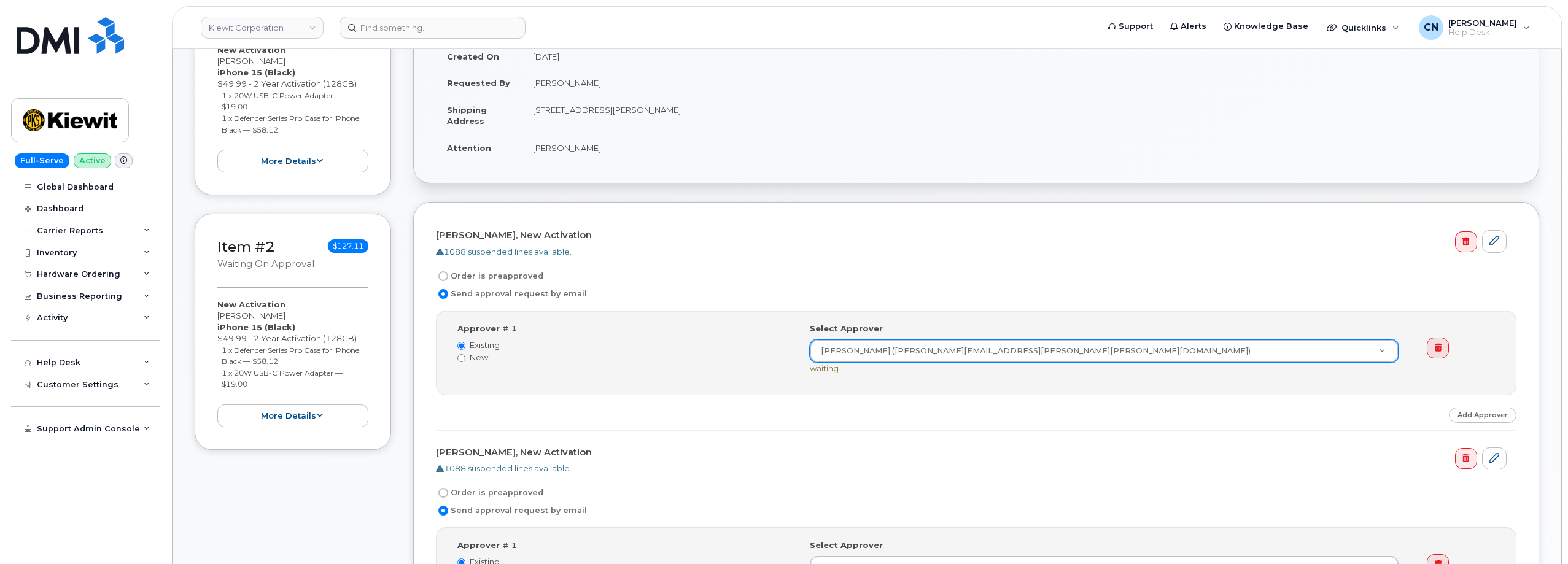
scroll to position [430, 0]
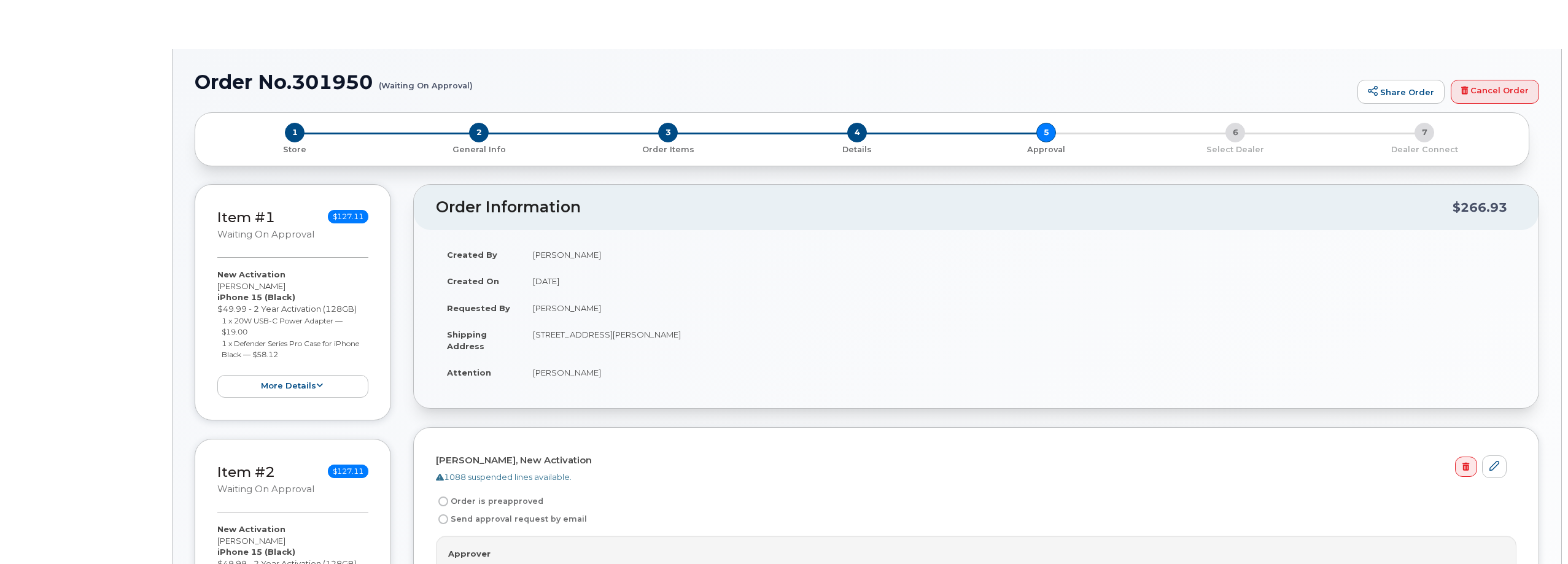
radio input "true"
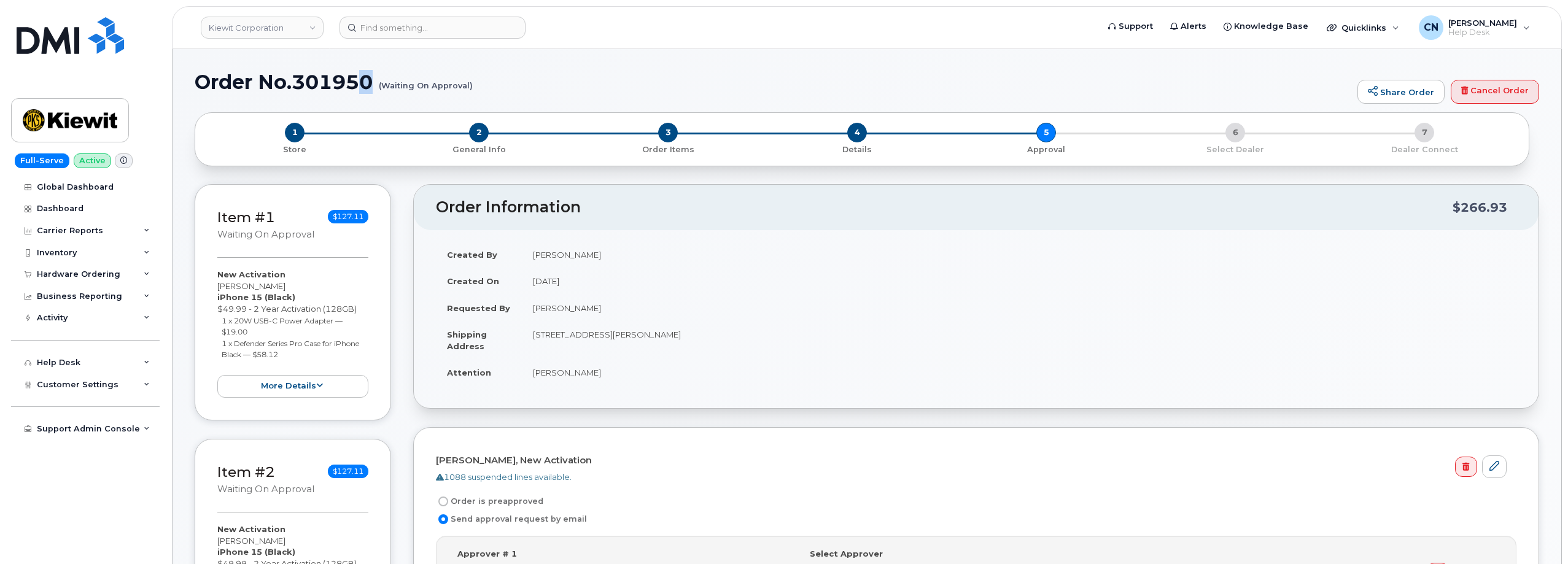
drag, startPoint x: 473, startPoint y: 85, endPoint x: 367, endPoint y: 79, distance: 106.2
click at [367, 79] on h1 "Order No.301950 (Waiting On Approval)" at bounding box center [772, 82] width 1156 height 22
drag, startPoint x: 196, startPoint y: 81, endPoint x: 471, endPoint y: 89, distance: 275.1
click at [471, 89] on h1 "Order No.301950 (Waiting On Approval)" at bounding box center [772, 82] width 1156 height 22
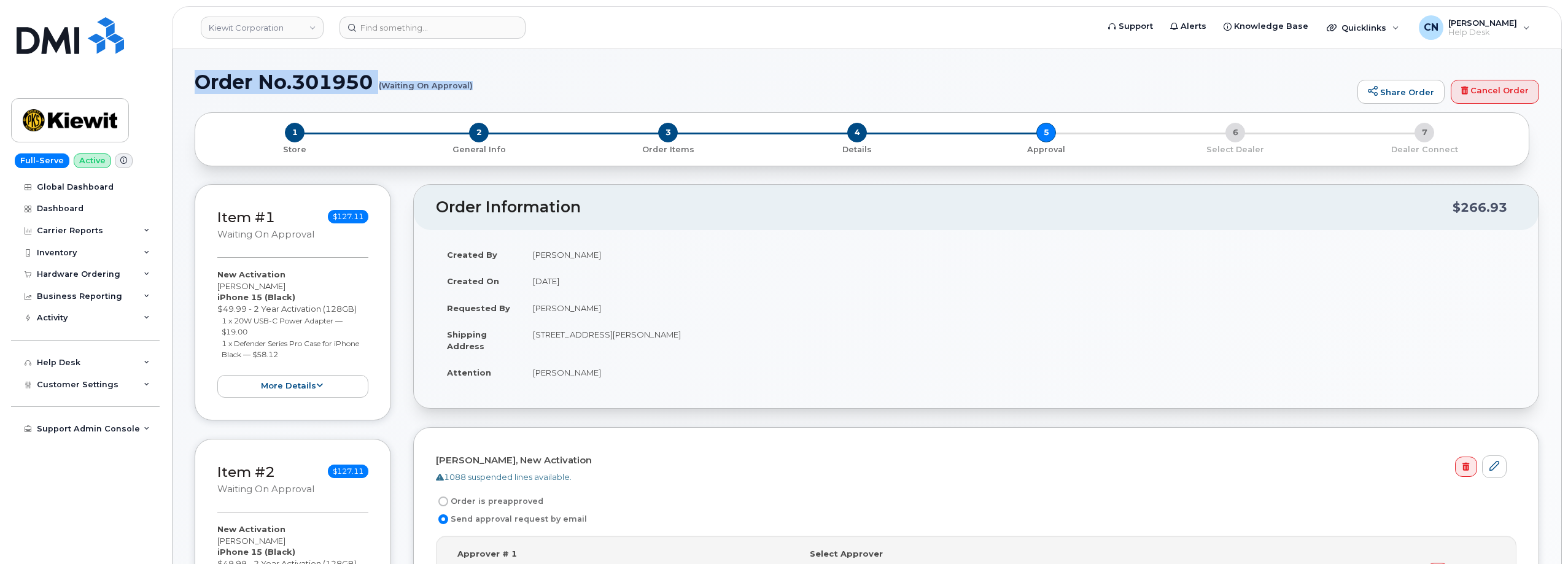
copy h1 "Order No.301950 (Waiting On Approval)"
